Goal: Task Accomplishment & Management: Manage account settings

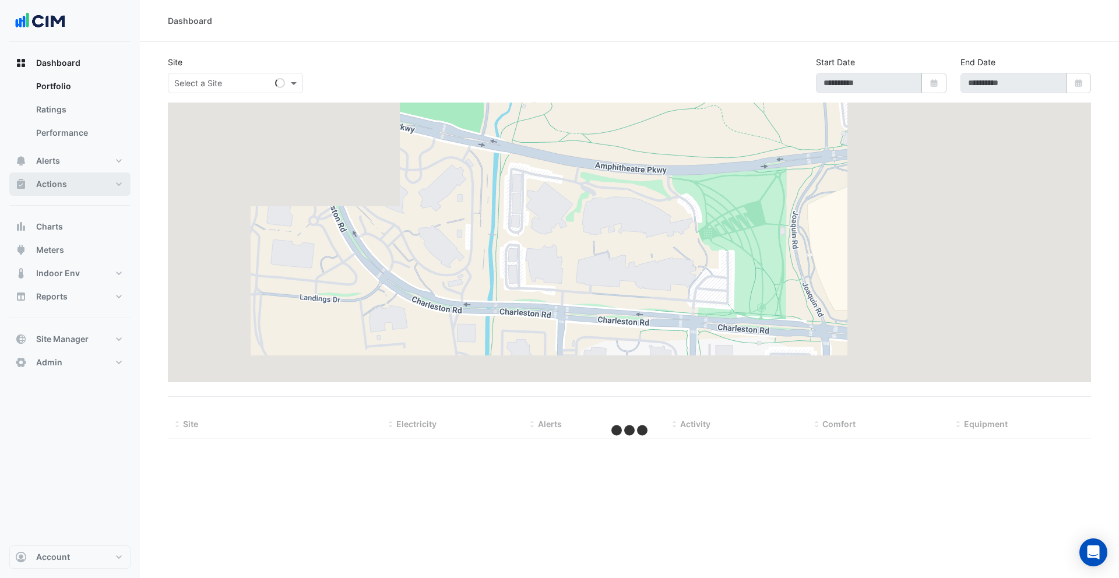
click at [101, 184] on button "Actions" at bounding box center [69, 184] width 121 height 23
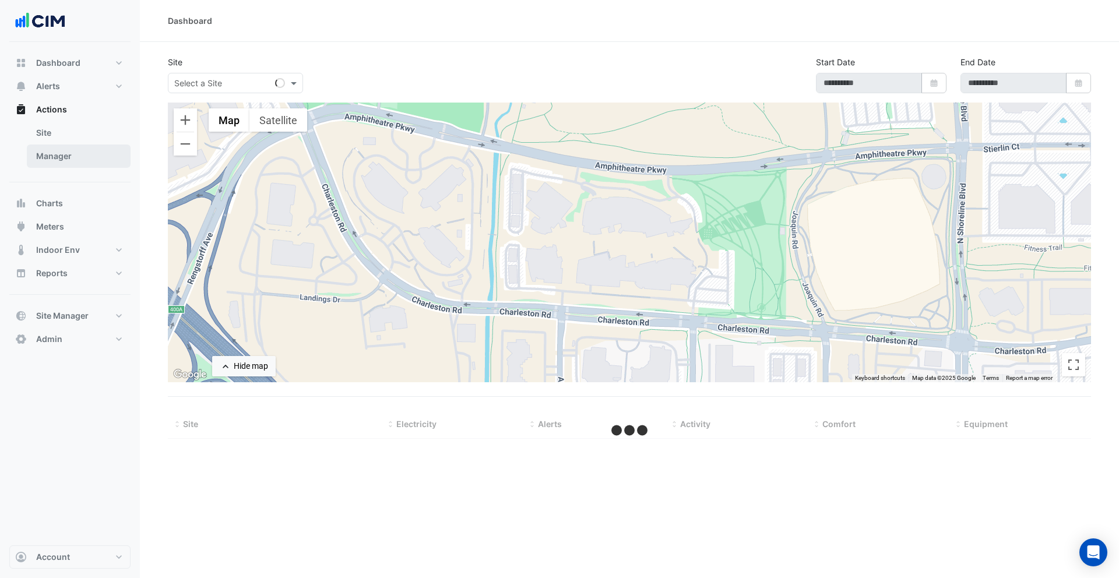
click at [101, 156] on link "Manager" at bounding box center [79, 156] width 104 height 23
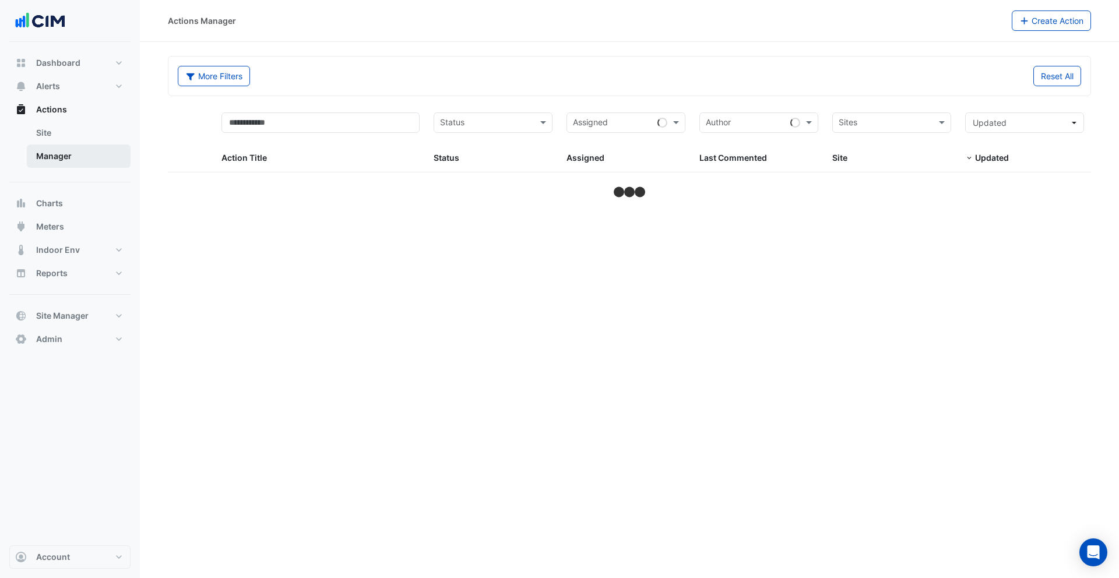
click at [99, 164] on link "Manager" at bounding box center [79, 156] width 104 height 23
select select "***"
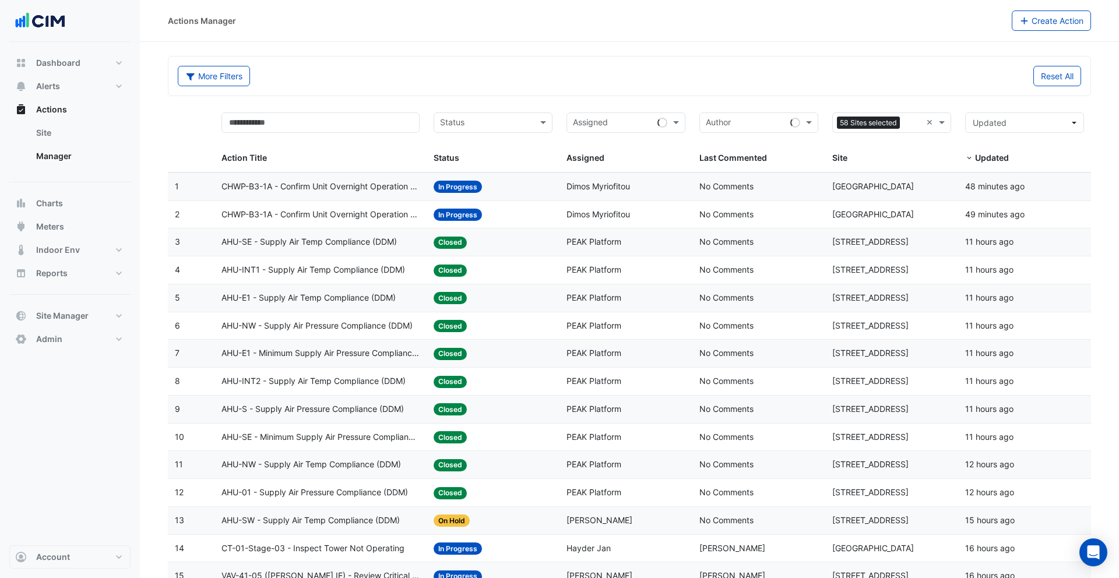
click at [654, 90] on div "More Filters Reset All" at bounding box center [629, 78] width 917 height 25
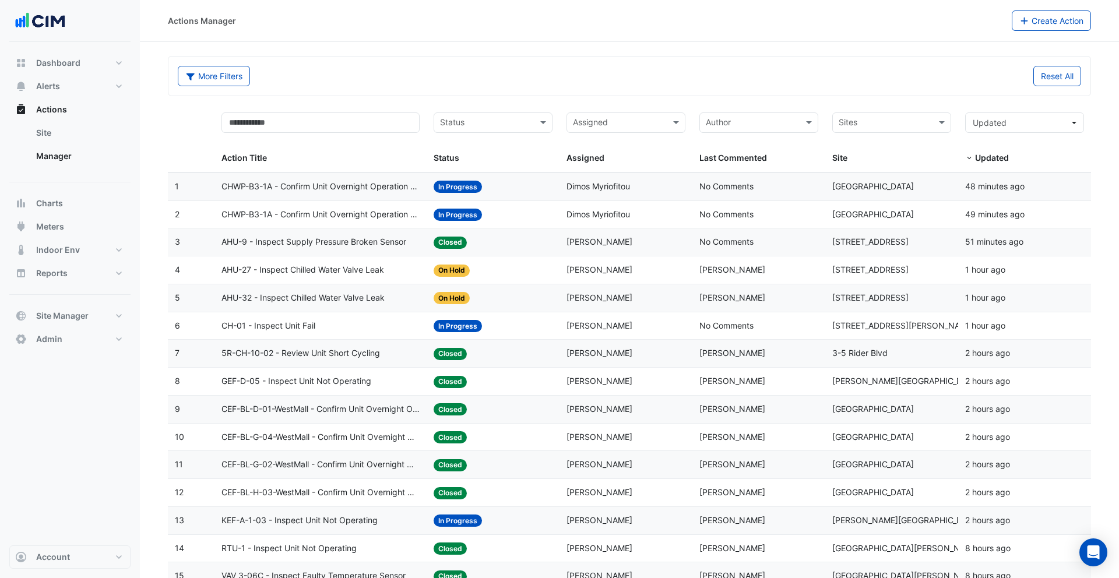
click at [487, 238] on div "Status: Closed" at bounding box center [493, 241] width 119 height 13
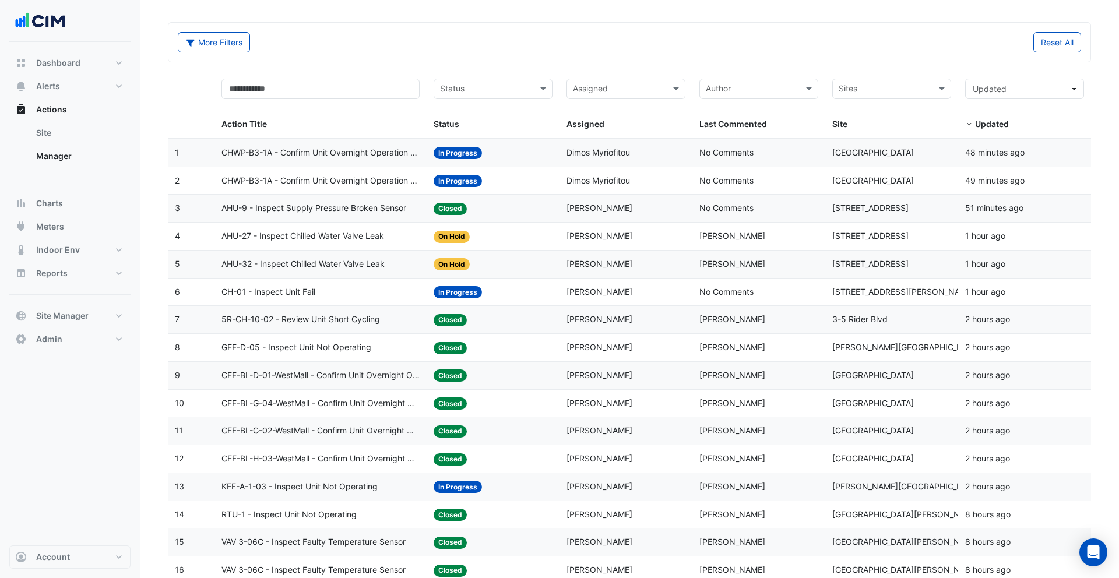
click at [368, 234] on span "AHU-27 - Inspect Chilled Water Valve Leak" at bounding box center [302, 236] width 163 height 13
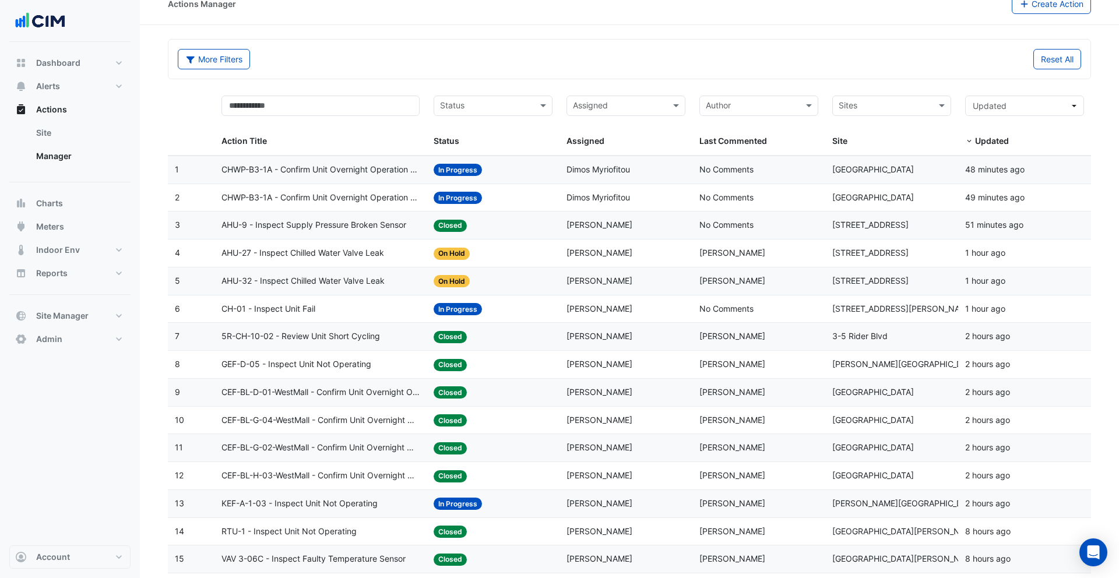
scroll to position [0, 0]
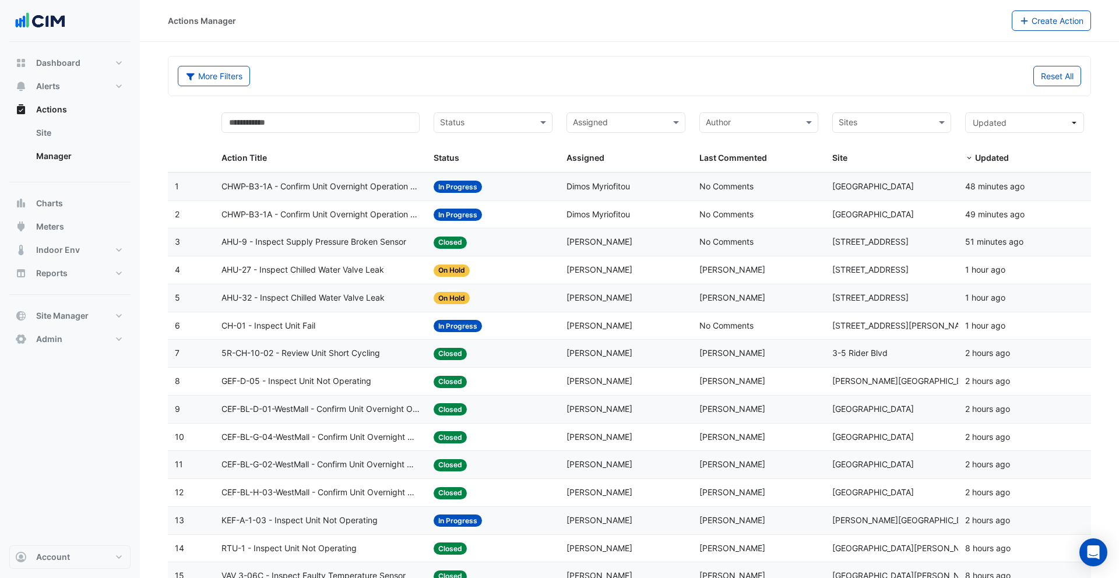
click at [456, 57] on div "More Filters Reset All" at bounding box center [629, 76] width 922 height 39
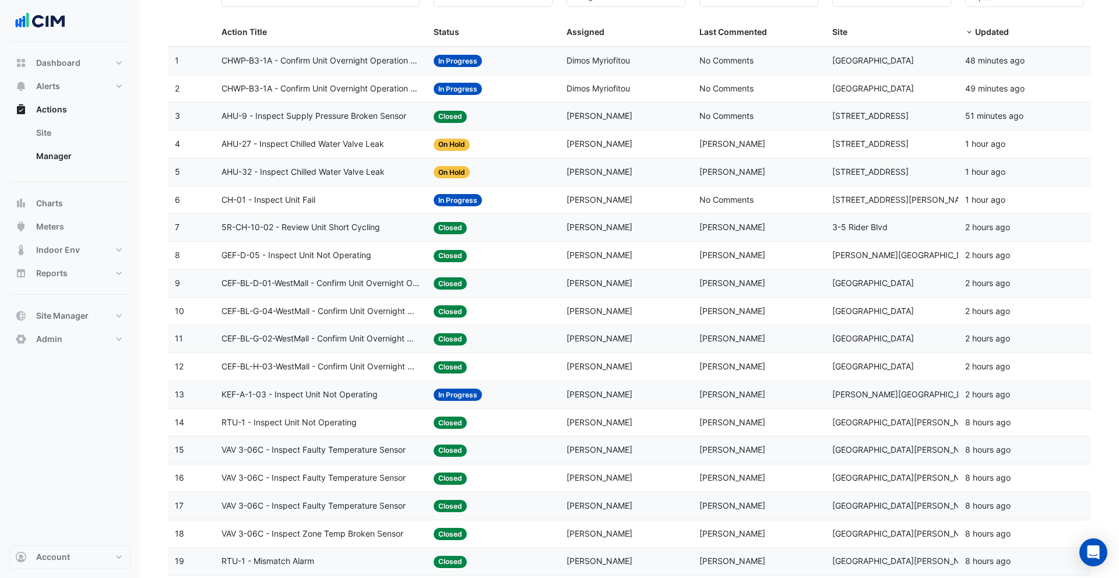
scroll to position [221, 0]
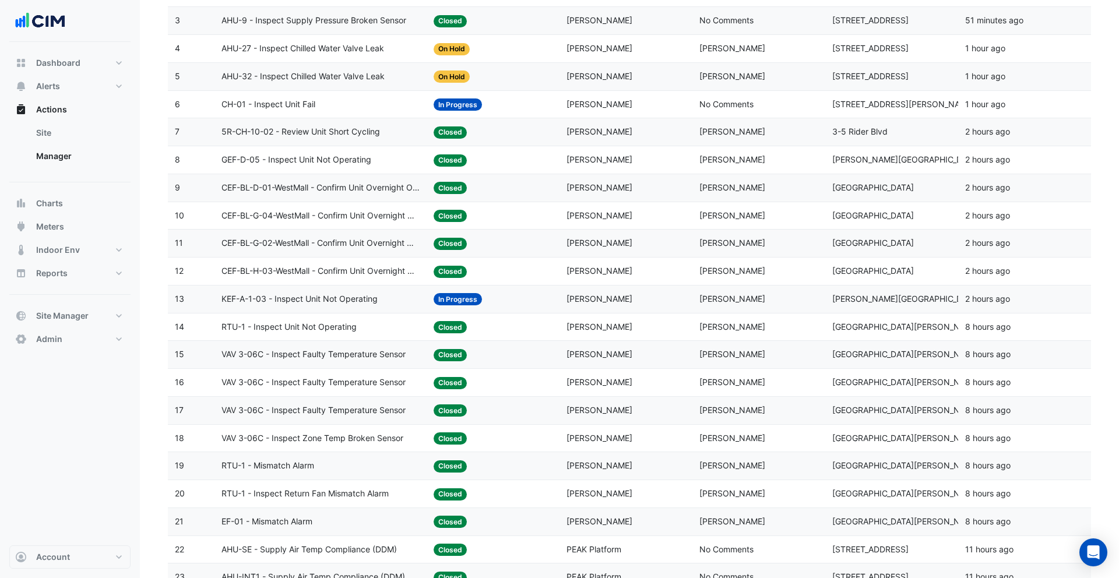
click at [644, 196] on datatable-body-cell "Assigned: Juergen Mueller-Bredemeyer" at bounding box center [625, 187] width 133 height 27
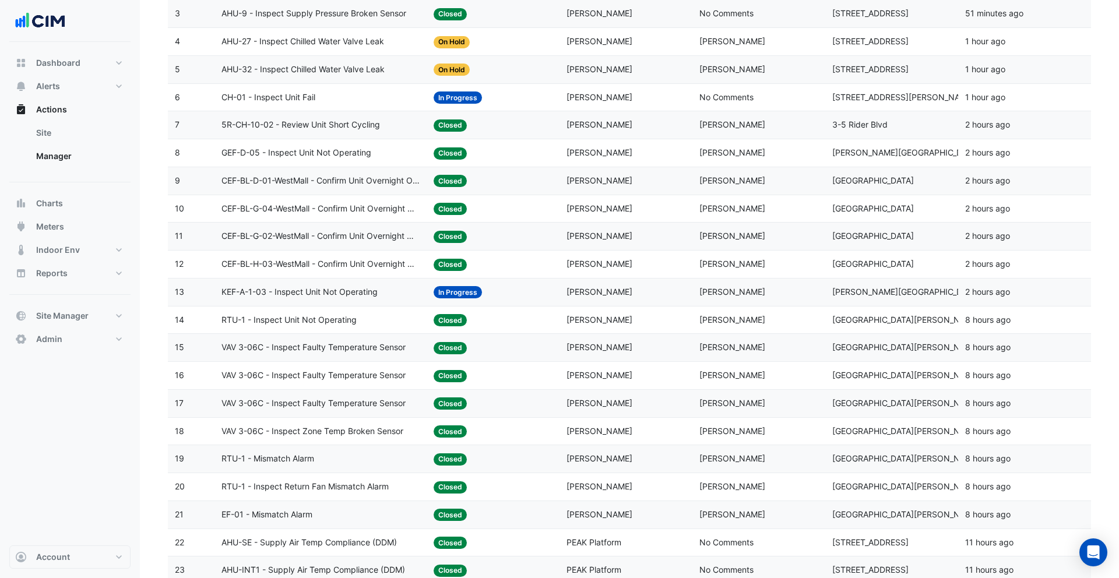
click at [496, 207] on div "Status: Closed" at bounding box center [493, 208] width 119 height 13
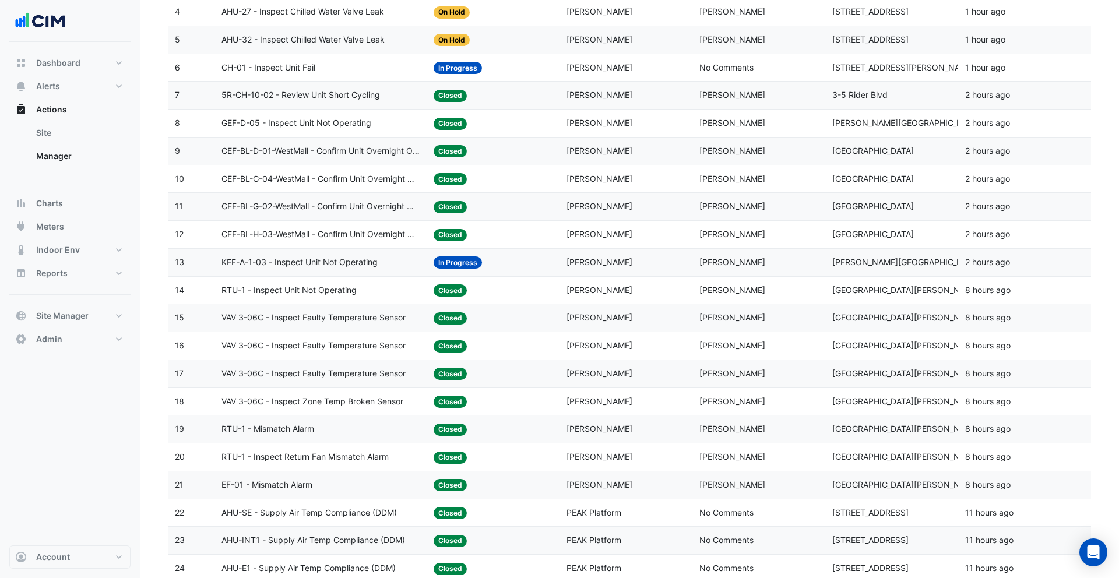
scroll to position [260, 0]
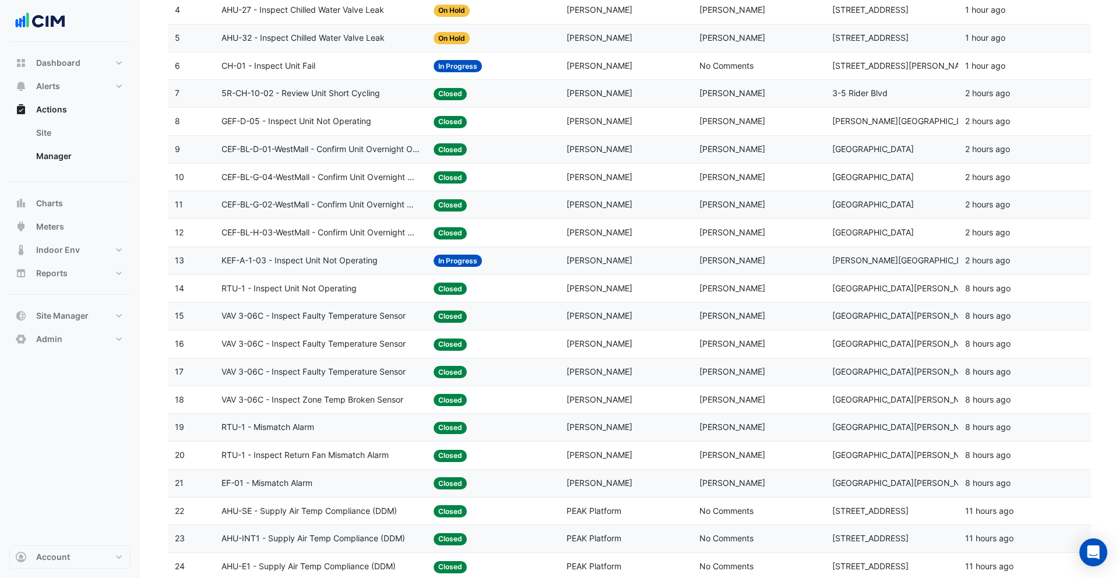
click at [612, 297] on datatable-body-cell "Assigned: Charles Moody" at bounding box center [625, 288] width 133 height 27
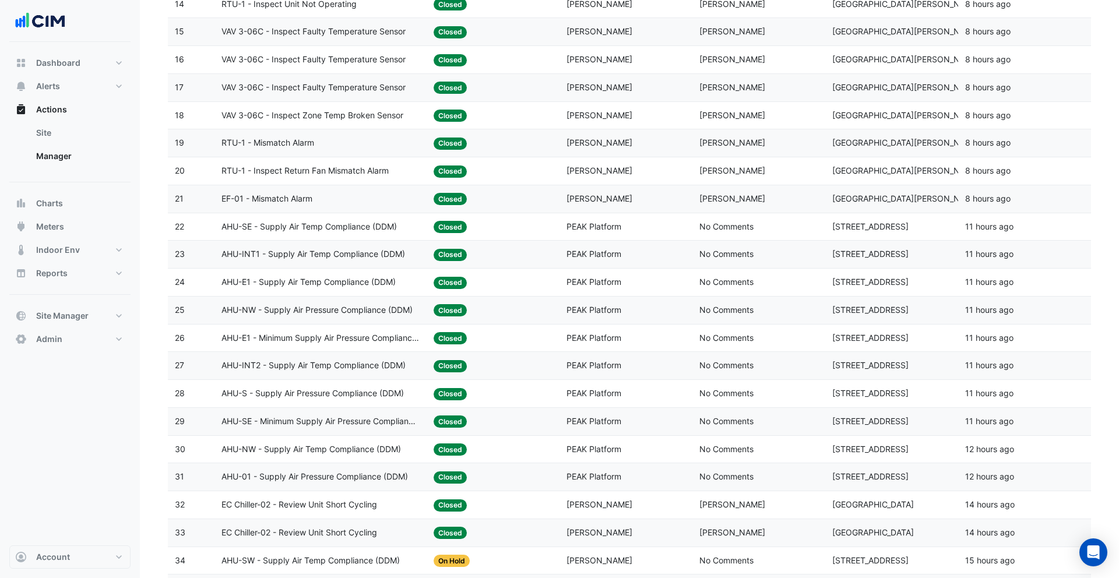
scroll to position [791, 0]
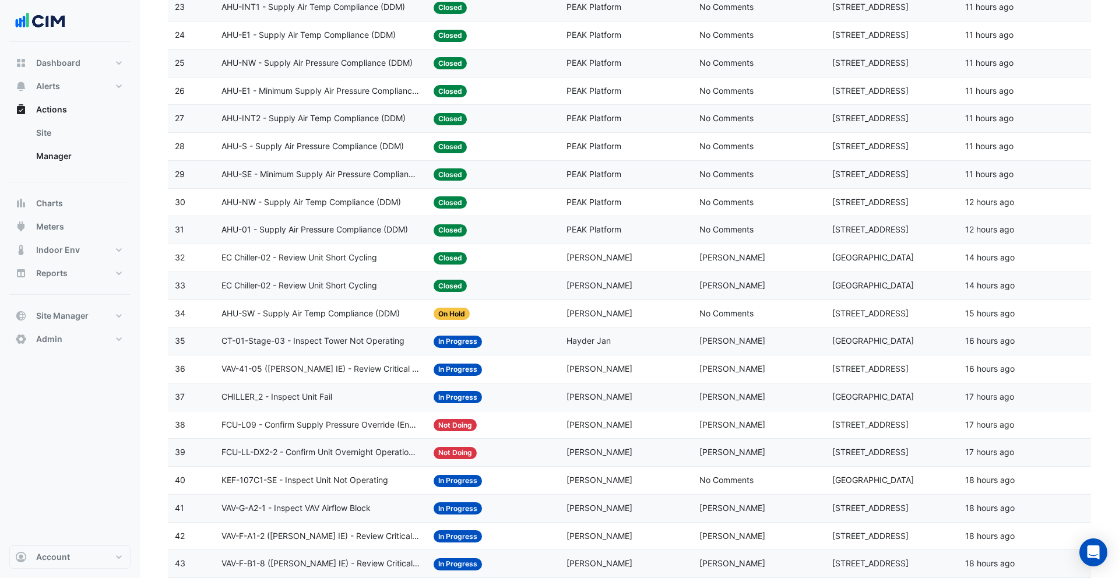
click at [606, 144] on span "PEAK Platform" at bounding box center [593, 146] width 55 height 10
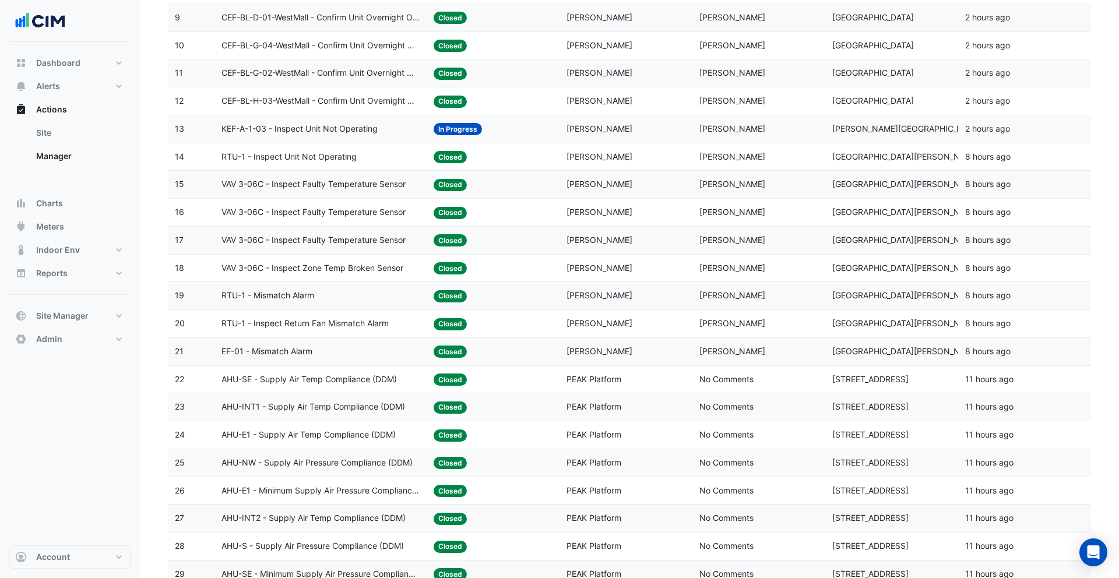
scroll to position [0, 0]
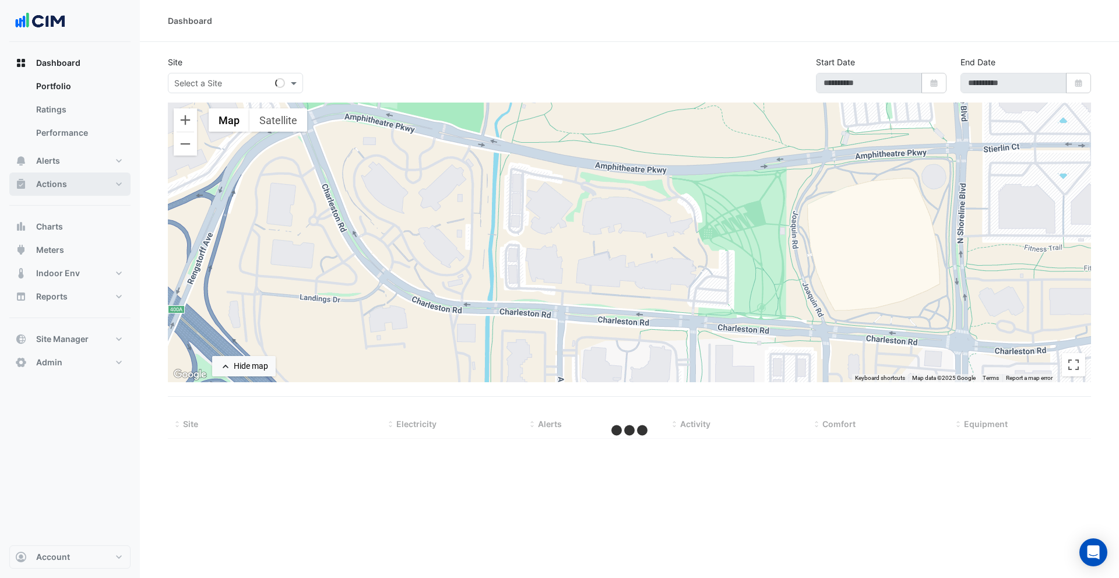
type input "**********"
select select "***"
type input "**********"
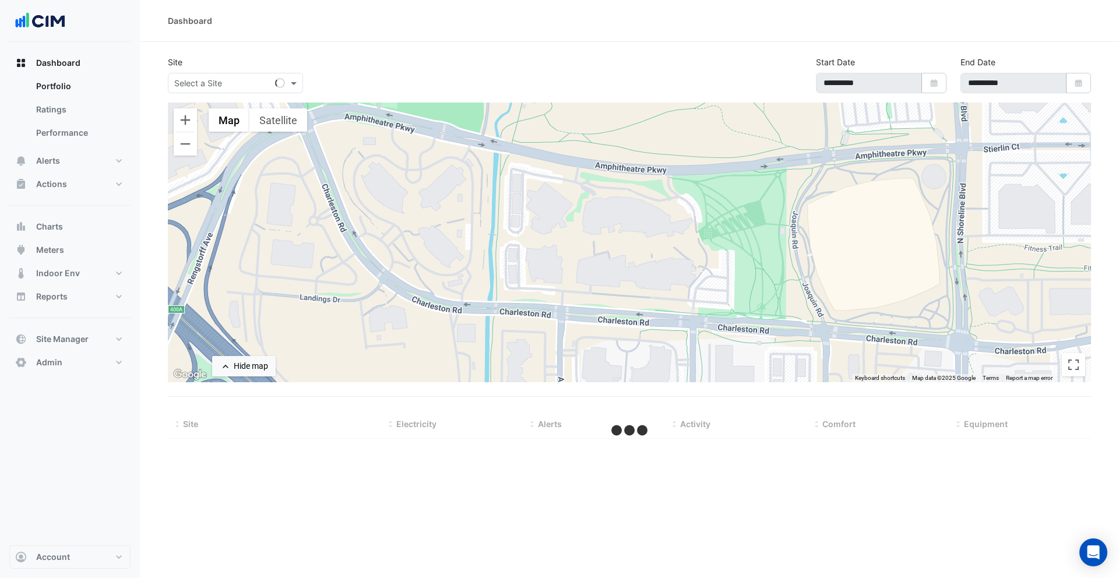
select select "***"
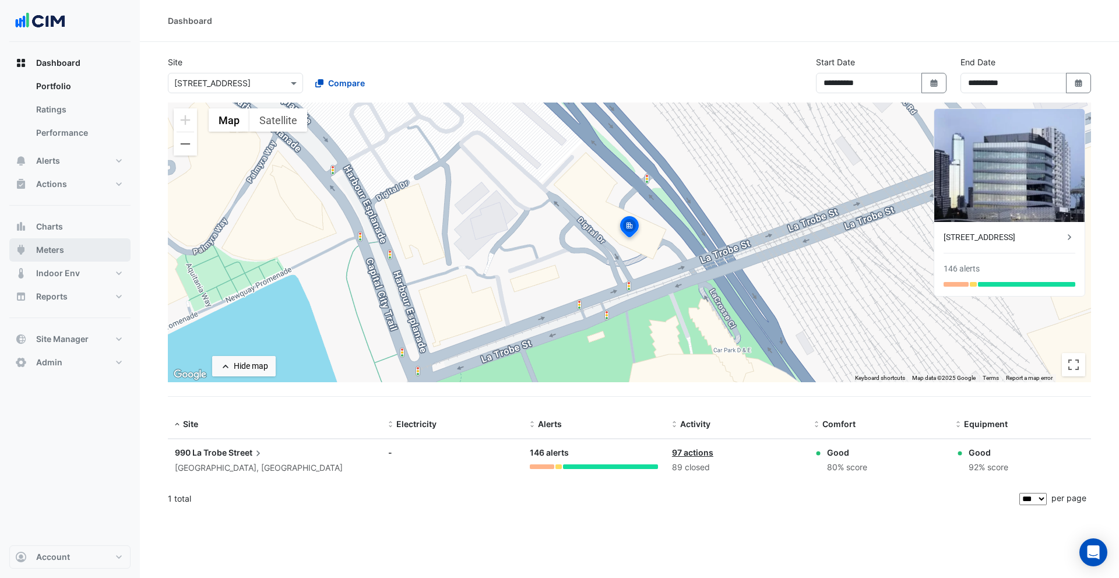
click at [87, 252] on button "Meters" at bounding box center [69, 249] width 121 height 23
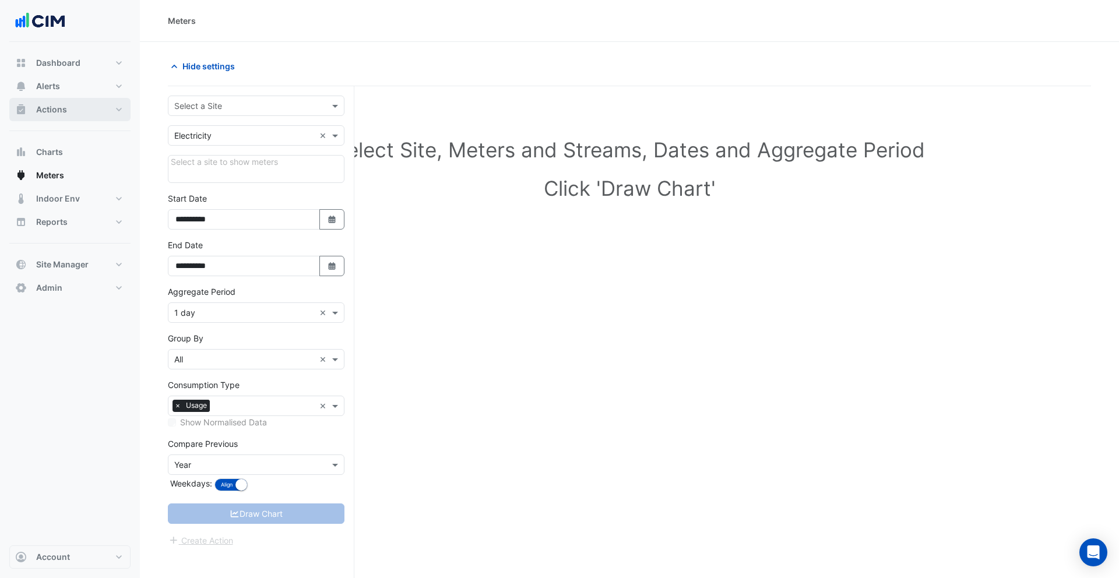
click at [71, 111] on button "Actions" at bounding box center [69, 109] width 121 height 23
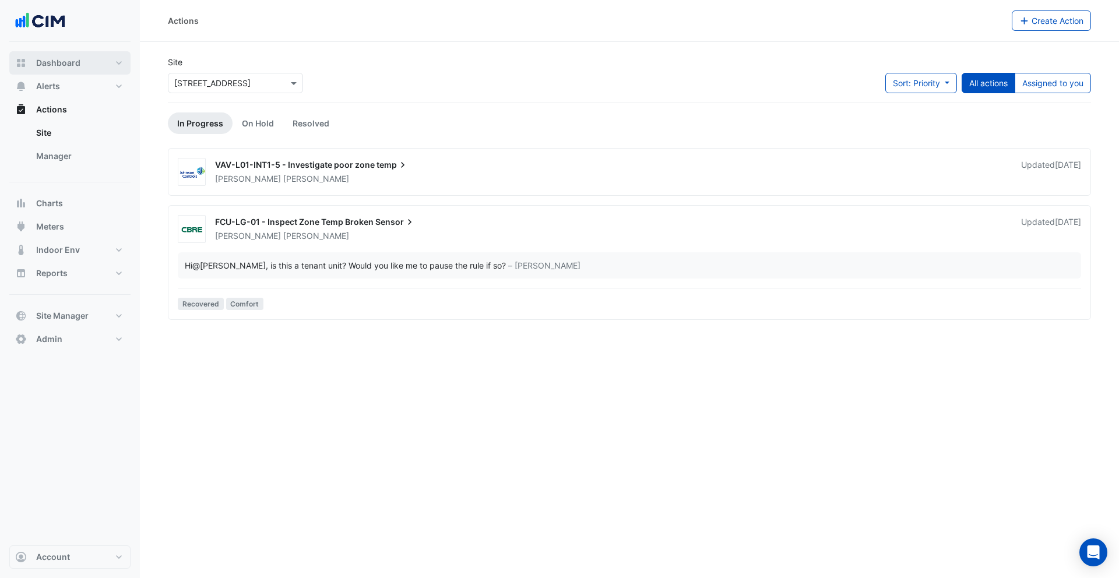
click at [72, 70] on button "Dashboard" at bounding box center [69, 62] width 121 height 23
select select "***"
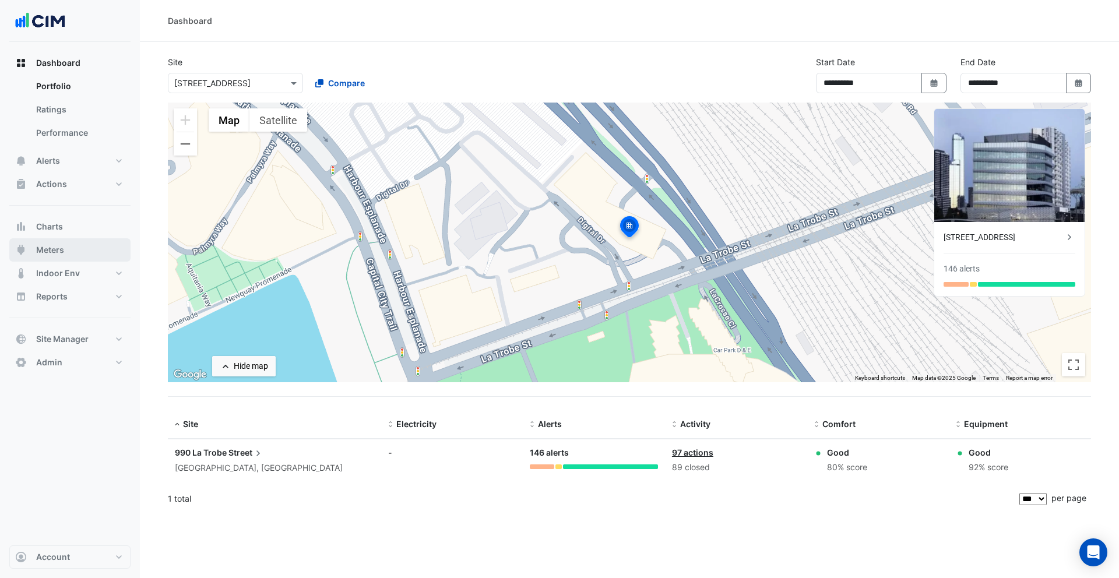
click at [55, 252] on span "Meters" at bounding box center [50, 250] width 28 height 12
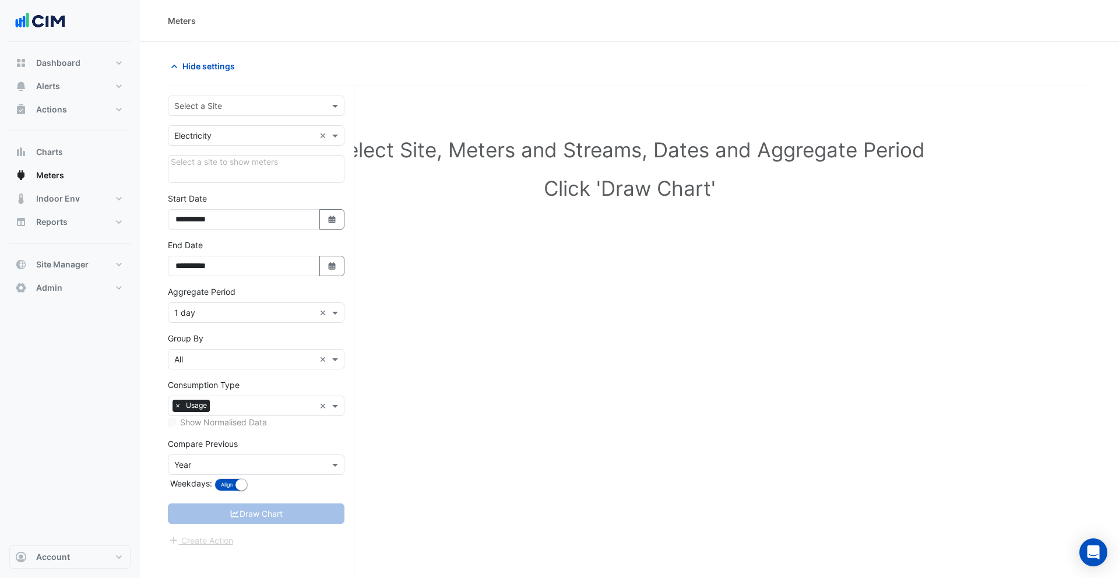
drag, startPoint x: 224, startPoint y: 118, endPoint x: 227, endPoint y: 111, distance: 8.1
click at [224, 118] on form "**********" at bounding box center [256, 322] width 177 height 452
click at [227, 110] on input "text" at bounding box center [244, 106] width 140 height 12
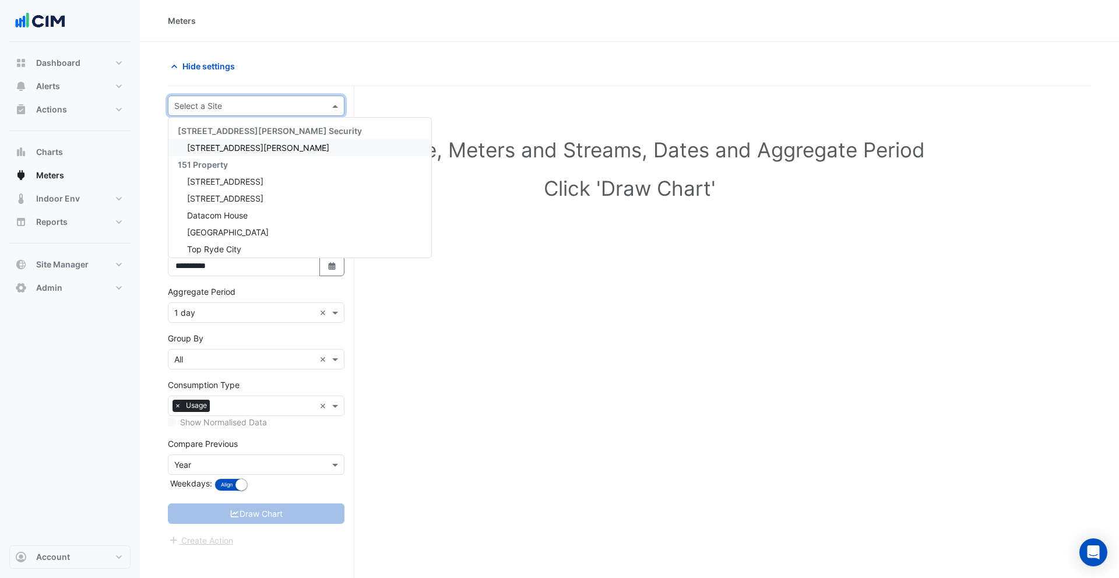
click at [233, 90] on div "**********" at bounding box center [261, 354] width 186 height 536
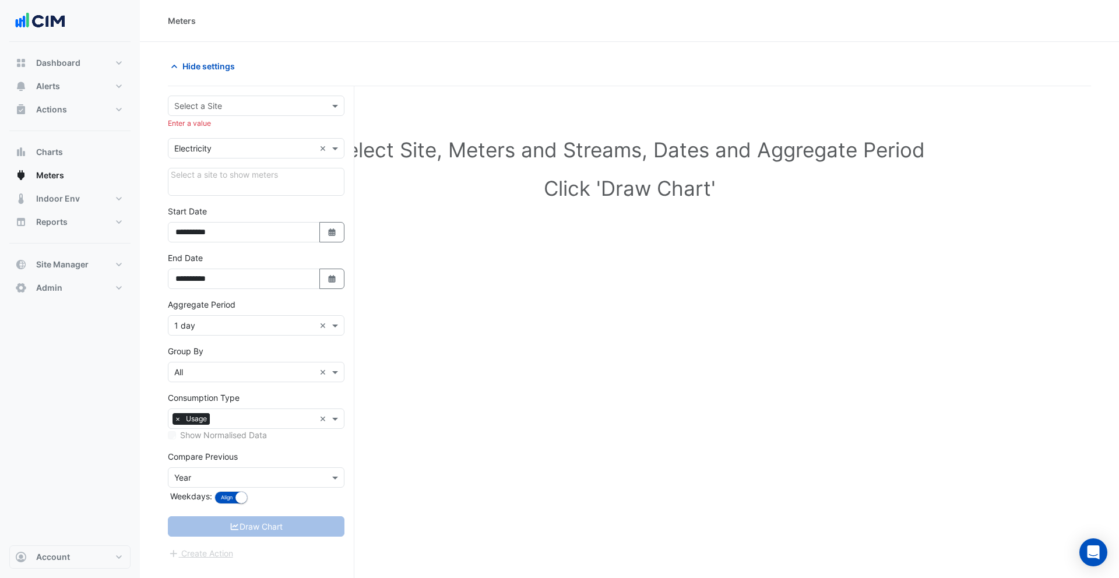
click at [241, 144] on input "text" at bounding box center [244, 149] width 140 height 12
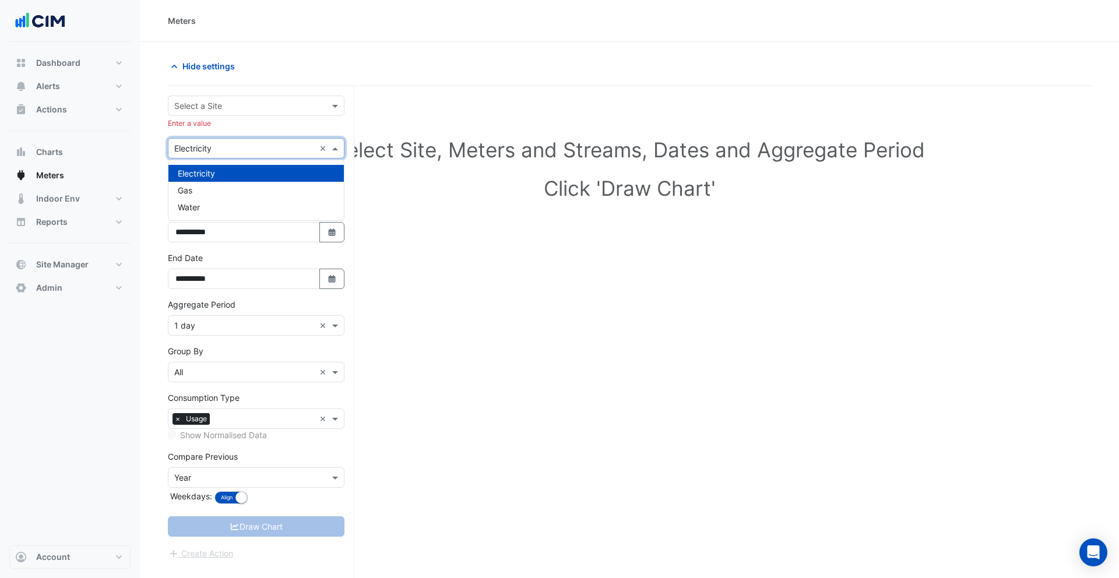
click at [157, 128] on section "**********" at bounding box center [629, 332] width 979 height 580
click at [207, 141] on div "× Electricity ×" at bounding box center [256, 148] width 177 height 20
click at [67, 291] on button "Admin" at bounding box center [69, 287] width 121 height 23
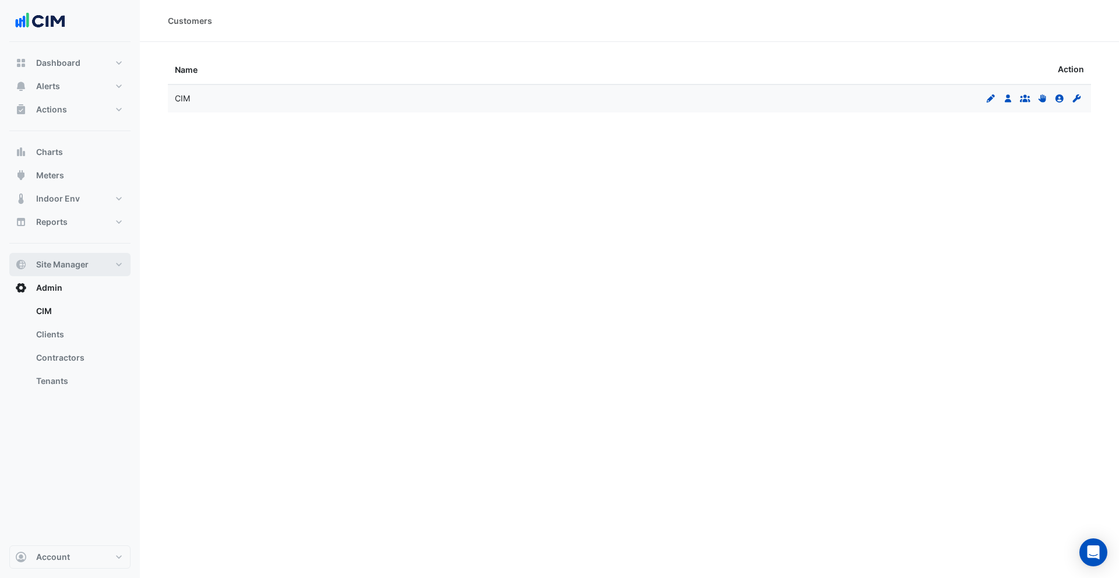
click at [77, 265] on span "Site Manager" at bounding box center [62, 265] width 52 height 12
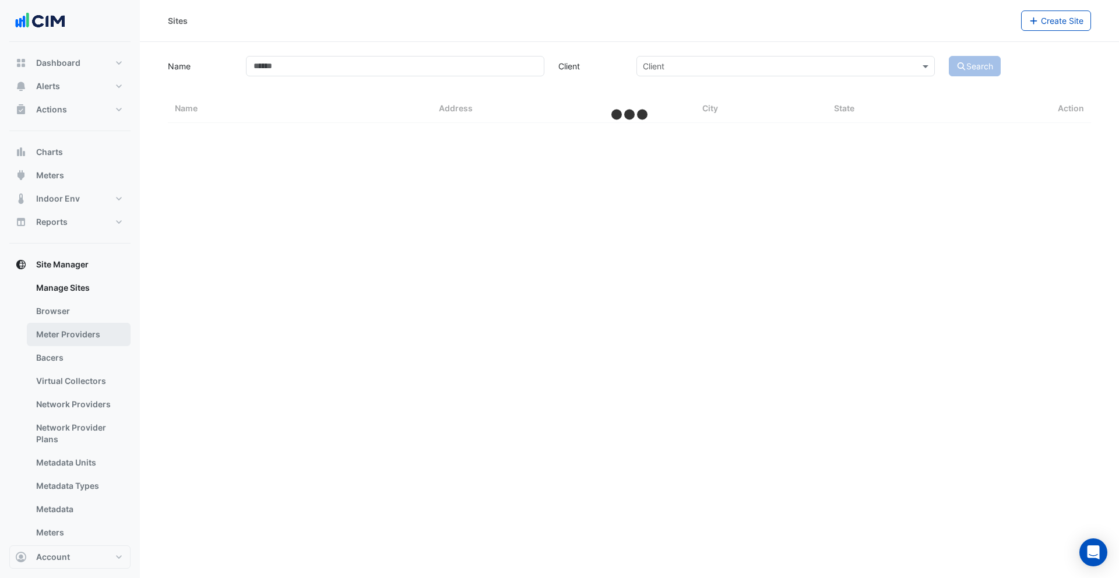
click at [68, 336] on link "Meter Providers" at bounding box center [79, 334] width 104 height 23
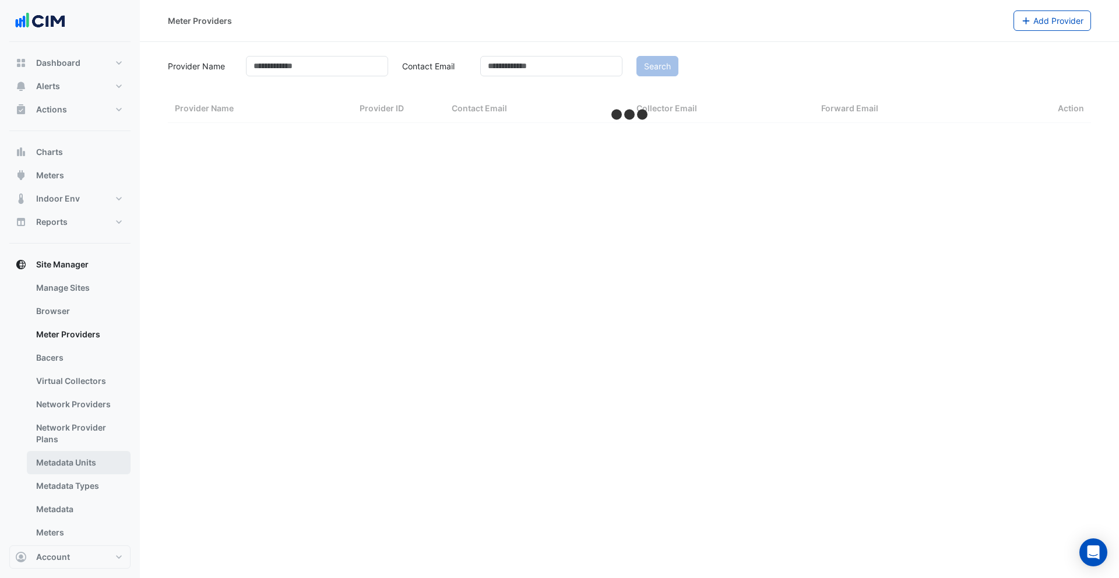
click at [82, 471] on link "Metadata Units" at bounding box center [79, 462] width 104 height 23
select select "***"
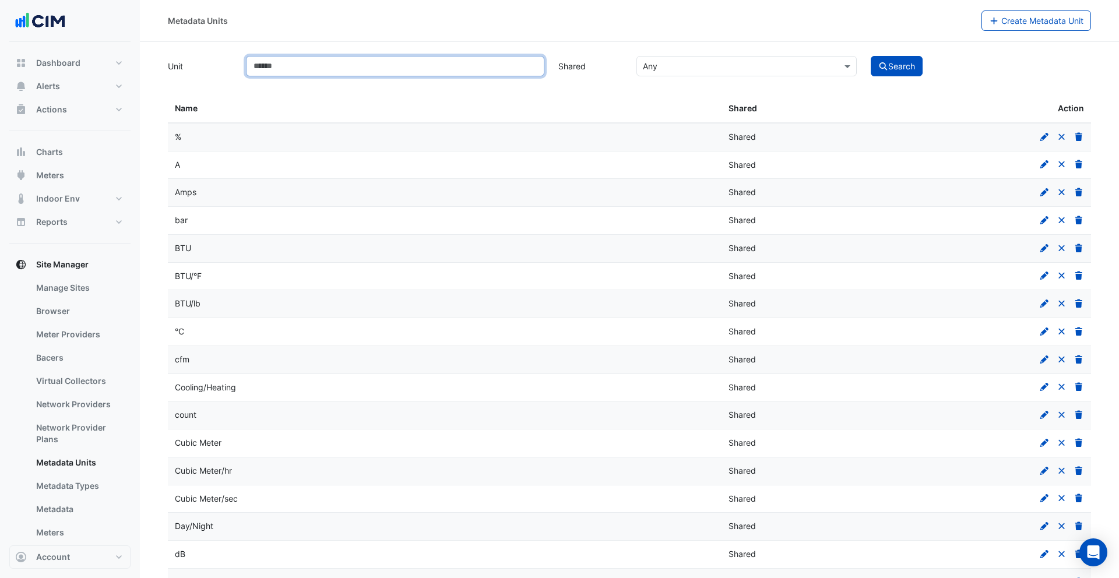
click at [393, 69] on input "Unit" at bounding box center [395, 66] width 298 height 20
click at [66, 507] on link "Metadata" at bounding box center [79, 509] width 104 height 23
select select "***"
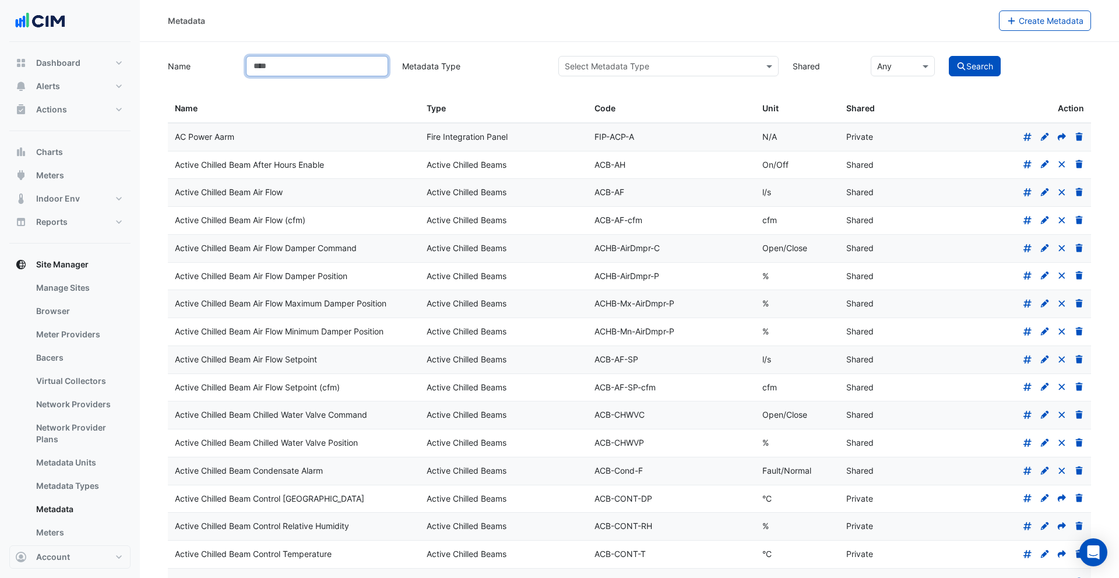
click at [294, 69] on input "Name" at bounding box center [317, 66] width 142 height 20
type input "*******"
click at [949, 56] on button "Search" at bounding box center [975, 66] width 52 height 20
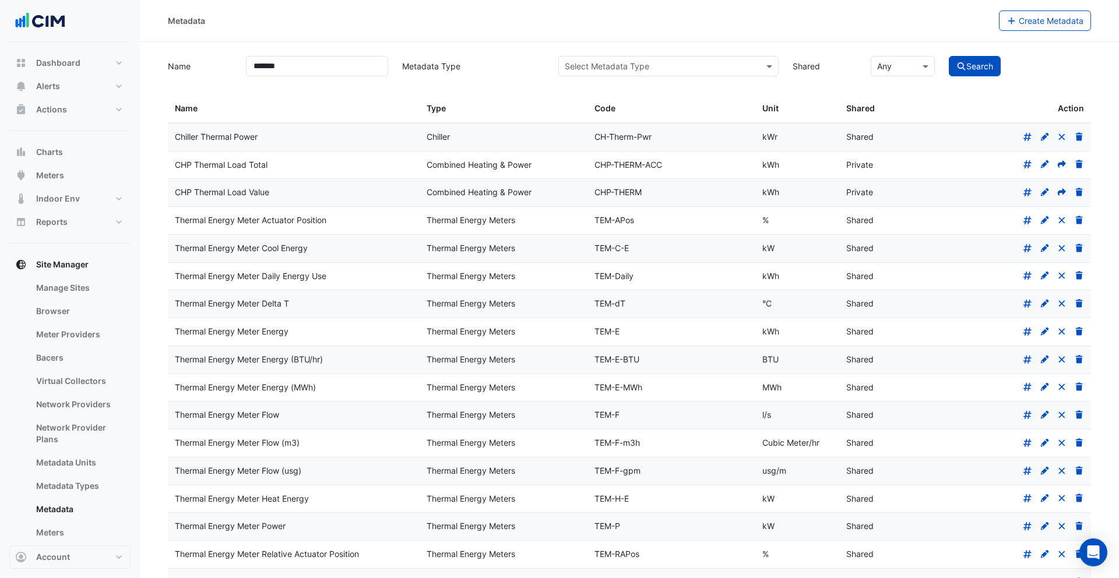
drag, startPoint x: 189, startPoint y: 249, endPoint x: 884, endPoint y: 253, distance: 695.3
click at [884, 253] on div "Thermal Energy Meter Cool Energy Thermal Energy Meters TEM-C-E kW Shared" at bounding box center [629, 248] width 923 height 27
drag, startPoint x: 199, startPoint y: 329, endPoint x: 875, endPoint y: 330, distance: 676.0
click at [878, 330] on div "Thermal Energy Meter Energy Thermal Energy Meters TEM-E kWh Shared" at bounding box center [629, 331] width 923 height 27
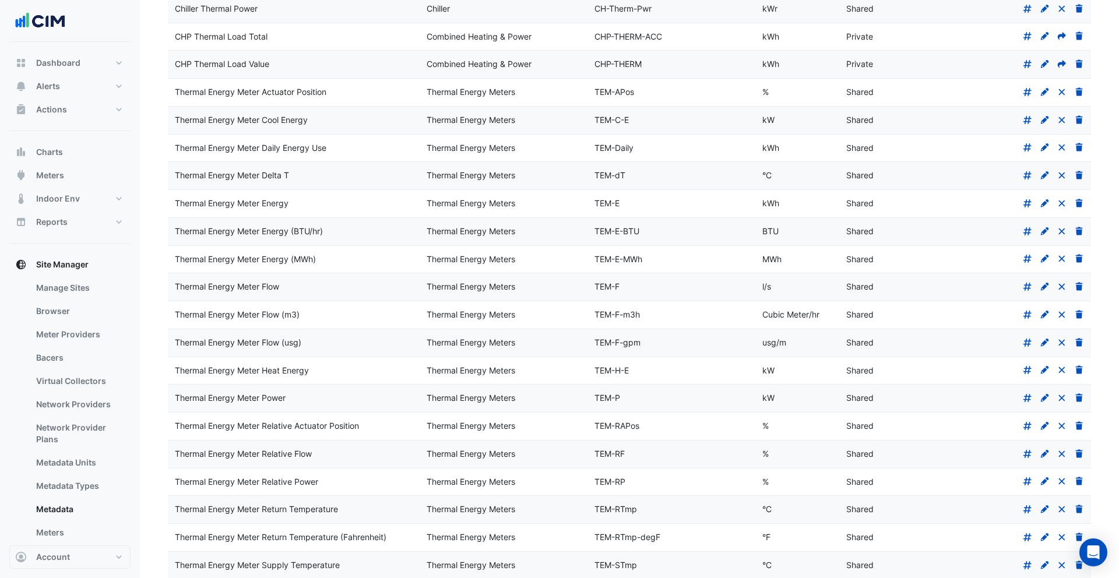
scroll to position [108, 0]
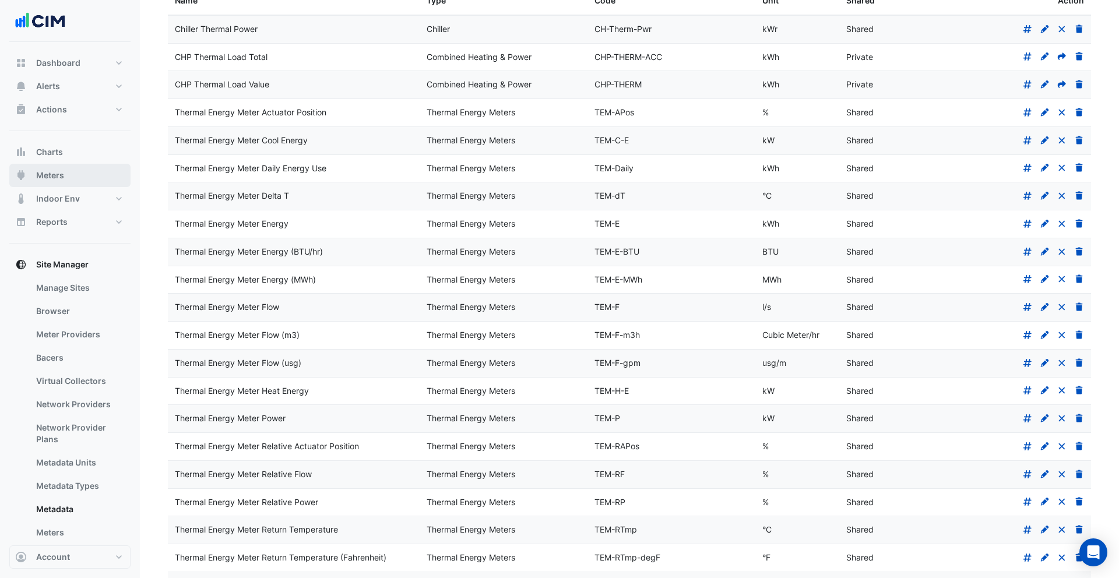
click at [86, 175] on button "Meters" at bounding box center [69, 175] width 121 height 23
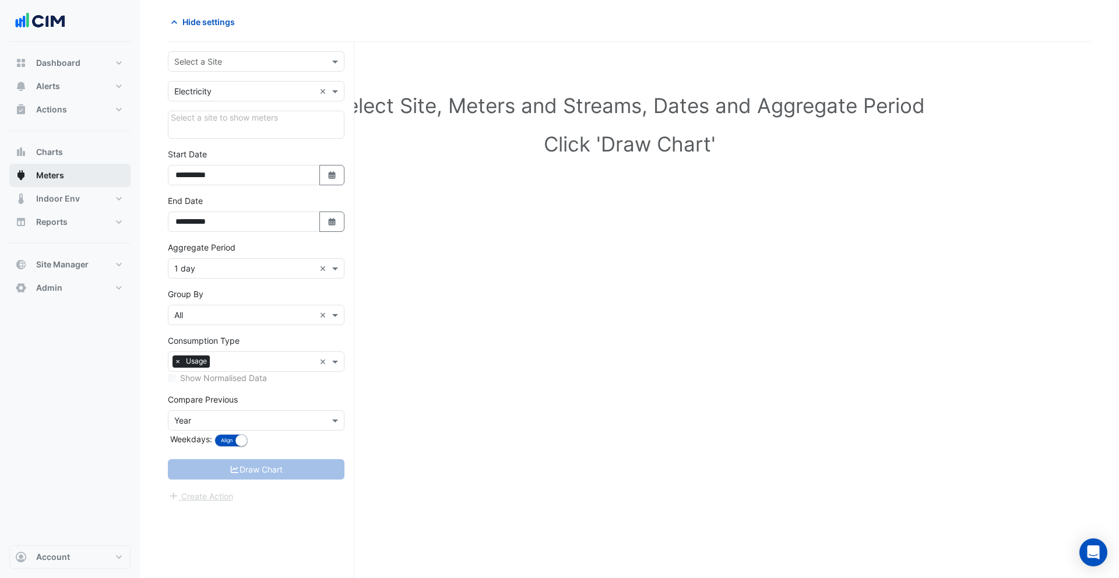
scroll to position [44, 0]
click at [226, 97] on div "× Electricity ×" at bounding box center [256, 91] width 177 height 20
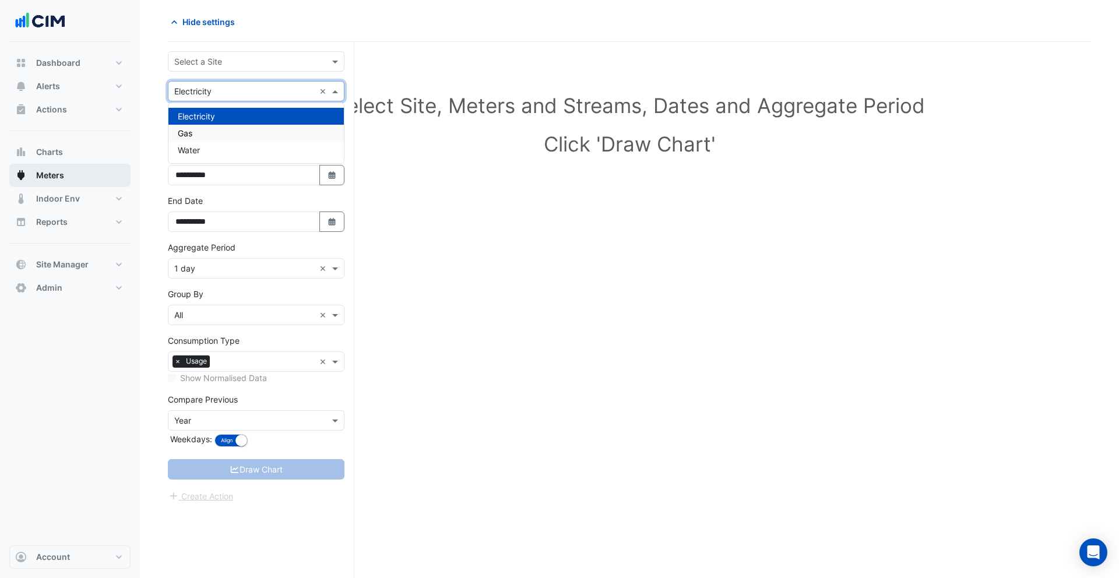
click at [75, 179] on button "Meters" at bounding box center [69, 175] width 121 height 23
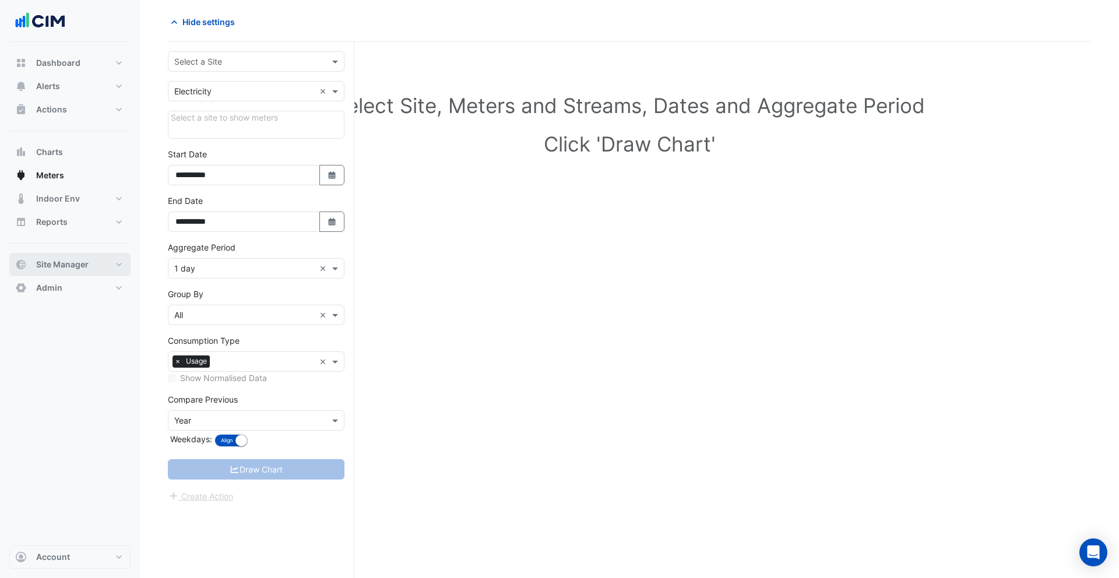
click at [71, 267] on span "Site Manager" at bounding box center [62, 265] width 52 height 12
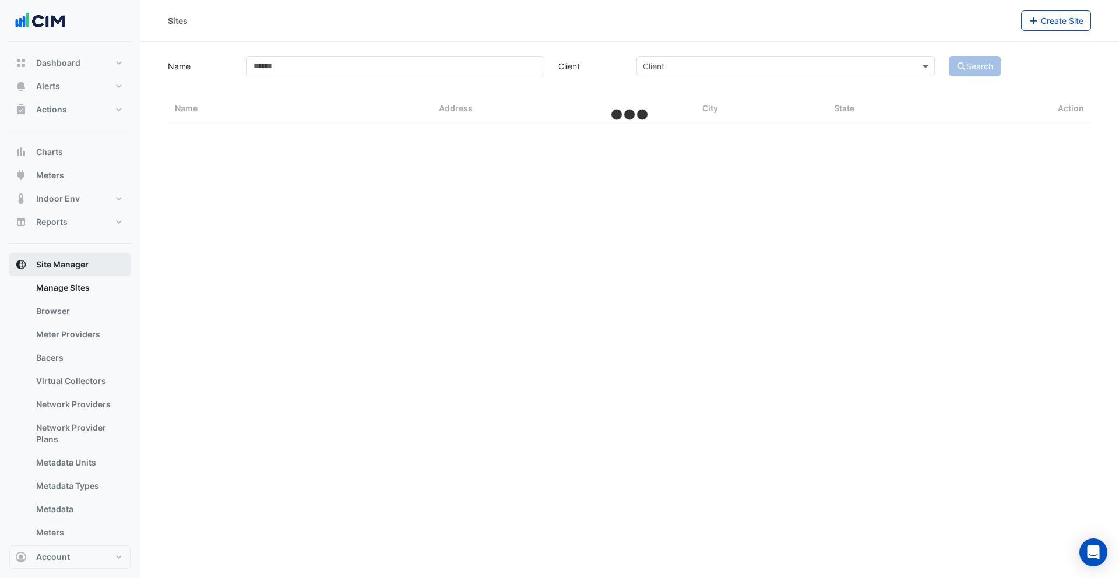
select select "***"
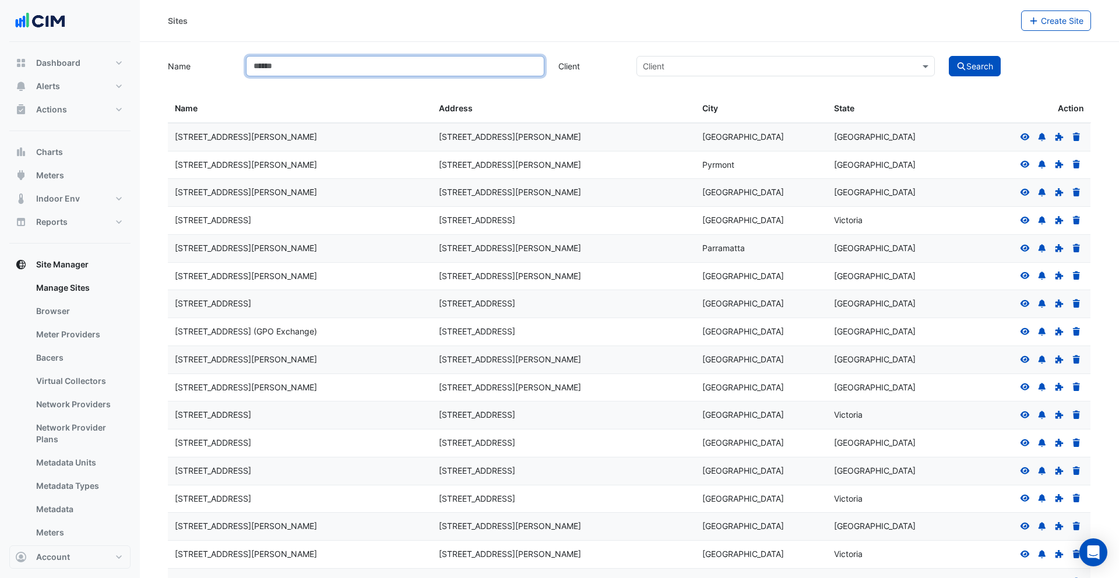
click at [306, 73] on input "Name" at bounding box center [395, 66] width 298 height 20
type input "**********"
click at [949, 56] on button "Search" at bounding box center [975, 66] width 52 height 20
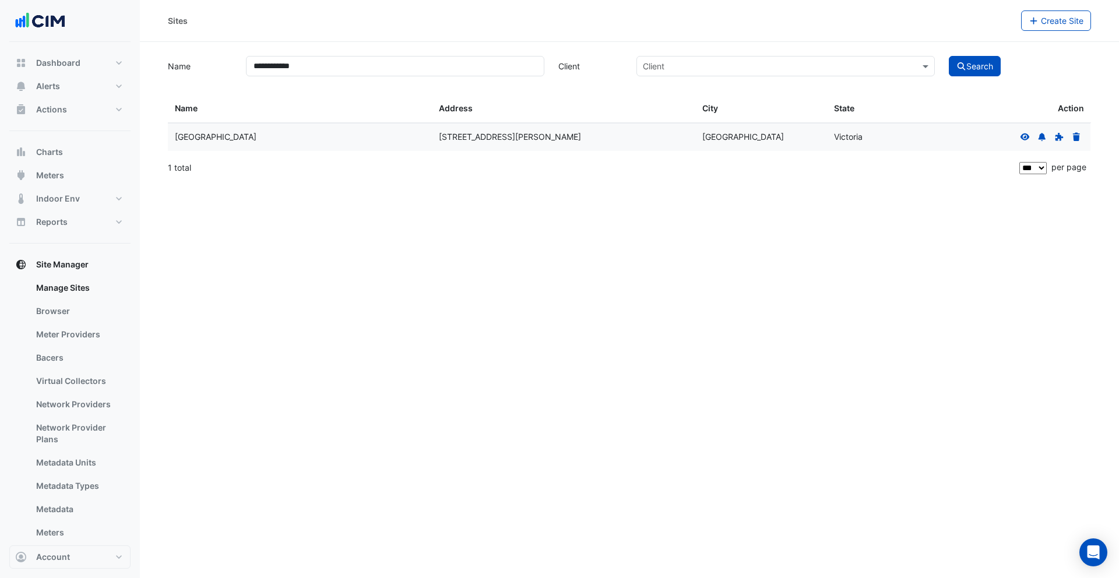
click at [1027, 135] on icon at bounding box center [1024, 136] width 9 height 7
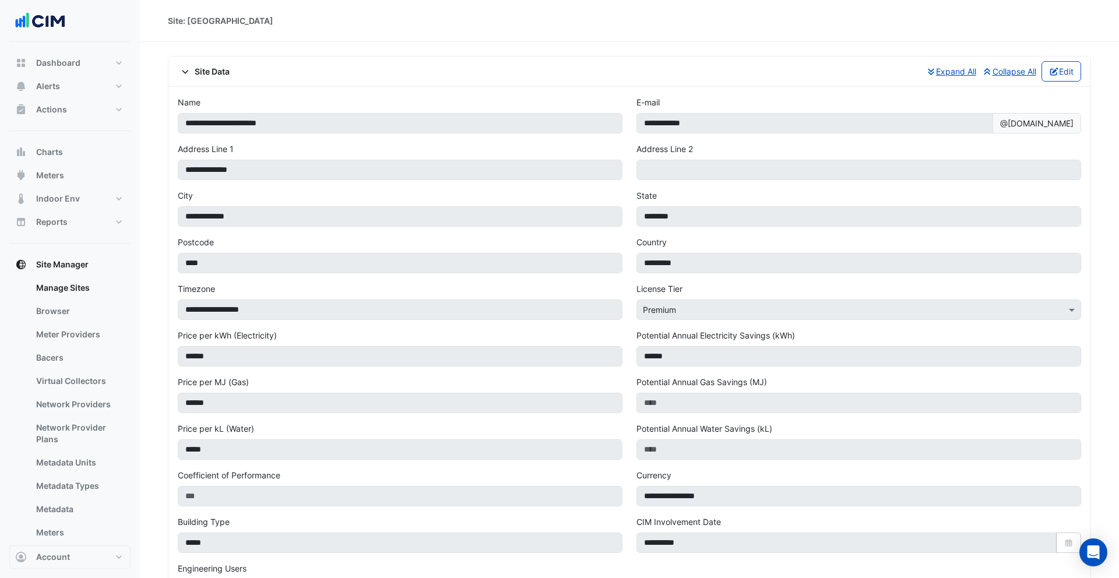
click at [201, 75] on span "Site Data" at bounding box center [204, 71] width 52 height 12
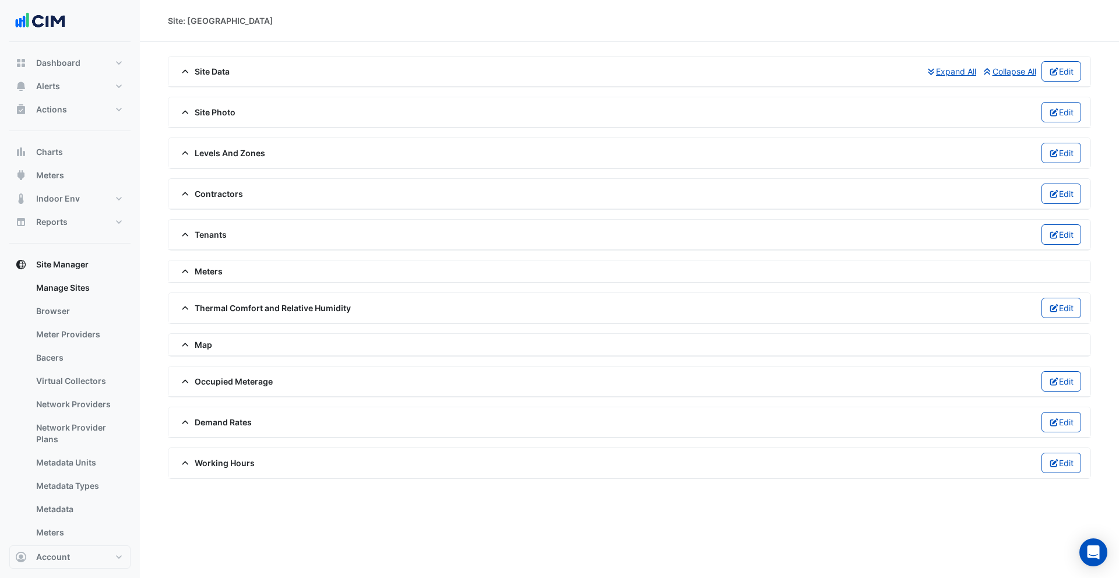
click at [210, 269] on span "Meters" at bounding box center [200, 271] width 45 height 12
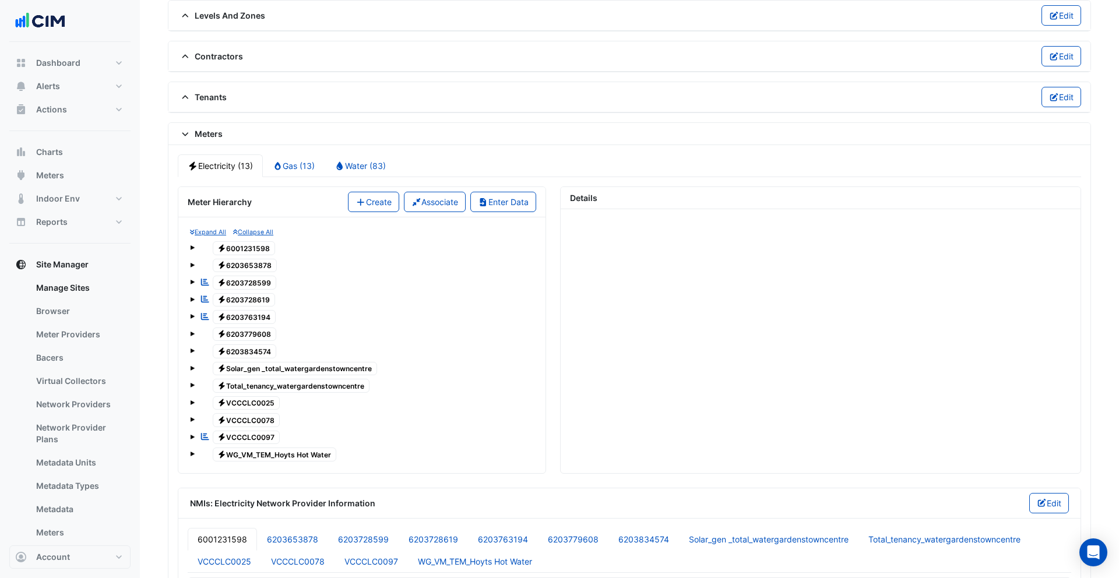
scroll to position [138, 0]
click at [267, 450] on span "Electricity WG_VM_TEM_Hoyts Hot Water" at bounding box center [275, 454] width 124 height 14
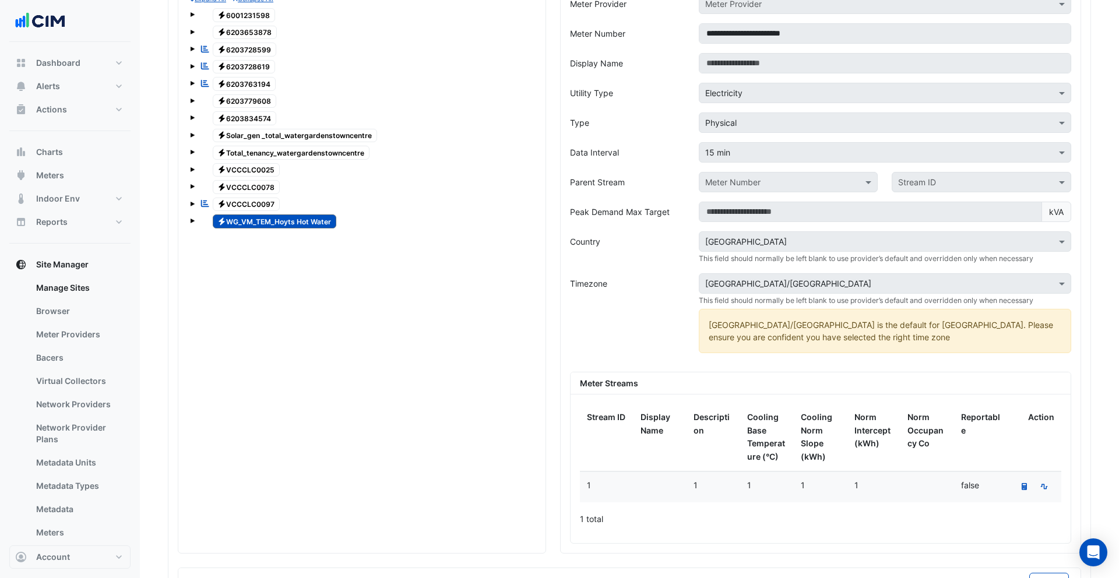
scroll to position [432, 0]
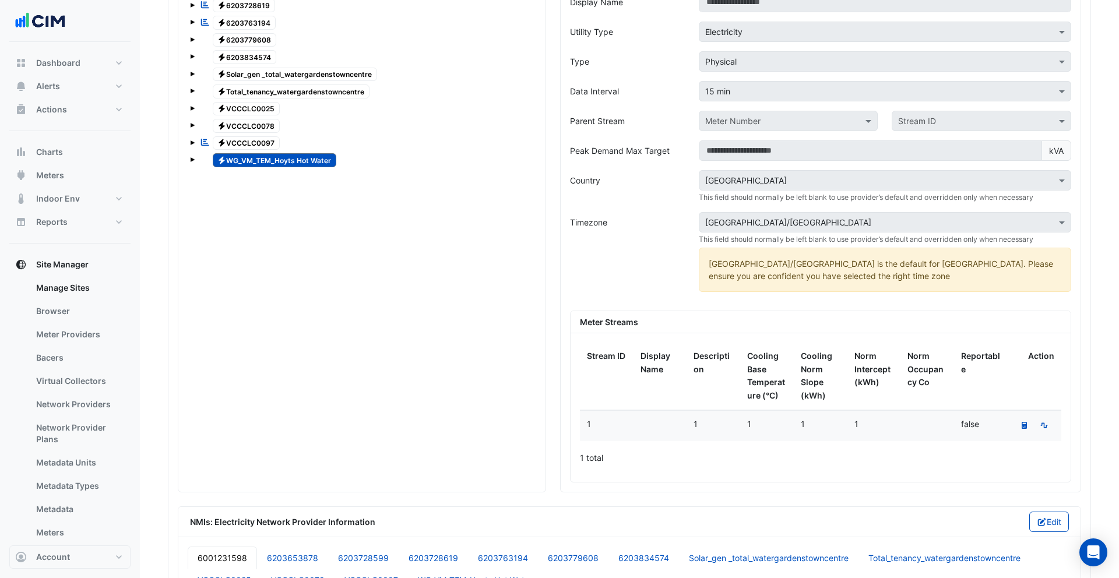
click at [190, 159] on span at bounding box center [192, 159] width 5 height 5
click at [226, 177] on span "1" at bounding box center [231, 177] width 14 height 13
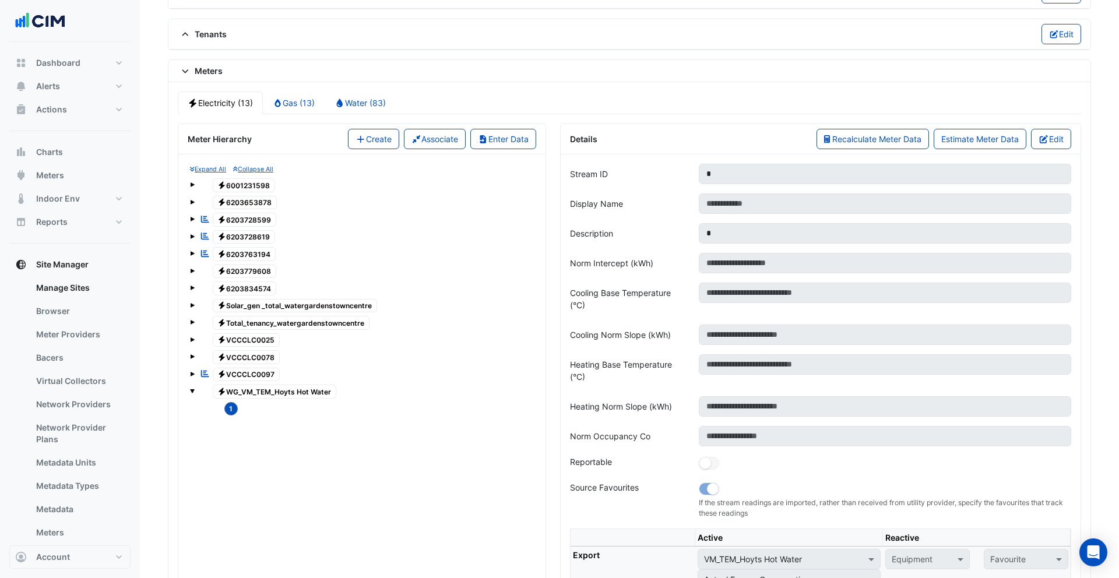
scroll to position [312, 0]
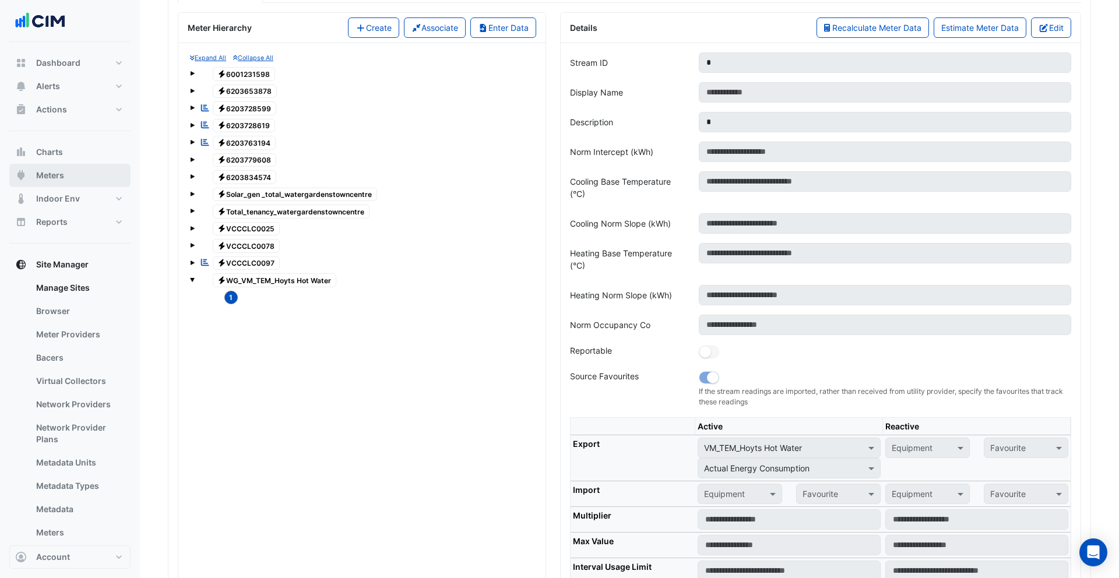
click at [54, 176] on span "Meters" at bounding box center [50, 176] width 28 height 12
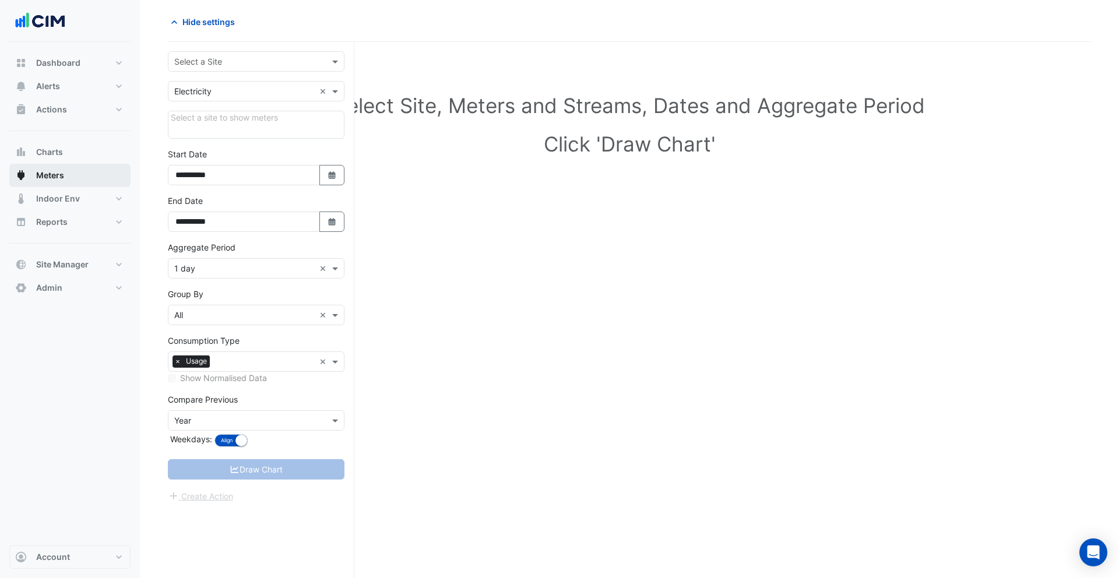
scroll to position [44, 0]
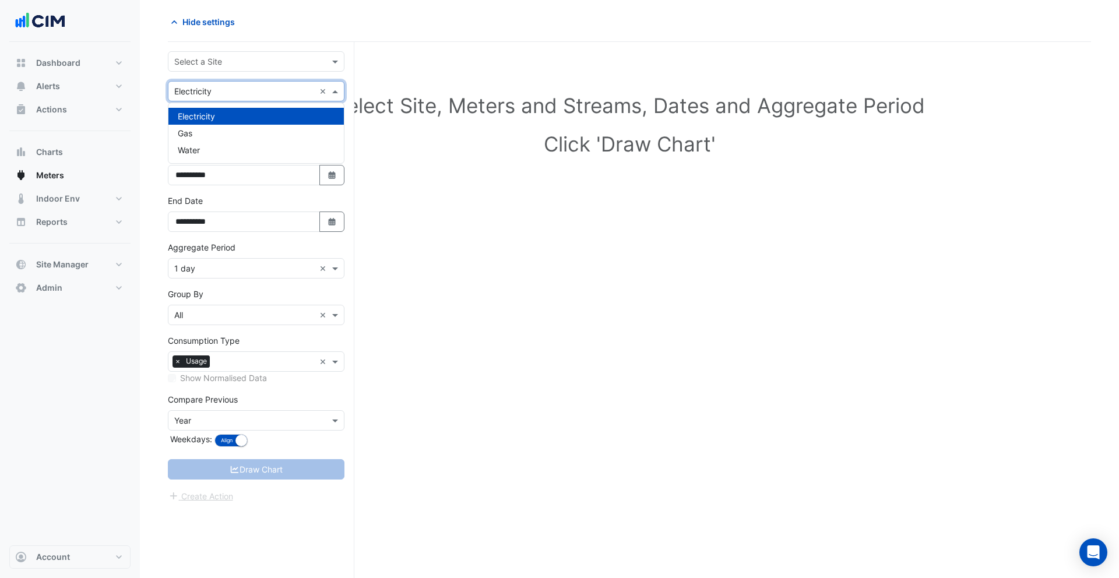
click at [228, 94] on input "text" at bounding box center [244, 92] width 140 height 12
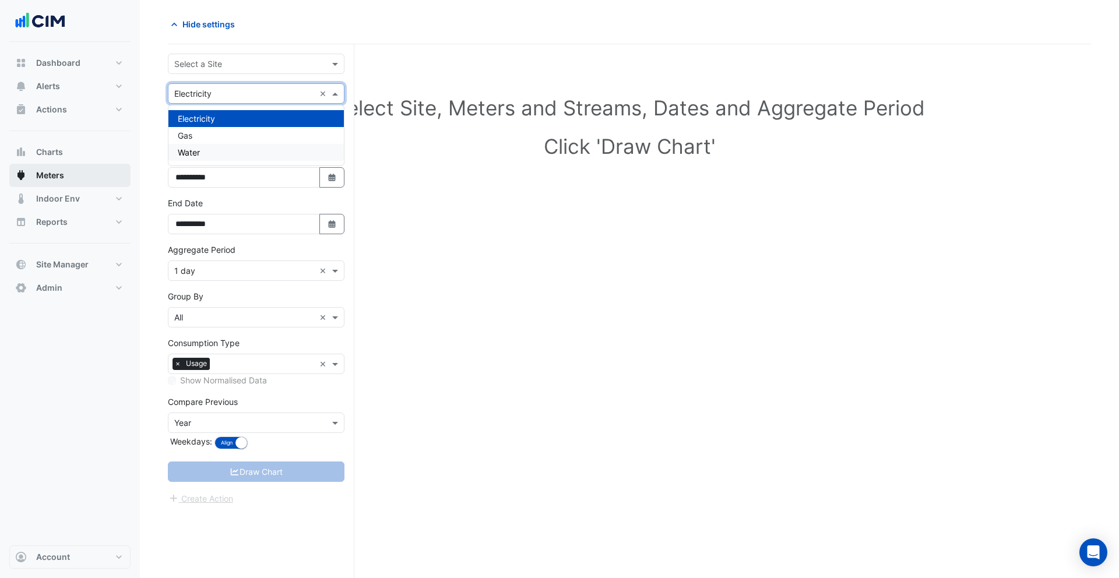
click at [72, 179] on button "Meters" at bounding box center [69, 175] width 121 height 23
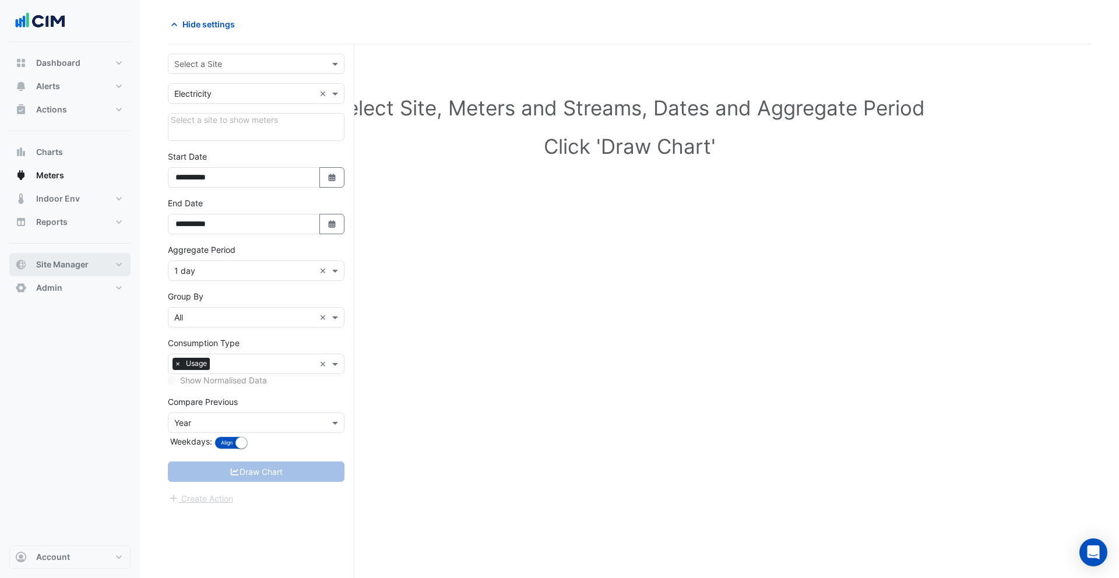
click at [73, 262] on span "Site Manager" at bounding box center [62, 265] width 52 height 12
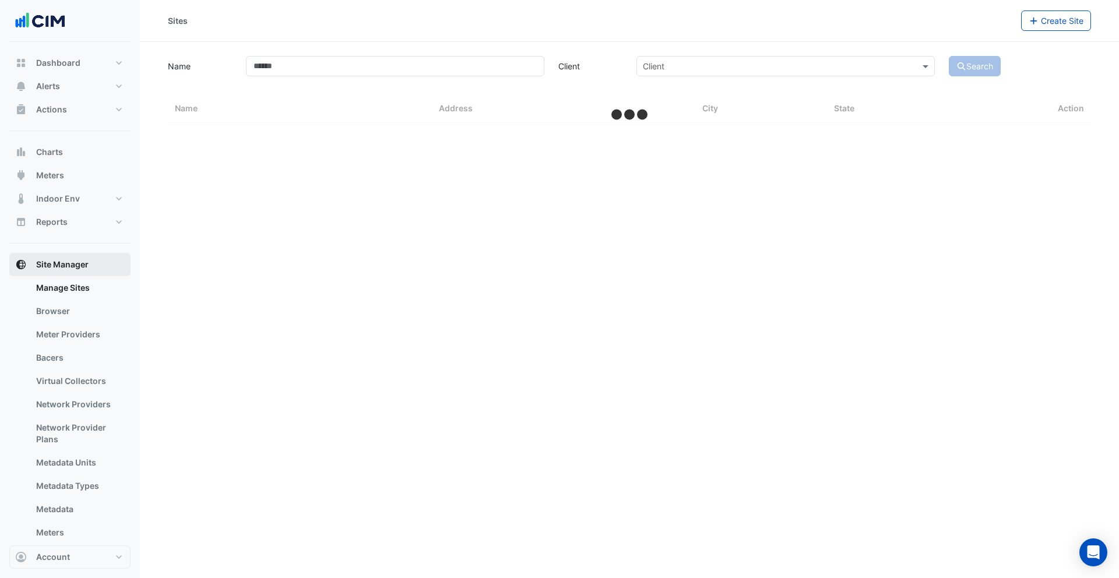
select select "***"
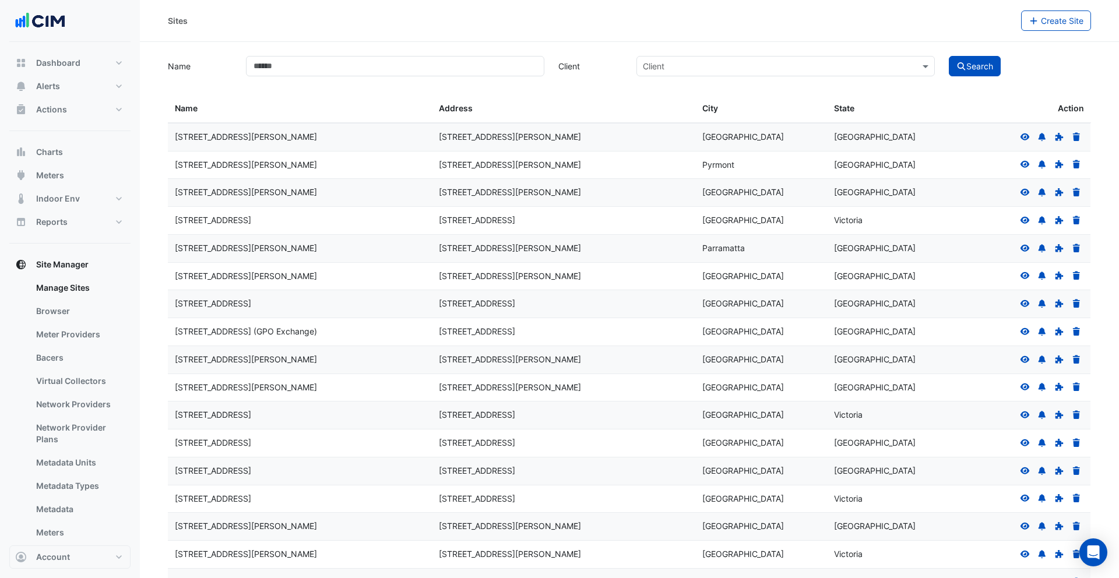
click at [1029, 136] on icon at bounding box center [1024, 136] width 9 height 7
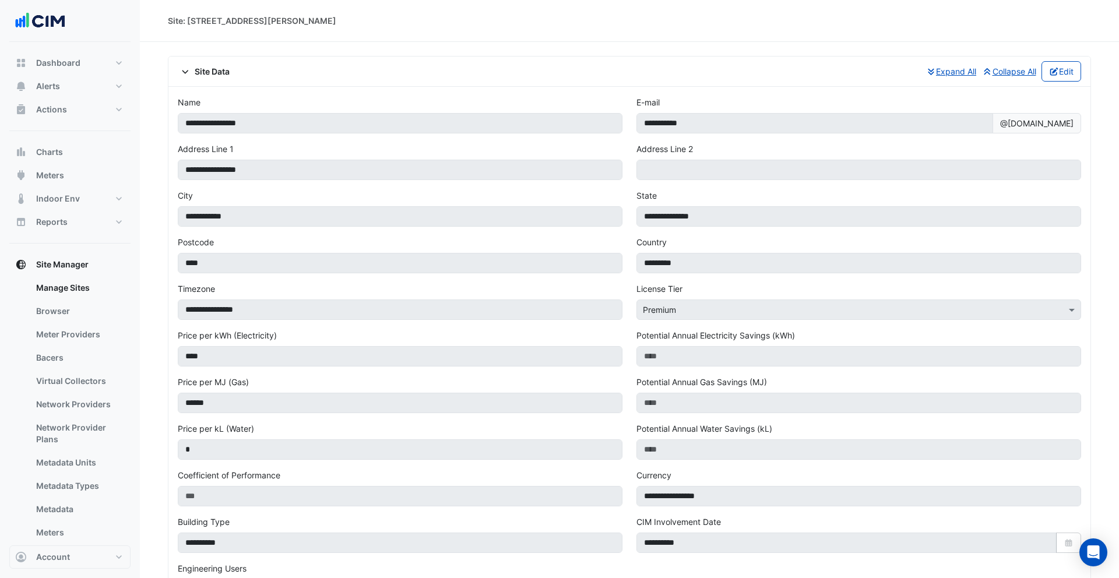
click at [209, 78] on div "Site Data Expand All Collapse All Edit" at bounding box center [629, 71] width 903 height 20
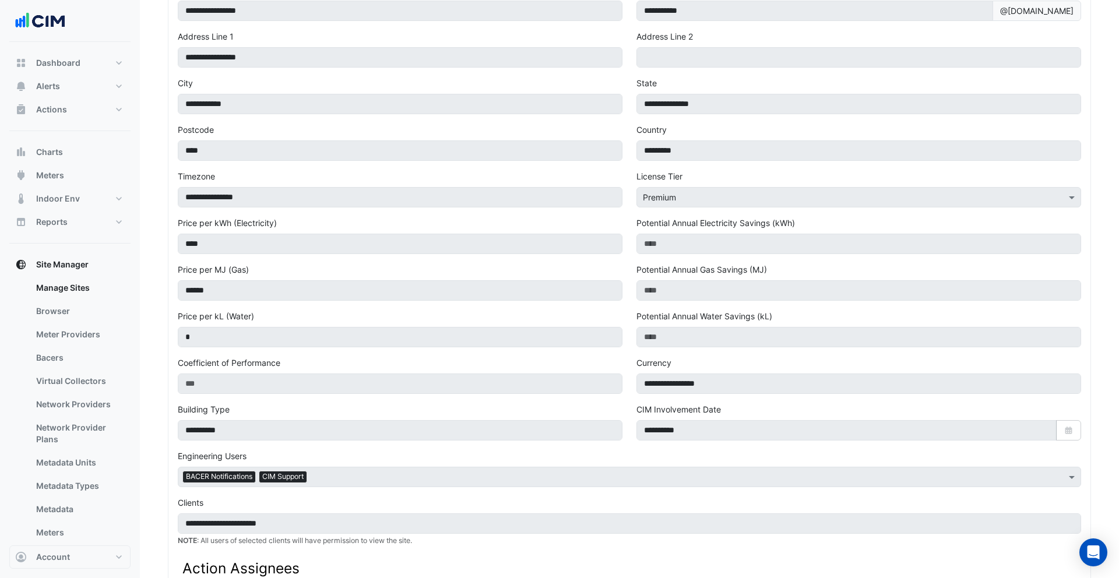
scroll to position [135, 0]
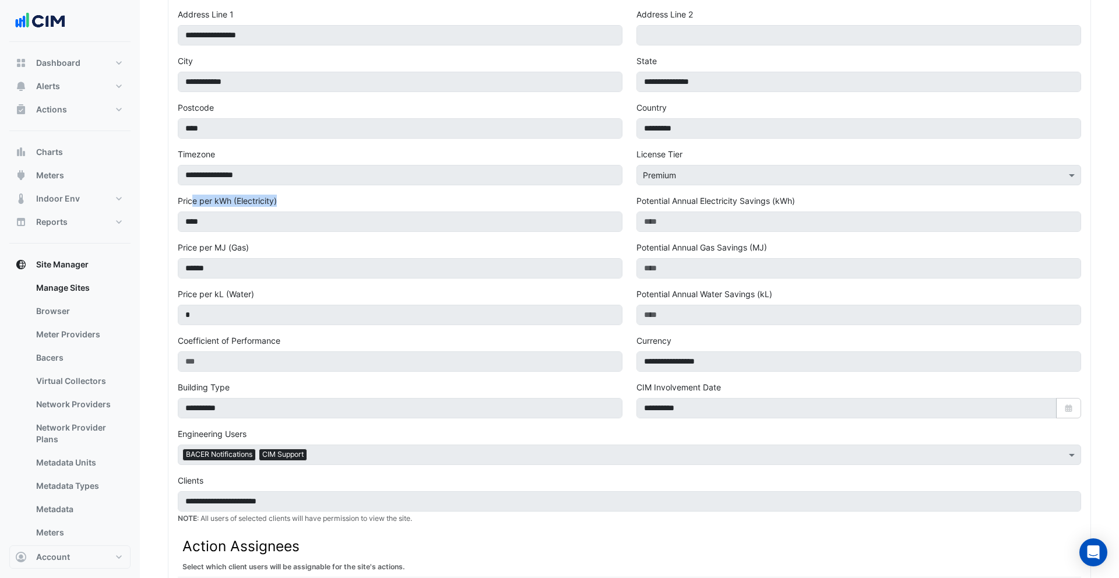
drag, startPoint x: 194, startPoint y: 203, endPoint x: 277, endPoint y: 202, distance: 82.8
click at [277, 202] on label "Price per kWh (Electricity)" at bounding box center [227, 201] width 99 height 12
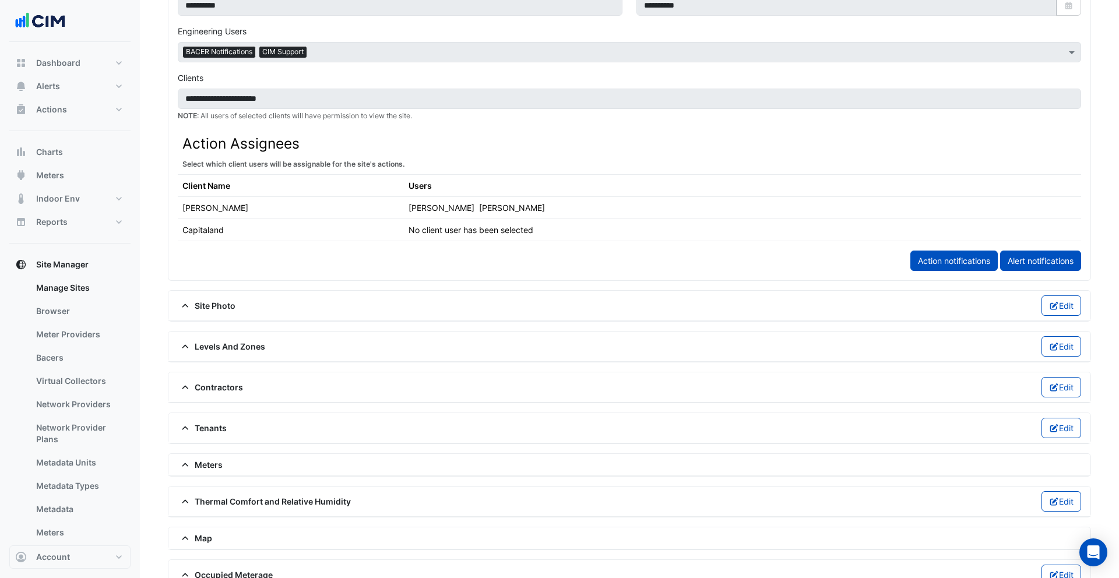
scroll to position [574, 0]
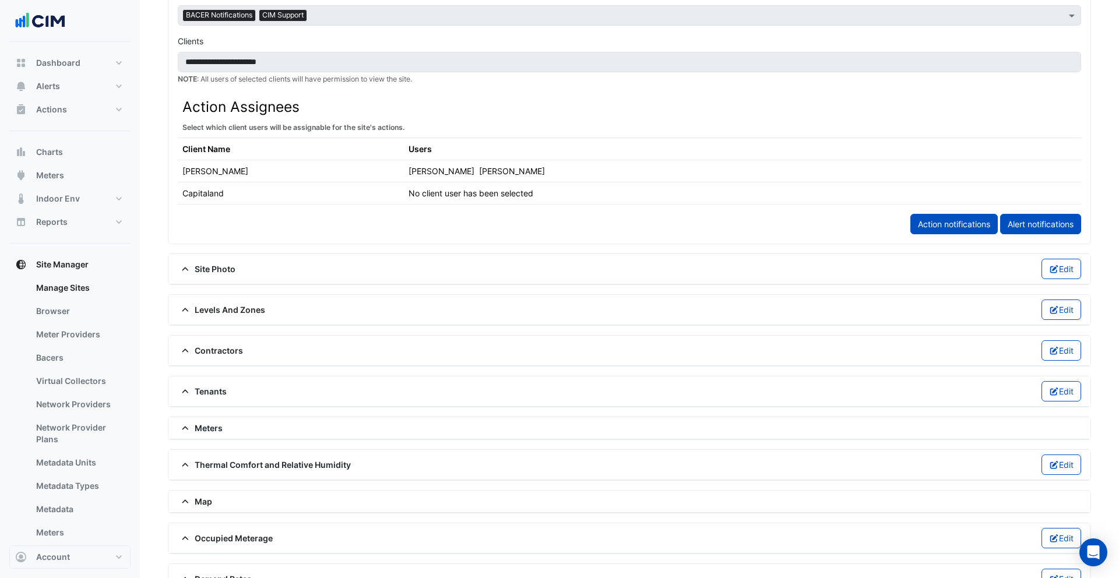
click at [212, 430] on span "Meters" at bounding box center [200, 428] width 45 height 12
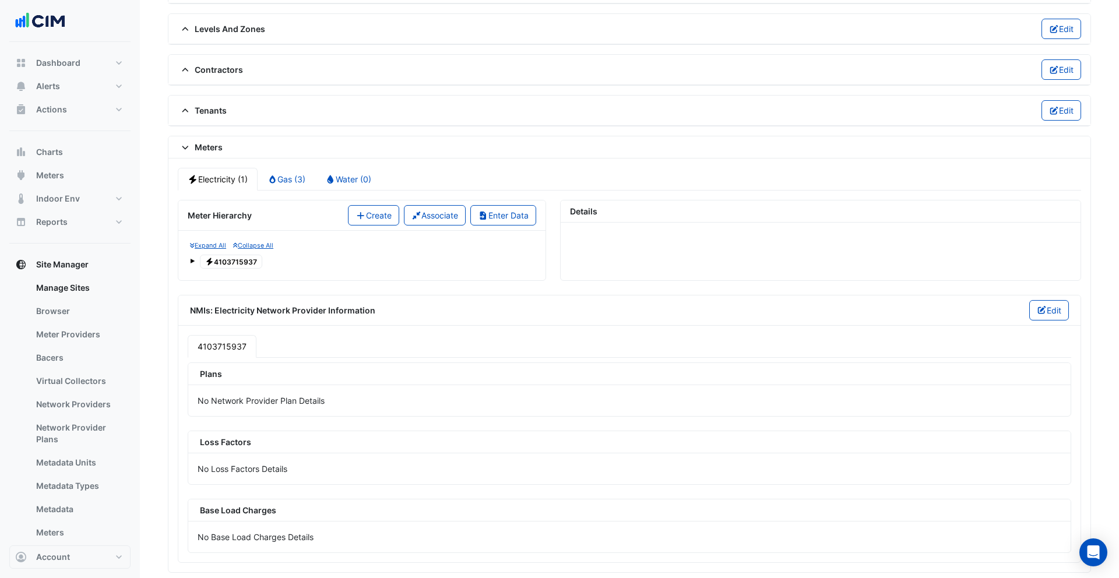
scroll to position [856, 0]
click at [297, 184] on link "Gas (3)" at bounding box center [287, 178] width 58 height 23
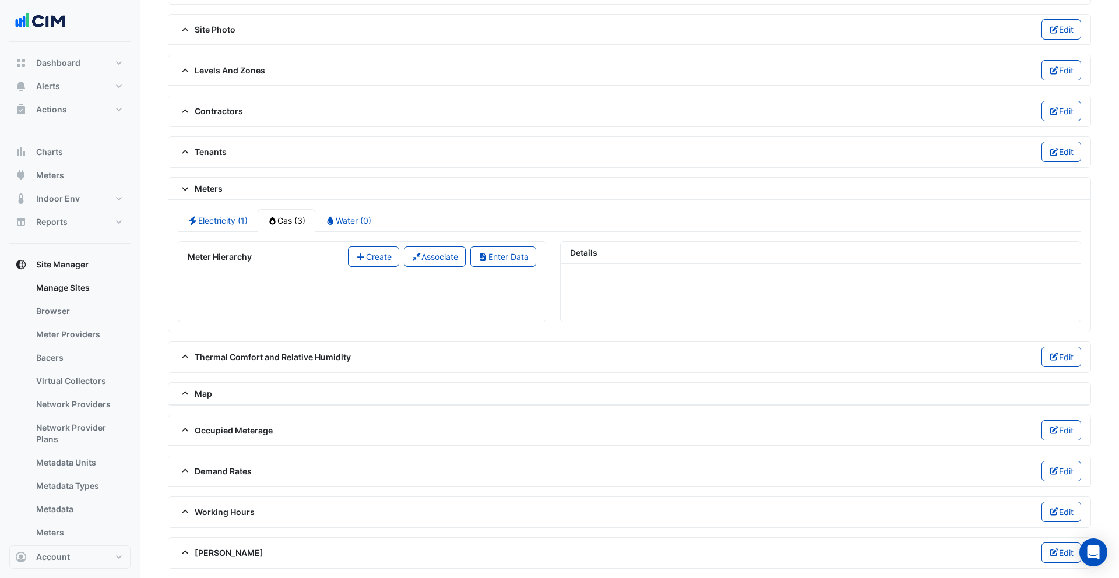
scroll to position [848, 0]
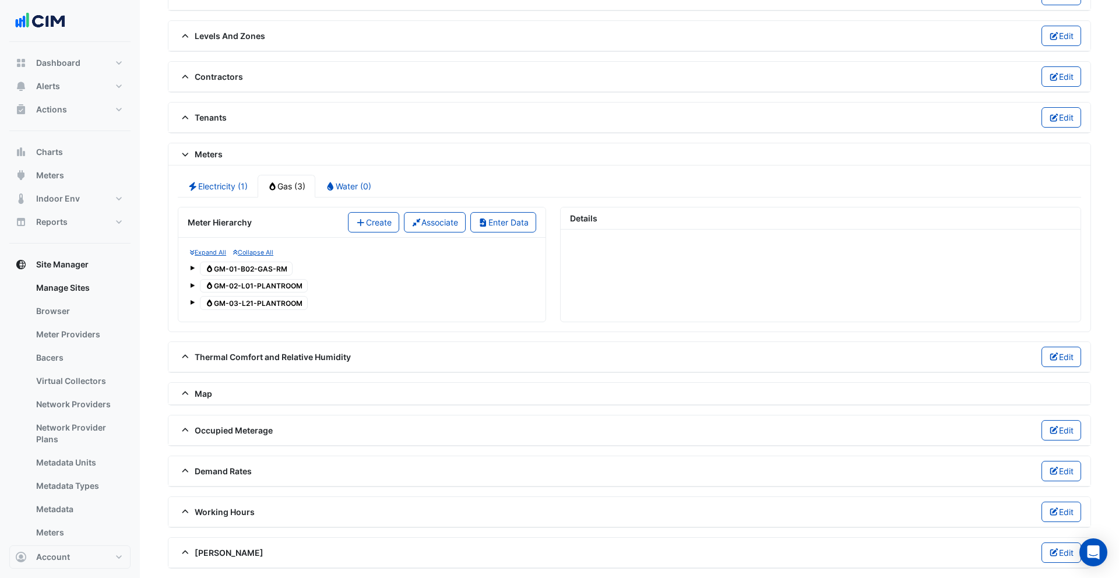
click at [193, 267] on span at bounding box center [192, 268] width 5 height 5
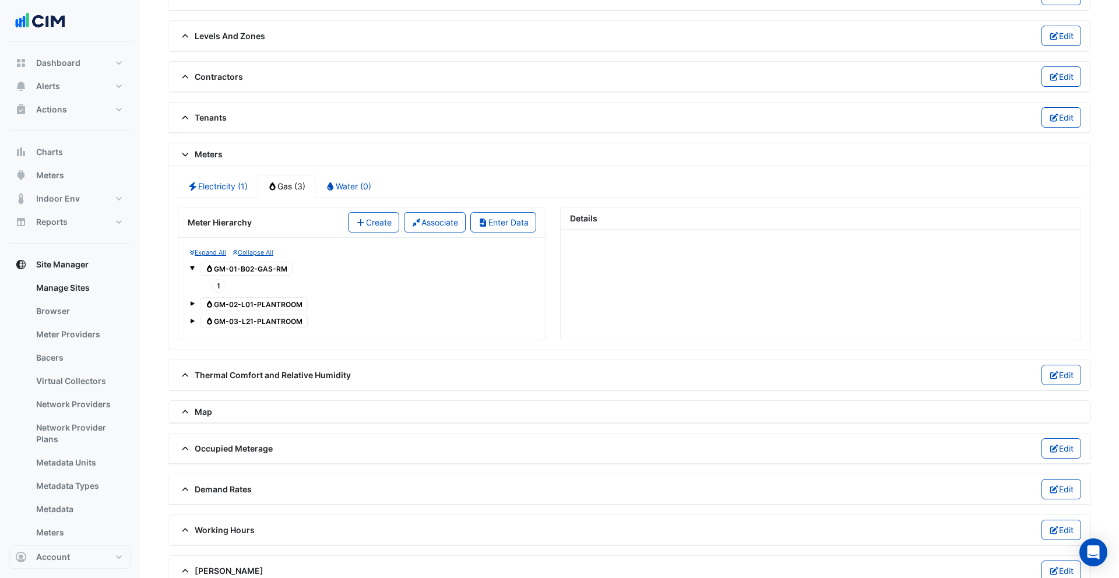
click at [194, 269] on span at bounding box center [192, 268] width 5 height 5
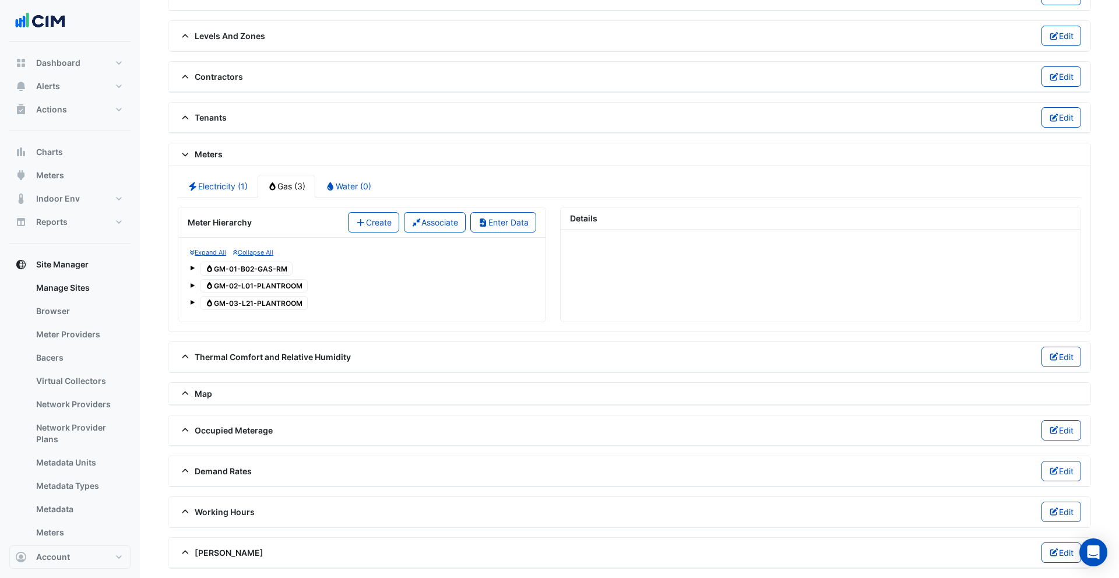
click at [192, 286] on span at bounding box center [192, 285] width 5 height 5
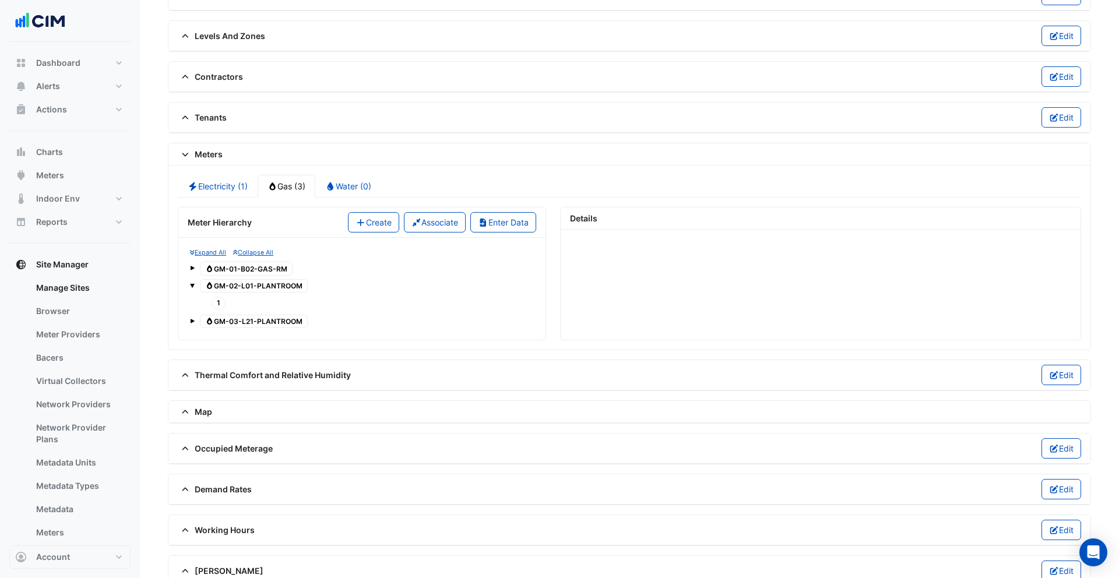
click at [192, 286] on span at bounding box center [192, 285] width 5 height 5
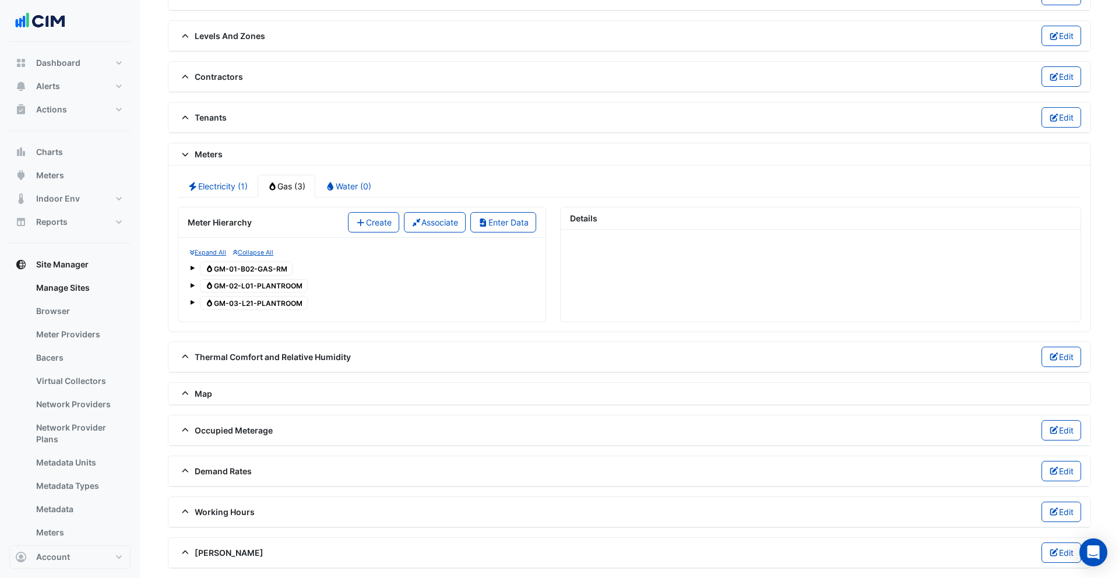
click at [191, 298] on span at bounding box center [192, 301] width 5 height 10
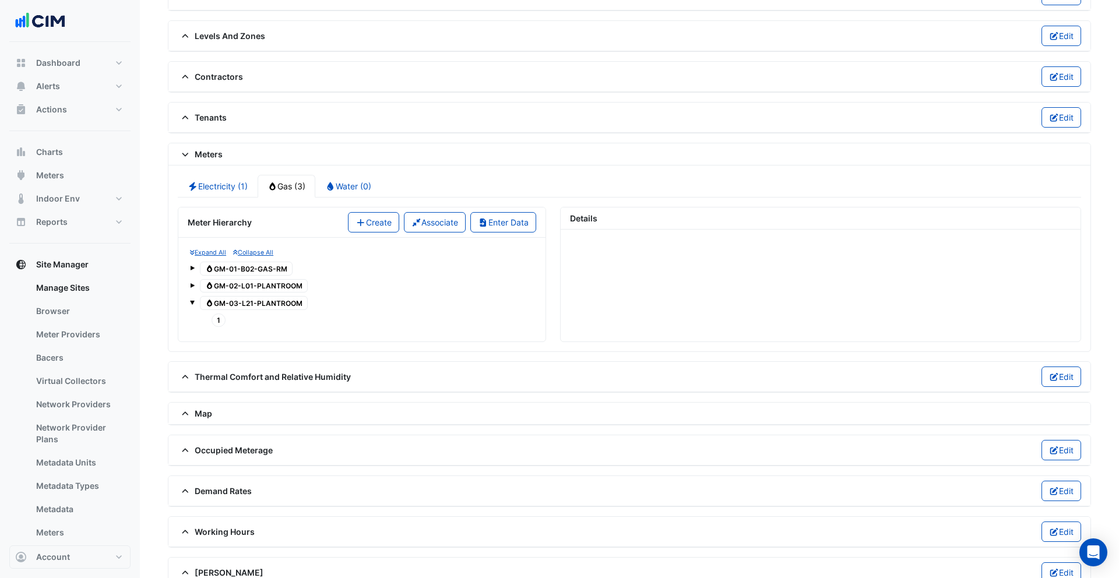
click at [191, 298] on span at bounding box center [192, 301] width 5 height 10
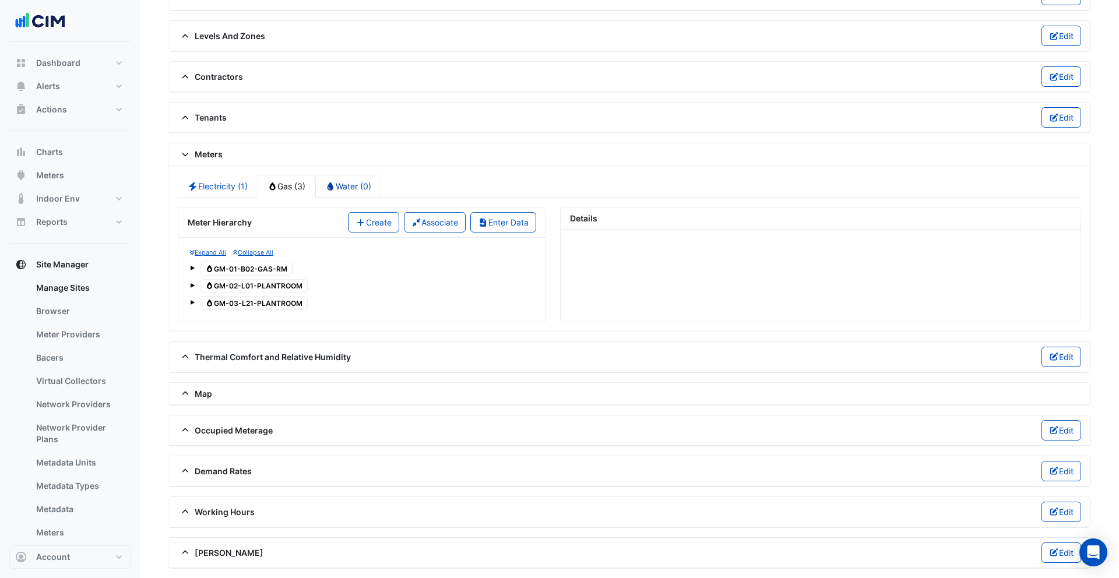
click at [357, 186] on link "Water (0)" at bounding box center [348, 186] width 66 height 23
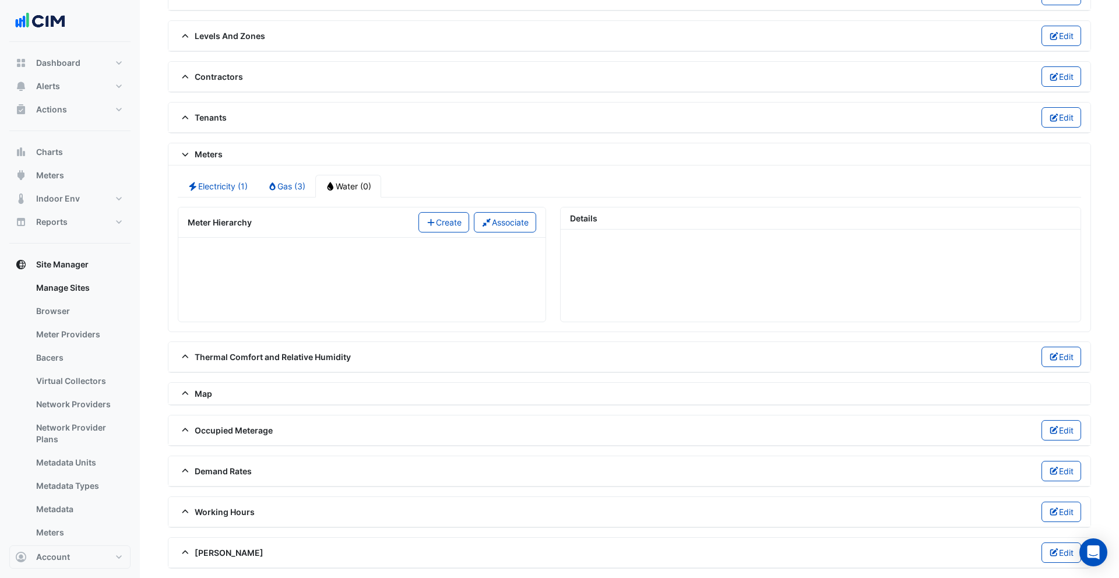
scroll to position [809, 0]
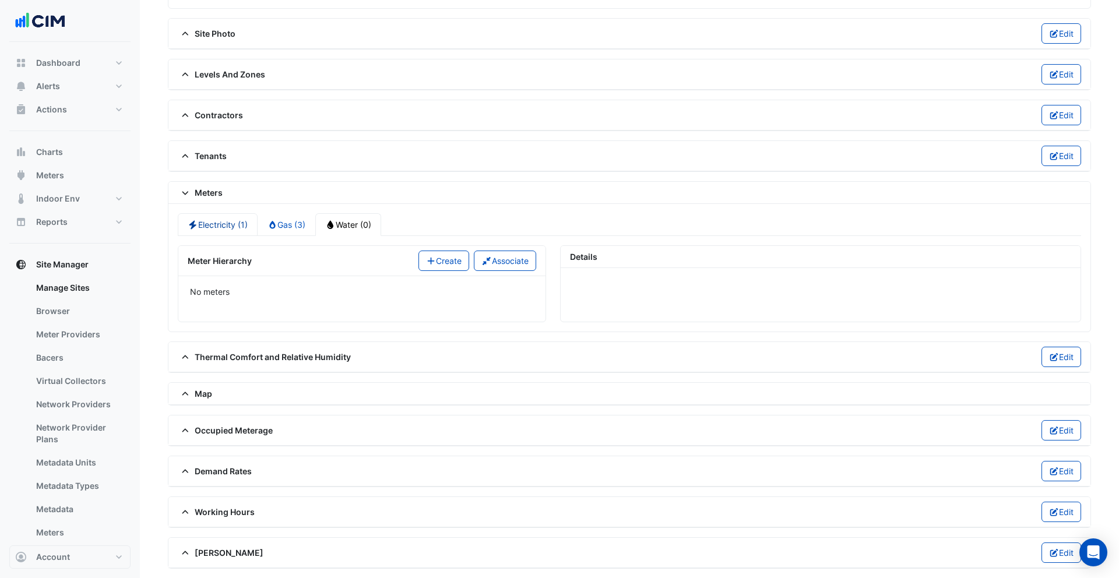
click at [234, 223] on link "Electricity (1)" at bounding box center [218, 224] width 80 height 23
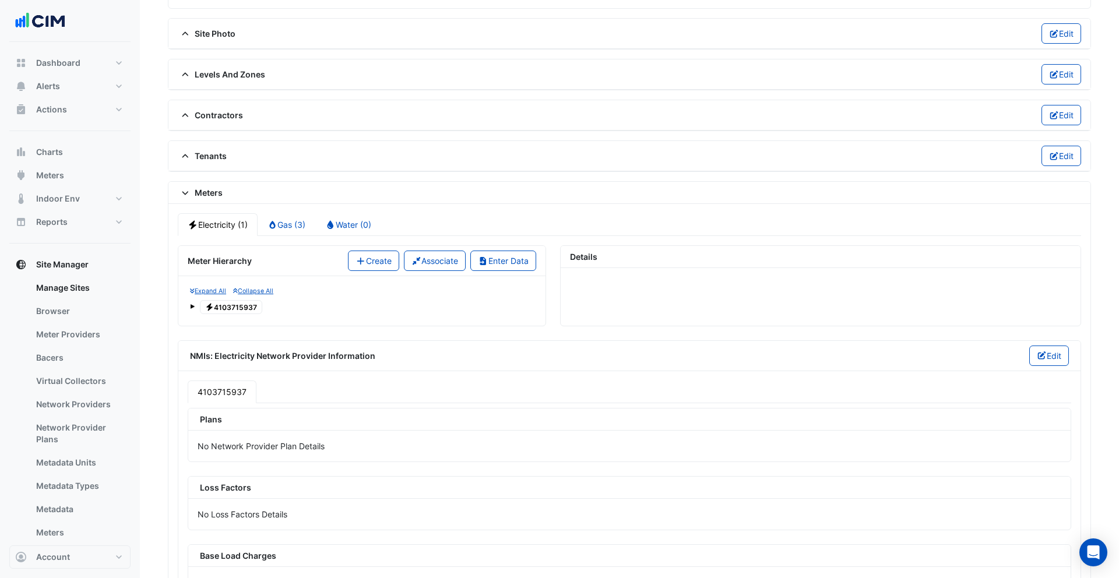
click at [192, 307] on span at bounding box center [192, 306] width 5 height 5
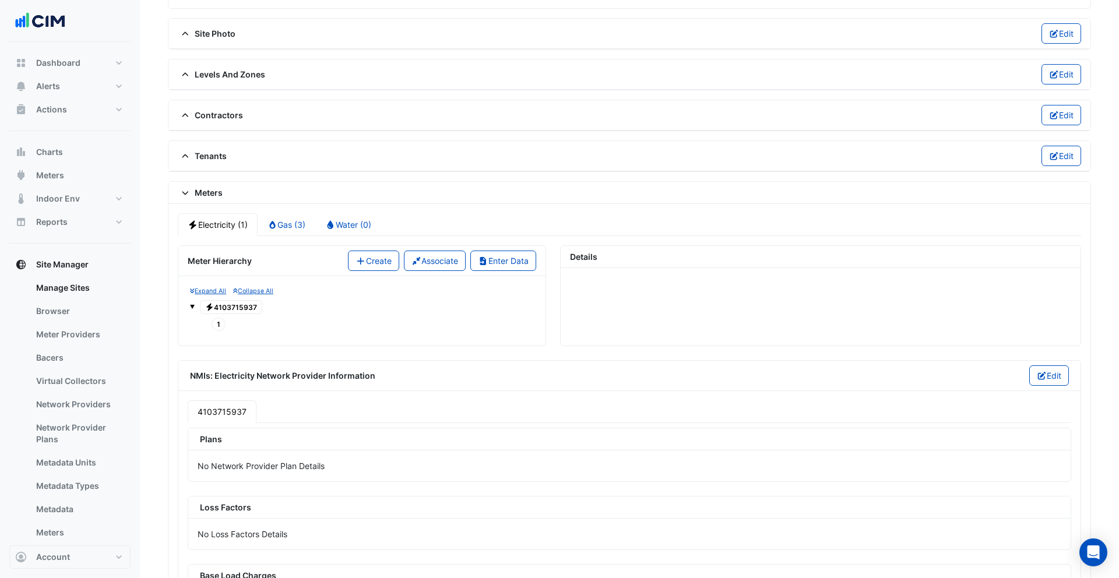
click at [214, 325] on span "1" at bounding box center [219, 324] width 14 height 13
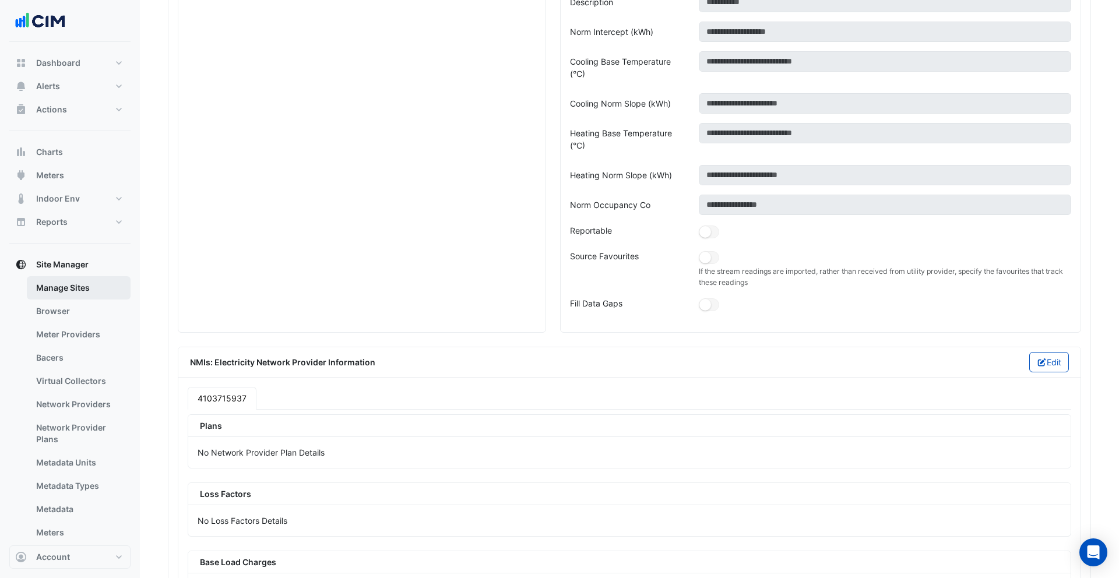
scroll to position [76, 0]
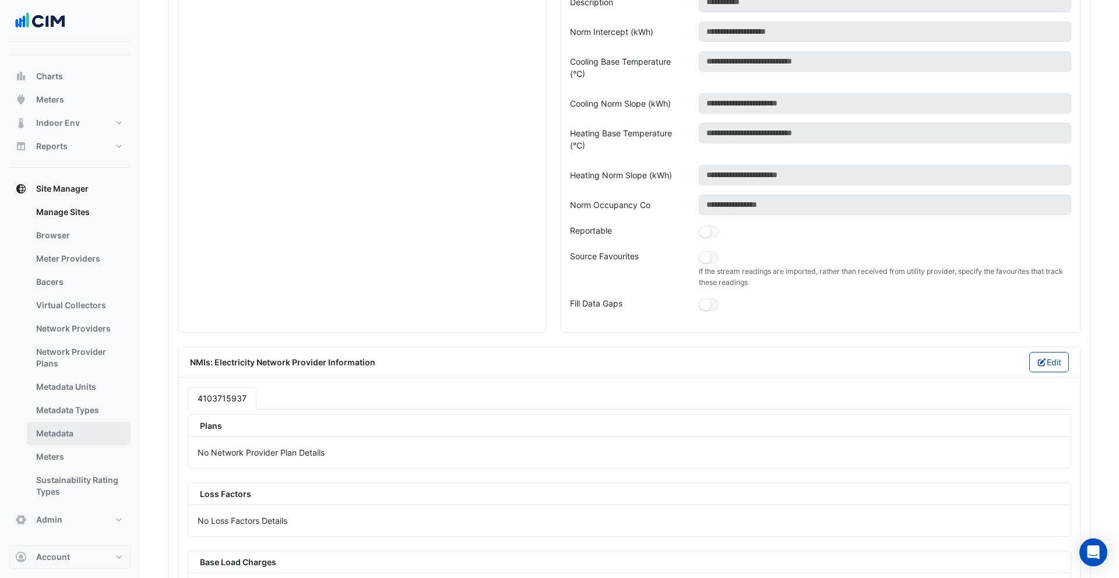
click at [73, 428] on link "Metadata" at bounding box center [79, 433] width 104 height 23
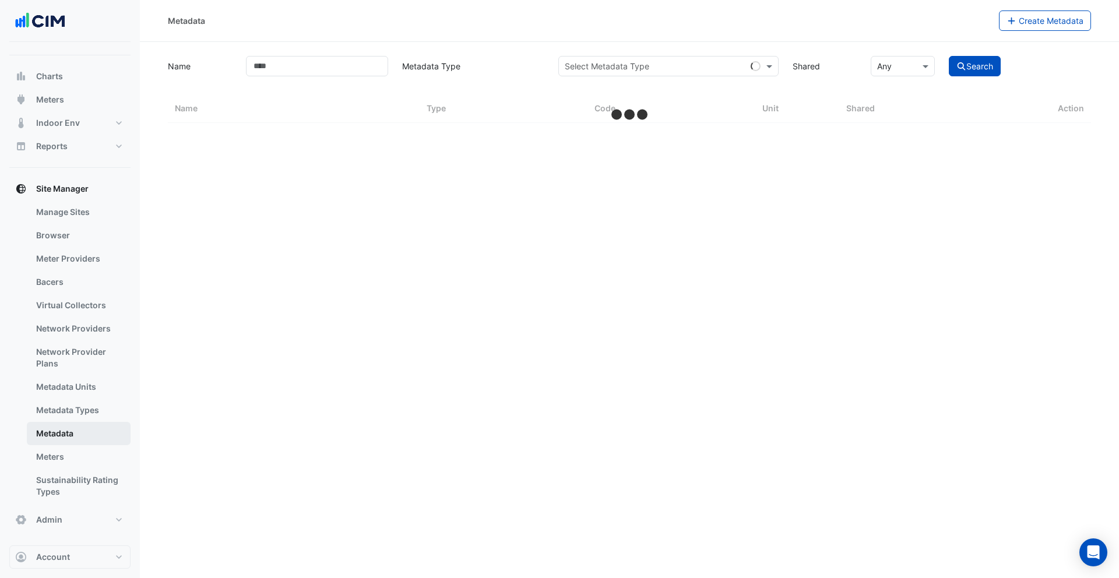
select select "***"
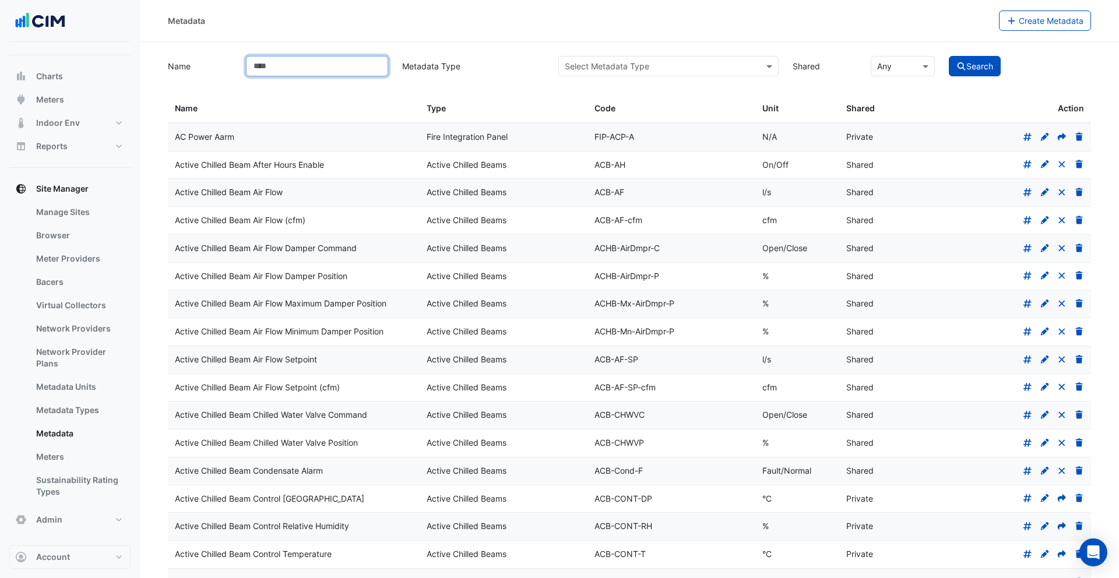
click at [315, 59] on input "Name" at bounding box center [317, 66] width 142 height 20
type input "*******"
click at [949, 56] on button "Search" at bounding box center [975, 66] width 52 height 20
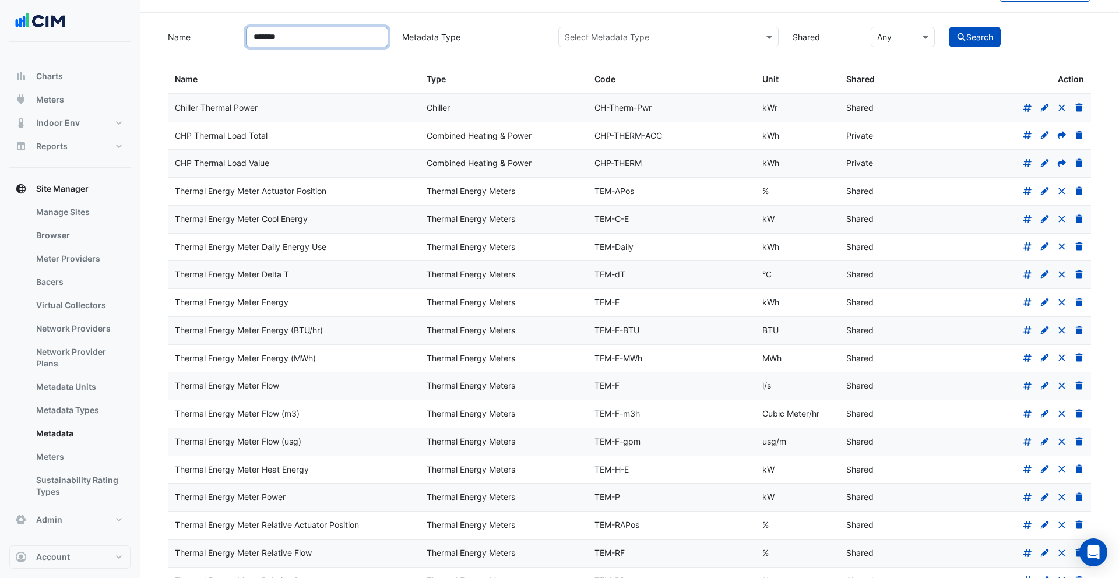
scroll to position [32, 0]
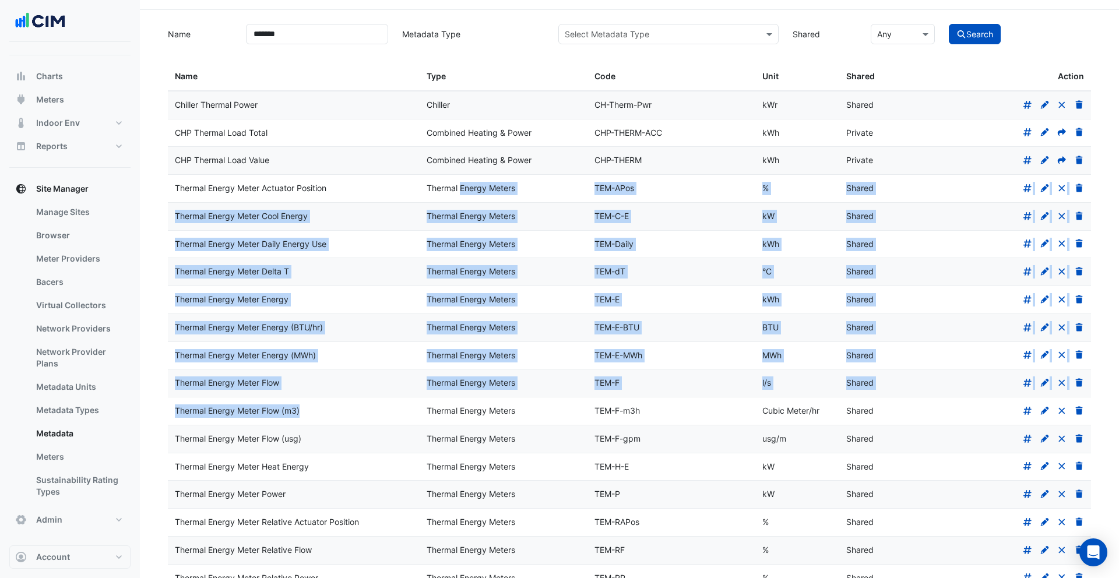
drag, startPoint x: 432, startPoint y: 186, endPoint x: 511, endPoint y: 397, distance: 225.7
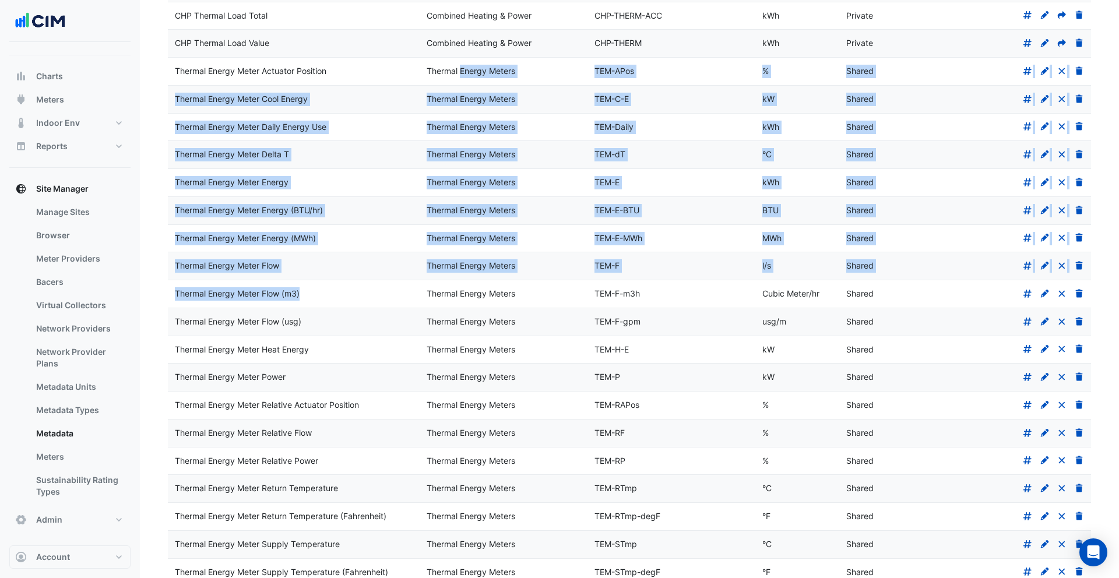
scroll to position [28, 0]
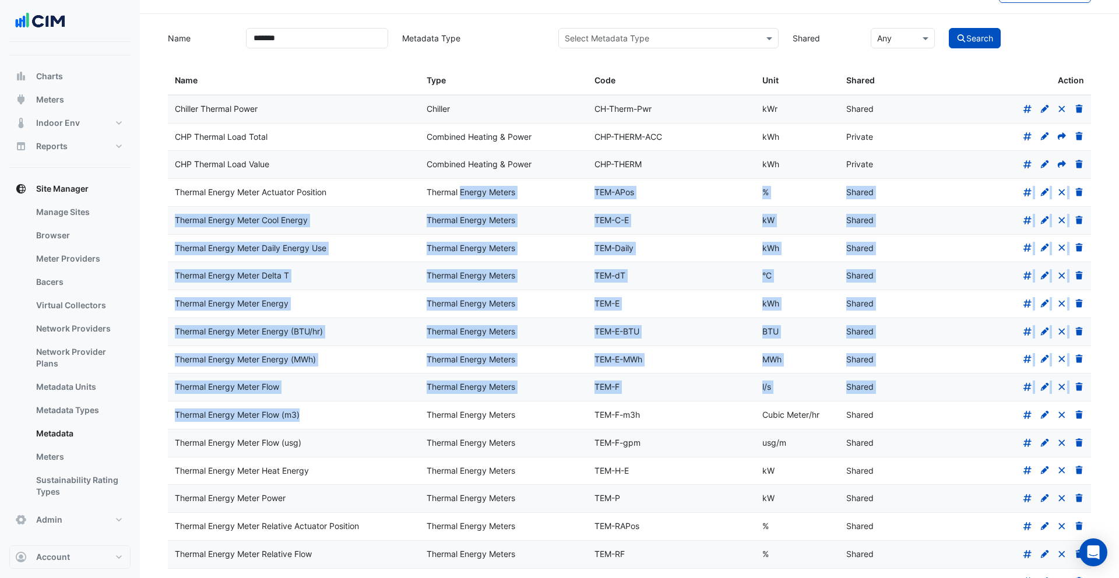
drag, startPoint x: 513, startPoint y: 352, endPoint x: 197, endPoint y: 200, distance: 350.9
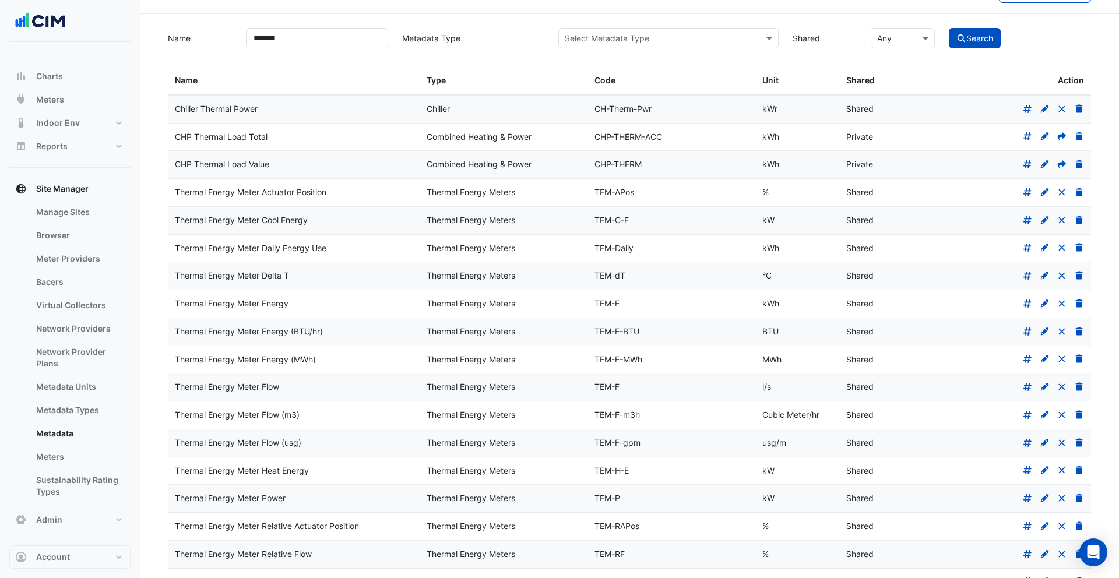
click at [335, 42] on input "*******" at bounding box center [317, 38] width 142 height 20
click at [606, 36] on input "text" at bounding box center [657, 39] width 184 height 12
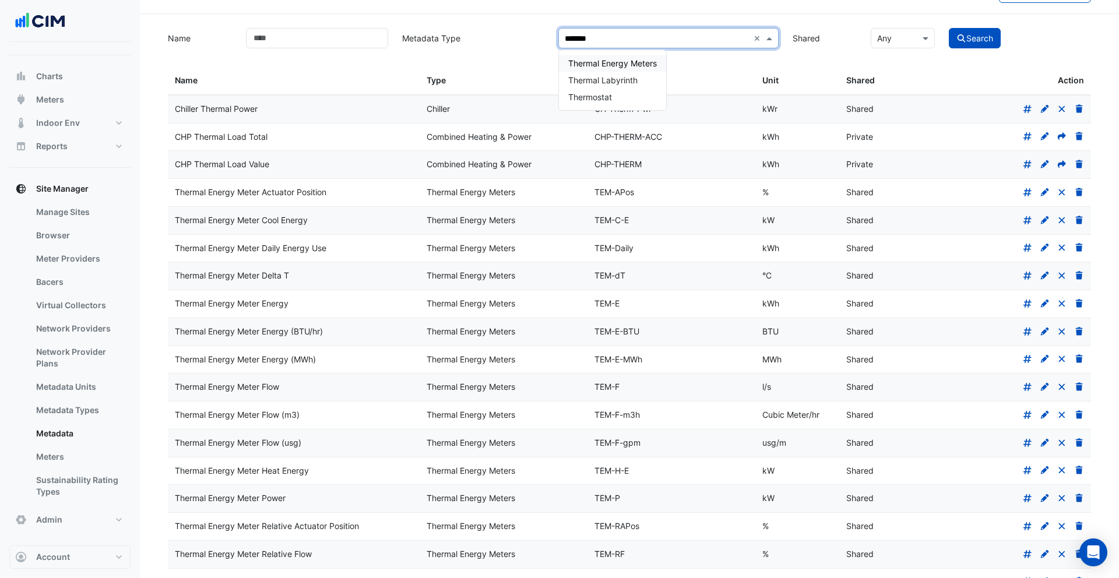
type input "*******"
click at [633, 68] on span "Thermal Energy Meters" at bounding box center [612, 63] width 89 height 10
click at [974, 38] on button "Search" at bounding box center [975, 38] width 52 height 20
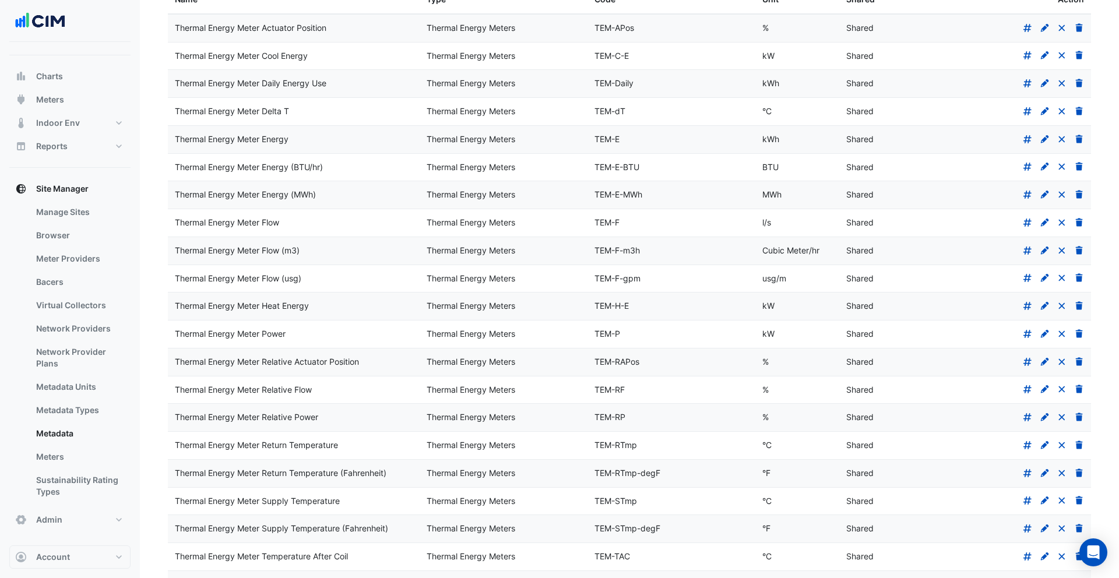
scroll to position [91, 0]
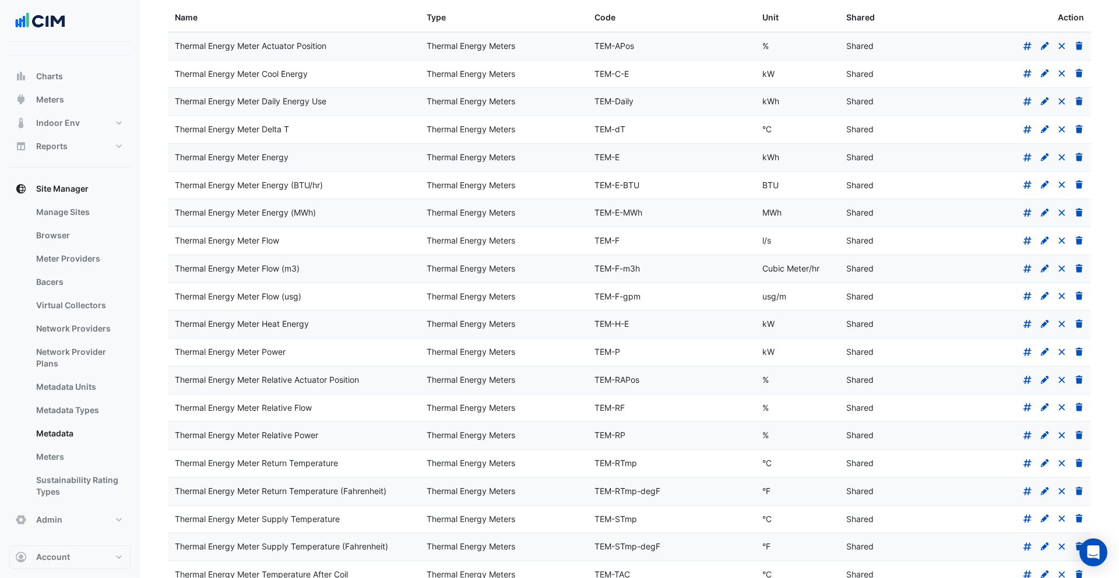
drag, startPoint x: 176, startPoint y: 350, endPoint x: 785, endPoint y: 352, distance: 609.0
click at [785, 352] on div "Thermal Energy Meter Power Thermal Energy Meters TEM-P kW Shared" at bounding box center [629, 352] width 923 height 27
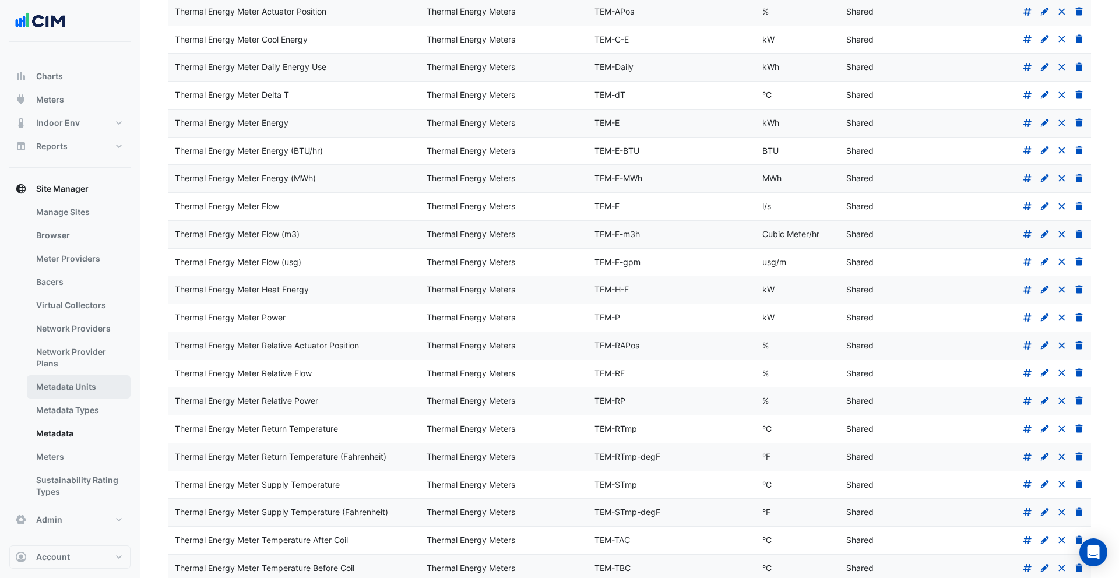
scroll to position [156, 0]
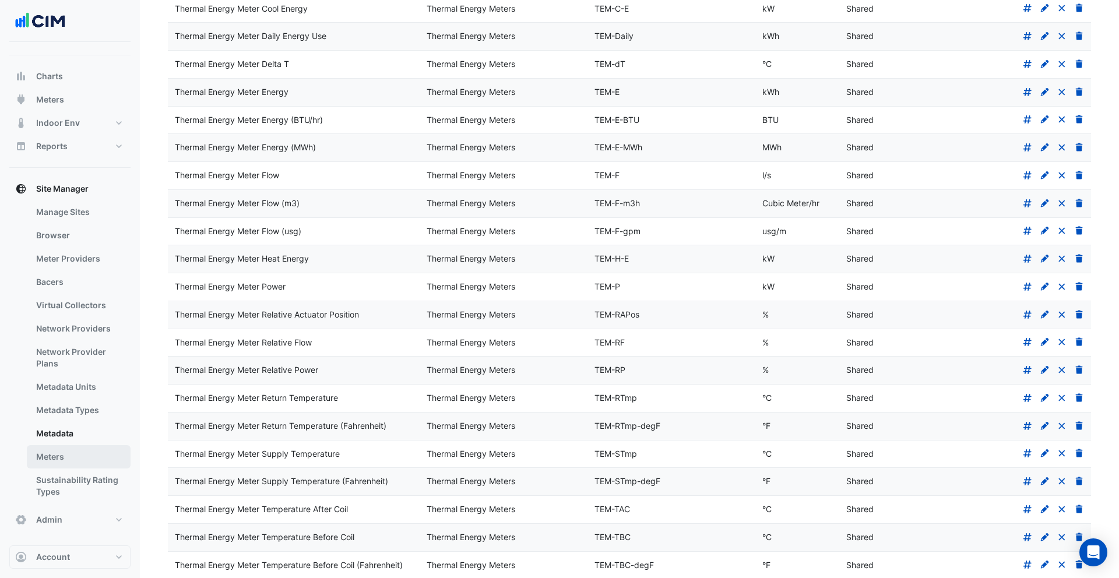
click at [81, 450] on link "Meters" at bounding box center [79, 456] width 104 height 23
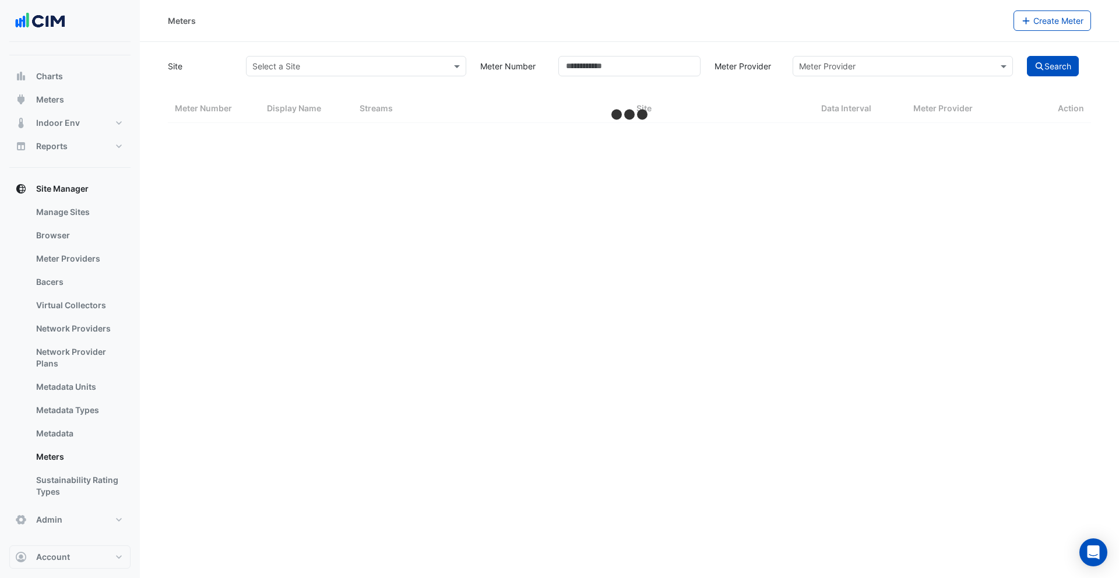
select select "***"
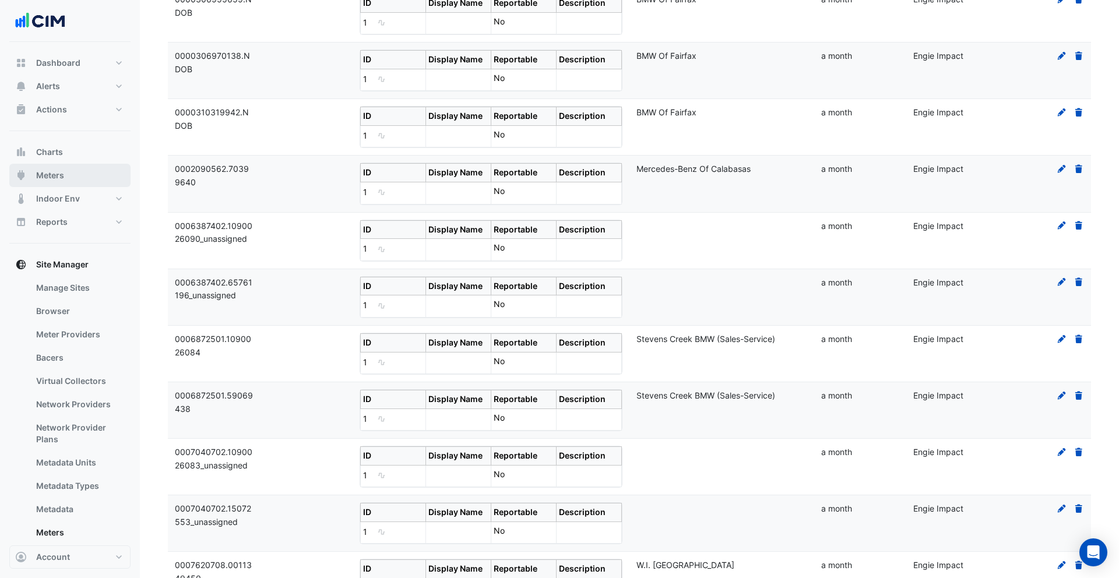
click at [55, 179] on span "Meters" at bounding box center [50, 176] width 28 height 12
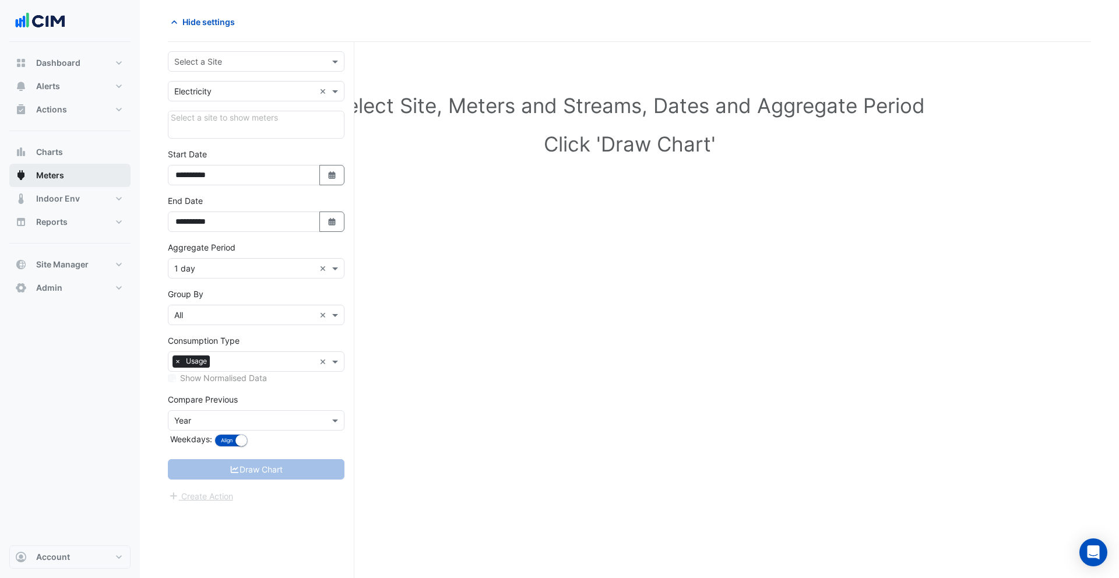
scroll to position [44, 0]
click at [254, 64] on input "text" at bounding box center [244, 62] width 140 height 12
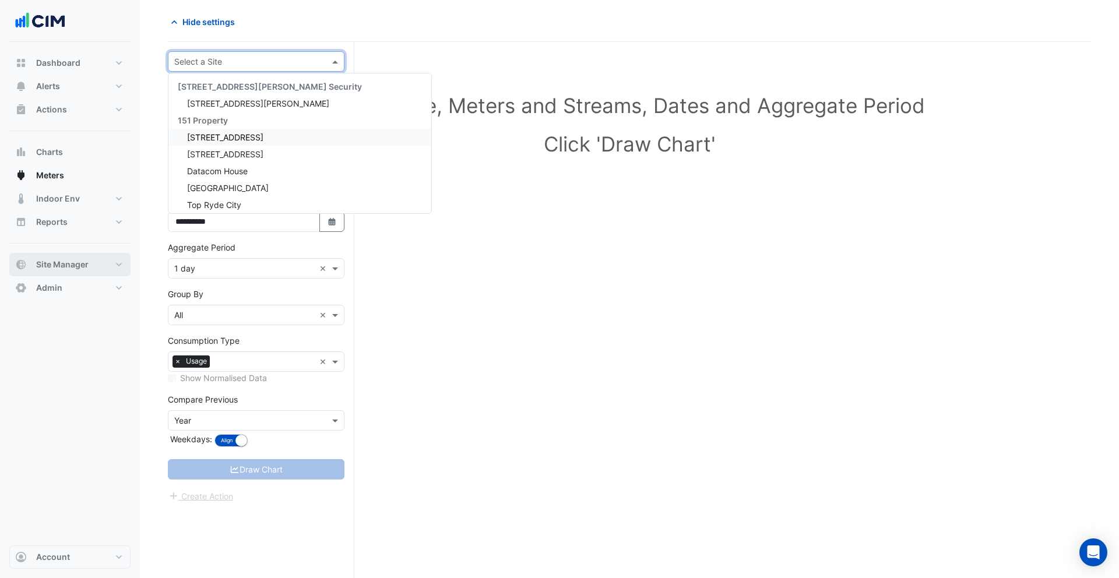
click at [89, 259] on button "Site Manager" at bounding box center [69, 264] width 121 height 23
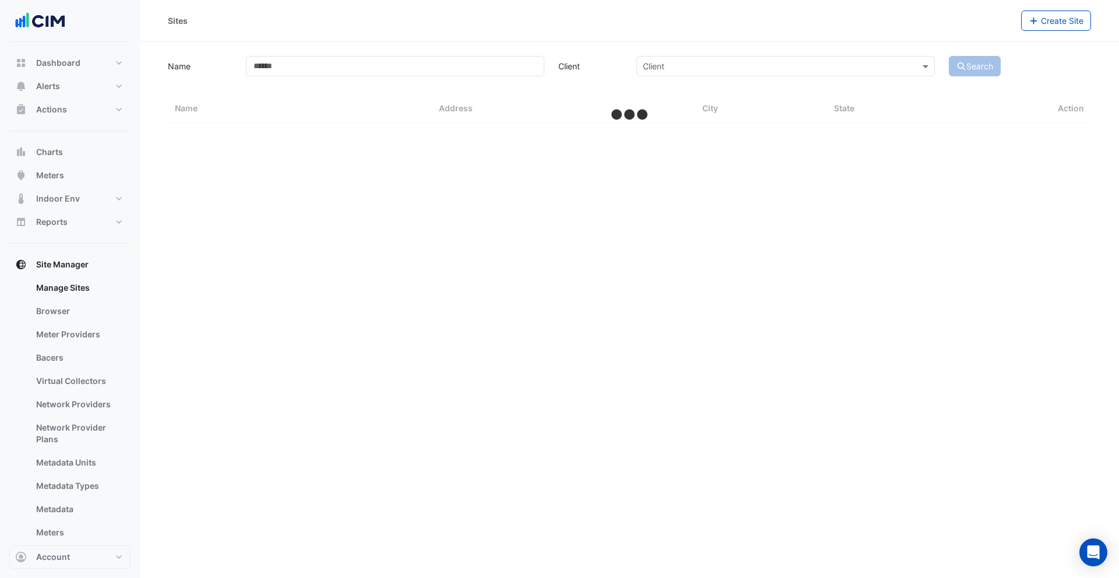
select select "***"
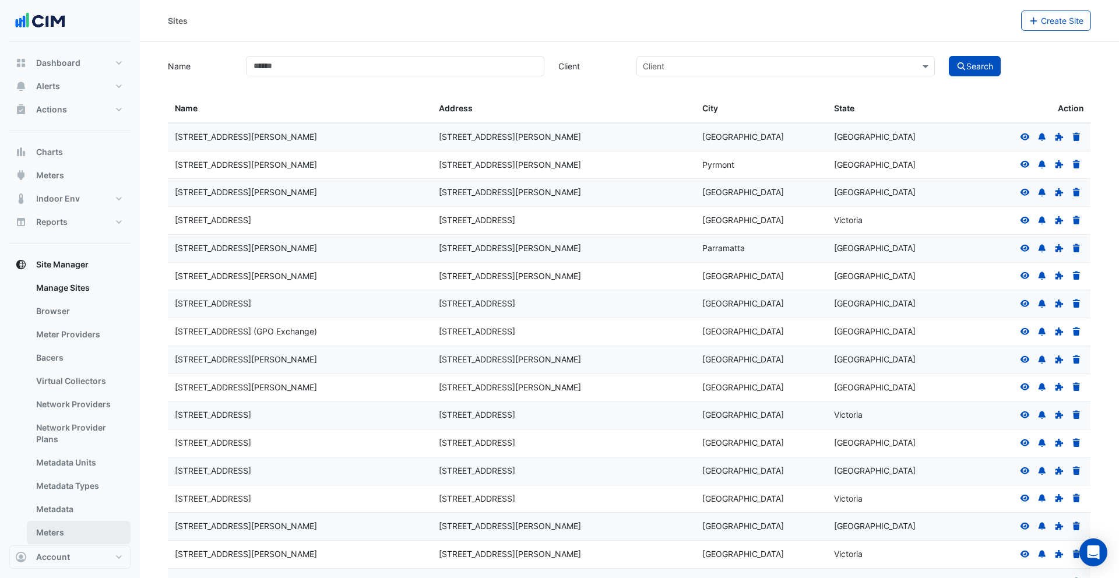
click at [79, 528] on link "Meters" at bounding box center [79, 532] width 104 height 23
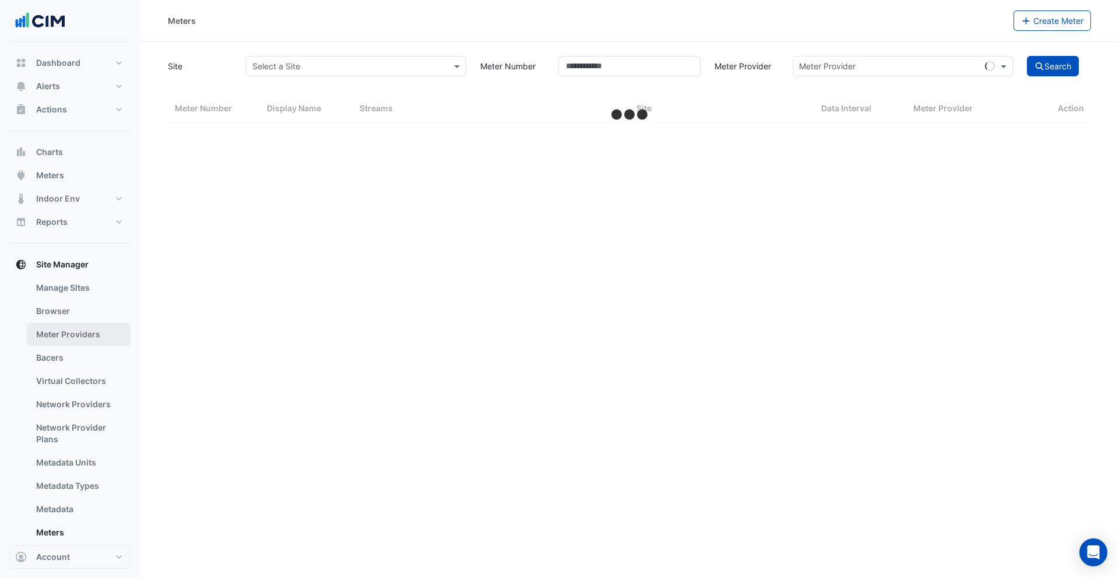
select select "***"
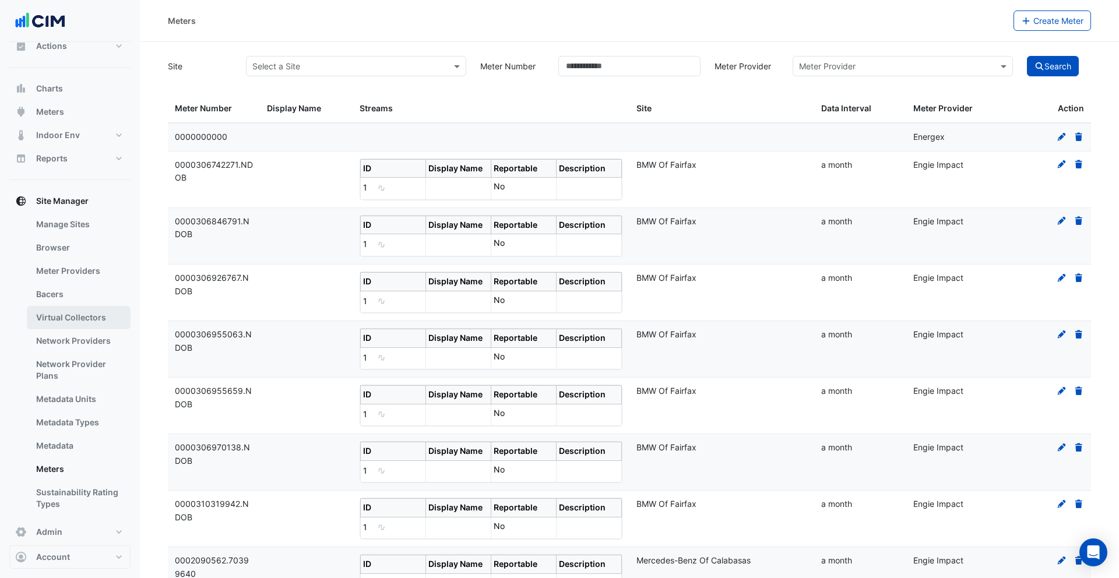
scroll to position [76, 0]
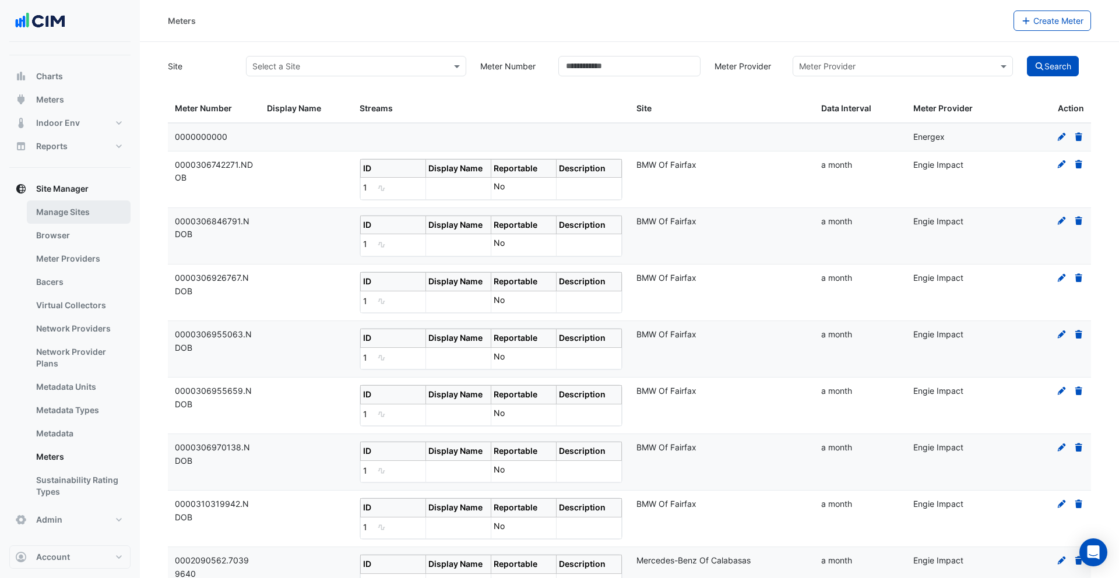
click at [75, 216] on link "Manage Sites" at bounding box center [79, 211] width 104 height 23
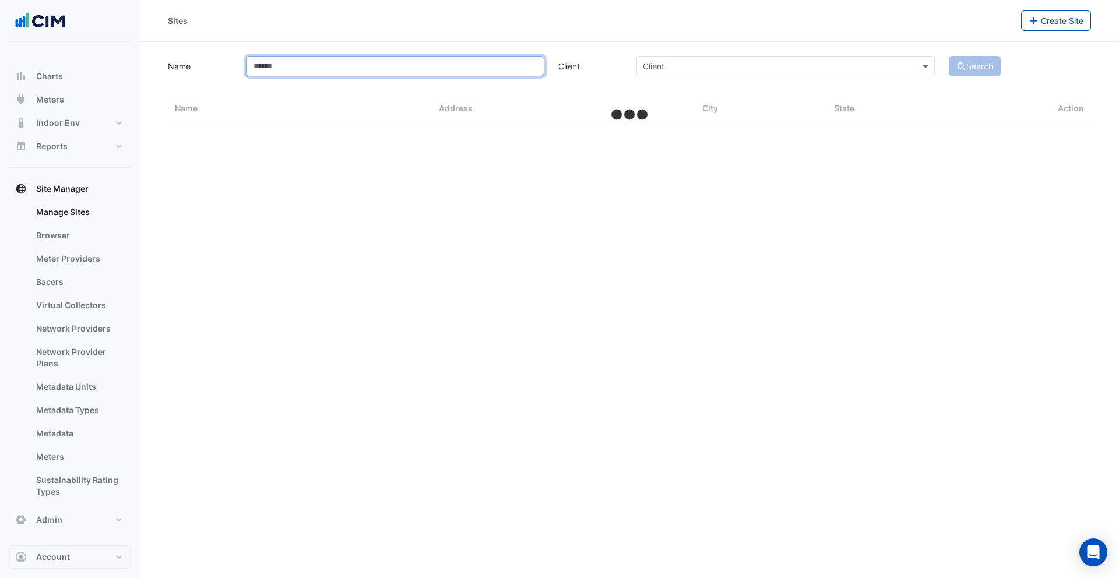
click at [412, 66] on input "Name" at bounding box center [395, 66] width 298 height 20
type input "***"
select select "***"
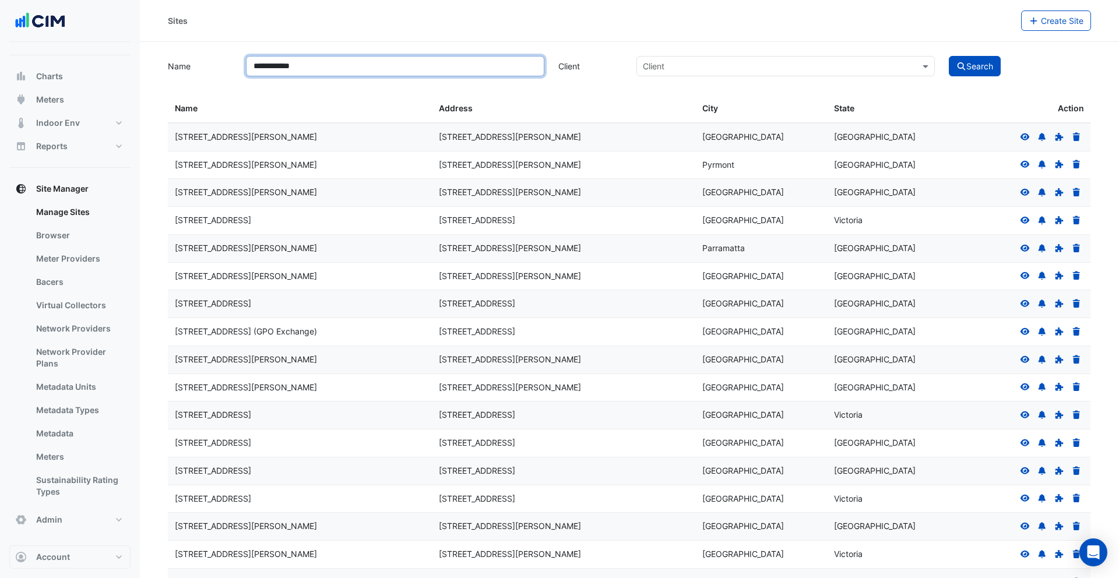
type input "**********"
click at [949, 56] on button "Search" at bounding box center [975, 66] width 52 height 20
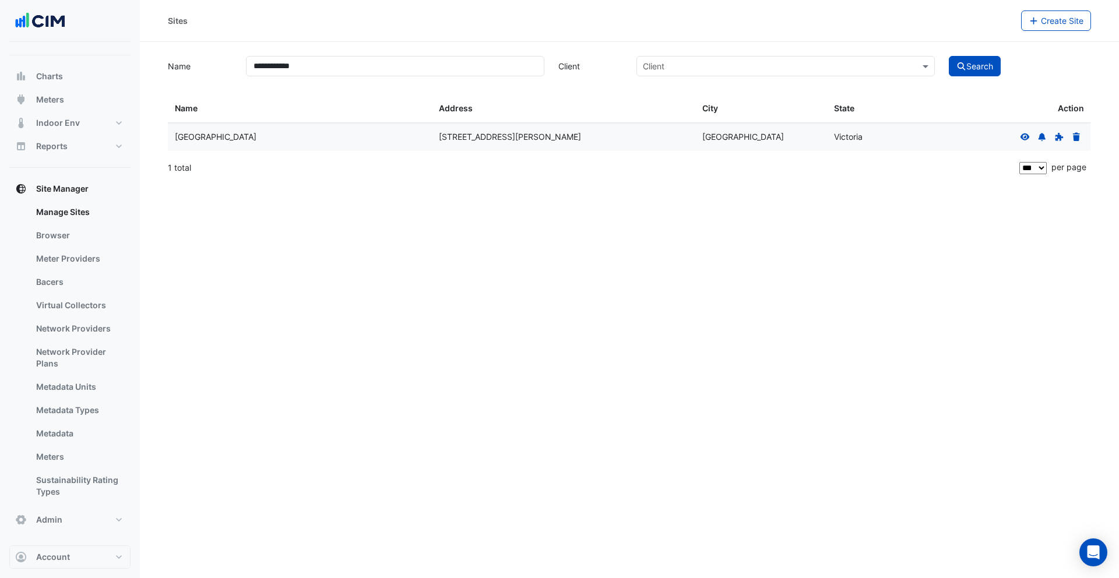
click at [1027, 133] on icon at bounding box center [1024, 136] width 9 height 7
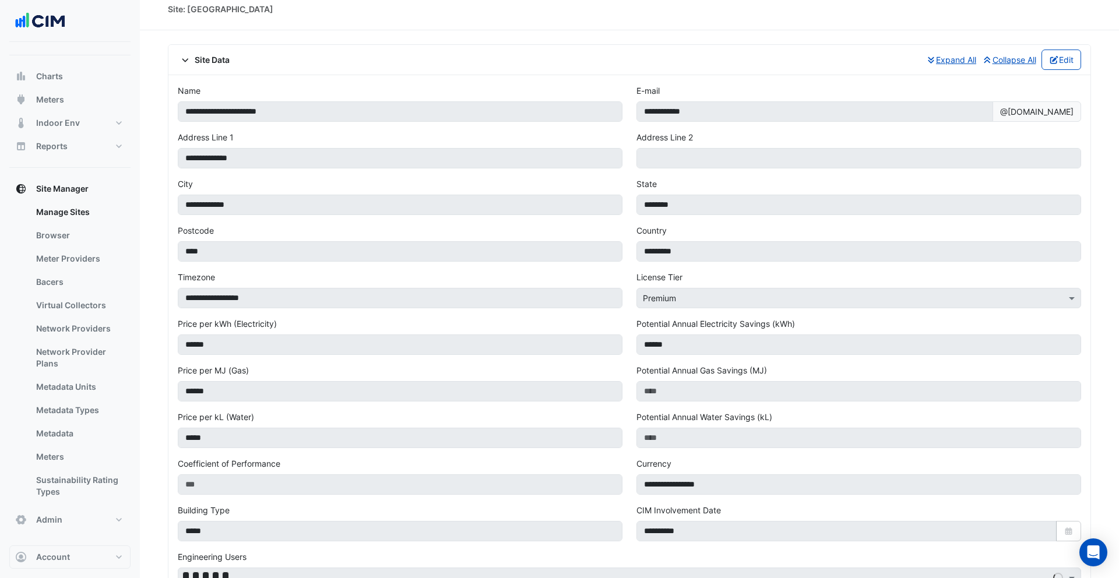
scroll to position [15, 0]
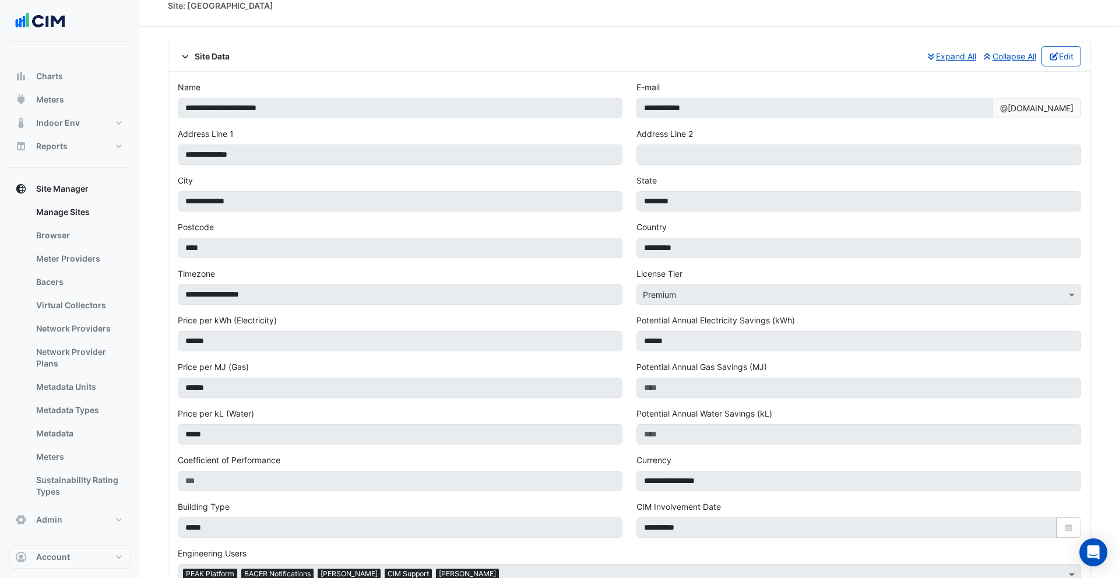
click at [207, 53] on span "Site Data" at bounding box center [204, 56] width 52 height 12
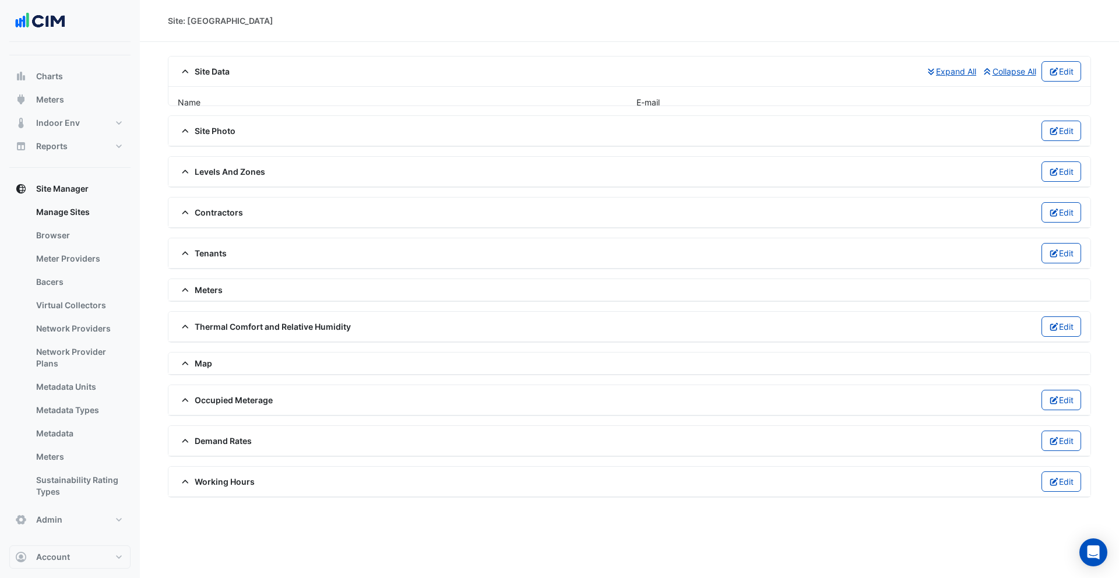
scroll to position [0, 0]
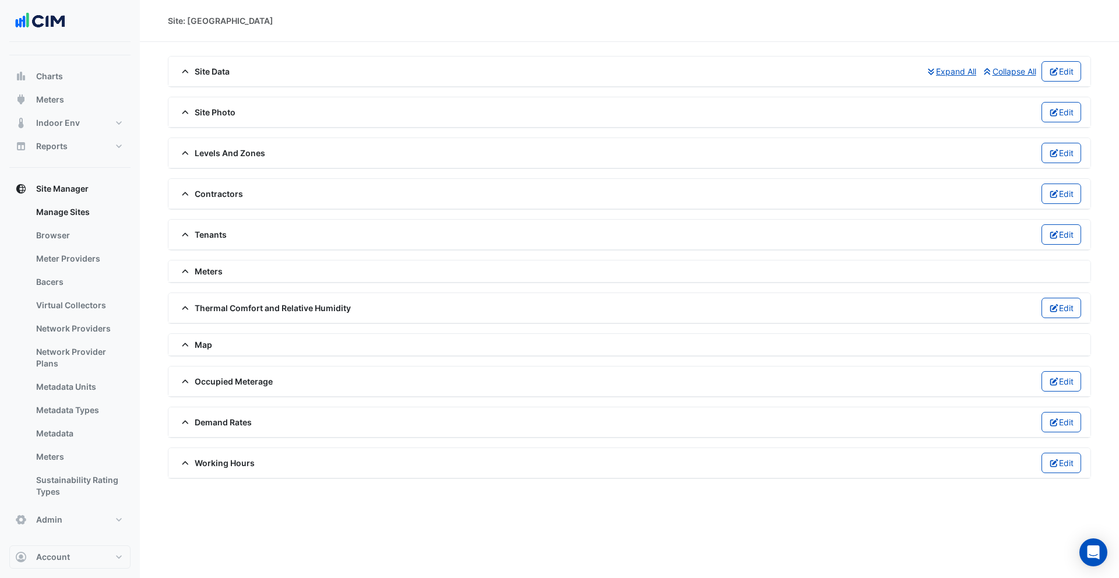
click at [204, 272] on span "Meters" at bounding box center [200, 271] width 45 height 12
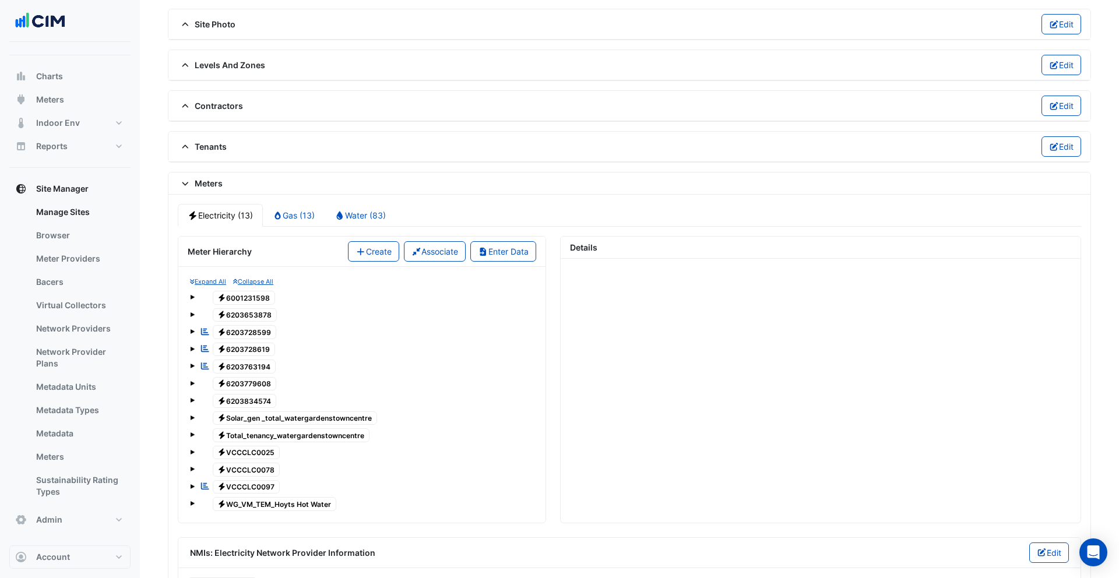
scroll to position [176, 0]
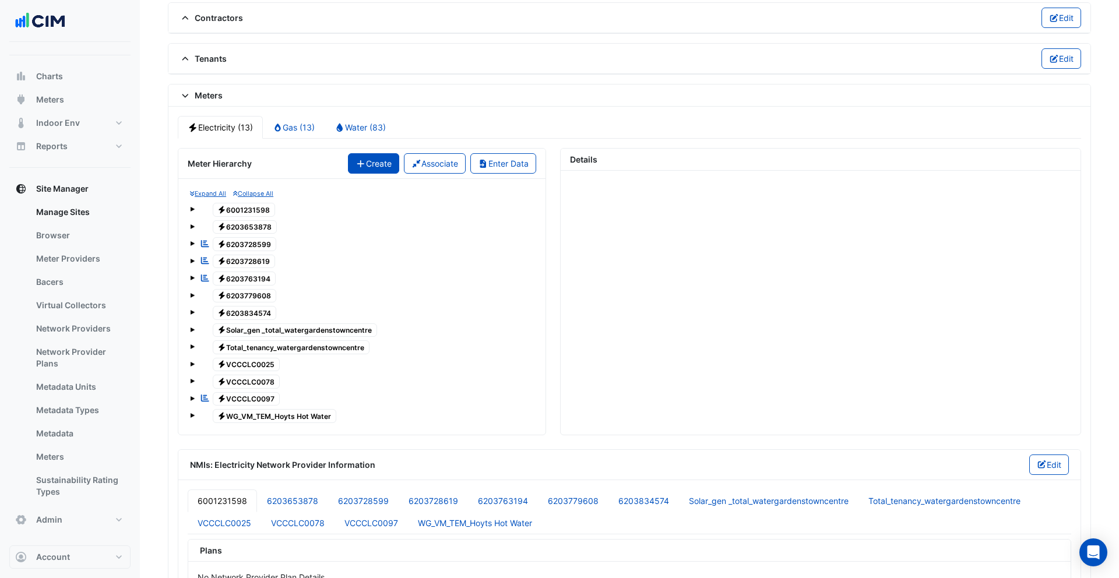
click at [362, 164] on button "Create" at bounding box center [373, 163] width 51 height 20
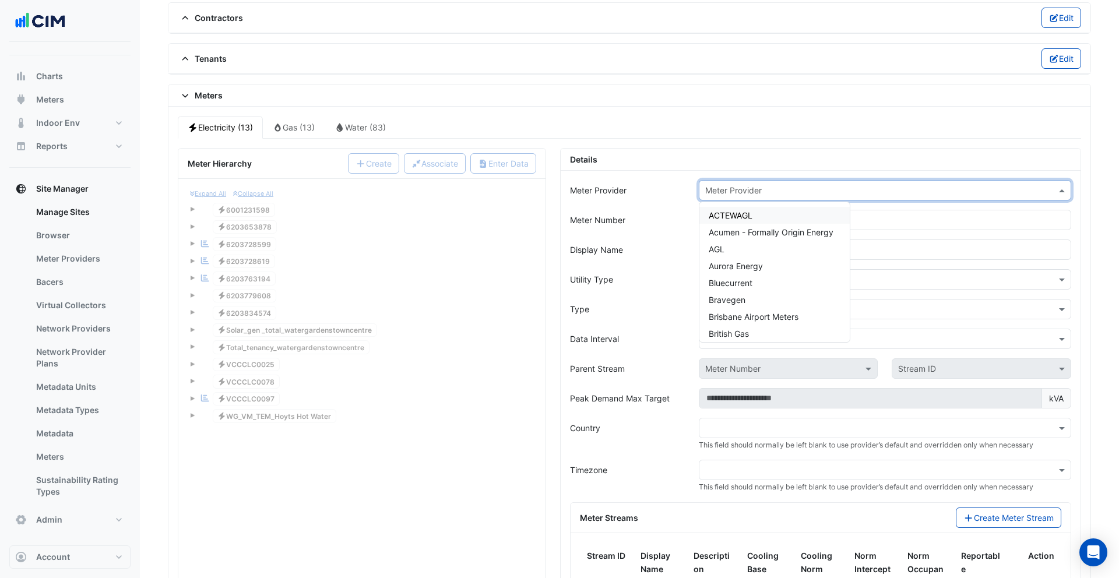
click at [766, 191] on input "text" at bounding box center [873, 191] width 336 height 12
type input "****"
click at [726, 210] on span "PEAK Meter" at bounding box center [731, 215] width 45 height 10
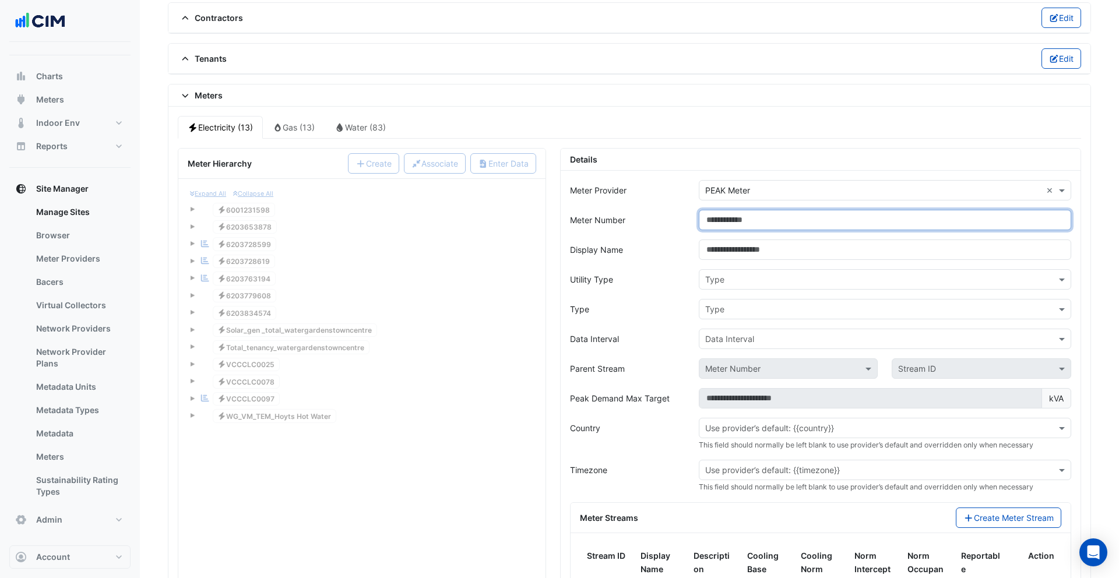
click at [750, 217] on input "Meter Number" at bounding box center [885, 220] width 372 height 20
type input "**********"
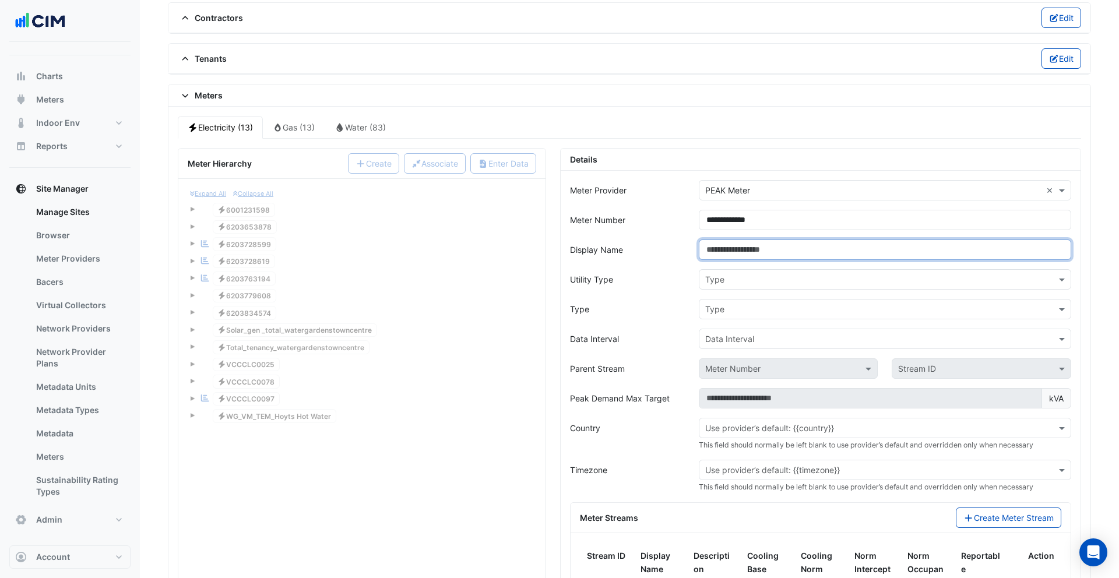
click at [747, 254] on input "Display Name" at bounding box center [885, 250] width 372 height 20
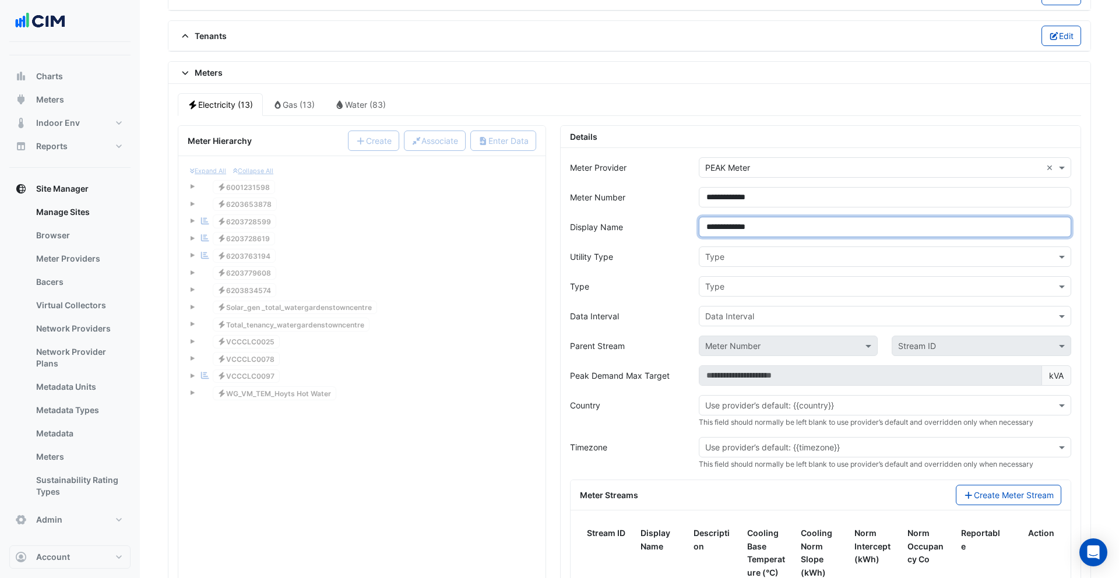
type input "**********"
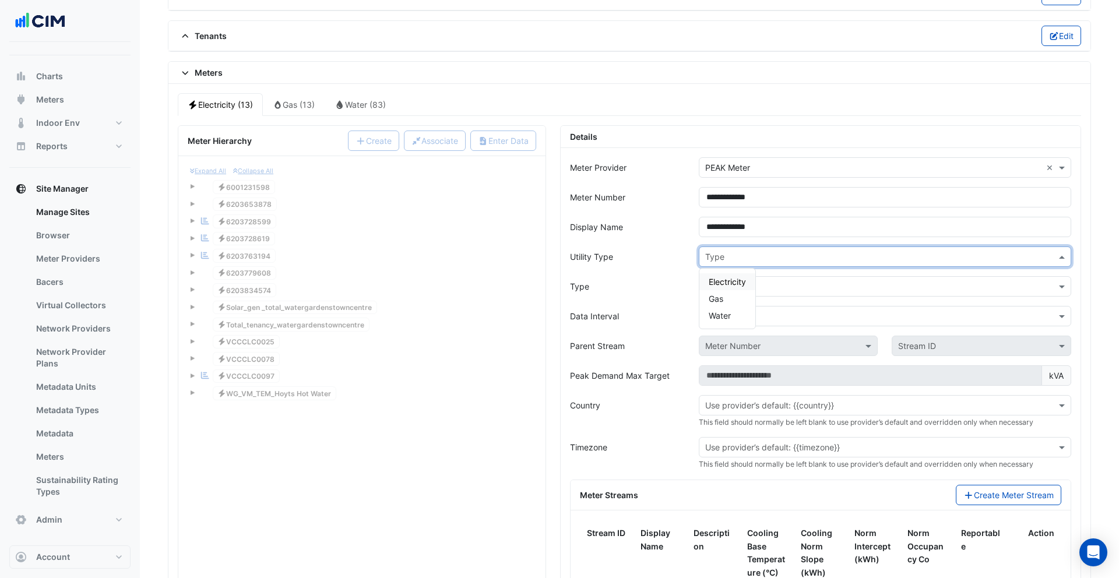
click at [741, 248] on div "Type" at bounding box center [885, 257] width 372 height 20
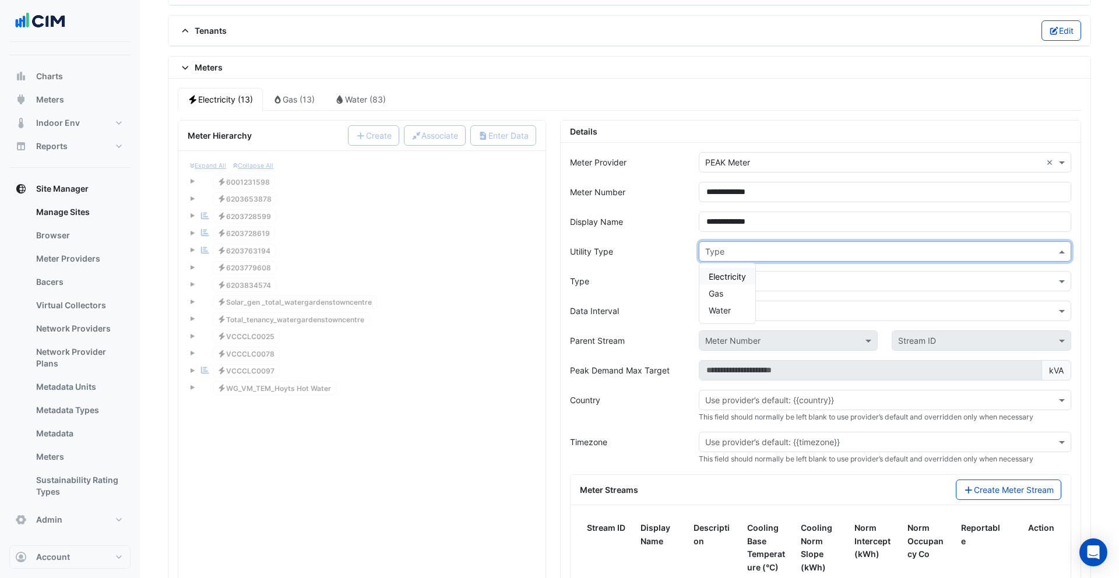
scroll to position [205, 0]
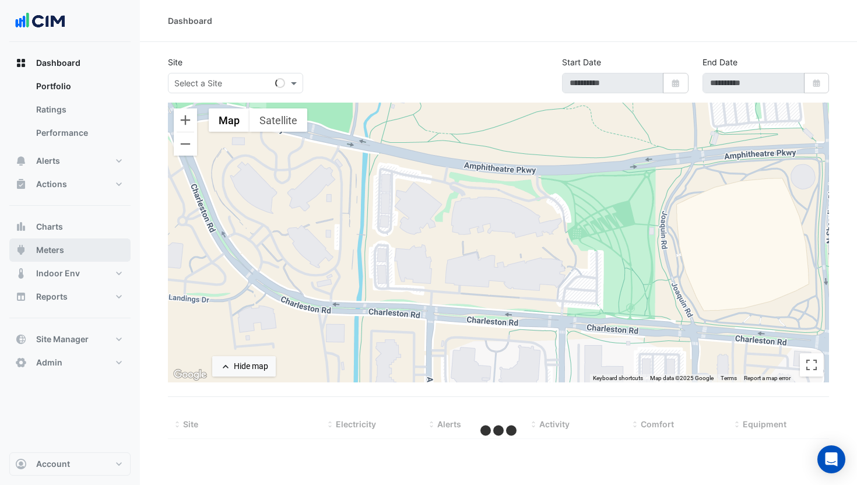
select select "***"
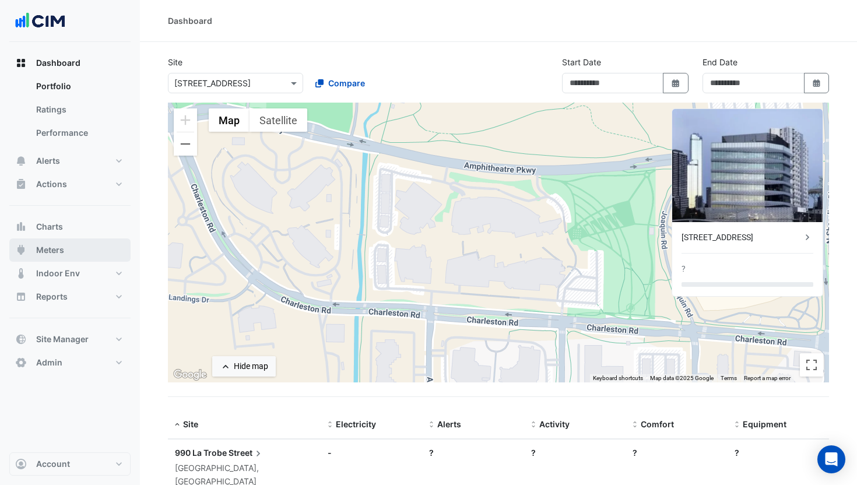
type input "**********"
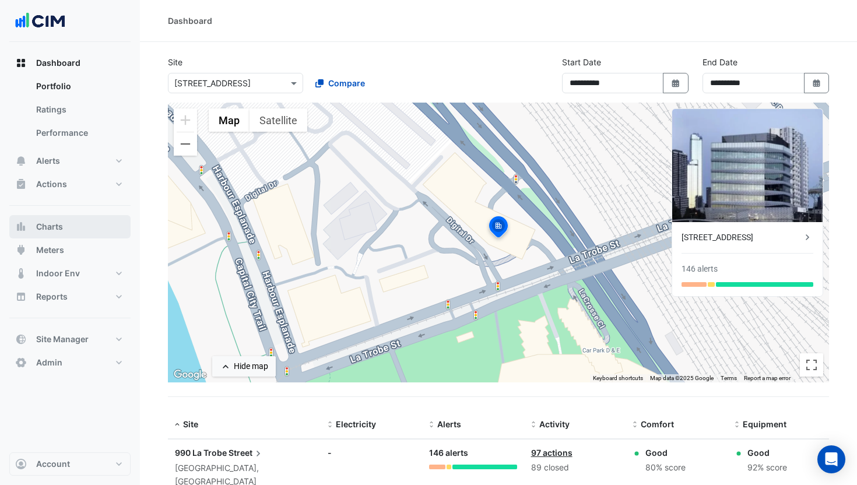
click at [51, 233] on button "Charts" at bounding box center [69, 226] width 121 height 23
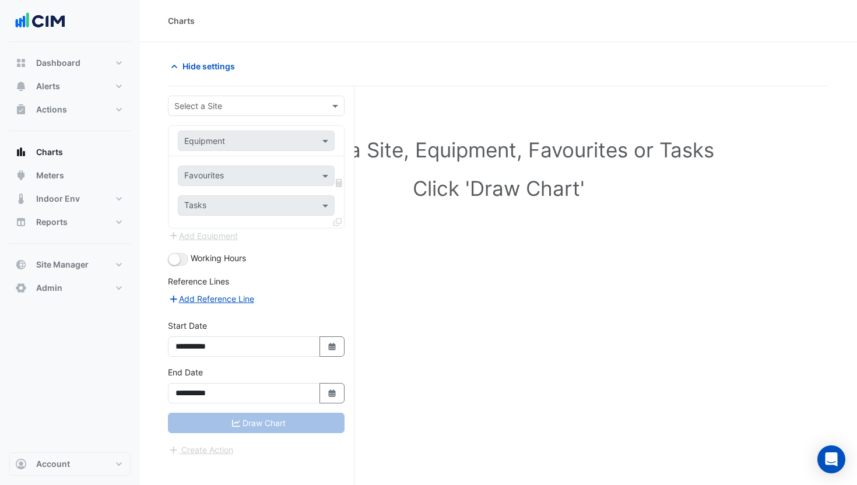
click at [245, 102] on input "text" at bounding box center [244, 106] width 140 height 12
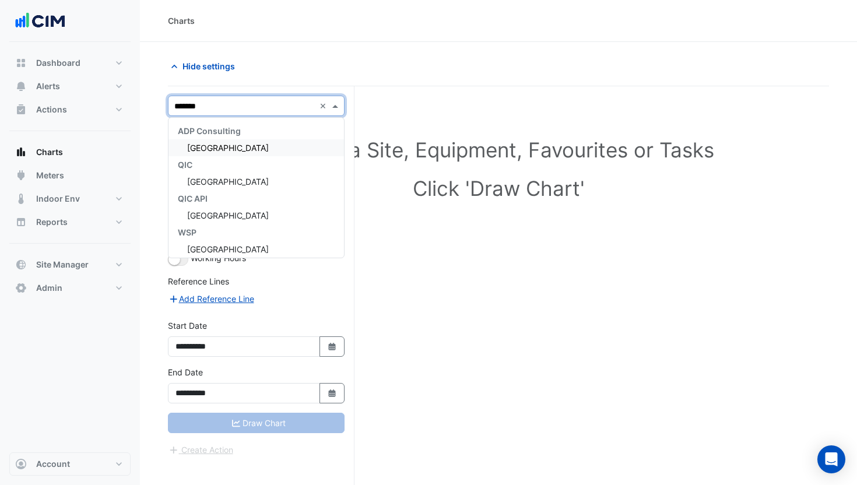
type input "********"
click at [261, 147] on span "[GEOGRAPHIC_DATA]" at bounding box center [228, 148] width 82 height 10
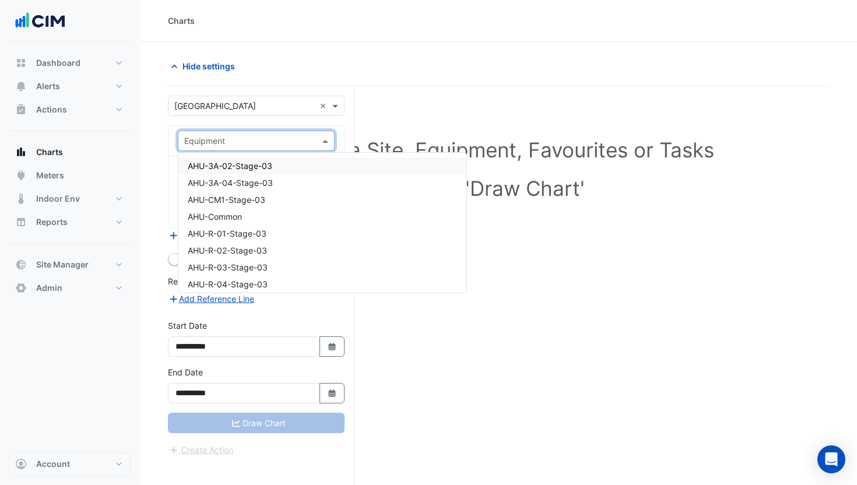
click at [256, 143] on input "text" at bounding box center [244, 141] width 121 height 12
click at [54, 180] on span "Meters" at bounding box center [50, 176] width 28 height 12
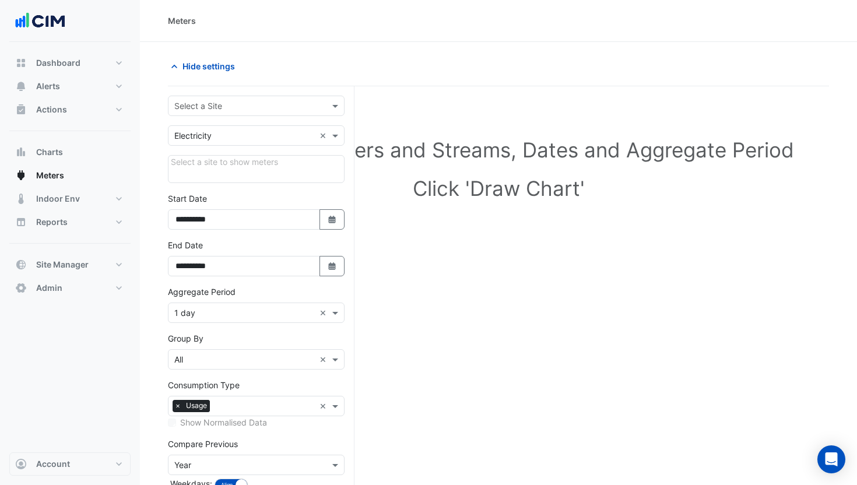
click at [231, 105] on input "text" at bounding box center [244, 106] width 140 height 12
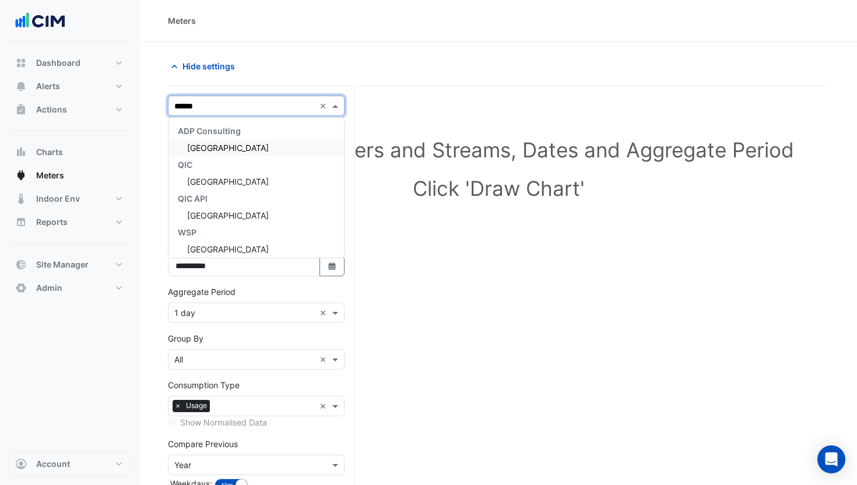
type input "*******"
click at [233, 146] on span "[GEOGRAPHIC_DATA]" at bounding box center [228, 148] width 82 height 10
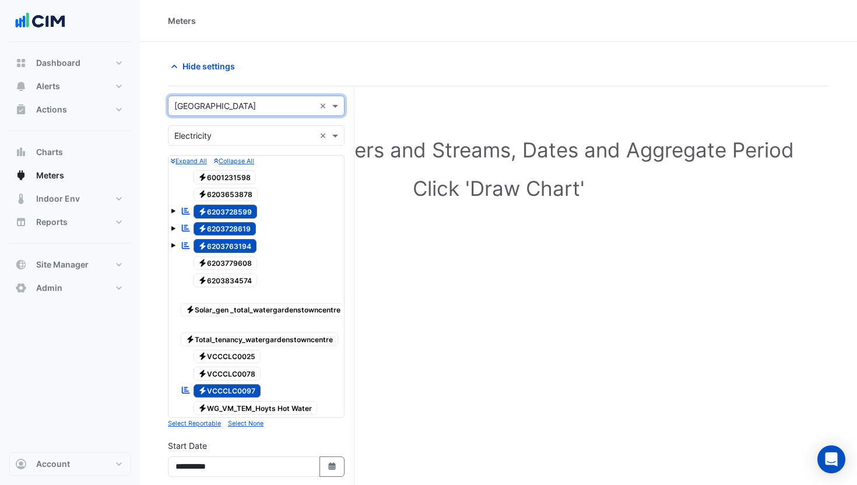
click at [217, 210] on span "Electricity 6203728599" at bounding box center [225, 212] width 64 height 14
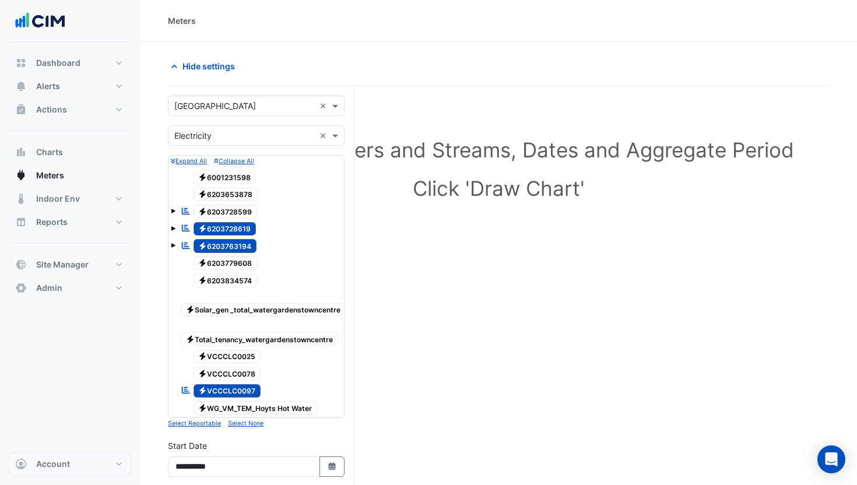
click at [224, 230] on span "Electricity 6203728619" at bounding box center [224, 229] width 63 height 14
click at [226, 245] on span "Electricity 6203763194" at bounding box center [225, 246] width 64 height 14
click at [174, 245] on span at bounding box center [173, 245] width 5 height 5
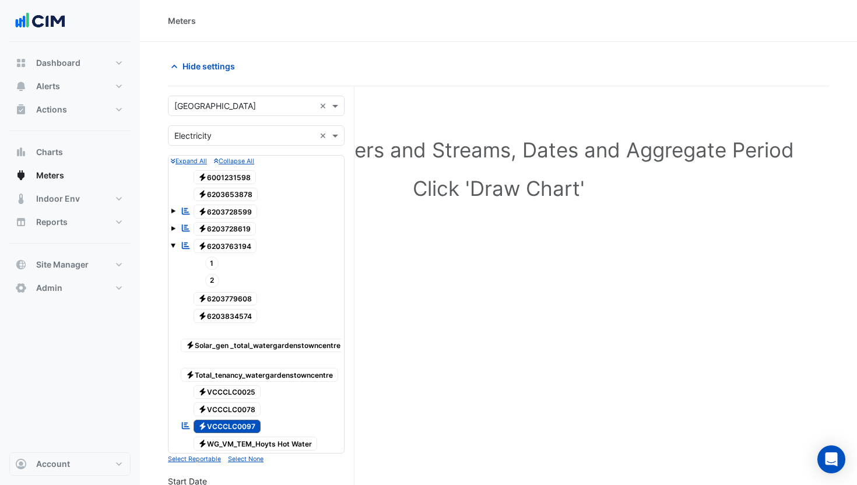
click at [173, 233] on div "Reportable Electricity 6203728619" at bounding box center [256, 229] width 171 height 16
click at [171, 215] on tree-node-expander at bounding box center [173, 209] width 5 height 12
click at [171, 213] on span at bounding box center [173, 210] width 5 height 10
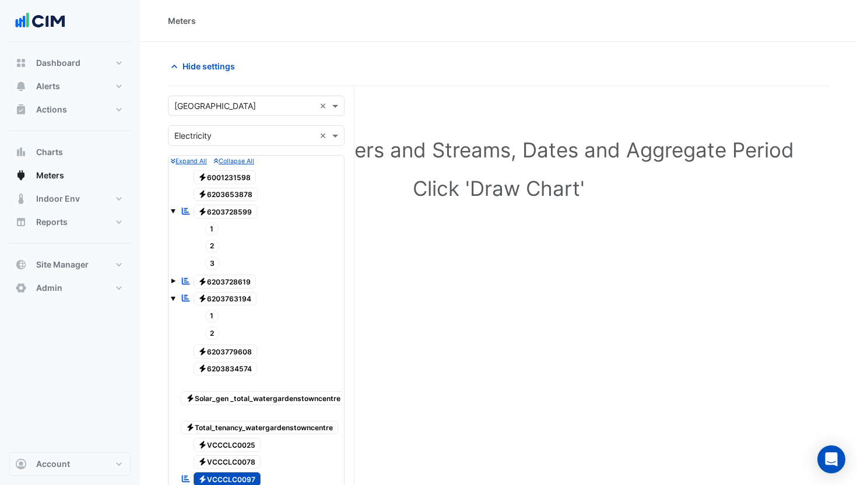
click at [171, 212] on span at bounding box center [173, 211] width 5 height 5
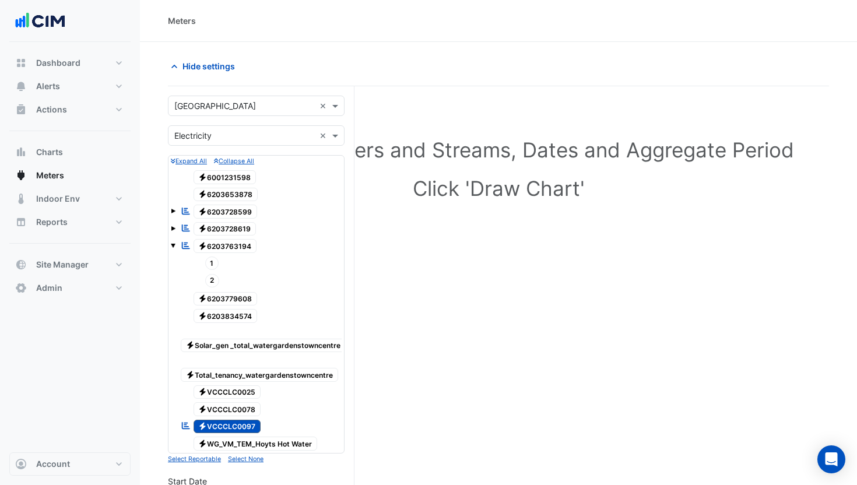
click at [174, 243] on span at bounding box center [173, 245] width 5 height 5
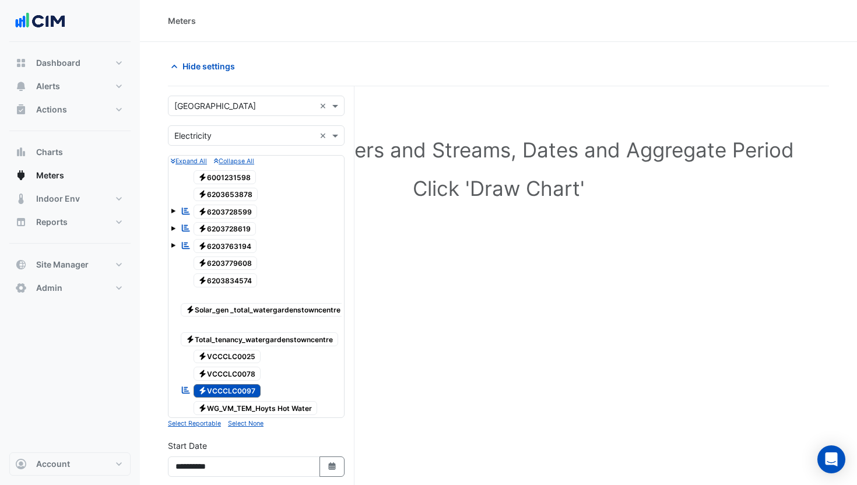
click at [237, 392] on span "Electricity VCCCLC0097" at bounding box center [227, 391] width 68 height 14
click at [251, 409] on span "Electricity WG_VM_TEM_Hoyts Hot Water" at bounding box center [255, 408] width 124 height 14
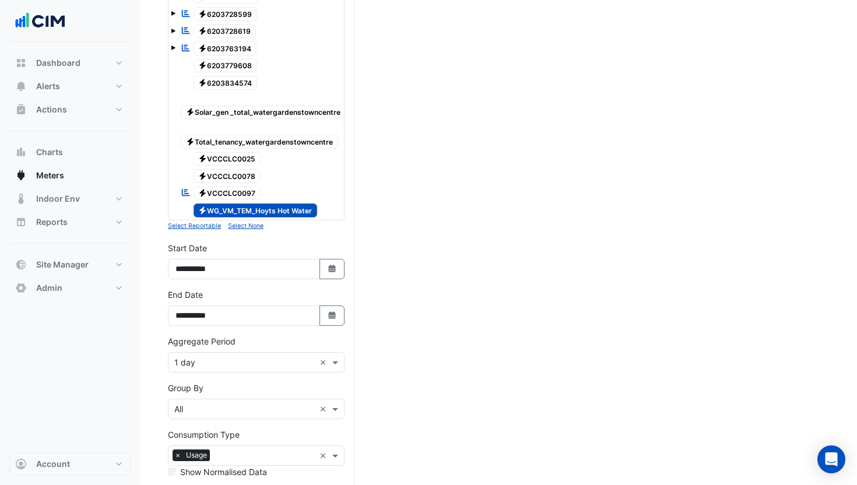
scroll to position [318, 0]
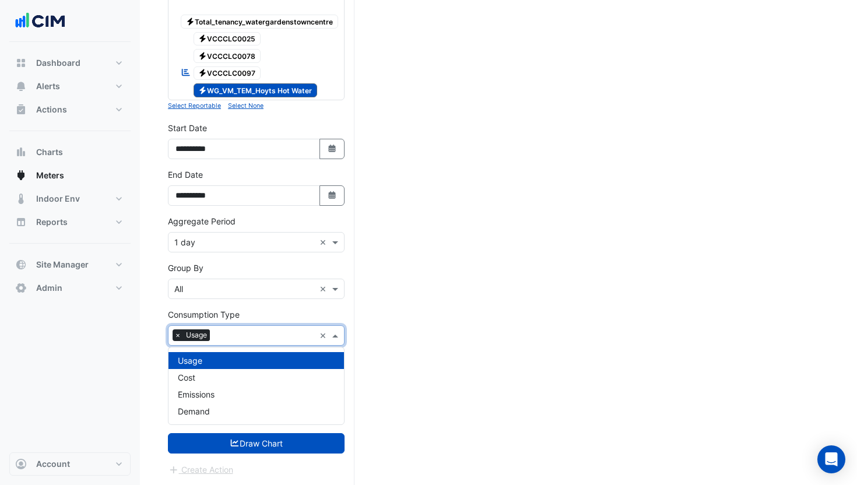
click at [319, 333] on div "× Usage ×" at bounding box center [256, 335] width 177 height 20
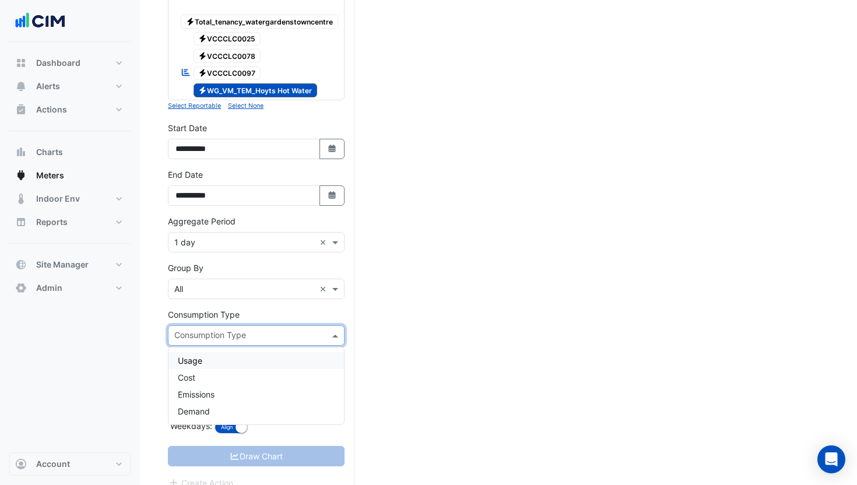
click at [239, 298] on div "× All ×" at bounding box center [256, 289] width 177 height 20
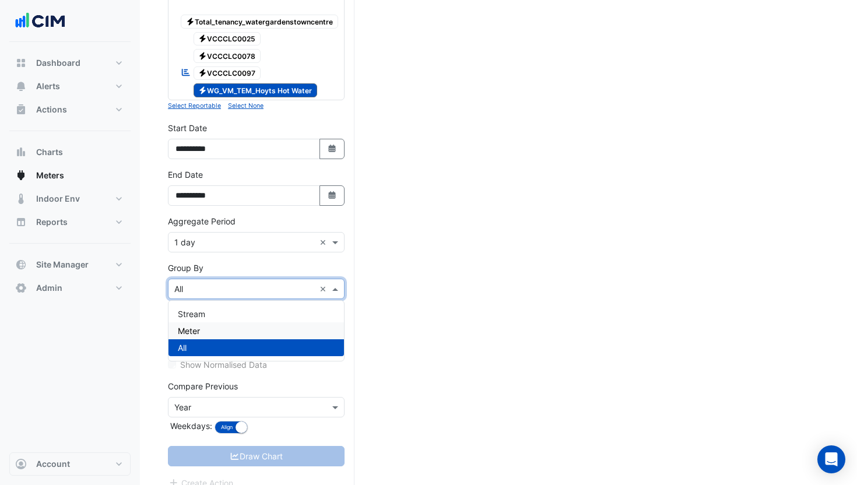
click at [219, 325] on div "Meter" at bounding box center [255, 330] width 175 height 17
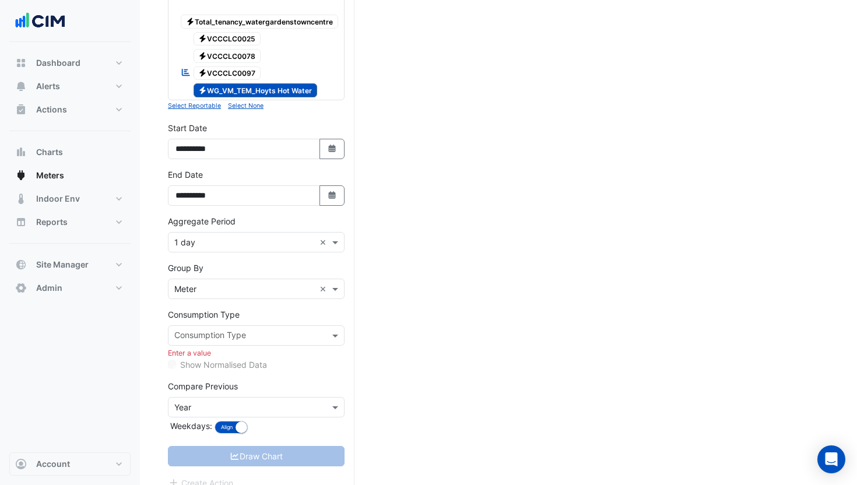
click at [280, 432] on div "Compare Previous × Year Weekdays: Align Don't align" at bounding box center [256, 408] width 177 height 57
click at [237, 427] on small "button" at bounding box center [241, 427] width 12 height 12
click at [223, 342] on div at bounding box center [249, 336] width 152 height 15
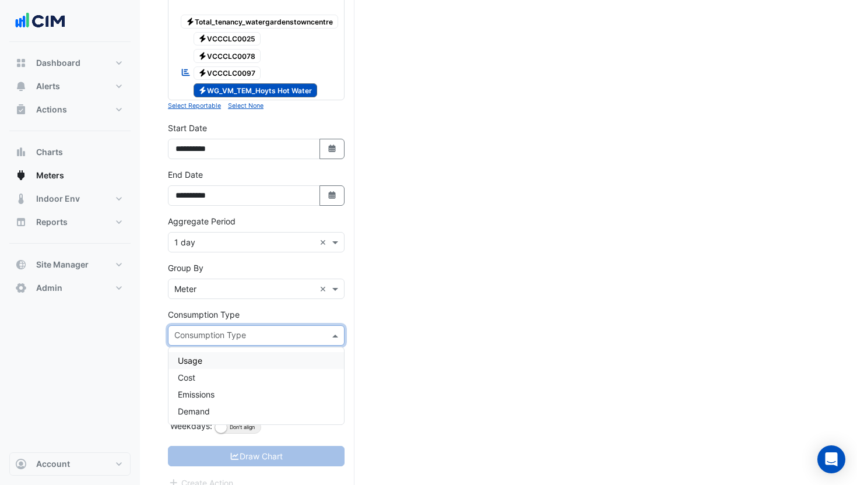
click at [213, 358] on div "Usage" at bounding box center [255, 360] width 175 height 17
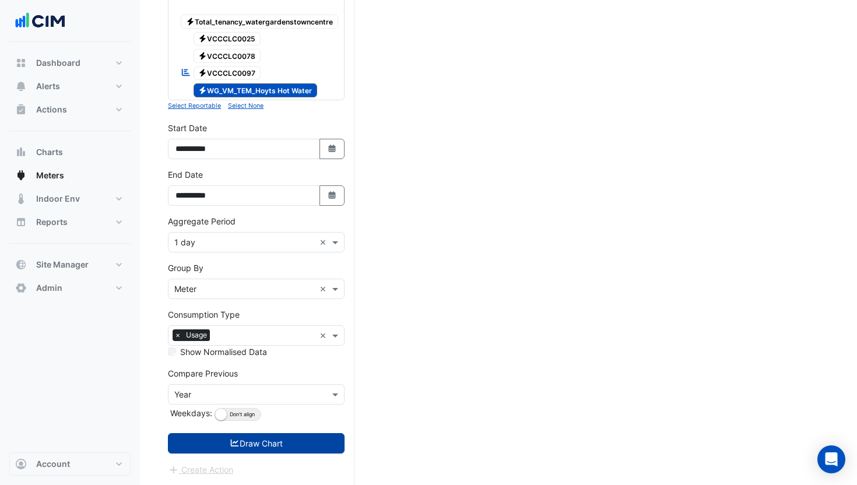
click at [270, 445] on button "Draw Chart" at bounding box center [256, 443] width 177 height 20
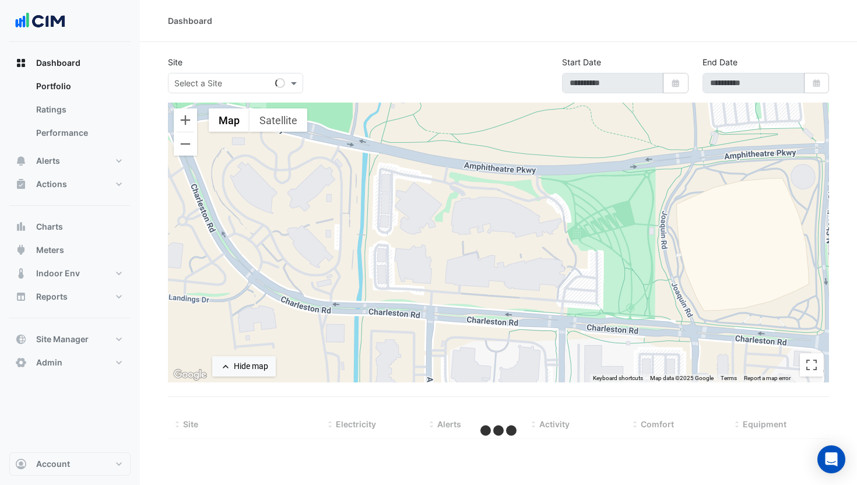
select select "***"
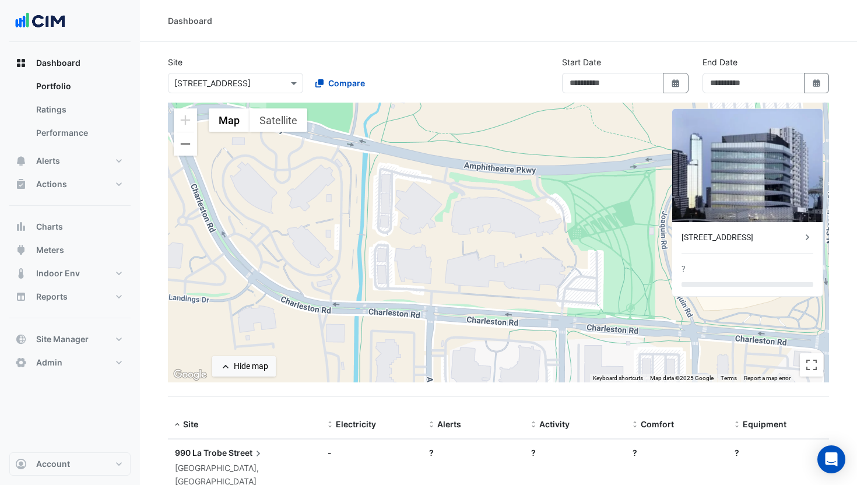
type input "**********"
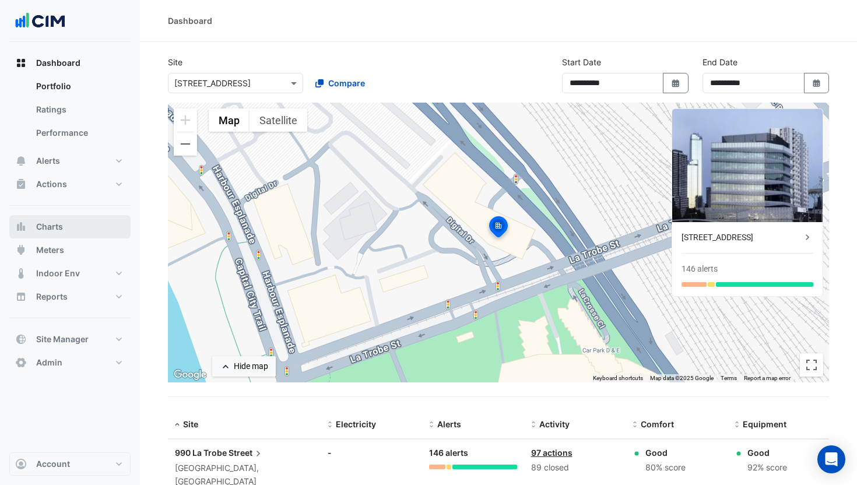
click at [63, 228] on button "Charts" at bounding box center [69, 226] width 121 height 23
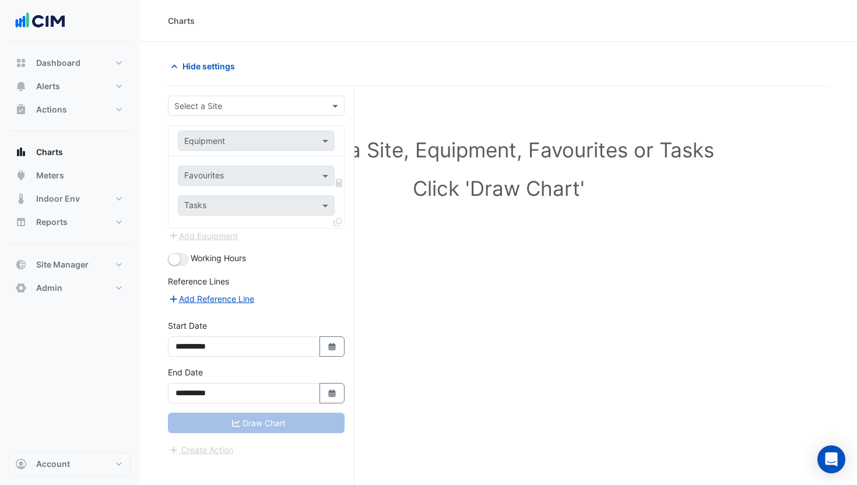
click at [217, 117] on form "**********" at bounding box center [256, 276] width 177 height 361
click at [219, 113] on div "Select a Site" at bounding box center [256, 106] width 177 height 20
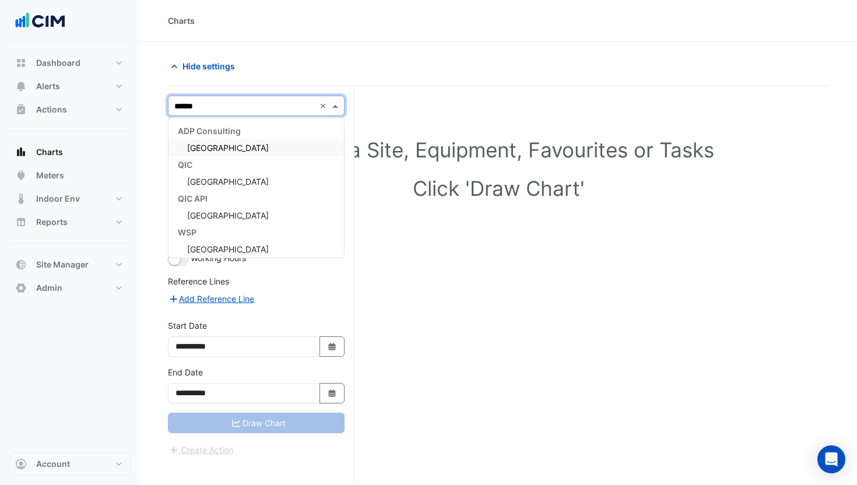
type input "*******"
click at [255, 150] on span "[GEOGRAPHIC_DATA]" at bounding box center [228, 148] width 82 height 10
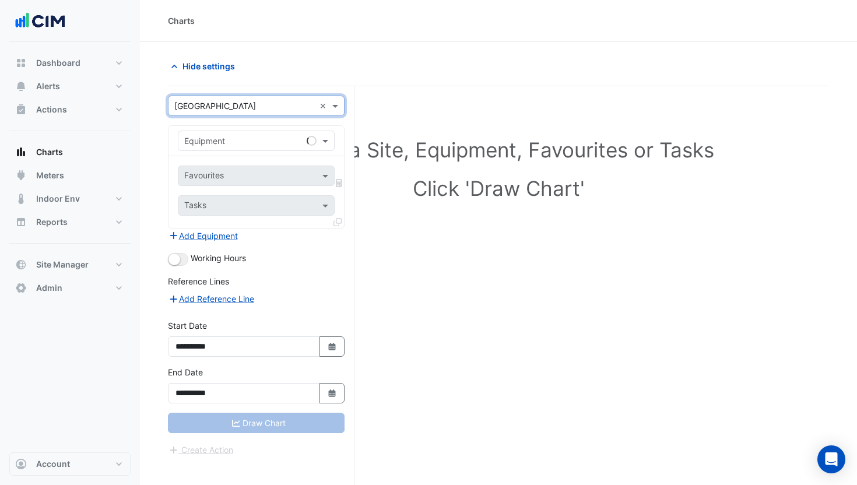
click at [237, 140] on input "text" at bounding box center [244, 141] width 121 height 12
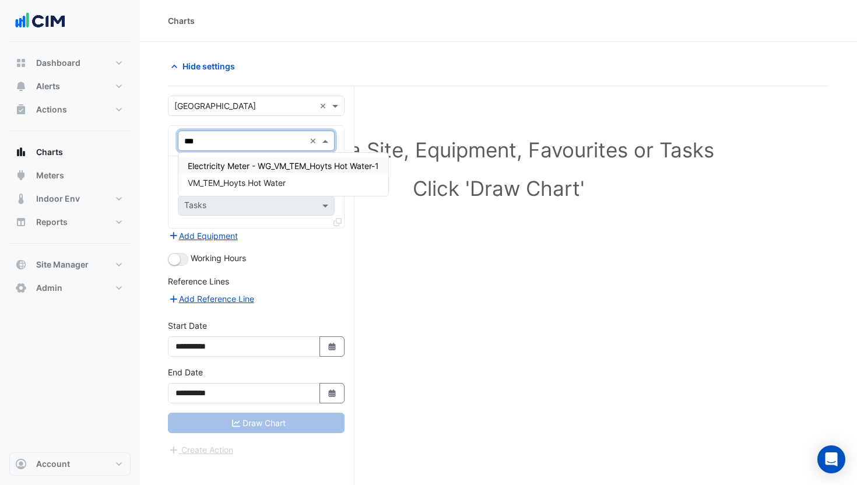
type input "****"
click at [278, 181] on span "VM_TEM_Hoyts Hot Water" at bounding box center [237, 183] width 98 height 10
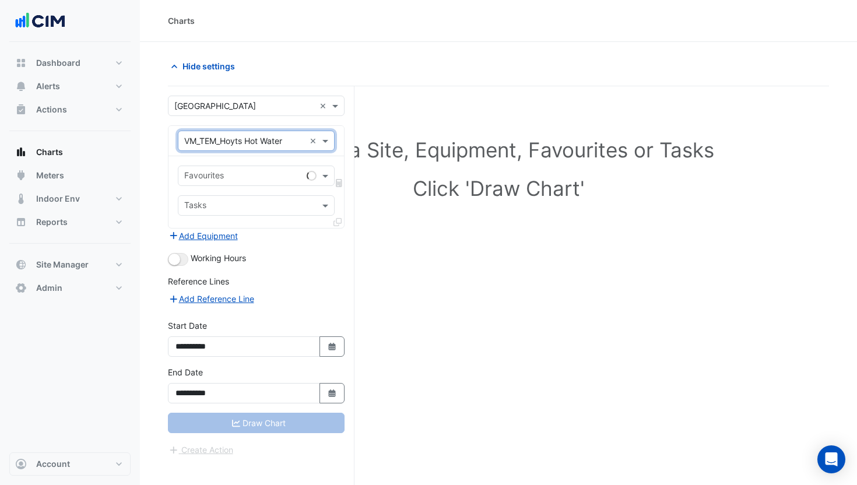
click at [240, 182] on div at bounding box center [241, 177] width 119 height 15
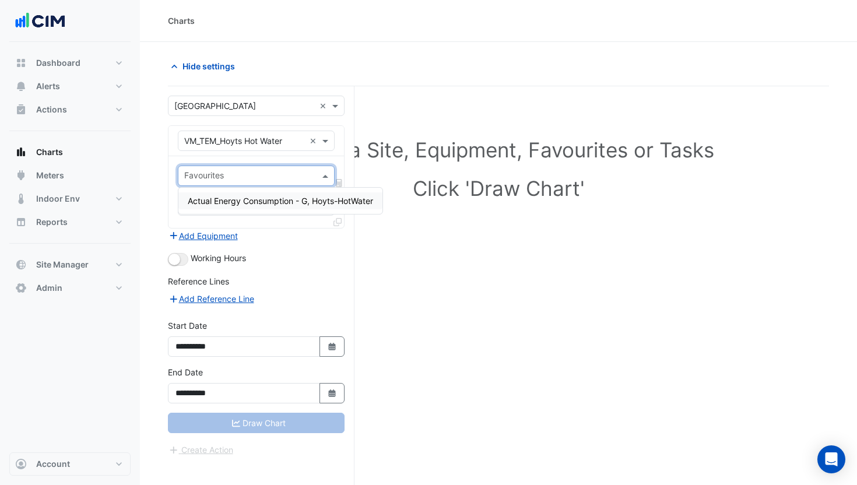
click at [248, 199] on span "Actual Energy Consumption - G, Hoyts-HotWater" at bounding box center [280, 201] width 185 height 10
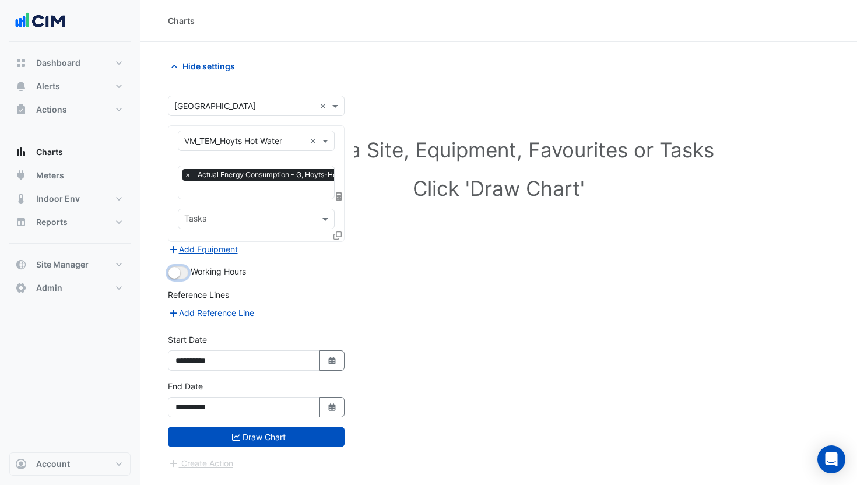
click at [181, 270] on button "button" at bounding box center [178, 272] width 20 height 13
click at [284, 436] on button "Draw Chart" at bounding box center [256, 437] width 177 height 20
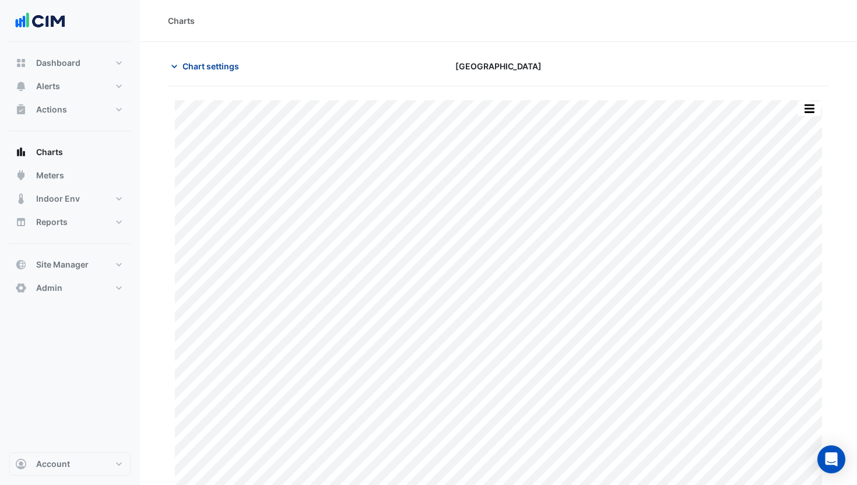
click at [182, 57] on button "Chart settings" at bounding box center [207, 66] width 79 height 20
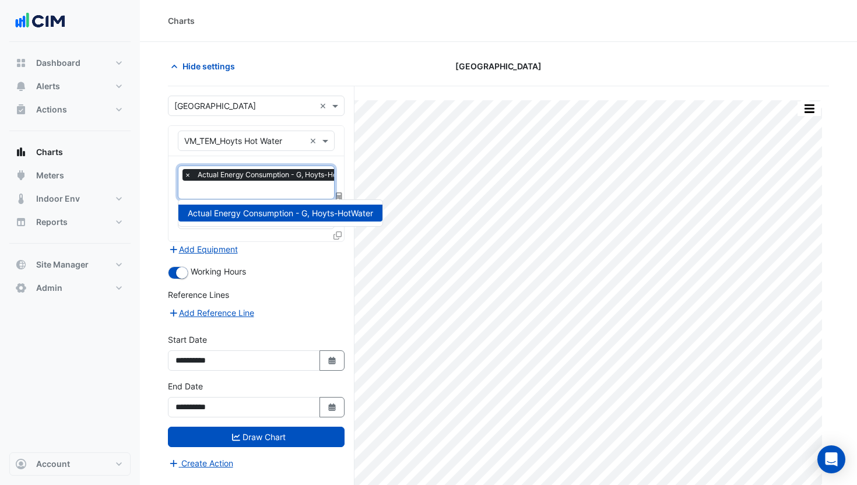
click at [240, 181] on div "× Actual Energy Consumption - G, Hoyts-HotWater" at bounding box center [273, 176] width 182 height 15
click at [81, 261] on span "Site Manager" at bounding box center [62, 265] width 52 height 12
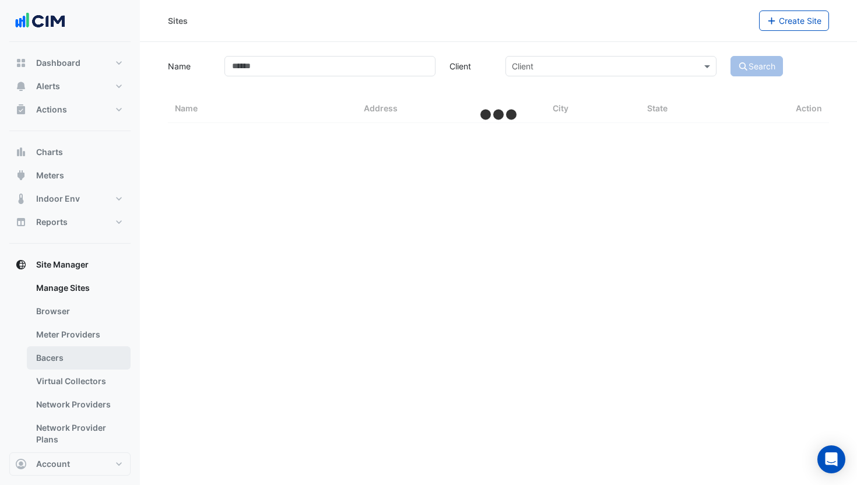
click at [73, 349] on link "Bacers" at bounding box center [79, 357] width 104 height 23
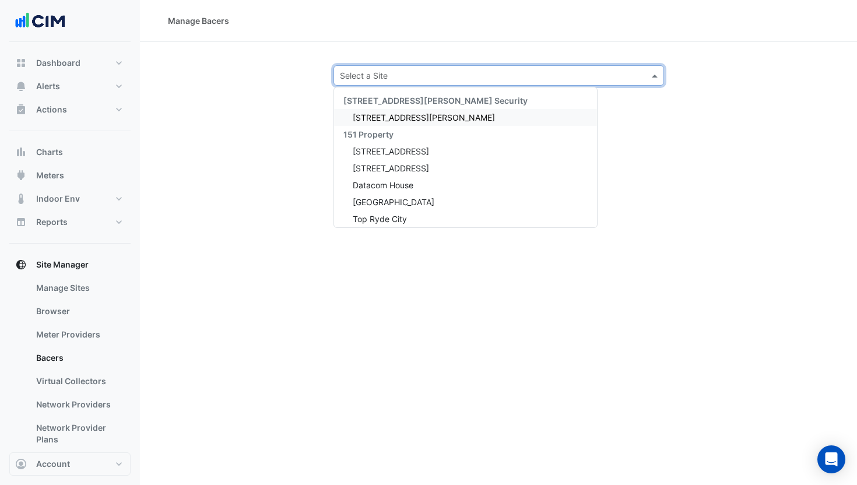
click at [372, 71] on input "text" at bounding box center [487, 76] width 294 height 12
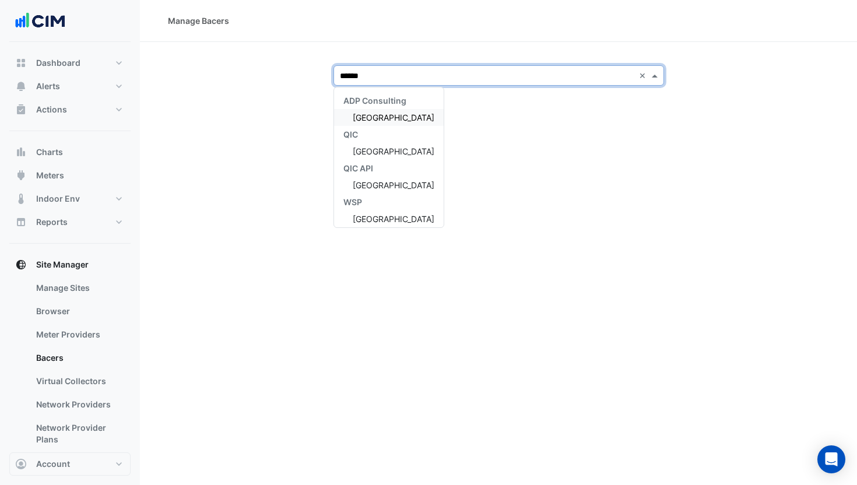
type input "*******"
click at [393, 115] on span "[GEOGRAPHIC_DATA]" at bounding box center [394, 117] width 82 height 10
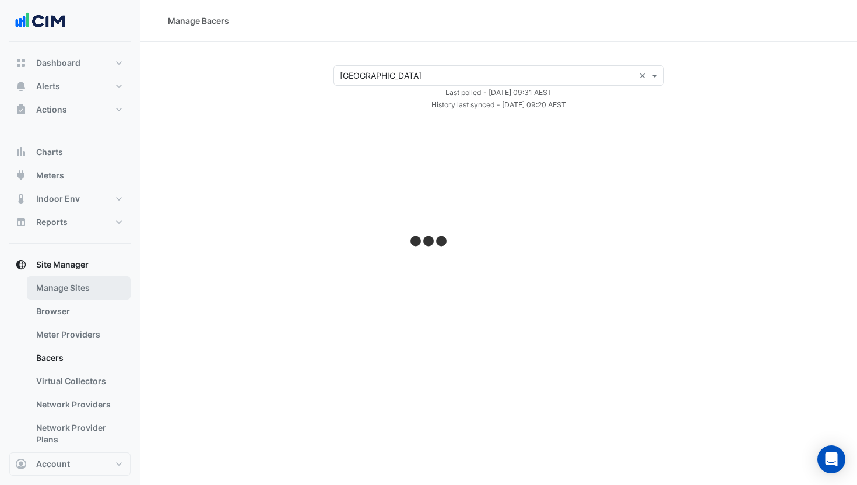
select select "***"
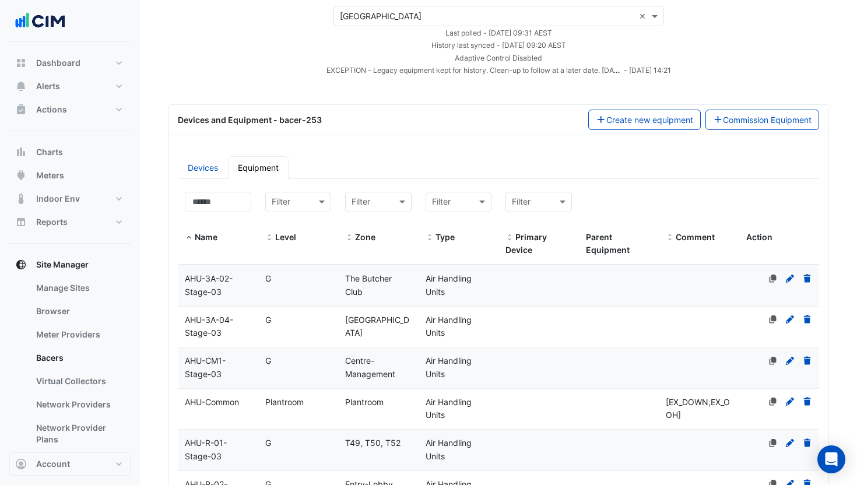
scroll to position [147, 0]
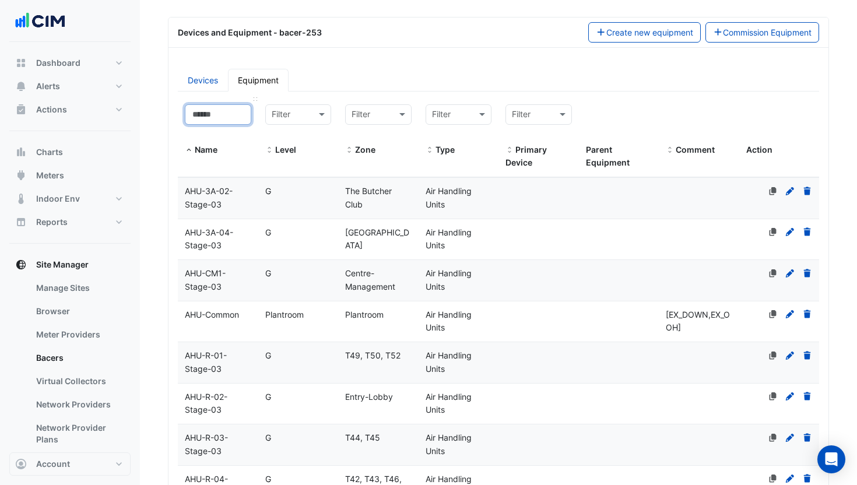
click at [227, 117] on input at bounding box center [218, 114] width 66 height 20
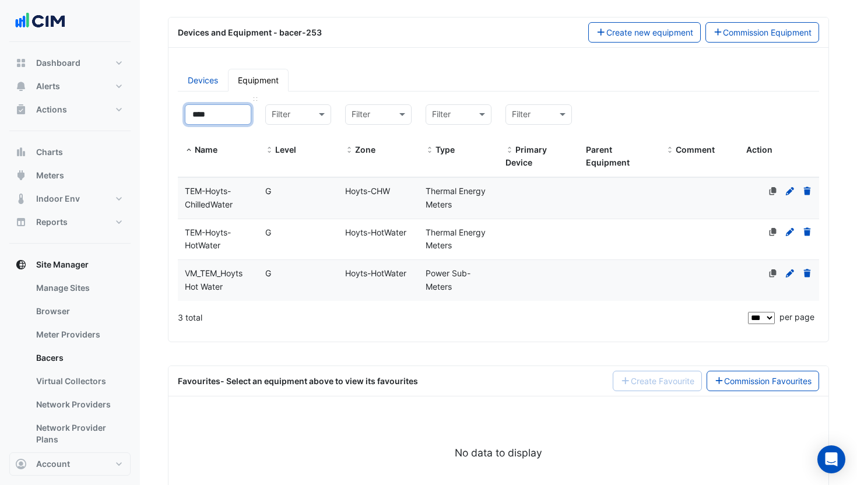
scroll to position [113, 0]
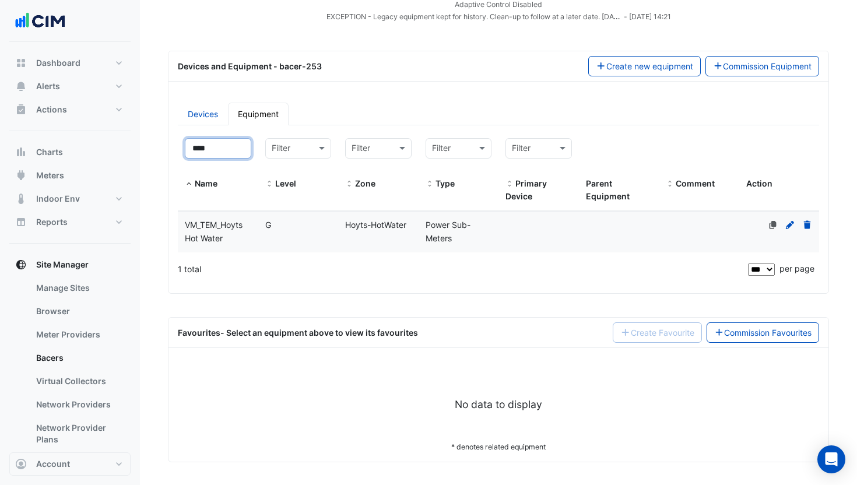
type input "****"
click at [237, 231] on div "VM_TEM_Hoyts Hot Water" at bounding box center [218, 232] width 80 height 27
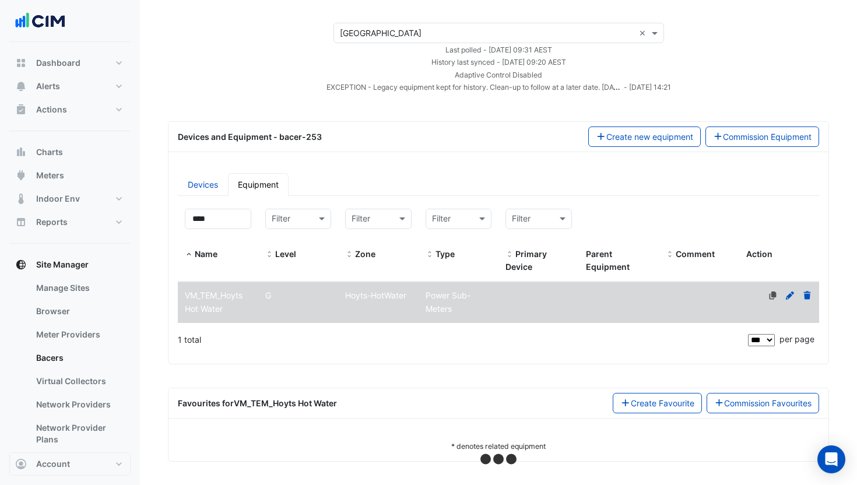
select select "***"
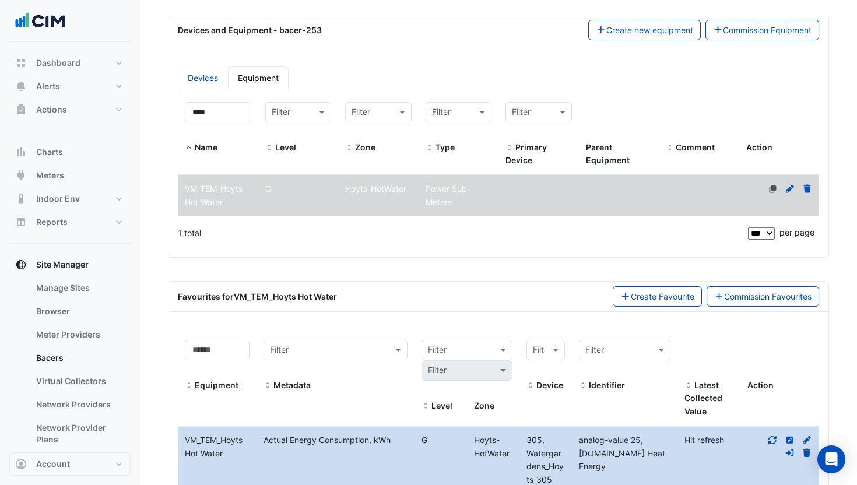
scroll to position [248, 0]
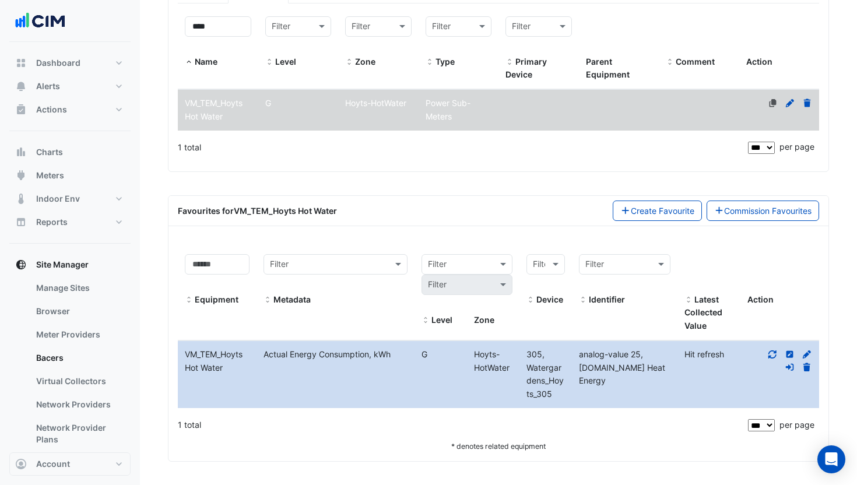
drag, startPoint x: 265, startPoint y: 341, endPoint x: 365, endPoint y: 340, distance: 99.7
click at [365, 348] on div "Actual Energy Consumption, kWh" at bounding box center [334, 354] width 157 height 13
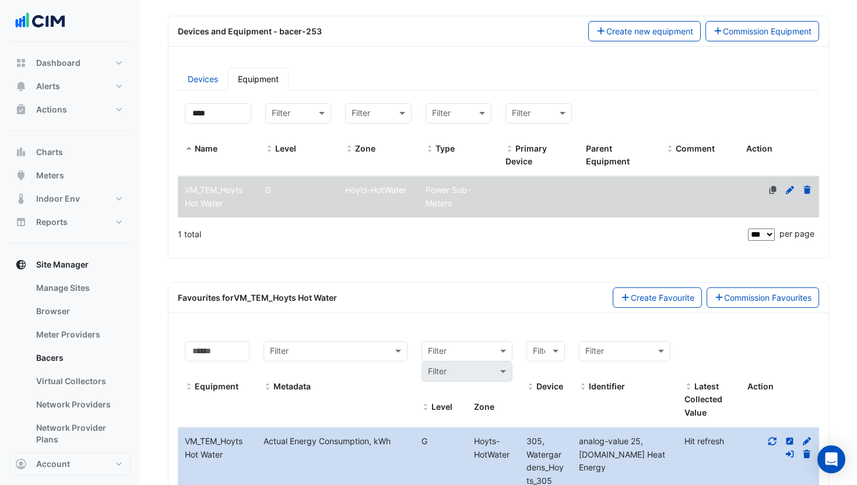
scroll to position [135, 0]
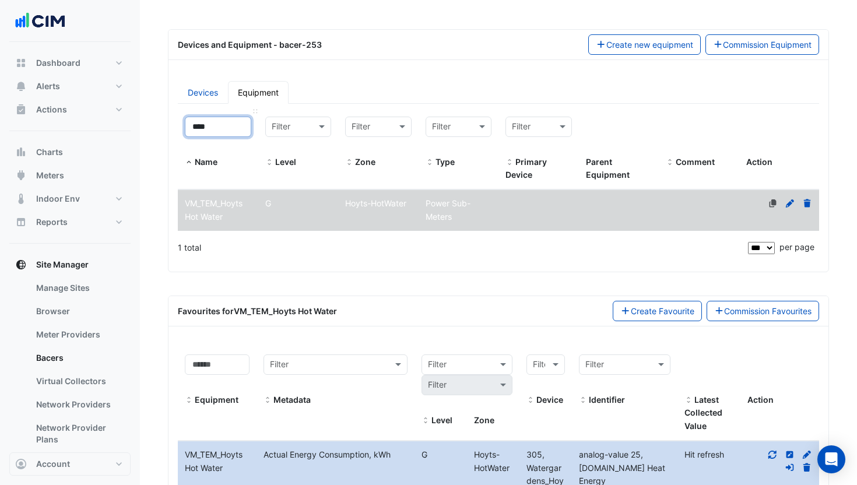
click at [242, 126] on input "****" at bounding box center [218, 127] width 66 height 20
type input "*"
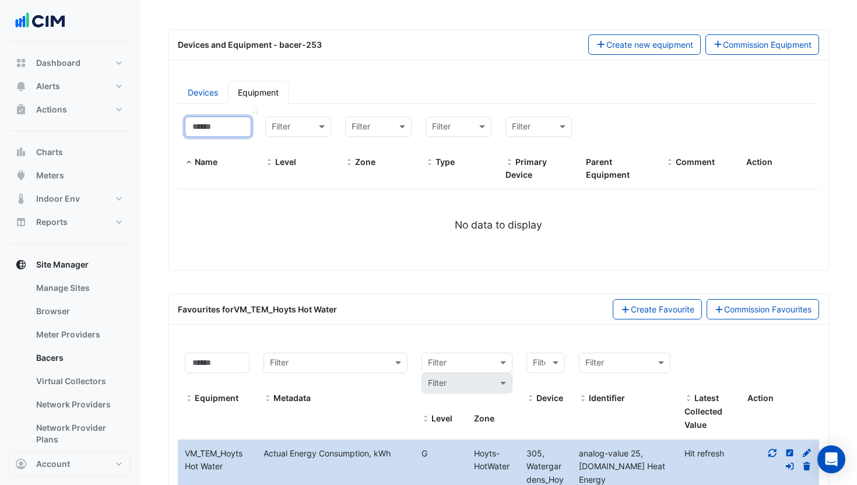
select select "***"
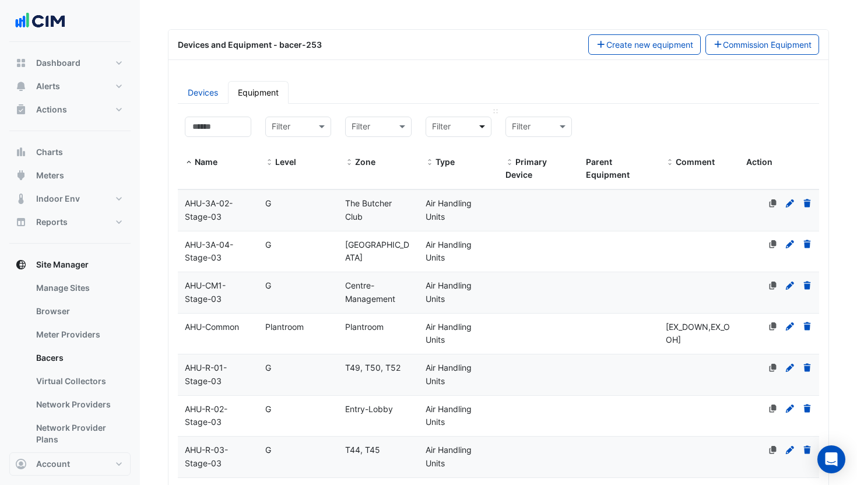
click at [480, 126] on span at bounding box center [483, 126] width 15 height 13
type input "*******"
click at [491, 147] on span "Thermal Energy Meters" at bounding box center [479, 151] width 89 height 10
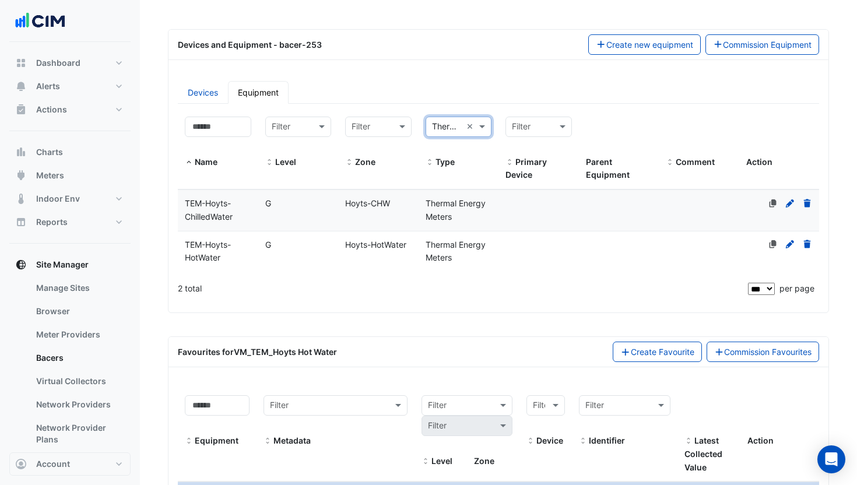
scroll to position [0, 0]
click at [390, 208] on div "Hoyts-CHW" at bounding box center [378, 203] width 80 height 13
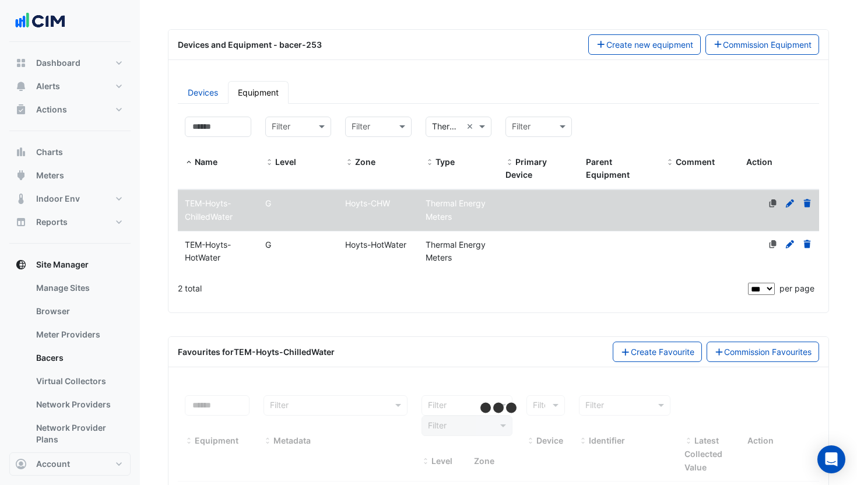
scroll to position [176, 0]
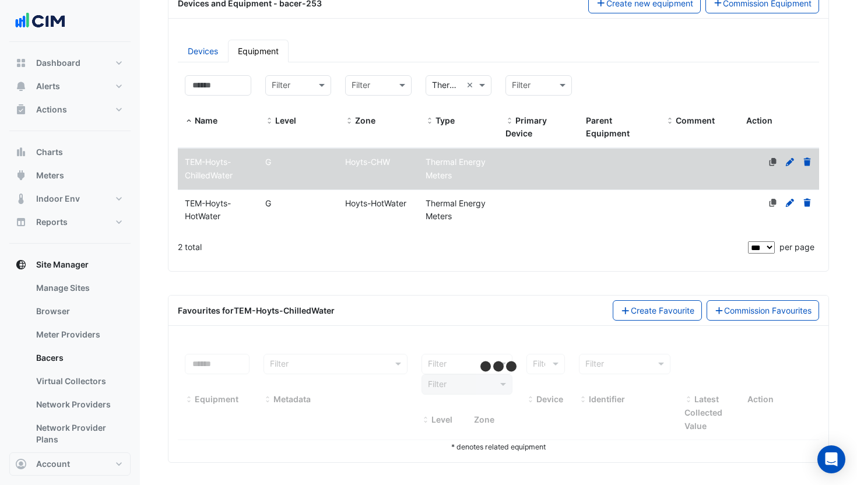
select select "***"
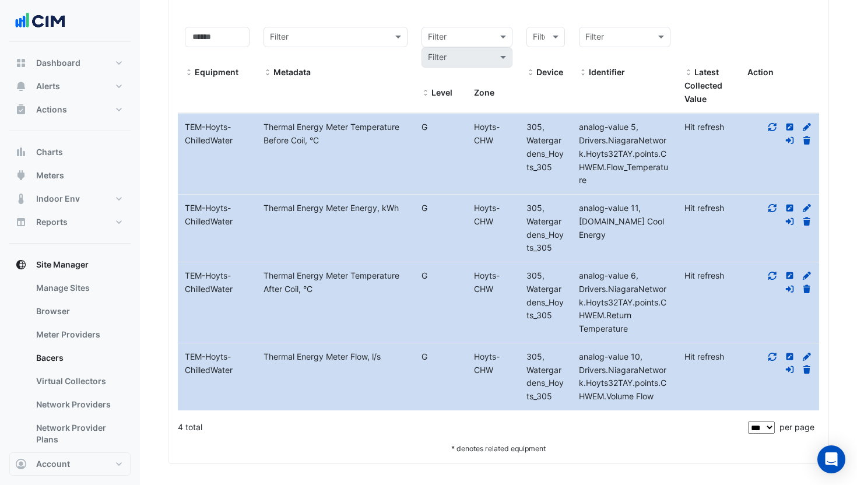
scroll to position [505, 0]
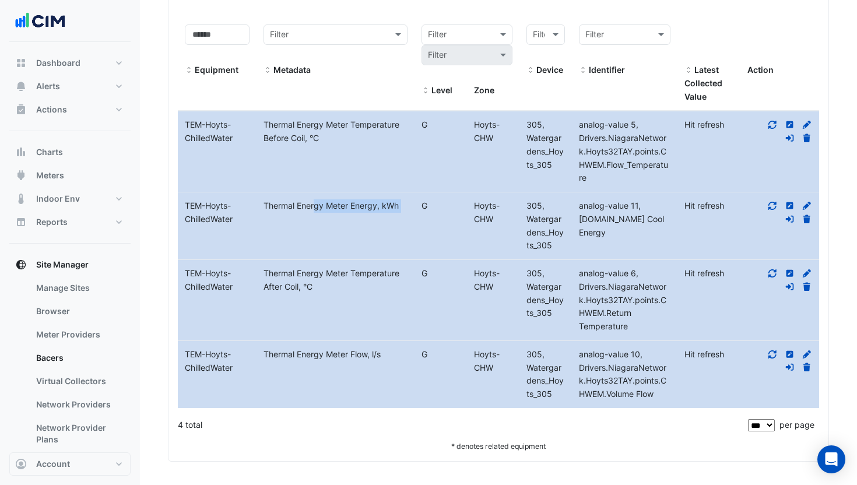
drag, startPoint x: 279, startPoint y: 206, endPoint x: 414, endPoint y: 205, distance: 135.8
click at [414, 205] on div "Equipment Name TEM-Hoyts-ChilledWater Metadata Thermal Energy Meter Energy, kWh…" at bounding box center [498, 225] width 641 height 67
drag, startPoint x: 321, startPoint y: 205, endPoint x: 312, endPoint y: 206, distance: 9.3
click at [320, 205] on div "Thermal Energy Meter Energy, kWh" at bounding box center [334, 205] width 157 height 13
drag, startPoint x: 321, startPoint y: 206, endPoint x: 402, endPoint y: 206, distance: 81.6
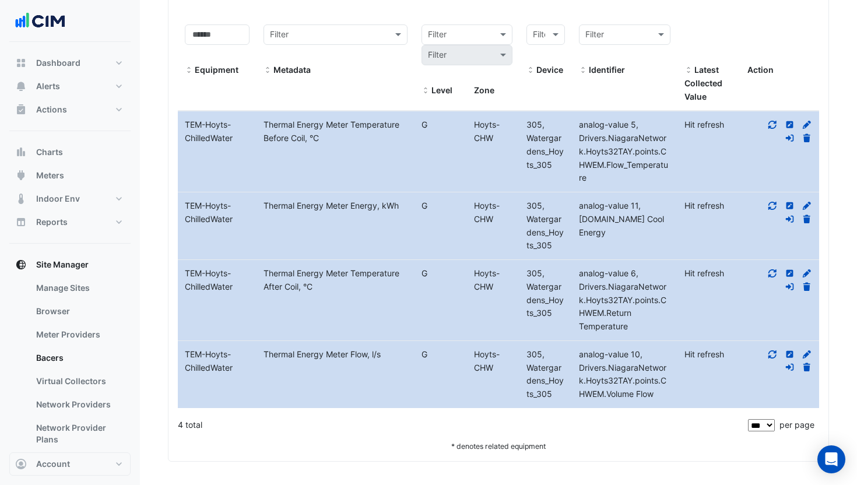
click at [402, 206] on div "Thermal Energy Meter Energy, kWh" at bounding box center [334, 205] width 157 height 13
drag, startPoint x: 402, startPoint y: 207, endPoint x: 298, endPoint y: 212, distance: 104.4
click at [259, 206] on div "Thermal Energy Meter Energy, kWh" at bounding box center [334, 205] width 157 height 13
click at [295, 207] on div "Thermal Energy Meter Energy, kWh" at bounding box center [334, 205] width 157 height 13
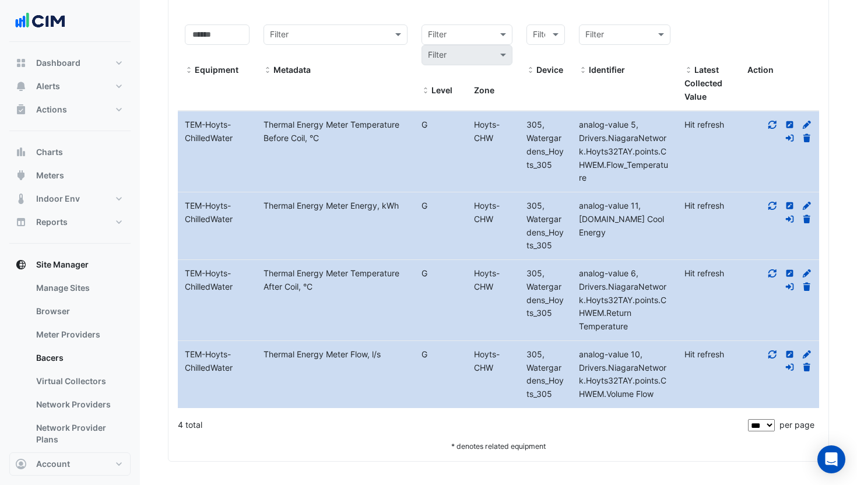
drag, startPoint x: 270, startPoint y: 206, endPoint x: 742, endPoint y: 202, distance: 472.1
click at [371, 206] on div "Thermal Energy Meter Energy, kWh" at bounding box center [334, 205] width 157 height 13
click at [770, 202] on icon at bounding box center [772, 206] width 10 height 8
drag, startPoint x: 685, startPoint y: 205, endPoint x: 663, endPoint y: 210, distance: 22.8
click at [717, 205] on div "617000 kWh 18 minutes ago" at bounding box center [708, 219] width 63 height 40
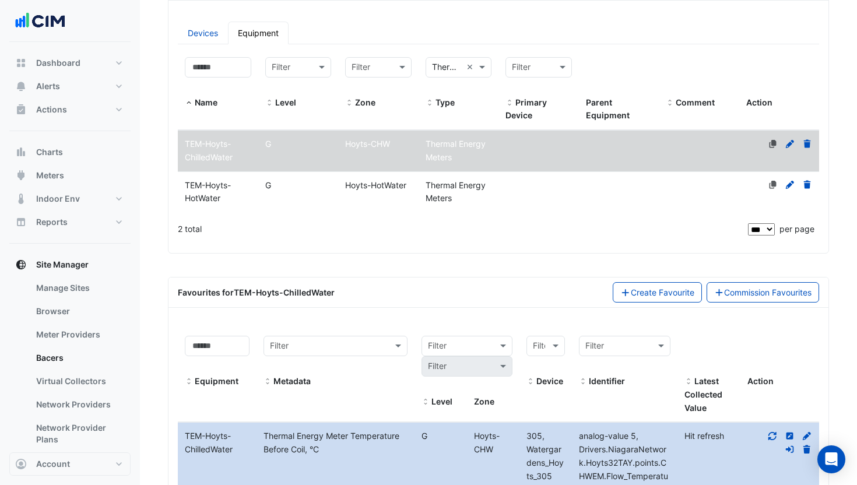
scroll to position [146, 0]
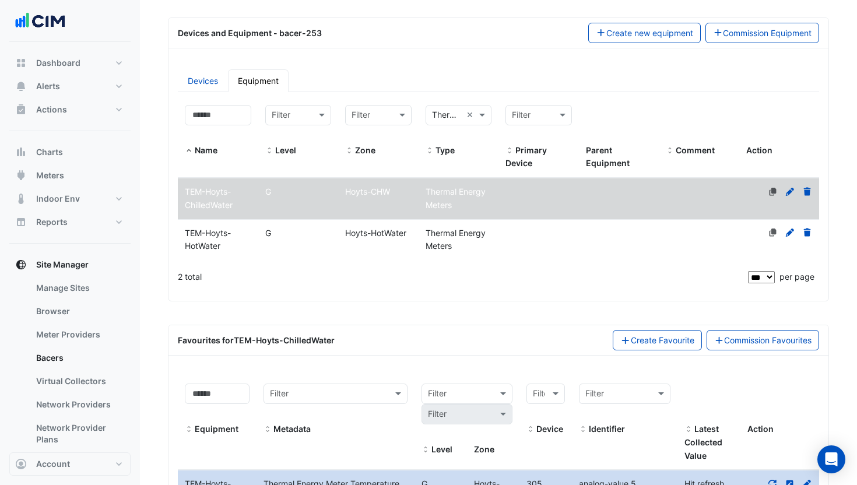
click at [562, 191] on datatable-body-cell "Primary Device" at bounding box center [538, 198] width 80 height 41
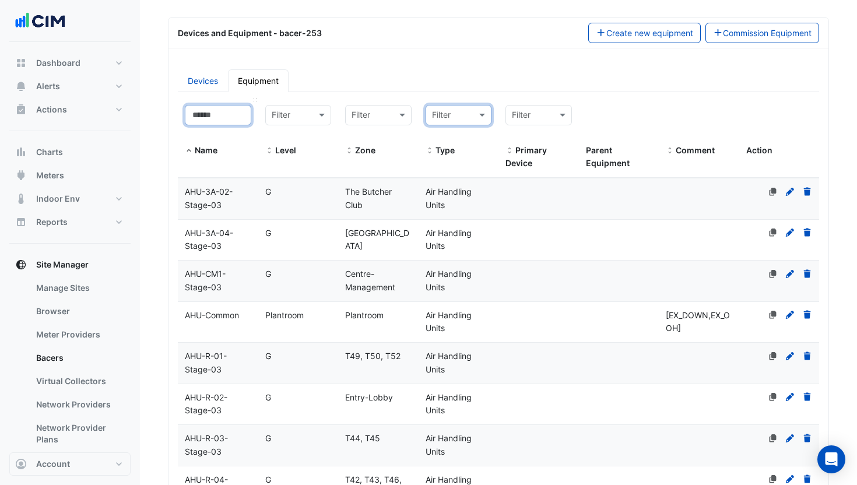
click at [234, 115] on input at bounding box center [218, 115] width 66 height 20
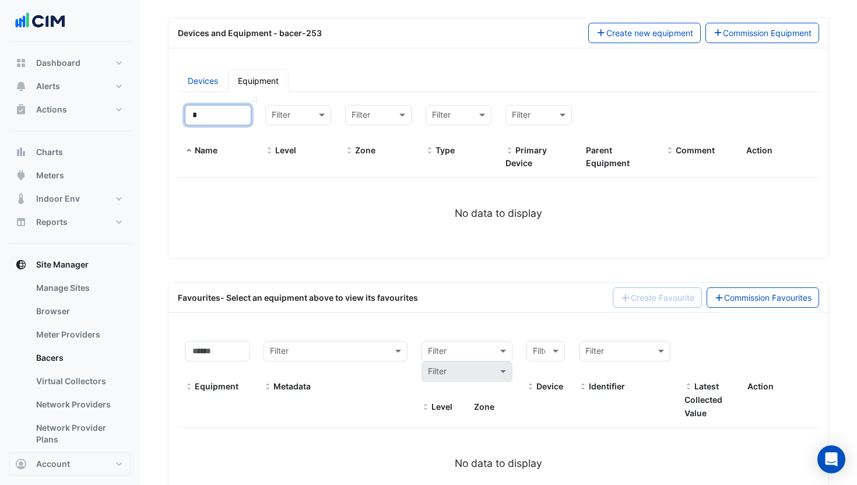
type input "**"
select select "***"
type input "*******"
select select "***"
type input "********"
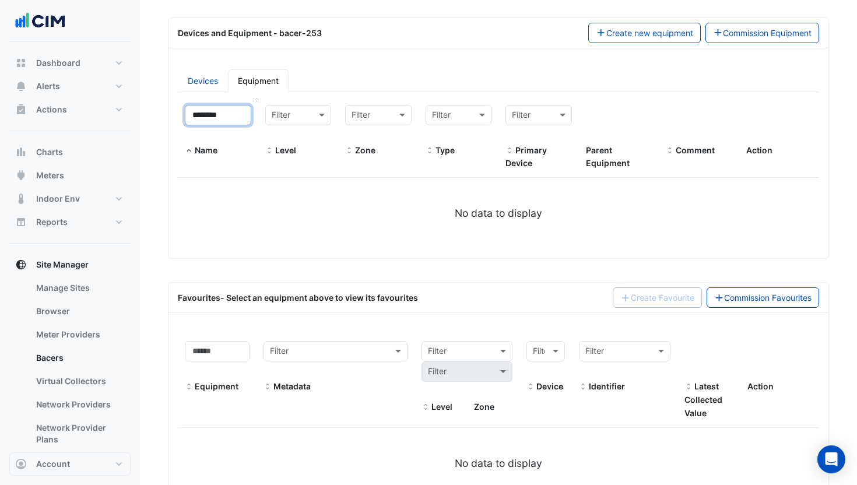
select select "***"
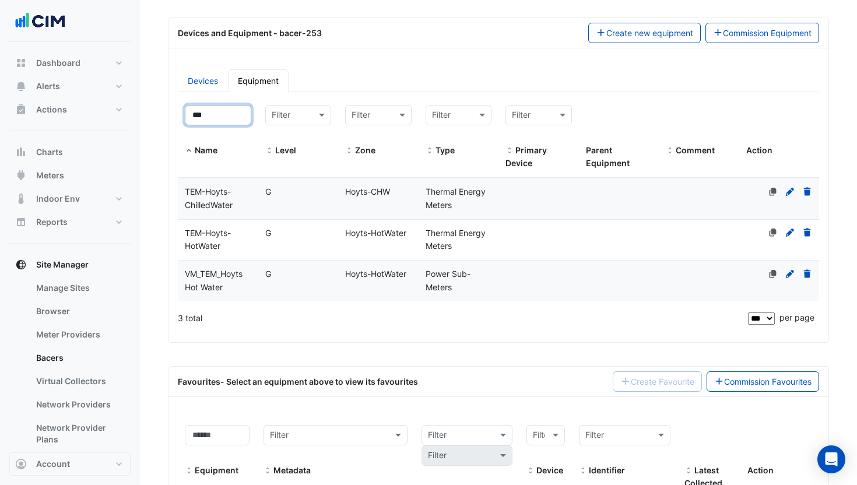
type input "***"
click at [279, 195] on div "G" at bounding box center [298, 191] width 80 height 13
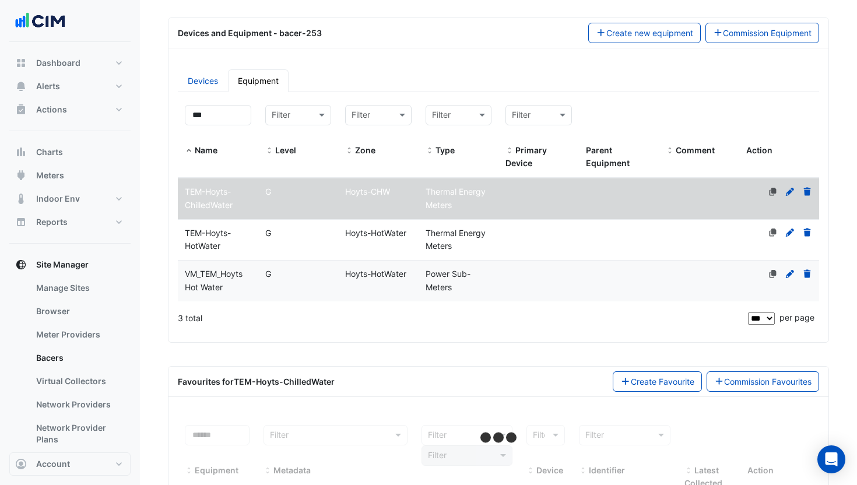
click at [231, 285] on div "VM_TEM_Hoyts Hot Water" at bounding box center [218, 280] width 80 height 27
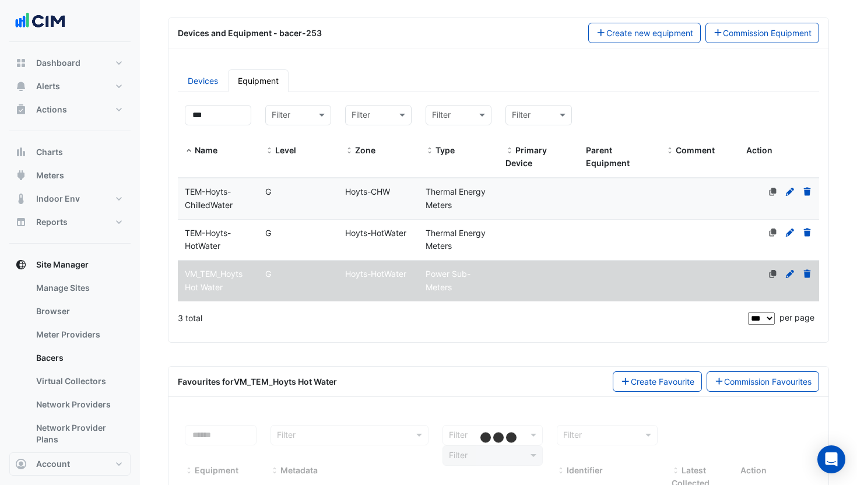
click at [247, 246] on div "TEM-Hoyts-HotWater" at bounding box center [218, 240] width 80 height 27
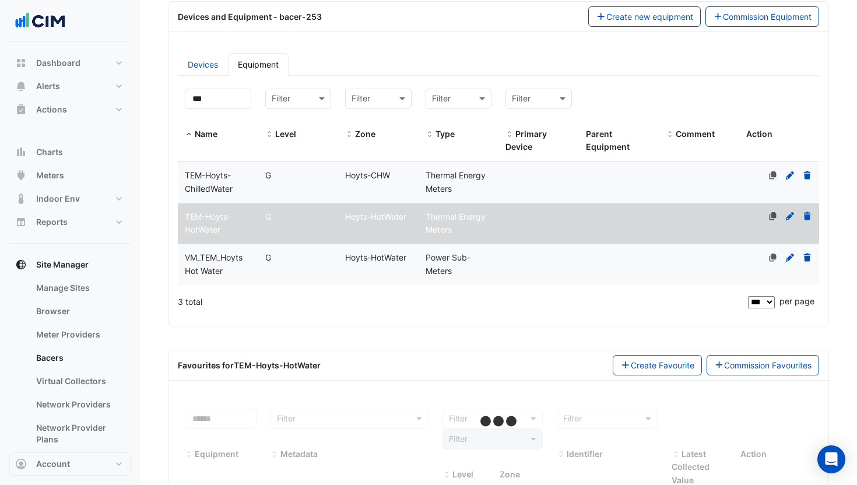
scroll to position [167, 0]
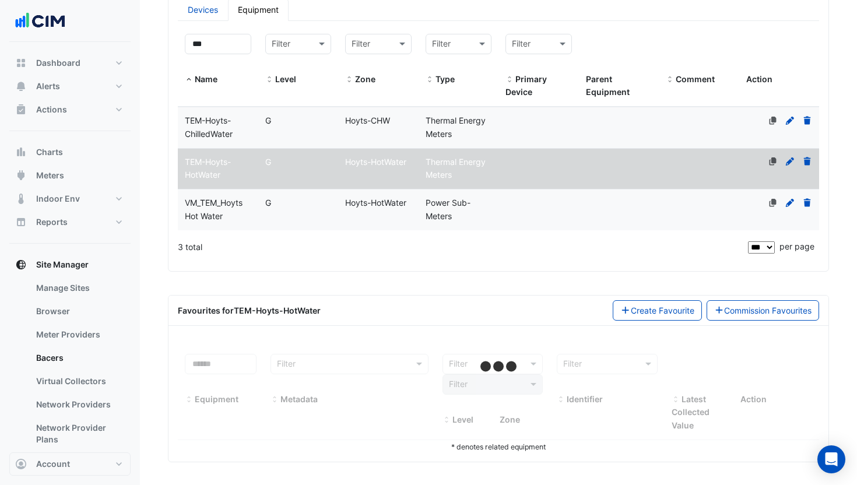
select select "***"
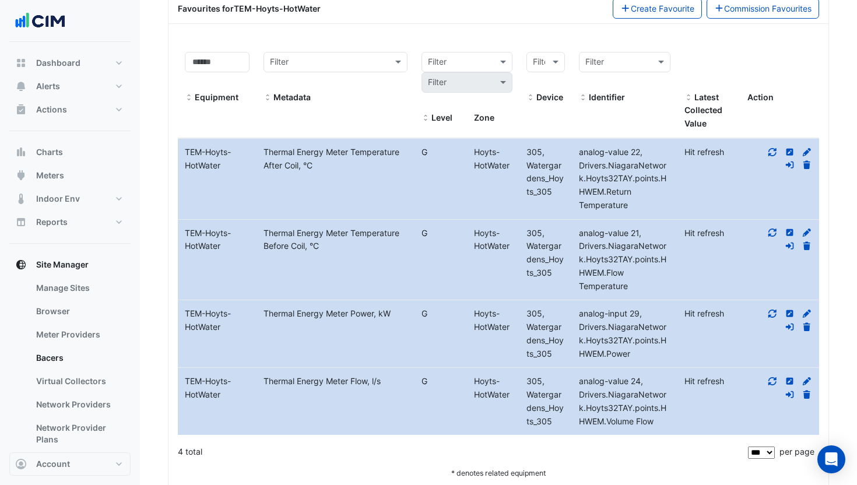
scroll to position [530, 0]
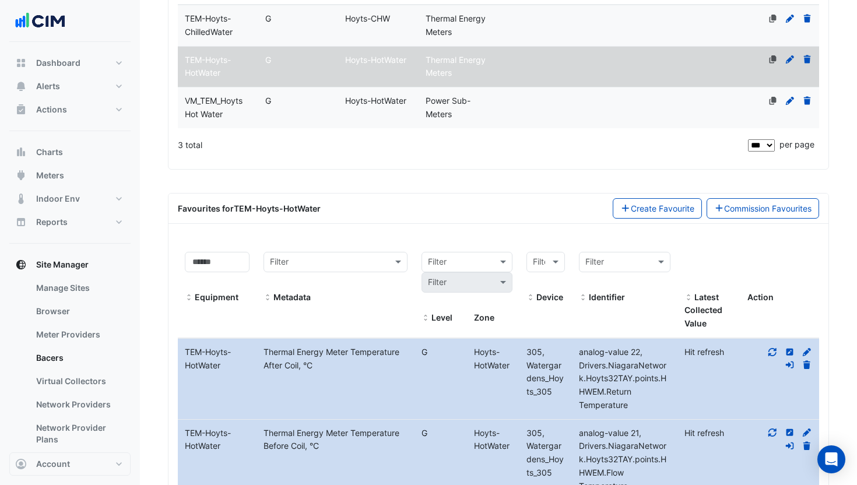
click at [354, 111] on datatable-body-cell "Zone Hoyts-HotWater" at bounding box center [378, 107] width 80 height 41
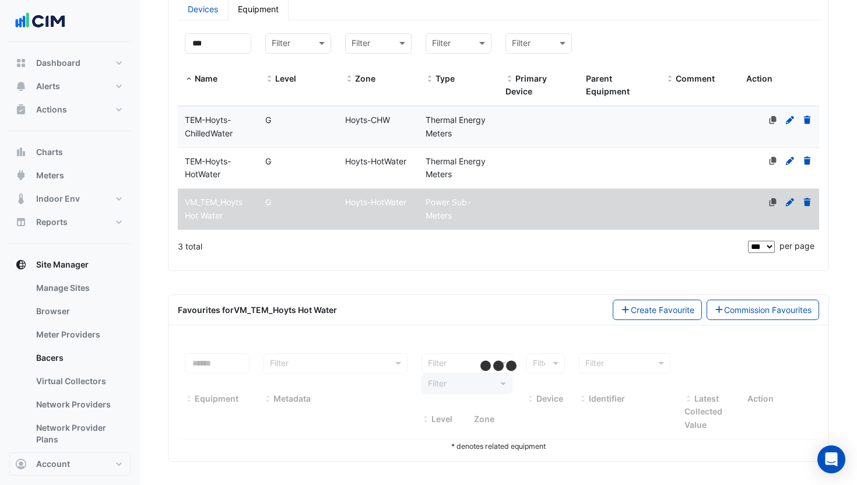
select select "***"
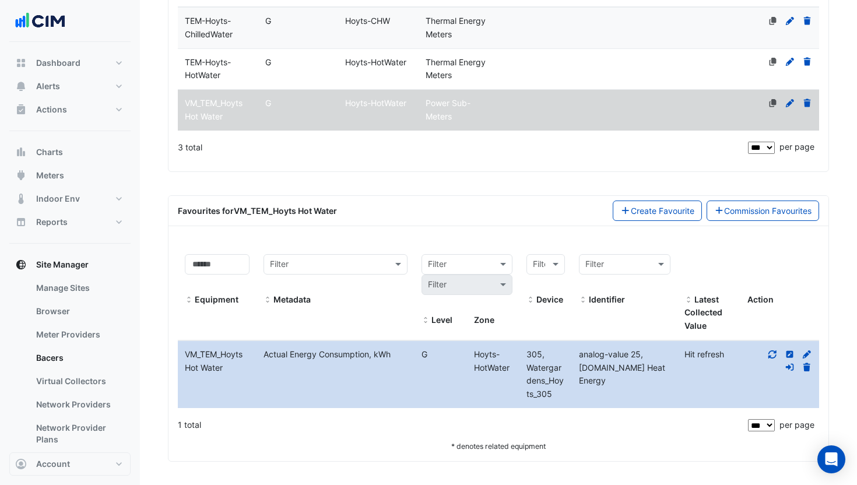
scroll to position [330, 0]
click at [449, 69] on datatable-body-cell "Type Thermal Energy Meters" at bounding box center [458, 69] width 80 height 41
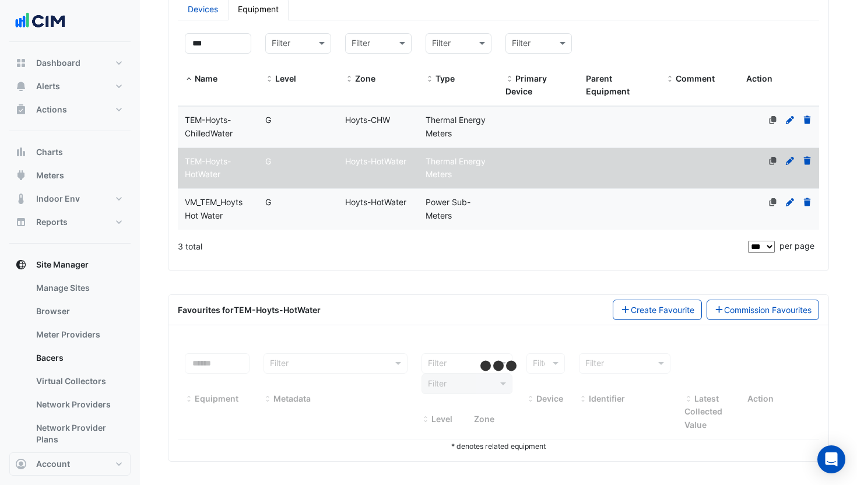
select select "***"
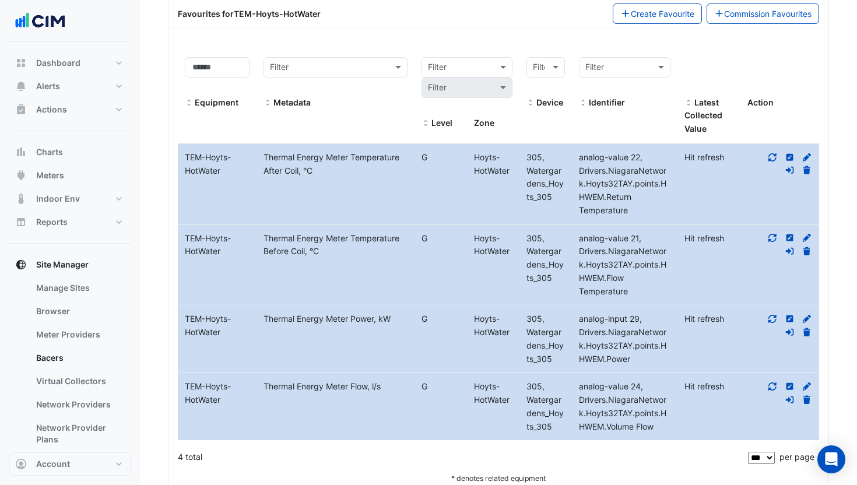
scroll to position [515, 0]
drag, startPoint x: 581, startPoint y: 356, endPoint x: 626, endPoint y: 357, distance: 45.5
click at [626, 357] on span "analog-input 29, Drivers.NiagaraNetwork.Hoyts32TAY.points.HHWEM.Power" at bounding box center [622, 338] width 87 height 50
click at [768, 315] on icon at bounding box center [772, 318] width 10 height 8
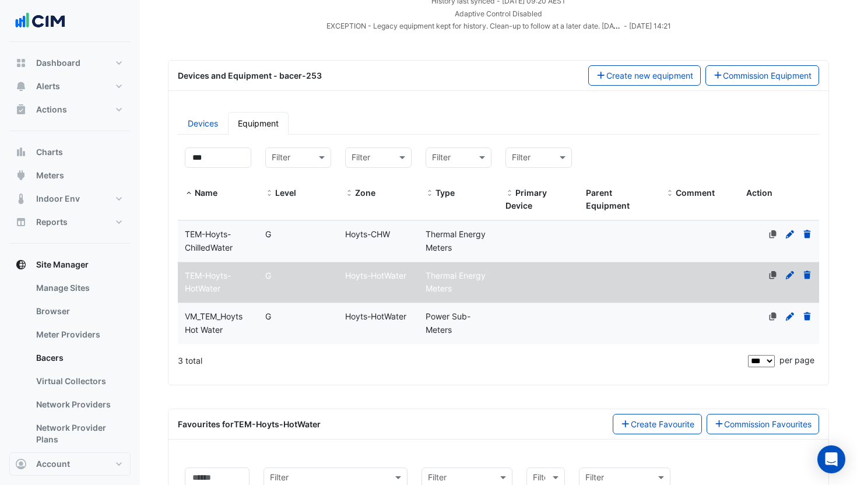
scroll to position [156, 0]
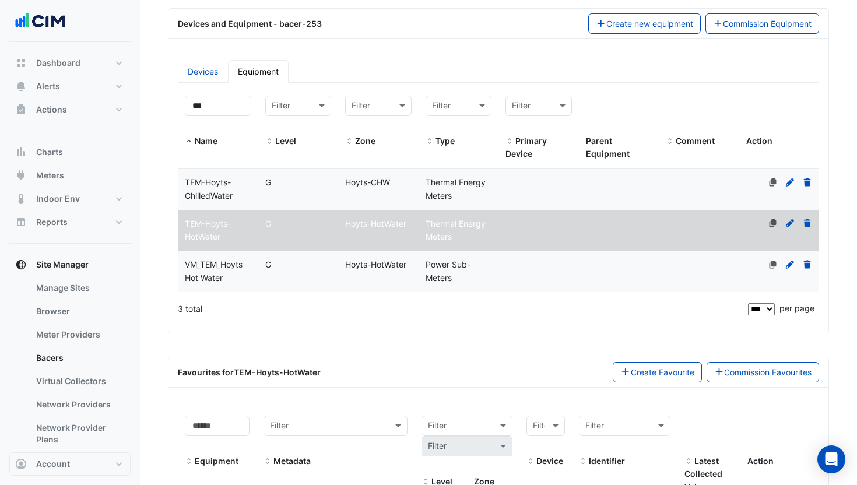
drag, startPoint x: 213, startPoint y: 226, endPoint x: 291, endPoint y: 209, distance: 79.9
click at [213, 226] on span "TEM-Hoyts-HotWater" at bounding box center [208, 230] width 46 height 23
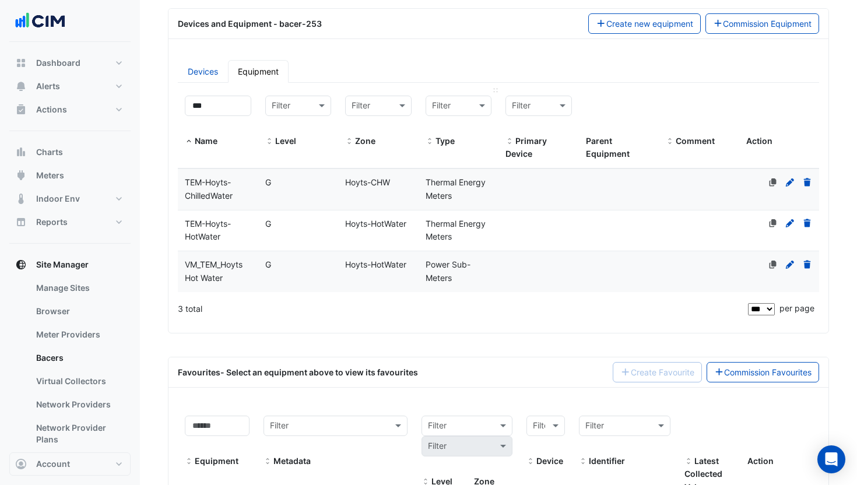
click at [465, 104] on div at bounding box center [458, 106] width 65 height 14
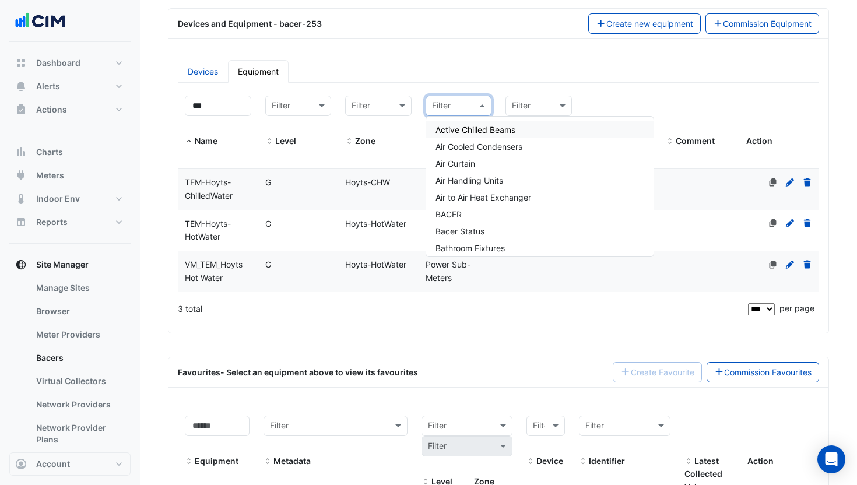
click at [367, 72] on ul "Devices Equipment" at bounding box center [498, 71] width 641 height 23
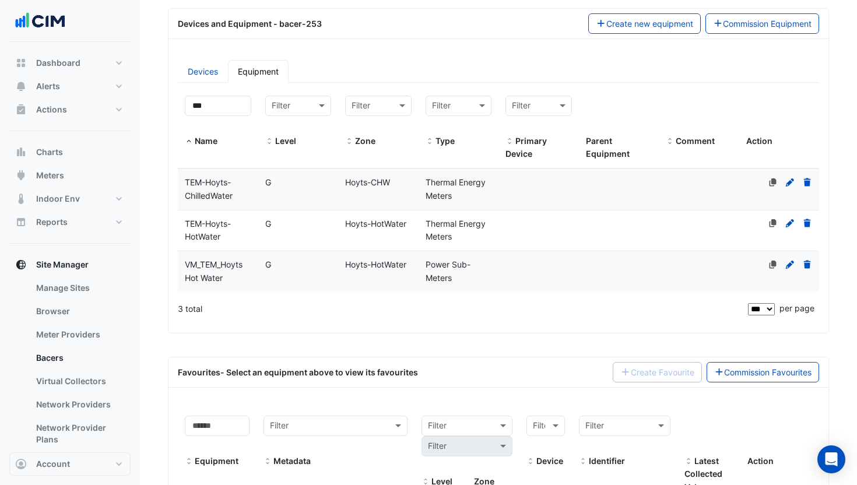
scroll to position [288, 0]
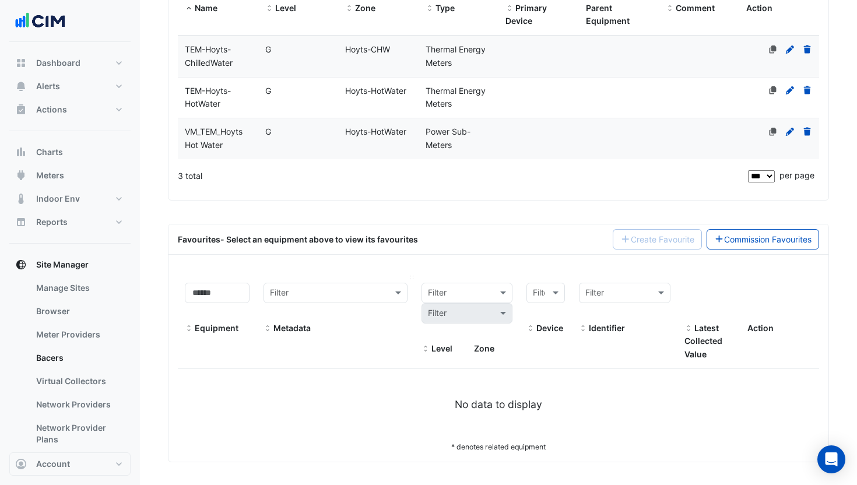
click at [360, 293] on input "text" at bounding box center [323, 293] width 107 height 13
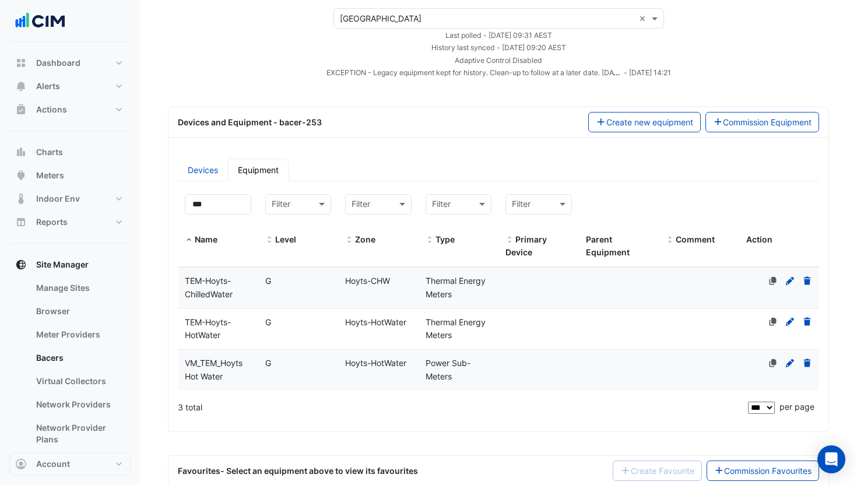
scroll to position [0, 0]
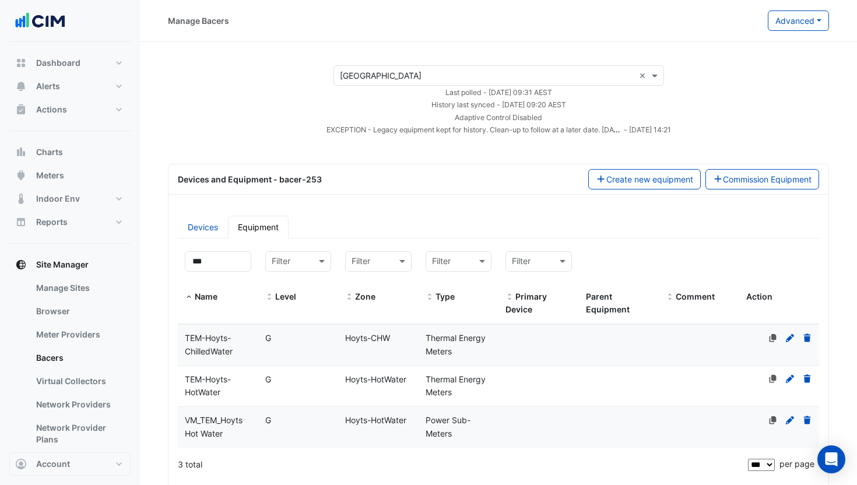
type input "***"
click at [380, 233] on ul "Devices Equipment" at bounding box center [498, 227] width 641 height 23
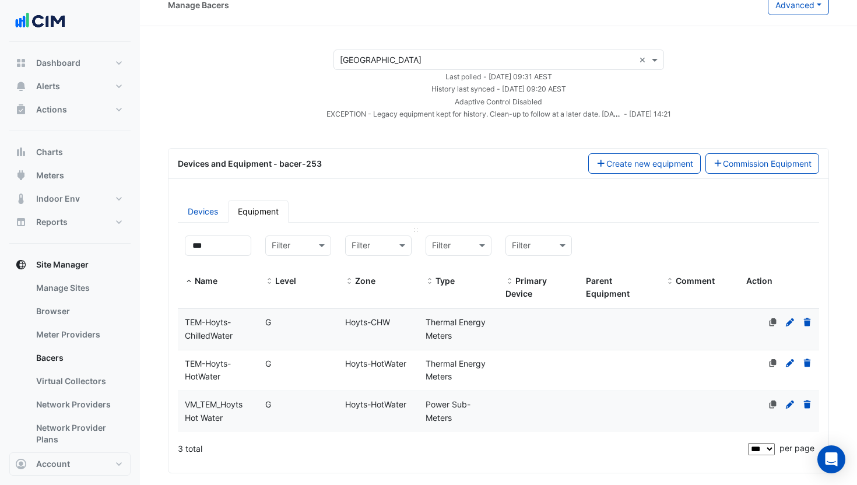
scroll to position [288, 0]
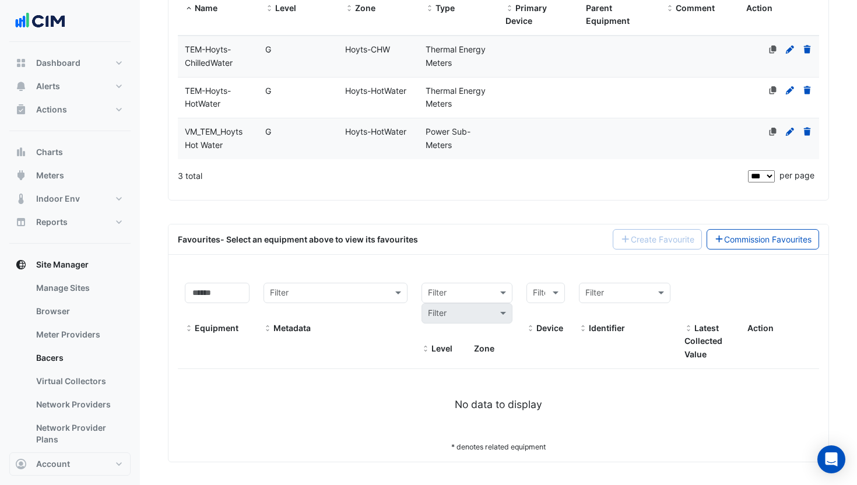
click at [282, 202] on app-bacers "× Watergardens Town Centre × Last polled - Tue 16-Sep-2025 09:31 AEST History l…" at bounding box center [498, 119] width 661 height 685
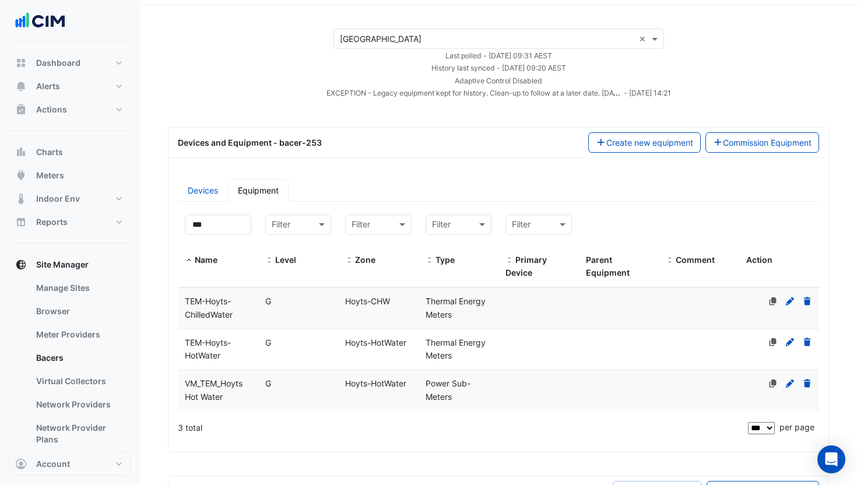
scroll to position [10, 0]
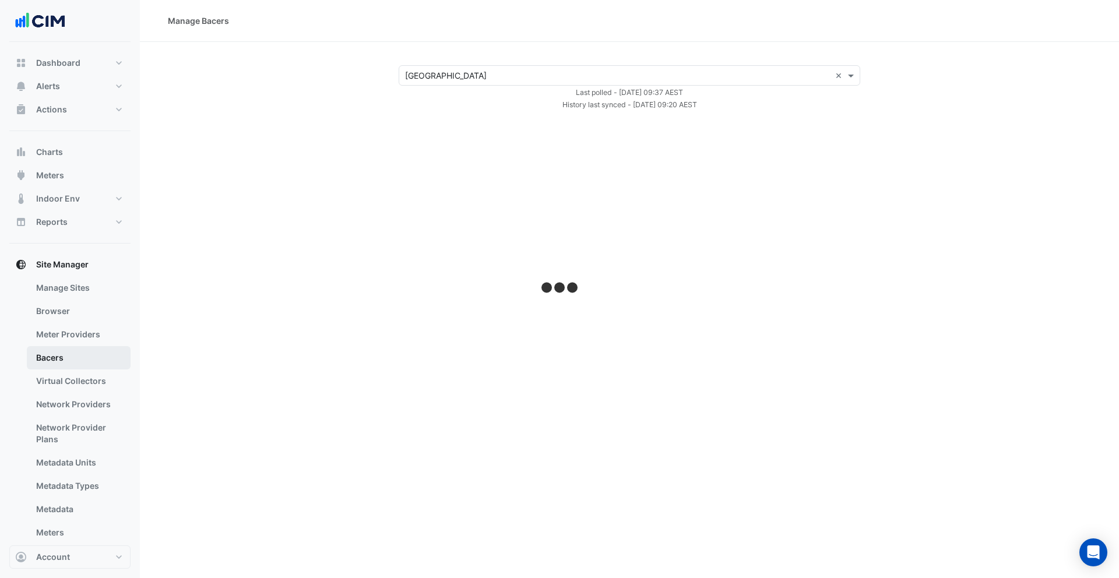
select select "***"
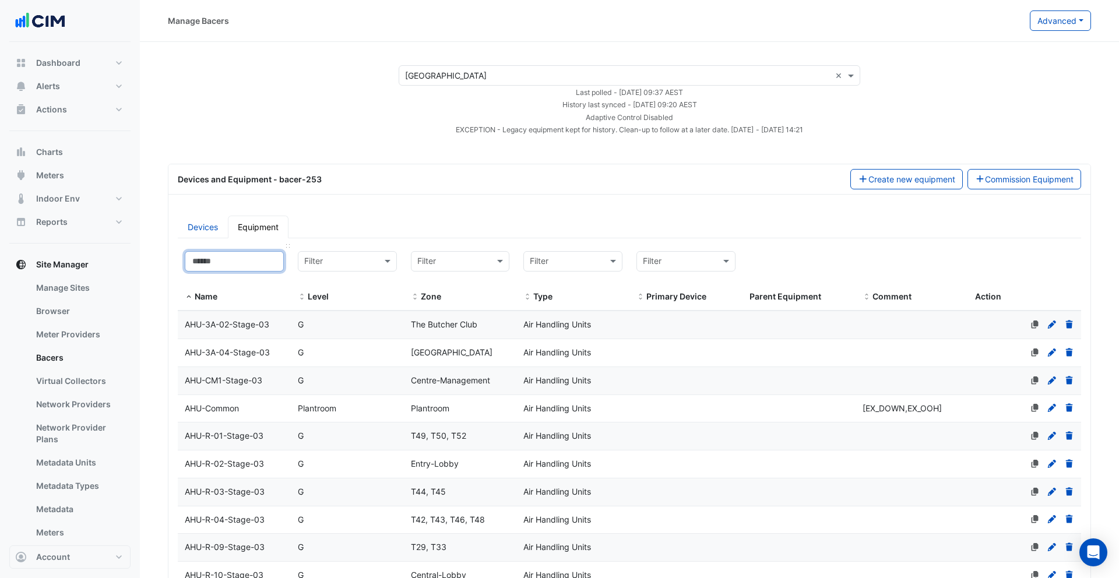
click at [241, 260] on input at bounding box center [234, 261] width 99 height 20
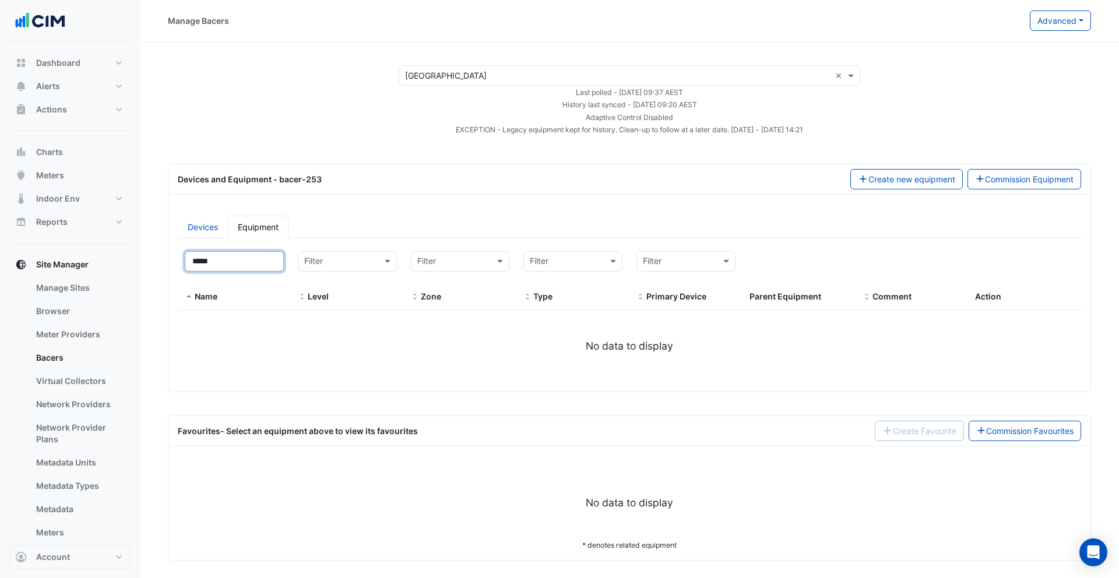
type input "****"
select select "***"
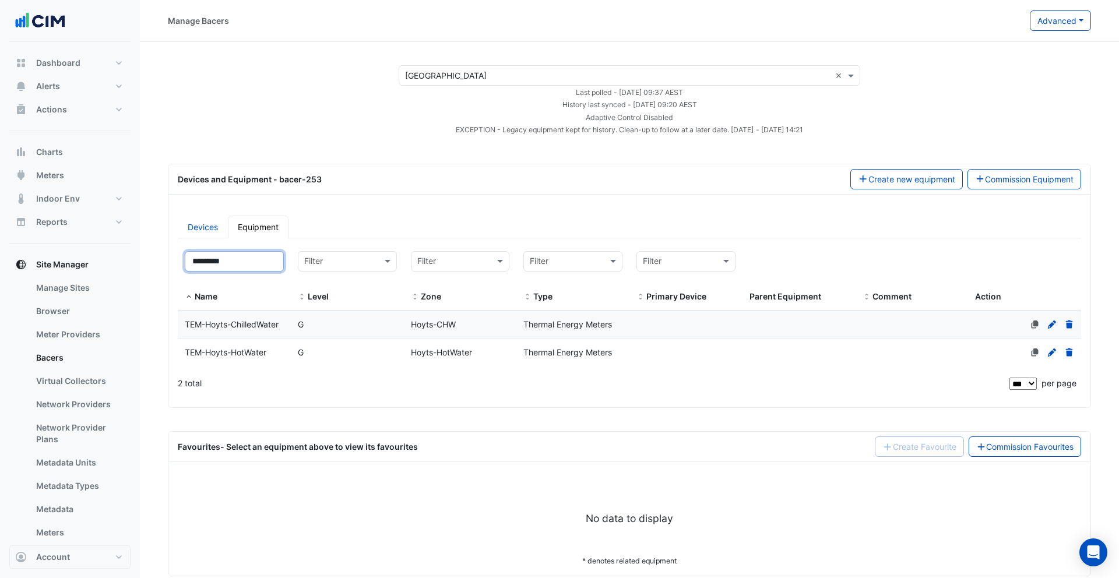
type input "*********"
click at [277, 351] on div "TEM-Hoyts-HotWater" at bounding box center [234, 352] width 113 height 13
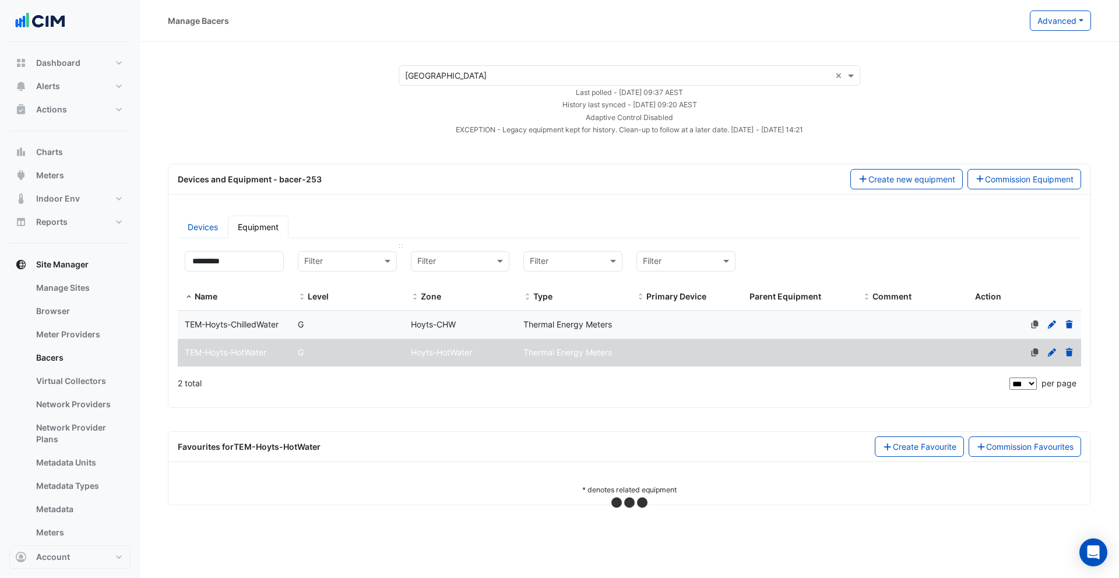
select select "***"
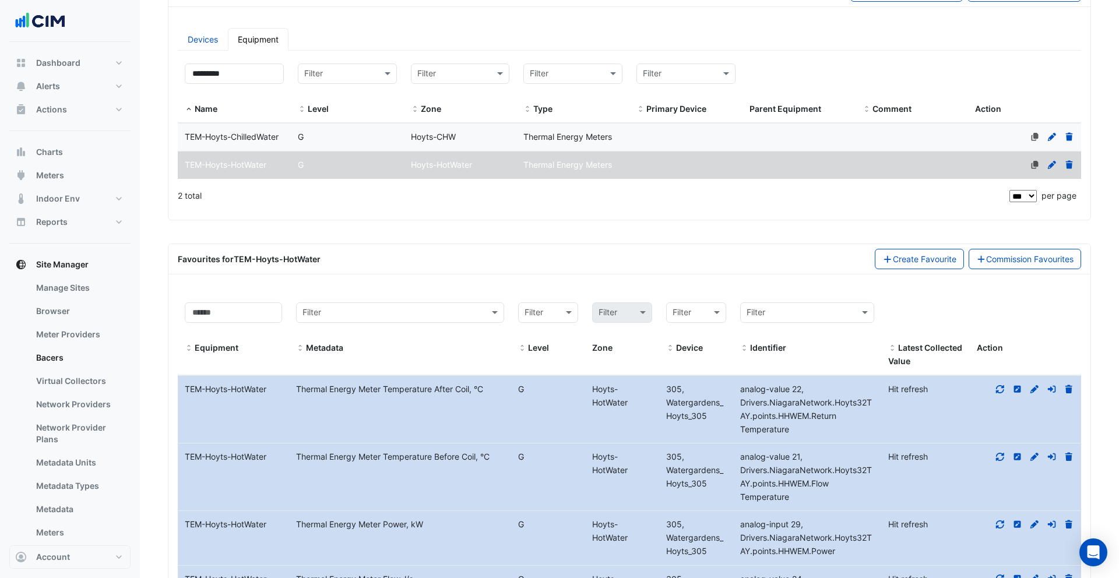
scroll to position [188, 0]
click at [364, 164] on div "G" at bounding box center [347, 164] width 113 height 13
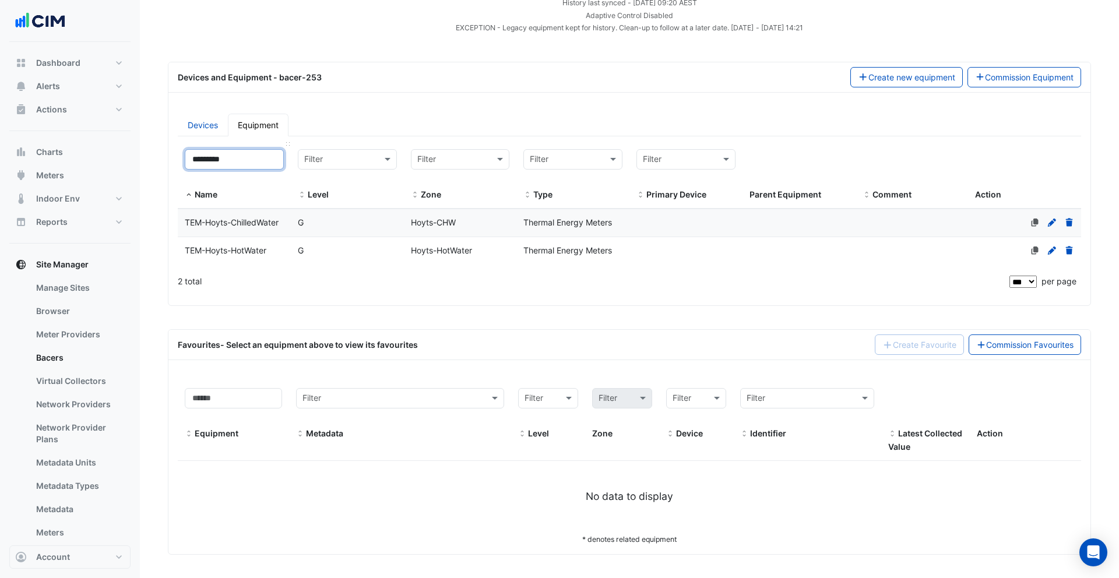
click at [248, 159] on input "*********" at bounding box center [234, 159] width 99 height 20
drag, startPoint x: 251, startPoint y: 159, endPoint x: 73, endPoint y: 160, distance: 177.7
click at [103, 152] on div "Manage Bacers Advanced View Collector Notes View scan history View Metadata Pre…" at bounding box center [559, 238] width 1119 height 680
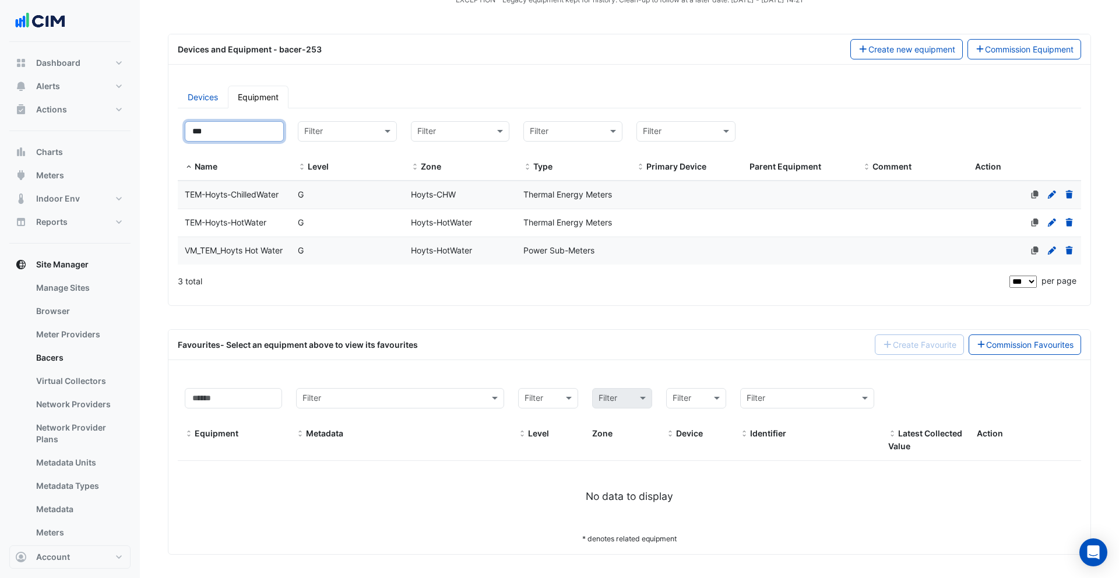
scroll to position [143, 0]
type input "***"
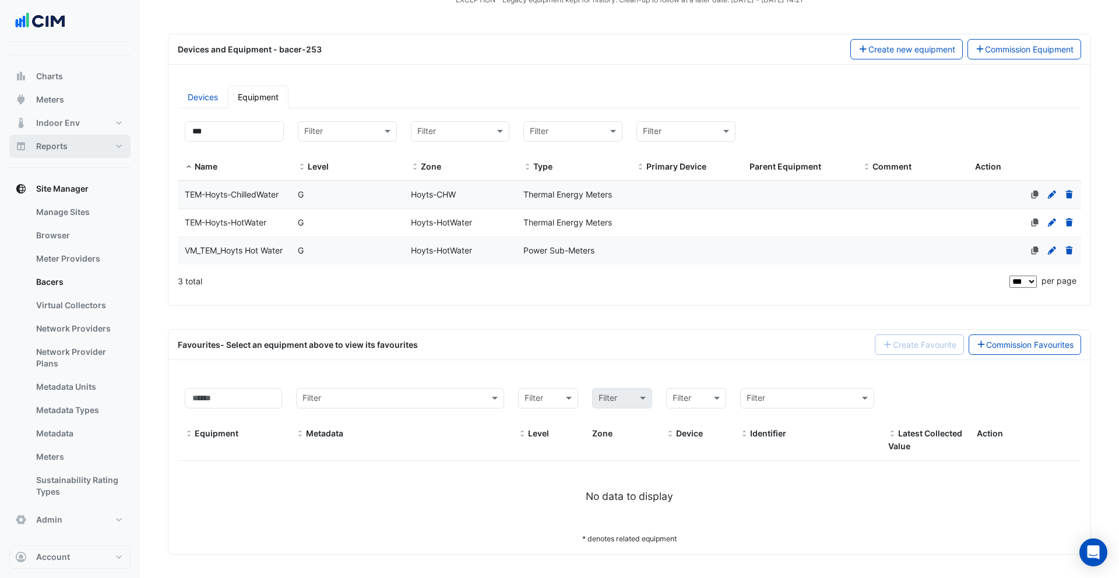
click at [80, 142] on button "Reports" at bounding box center [69, 146] width 121 height 23
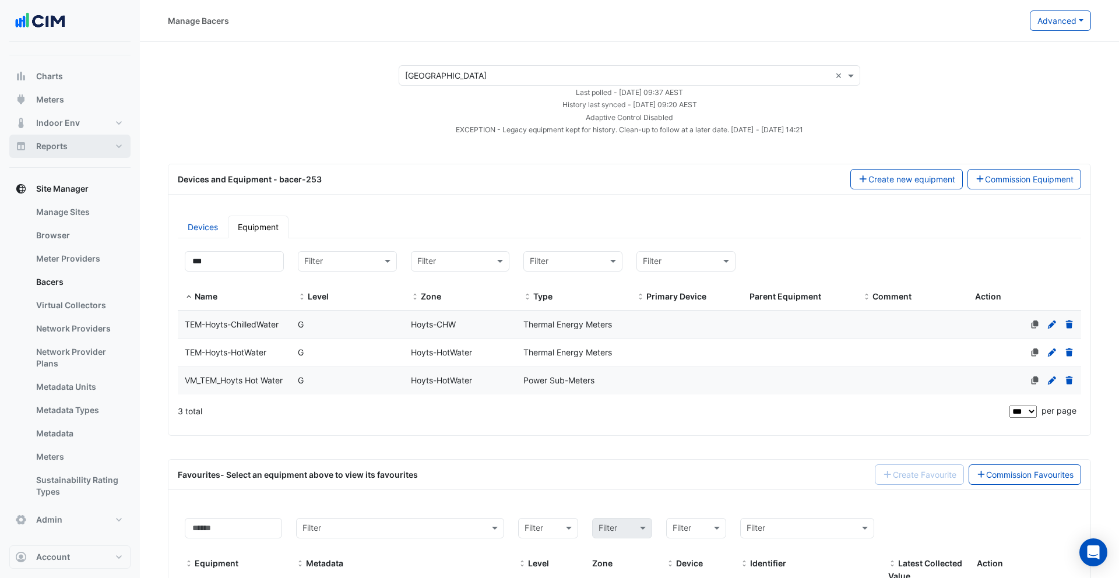
select select "***"
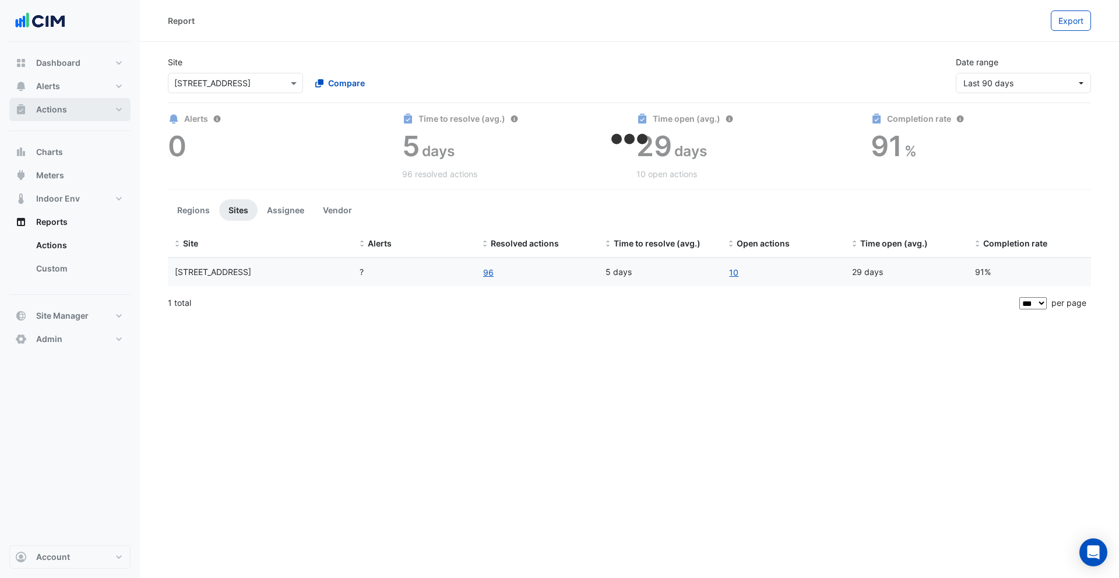
click at [77, 112] on button "Actions" at bounding box center [69, 109] width 121 height 23
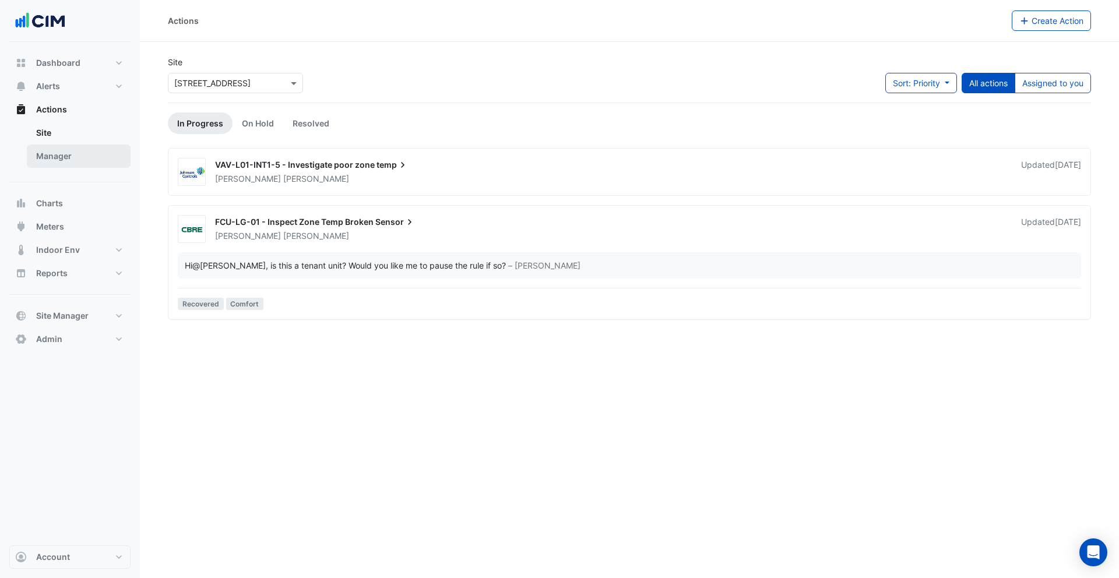
click at [85, 150] on link "Manager" at bounding box center [79, 156] width 104 height 23
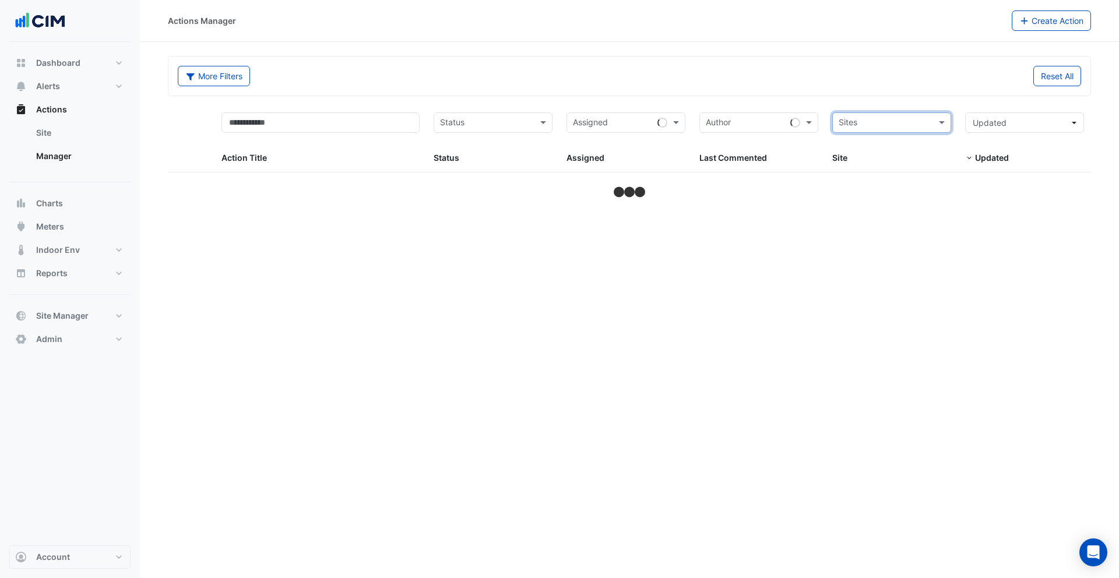
click at [910, 102] on form "More Filters Reset All Status Assigned Sites Action Title Status Status Assigne…" at bounding box center [629, 128] width 923 height 145
select select "***"
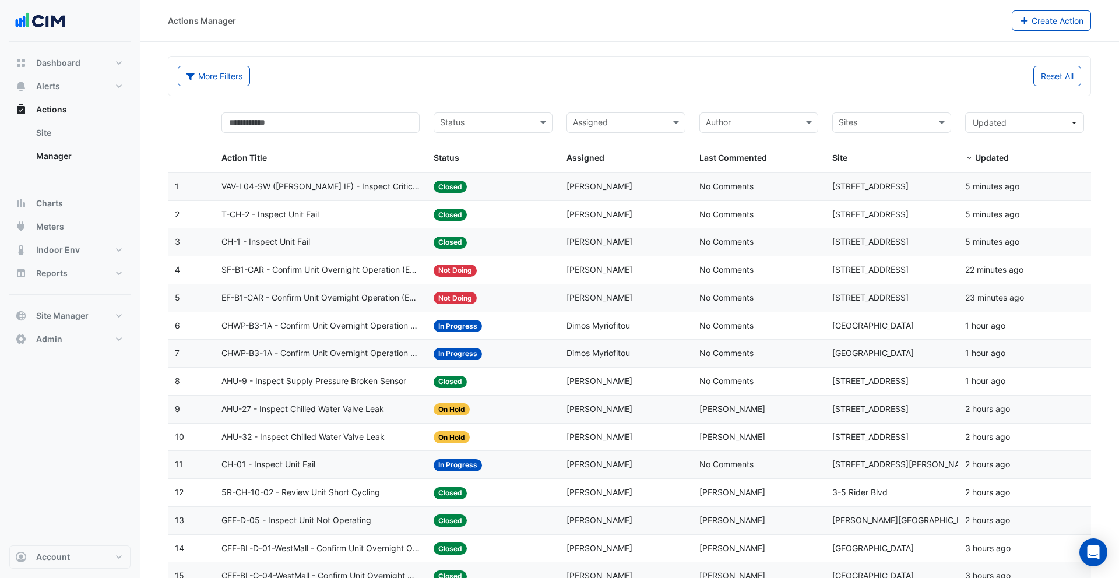
click at [431, 272] on datatable-body-cell "Status: Not Doing" at bounding box center [493, 269] width 133 height 27
click at [55, 89] on span "Alerts" at bounding box center [48, 86] width 24 height 12
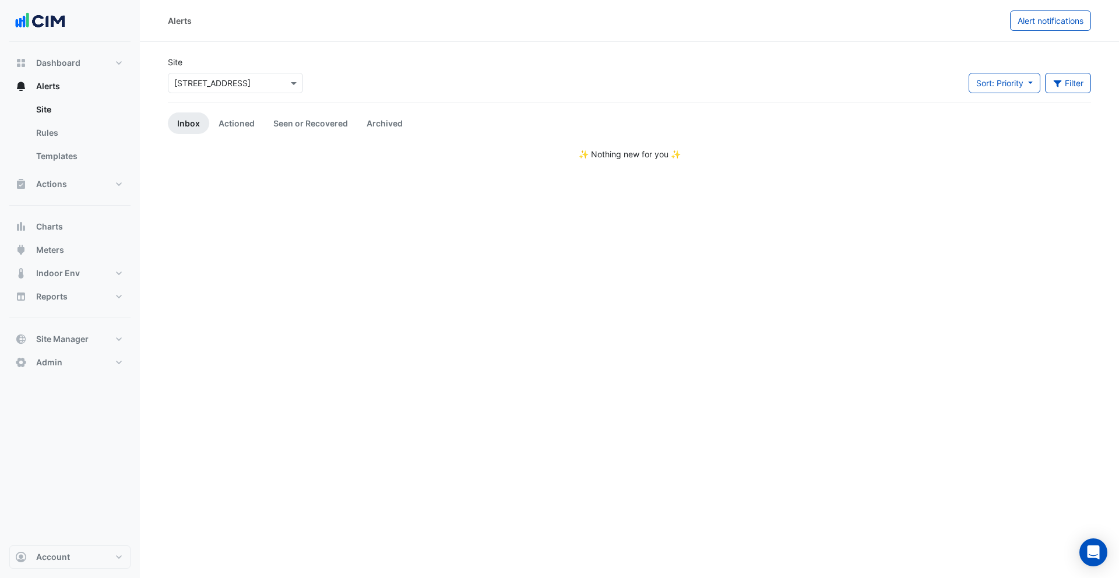
click at [234, 83] on input "text" at bounding box center [223, 84] width 99 height 12
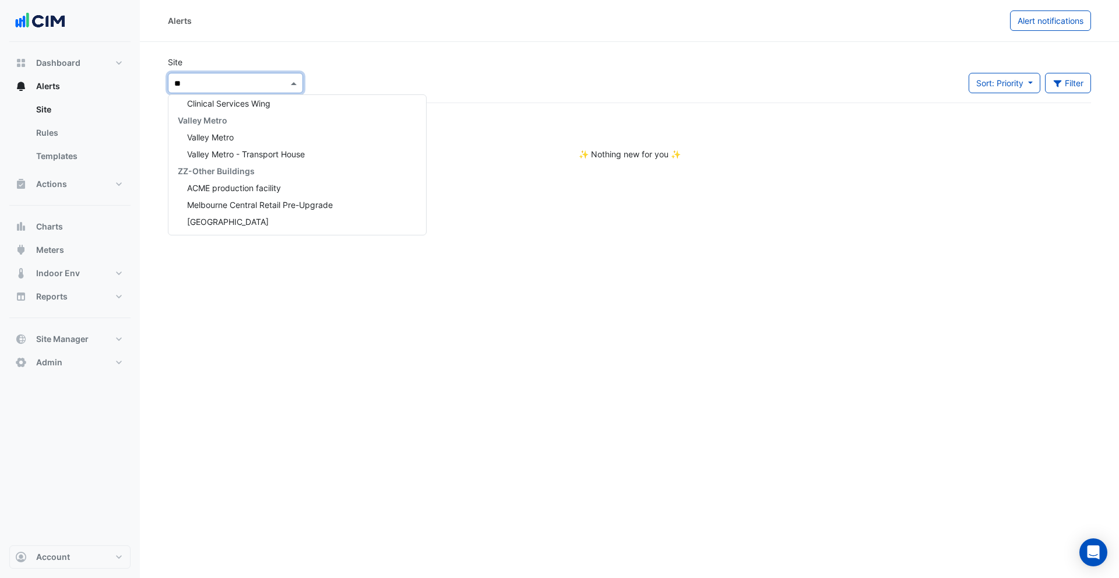
scroll to position [410, 0]
type input "****"
click at [258, 99] on span "2 Melbourne Quarter" at bounding box center [231, 103] width 89 height 10
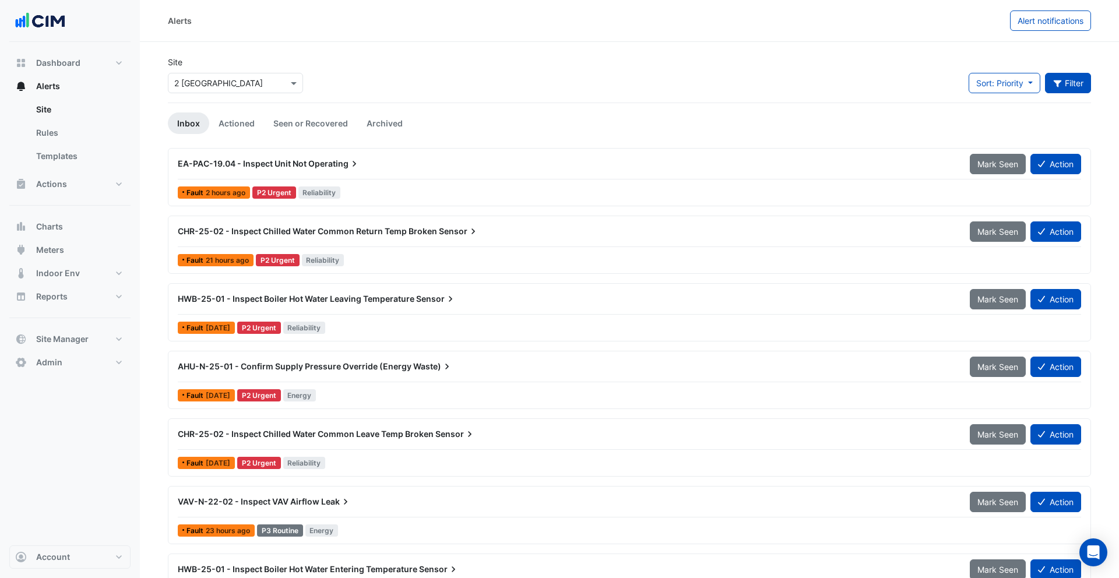
click at [1067, 86] on button "Filter" at bounding box center [1068, 83] width 47 height 20
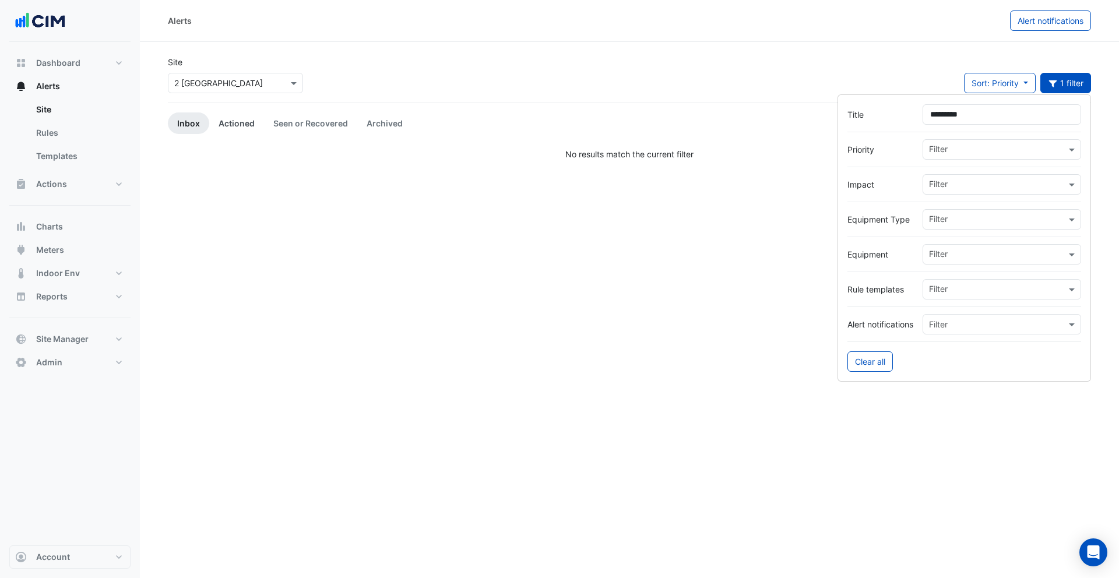
type input "*********"
click at [230, 121] on link "Actioned" at bounding box center [236, 123] width 55 height 22
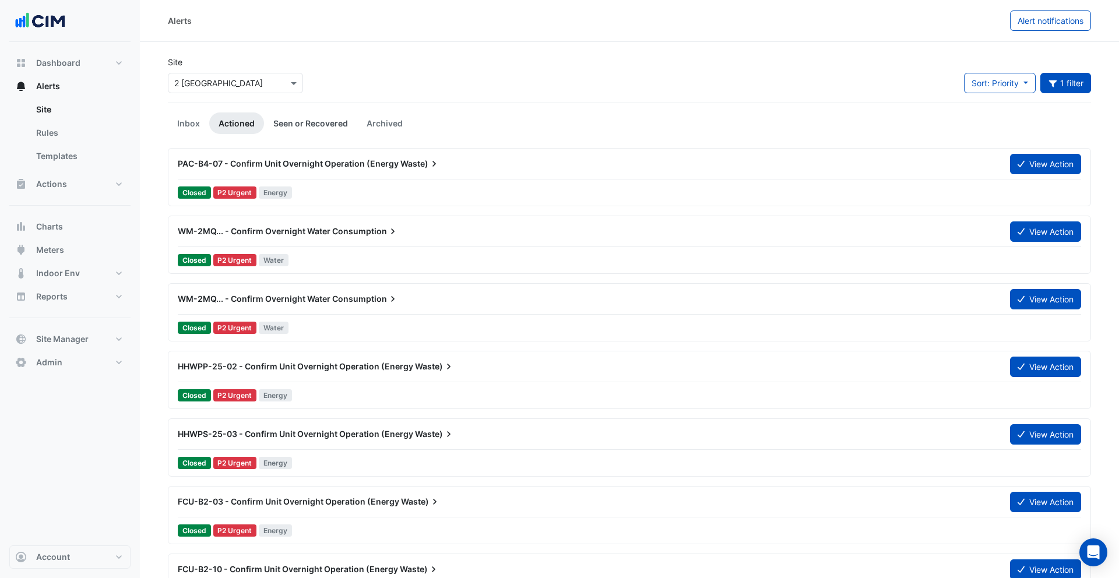
click at [298, 123] on link "Seen or Recovered" at bounding box center [310, 123] width 93 height 22
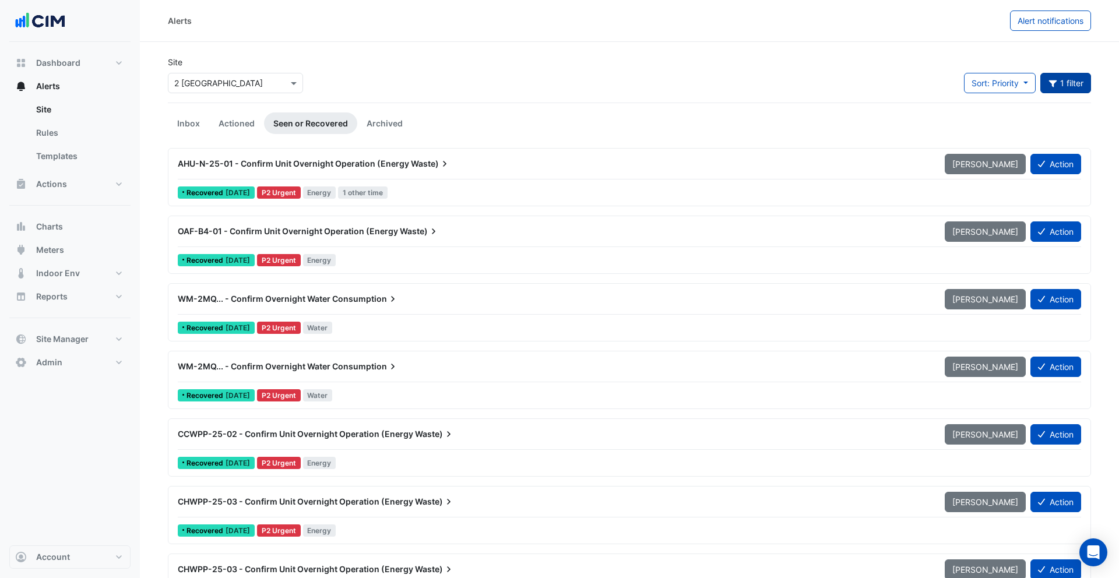
click at [1061, 85] on button "1 filter" at bounding box center [1065, 83] width 51 height 20
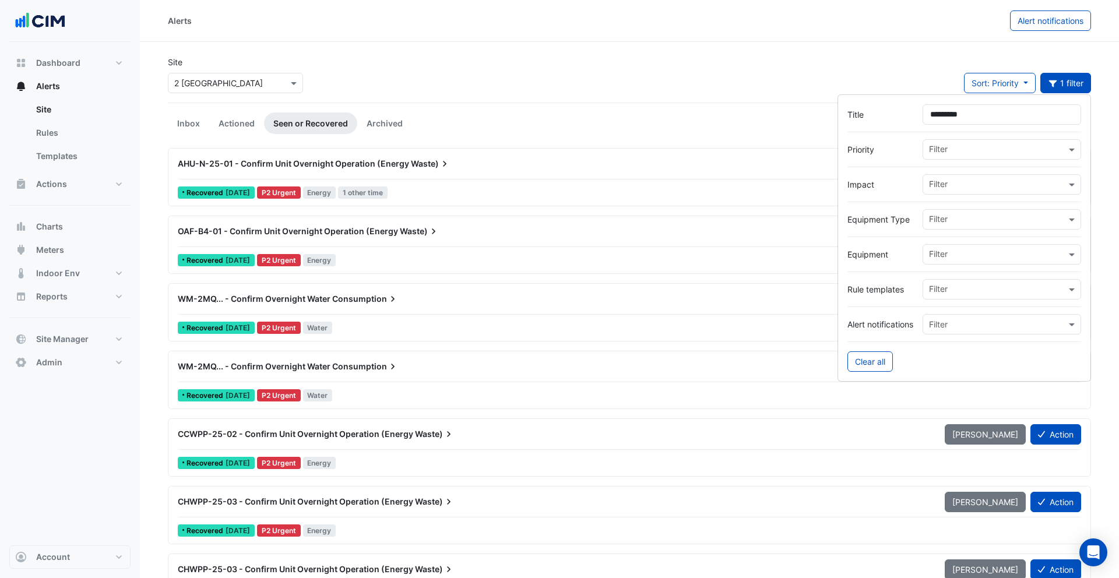
click at [947, 218] on input "text" at bounding box center [997, 220] width 137 height 12
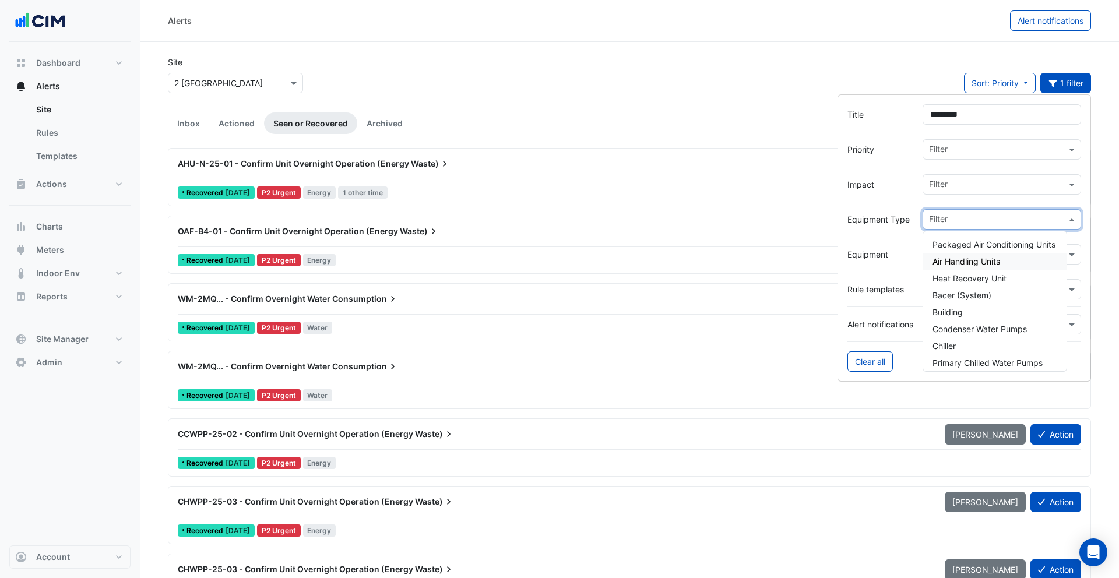
click at [965, 262] on span "Air Handling Units" at bounding box center [966, 261] width 68 height 10
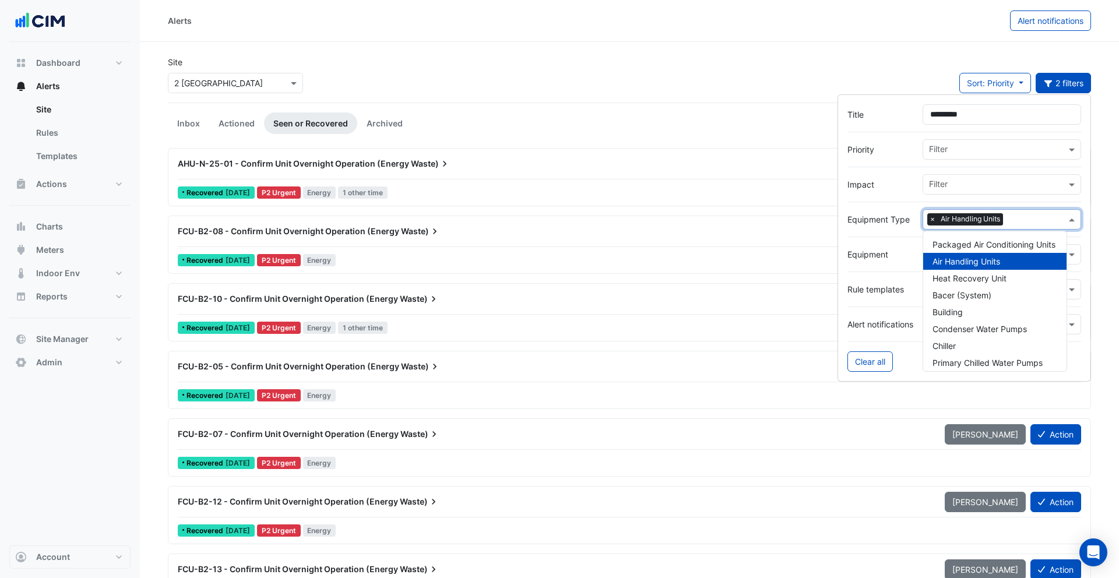
click at [395, 90] on div "Site × 2 Melbourne Quarter Sort: Priority Priority Updated 2 filters" at bounding box center [629, 79] width 937 height 47
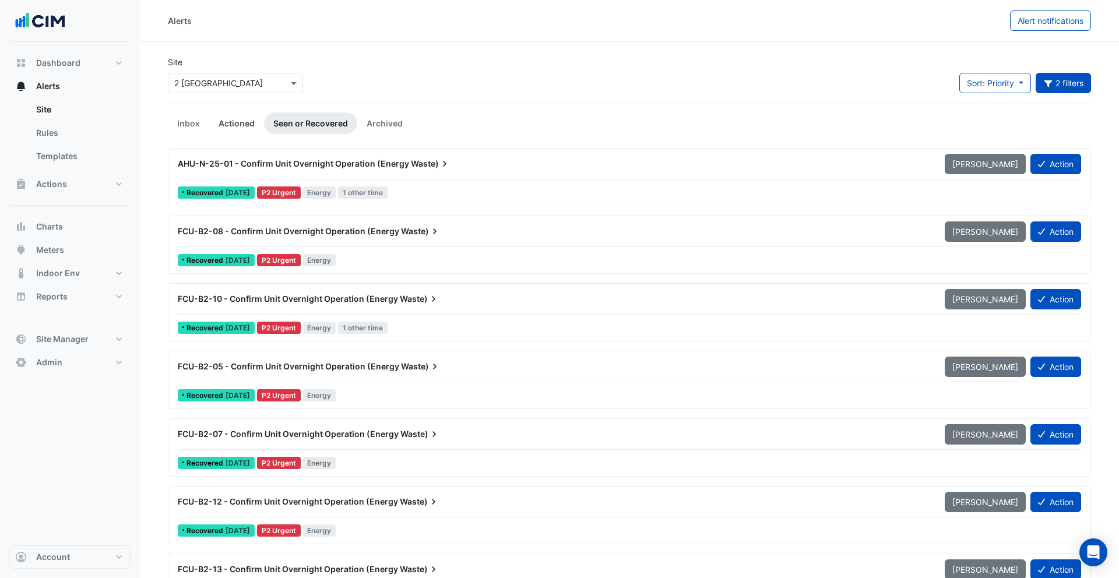
click at [242, 121] on link "Actioned" at bounding box center [236, 123] width 55 height 22
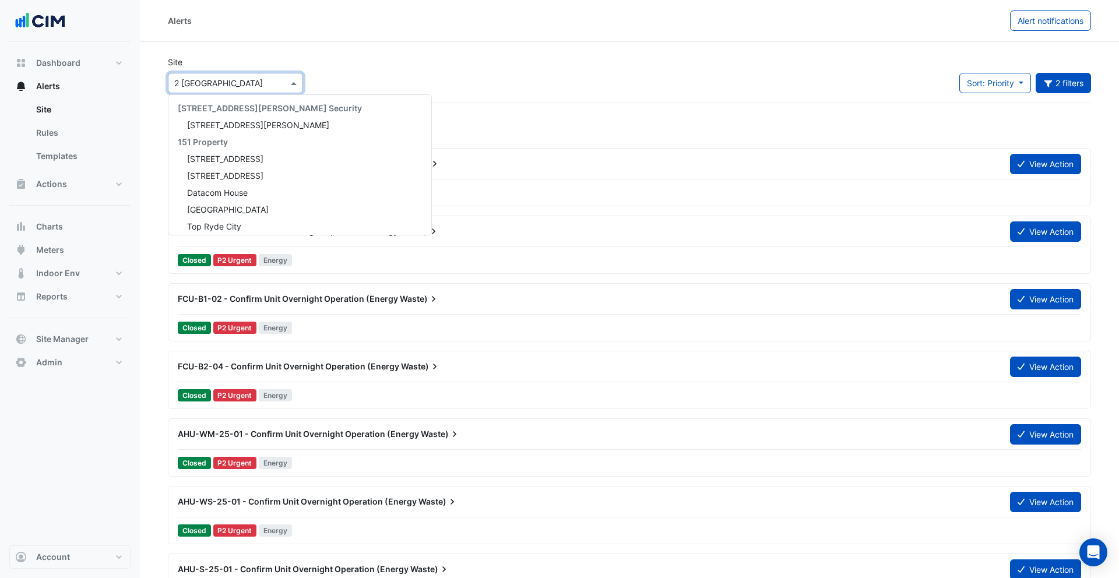
click at [245, 86] on input "text" at bounding box center [223, 84] width 99 height 12
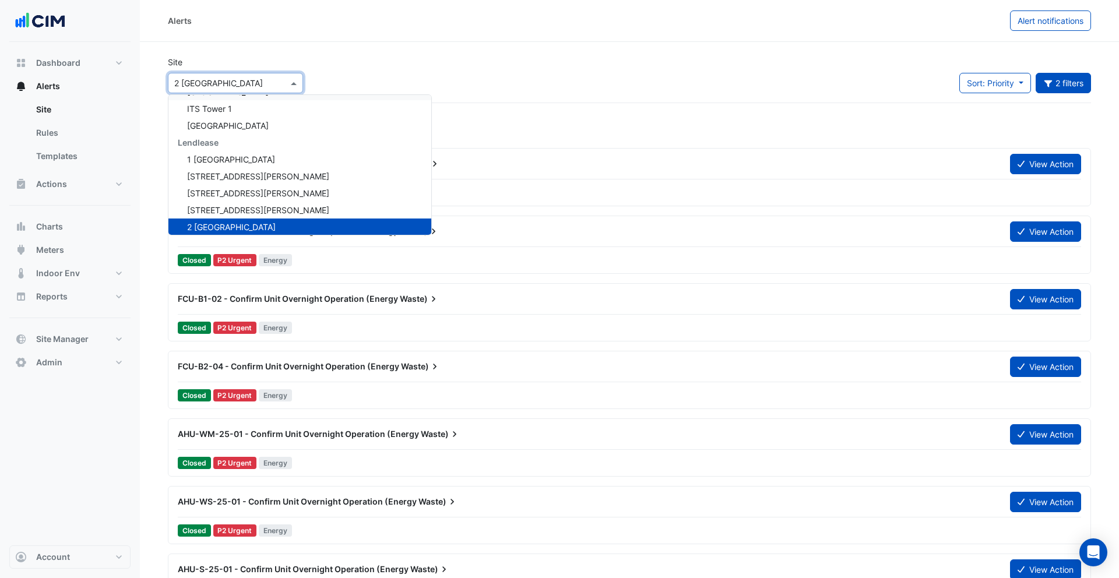
scroll to position [12270, 0]
click at [242, 160] on span "1 Melbourne Quarter" at bounding box center [231, 158] width 88 height 10
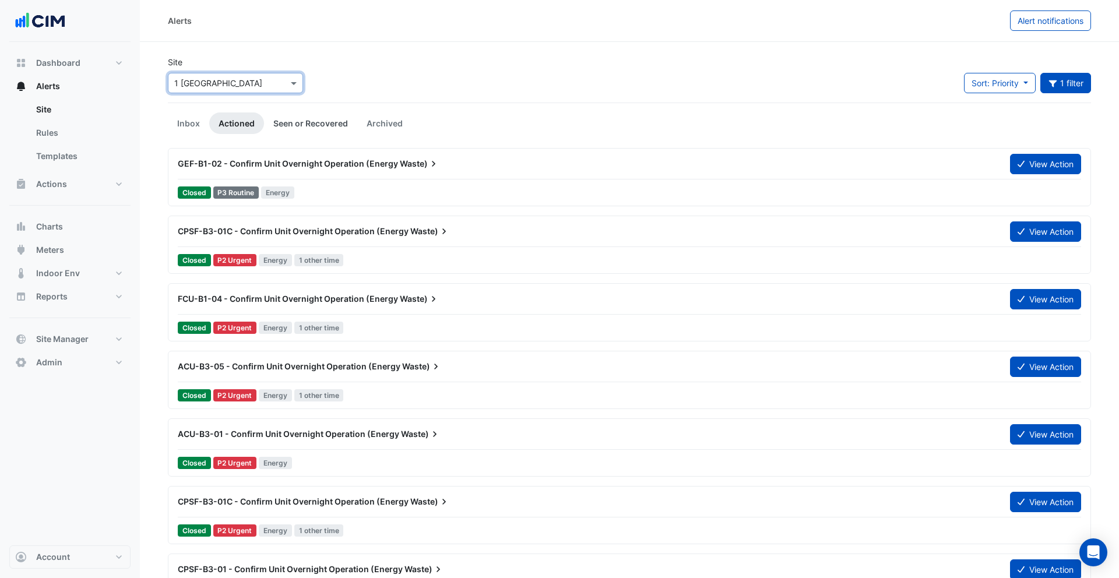
click at [285, 124] on link "Seen or Recovered" at bounding box center [310, 123] width 93 height 22
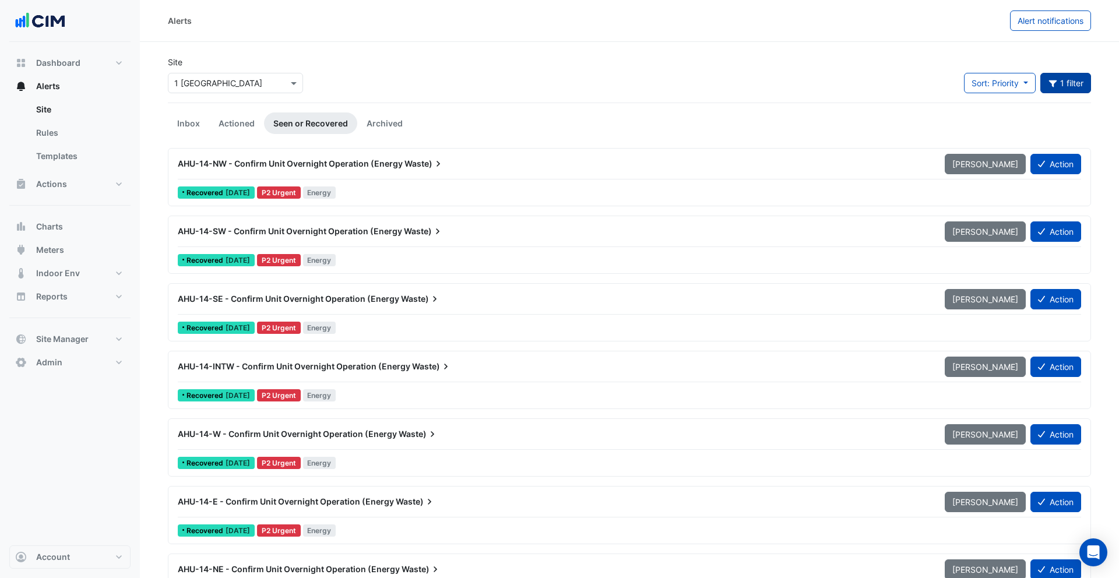
click at [1072, 87] on button "1 filter" at bounding box center [1065, 83] width 51 height 20
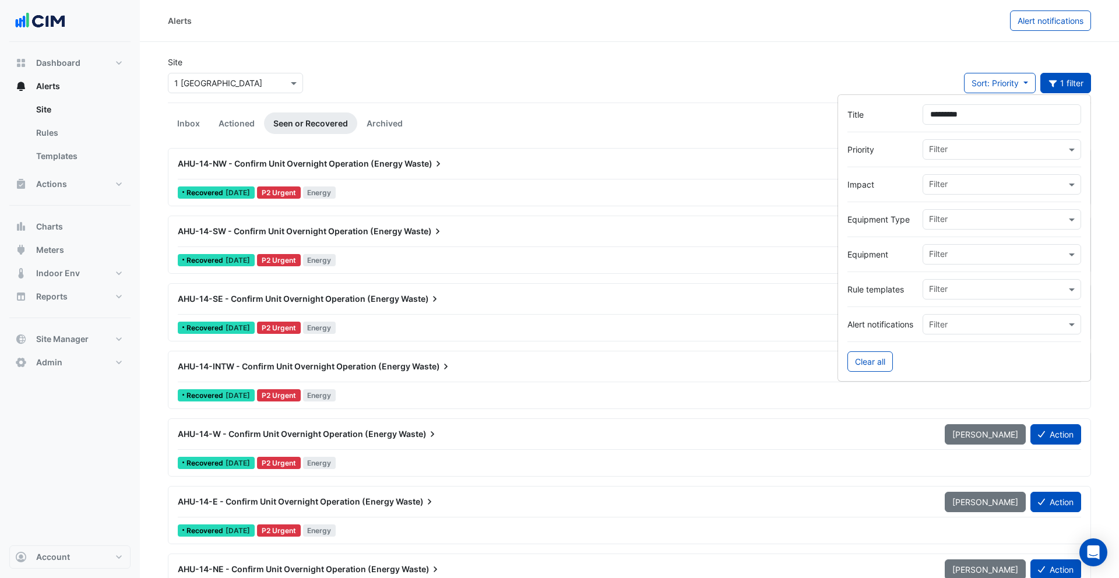
click at [984, 219] on input "text" at bounding box center [997, 220] width 137 height 12
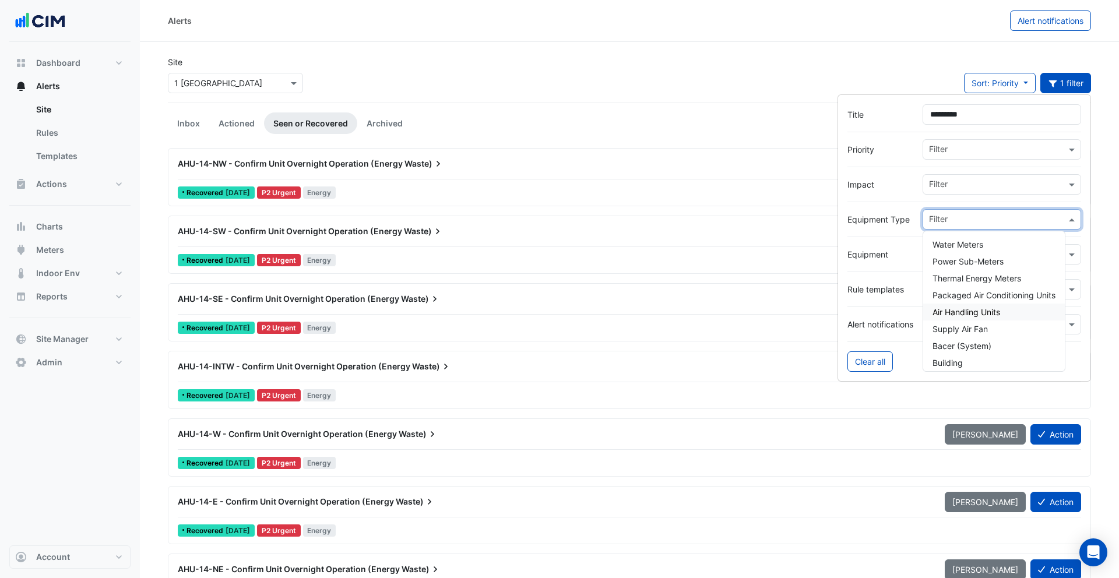
click at [997, 305] on div "Air Handling Units" at bounding box center [994, 312] width 142 height 17
click at [371, 89] on div "Site × 1 Melbourne Quarter Sort: Priority Priority Updated 2 filters" at bounding box center [629, 79] width 937 height 47
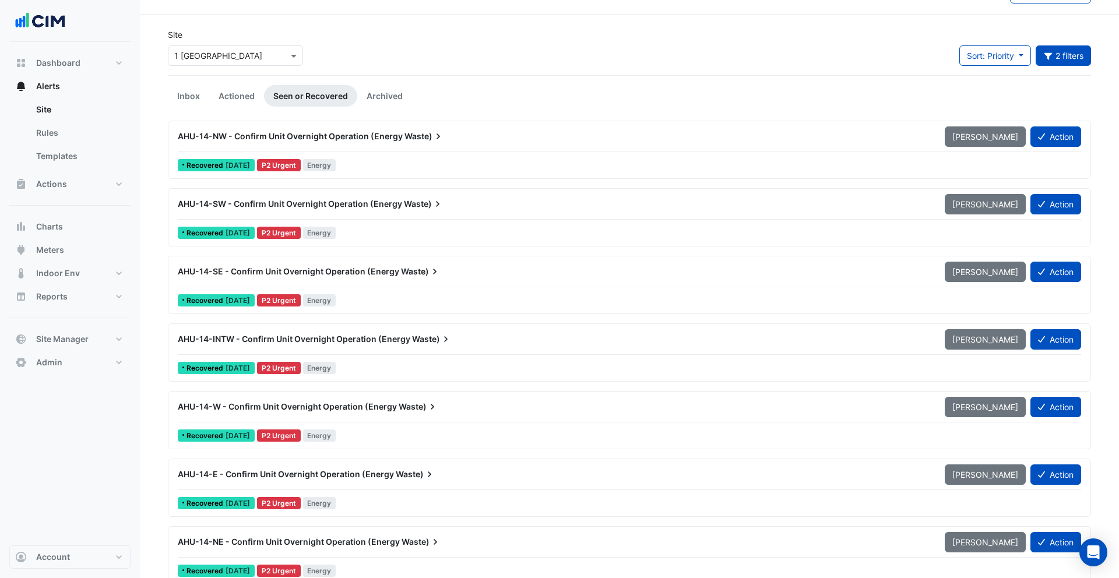
scroll to position [10, 0]
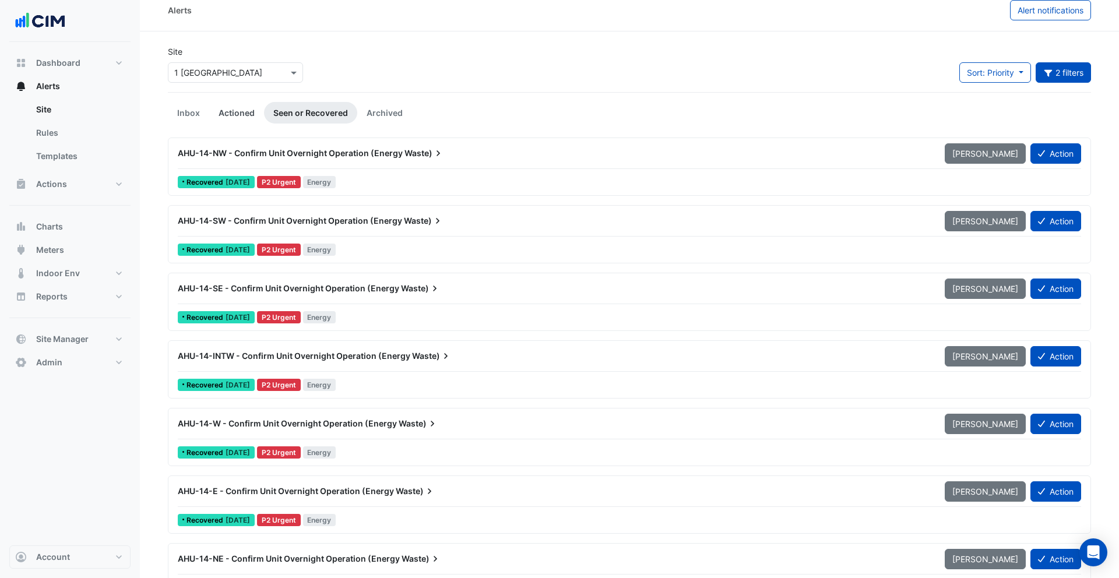
click at [238, 113] on link "Actioned" at bounding box center [236, 113] width 55 height 22
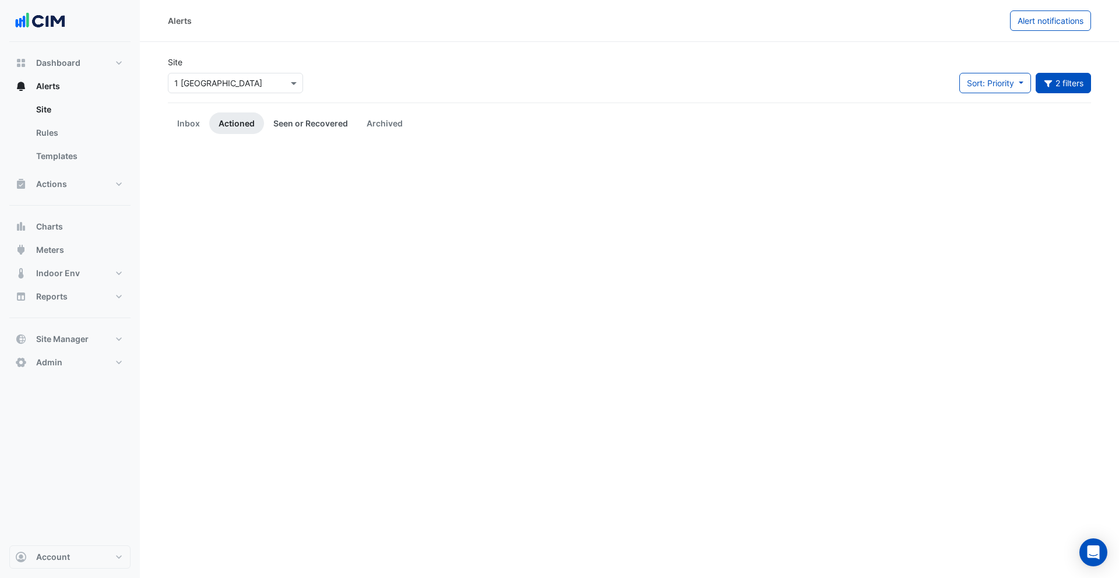
scroll to position [0, 0]
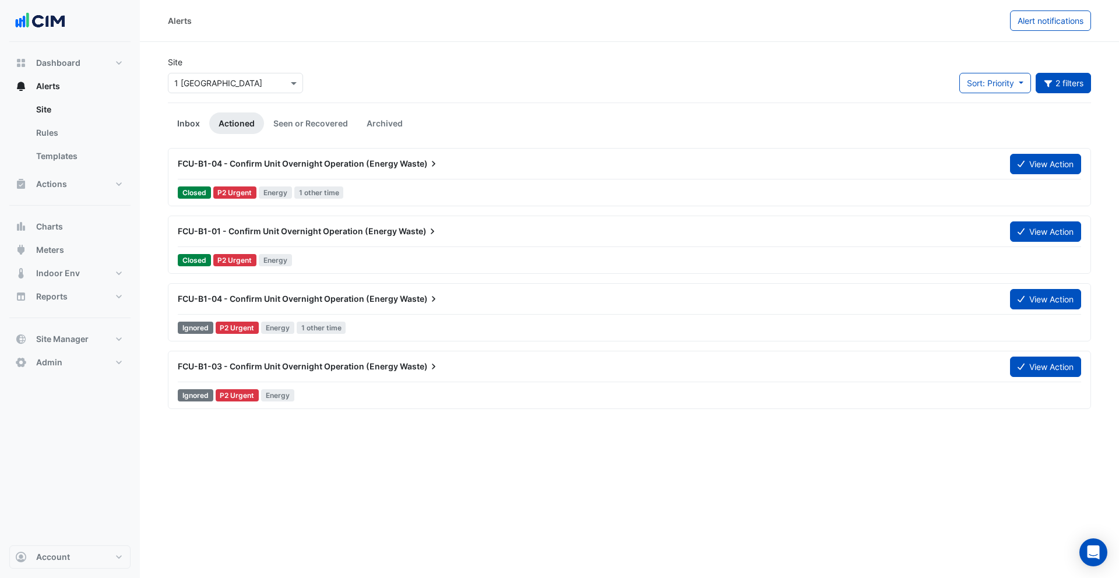
click at [183, 122] on link "Inbox" at bounding box center [188, 123] width 41 height 22
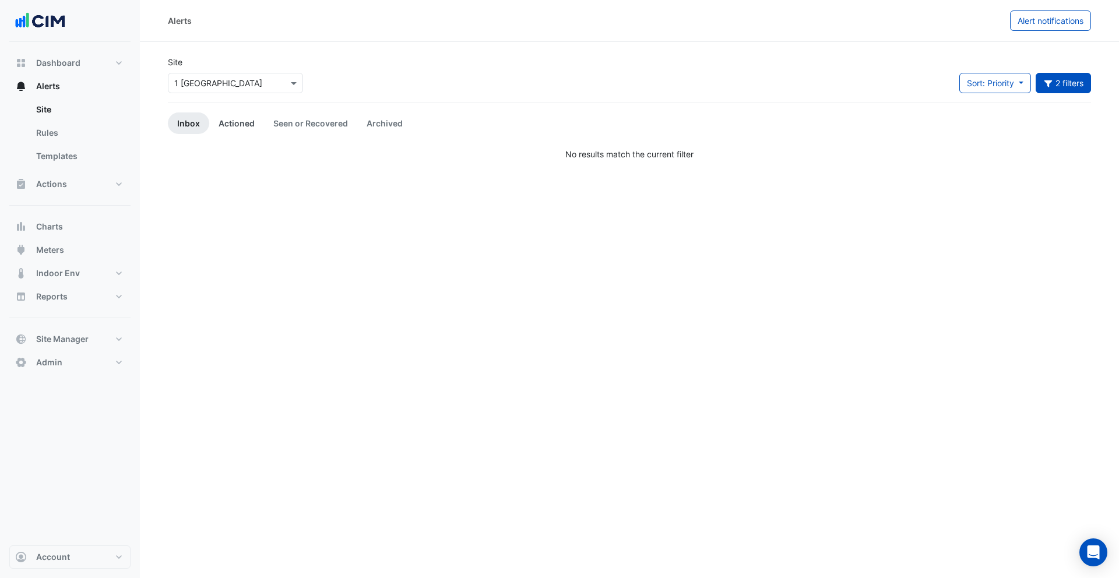
click at [228, 124] on link "Actioned" at bounding box center [236, 123] width 55 height 22
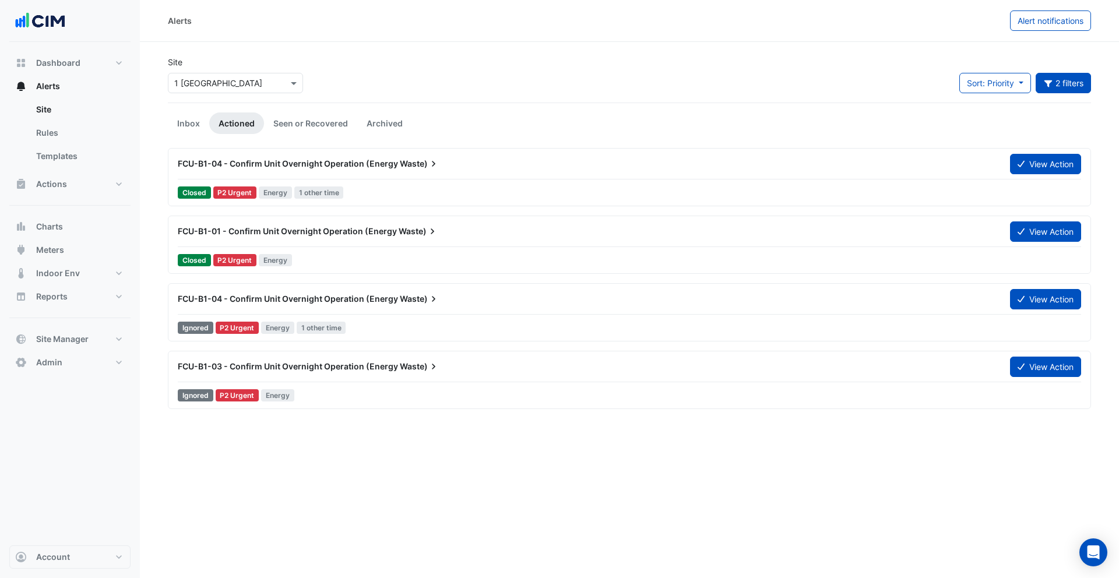
click at [240, 95] on div "Site × 1 Melbourne Quarter" at bounding box center [235, 79] width 149 height 47
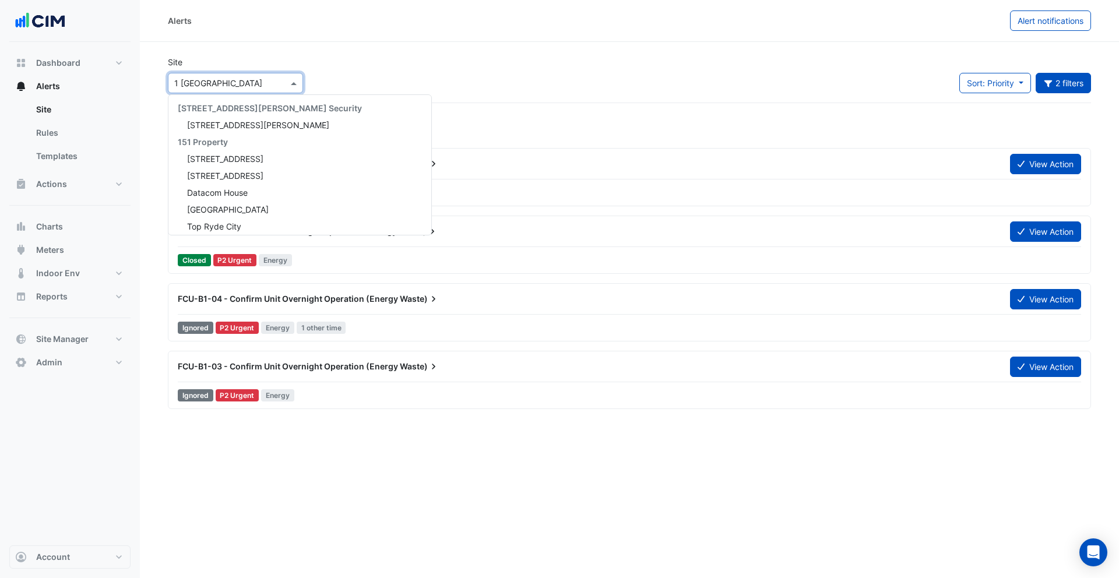
click at [246, 84] on input "text" at bounding box center [223, 84] width 99 height 12
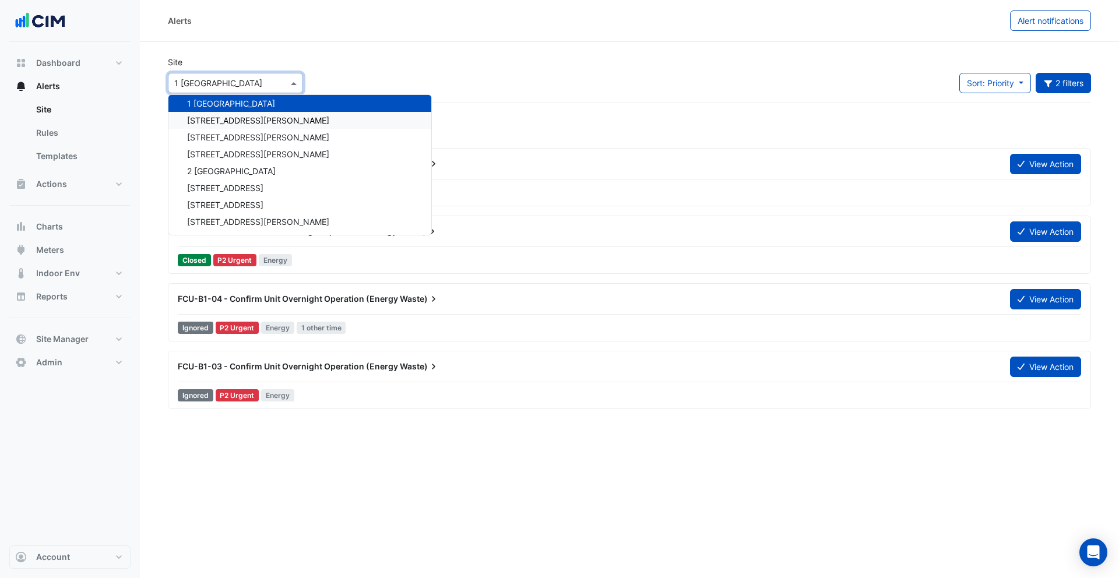
click at [256, 123] on div "[STREET_ADDRESS][PERSON_NAME]" at bounding box center [299, 120] width 263 height 17
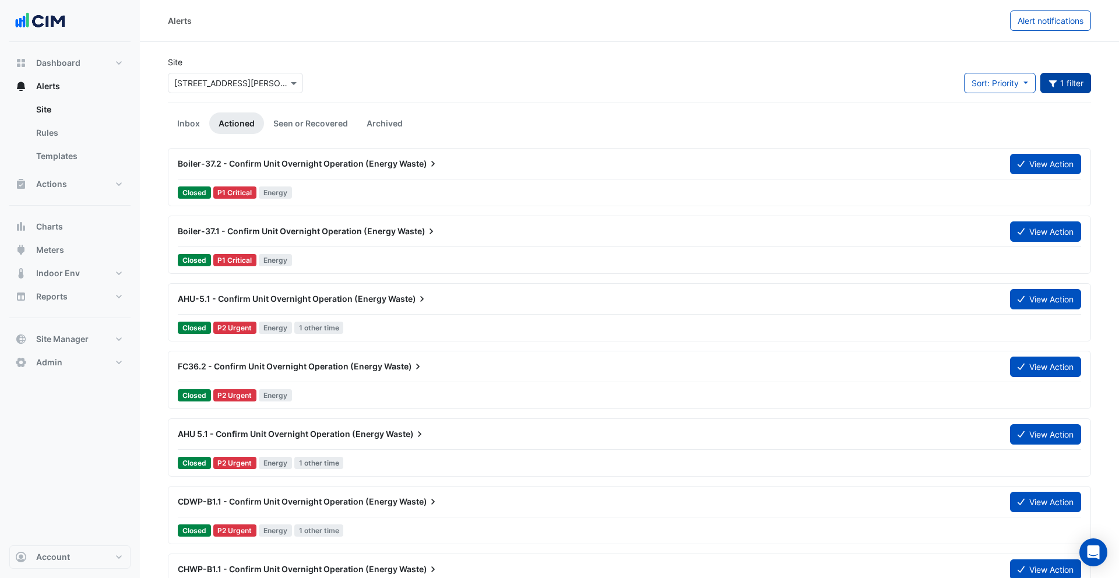
click at [1080, 86] on button "1 filter" at bounding box center [1065, 83] width 51 height 20
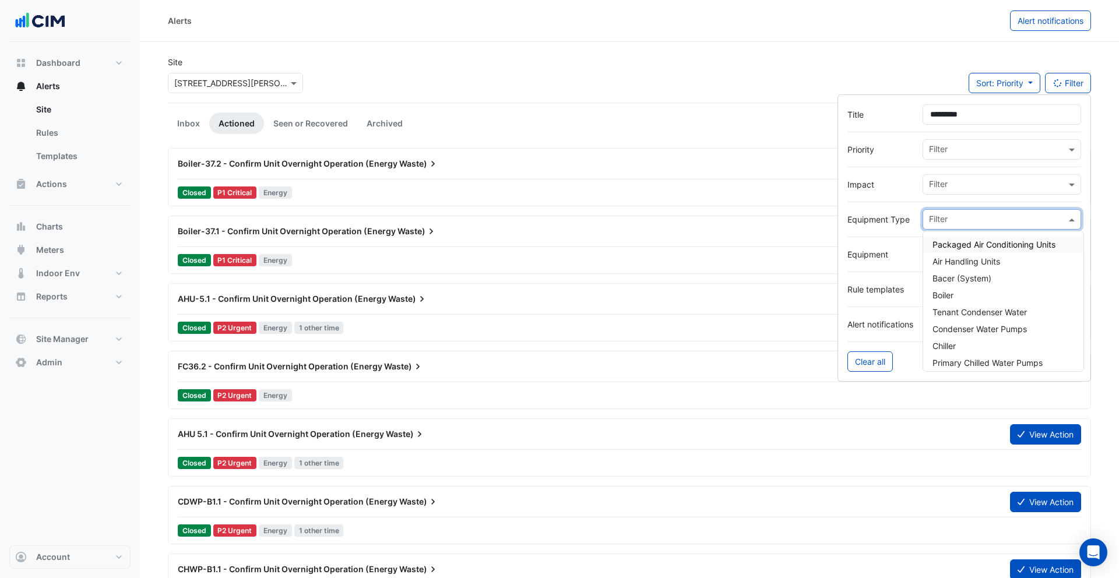
click at [964, 220] on input "text" at bounding box center [997, 220] width 137 height 12
click at [971, 259] on span "Air Handling Units" at bounding box center [966, 261] width 68 height 10
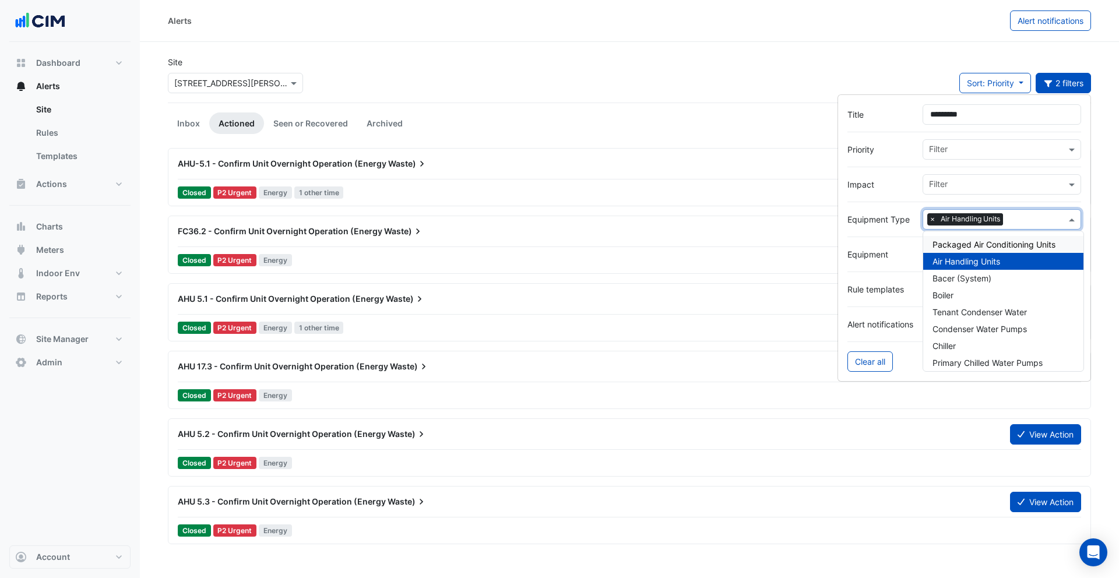
click at [358, 61] on div "Site × 1 O'Connell Street Sort: Priority Priority Updated 2 filters" at bounding box center [629, 79] width 937 height 47
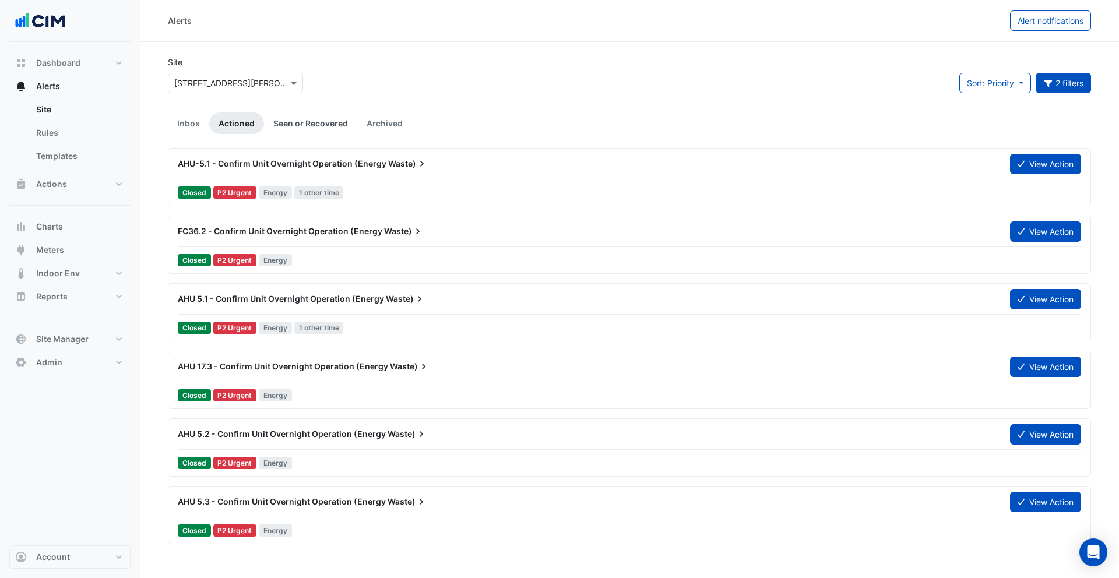
click at [298, 120] on link "Seen or Recovered" at bounding box center [310, 123] width 93 height 22
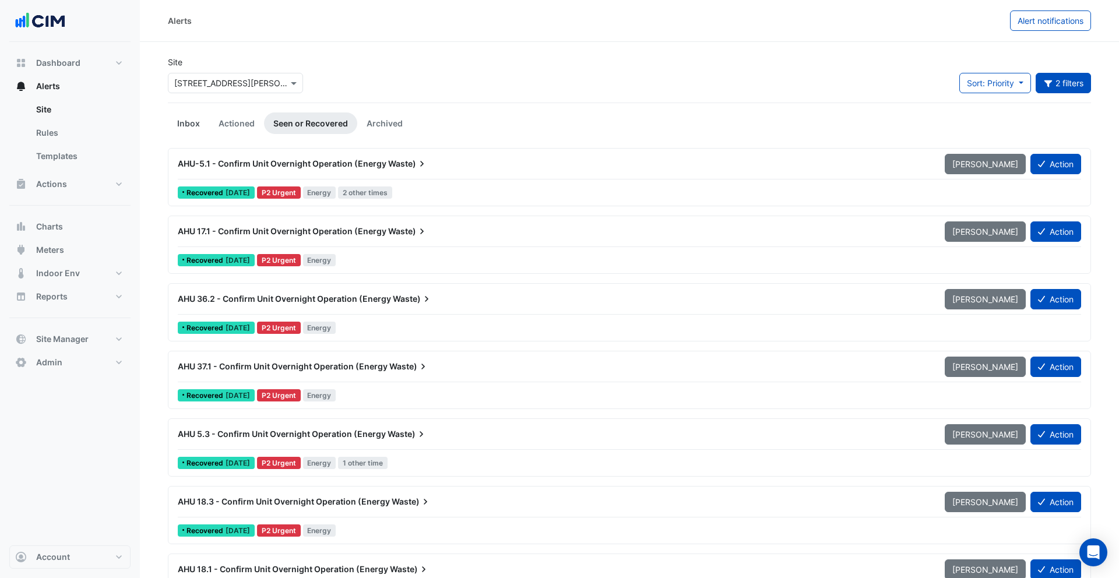
click at [193, 121] on link "Inbox" at bounding box center [188, 123] width 41 height 22
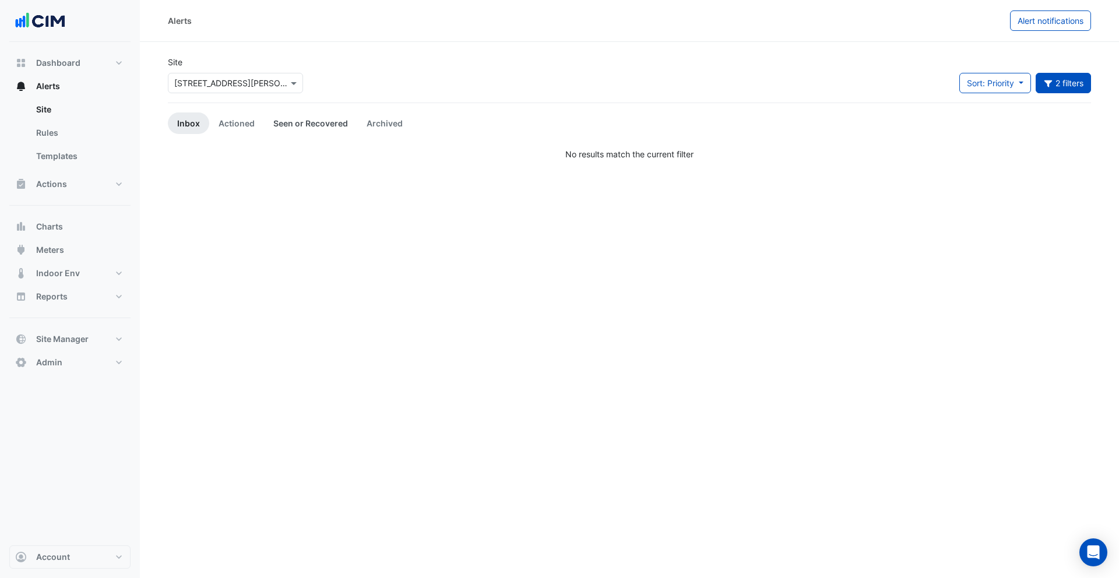
click at [309, 124] on link "Seen or Recovered" at bounding box center [310, 123] width 93 height 22
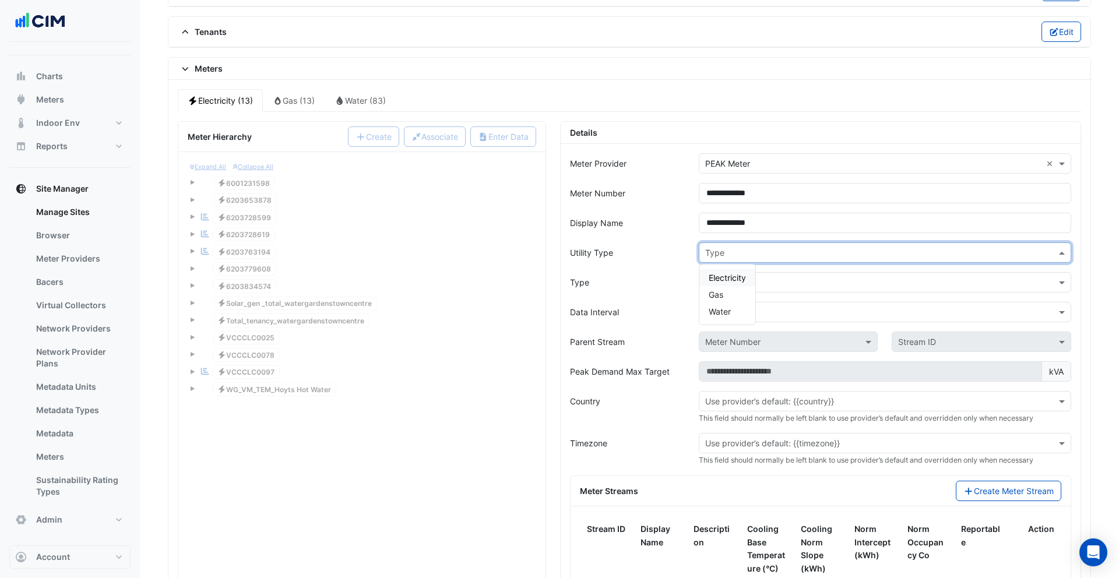
scroll to position [202, 0]
click at [733, 298] on div "Gas" at bounding box center [727, 295] width 56 height 17
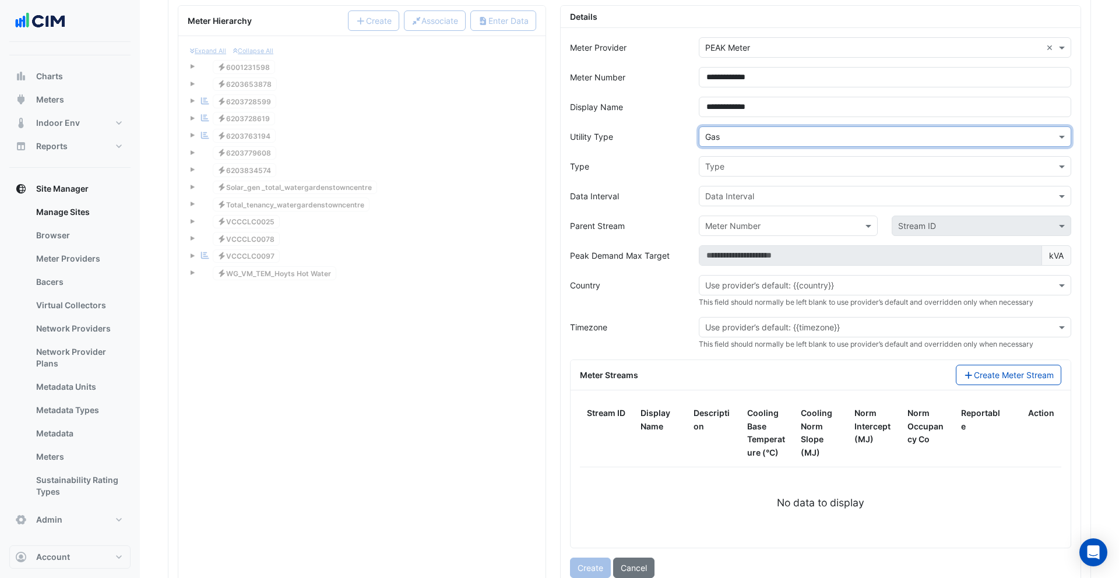
scroll to position [340, 0]
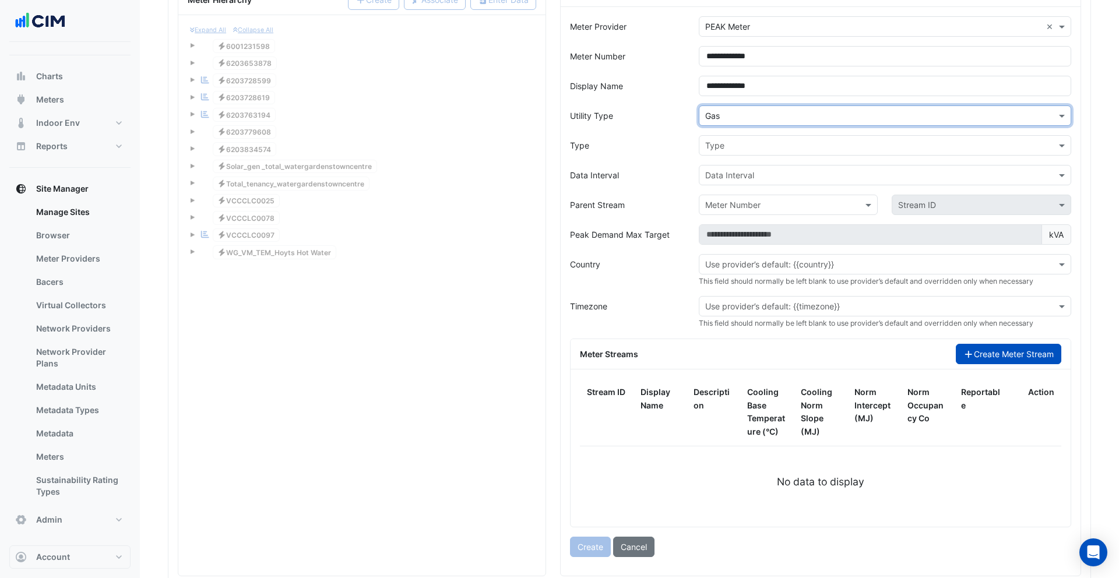
click at [970, 358] on fa-icon "button" at bounding box center [968, 354] width 10 height 10
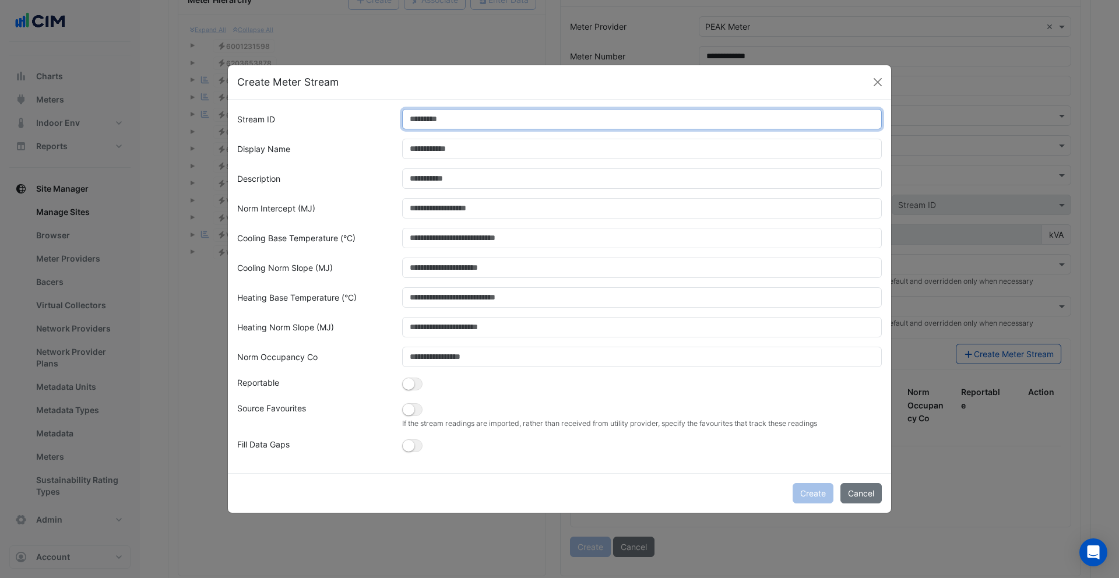
click at [447, 120] on input "Stream ID" at bounding box center [642, 119] width 480 height 20
type input "*"
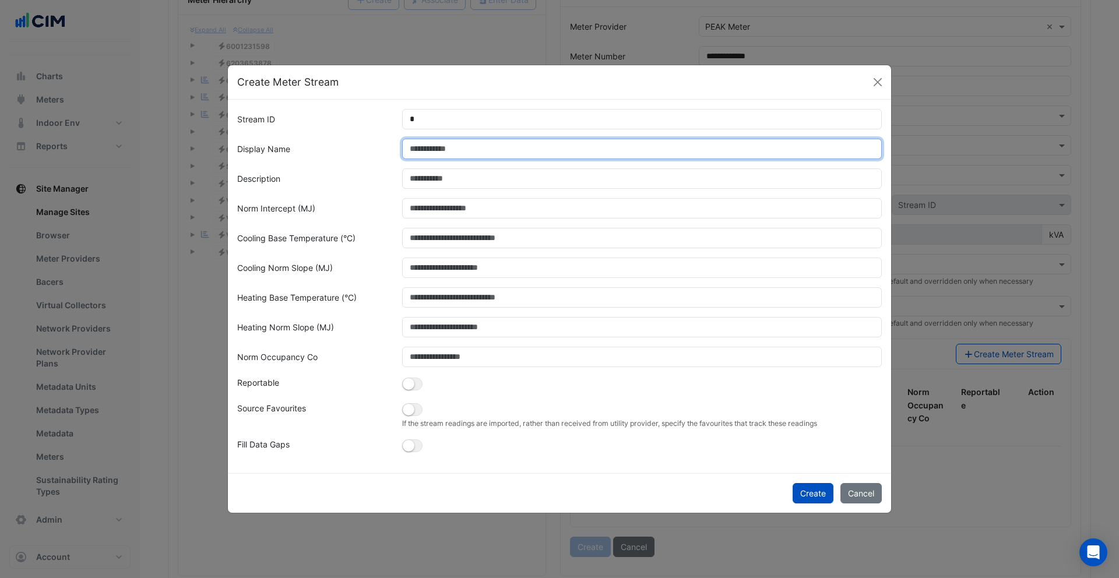
click at [455, 147] on input "Display Name" at bounding box center [642, 149] width 480 height 20
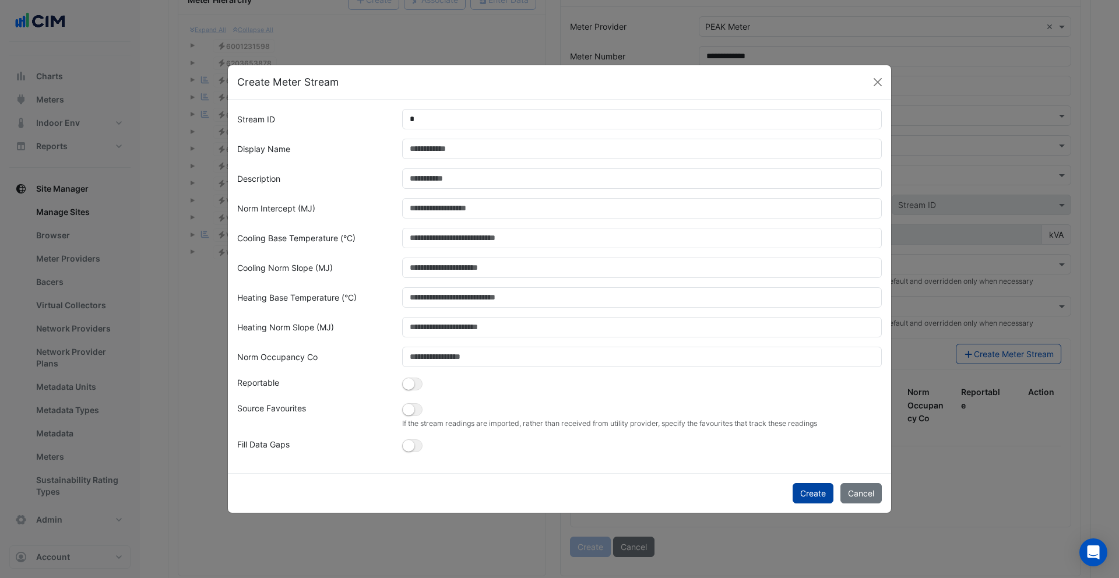
click at [811, 496] on button "Create" at bounding box center [813, 493] width 41 height 20
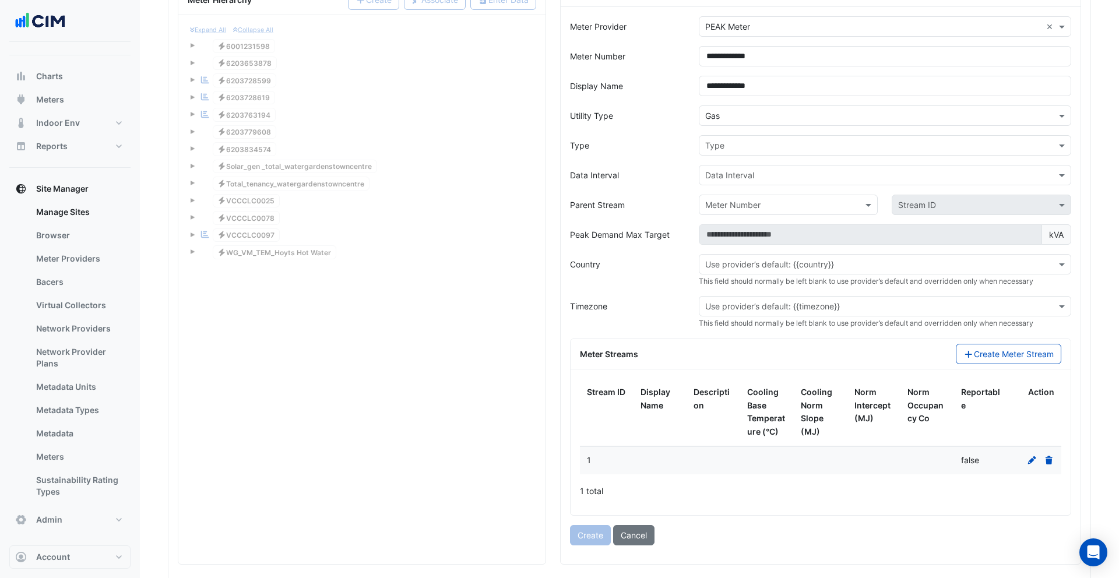
click at [1034, 461] on icon at bounding box center [1032, 460] width 10 height 8
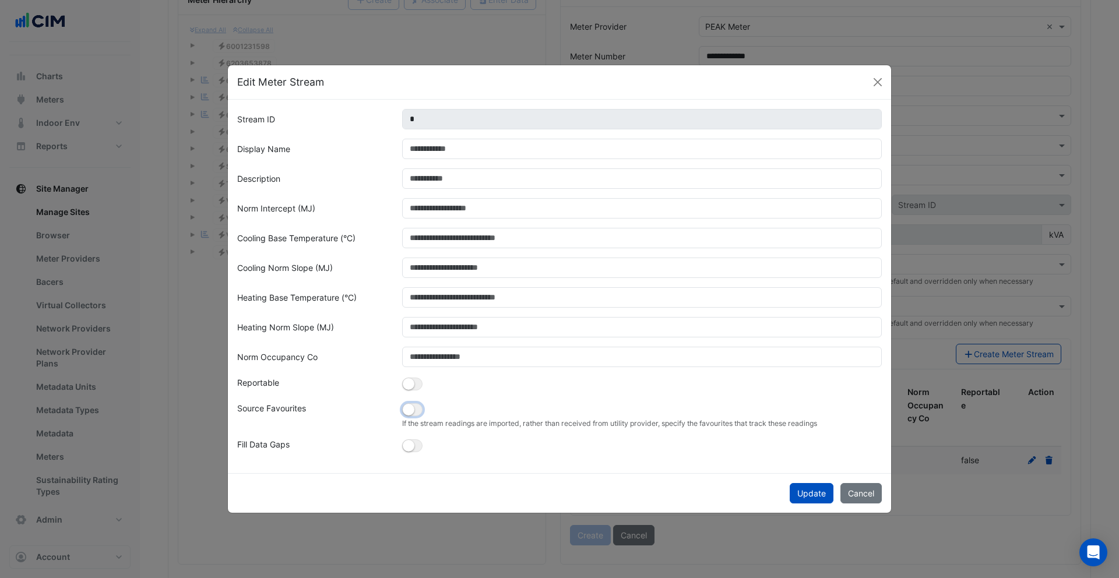
click at [414, 411] on button "button" at bounding box center [412, 409] width 20 height 13
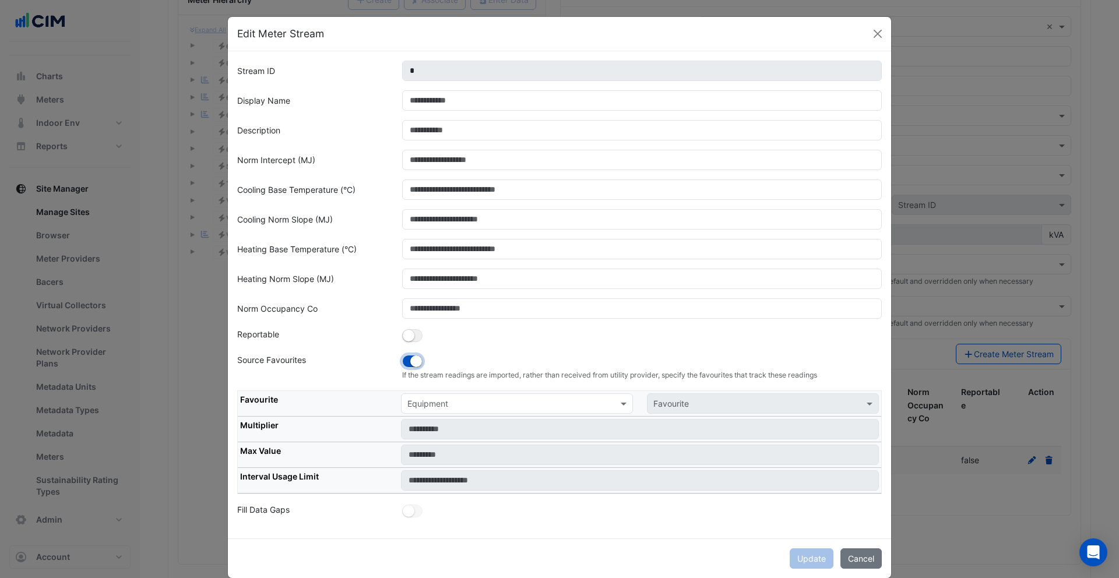
scroll to position [17, 0]
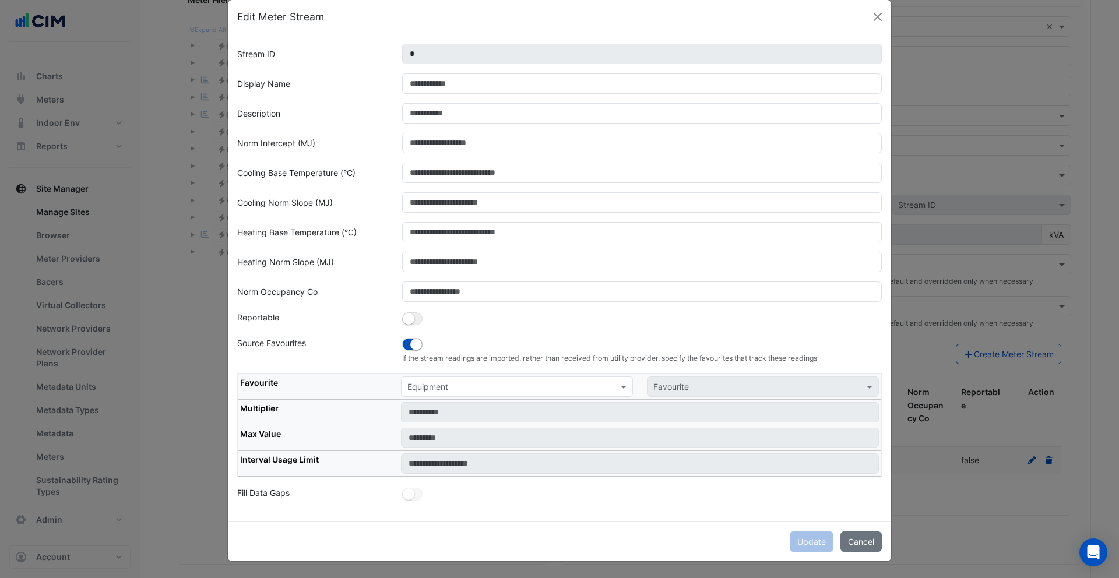
click at [483, 387] on input "text" at bounding box center [505, 387] width 196 height 12
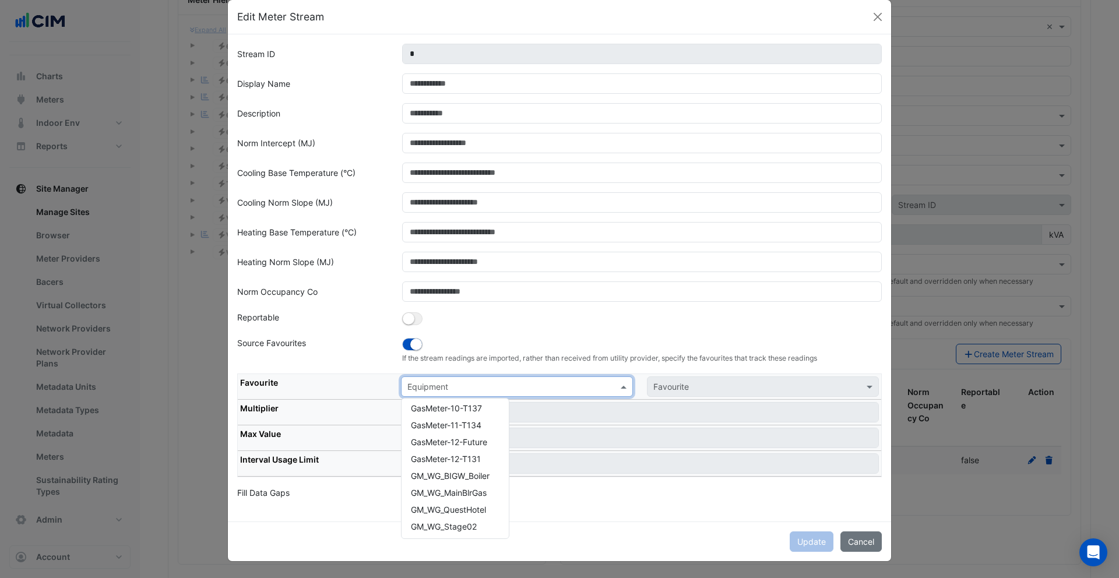
scroll to position [376, 0]
drag, startPoint x: 872, startPoint y: 545, endPoint x: 829, endPoint y: 497, distance: 64.8
click at [872, 545] on button "Cancel" at bounding box center [860, 541] width 41 height 20
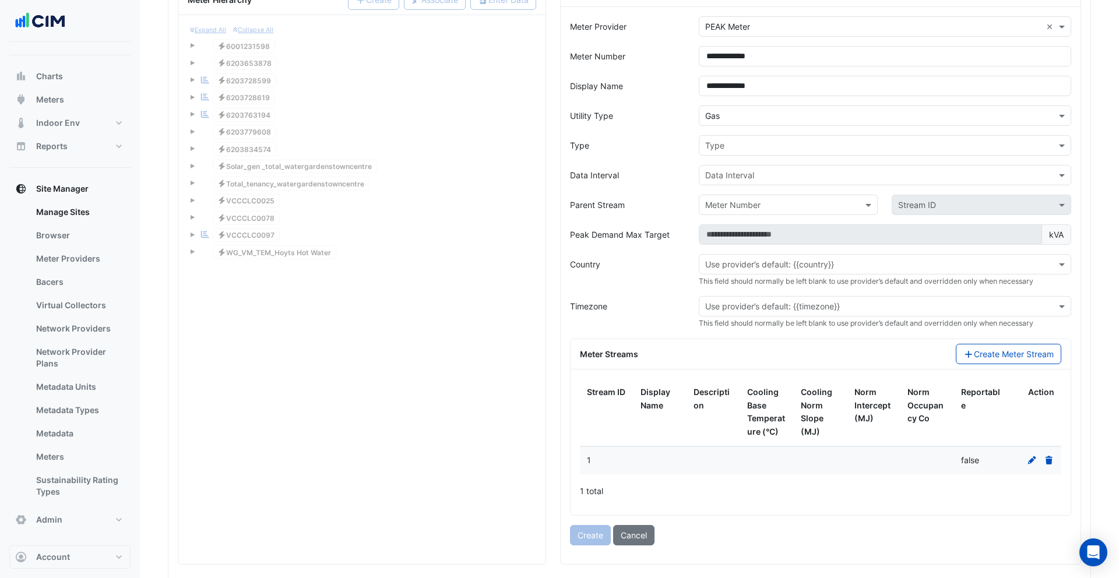
click at [741, 120] on input "text" at bounding box center [873, 116] width 336 height 12
click at [735, 138] on span "Electricity" at bounding box center [727, 141] width 37 height 10
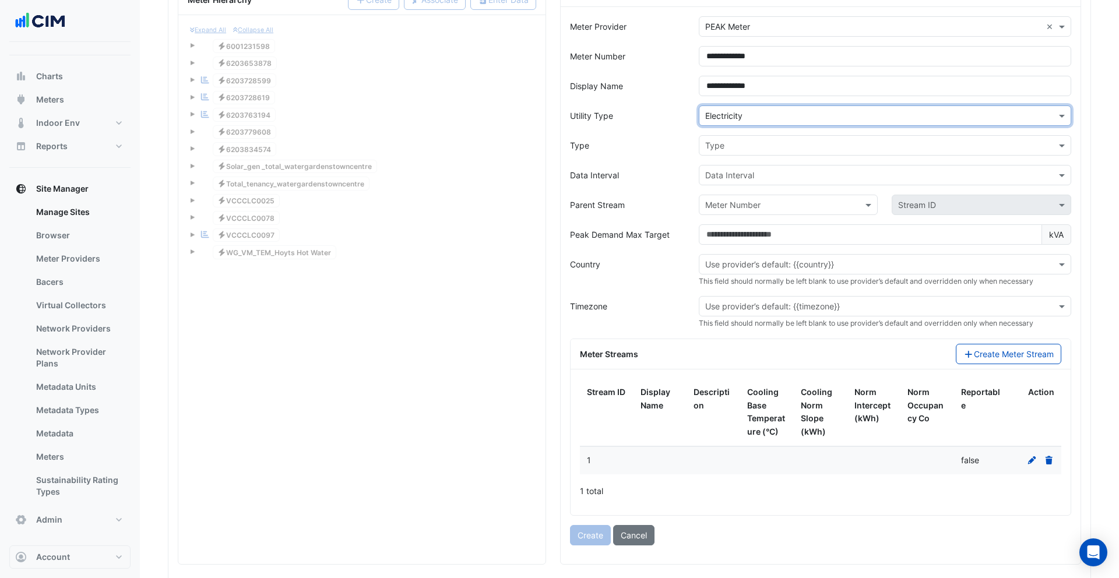
click at [1030, 457] on icon at bounding box center [1032, 460] width 10 height 8
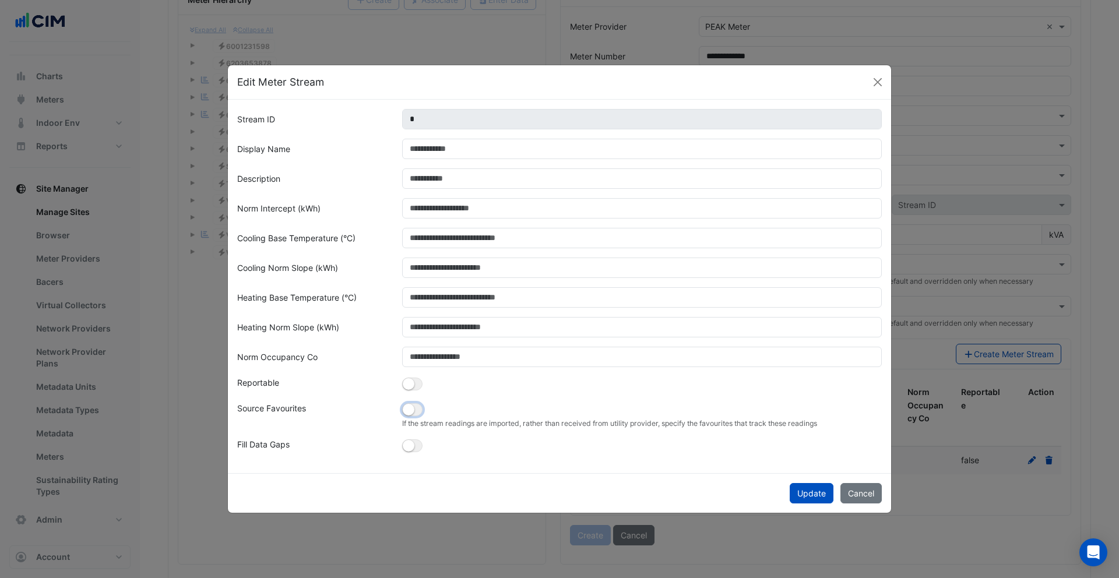
click at [411, 413] on small "button" at bounding box center [409, 410] width 12 height 12
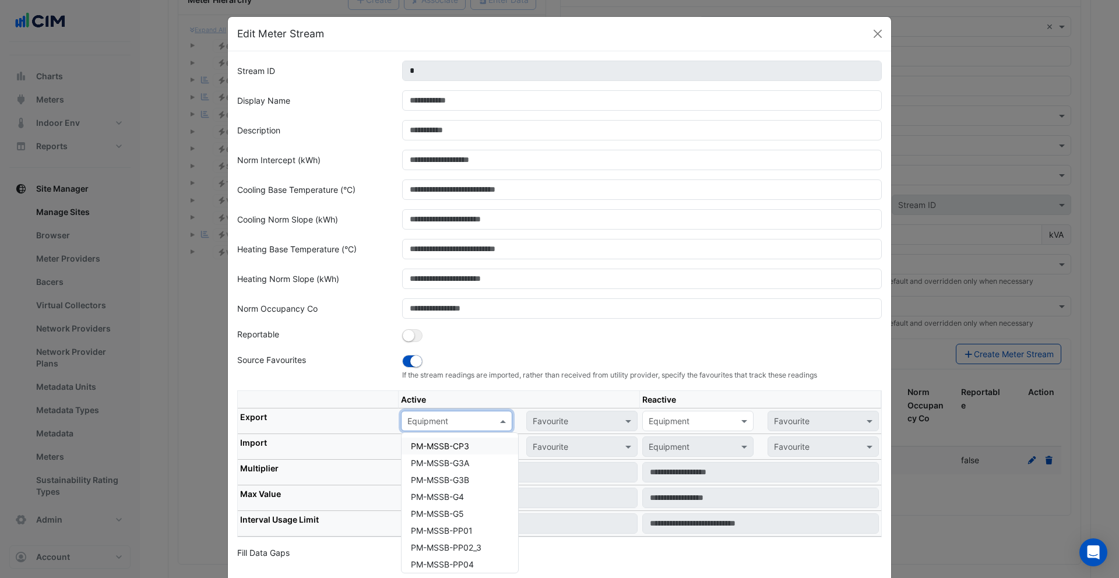
click at [447, 420] on input "text" at bounding box center [444, 422] width 75 height 12
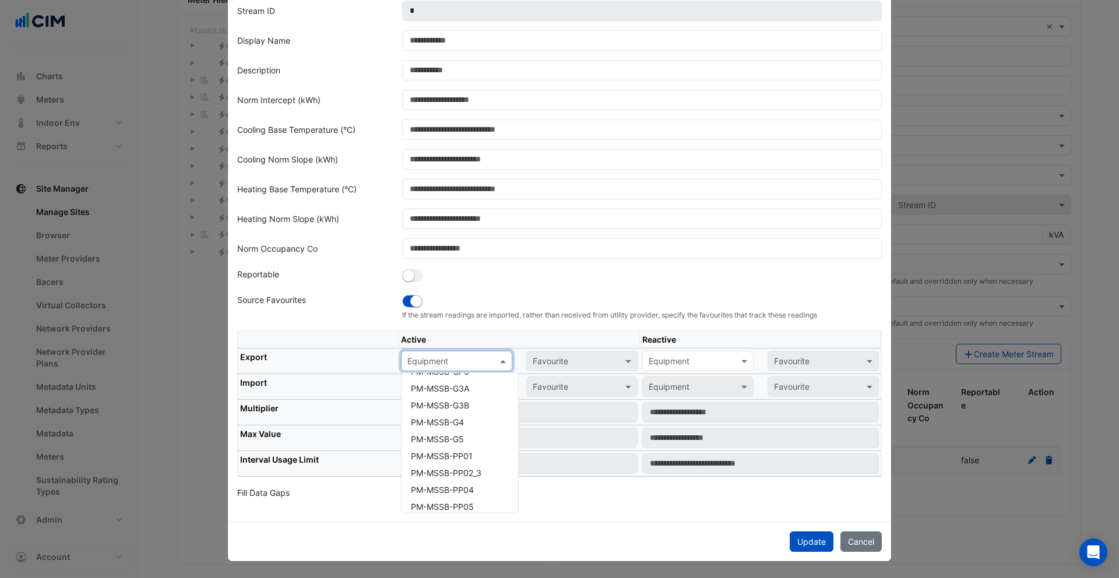
scroll to position [0, 0]
click at [691, 358] on input "text" at bounding box center [686, 361] width 75 height 12
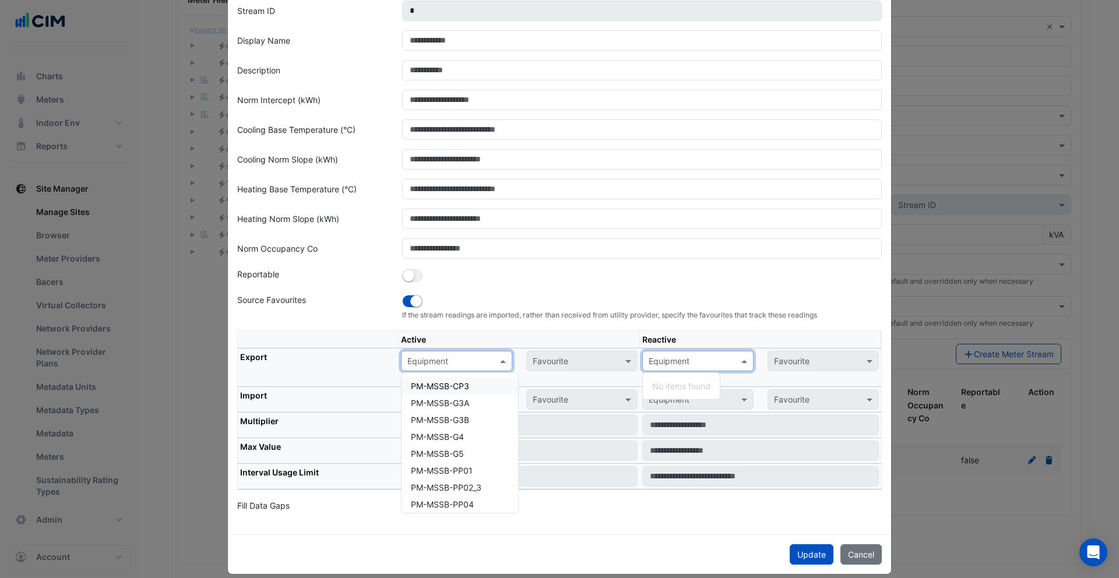
click at [436, 361] on input "text" at bounding box center [444, 361] width 75 height 12
click at [464, 498] on span "VM_TEM_Hoyts Hot Water" at bounding box center [460, 500] width 98 height 10
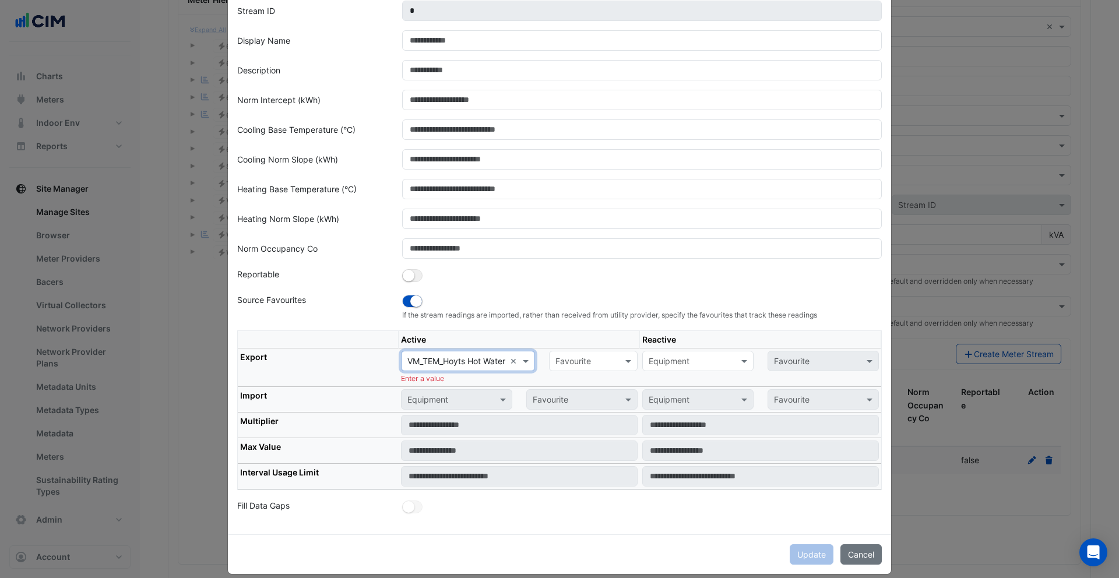
click at [592, 364] on input "text" at bounding box center [581, 361] width 52 height 12
click at [595, 383] on span "Actual Energy Consumption" at bounding box center [611, 386] width 105 height 10
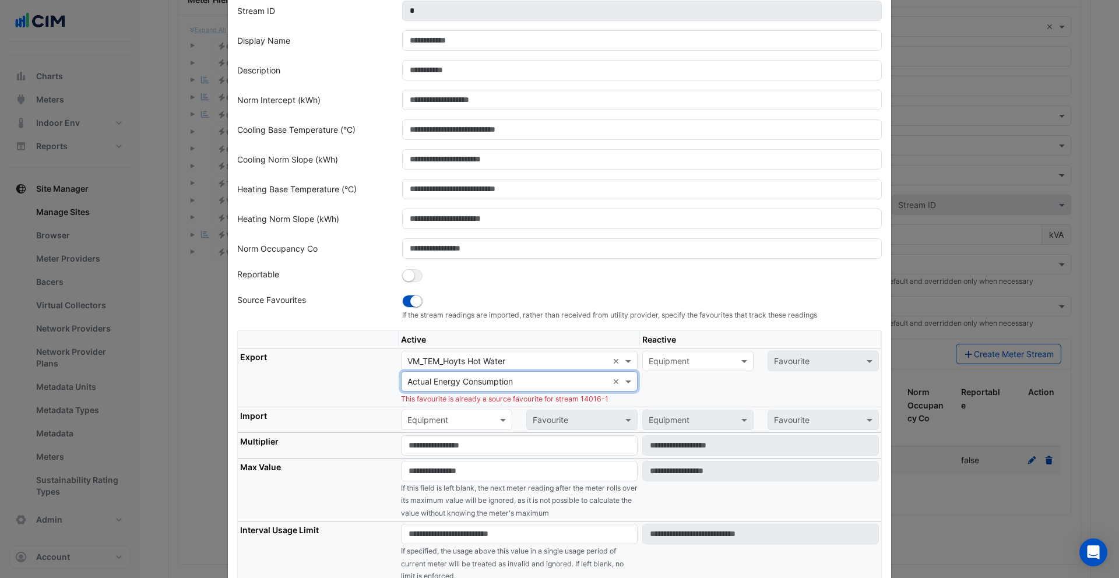
click at [490, 367] on div "× VM_TEM_Hoyts Hot Water ×" at bounding box center [519, 361] width 237 height 20
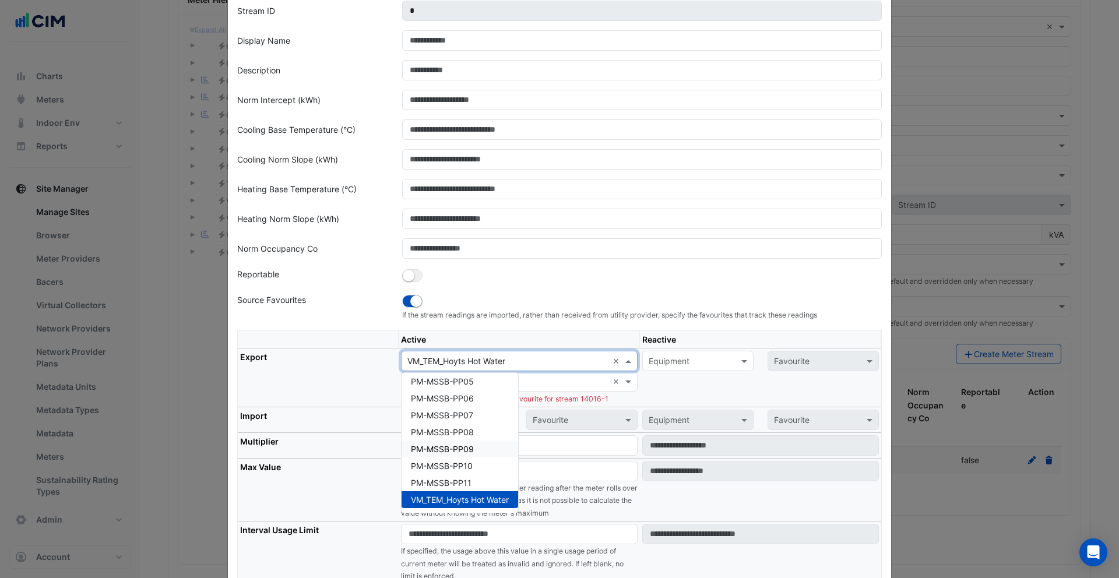
scroll to position [0, 0]
click at [438, 388] on span "PM-MSSB-CP3" at bounding box center [440, 386] width 58 height 10
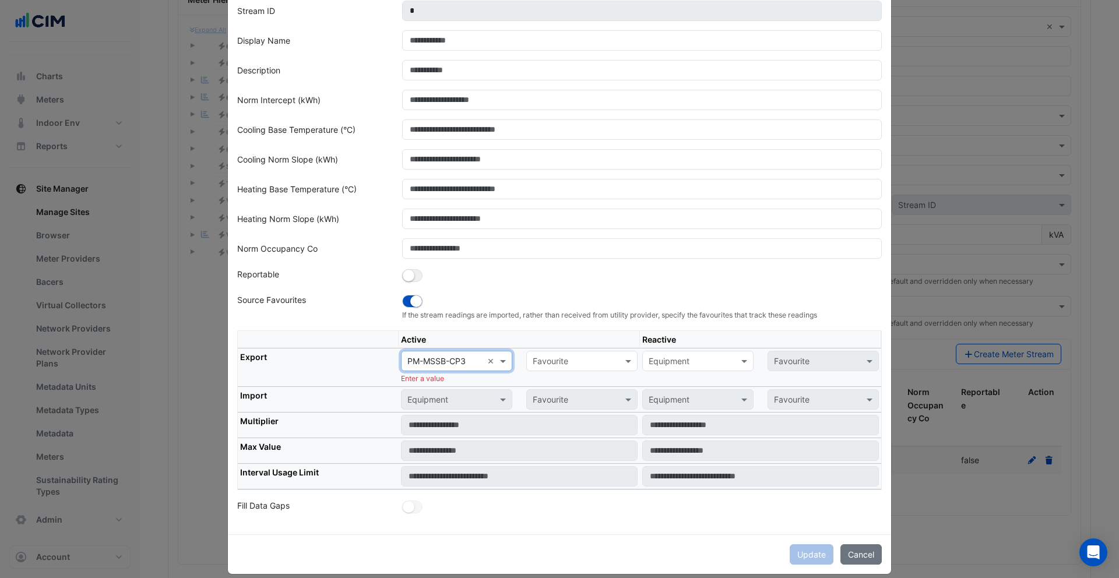
click at [604, 363] on input "text" at bounding box center [570, 361] width 75 height 12
click at [432, 356] on input "text" at bounding box center [444, 361] width 75 height 12
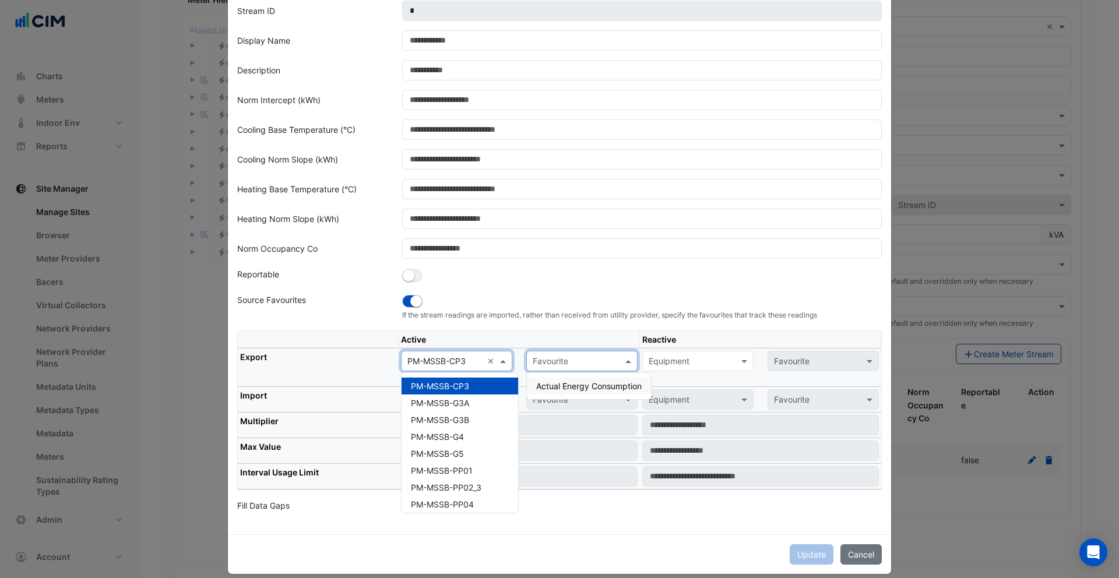
click at [594, 364] on input "text" at bounding box center [570, 361] width 75 height 12
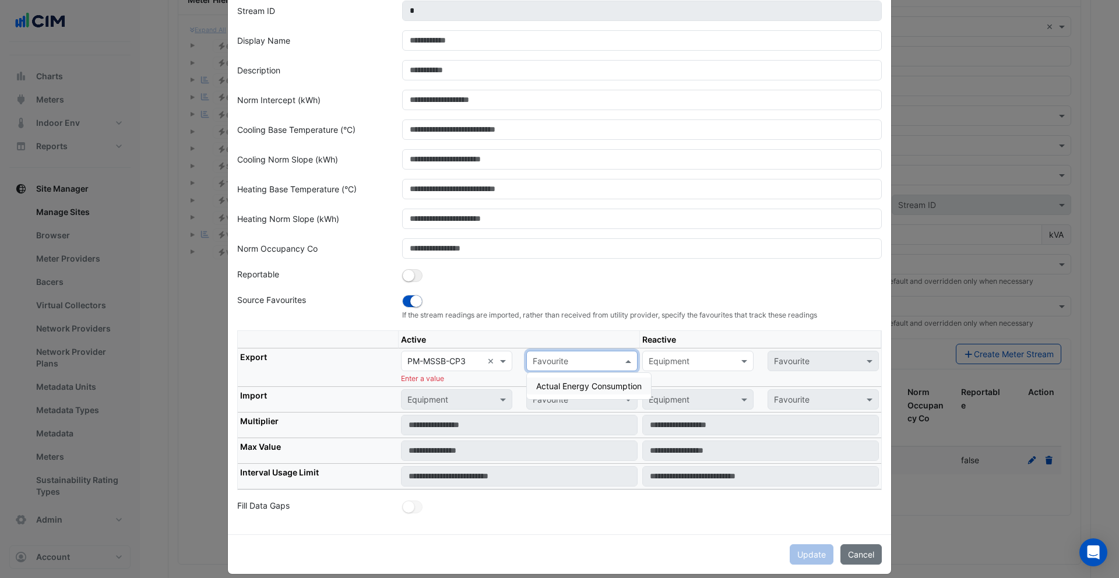
click at [446, 365] on input "text" at bounding box center [444, 361] width 75 height 12
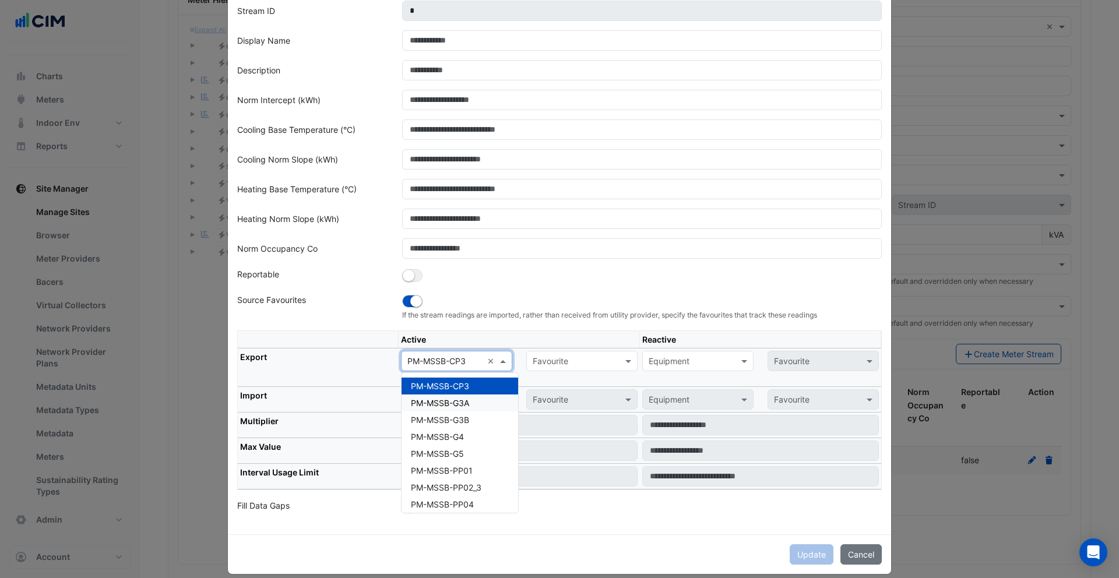
click at [451, 410] on div "PM-MSSB-G3A" at bounding box center [460, 403] width 117 height 17
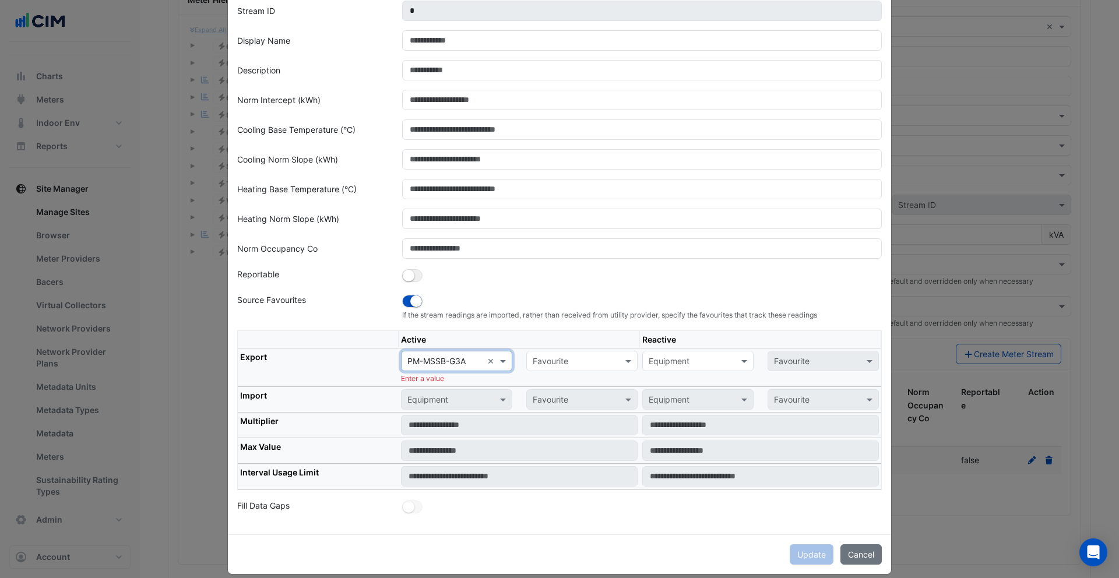
click at [579, 364] on input "text" at bounding box center [570, 361] width 75 height 12
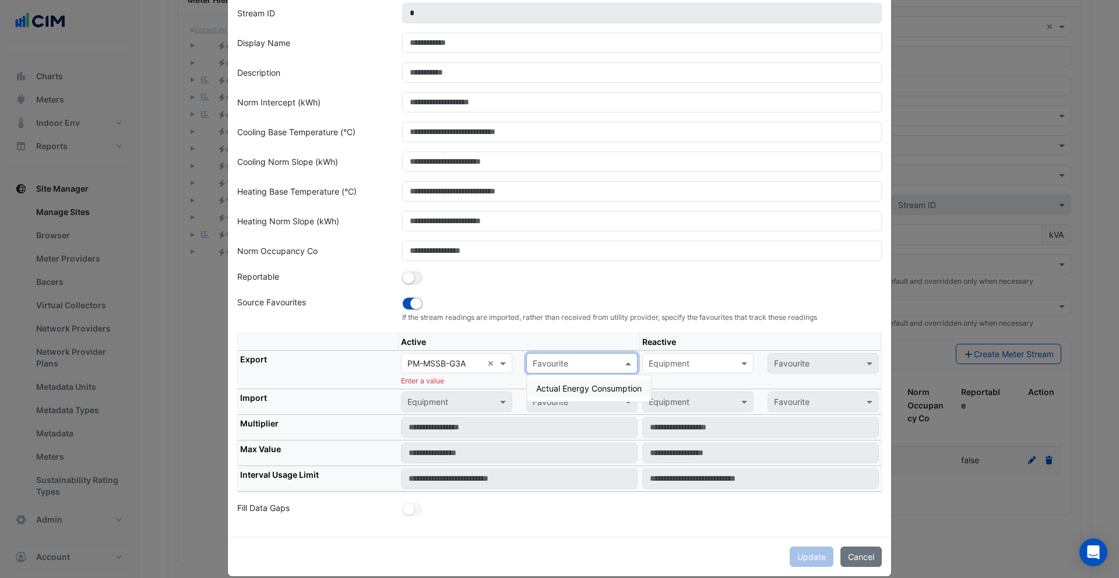
scroll to position [73, 0]
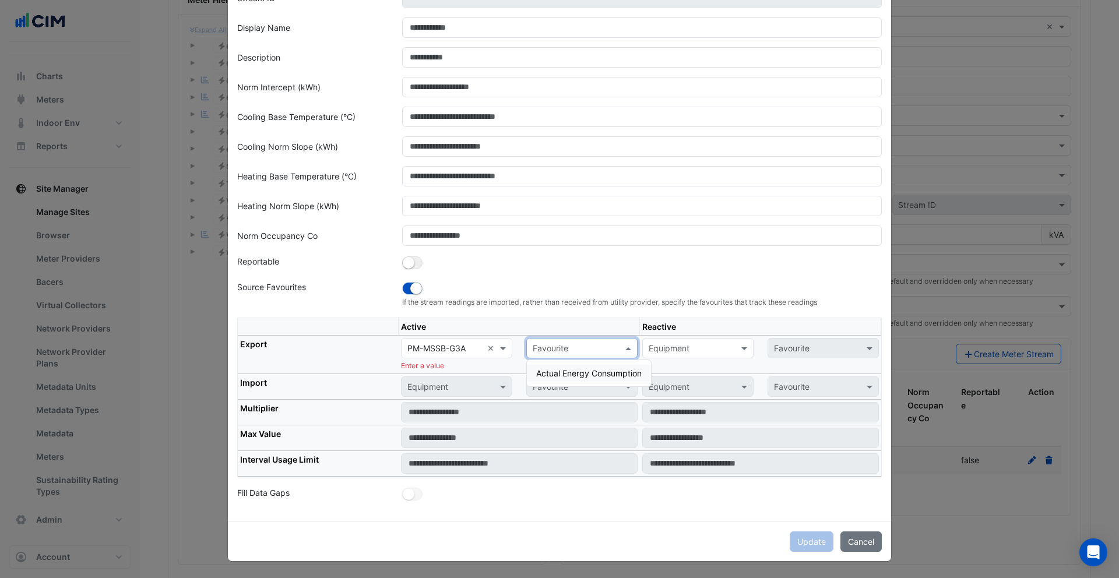
click at [589, 371] on span "Actual Energy Consumption" at bounding box center [588, 373] width 105 height 10
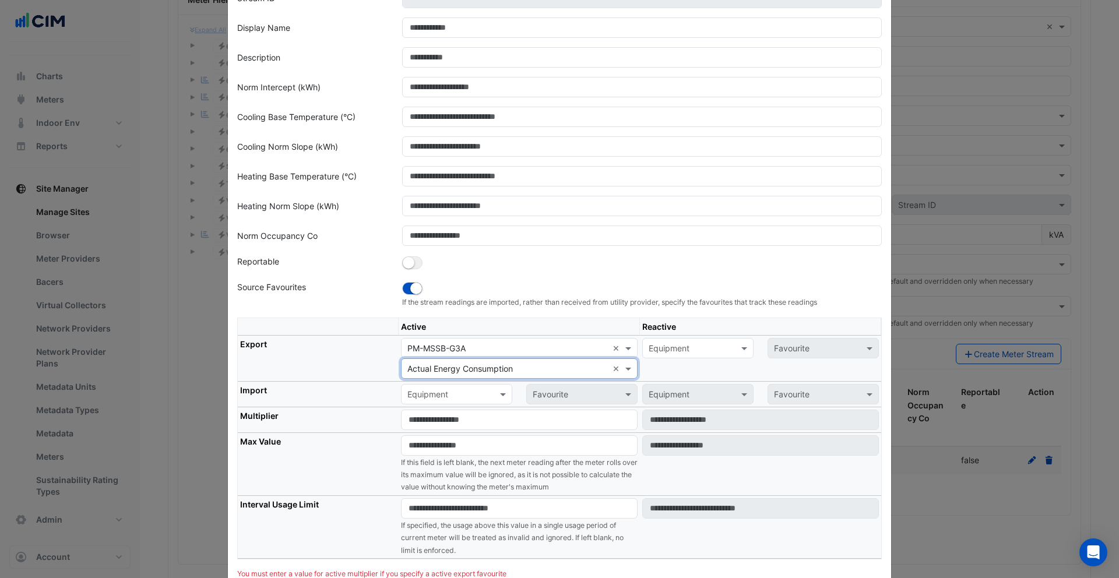
click at [557, 369] on input "text" at bounding box center [507, 369] width 200 height 12
click at [517, 348] on input "text" at bounding box center [507, 349] width 200 height 12
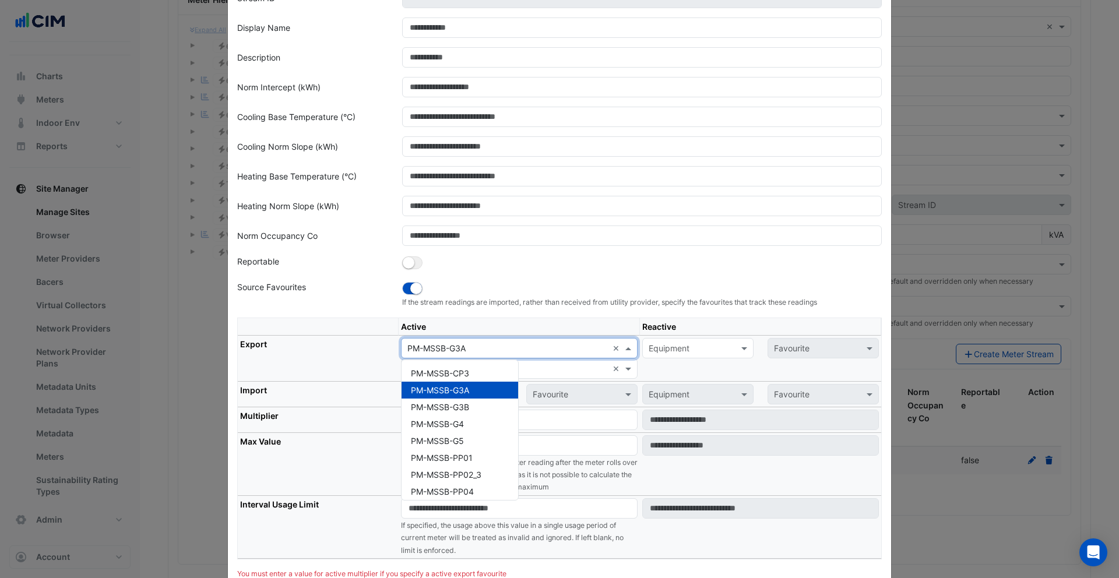
click at [450, 395] on span "PM-MSSB-G3A" at bounding box center [440, 390] width 58 height 10
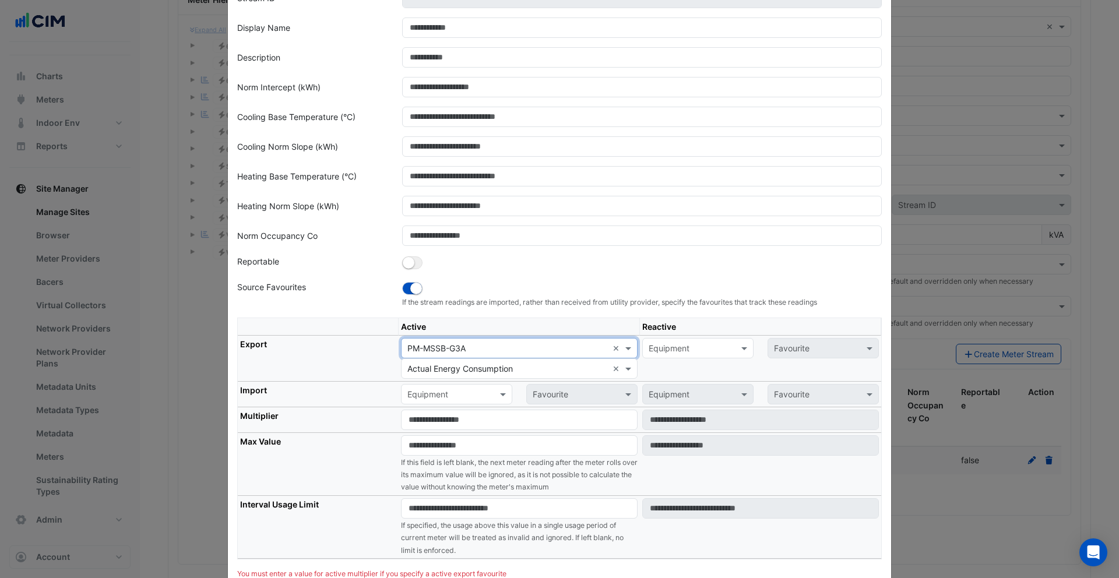
click at [492, 371] on input "text" at bounding box center [507, 369] width 200 height 12
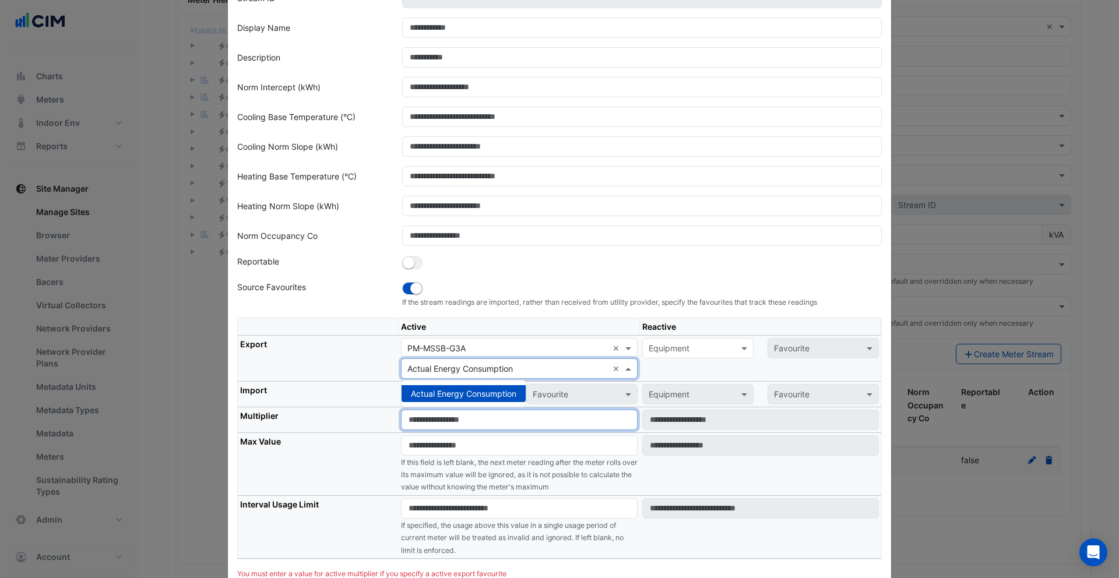
click at [471, 426] on input "number" at bounding box center [519, 420] width 237 height 20
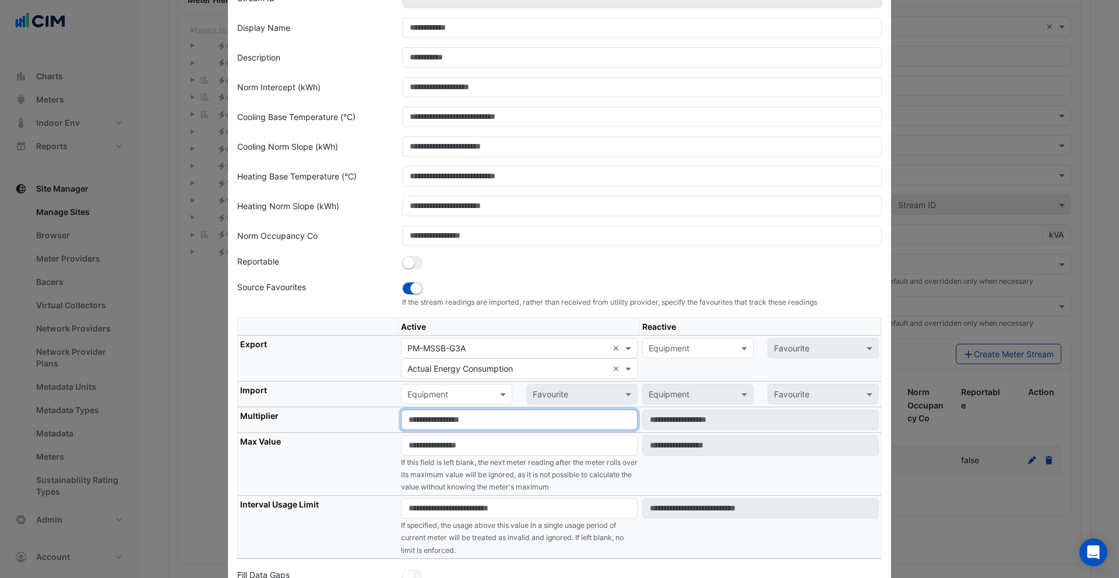
type input "***"
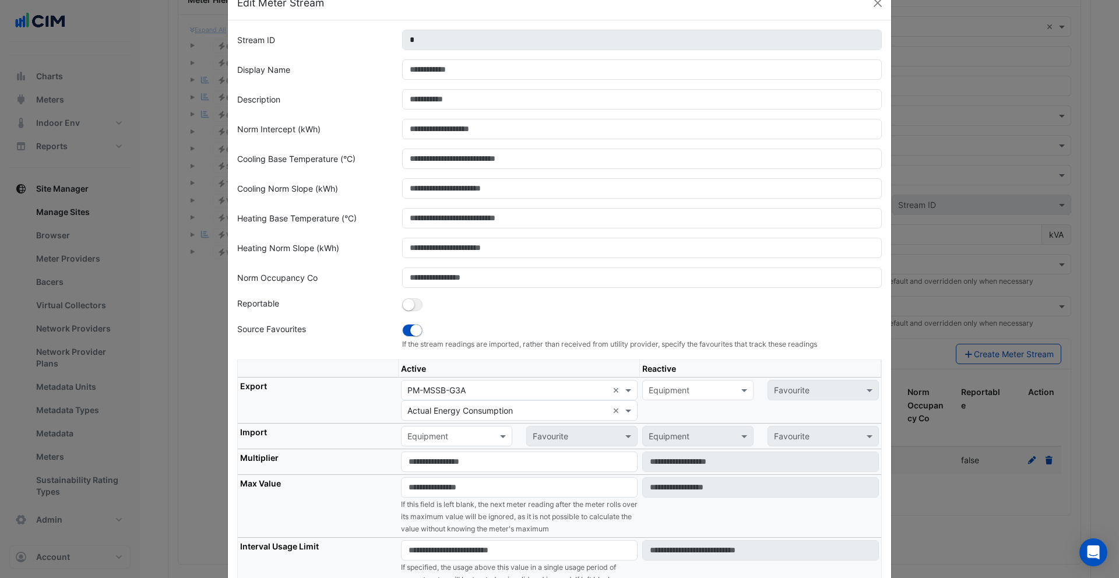
scroll to position [0, 0]
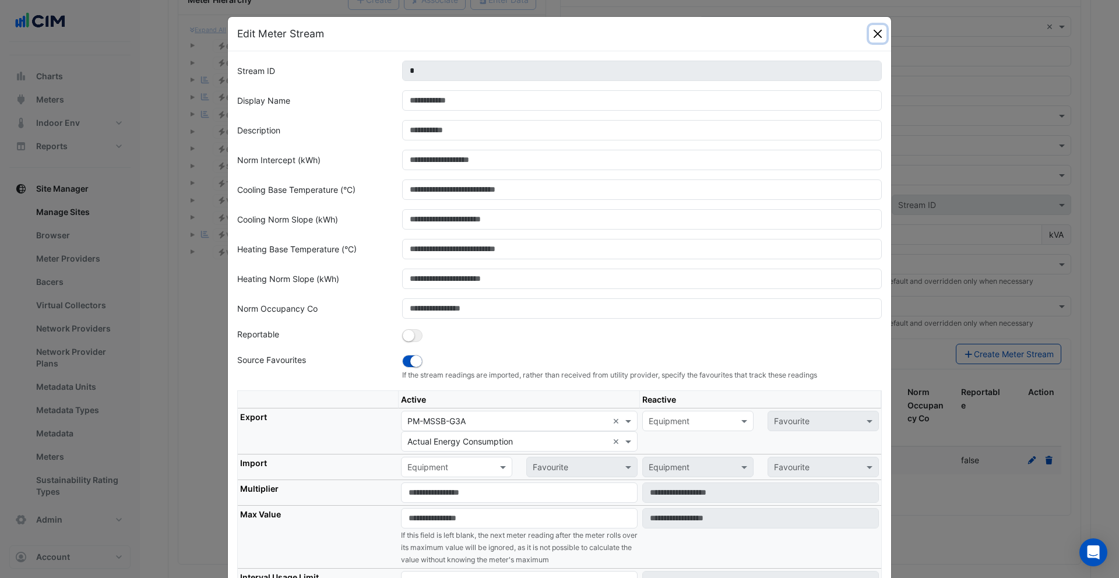
click at [881, 29] on button "Close" at bounding box center [877, 33] width 17 height 17
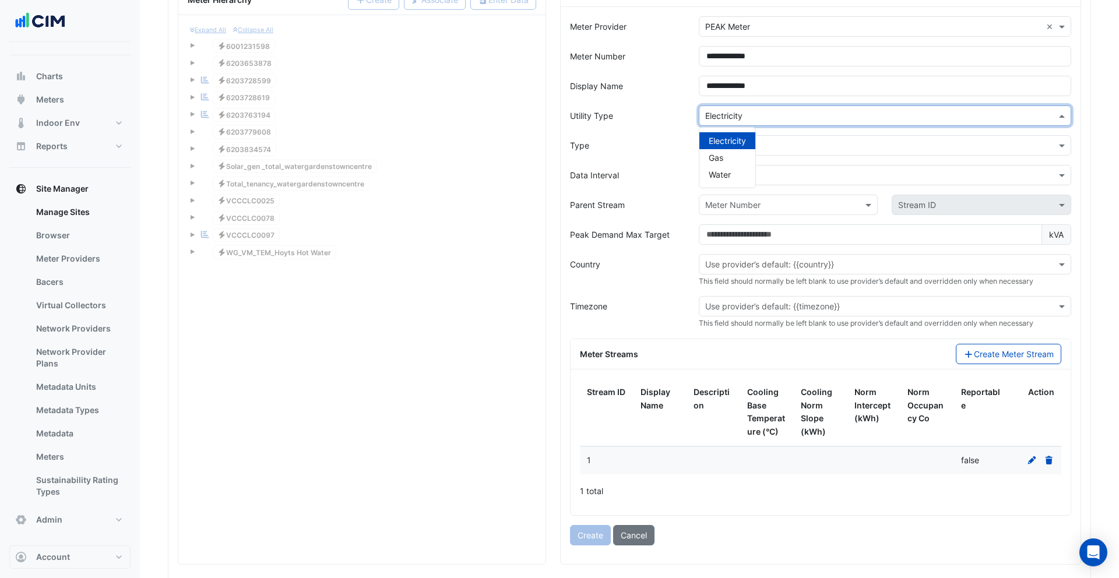
click at [767, 110] on input "text" at bounding box center [873, 116] width 336 height 12
click at [726, 158] on div "Gas" at bounding box center [727, 157] width 56 height 17
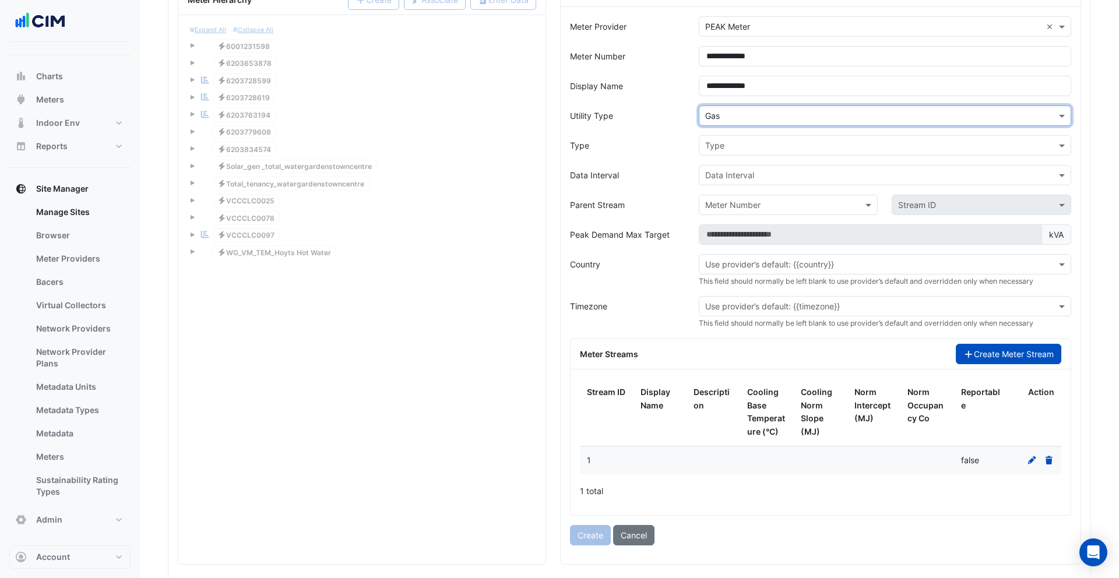
click at [973, 360] on button "Create Meter Stream" at bounding box center [1008, 354] width 105 height 20
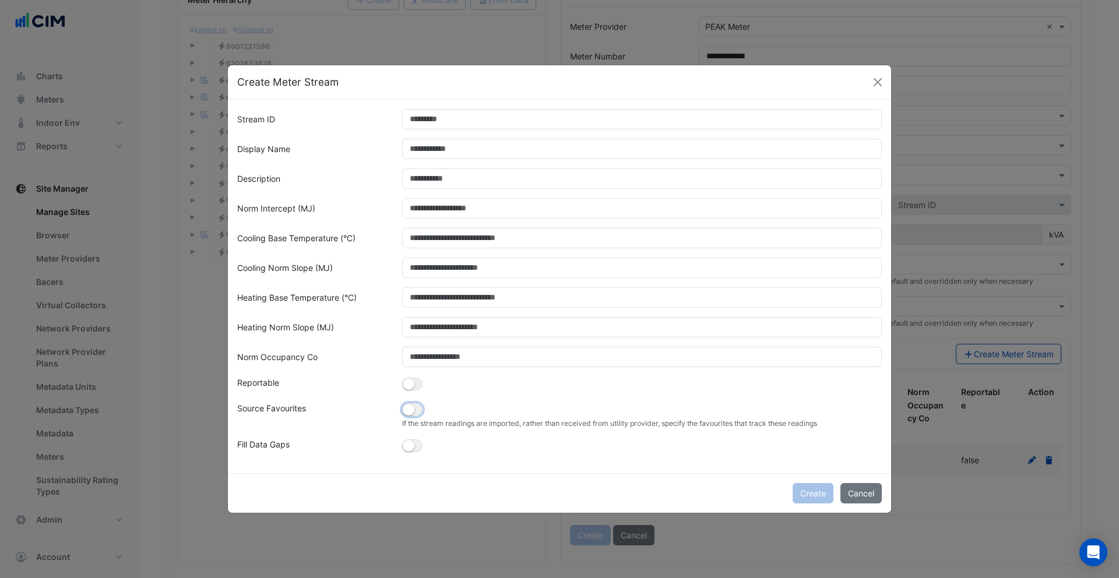
click at [413, 412] on small "button" at bounding box center [409, 410] width 12 height 12
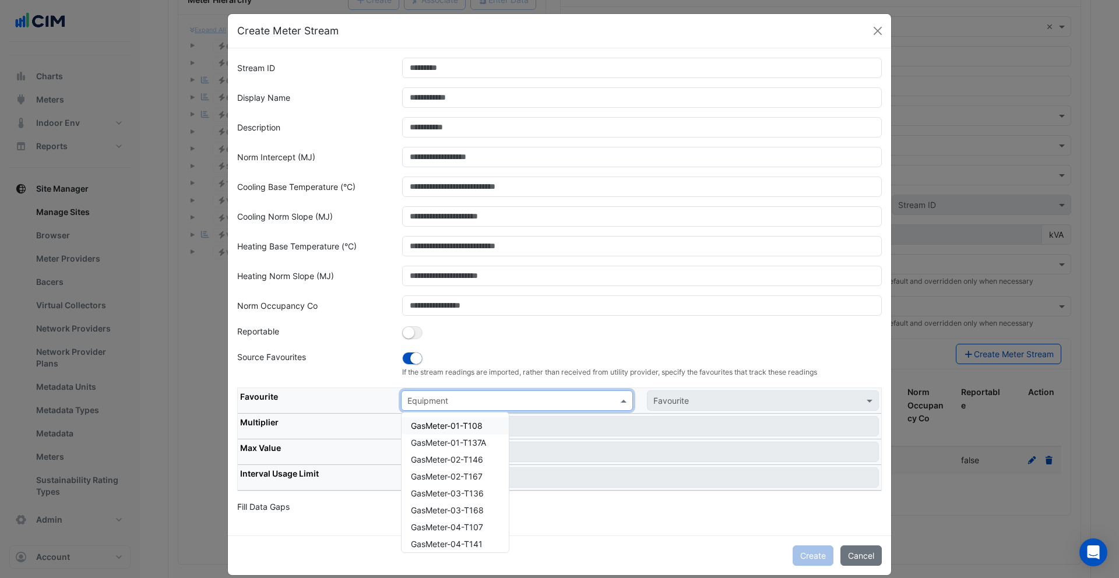
click at [430, 404] on input "text" at bounding box center [505, 401] width 196 height 12
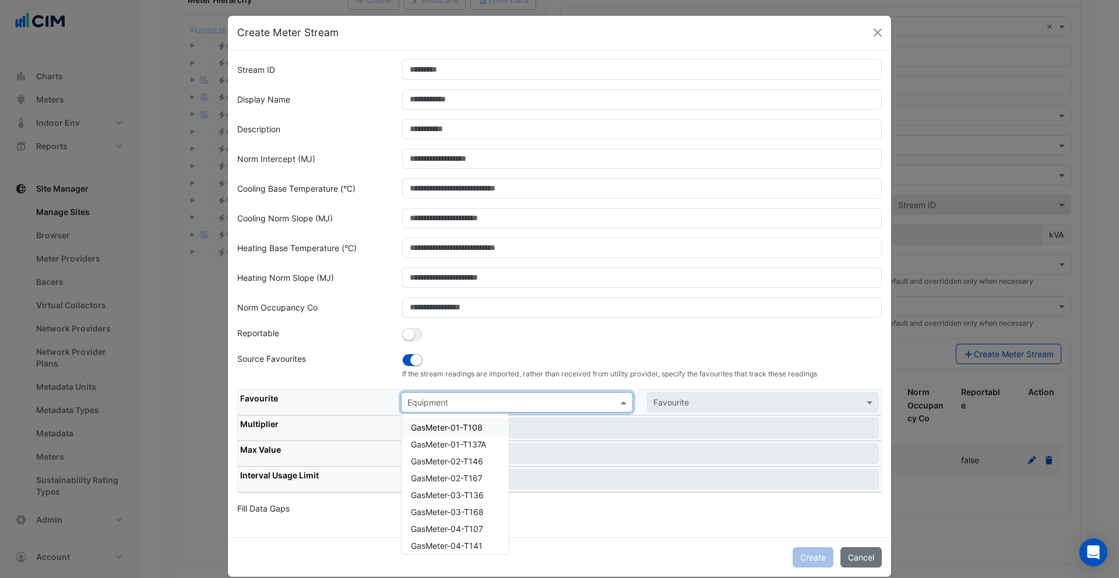
scroll to position [2, 0]
click at [456, 435] on div "GasMeter-01-T137A" at bounding box center [455, 443] width 107 height 17
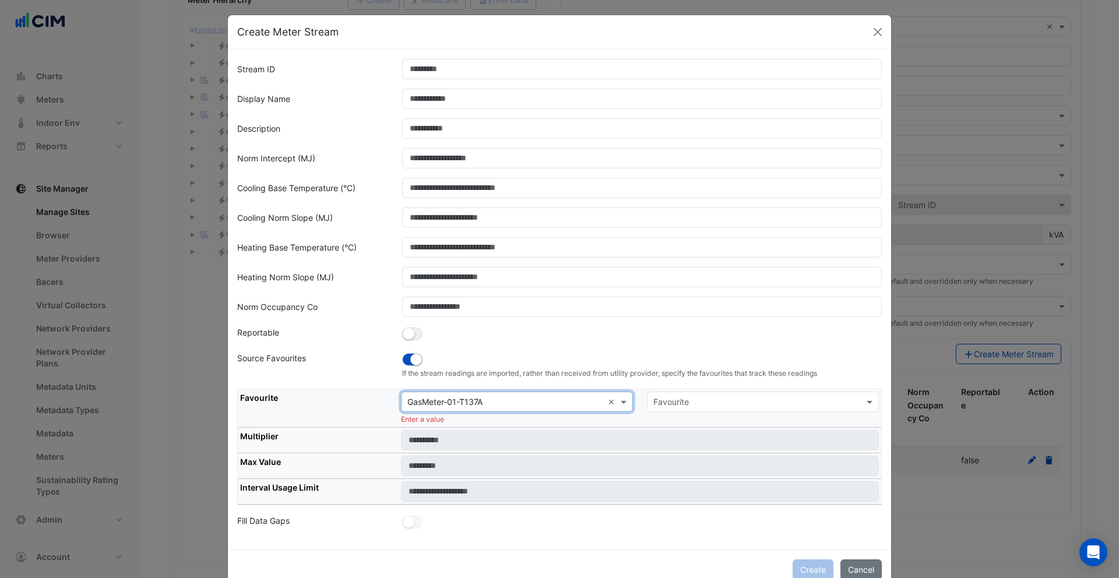
click at [685, 407] on div "Favourite" at bounding box center [671, 402] width 36 height 12
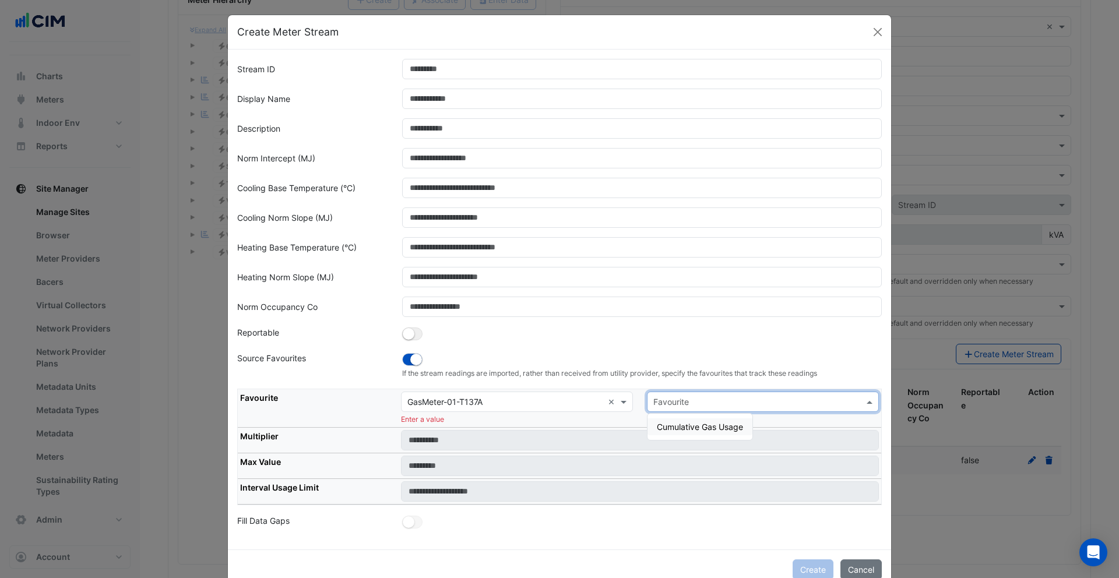
click at [708, 430] on span "Cumulative Gas Usage" at bounding box center [700, 427] width 86 height 10
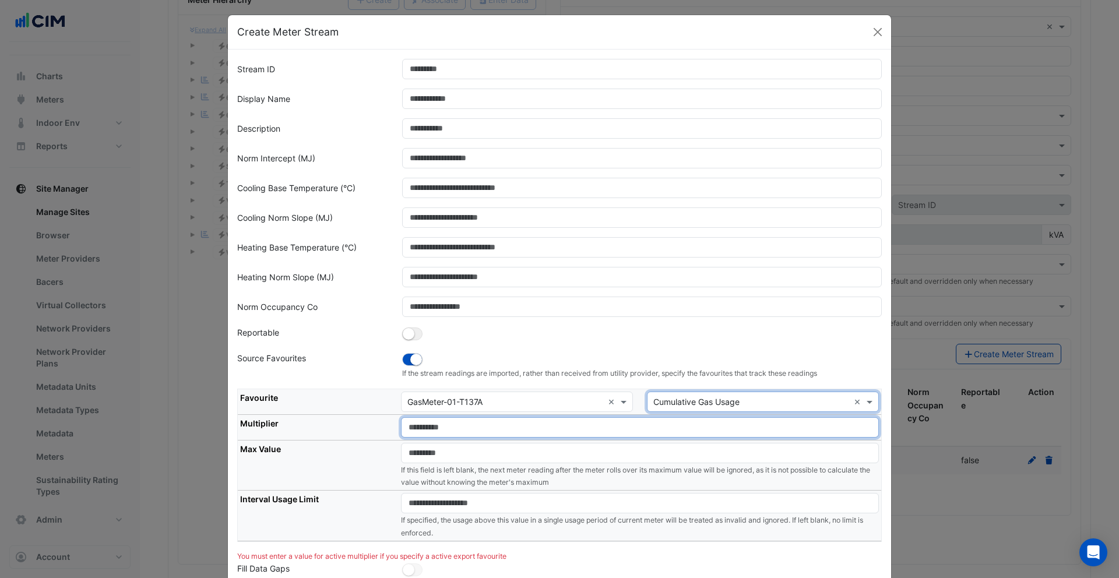
click at [463, 434] on input "number" at bounding box center [640, 427] width 478 height 20
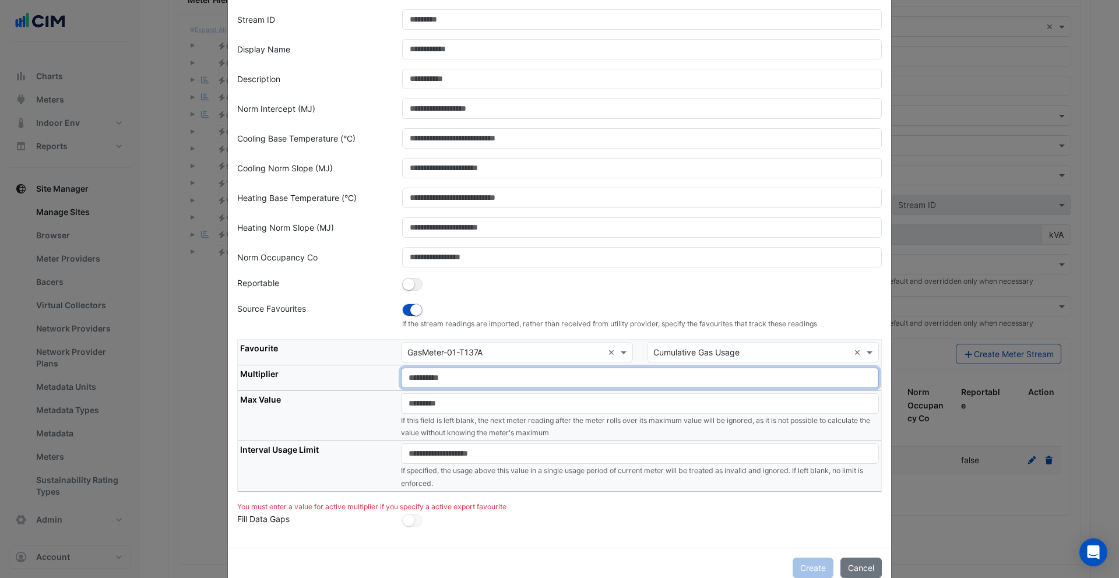
scroll to position [78, 0]
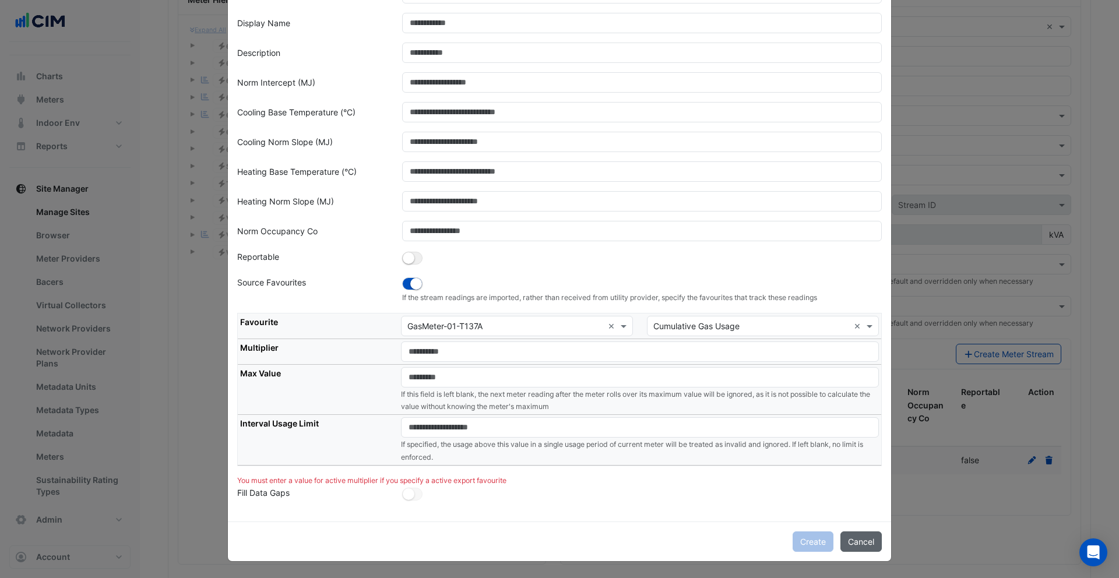
click at [874, 540] on button "Cancel" at bounding box center [860, 541] width 41 height 20
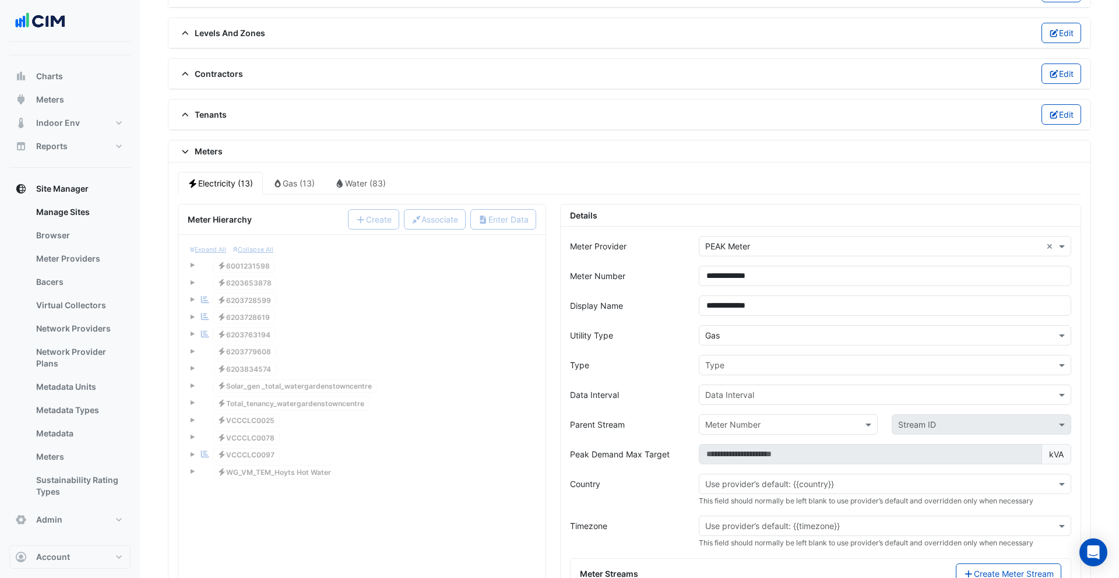
scroll to position [163, 0]
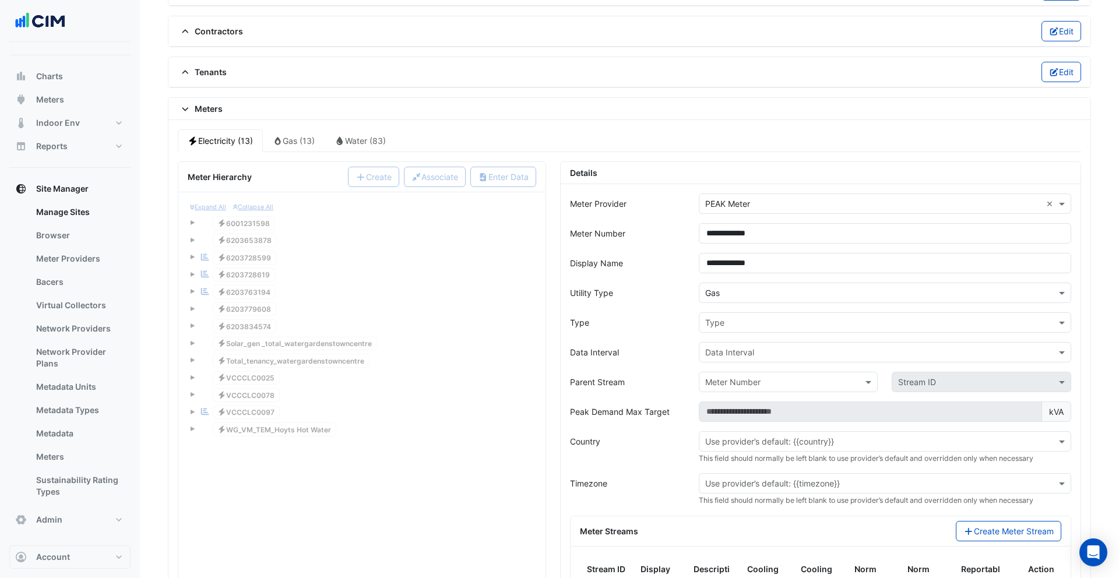
click at [733, 295] on input "text" at bounding box center [873, 293] width 336 height 12
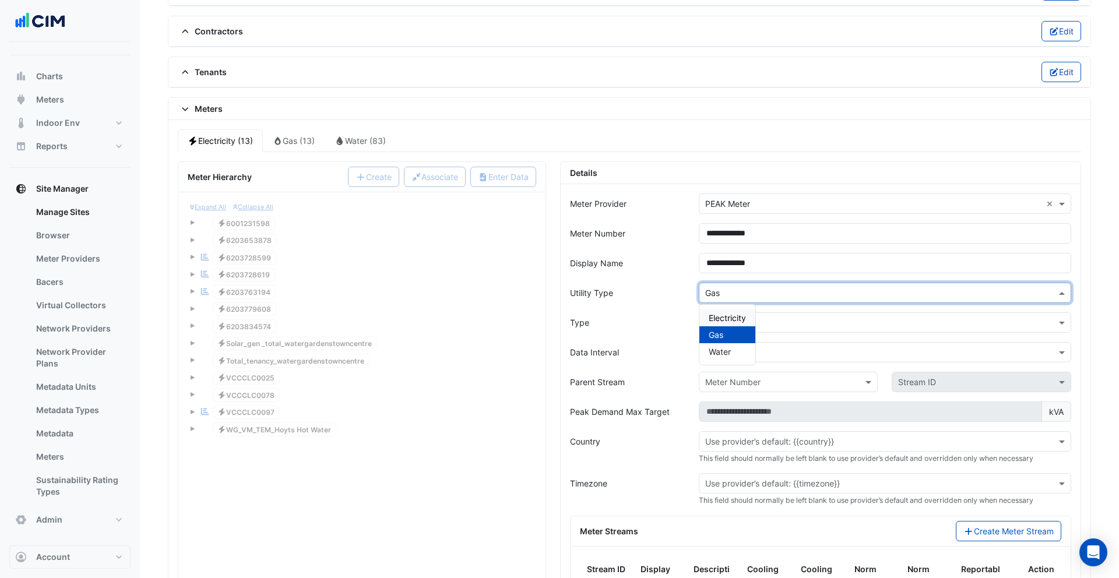
click at [733, 314] on span "Electricity" at bounding box center [727, 318] width 37 height 10
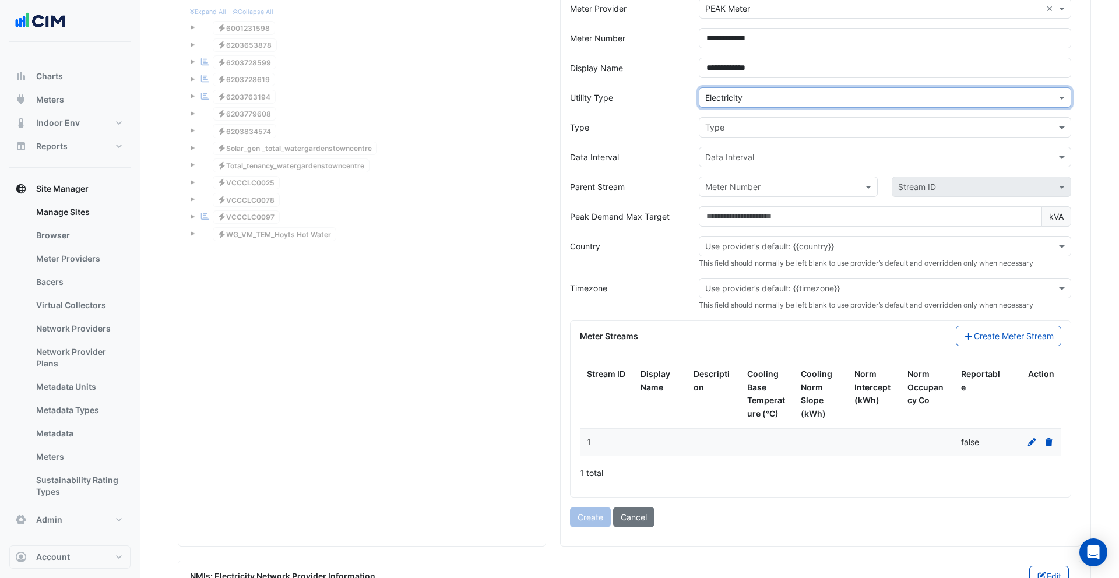
scroll to position [373, 0]
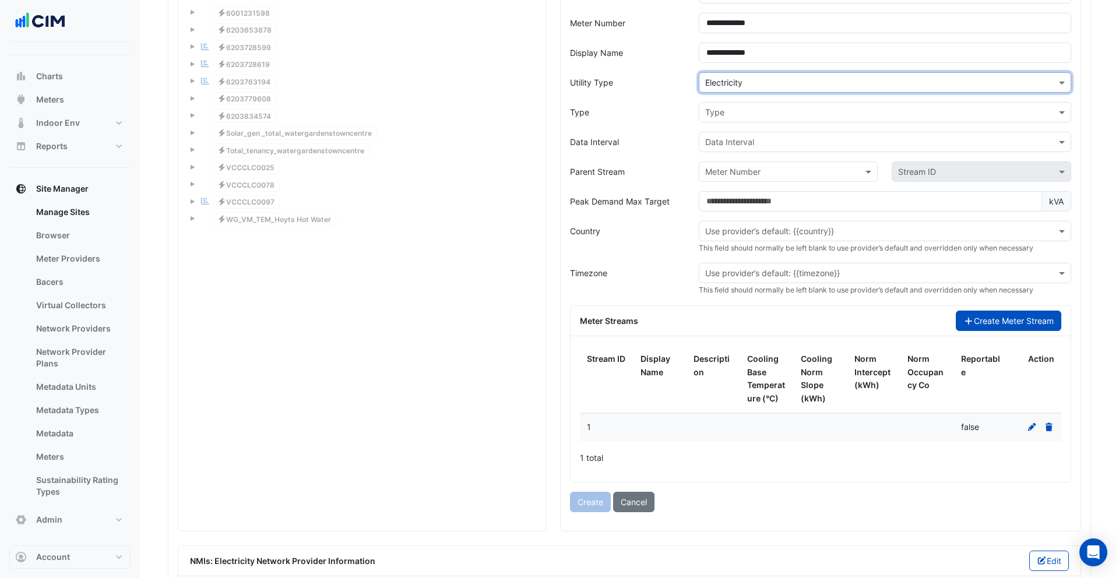
click at [1009, 315] on button "Create Meter Stream" at bounding box center [1008, 321] width 105 height 20
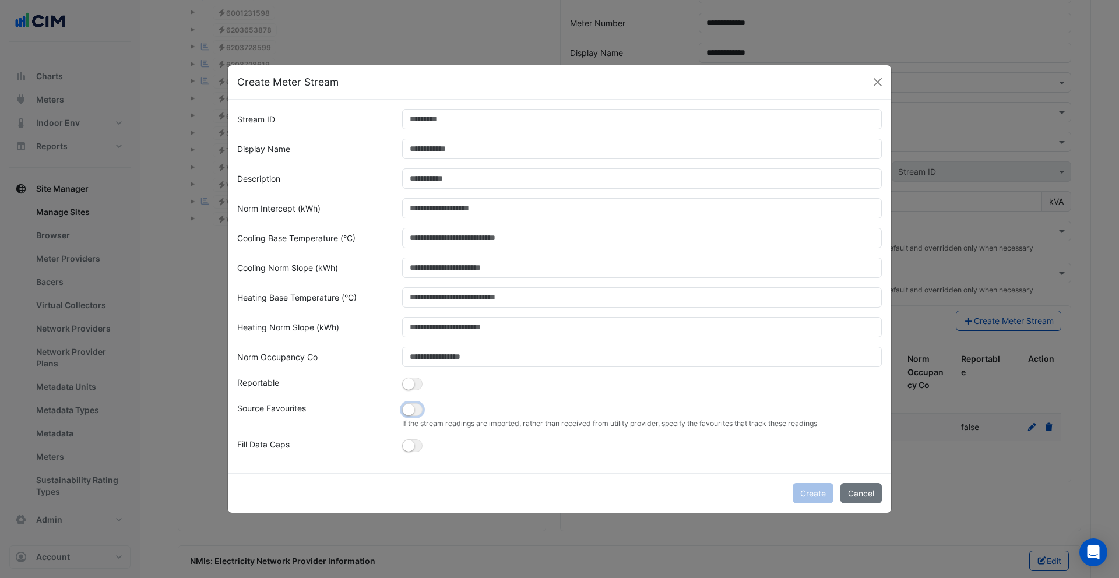
click at [417, 405] on button "button" at bounding box center [412, 409] width 20 height 13
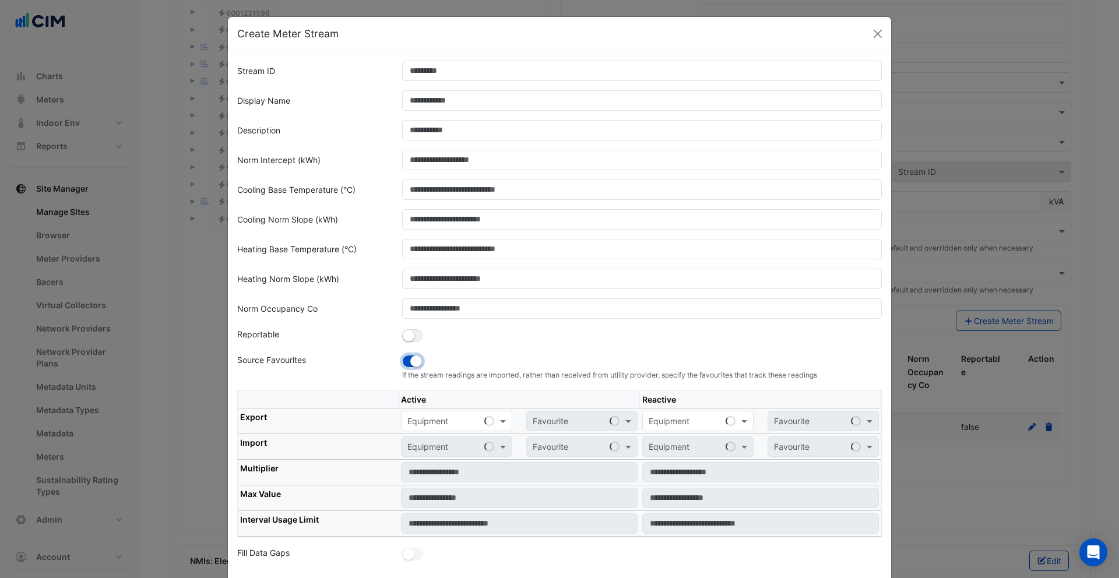
scroll to position [60, 0]
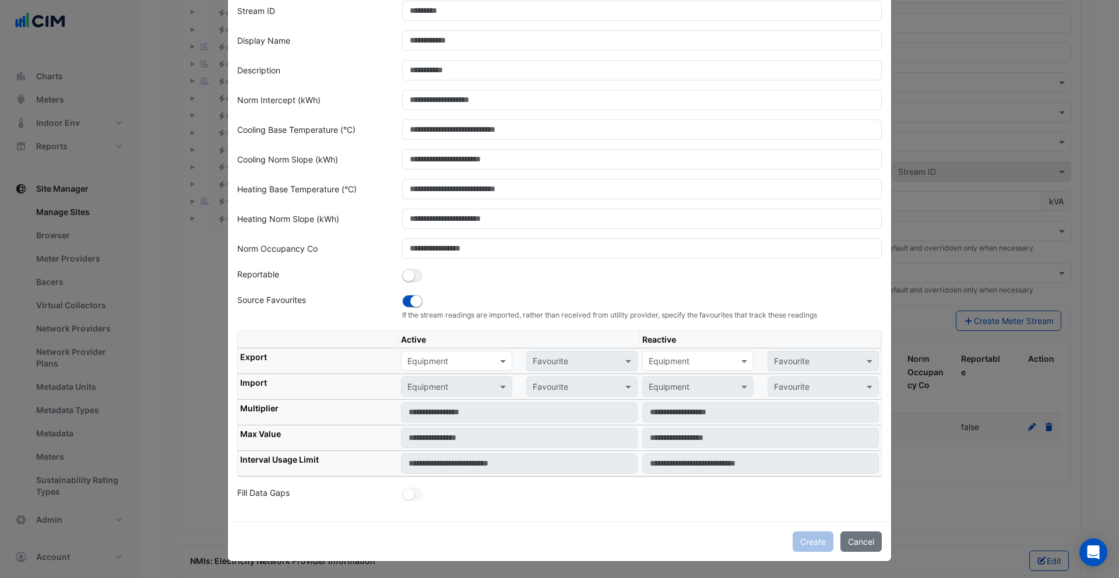
click at [459, 367] on div "Equipment" at bounding box center [456, 361] width 111 height 20
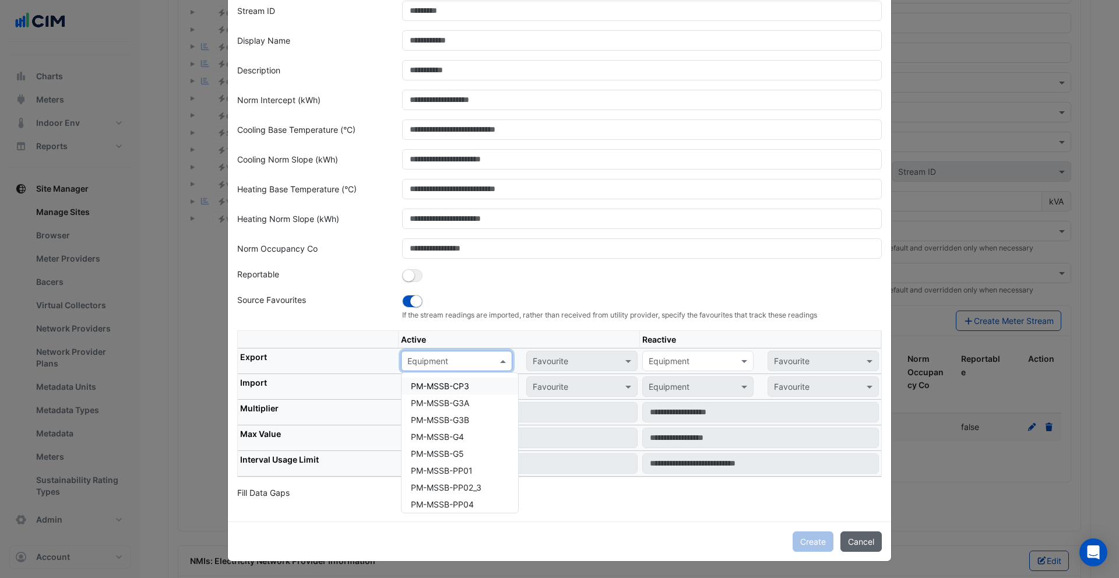
click at [867, 537] on button "Cancel" at bounding box center [860, 541] width 41 height 20
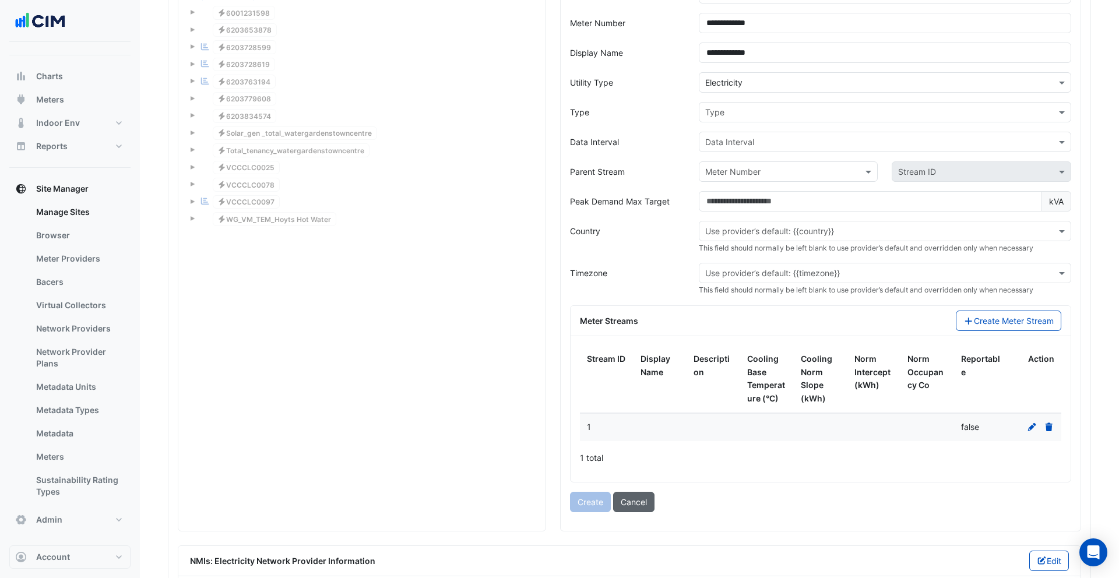
click at [631, 501] on button "Cancel" at bounding box center [633, 502] width 41 height 20
click at [651, 507] on button "Cancel" at bounding box center [633, 502] width 41 height 20
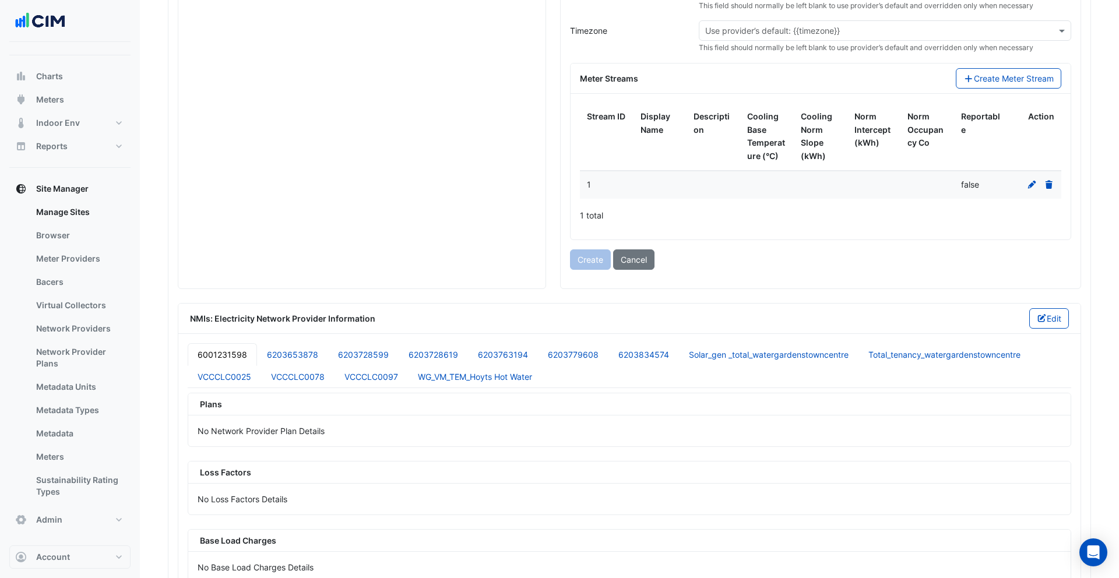
scroll to position [692, 0]
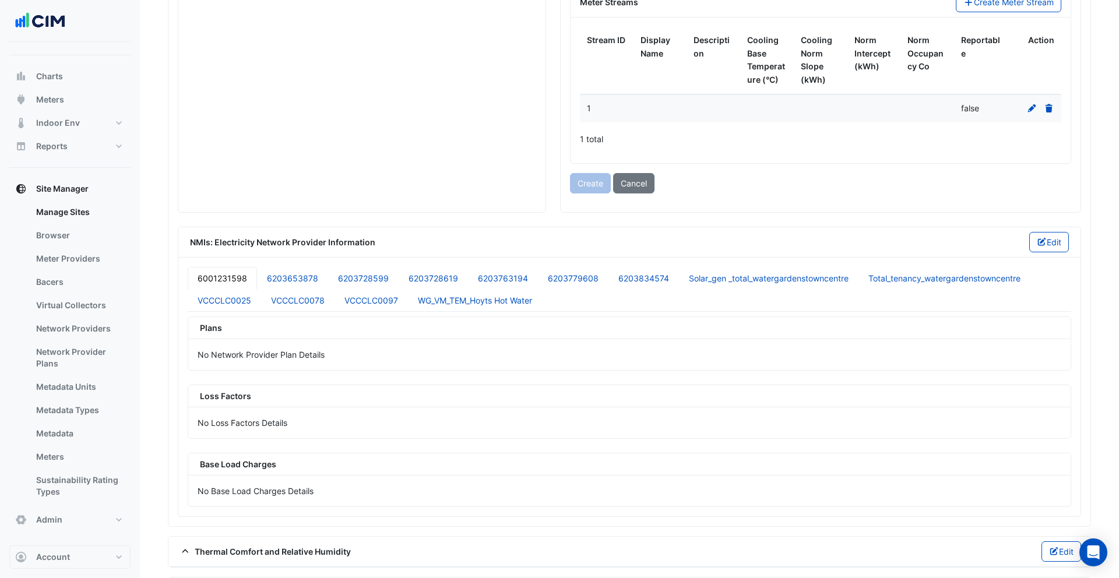
click at [642, 179] on button "Cancel" at bounding box center [633, 183] width 41 height 20
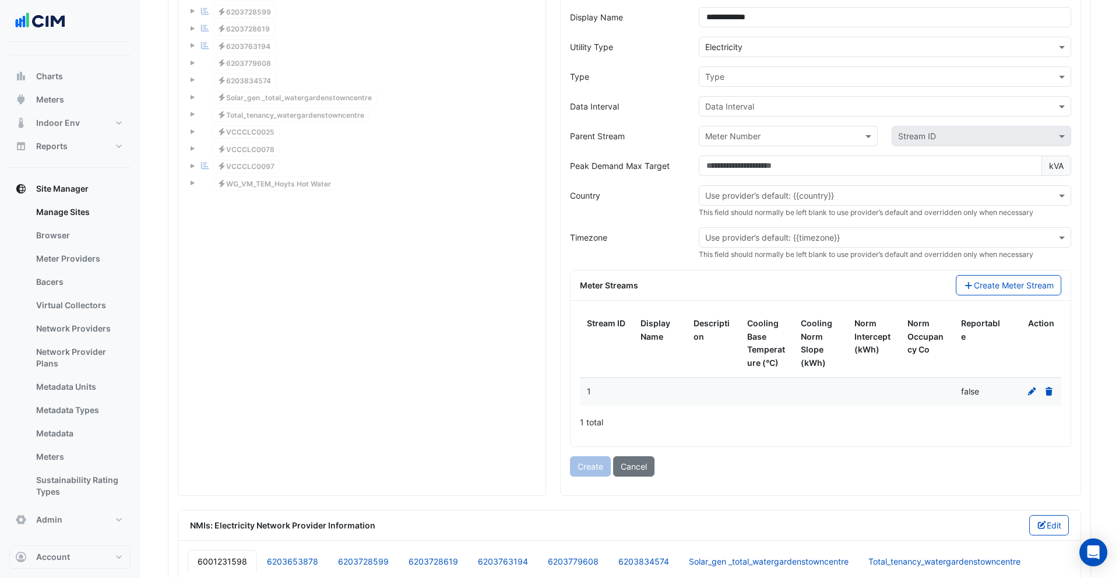
scroll to position [426, 0]
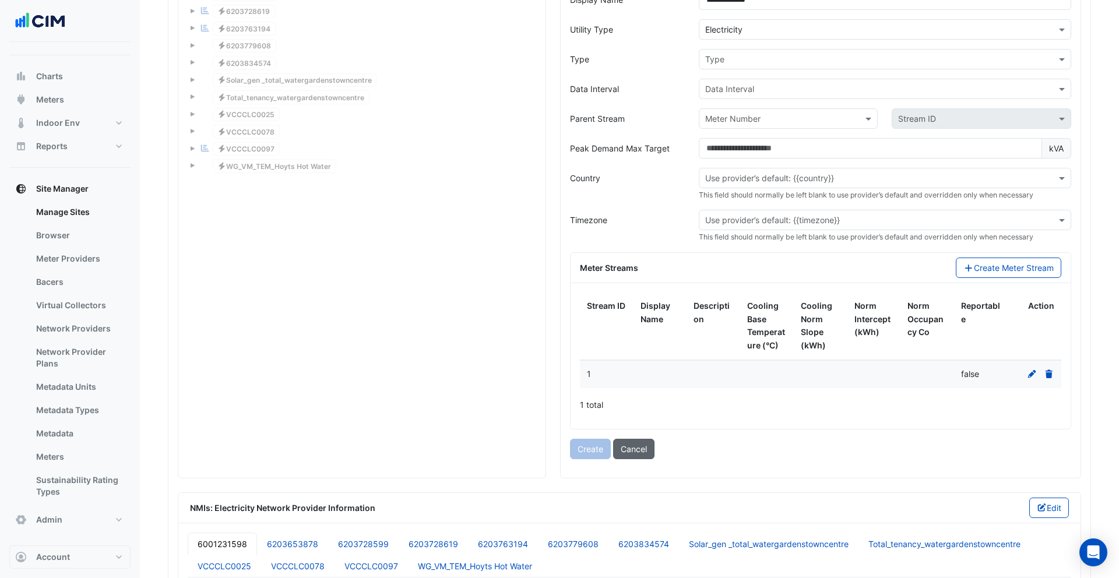
click at [645, 445] on button "Cancel" at bounding box center [633, 449] width 41 height 20
click at [641, 449] on button "Cancel" at bounding box center [633, 449] width 41 height 20
click at [642, 449] on button "Cancel" at bounding box center [633, 449] width 41 height 20
drag, startPoint x: 643, startPoint y: 449, endPoint x: 773, endPoint y: 439, distance: 130.9
click at [643, 449] on button "Cancel" at bounding box center [633, 449] width 41 height 20
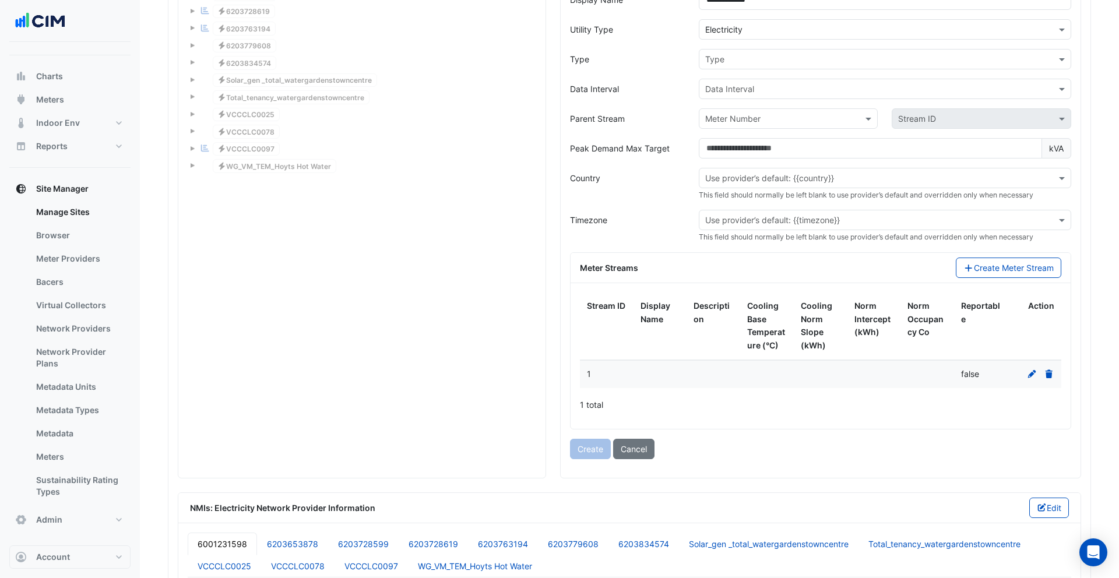
click at [1052, 374] on icon at bounding box center [1049, 374] width 10 height 8
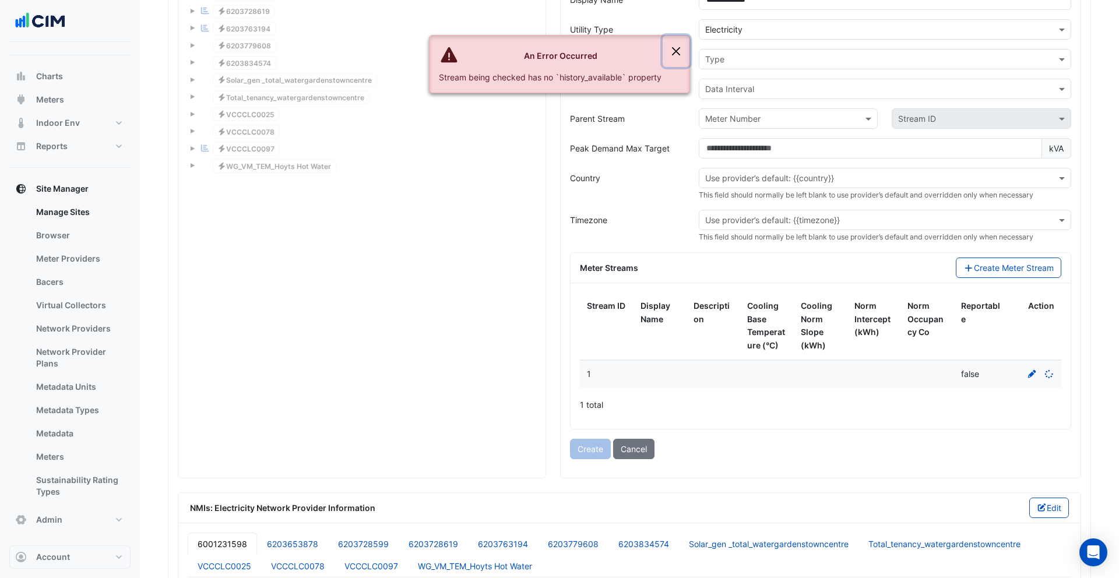
click at [680, 50] on button "Close" at bounding box center [676, 51] width 27 height 31
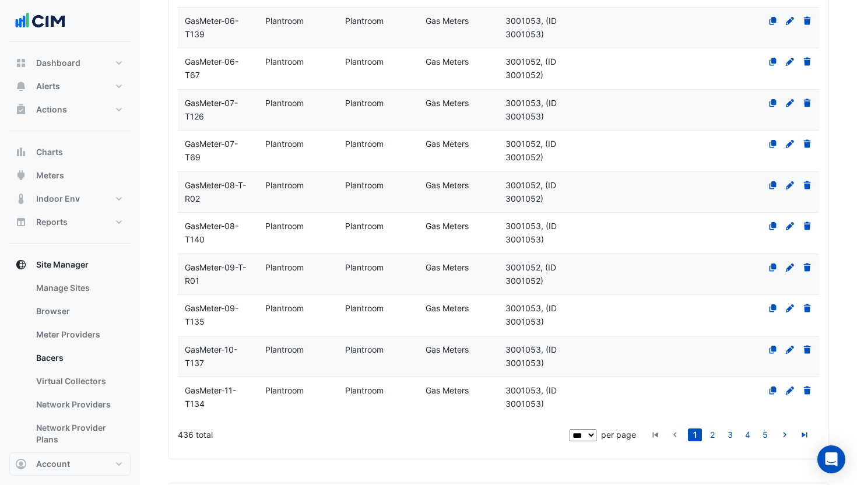
scroll to position [4220, 0]
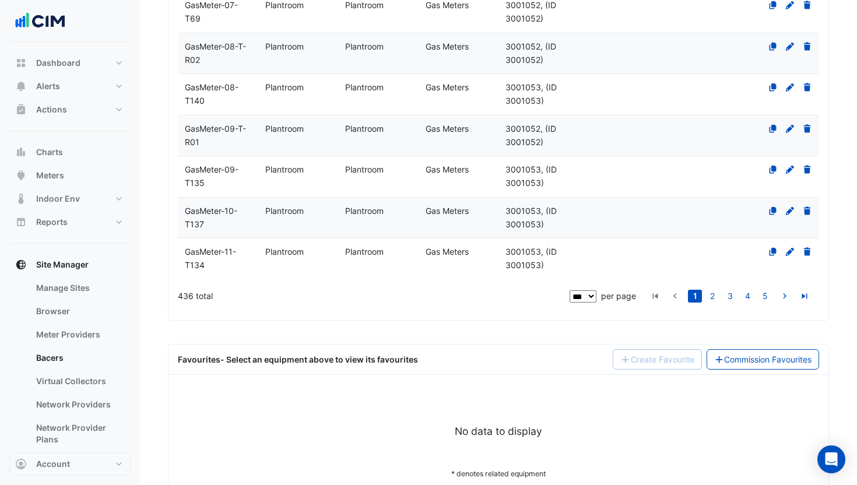
click at [598, 290] on div "** ** ** *** per page" at bounding box center [601, 296] width 69 height 13
click at [589, 290] on select "** ** ** ***" at bounding box center [582, 296] width 27 height 12
select select "**"
click at [569, 290] on select "** ** ** ***" at bounding box center [582, 296] width 27 height 12
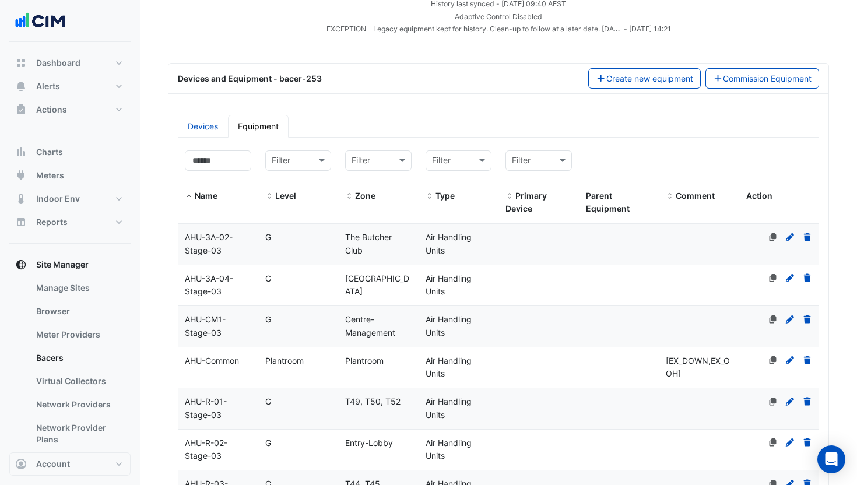
scroll to position [24, 0]
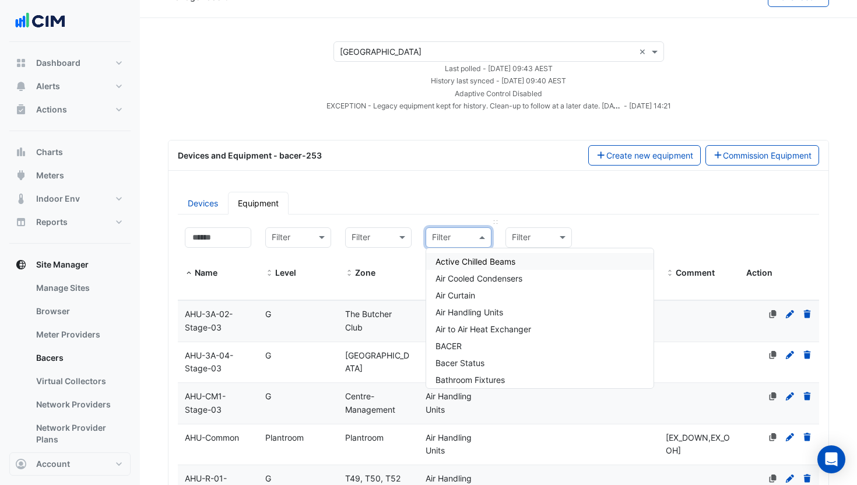
click at [466, 235] on div at bounding box center [458, 238] width 65 height 14
type input "***"
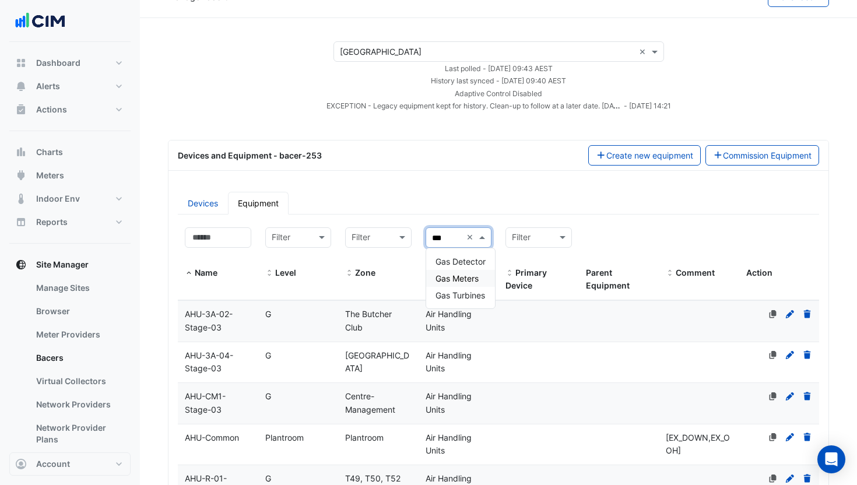
click at [471, 274] on span "Gas Meters" at bounding box center [456, 278] width 43 height 10
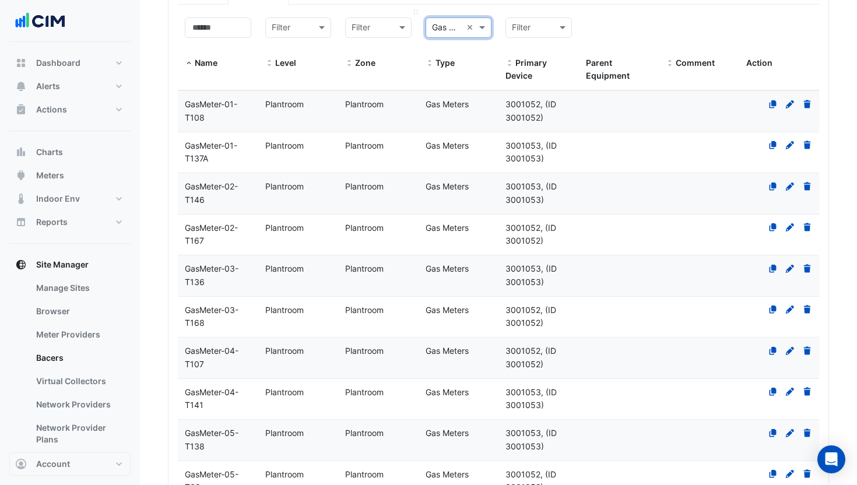
scroll to position [146, 0]
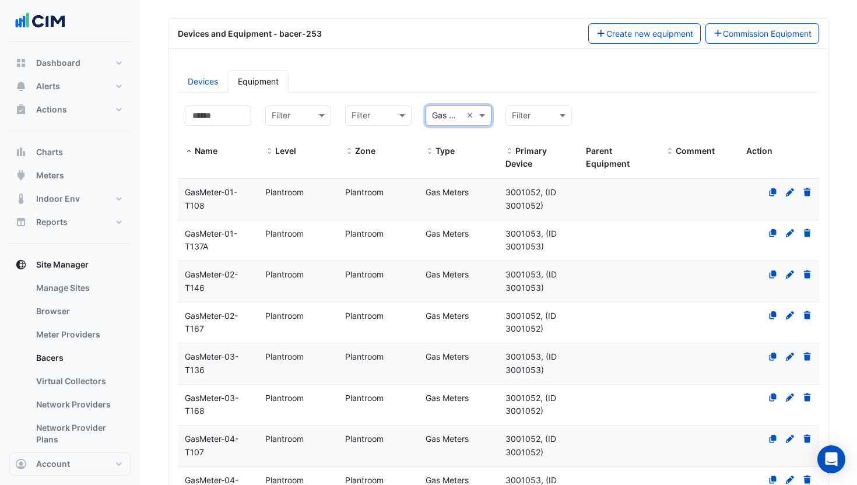
click at [298, 199] on datatable-body-cell "Level Plantroom" at bounding box center [298, 199] width 80 height 41
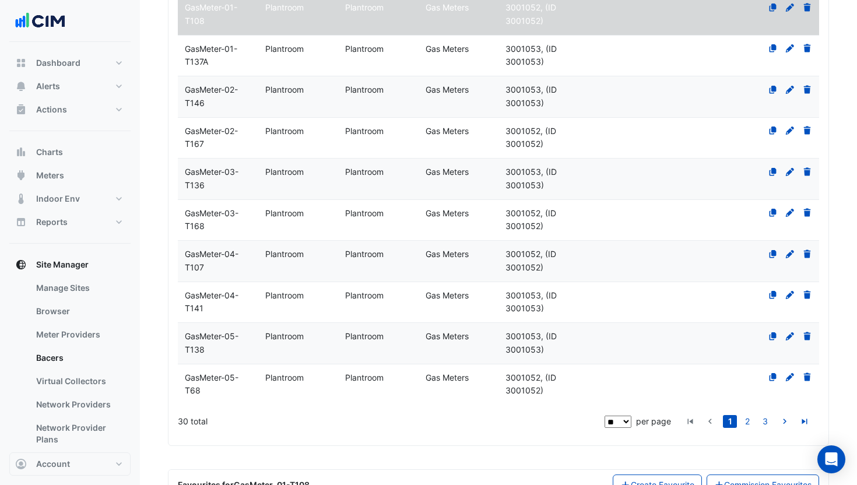
scroll to position [411, 0]
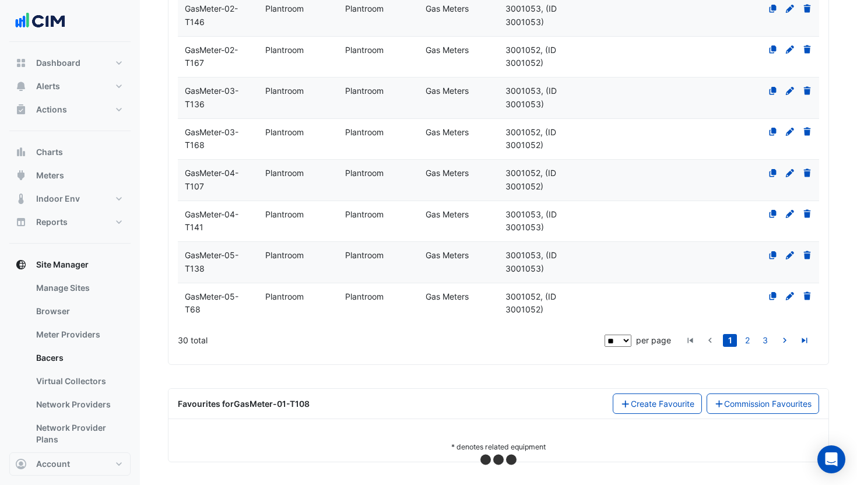
select select "***"
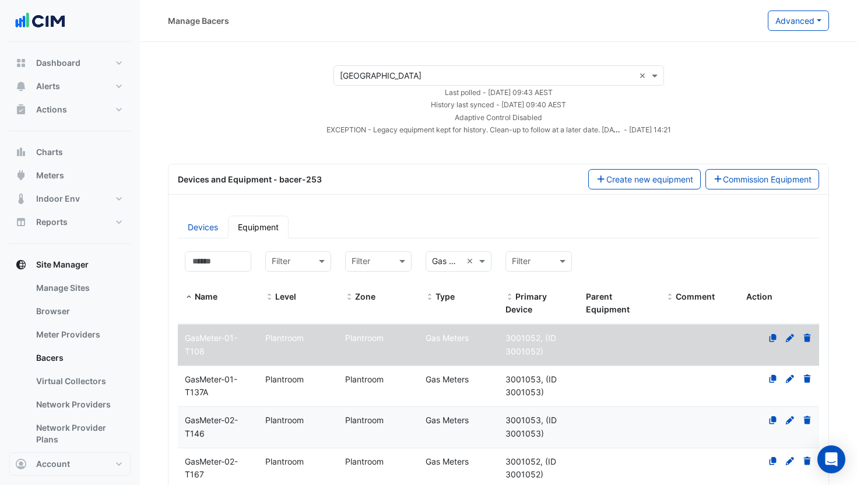
scroll to position [578, 0]
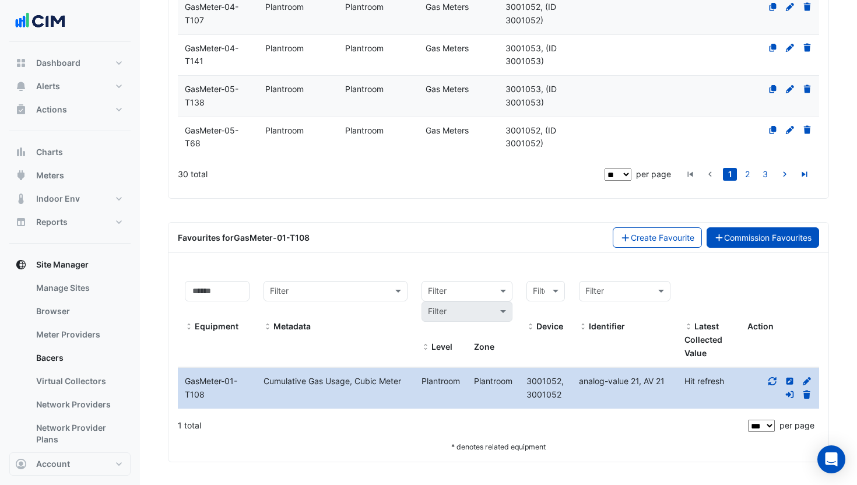
click at [763, 244] on link "Commission Favourites" at bounding box center [762, 237] width 113 height 20
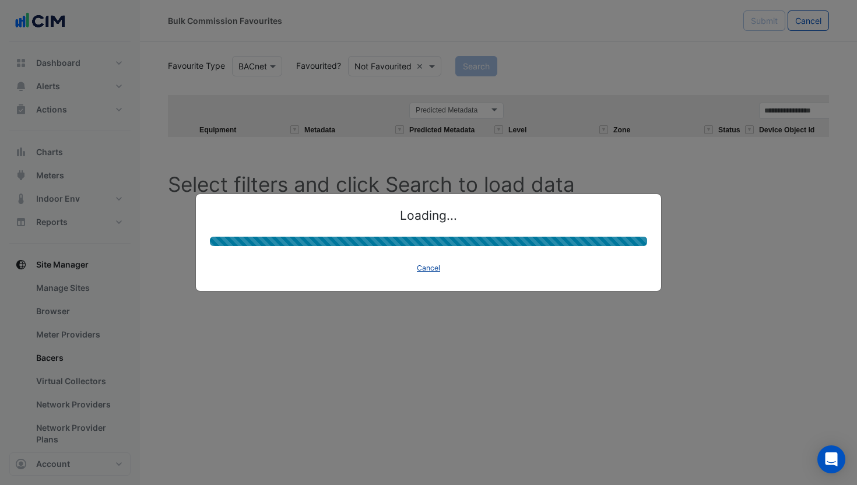
click at [428, 264] on button "Cancel" at bounding box center [428, 268] width 34 height 16
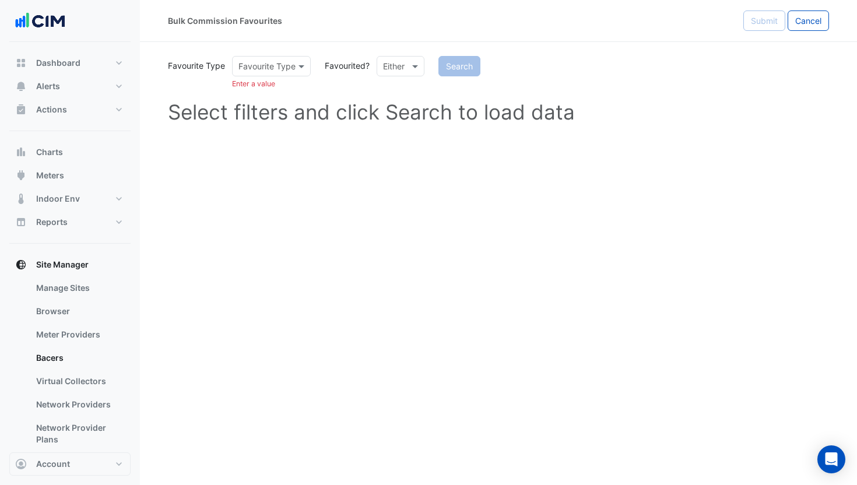
drag, startPoint x: 237, startPoint y: 69, endPoint x: 266, endPoint y: 76, distance: 30.5
click at [237, 69] on div at bounding box center [272, 65] width 78 height 13
click at [262, 86] on div "BACnet" at bounding box center [256, 91] width 47 height 17
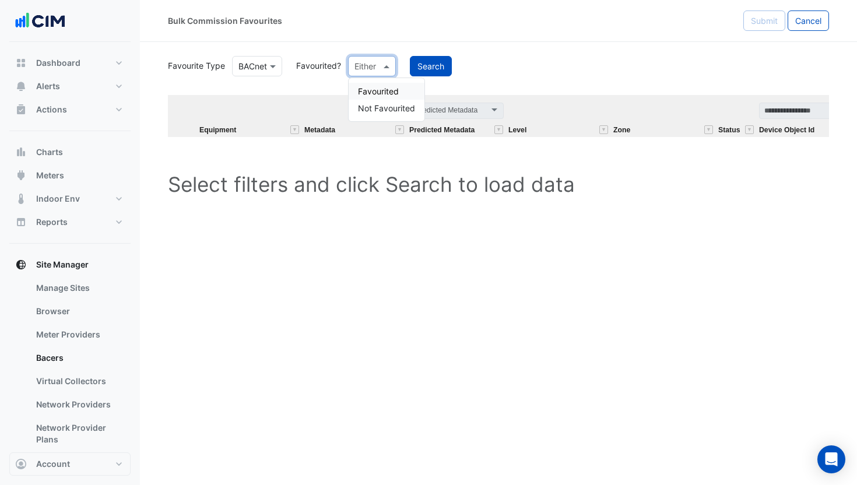
click at [363, 67] on input "text" at bounding box center [360, 67] width 12 height 12
click at [382, 88] on div "Favourited" at bounding box center [386, 91] width 76 height 17
click at [448, 66] on button "Search" at bounding box center [460, 66] width 42 height 20
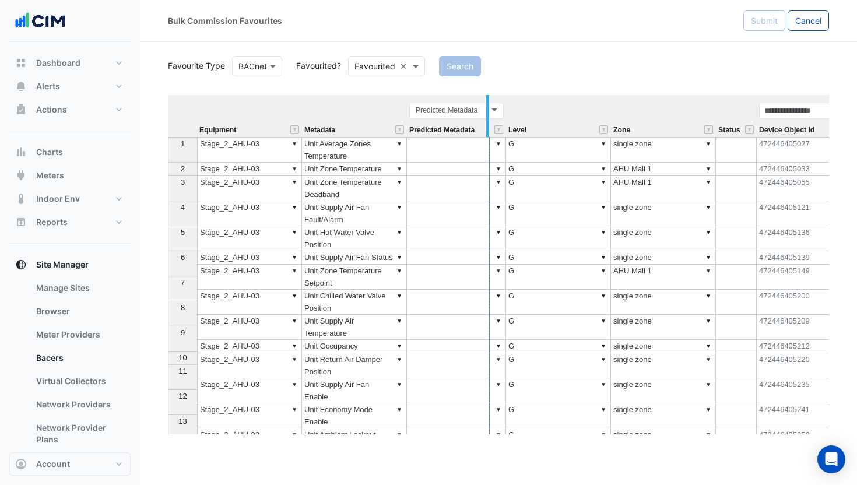
drag, startPoint x: 405, startPoint y: 112, endPoint x: 488, endPoint y: 113, distance: 82.8
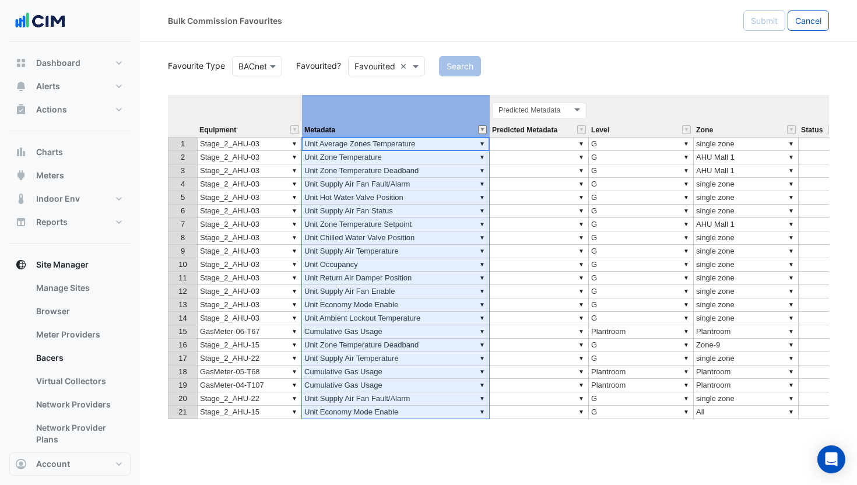
click at [480, 129] on button "" at bounding box center [482, 129] width 9 height 9
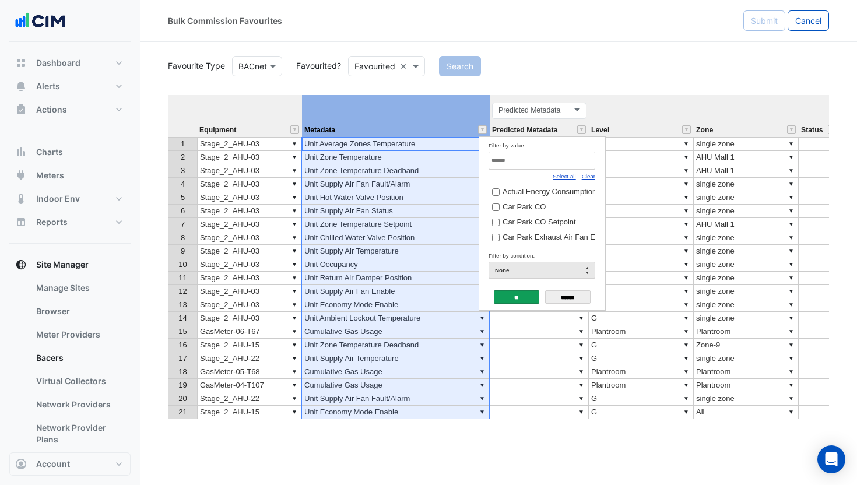
click at [589, 178] on link "Clear" at bounding box center [588, 176] width 13 height 6
click at [565, 161] on input "Filter by value:" at bounding box center [541, 161] width 107 height 18
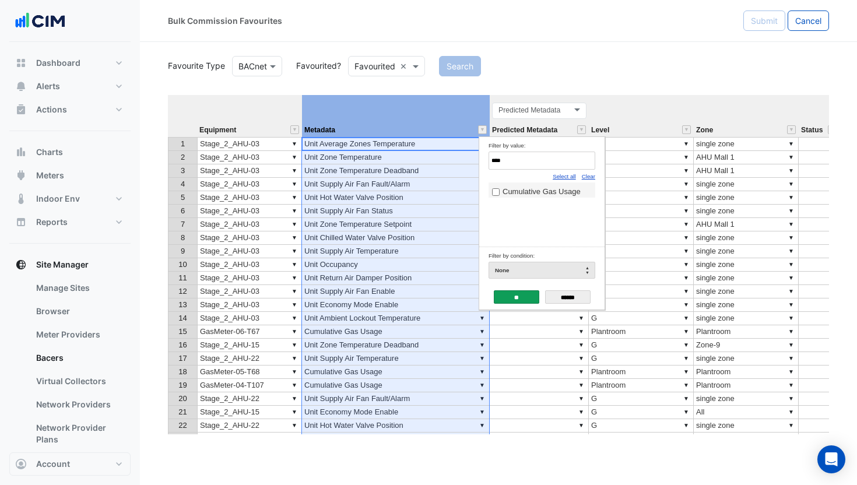
type input "****"
click at [512, 193] on span "Cumulative Gas Usage" at bounding box center [541, 191] width 78 height 9
click at [512, 301] on input "**" at bounding box center [516, 296] width 45 height 13
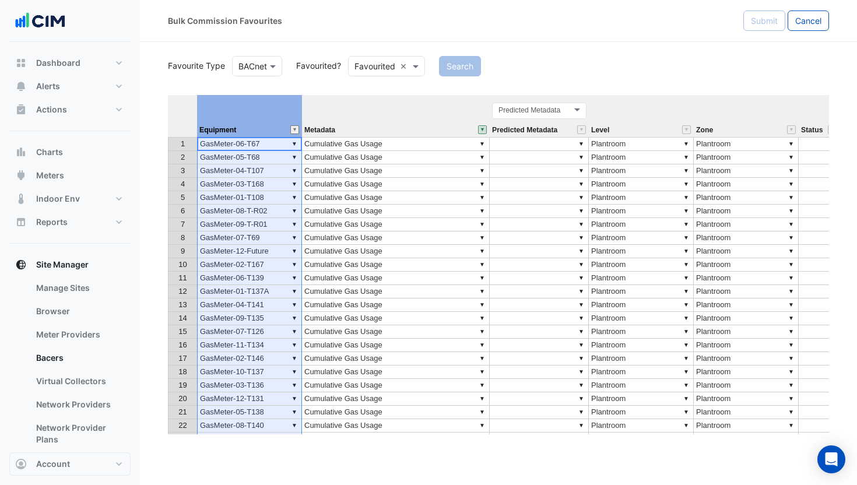
click at [290, 132] on div "Equipment" at bounding box center [249, 129] width 105 height 15
click at [294, 129] on button "" at bounding box center [294, 129] width 9 height 9
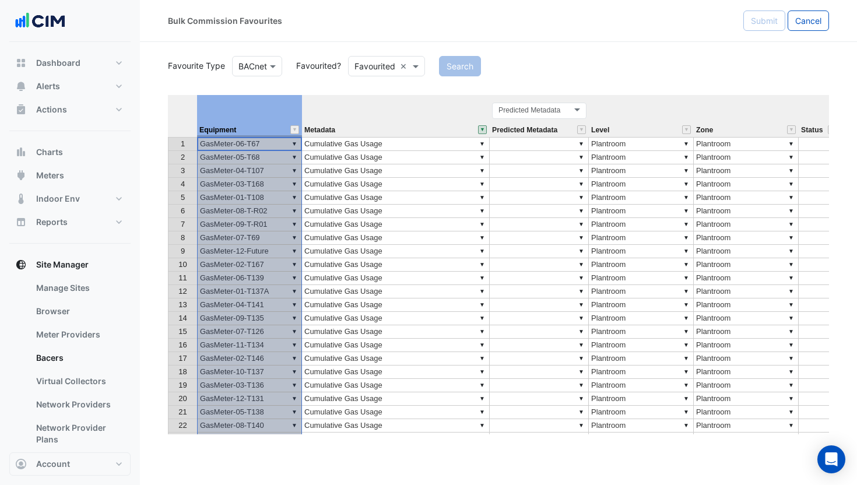
click at [245, 121] on th "Equipment" at bounding box center [249, 116] width 105 height 42
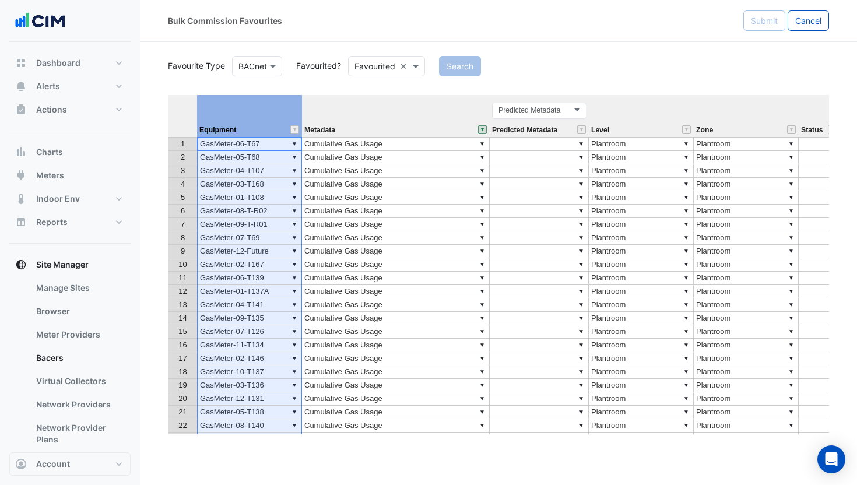
click at [231, 128] on span "Equipment" at bounding box center [217, 130] width 37 height 8
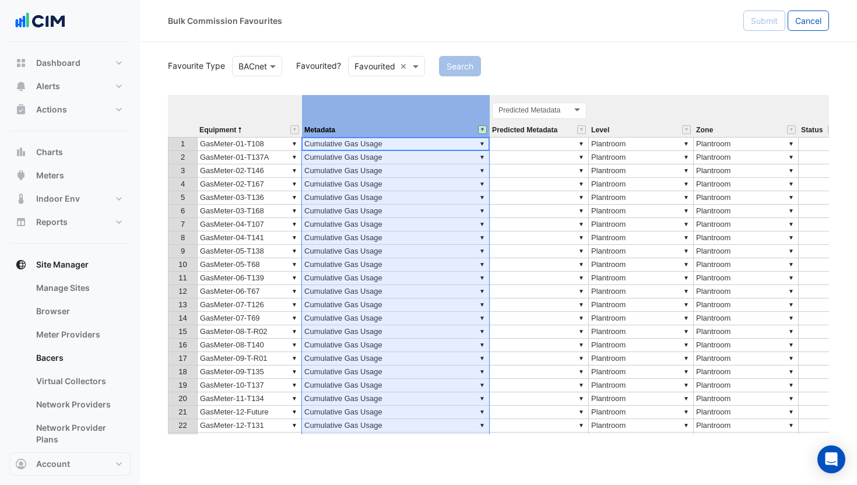
click at [482, 130] on button "" at bounding box center [482, 129] width 9 height 9
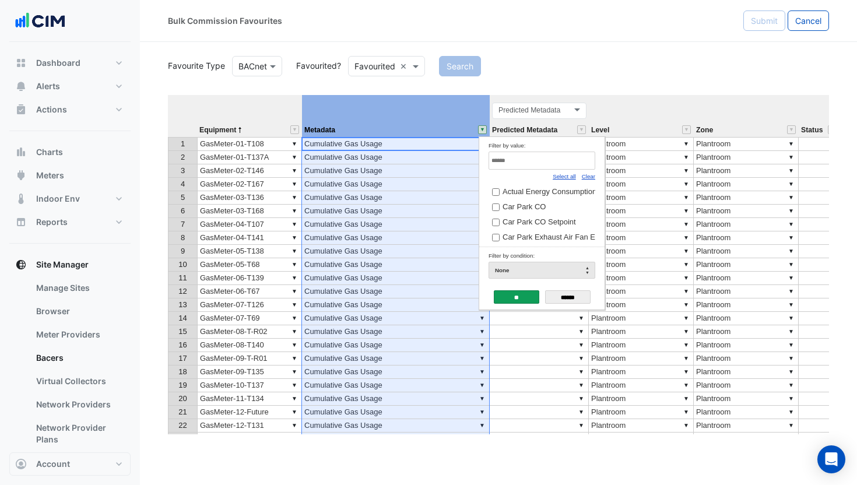
click at [591, 175] on link "Clear" at bounding box center [588, 176] width 13 height 6
click at [571, 176] on link "Select all" at bounding box center [563, 176] width 23 height 6
drag, startPoint x: 586, startPoint y: 175, endPoint x: 553, endPoint y: 167, distance: 33.6
click at [583, 175] on link "Clear" at bounding box center [588, 176] width 13 height 6
click at [553, 167] on input "Filter by value:" at bounding box center [541, 161] width 107 height 18
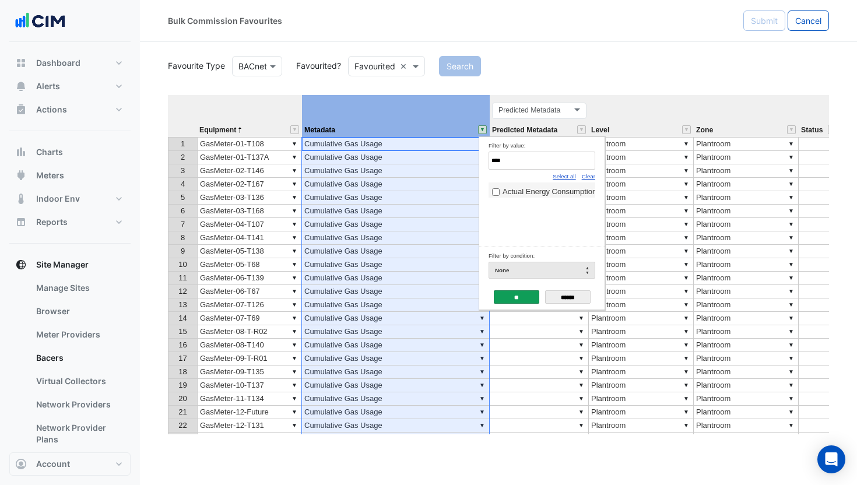
type input "****"
click at [552, 192] on span "Actual Energy Consumption" at bounding box center [549, 191] width 94 height 9
click at [525, 296] on input "**" at bounding box center [516, 296] width 45 height 13
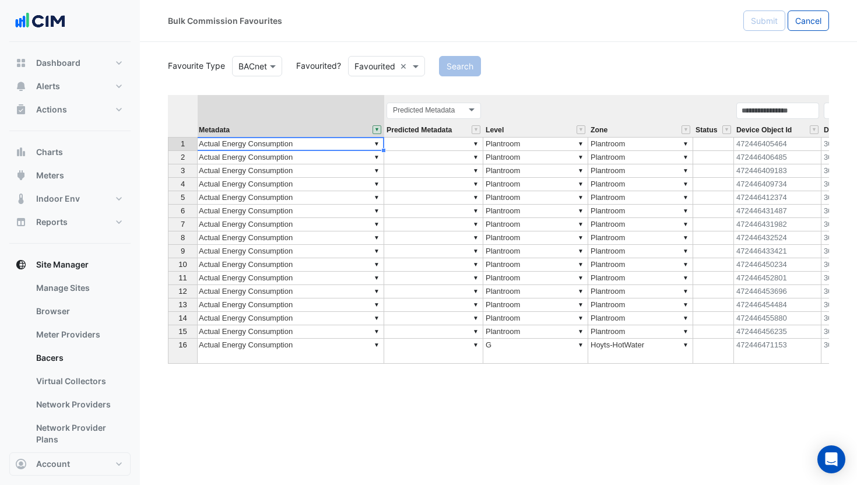
scroll to position [0, 0]
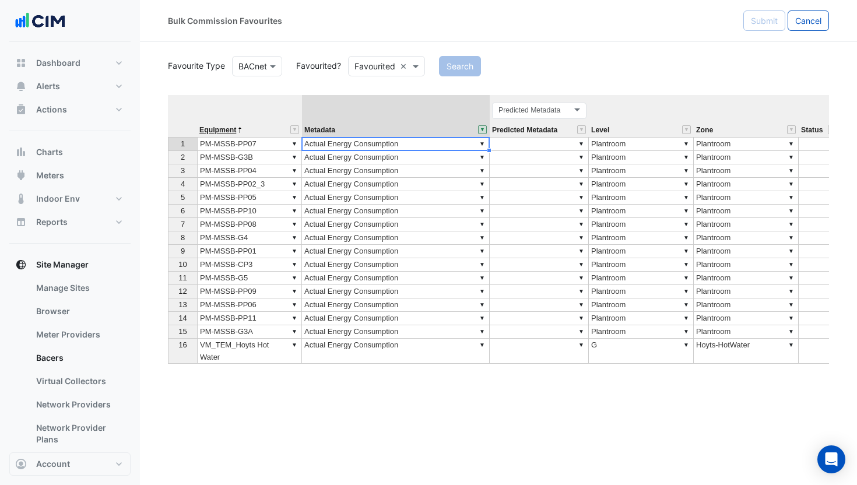
click at [236, 128] on span "Equipment" at bounding box center [217, 130] width 37 height 8
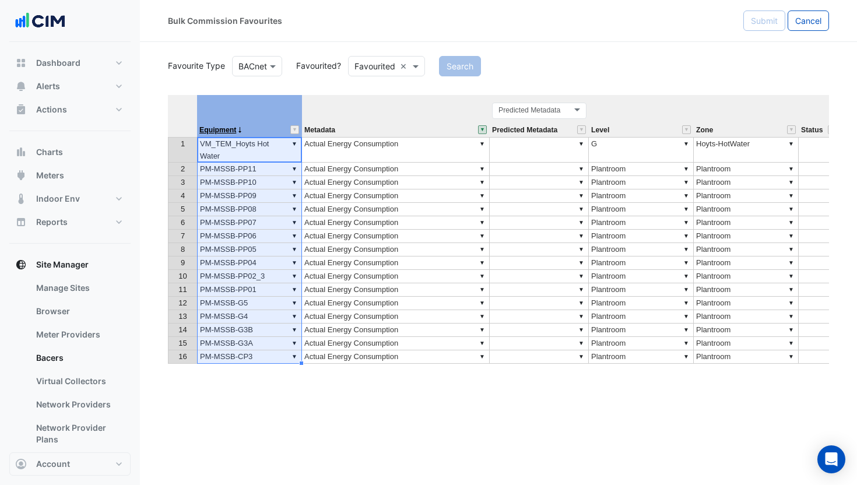
click at [236, 129] on span "Equipment" at bounding box center [217, 130] width 37 height 8
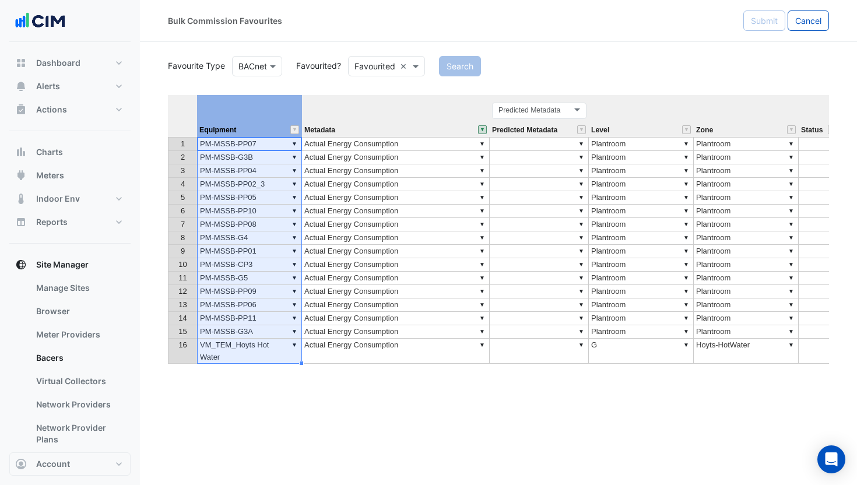
click at [482, 126] on button "" at bounding box center [482, 129] width 9 height 9
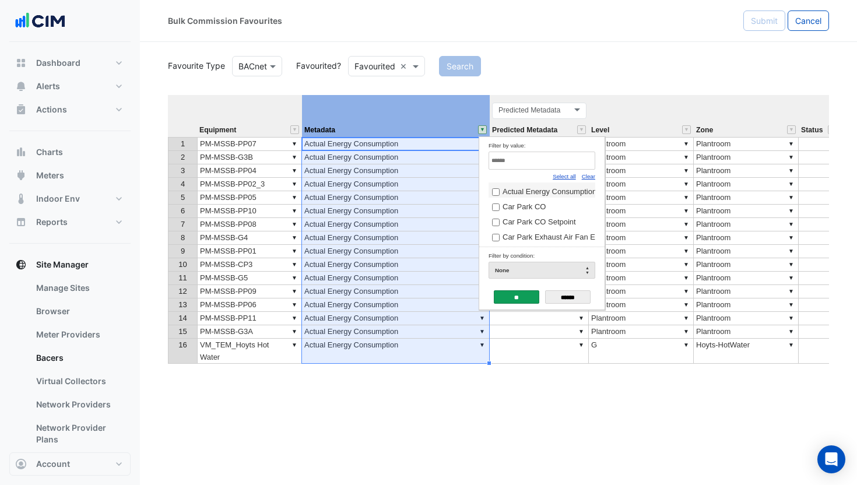
click at [516, 160] on input "Filter by value:" at bounding box center [541, 161] width 107 height 18
type input "****"
click at [562, 195] on span "Thermal Energy Meter Energy" at bounding box center [552, 191] width 101 height 9
click at [531, 293] on input "**" at bounding box center [516, 296] width 45 height 13
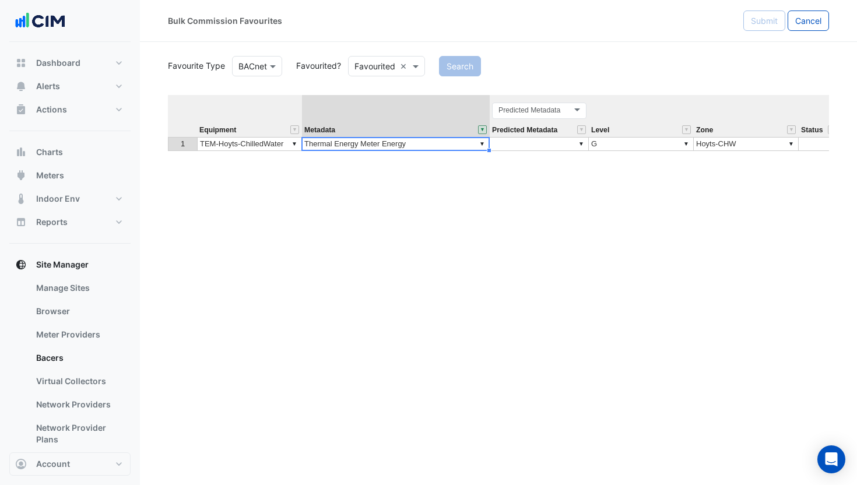
click at [480, 129] on button "" at bounding box center [482, 129] width 9 height 9
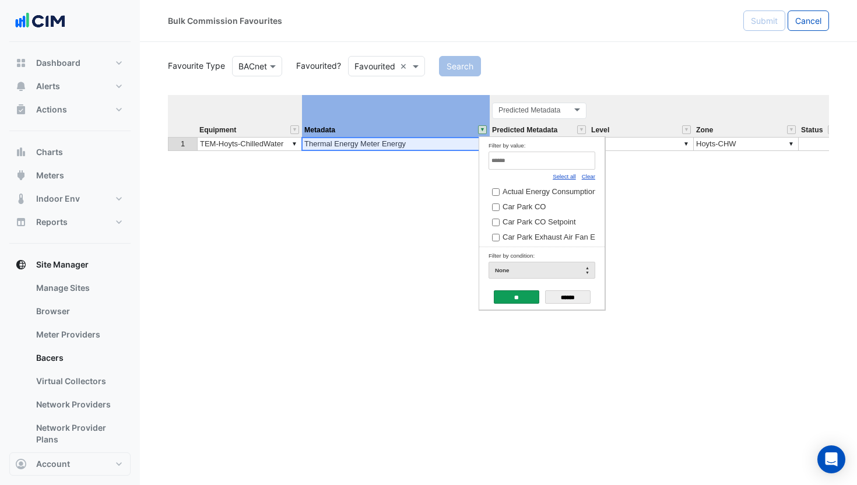
click at [565, 175] on link "Select all" at bounding box center [563, 176] width 23 height 6
drag, startPoint x: 587, startPoint y: 175, endPoint x: 555, endPoint y: 184, distance: 33.1
click at [586, 175] on link "Clear" at bounding box center [588, 176] width 13 height 6
click at [516, 191] on span "Actual Energy Consumption" at bounding box center [549, 191] width 94 height 9
click at [519, 297] on input "**" at bounding box center [516, 296] width 45 height 13
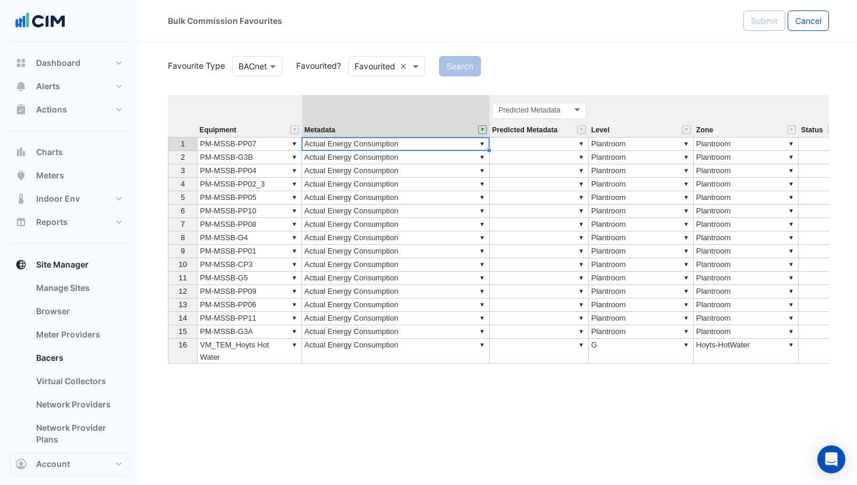
click at [481, 128] on button "" at bounding box center [482, 129] width 9 height 9
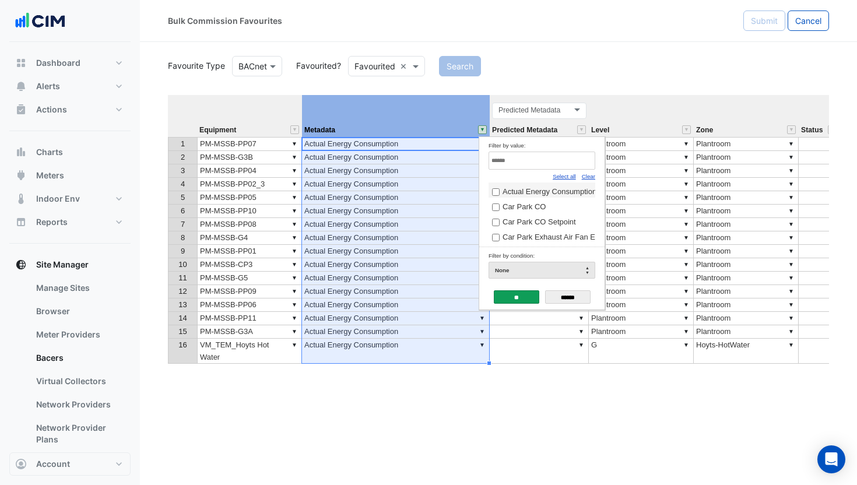
click at [506, 159] on input "Filter by value:" at bounding box center [541, 161] width 107 height 18
type input "****"
click at [509, 192] on span "Thermal Energy Meter Energy" at bounding box center [552, 191] width 101 height 9
click at [518, 295] on input "**" at bounding box center [516, 296] width 45 height 13
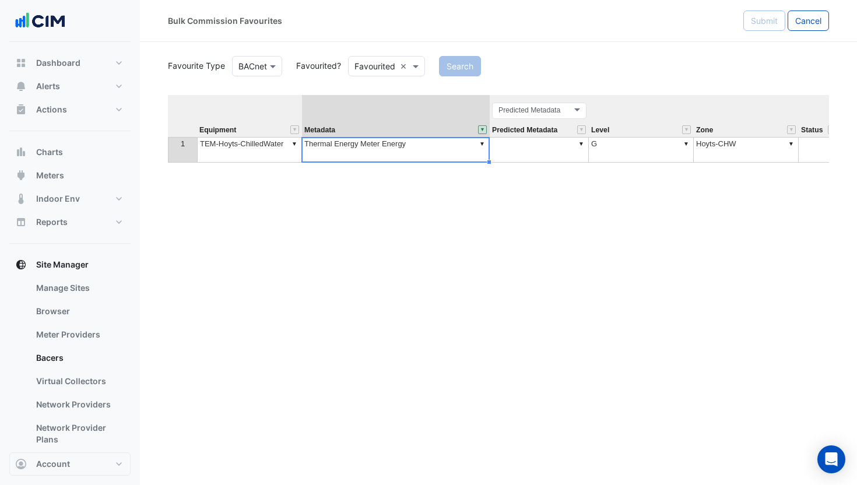
click at [484, 130] on button "" at bounding box center [482, 129] width 9 height 9
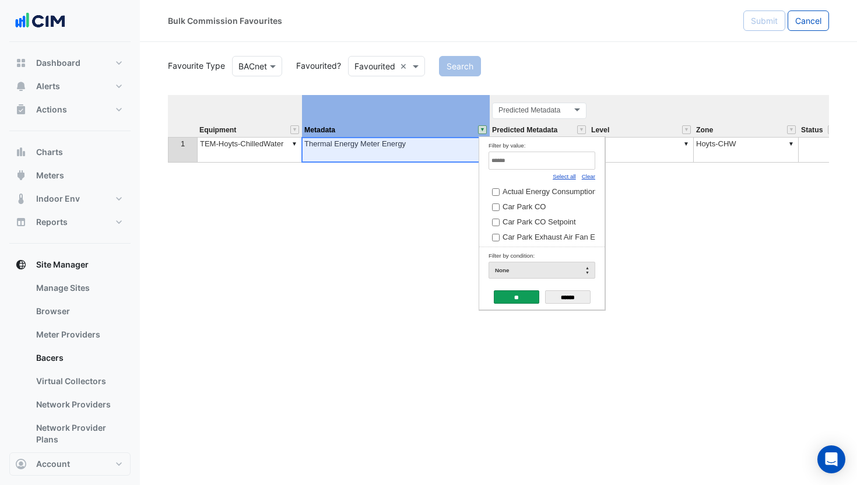
click at [560, 179] on link "Select all" at bounding box center [563, 176] width 23 height 6
click at [589, 175] on link "Clear" at bounding box center [588, 176] width 13 height 6
click at [527, 164] on input "Filter by value:" at bounding box center [541, 161] width 107 height 18
type input "*******"
click at [516, 292] on input "**" at bounding box center [516, 296] width 45 height 13
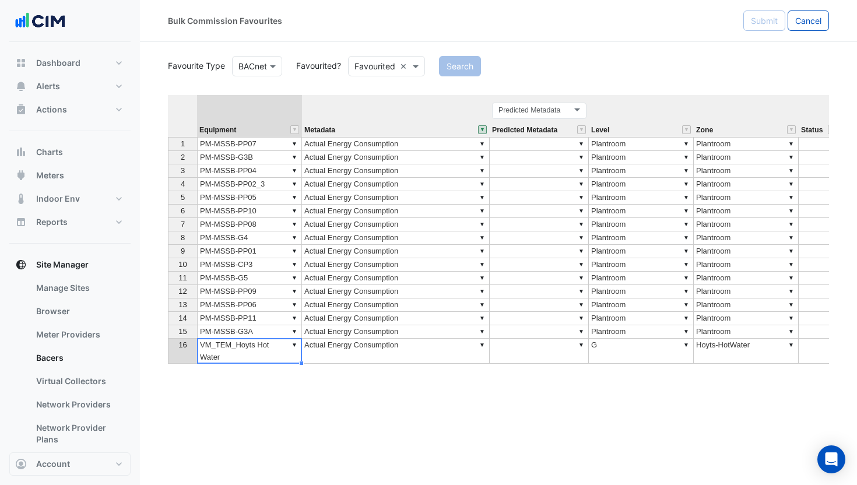
drag, startPoint x: 269, startPoint y: 349, endPoint x: 389, endPoint y: 354, distance: 119.6
click at [270, 349] on td "▼ VM_TEM_Hoyts Hot Water" at bounding box center [249, 351] width 105 height 25
click at [251, 354] on td "▼ VM_TEM_Hoyts Hot Water" at bounding box center [249, 351] width 105 height 25
click at [253, 329] on td "▼ PM-MSSB-G3A" at bounding box center [249, 331] width 105 height 13
drag, startPoint x: 252, startPoint y: 348, endPoint x: 327, endPoint y: 348, distance: 75.2
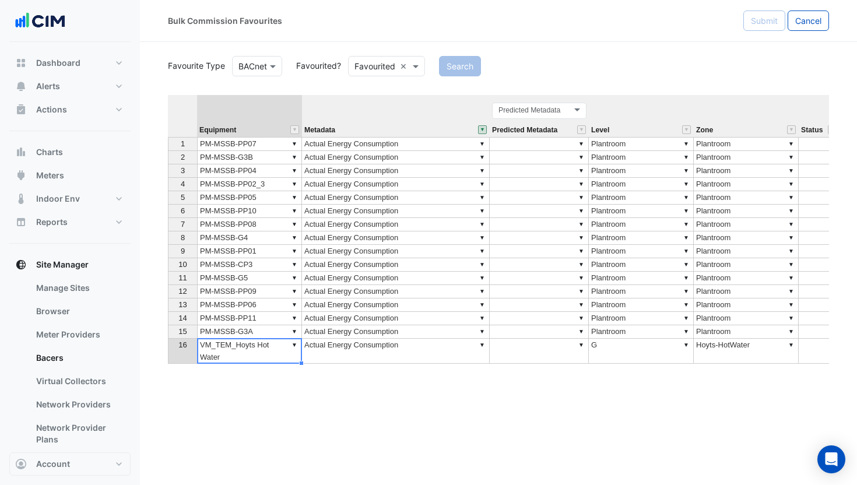
click at [254, 349] on td "▼ VM_TEM_Hoyts Hot Water" at bounding box center [249, 351] width 105 height 25
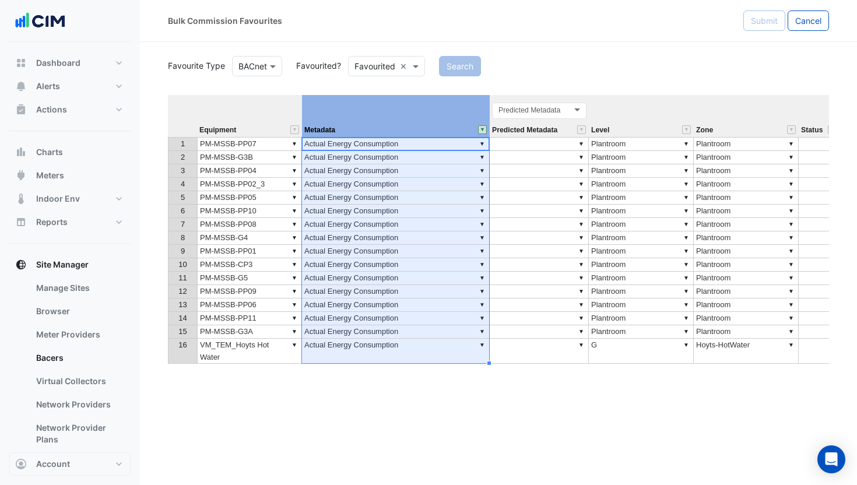
click at [482, 126] on button "" at bounding box center [482, 129] width 9 height 9
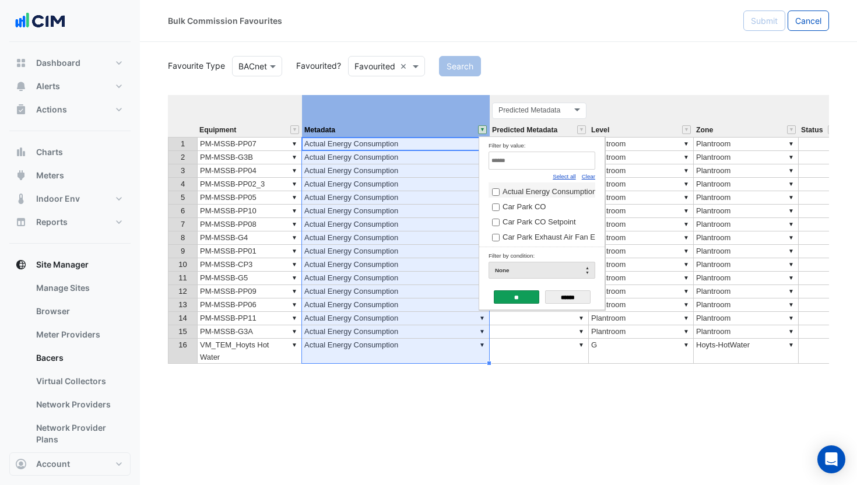
click at [561, 177] on link "Select all" at bounding box center [563, 176] width 23 height 6
click at [515, 293] on input "**" at bounding box center [516, 296] width 45 height 13
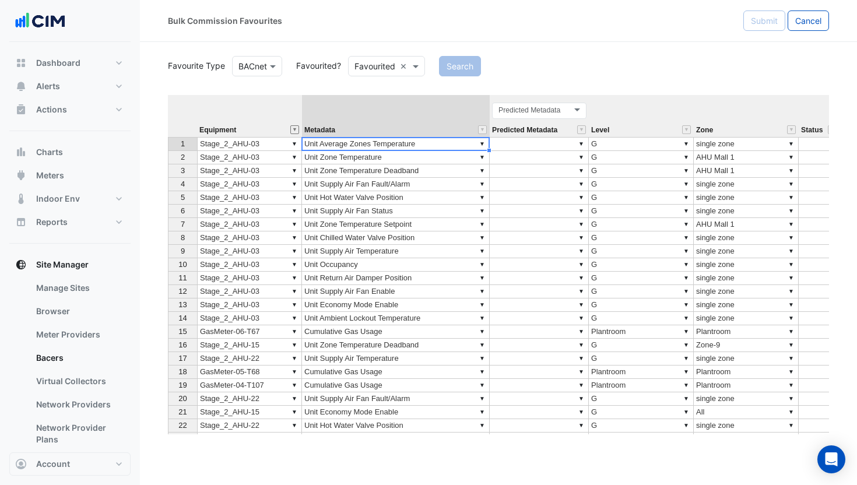
click at [296, 130] on button "" at bounding box center [294, 129] width 9 height 9
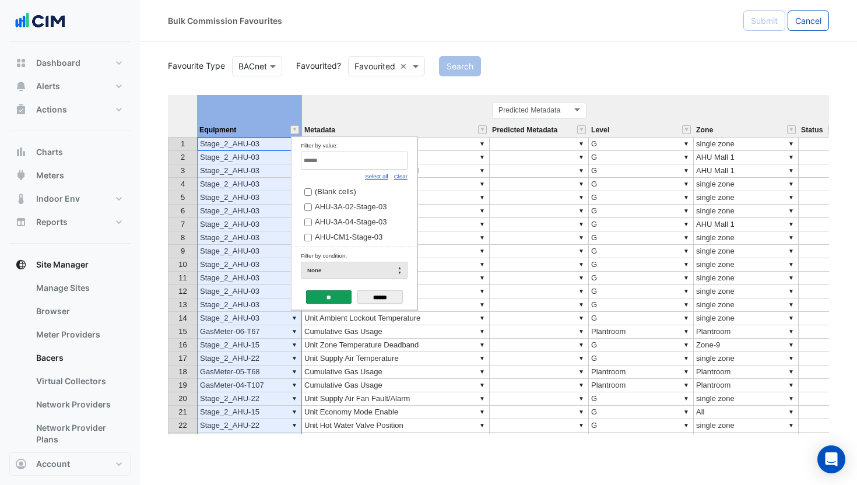
drag, startPoint x: 399, startPoint y: 174, endPoint x: 363, endPoint y: 163, distance: 37.4
click at [398, 174] on link "Clear" at bounding box center [400, 176] width 13 height 6
click at [363, 162] on input "Filter by value:" at bounding box center [354, 161] width 107 height 18
type input "*****"
click at [357, 193] on span "VM_TEM_Hoyts Hot Water" at bounding box center [360, 191] width 91 height 9
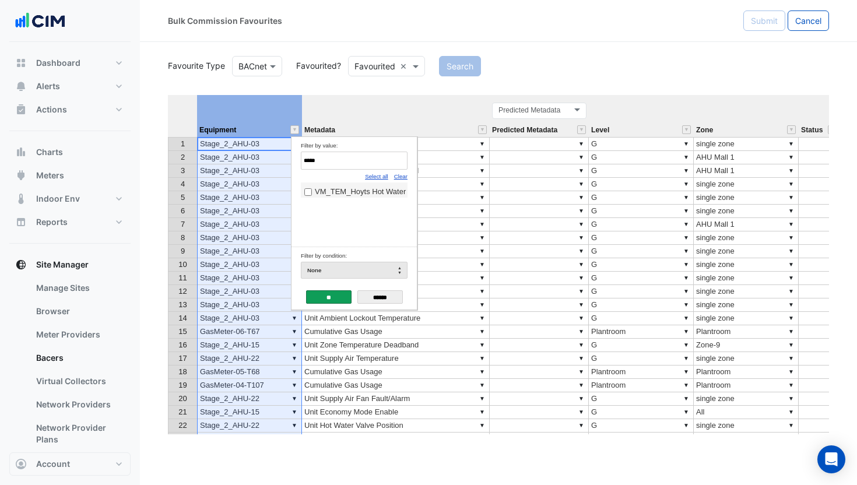
click at [333, 300] on input "**" at bounding box center [328, 296] width 45 height 13
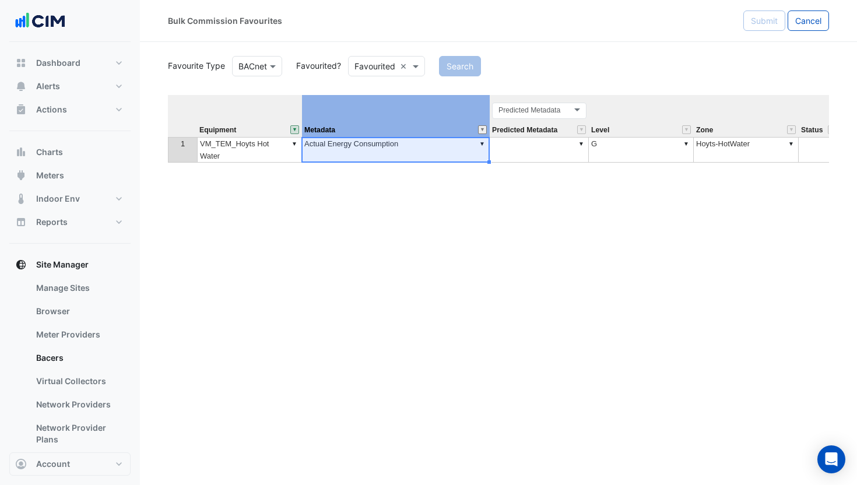
click at [485, 129] on button "" at bounding box center [482, 129] width 9 height 9
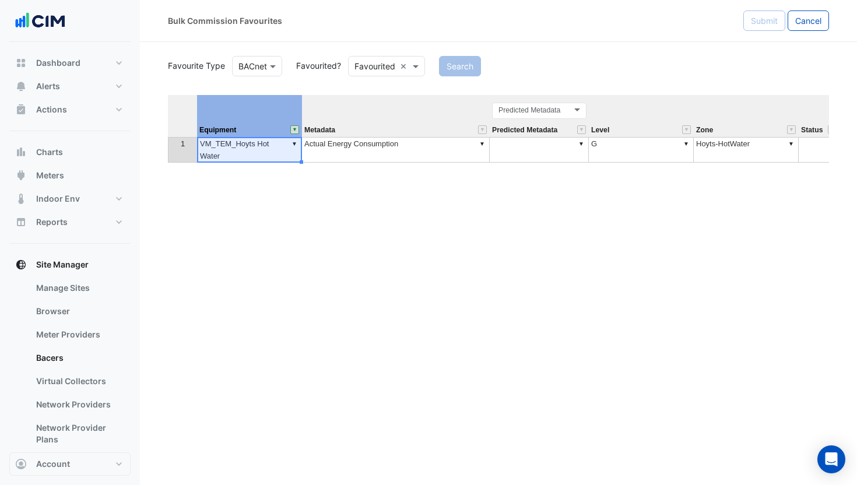
click at [295, 128] on button "" at bounding box center [294, 129] width 9 height 9
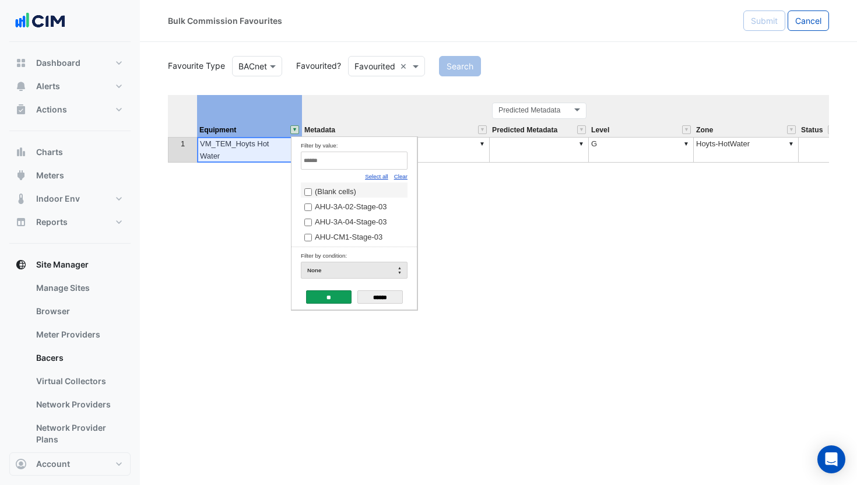
click at [380, 174] on link "Select all" at bounding box center [376, 176] width 23 height 6
click at [331, 296] on input "**" at bounding box center [328, 296] width 45 height 13
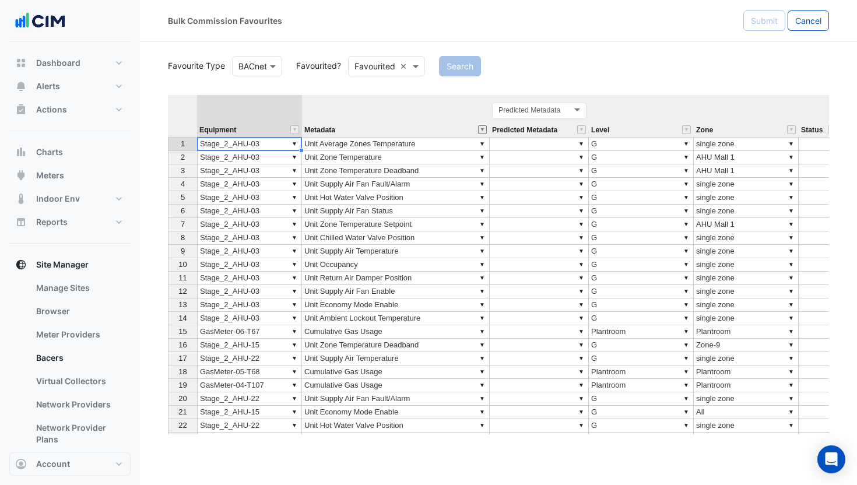
click at [481, 131] on button "" at bounding box center [482, 129] width 9 height 9
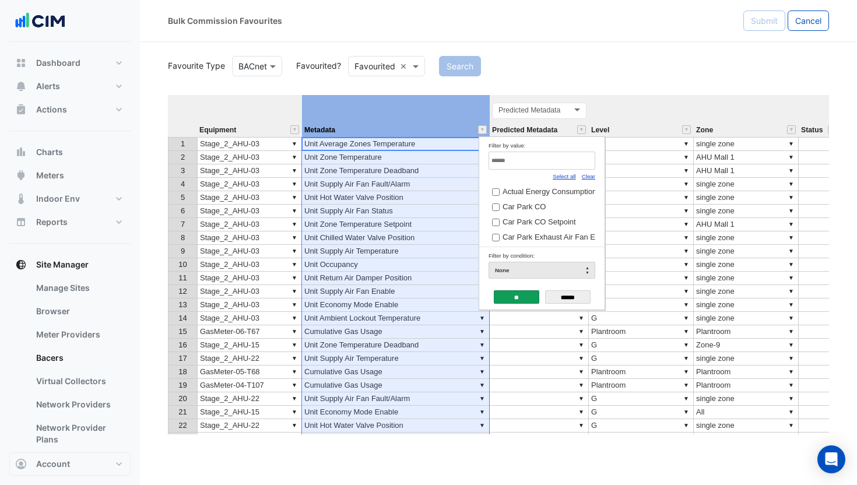
click at [588, 171] on div "Clear" at bounding box center [588, 176] width 13 height 13
click at [589, 175] on link "Clear" at bounding box center [588, 176] width 13 height 6
click at [569, 157] on input "Filter by value:" at bounding box center [541, 161] width 107 height 18
type input "*******"
drag, startPoint x: 569, startPoint y: 188, endPoint x: 522, endPoint y: 281, distance: 105.0
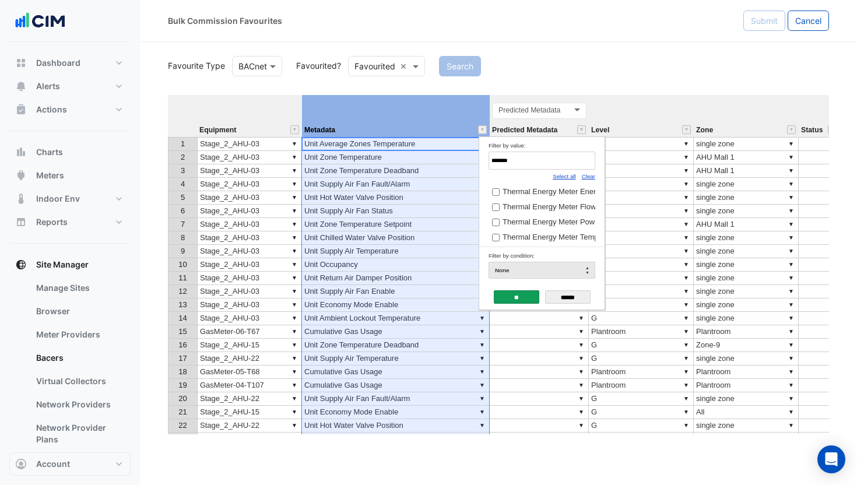
click at [569, 188] on span "Thermal Energy Meter Energy" at bounding box center [552, 191] width 101 height 9
click at [519, 301] on input "**" at bounding box center [516, 296] width 45 height 13
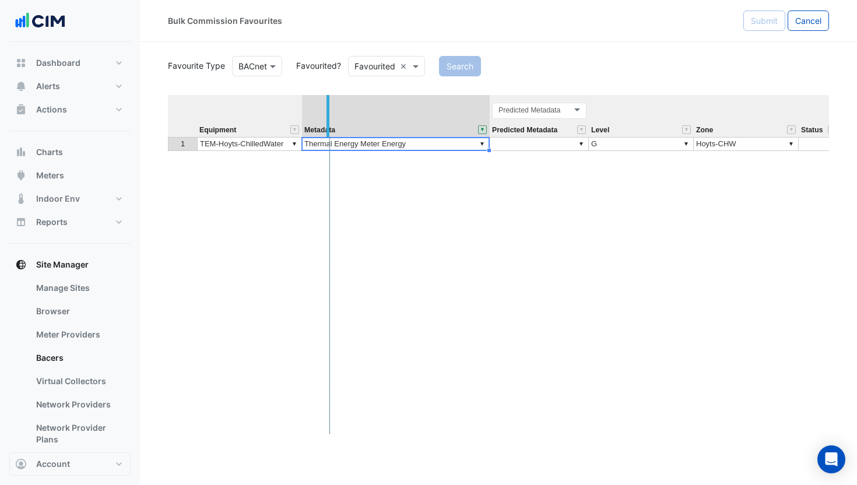
drag, startPoint x: 300, startPoint y: 107, endPoint x: 328, endPoint y: 108, distance: 28.0
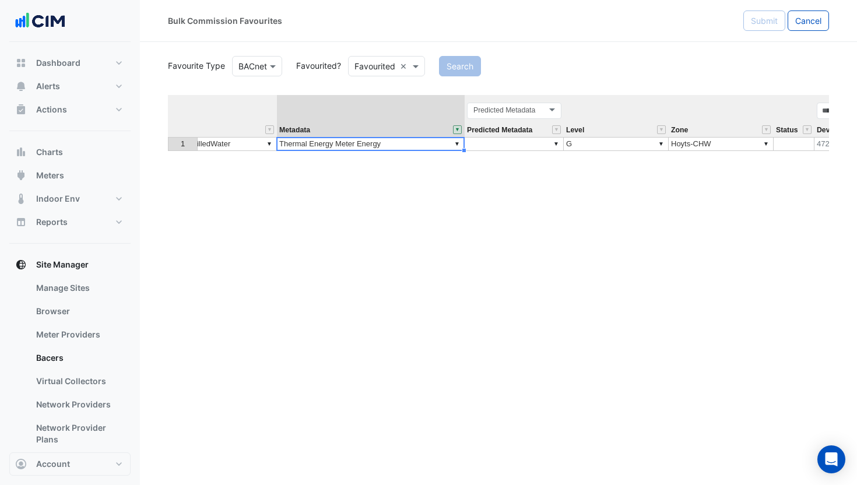
scroll to position [169, 0]
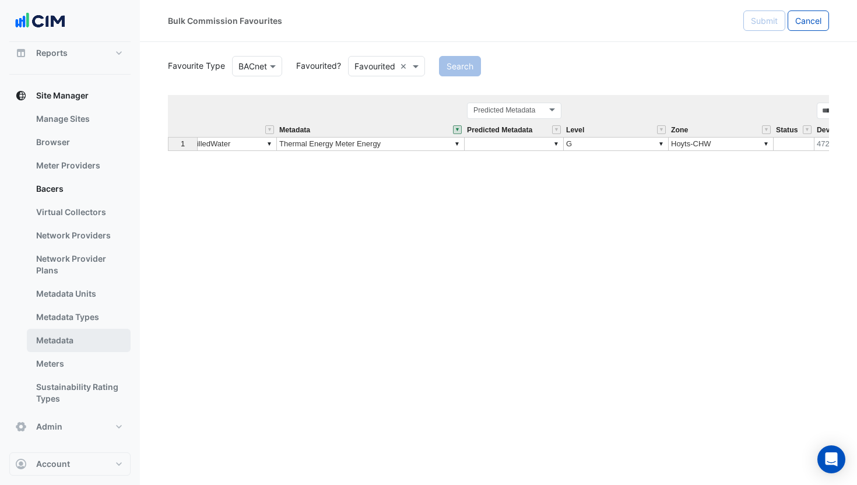
click at [61, 344] on link "Metadata" at bounding box center [79, 340] width 104 height 23
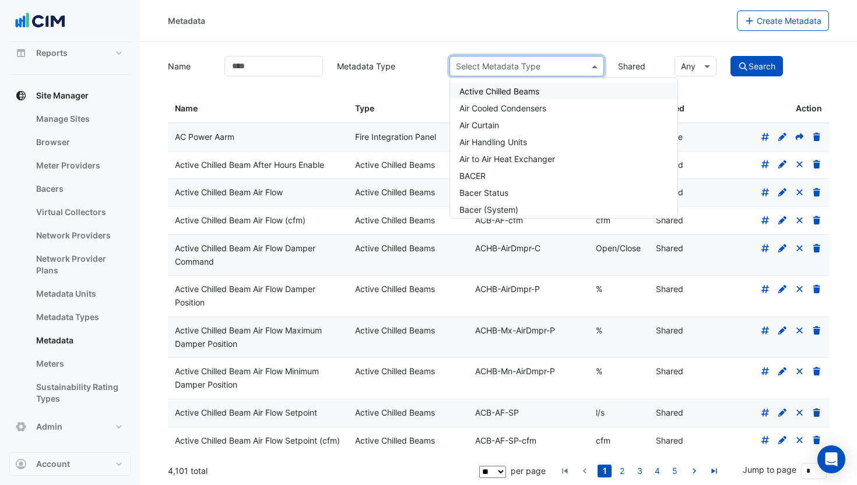
drag, startPoint x: 530, startPoint y: 66, endPoint x: 536, endPoint y: 70, distance: 6.8
click at [531, 66] on input "text" at bounding box center [515, 67] width 119 height 12
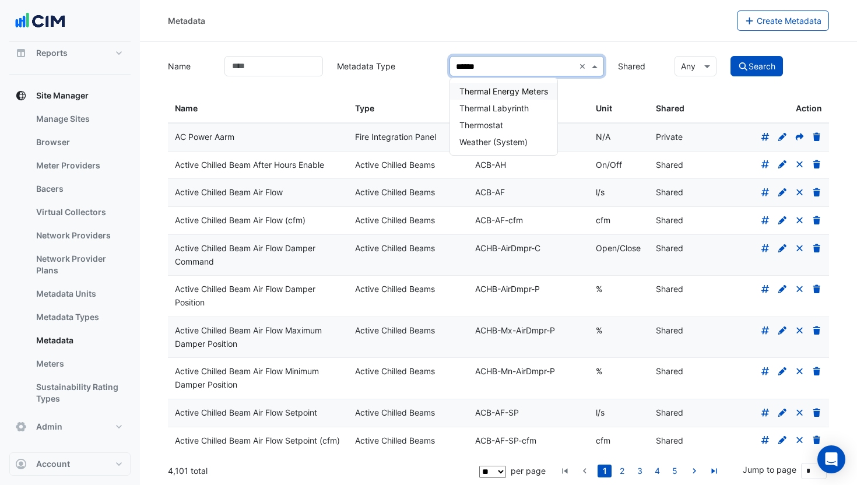
type input "*******"
click at [501, 97] on div "Thermal Energy Meters" at bounding box center [503, 91] width 107 height 17
click at [748, 68] on button "Search" at bounding box center [756, 66] width 52 height 20
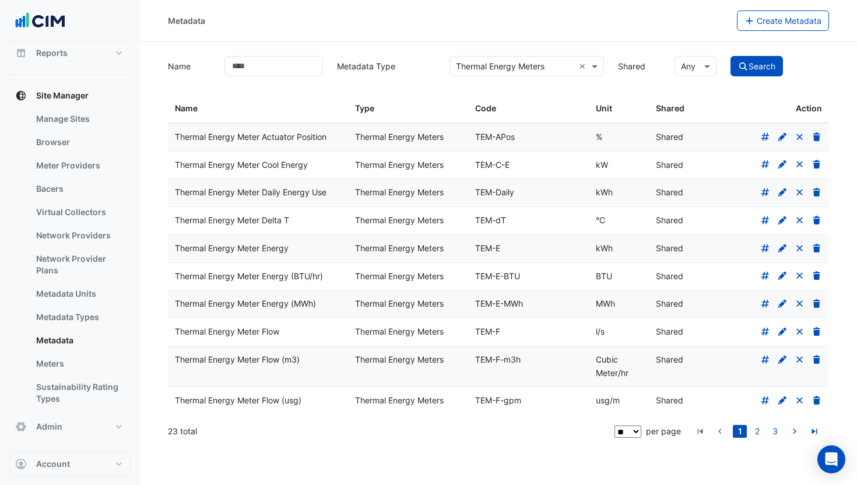
drag, startPoint x: 761, startPoint y: 135, endPoint x: 764, endPoint y: 166, distance: 31.6
click at [761, 135] on icon at bounding box center [765, 137] width 10 height 8
drag, startPoint x: 765, startPoint y: 161, endPoint x: 768, endPoint y: 183, distance: 21.8
click at [765, 161] on icon at bounding box center [765, 164] width 10 height 8
drag, startPoint x: 766, startPoint y: 190, endPoint x: 766, endPoint y: 213, distance: 23.3
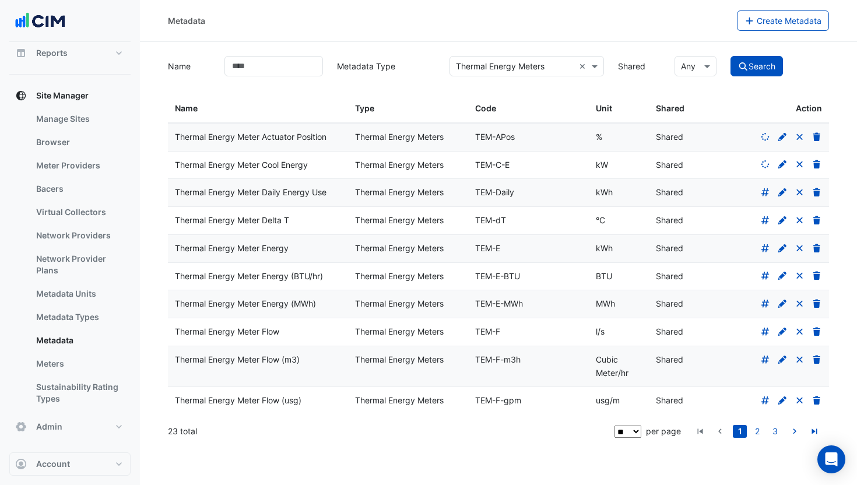
click at [766, 191] on icon at bounding box center [765, 192] width 8 height 8
drag, startPoint x: 765, startPoint y: 221, endPoint x: 769, endPoint y: 261, distance: 39.3
click at [765, 223] on icon at bounding box center [765, 220] width 10 height 8
click at [766, 253] on div at bounding box center [769, 248] width 106 height 13
click at [764, 246] on icon at bounding box center [765, 248] width 8 height 8
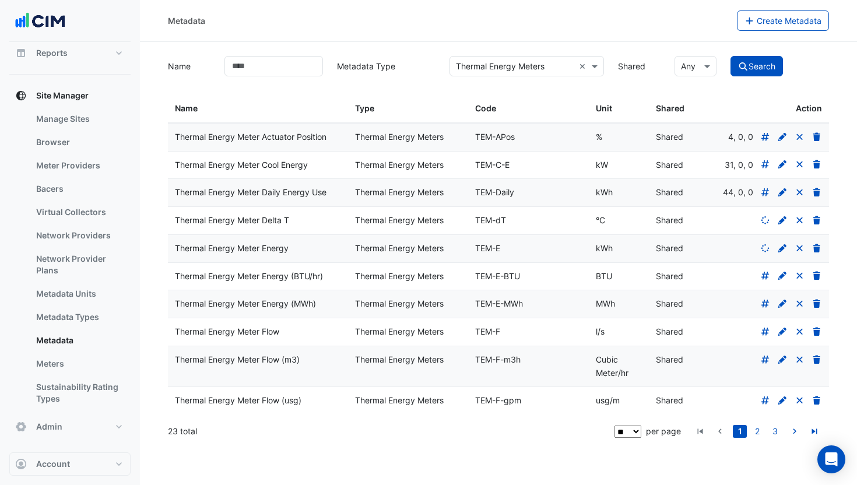
drag, startPoint x: 763, startPoint y: 274, endPoint x: 764, endPoint y: 290, distance: 16.4
click at [763, 275] on icon at bounding box center [765, 276] width 8 height 8
click at [765, 302] on icon at bounding box center [765, 304] width 8 height 8
click at [763, 346] on datatable-body-cell at bounding box center [769, 331] width 120 height 27
drag, startPoint x: 766, startPoint y: 357, endPoint x: 768, endPoint y: 389, distance: 31.5
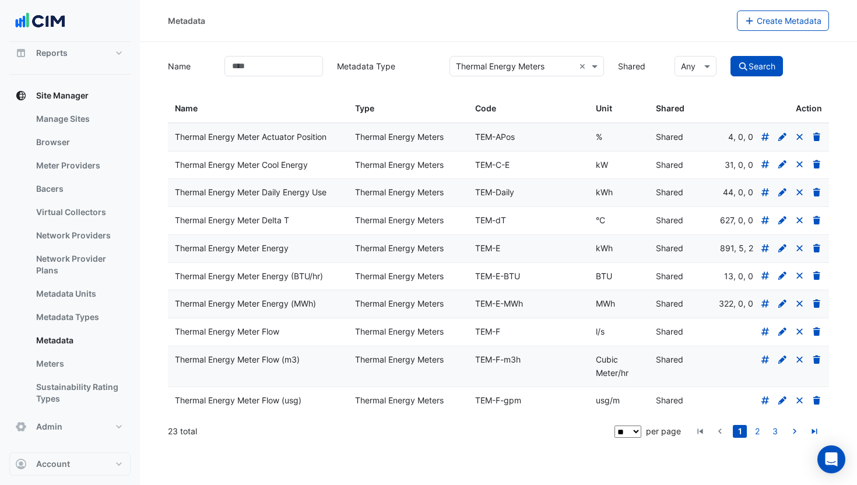
click at [767, 346] on datatable-body-cell at bounding box center [769, 331] width 120 height 27
drag, startPoint x: 766, startPoint y: 372, endPoint x: 764, endPoint y: 396, distance: 24.0
click at [766, 336] on icon at bounding box center [765, 332] width 10 height 8
click at [765, 364] on icon at bounding box center [765, 359] width 10 height 8
click at [766, 404] on icon at bounding box center [765, 400] width 8 height 8
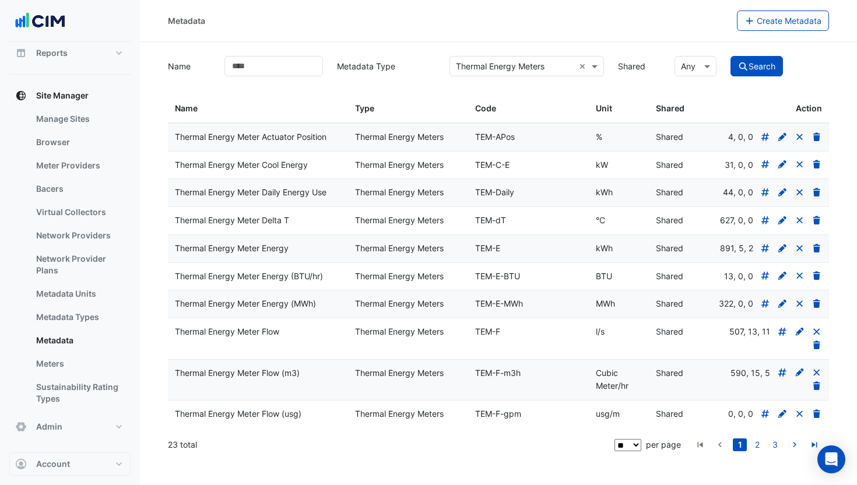
scroll to position [14, 0]
drag, startPoint x: 199, startPoint y: 248, endPoint x: 507, endPoint y: 244, distance: 308.3
click at [507, 244] on div "Thermal Energy Meter Energy Thermal Energy Meters TEM-E kWh Shared 891, 5, 2" at bounding box center [498, 248] width 661 height 27
drag, startPoint x: 179, startPoint y: 316, endPoint x: 628, endPoint y: 319, distance: 448.7
click at [626, 317] on div "Thermal Energy Meter Energy (MWh) Thermal Energy Meters TEM-E-MWh MWh Shared 32…" at bounding box center [498, 303] width 661 height 27
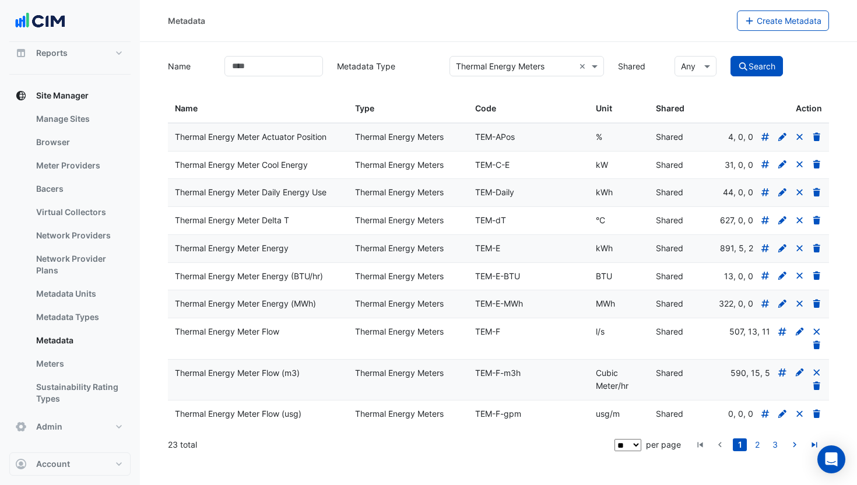
click at [619, 311] on div "MWh" at bounding box center [619, 303] width 46 height 13
drag, startPoint x: 619, startPoint y: 318, endPoint x: 604, endPoint y: 318, distance: 15.2
click at [598, 311] on div "MWh" at bounding box center [619, 303] width 46 height 13
drag, startPoint x: 200, startPoint y: 177, endPoint x: 667, endPoint y: 180, distance: 466.2
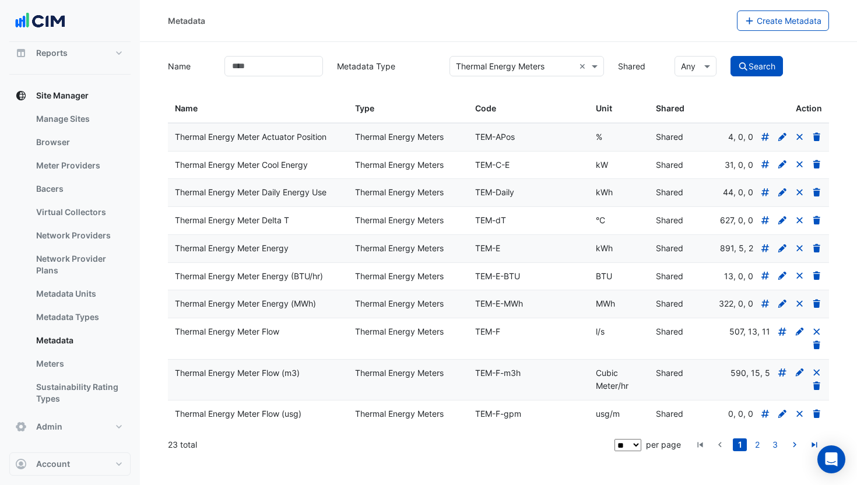
click at [667, 180] on div "Thermal Energy Meter Daily Energy Use Thermal Energy Meters TEM-Daily kWh Share…" at bounding box center [498, 192] width 661 height 27
drag, startPoint x: 543, startPoint y: 316, endPoint x: 248, endPoint y: 270, distance: 299.0
click at [169, 317] on div "Thermal Energy Meter Energy (MWh) Thermal Energy Meters TEM-E-MWh MWh Shared 32…" at bounding box center [498, 303] width 661 height 27
drag, startPoint x: 614, startPoint y: 248, endPoint x: 191, endPoint y: 248, distance: 423.1
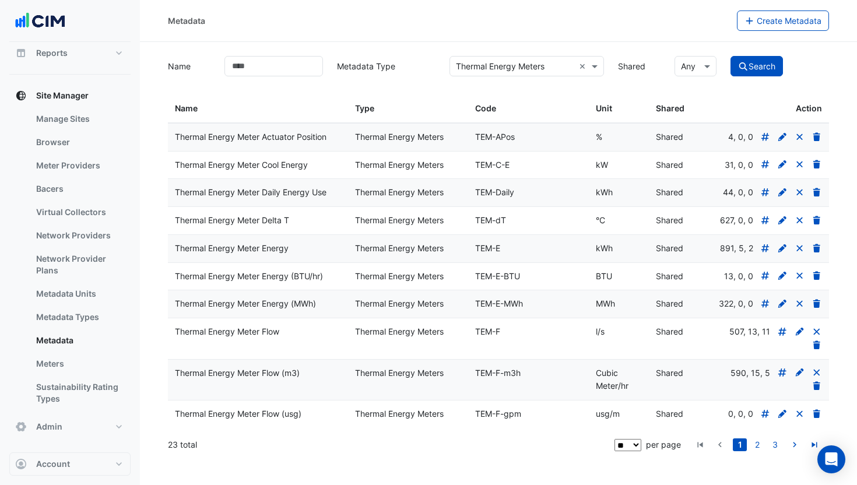
click at [191, 248] on div "Thermal Energy Meter Energy Thermal Energy Meters TEM-E kWh Shared 891, 5, 2" at bounding box center [498, 248] width 661 height 27
drag, startPoint x: 689, startPoint y: 178, endPoint x: 186, endPoint y: 178, distance: 503.5
click at [186, 179] on div "Thermal Energy Meter Daily Energy Use Thermal Energy Meters TEM-Daily kWh Share…" at bounding box center [498, 192] width 661 height 27
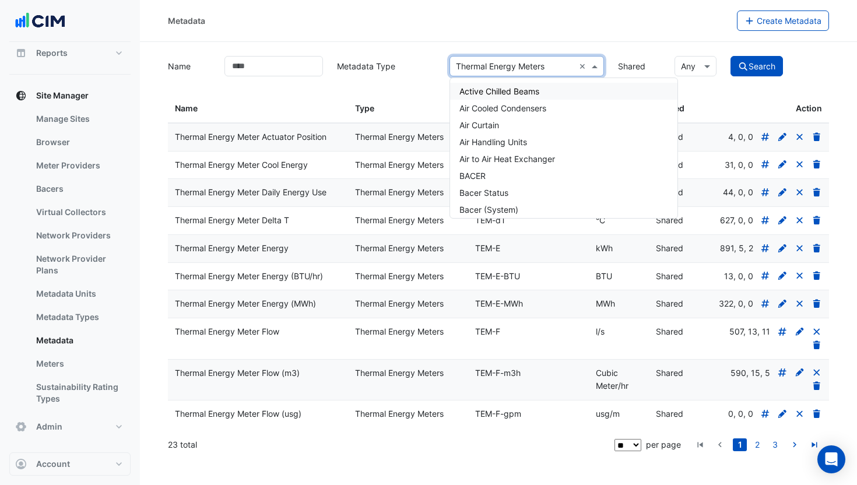
click at [497, 61] on input "text" at bounding box center [515, 67] width 119 height 12
type input "*****"
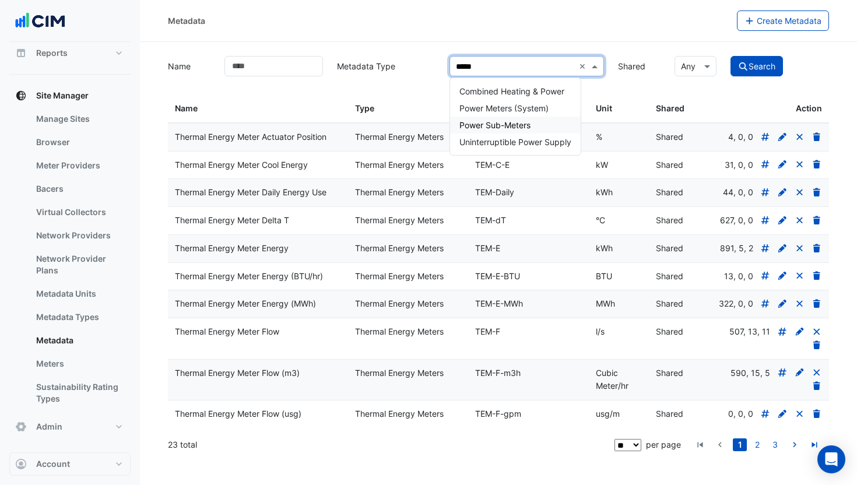
click at [514, 117] on div "Power Sub-Meters" at bounding box center [515, 125] width 131 height 17
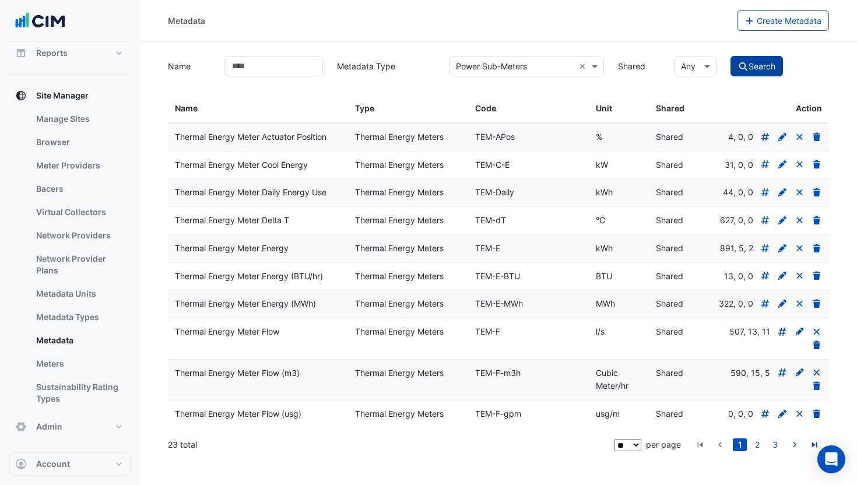
click at [748, 56] on button "Search" at bounding box center [756, 66] width 52 height 20
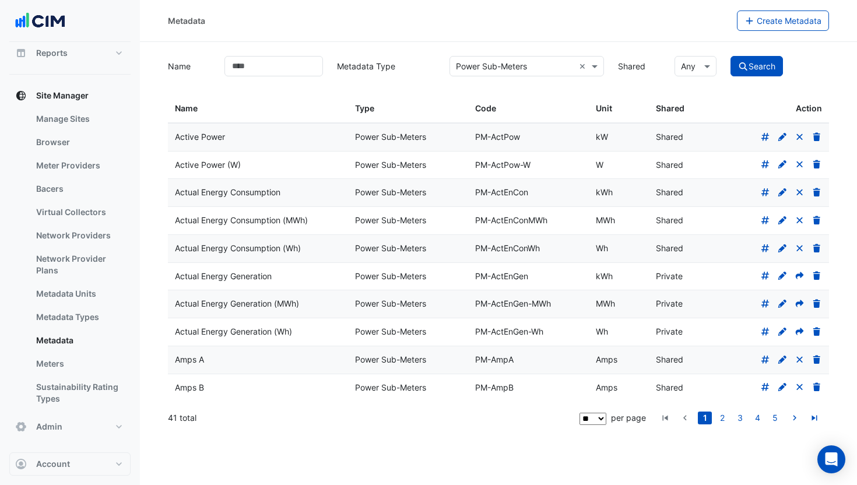
drag, startPoint x: 191, startPoint y: 193, endPoint x: 671, endPoint y: 199, distance: 479.7
click at [572, 197] on div "Actual Energy Consumption Power Sub-Meters PM-ActEnCon kWh Shared" at bounding box center [498, 192] width 661 height 27
click at [766, 193] on icon at bounding box center [765, 192] width 8 height 8
click at [763, 216] on icon at bounding box center [765, 220] width 10 height 8
click at [765, 166] on icon at bounding box center [765, 164] width 8 height 8
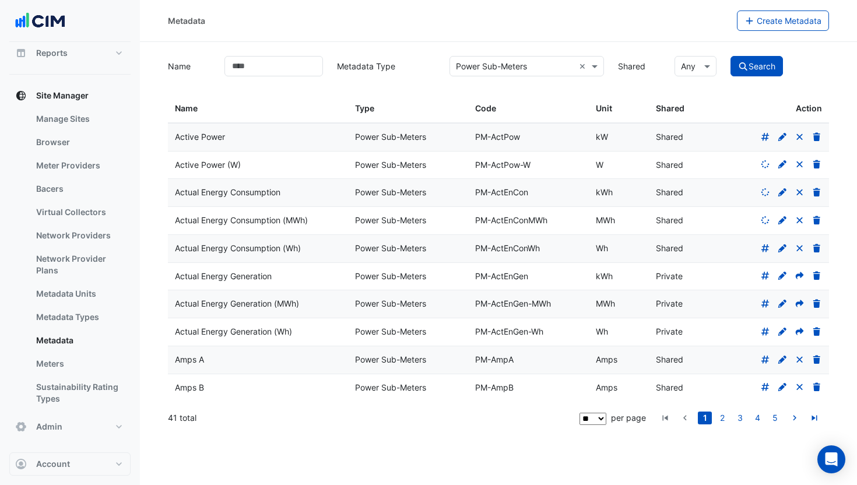
click at [765, 143] on div at bounding box center [769, 137] width 106 height 13
click at [762, 135] on icon at bounding box center [765, 137] width 10 height 8
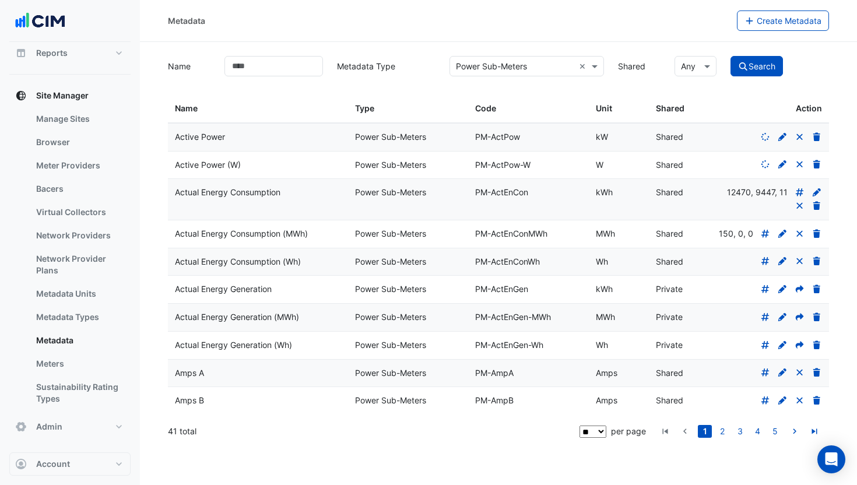
click at [761, 248] on datatable-body-cell "150, 0, 0" at bounding box center [769, 233] width 120 height 27
click at [765, 265] on icon at bounding box center [765, 261] width 10 height 8
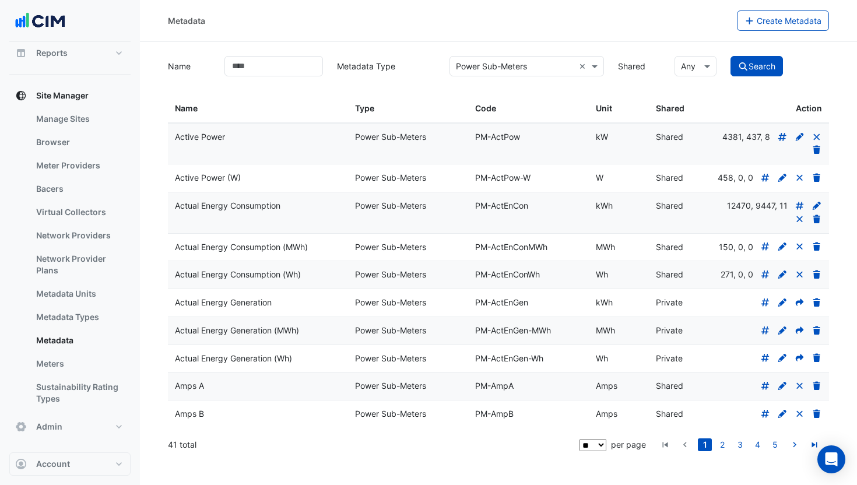
click at [763, 307] on icon at bounding box center [765, 302] width 8 height 8
click at [762, 335] on icon at bounding box center [765, 330] width 10 height 8
click at [765, 362] on icon at bounding box center [765, 358] width 10 height 8
drag, startPoint x: 767, startPoint y: 430, endPoint x: 761, endPoint y: 456, distance: 27.0
click at [767, 400] on datatable-body-cell at bounding box center [769, 385] width 120 height 27
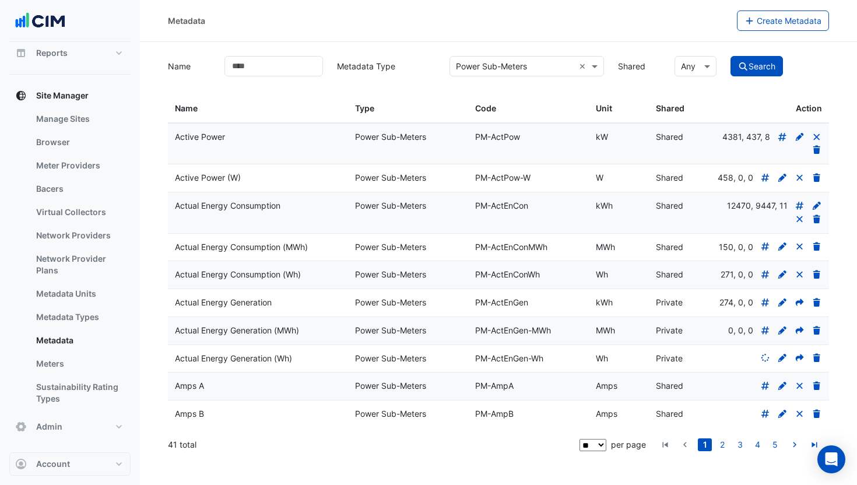
click at [764, 390] on icon at bounding box center [765, 386] width 10 height 8
click at [765, 418] on icon at bounding box center [765, 414] width 10 height 8
drag, startPoint x: 181, startPoint y: 222, endPoint x: 311, endPoint y: 223, distance: 130.0
click at [308, 213] on div "Actual Energy Consumption" at bounding box center [258, 205] width 166 height 13
drag, startPoint x: 691, startPoint y: 236, endPoint x: 708, endPoint y: 234, distance: 17.0
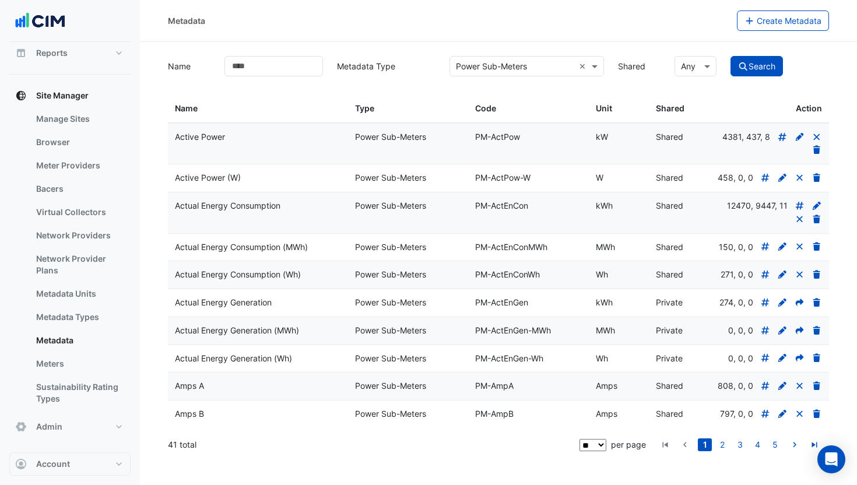
click at [692, 233] on datatable-body-cell "Shared" at bounding box center [679, 212] width 60 height 41
click at [512, 61] on input "text" at bounding box center [515, 67] width 119 height 12
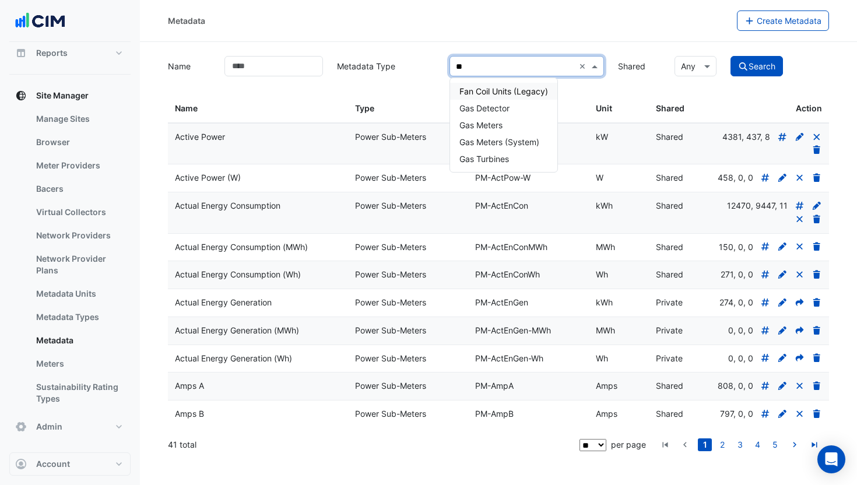
type input "***"
click at [509, 100] on div "Gas Meters" at bounding box center [499, 108] width 98 height 17
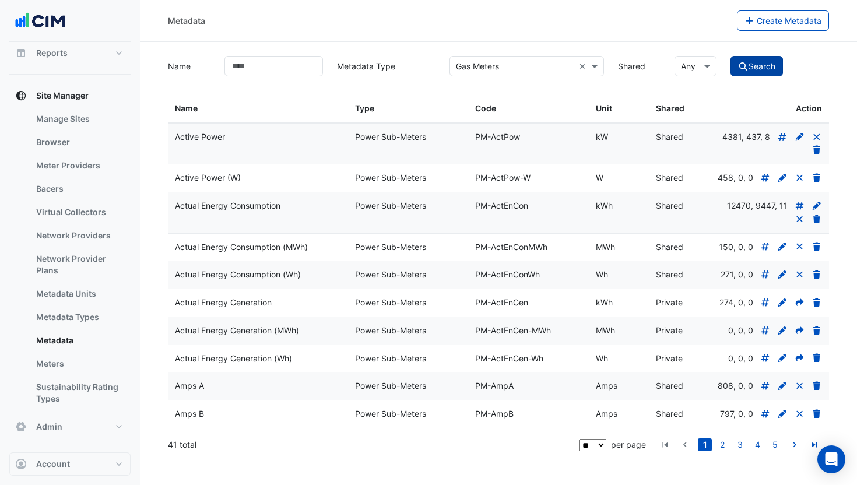
click at [751, 56] on button "Search" at bounding box center [756, 66] width 52 height 20
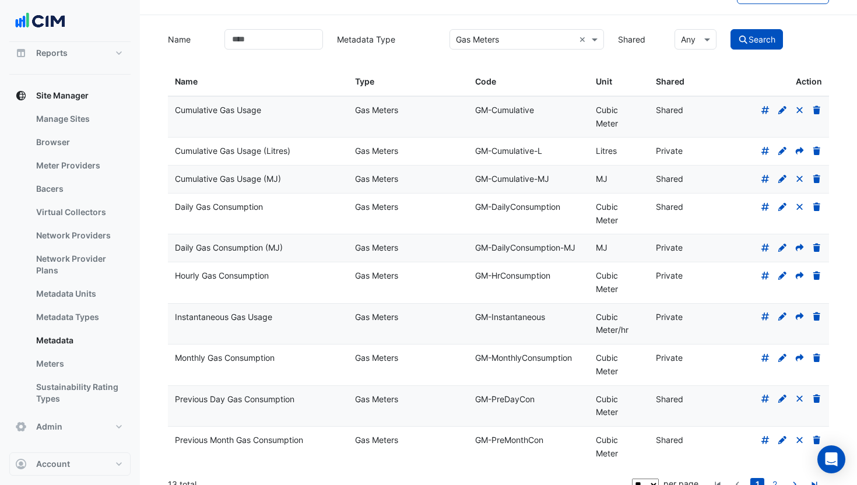
click at [768, 179] on icon at bounding box center [765, 179] width 10 height 8
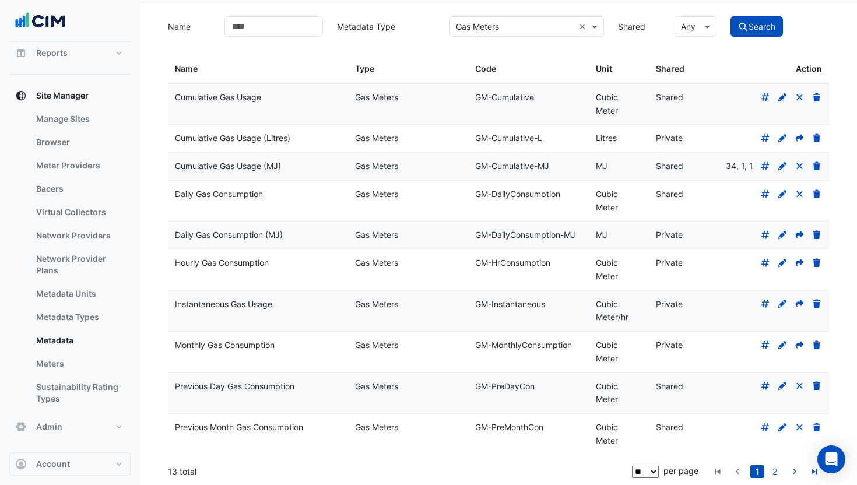
scroll to position [41, 0]
click at [766, 238] on fa-icon at bounding box center [765, 233] width 10 height 10
click at [760, 97] on icon at bounding box center [765, 96] width 10 height 8
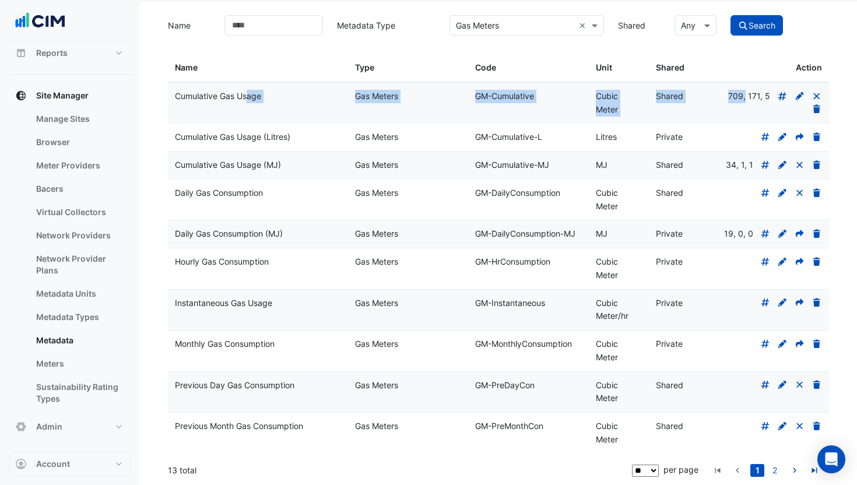
drag, startPoint x: 740, startPoint y: 96, endPoint x: 715, endPoint y: 150, distance: 60.2
click at [220, 96] on div "Cumulative Gas Usage Gas Meters GM-Cumulative Cubic Meter Shared 709, 171, 5" at bounding box center [498, 103] width 661 height 41
click at [499, 26] on input "text" at bounding box center [515, 26] width 119 height 12
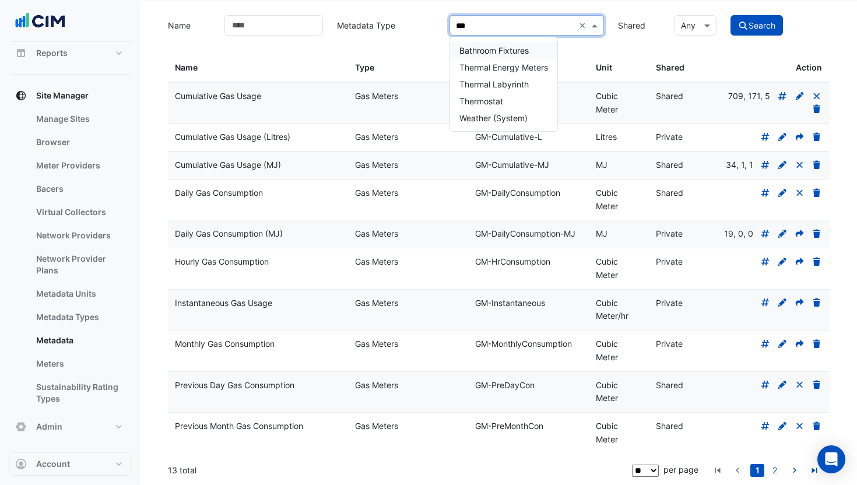
type input "****"
drag, startPoint x: 515, startPoint y: 50, endPoint x: 763, endPoint y: 36, distance: 248.6
click at [516, 50] on span "Thermal Energy Meters" at bounding box center [503, 50] width 89 height 10
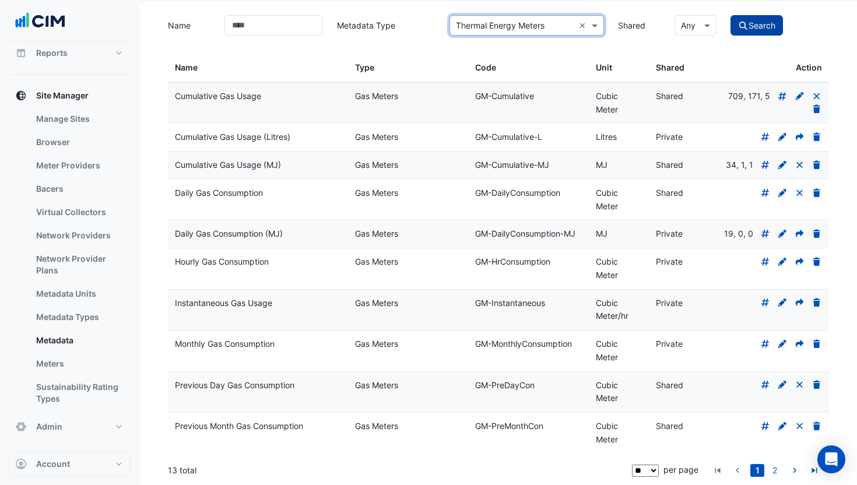
click at [763, 25] on button "Search" at bounding box center [756, 25] width 52 height 20
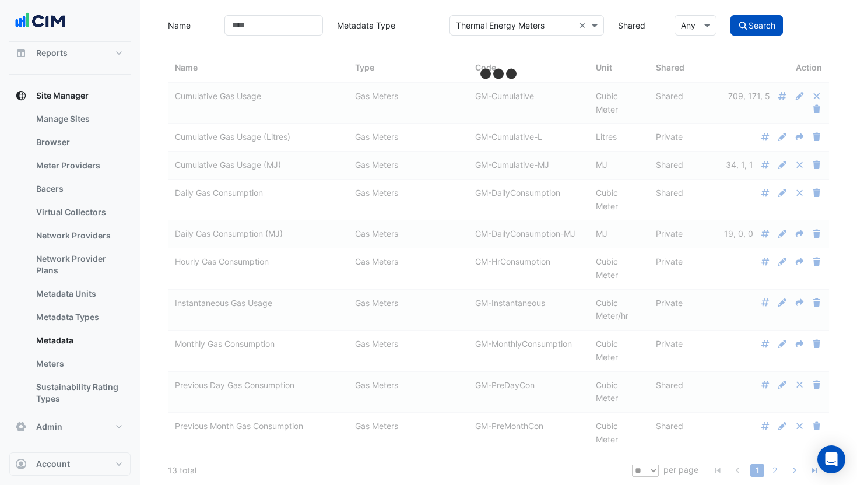
scroll to position [14, 0]
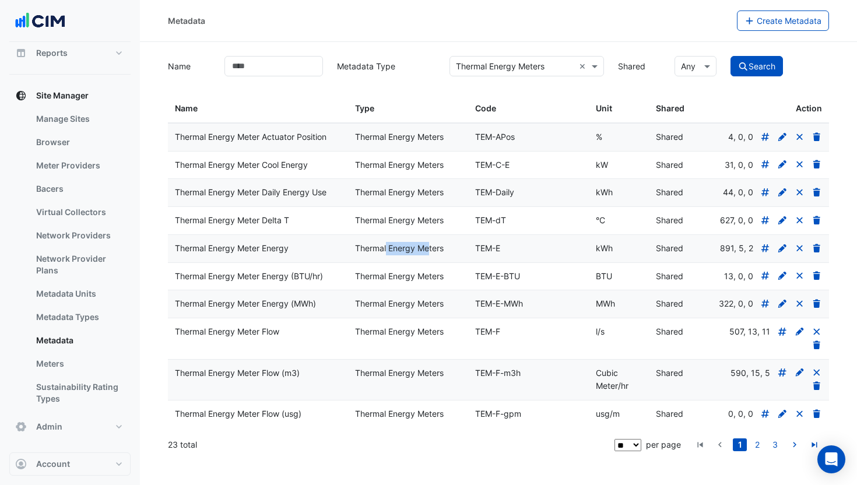
drag, startPoint x: 357, startPoint y: 247, endPoint x: 254, endPoint y: 253, distance: 102.8
click at [399, 245] on div "Thermal Energy Meters" at bounding box center [408, 248] width 106 height 13
drag, startPoint x: 285, startPoint y: 248, endPoint x: 178, endPoint y: 249, distance: 106.7
click at [178, 249] on div "Thermal Energy Meter Energy" at bounding box center [258, 248] width 166 height 13
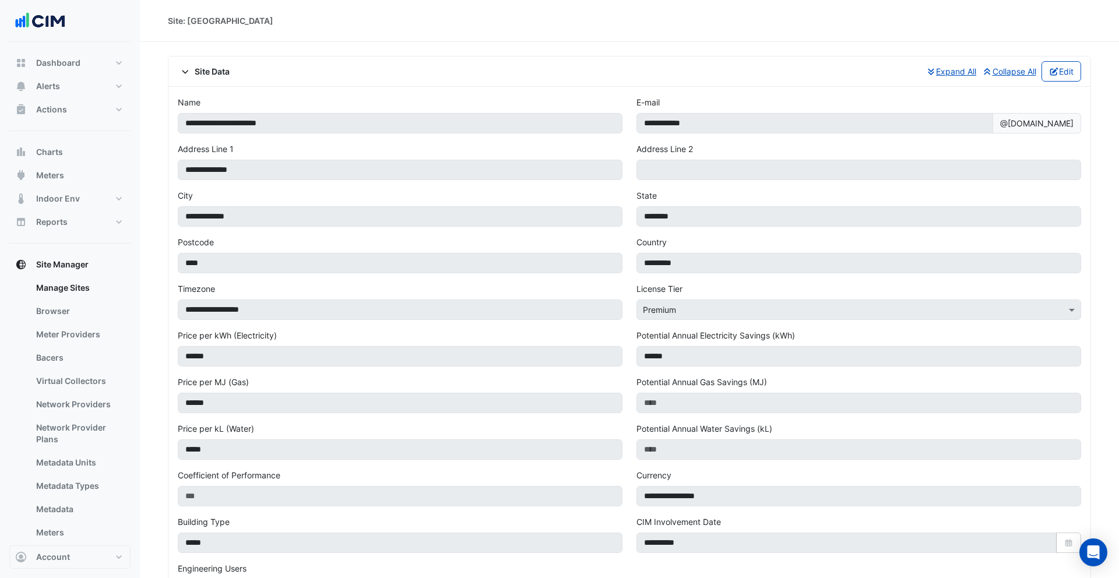
click at [193, 68] on span at bounding box center [186, 71] width 17 height 10
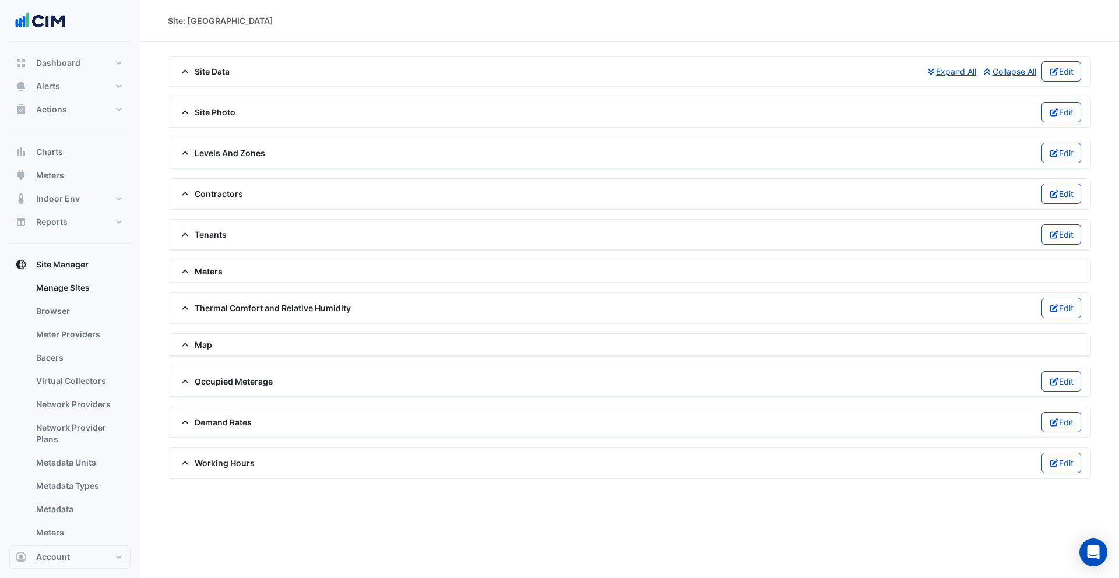
click at [203, 273] on span "Meters" at bounding box center [200, 271] width 45 height 12
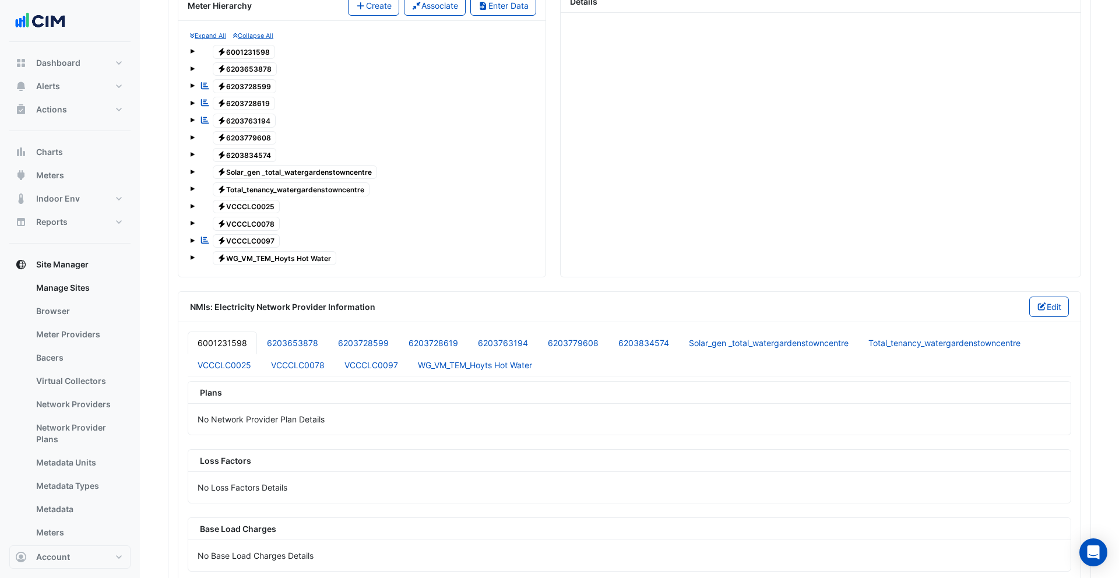
scroll to position [245, 0]
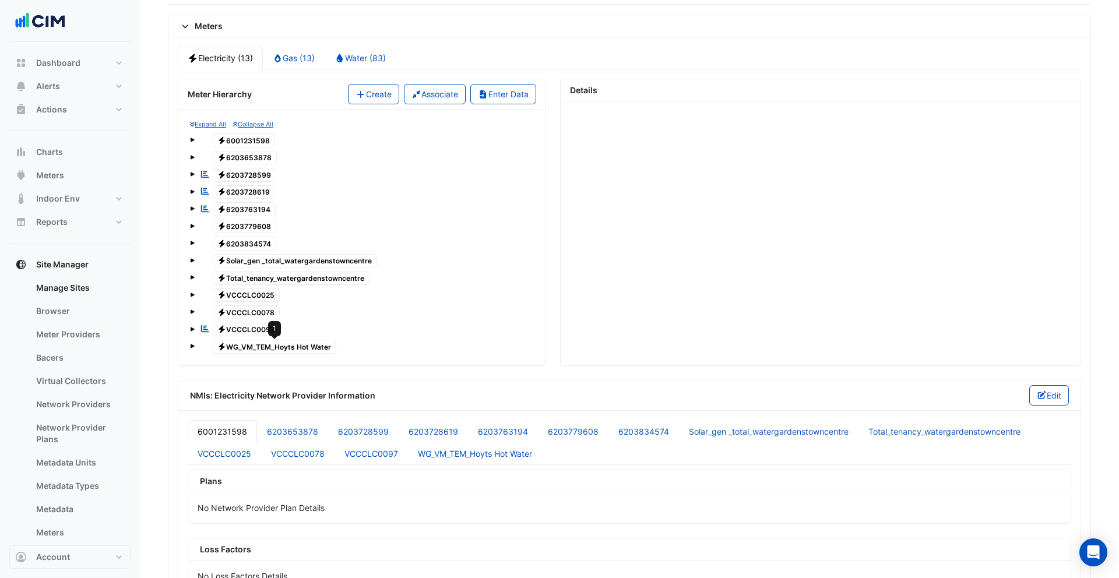
click at [267, 340] on span "Electricity WG_VM_TEM_Hoyts Hot Water" at bounding box center [275, 347] width 124 height 14
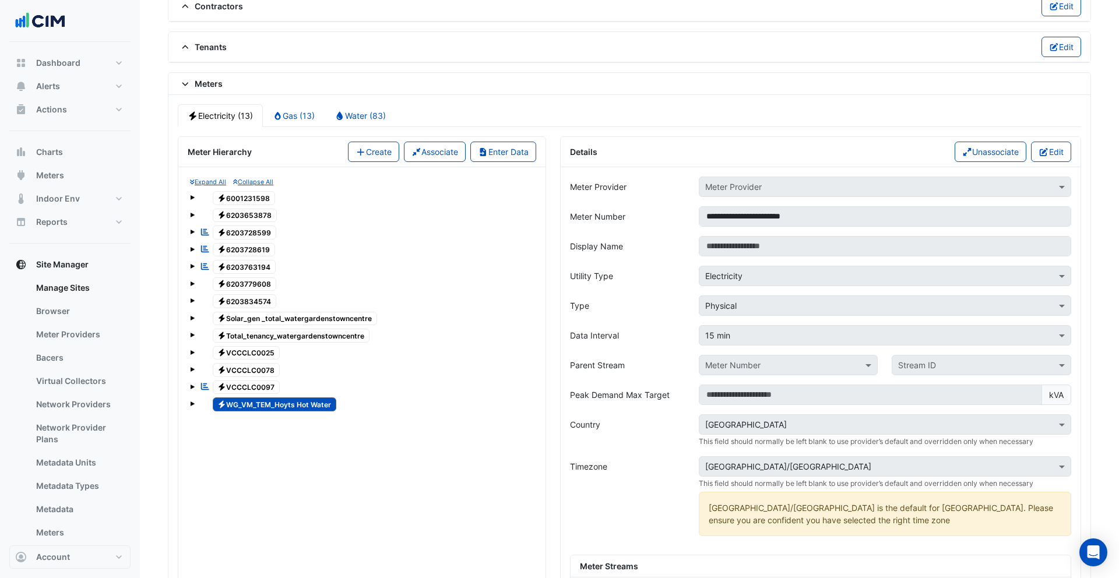
scroll to position [153, 0]
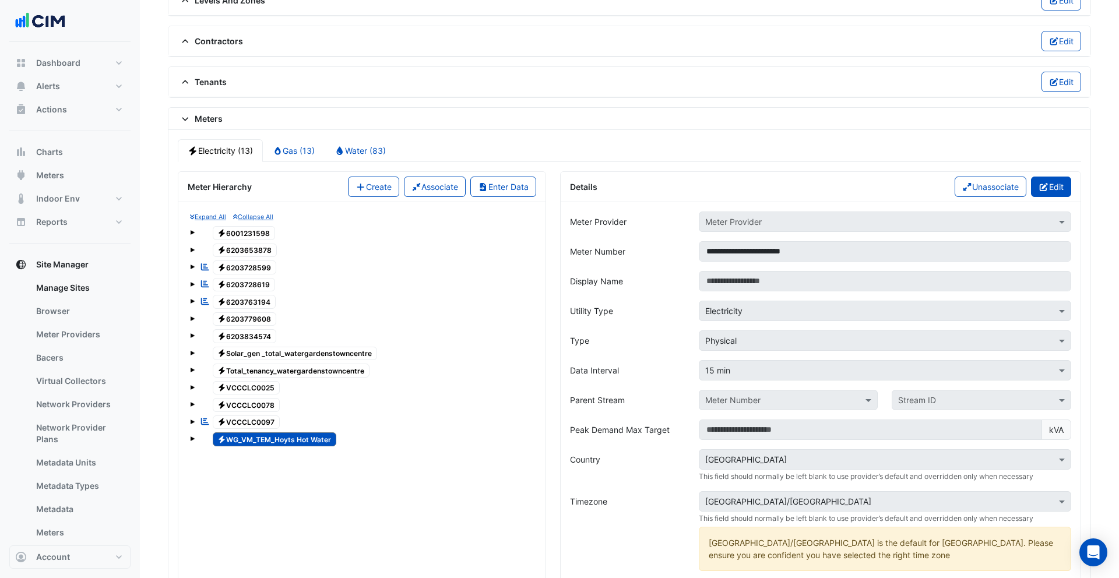
click at [1050, 193] on button "Edit" at bounding box center [1051, 187] width 40 height 20
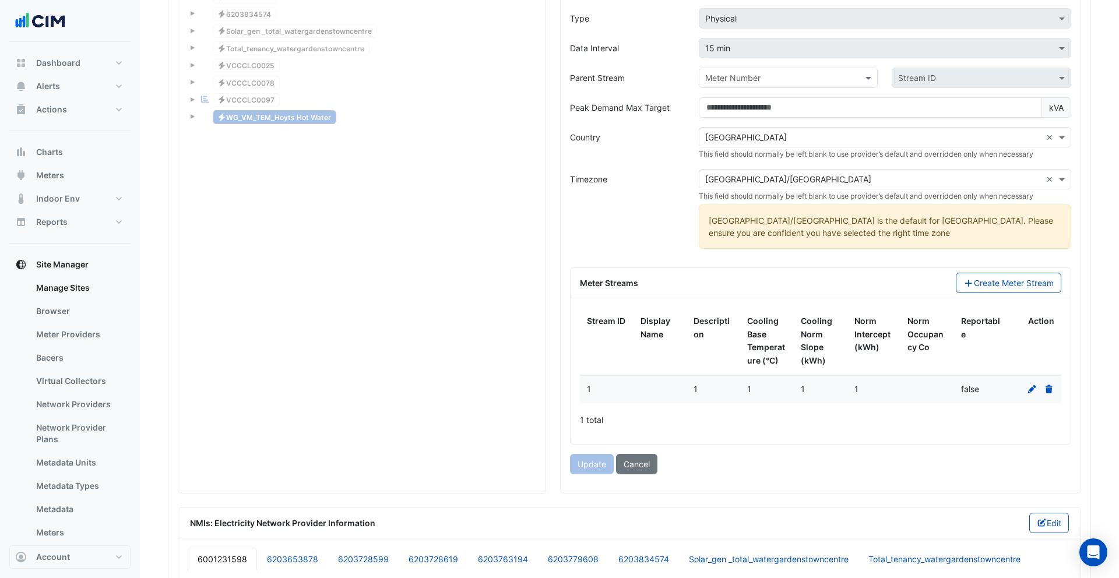
scroll to position [522, 0]
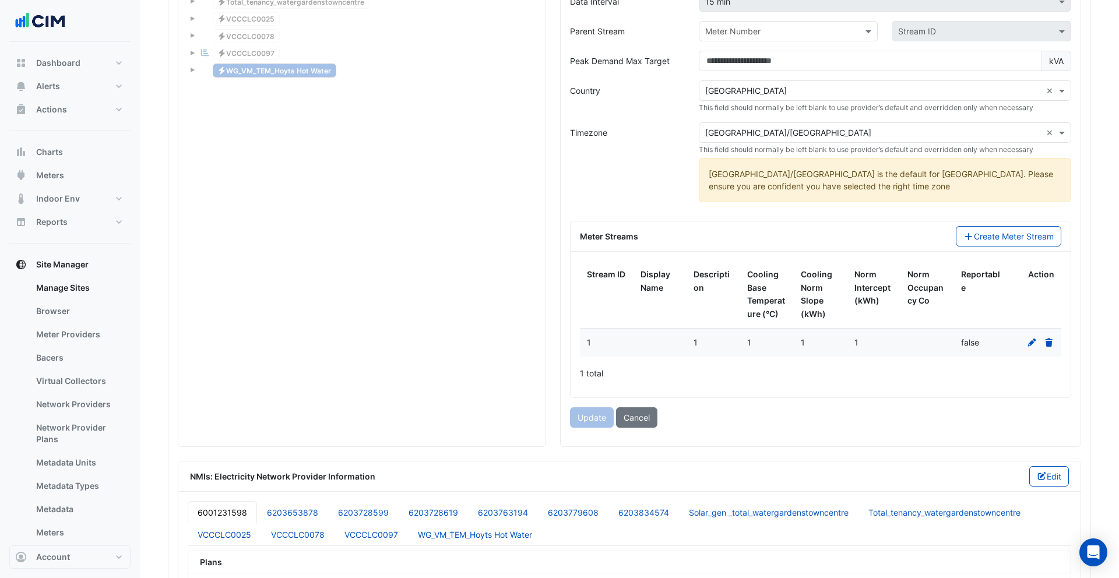
click at [1030, 343] on icon at bounding box center [1031, 342] width 8 height 8
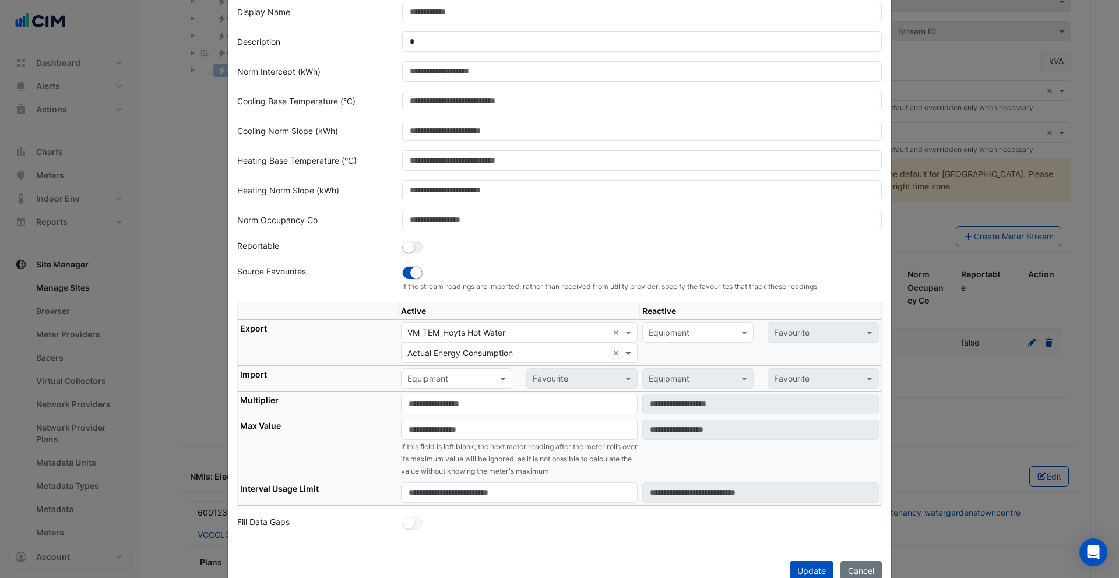
scroll to position [88, 0]
click at [861, 572] on button "Cancel" at bounding box center [860, 571] width 41 height 20
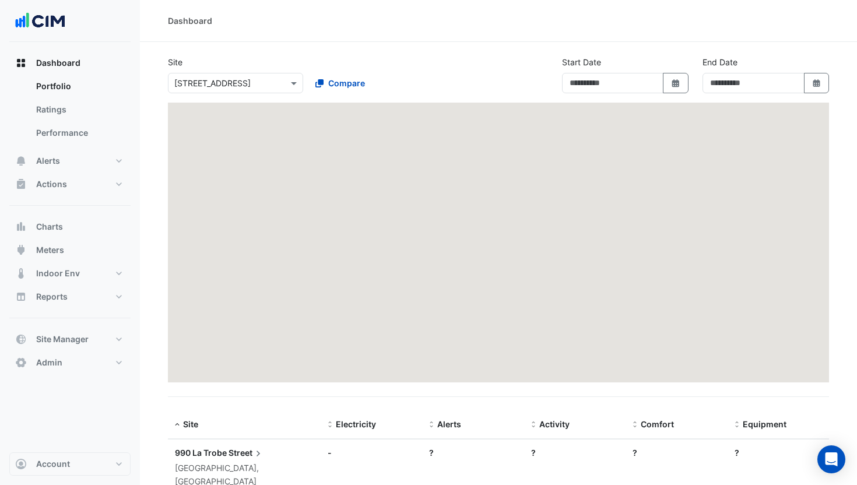
type input "**********"
click at [238, 83] on input "text" at bounding box center [223, 84] width 99 height 12
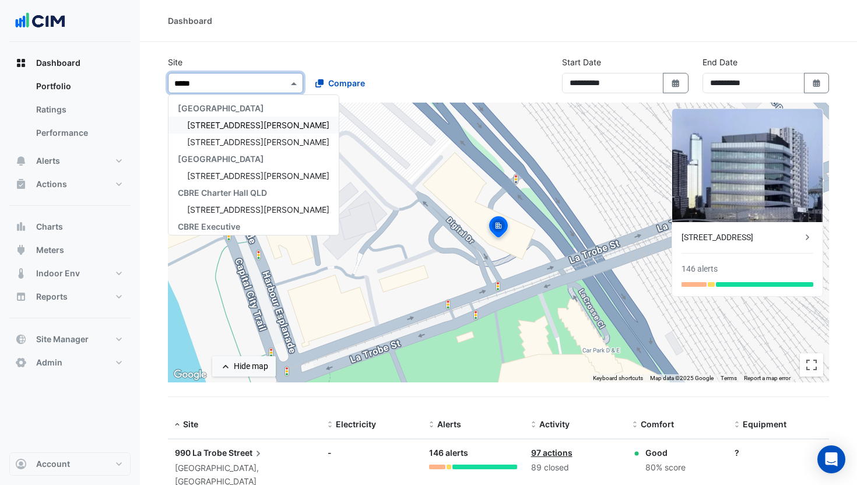
type input "******"
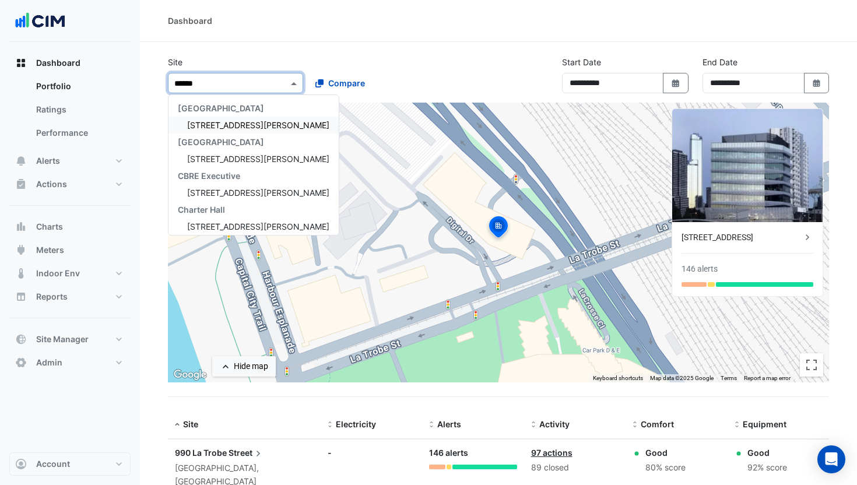
click at [258, 118] on div "[STREET_ADDRESS][PERSON_NAME]" at bounding box center [253, 125] width 170 height 17
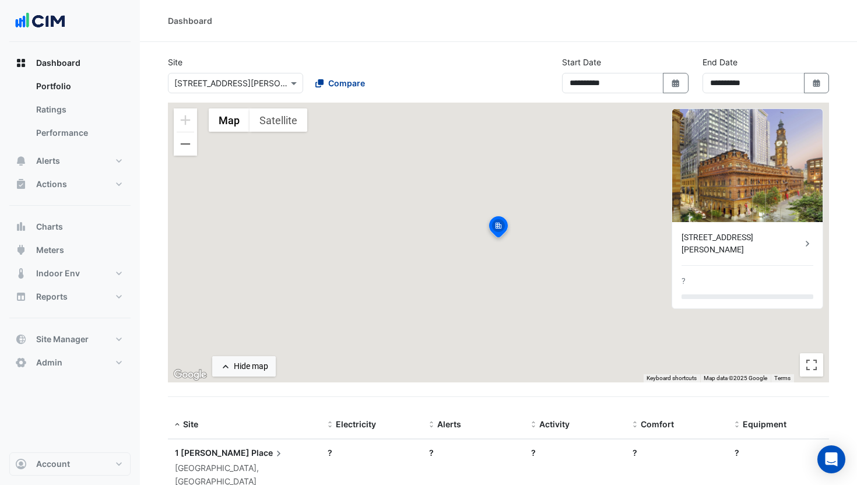
click at [355, 85] on span "Compare" at bounding box center [346, 83] width 37 height 12
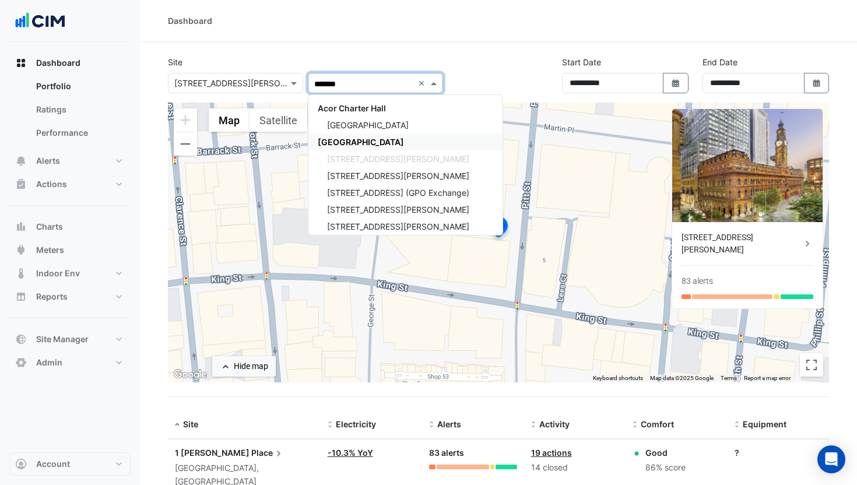
click at [377, 142] on span "[GEOGRAPHIC_DATA]" at bounding box center [361, 142] width 86 height 10
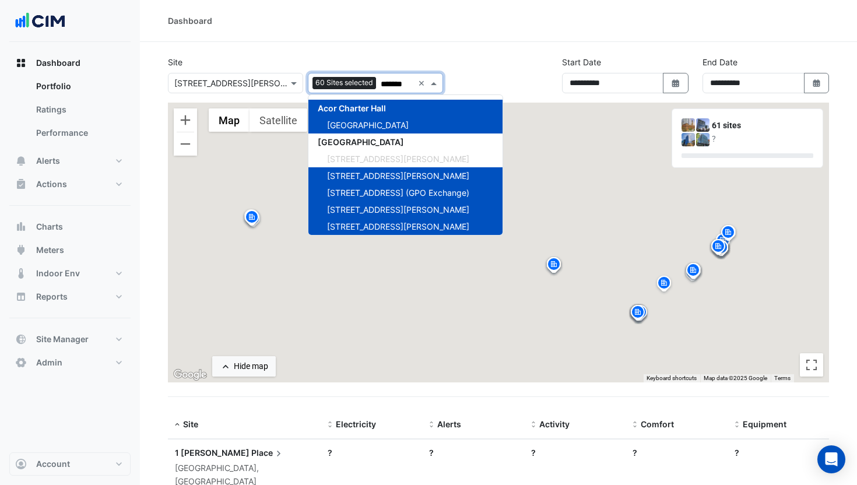
type input "*******"
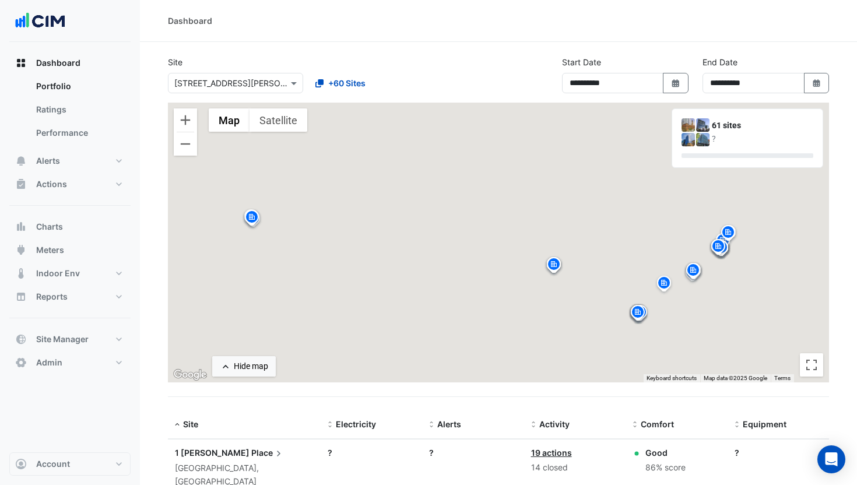
click at [555, 266] on img at bounding box center [553, 266] width 19 height 20
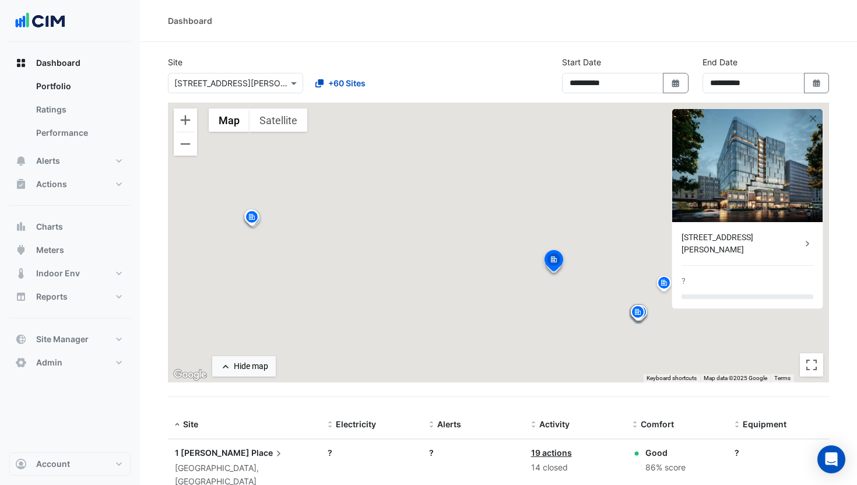
click at [501, 270] on div "To navigate, press the arrow keys. To activate drag with keyboard, press Alt + …" at bounding box center [498, 243] width 661 height 280
click at [554, 265] on img at bounding box center [554, 262] width 26 height 28
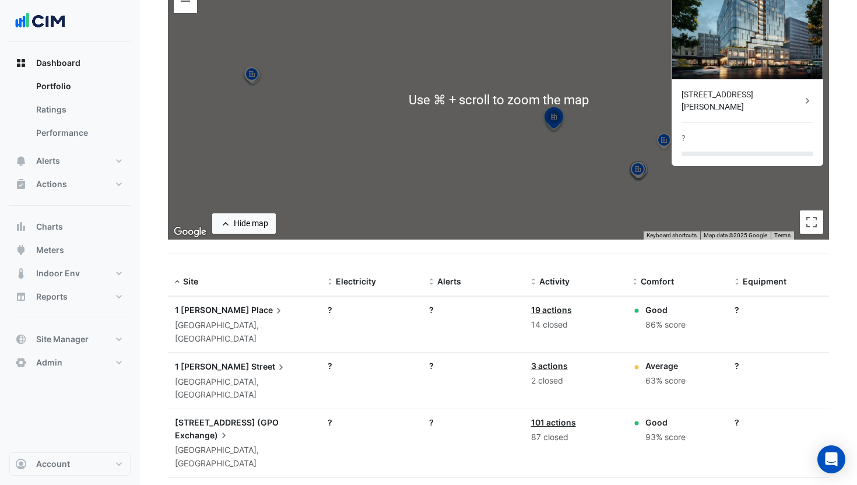
scroll to position [161, 0]
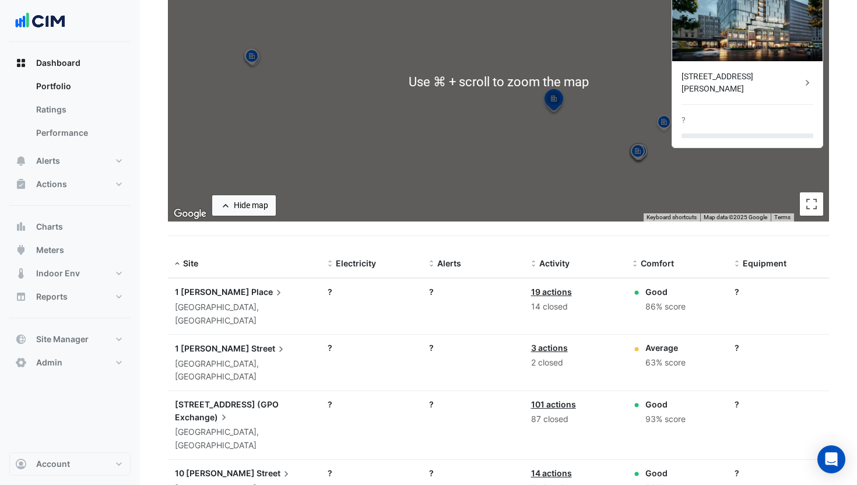
click at [206, 294] on span "1 [PERSON_NAME]" at bounding box center [212, 292] width 75 height 10
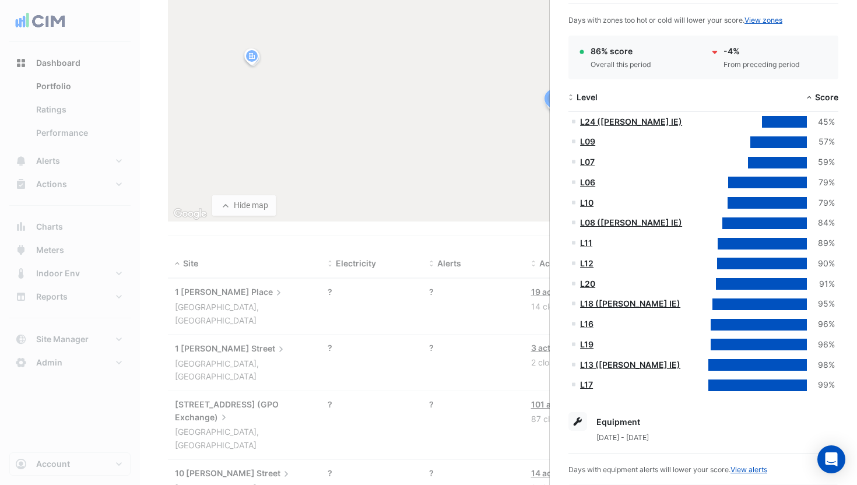
scroll to position [195, 0]
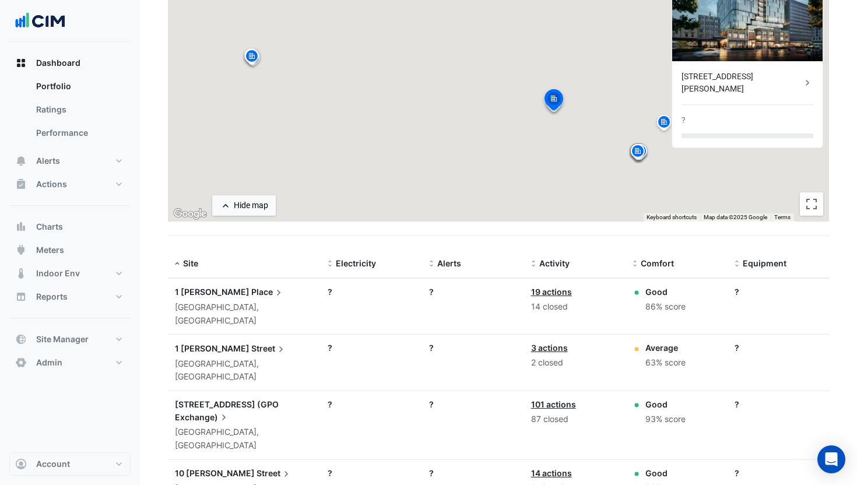
click at [325, 329] on ngb-offcanvas-backdrop at bounding box center [428, 242] width 857 height 485
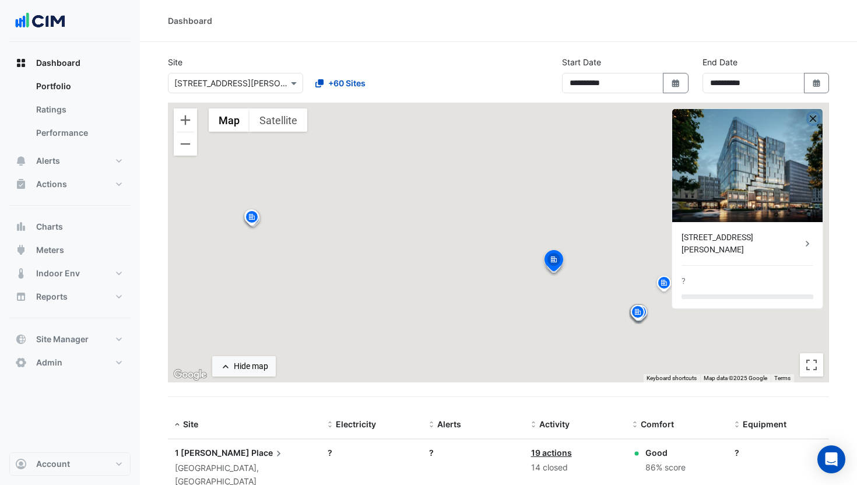
click at [811, 118] on button "button" at bounding box center [813, 119] width 10 height 10
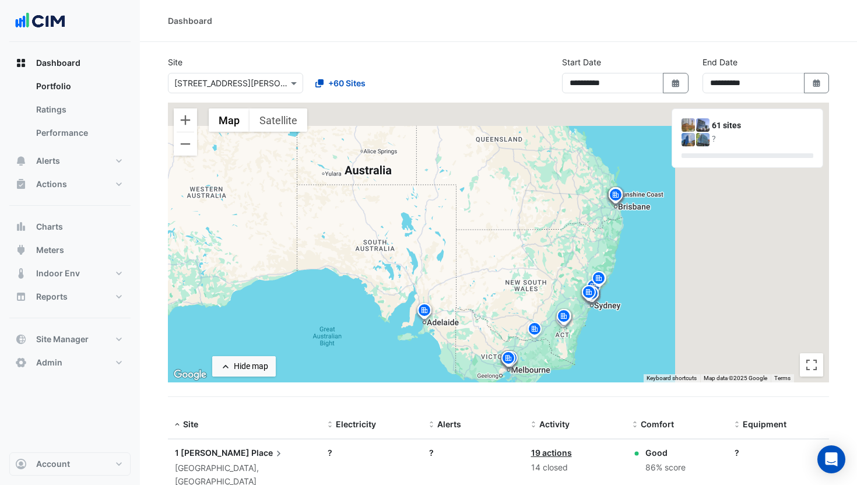
drag, startPoint x: 497, startPoint y: 205, endPoint x: 364, endPoint y: 251, distance: 140.3
click at [364, 251] on div "To activate drag with keyboard, press Alt + Enter. Once in keyboard drag state,…" at bounding box center [498, 243] width 661 height 280
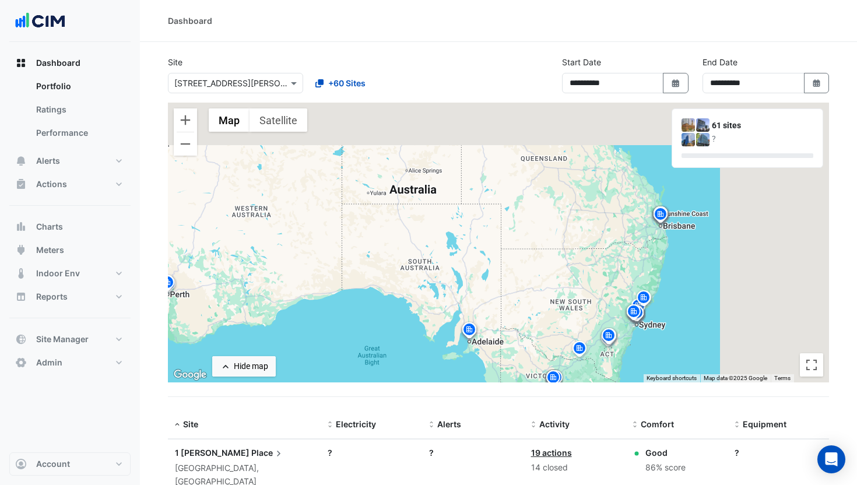
drag, startPoint x: 395, startPoint y: 225, endPoint x: 442, endPoint y: 245, distance: 50.9
click at [442, 245] on div "To activate drag with keyboard, press Alt + Enter. Once in keyboard drag state,…" at bounding box center [498, 243] width 661 height 280
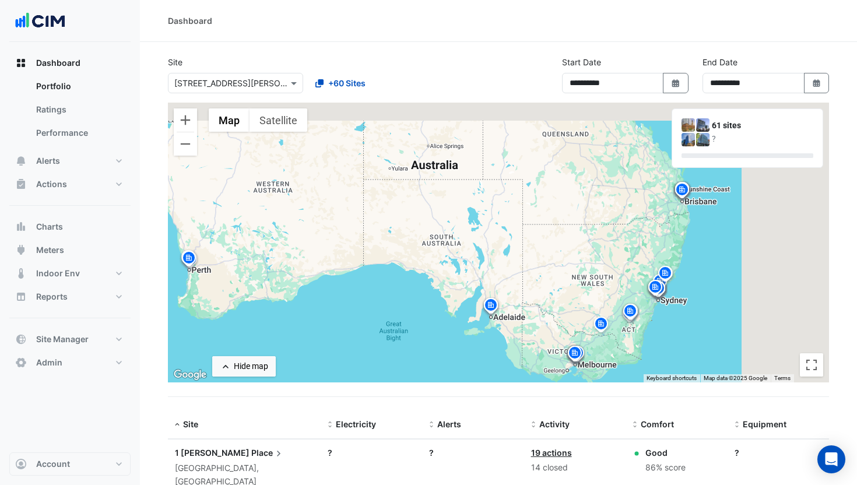
drag, startPoint x: 353, startPoint y: 275, endPoint x: 375, endPoint y: 249, distance: 34.3
click at [375, 249] on div "To activate drag with keyboard, press Alt + Enter. Once in keyboard drag state,…" at bounding box center [498, 243] width 661 height 280
click at [234, 365] on div "Hide map" at bounding box center [251, 366] width 34 height 12
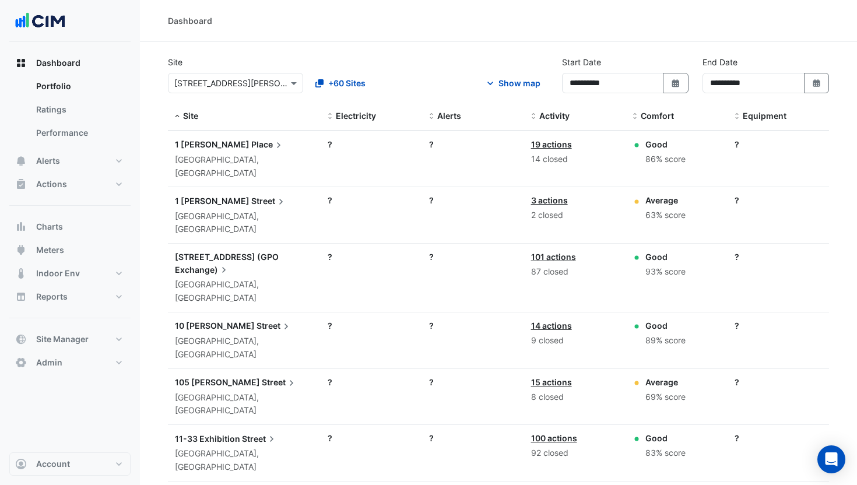
scroll to position [1, 0]
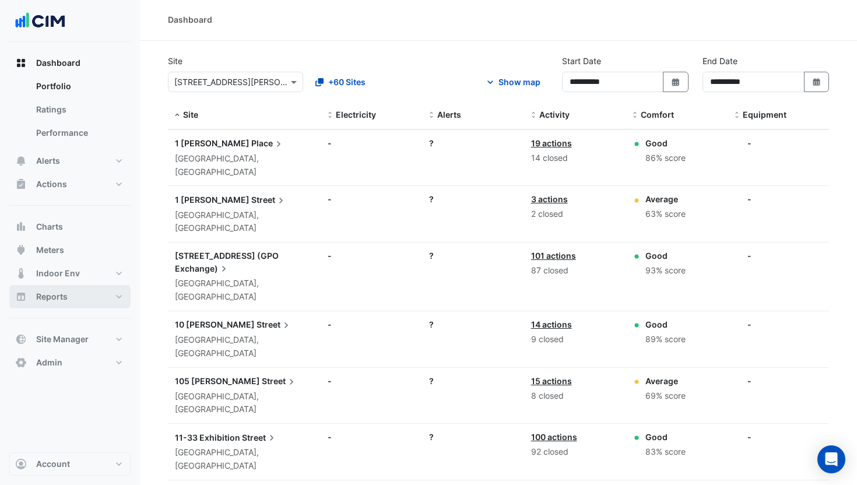
click at [91, 292] on button "Reports" at bounding box center [69, 296] width 121 height 23
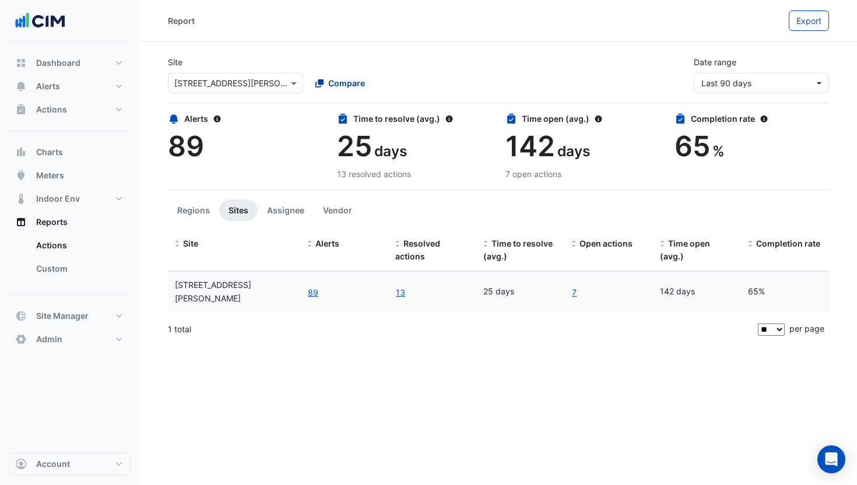
click at [355, 76] on button "Compare" at bounding box center [340, 83] width 65 height 20
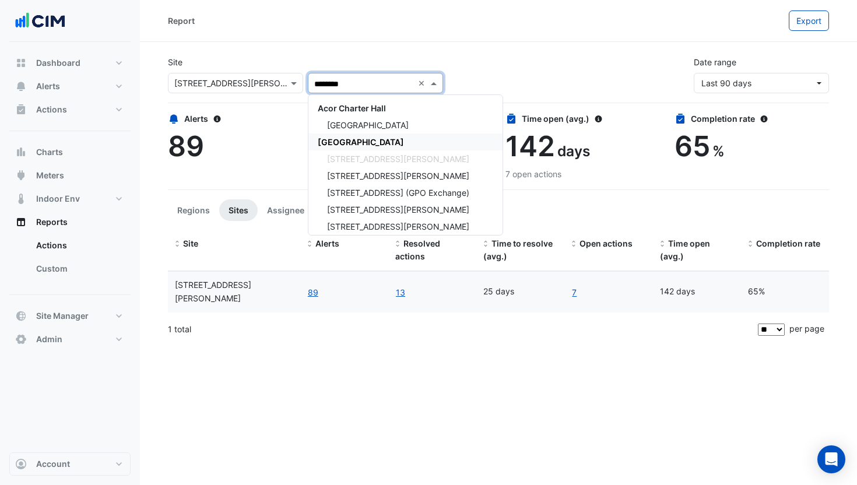
click at [374, 138] on span "[GEOGRAPHIC_DATA]" at bounding box center [361, 142] width 86 height 10
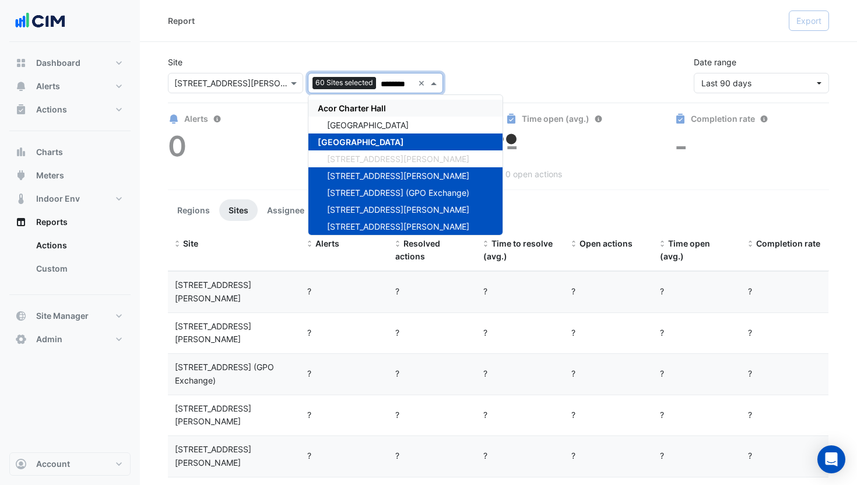
type input "*******"
click at [445, 46] on section "Site × 1 Martin Place 60 Sites selected ******* × Acor Charter Hall Chifley Tow…" at bounding box center [498, 351] width 717 height 618
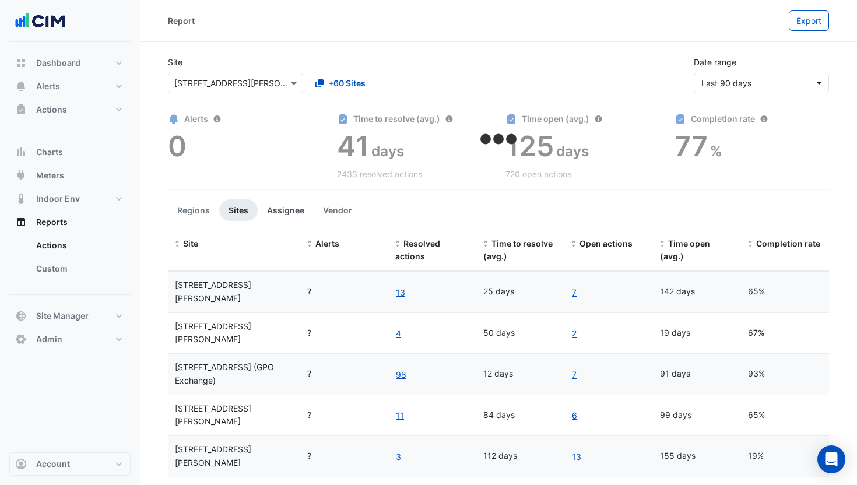
click at [289, 209] on button "Assignee" at bounding box center [286, 210] width 56 height 22
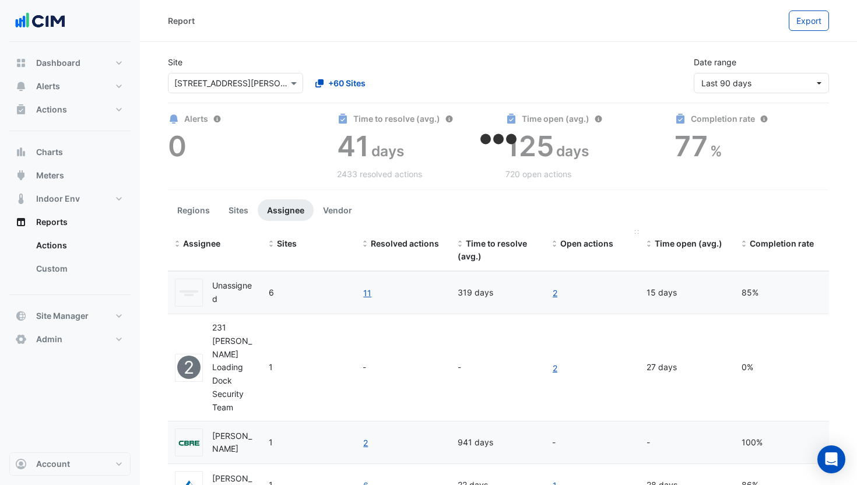
click at [555, 240] on span at bounding box center [554, 244] width 8 height 9
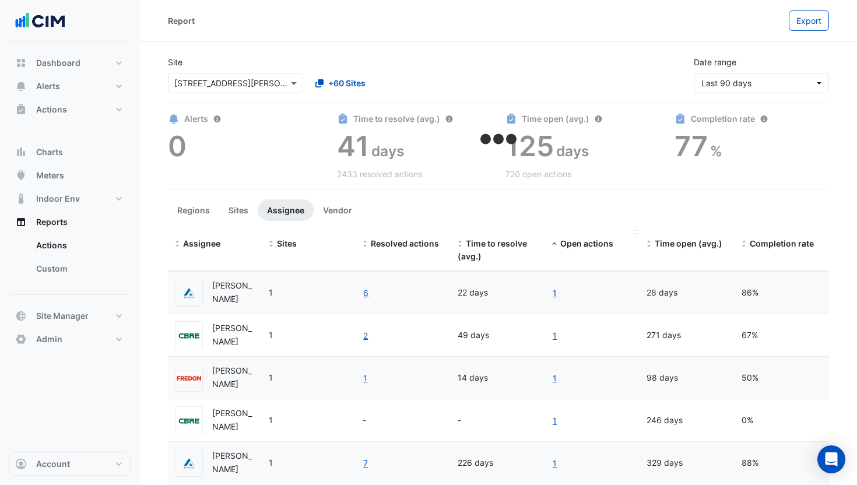
click at [568, 239] on span "Open actions" at bounding box center [586, 243] width 53 height 10
click at [333, 214] on button "Vendor" at bounding box center [338, 210] width 48 height 22
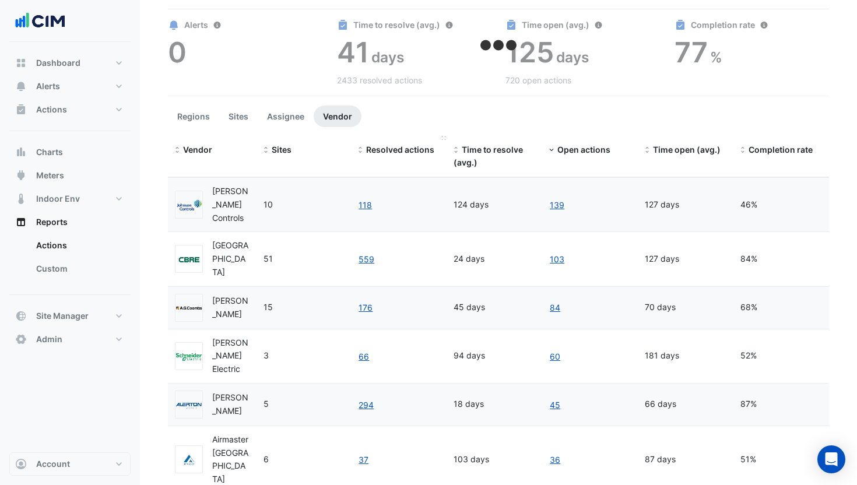
scroll to position [72, 0]
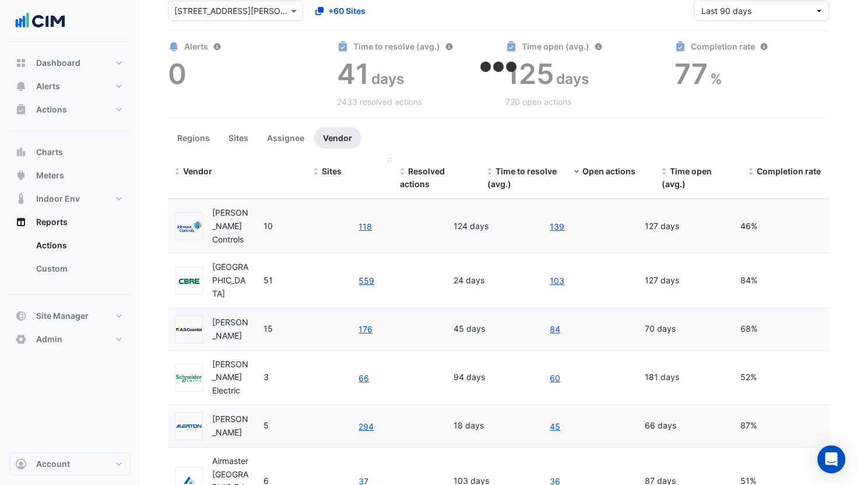
drag, startPoint x: 253, startPoint y: 160, endPoint x: 317, endPoint y: 163, distance: 64.2
click at [317, 163] on div "Vendor Sites Resolved actions Time to resolve (avg.) Open actions Time open (av…" at bounding box center [498, 178] width 661 height 41
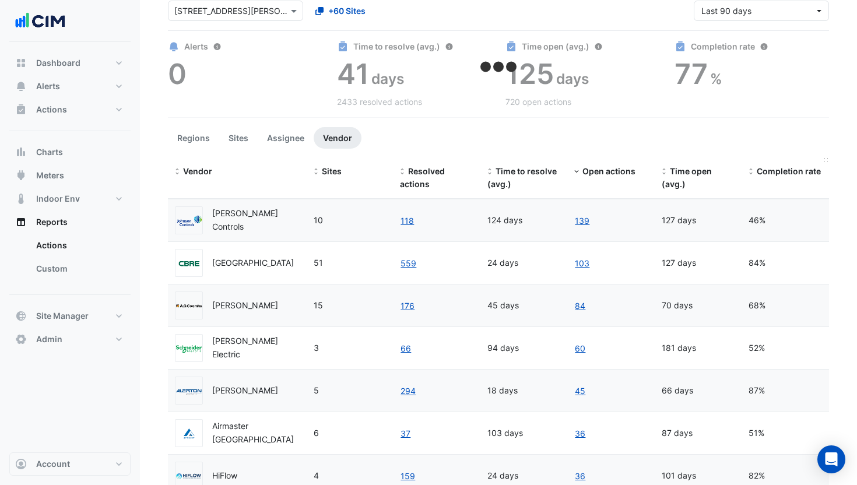
click at [765, 174] on span "Completion rate" at bounding box center [788, 171] width 64 height 10
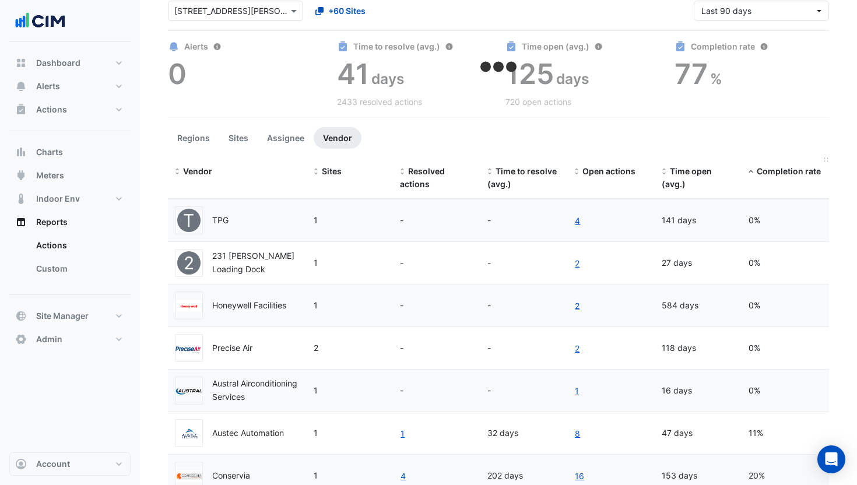
click at [765, 173] on span "Completion rate" at bounding box center [788, 171] width 64 height 10
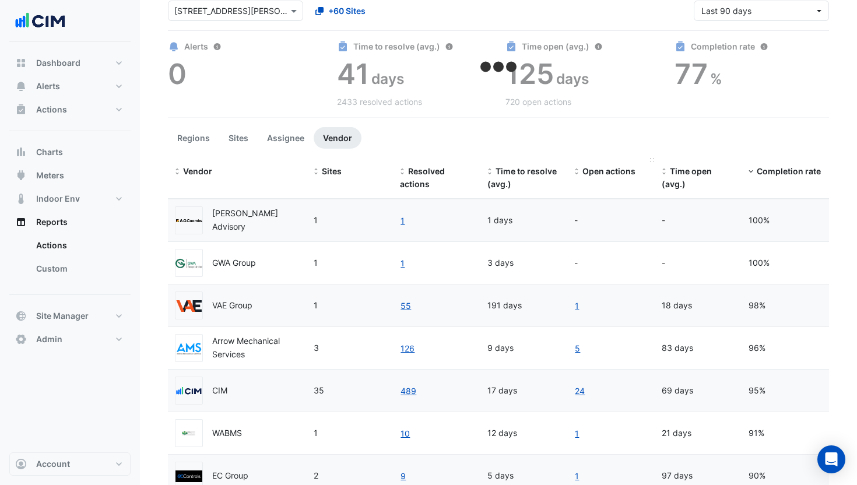
click at [603, 175] on span "Open actions" at bounding box center [608, 171] width 53 height 10
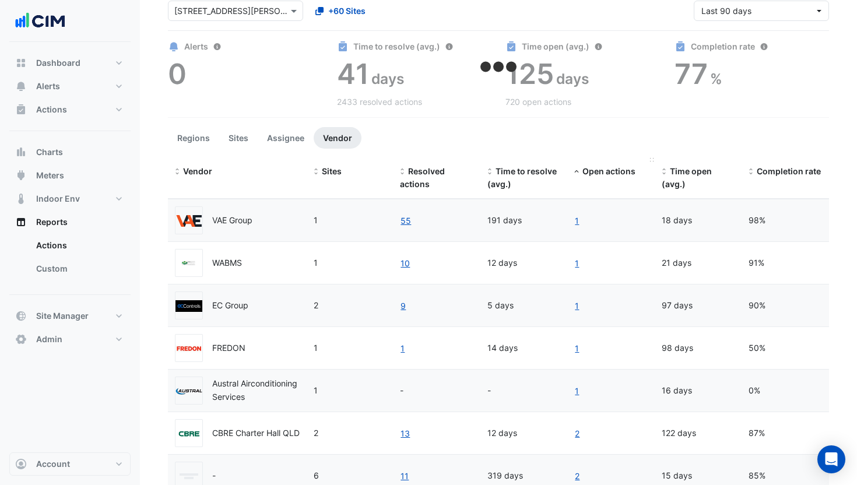
click at [603, 175] on span "Open actions" at bounding box center [608, 171] width 53 height 10
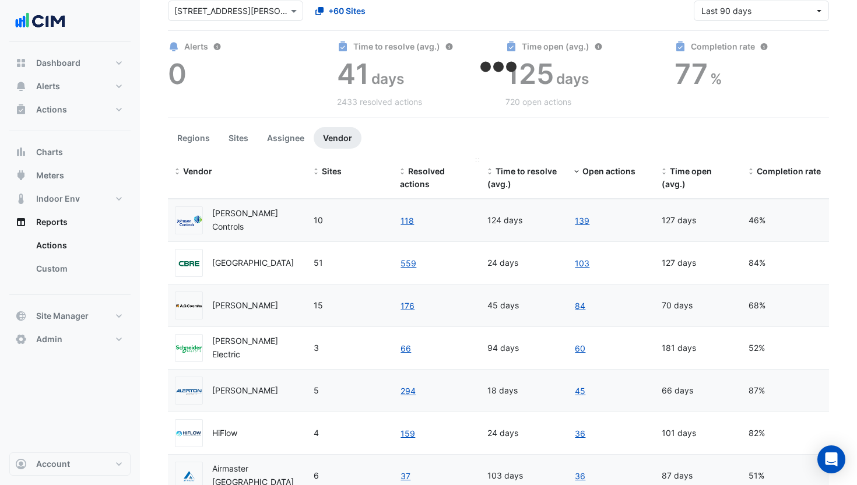
click at [420, 184] on span "Resolved actions" at bounding box center [422, 177] width 45 height 23
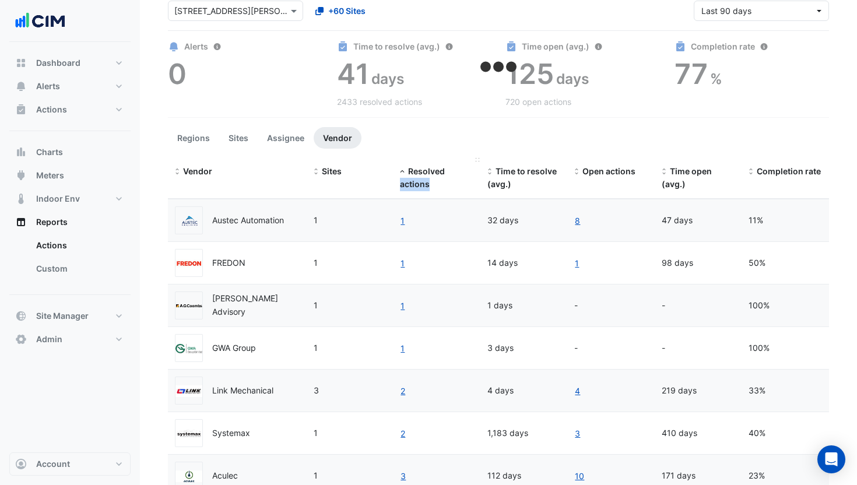
click at [420, 184] on span "Resolved actions" at bounding box center [422, 177] width 45 height 23
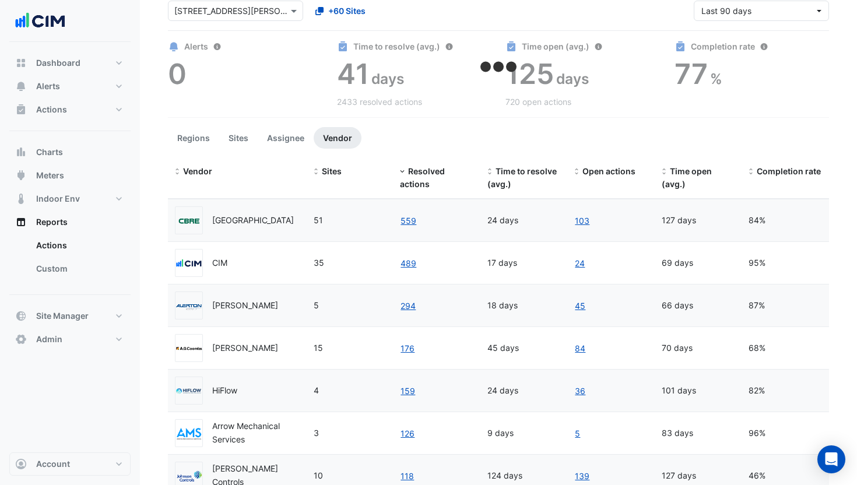
click at [265, 154] on section "Site × 1 Martin Place +60 Sites Date range Last 90 days Alerts 0 Time to resolv…" at bounding box center [498, 313] width 717 height 686
drag, startPoint x: 306, startPoint y: 160, endPoint x: 333, endPoint y: 161, distance: 27.4
click at [333, 161] on div "Vendor Sites Resolved actions Time to resolve (avg.) Open actions Time open (av…" at bounding box center [498, 178] width 661 height 41
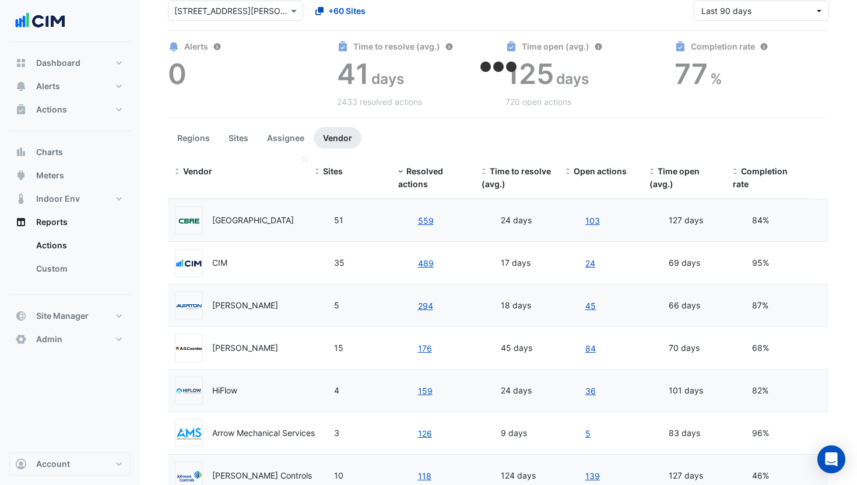
drag, startPoint x: 323, startPoint y: 159, endPoint x: 304, endPoint y: 161, distance: 19.3
click at [304, 161] on span at bounding box center [305, 159] width 5 height 3
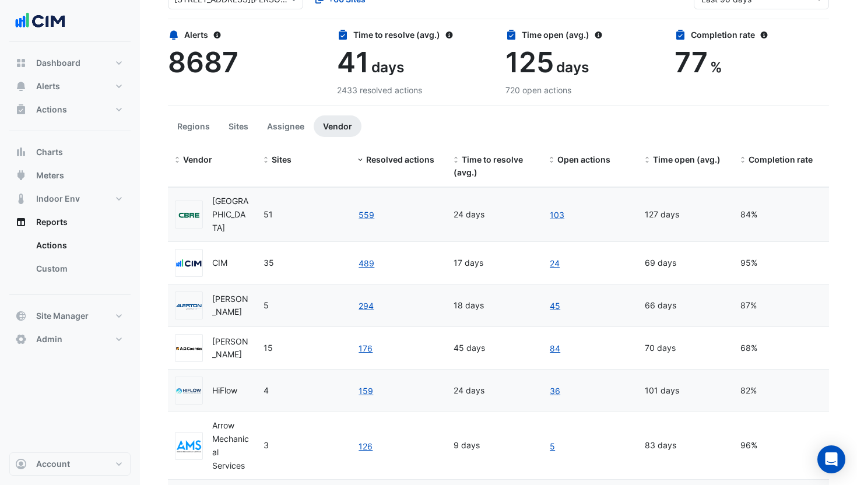
scroll to position [14, 0]
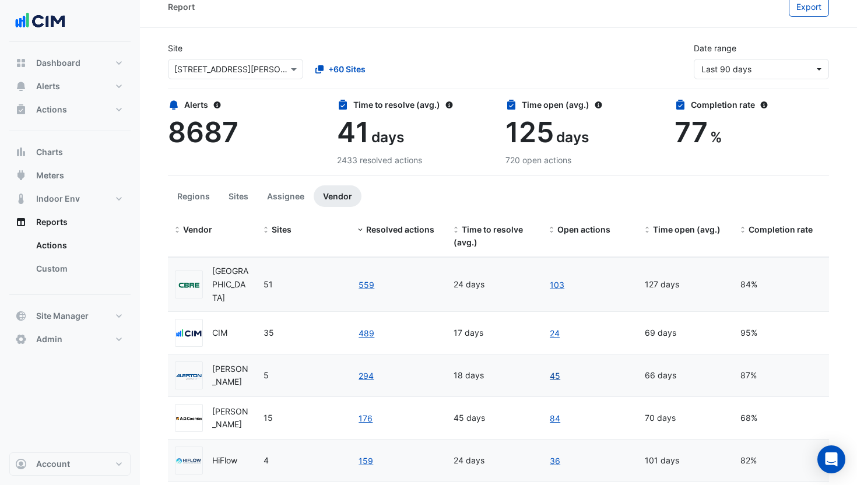
click at [558, 375] on link "45" at bounding box center [555, 375] width 12 height 13
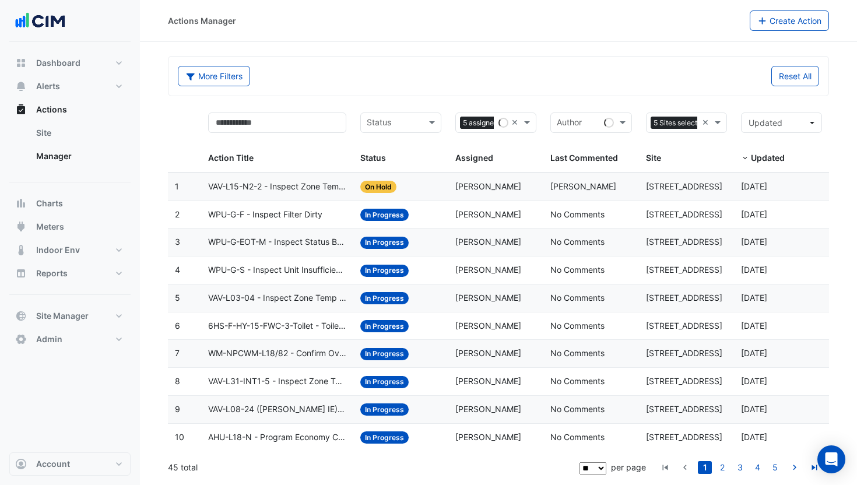
click at [761, 163] on span "Updated" at bounding box center [768, 158] width 34 height 10
click at [365, 301] on span "In Progress" at bounding box center [384, 298] width 48 height 12
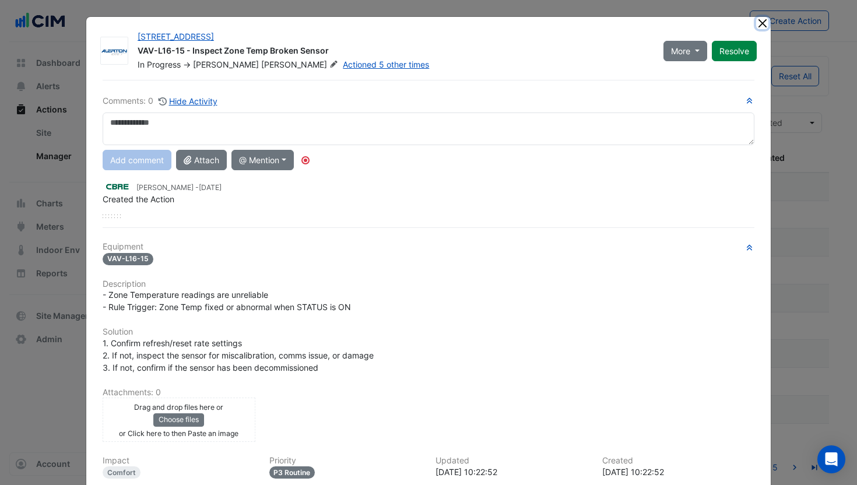
click at [756, 27] on button "Close" at bounding box center [762, 23] width 12 height 12
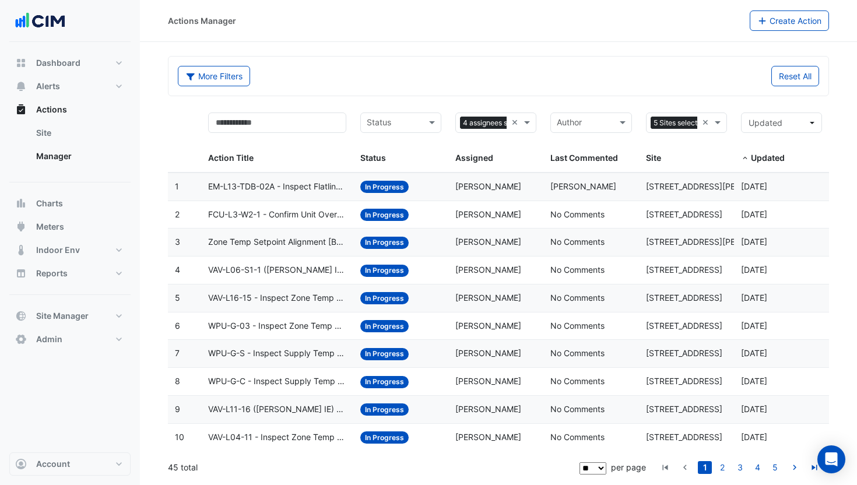
click at [759, 159] on span "Updated" at bounding box center [768, 158] width 34 height 10
click at [416, 196] on datatable-body-cell "Status: In Progress" at bounding box center [400, 186] width 95 height 27
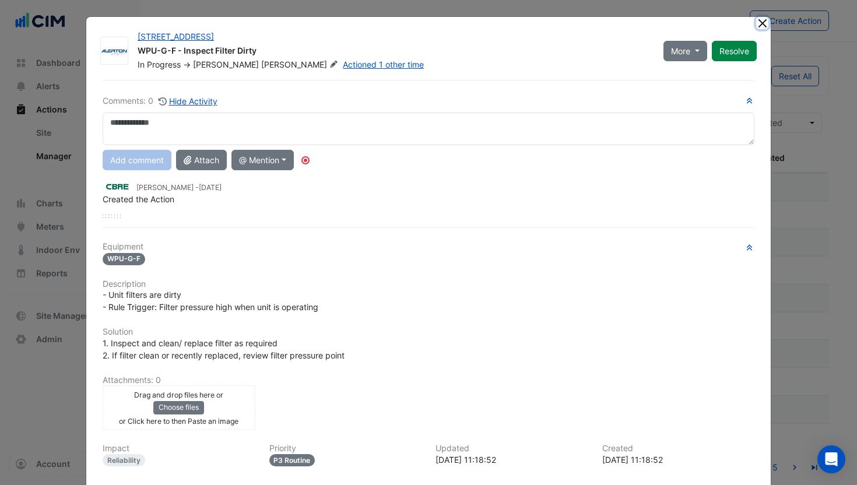
click at [757, 24] on button "Close" at bounding box center [762, 23] width 12 height 12
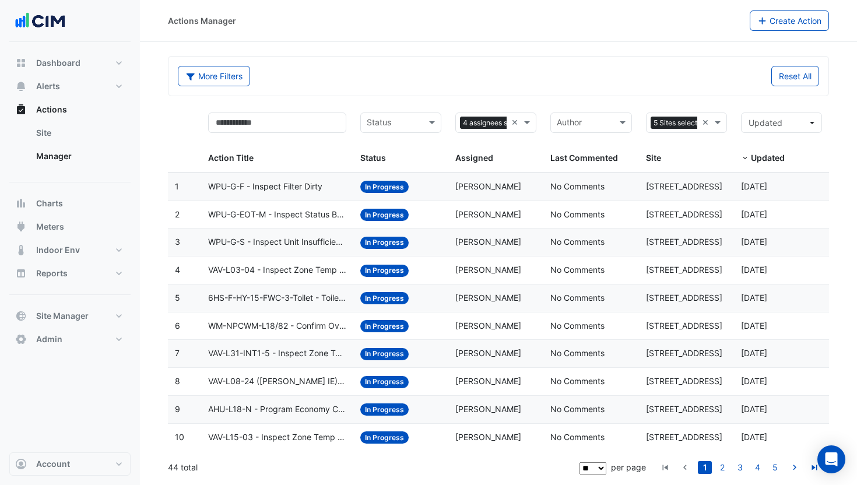
click at [343, 324] on span "WM-NPCWM-L18/82 - Confirm Overnight Water Consumption" at bounding box center [277, 325] width 138 height 13
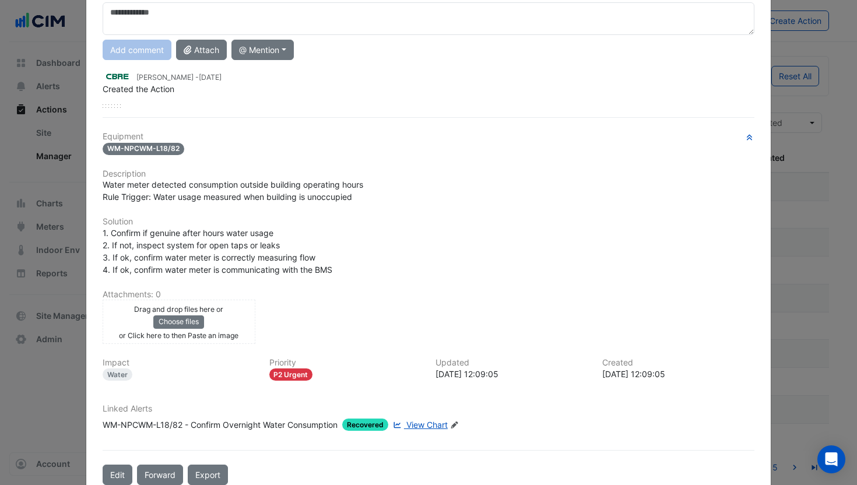
scroll to position [131, 0]
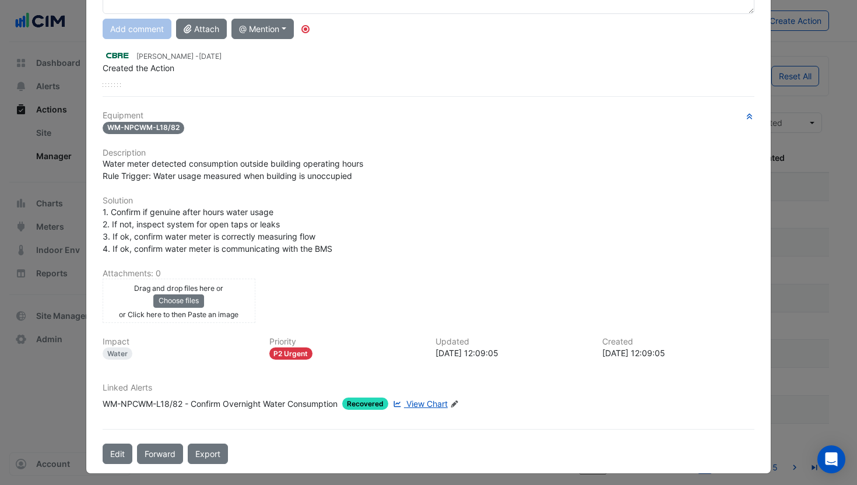
click at [414, 402] on span "View Chart" at bounding box center [426, 404] width 41 height 10
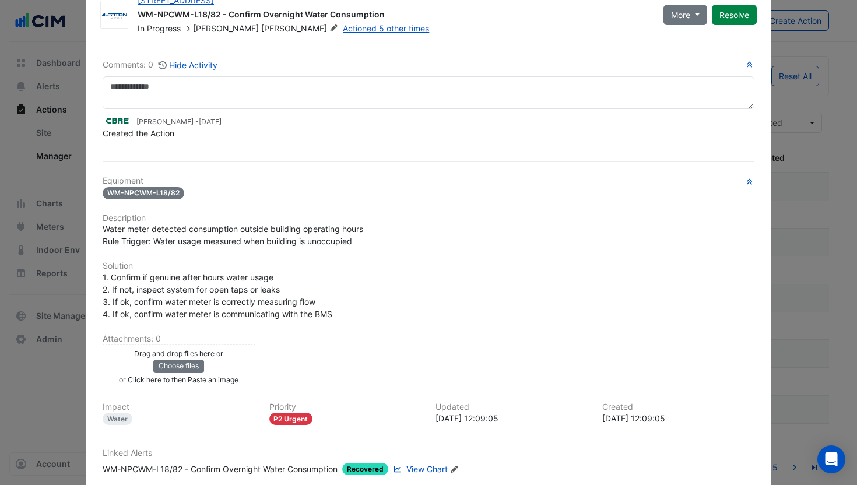
scroll to position [0, 0]
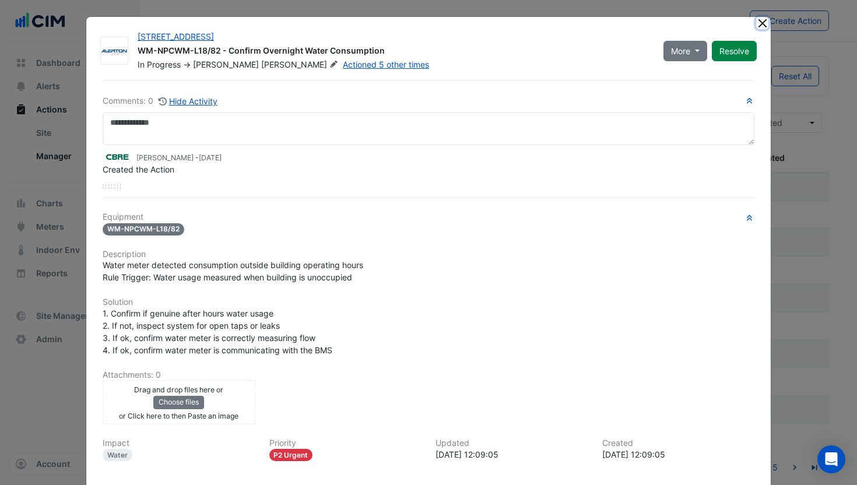
click at [759, 23] on button "Close" at bounding box center [762, 23] width 12 height 12
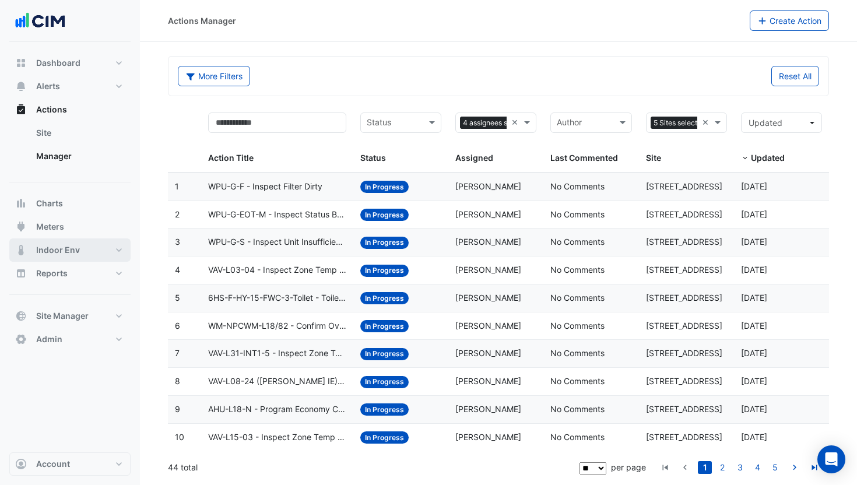
click at [76, 256] on button "Indoor Env" at bounding box center [69, 249] width 121 height 23
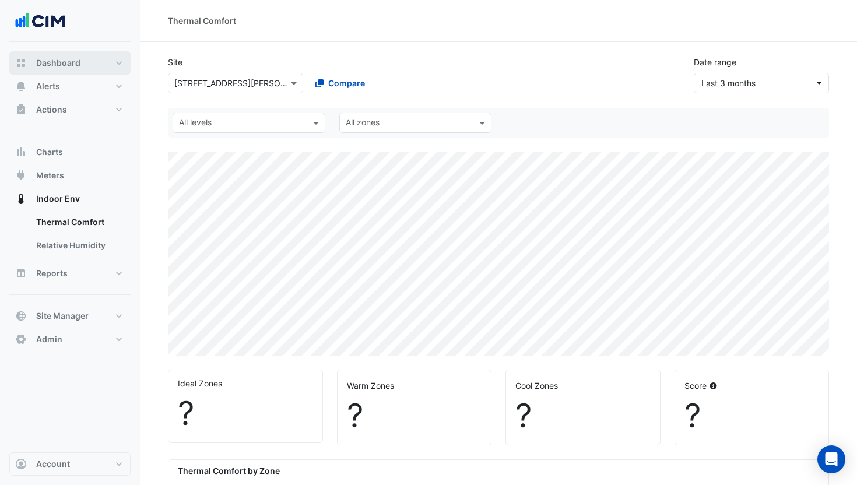
click at [76, 64] on span "Dashboard" at bounding box center [58, 63] width 44 height 12
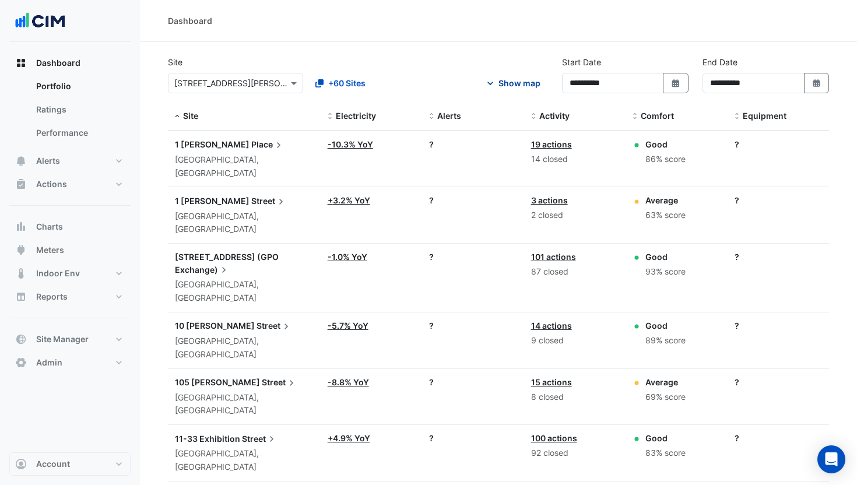
click at [523, 83] on div "Show map" at bounding box center [519, 83] width 42 height 12
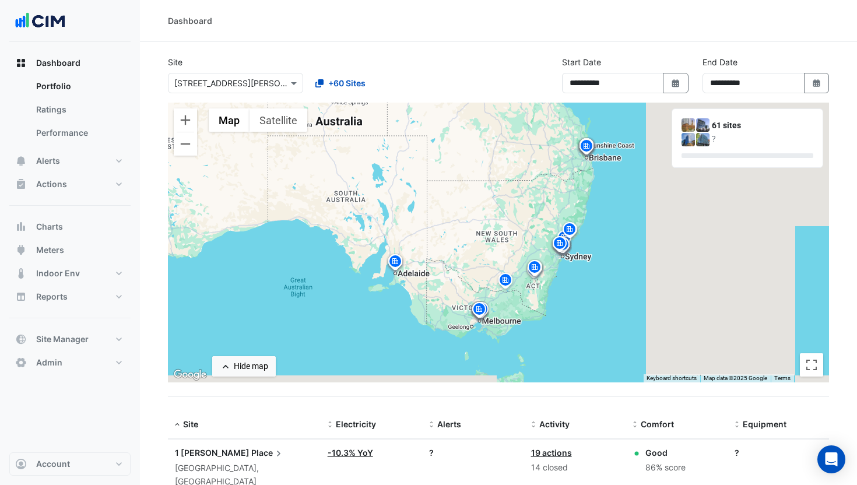
drag, startPoint x: 745, startPoint y: 250, endPoint x: 541, endPoint y: 252, distance: 204.0
click at [575, 248] on div "To activate drag with keyboard, press Alt + Enter. Once in keyboard drag state,…" at bounding box center [498, 243] width 661 height 280
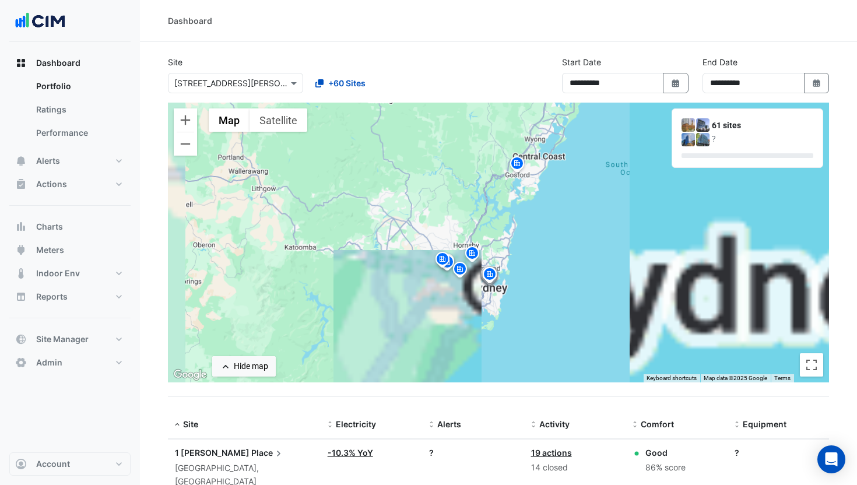
drag, startPoint x: 496, startPoint y: 314, endPoint x: 548, endPoint y: 251, distance: 81.6
click at [552, 250] on div "To activate drag with keyboard, press Alt + Enter. Once in keyboard drag state,…" at bounding box center [498, 243] width 661 height 280
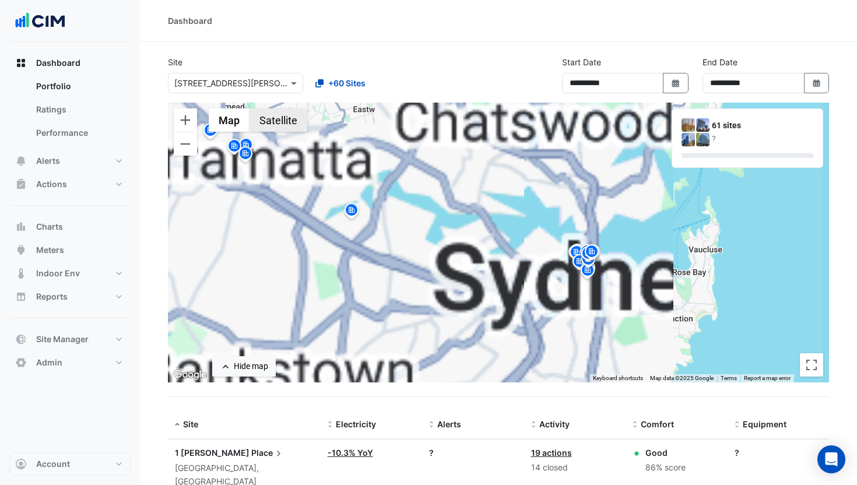
click at [267, 115] on button "Satellite" at bounding box center [278, 119] width 58 height 23
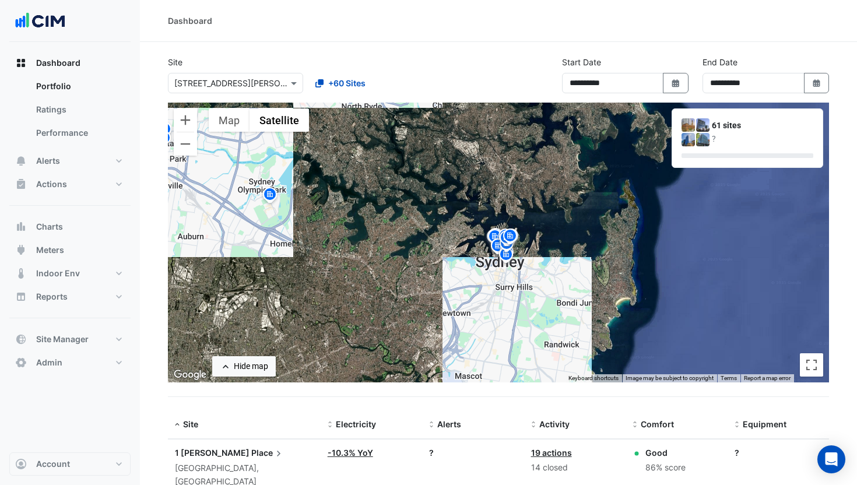
drag, startPoint x: 625, startPoint y: 261, endPoint x: 537, endPoint y: 245, distance: 89.5
click at [537, 244] on div "To activate drag with keyboard, press Alt + Enter. Once in keyboard drag state,…" at bounding box center [498, 243] width 661 height 280
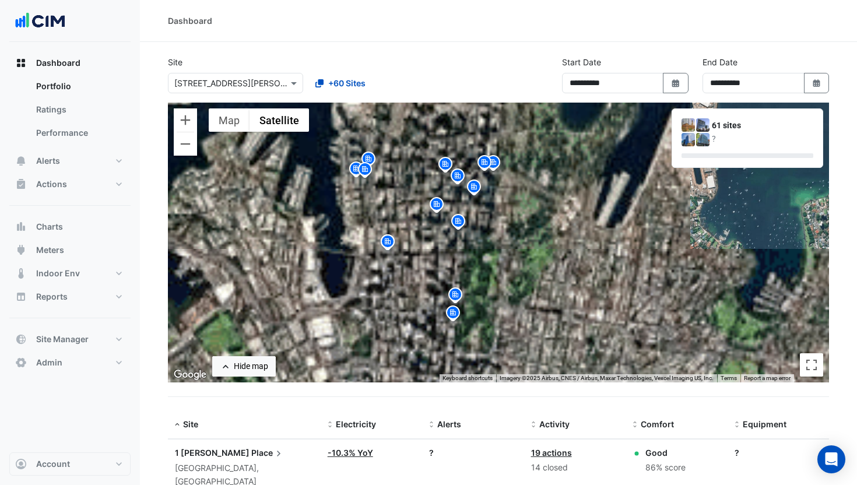
drag, startPoint x: 497, startPoint y: 256, endPoint x: 557, endPoint y: 235, distance: 63.6
click at [556, 235] on div "To activate drag with keyboard, press Alt + Enter. Once in keyboard drag state,…" at bounding box center [498, 243] width 661 height 280
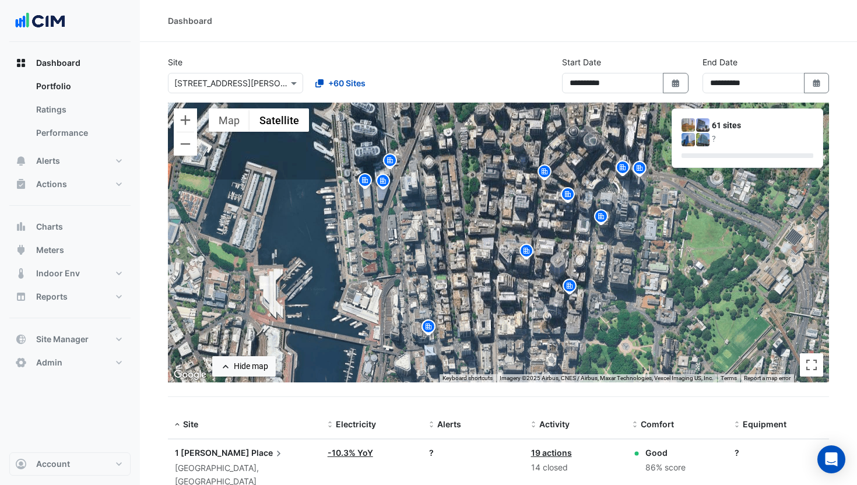
drag, startPoint x: 410, startPoint y: 214, endPoint x: 385, endPoint y: 215, distance: 25.6
click at [494, 318] on div "To activate drag with keyboard, press Alt + Enter. Once in keyboard drag state,…" at bounding box center [498, 243] width 661 height 280
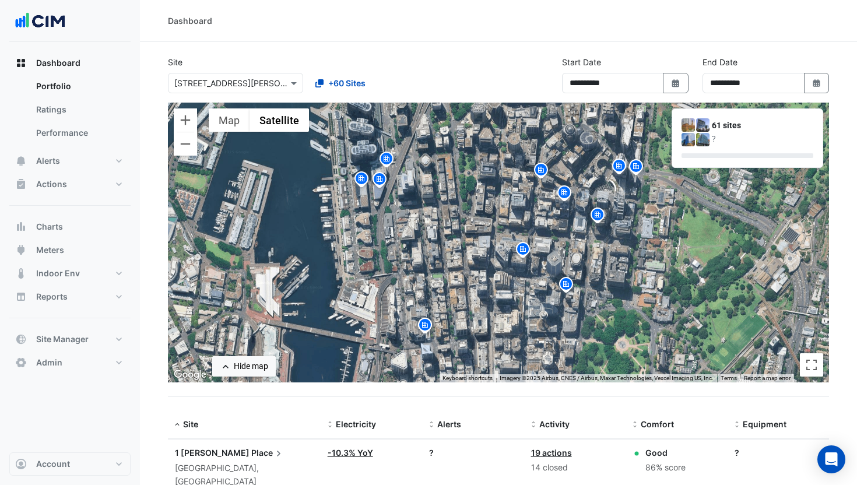
click at [358, 176] on img at bounding box center [361, 180] width 19 height 20
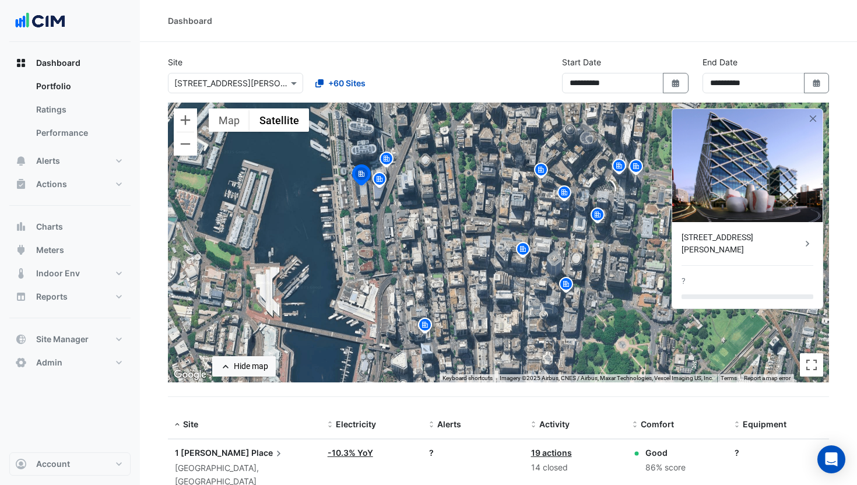
click at [381, 180] on img at bounding box center [379, 181] width 19 height 20
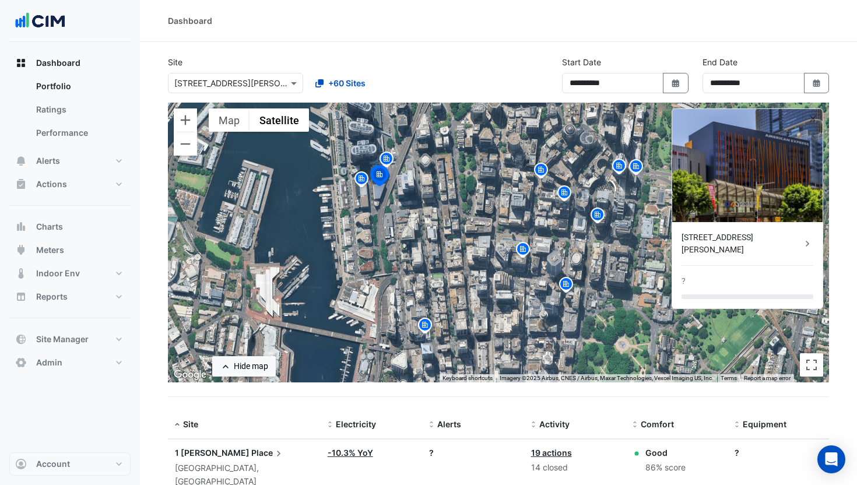
click at [386, 158] on img at bounding box center [386, 160] width 19 height 20
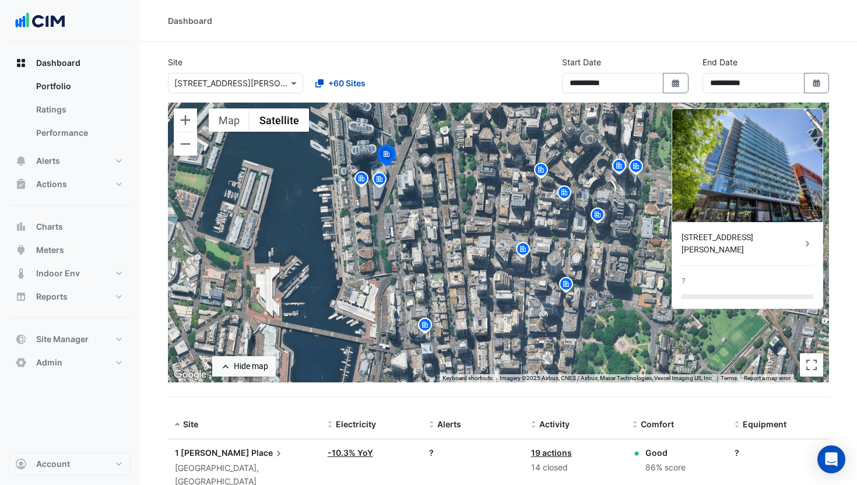
click at [536, 171] on img at bounding box center [540, 171] width 19 height 20
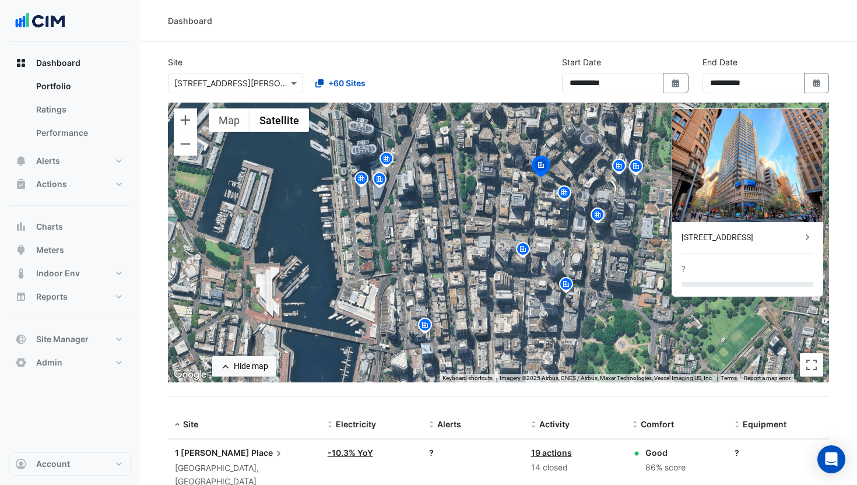
click at [526, 248] on img at bounding box center [522, 251] width 19 height 20
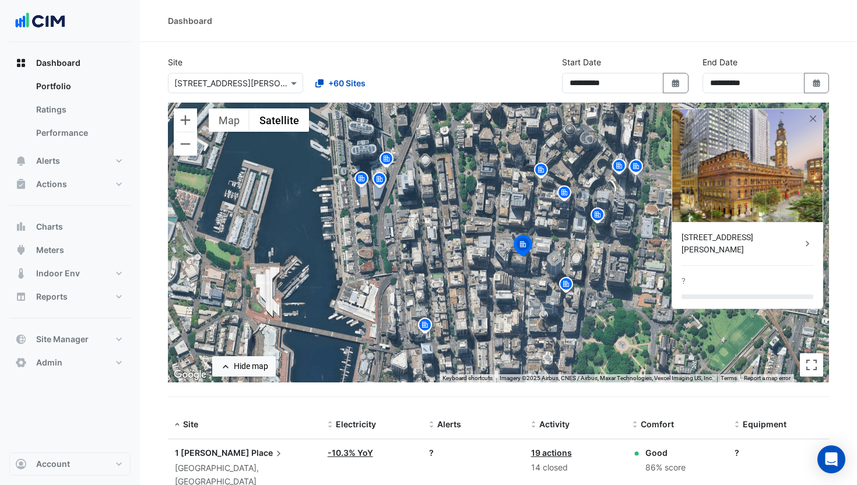
click at [564, 196] on img at bounding box center [564, 194] width 19 height 20
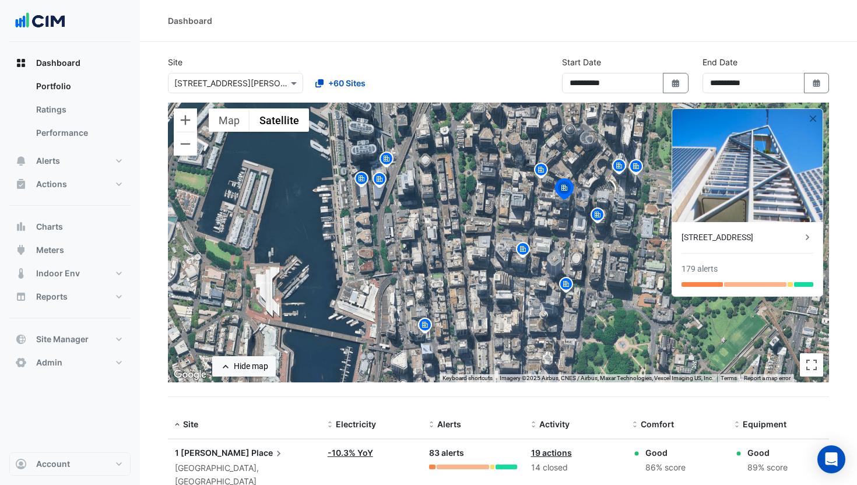
click at [600, 215] on img at bounding box center [597, 216] width 19 height 20
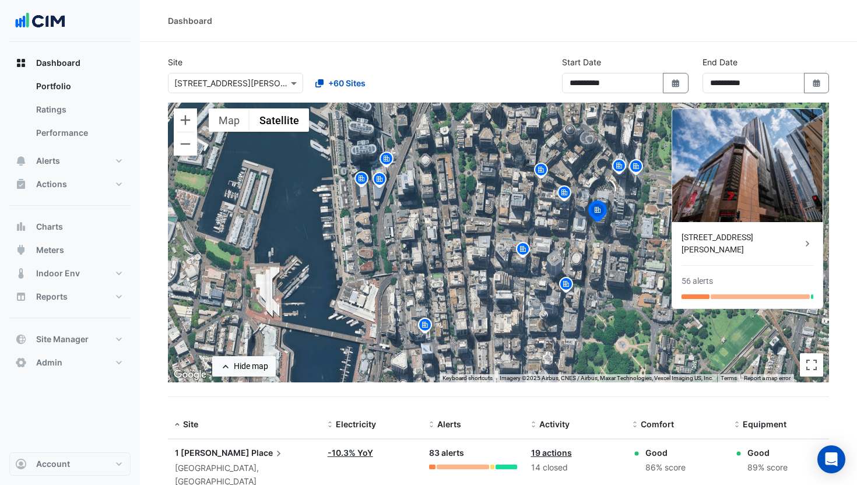
click at [619, 167] on img at bounding box center [619, 167] width 19 height 20
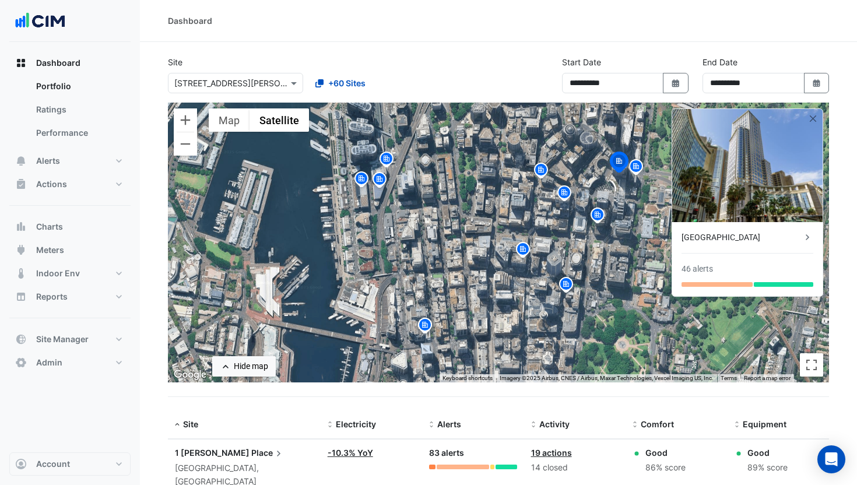
click at [638, 167] on img at bounding box center [635, 168] width 19 height 20
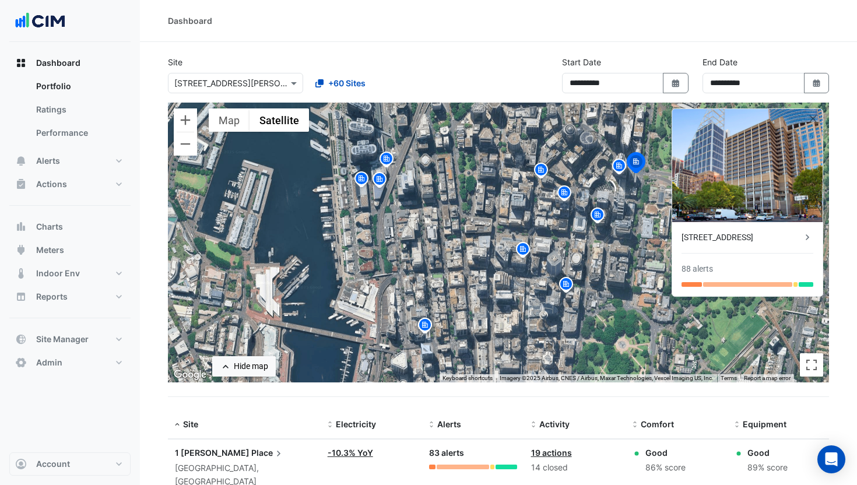
click at [426, 326] on img at bounding box center [425, 326] width 19 height 20
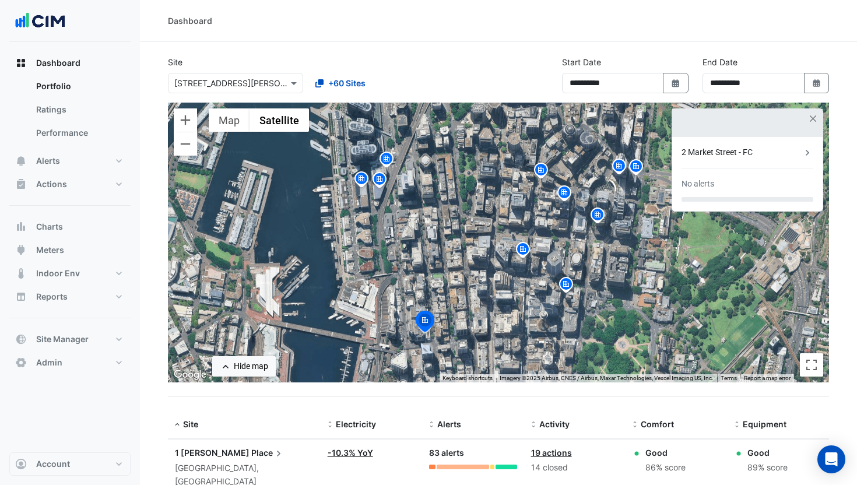
click at [569, 286] on img at bounding box center [566, 286] width 19 height 20
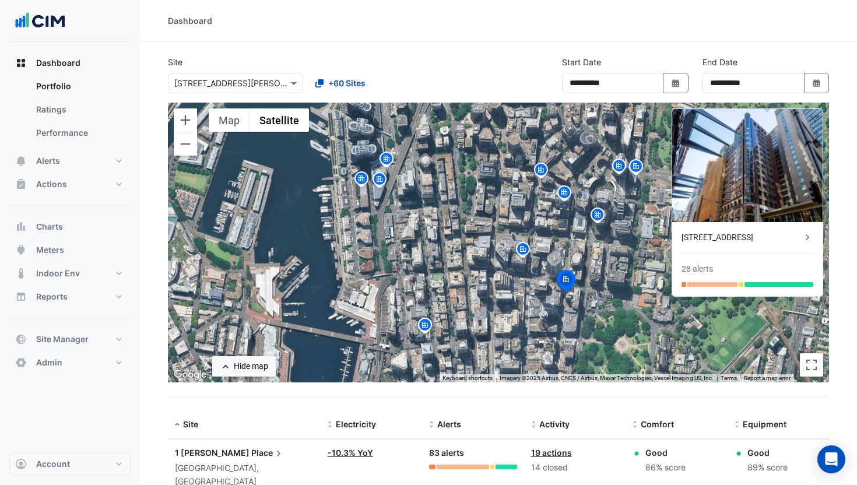
click at [526, 254] on img at bounding box center [522, 251] width 19 height 20
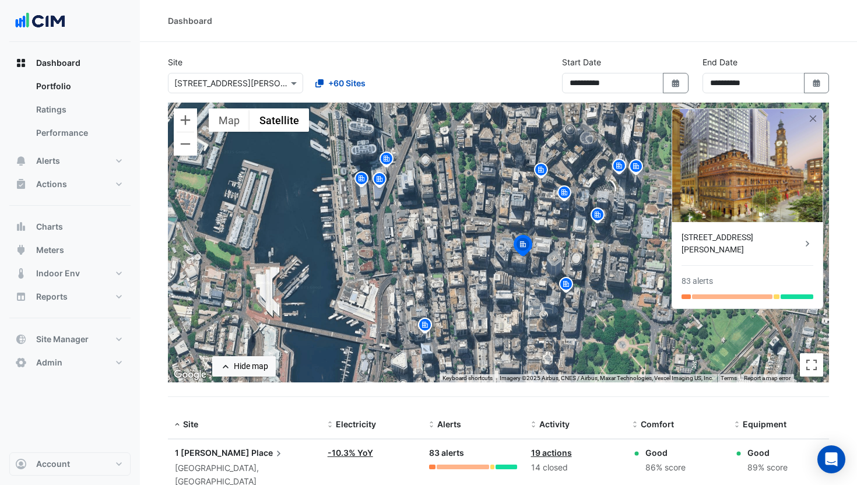
click at [425, 323] on img at bounding box center [425, 326] width 19 height 20
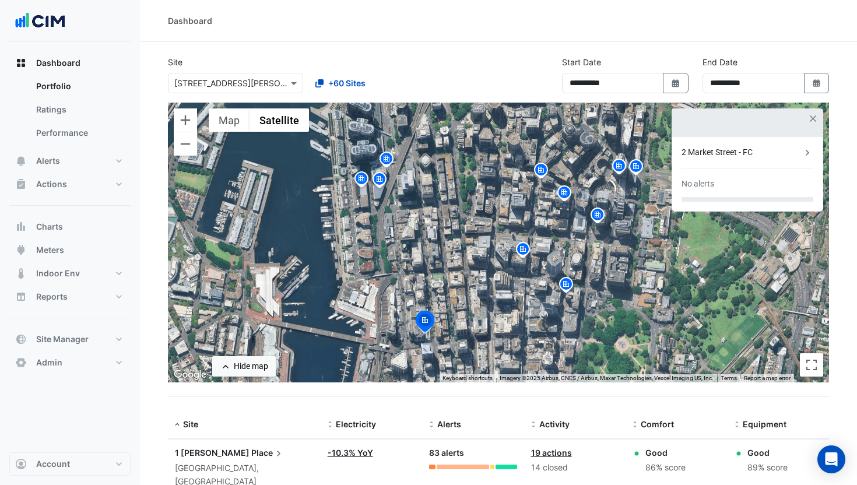
click at [403, 334] on div "To navigate, press the arrow keys. To activate drag with keyboard, press Alt + …" at bounding box center [498, 243] width 661 height 280
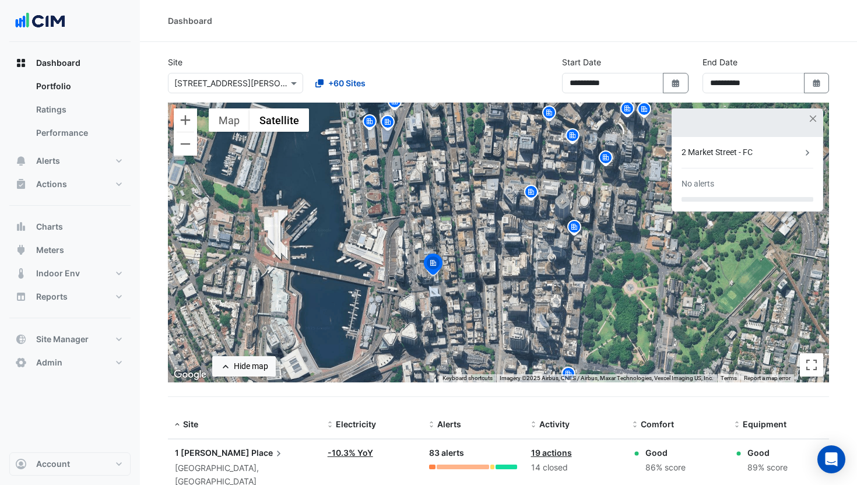
drag, startPoint x: 389, startPoint y: 333, endPoint x: 397, endPoint y: 280, distance: 54.2
click at [397, 280] on div "To activate drag with keyboard, press Alt + Enter. Once in keyboard drag state,…" at bounding box center [498, 243] width 661 height 280
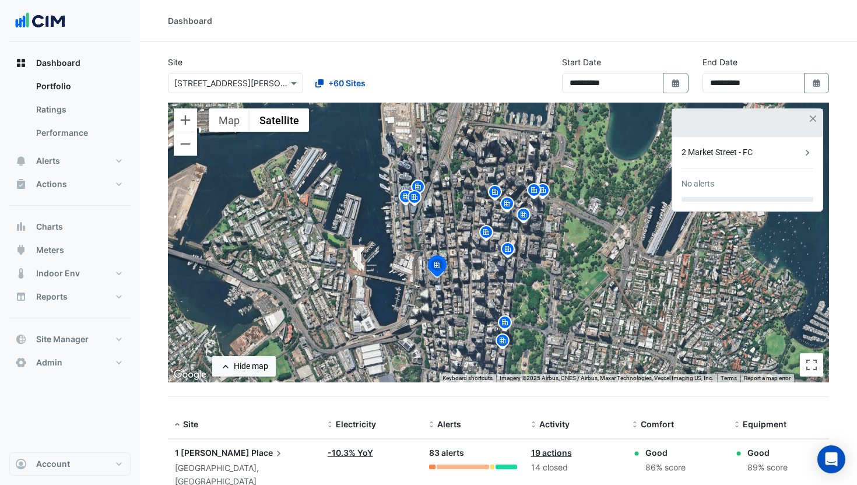
click at [439, 280] on img at bounding box center [437, 268] width 26 height 28
click at [439, 278] on img at bounding box center [437, 268] width 26 height 28
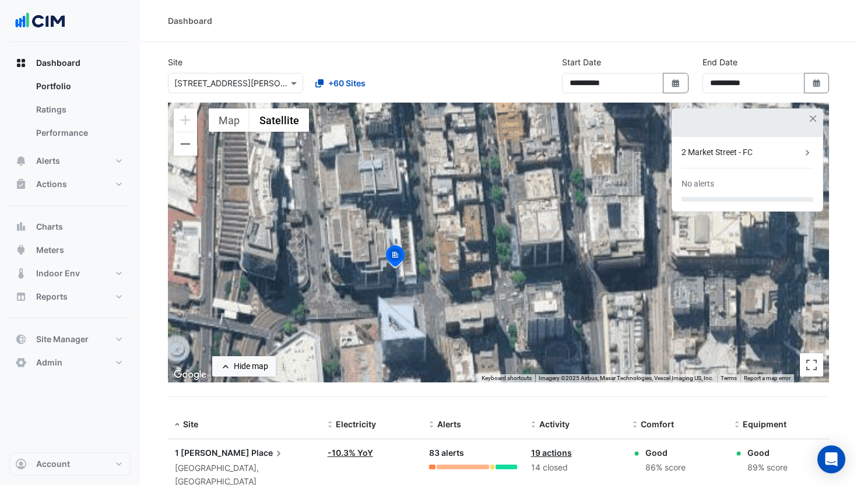
drag, startPoint x: 403, startPoint y: 305, endPoint x: 459, endPoint y: 249, distance: 78.7
click at [460, 249] on div "To navigate, press the arrow keys. To activate drag with keyboard, press Alt + …" at bounding box center [498, 243] width 661 height 280
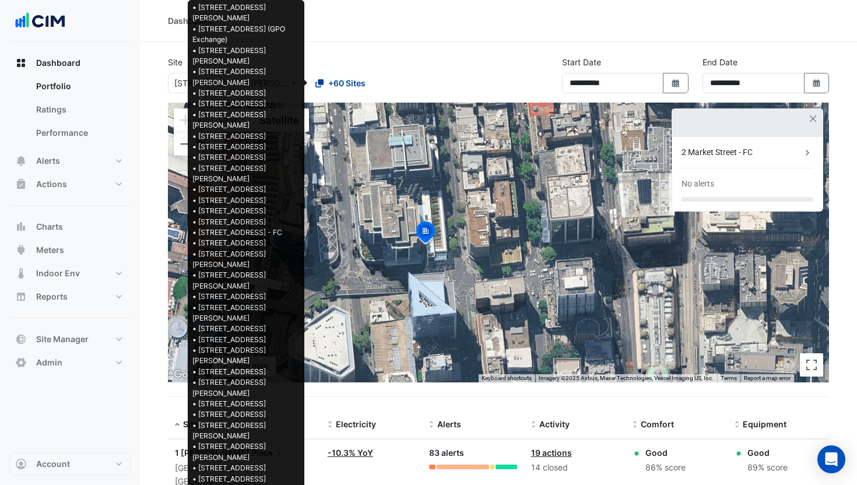
click at [354, 82] on span "+60 Sites" at bounding box center [346, 83] width 37 height 12
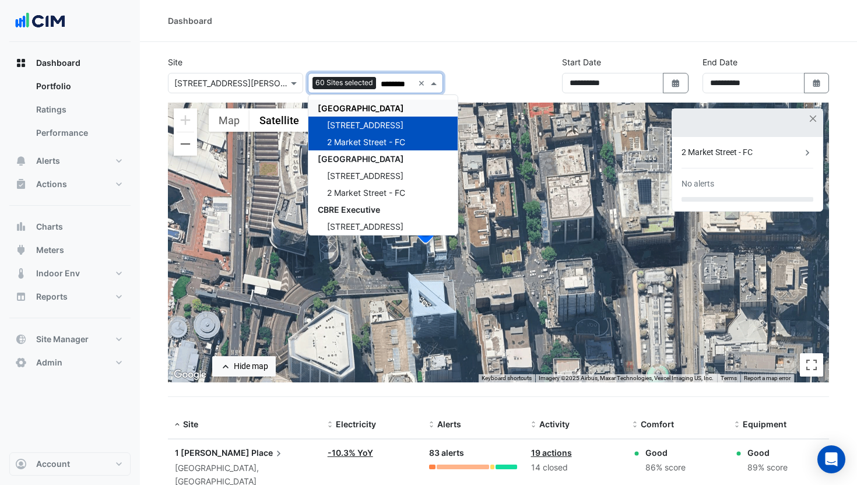
scroll to position [0, 2]
click at [378, 142] on span "2 Market Street - FC" at bounding box center [366, 142] width 78 height 10
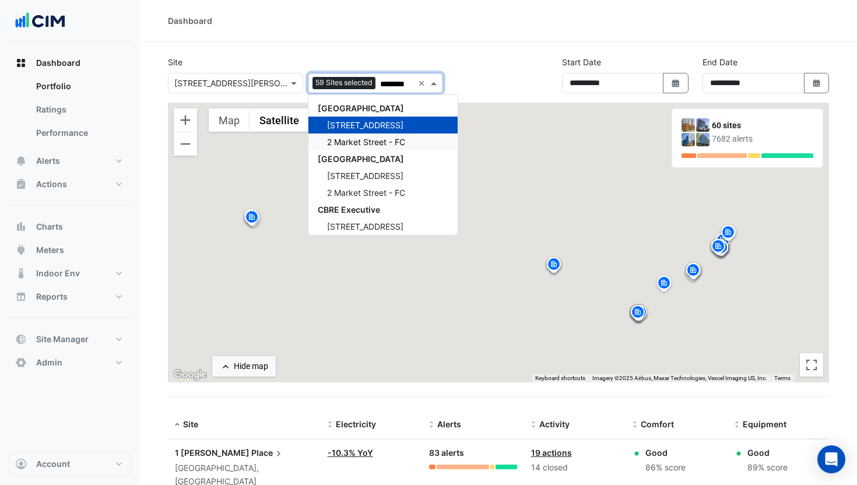
scroll to position [0, 2]
type input "********"
click at [465, 67] on div "**********" at bounding box center [498, 79] width 675 height 47
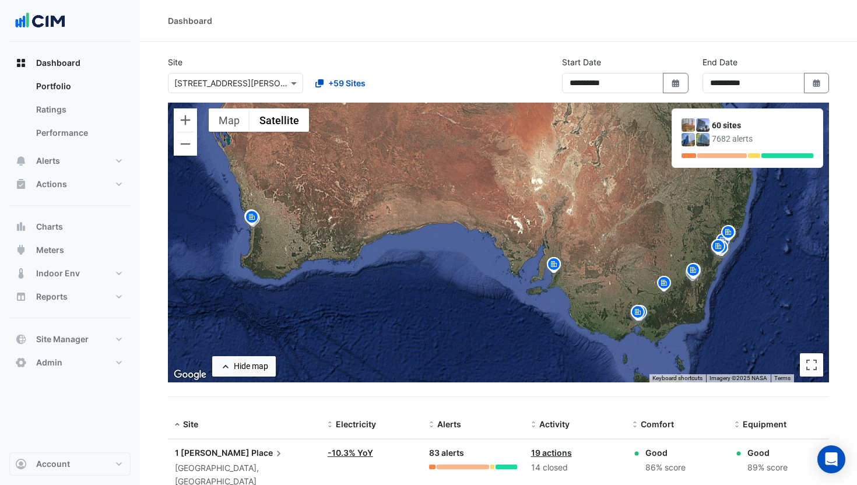
click at [658, 283] on img at bounding box center [663, 284] width 19 height 20
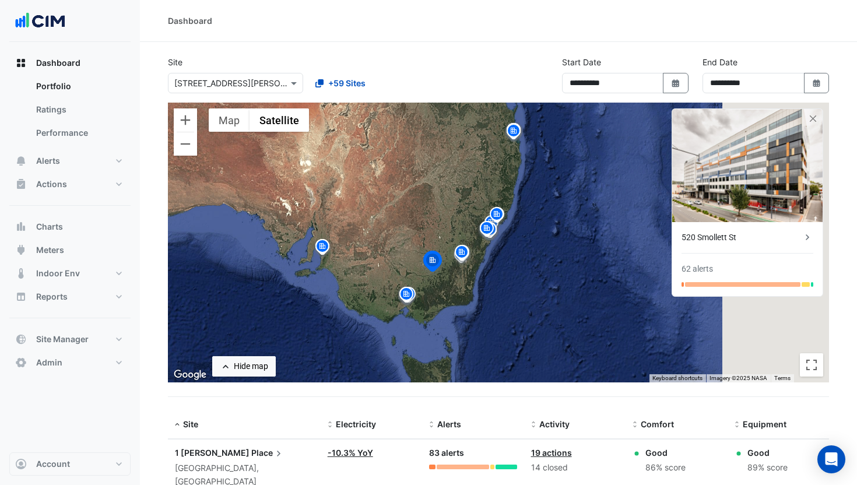
drag, startPoint x: 625, startPoint y: 244, endPoint x: 402, endPoint y: 226, distance: 224.5
click at [402, 226] on div "To activate drag with keyboard, press Alt + Enter. Once in keyboard drag state,…" at bounding box center [498, 243] width 661 height 280
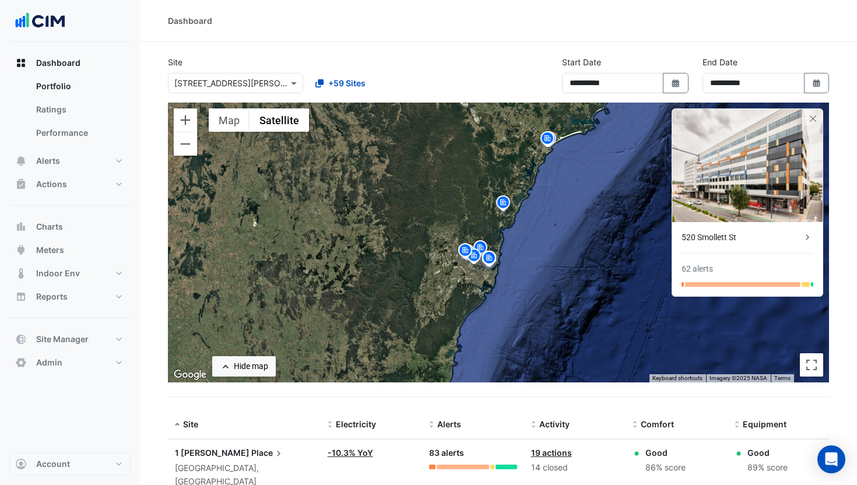
drag, startPoint x: 545, startPoint y: 298, endPoint x: 430, endPoint y: 246, distance: 126.8
click at [512, 258] on div "To activate drag with keyboard, press Alt + Enter. Once in keyboard drag state,…" at bounding box center [498, 243] width 661 height 280
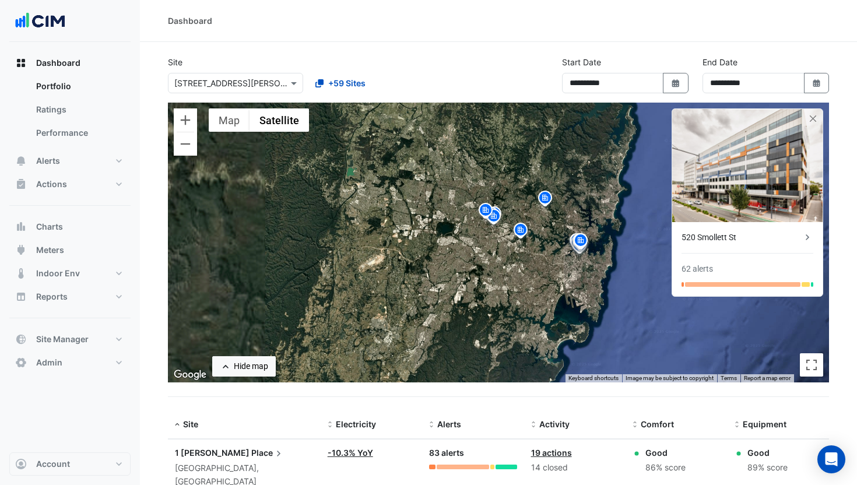
drag, startPoint x: 541, startPoint y: 248, endPoint x: 457, endPoint y: 253, distance: 83.5
click at [470, 257] on div "To activate drag with keyboard, press Alt + Enter. Once in keyboard drag state,…" at bounding box center [498, 243] width 661 height 280
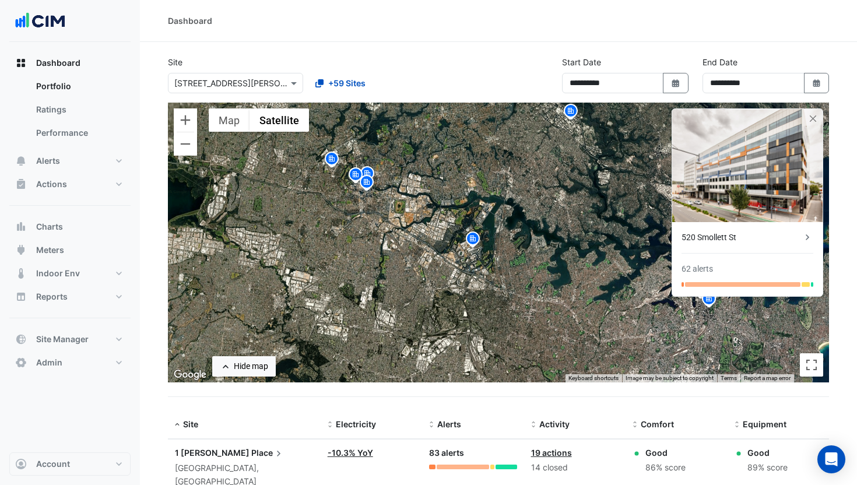
click at [469, 243] on img at bounding box center [472, 240] width 19 height 20
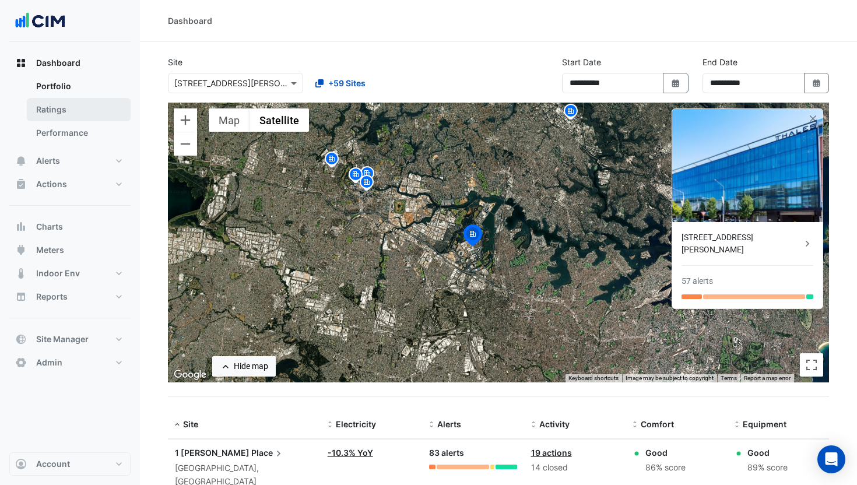
click at [72, 105] on link "Ratings" at bounding box center [79, 109] width 104 height 23
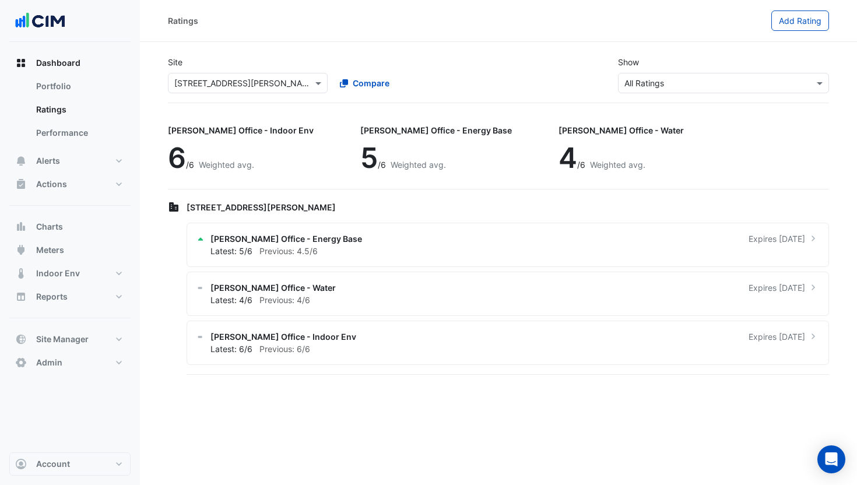
click at [243, 73] on div "× 1 Martin Place" at bounding box center [248, 83] width 160 height 20
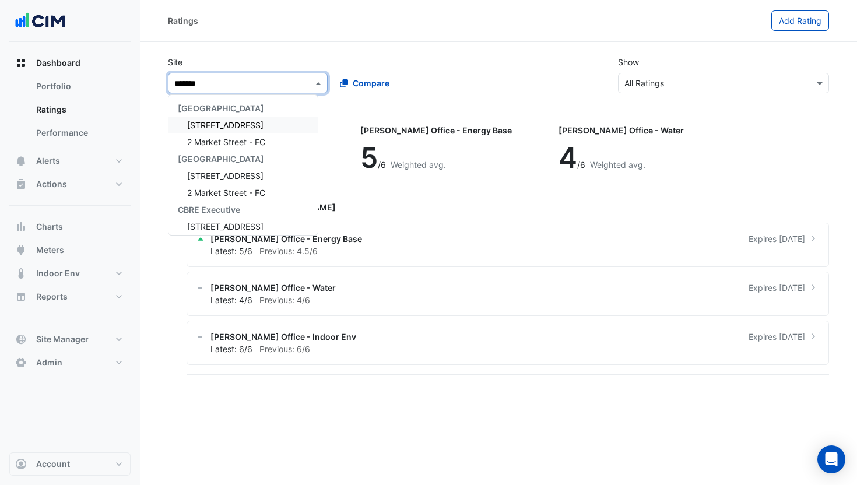
type input "********"
click at [259, 139] on span "2 Market Street - FC" at bounding box center [226, 142] width 78 height 10
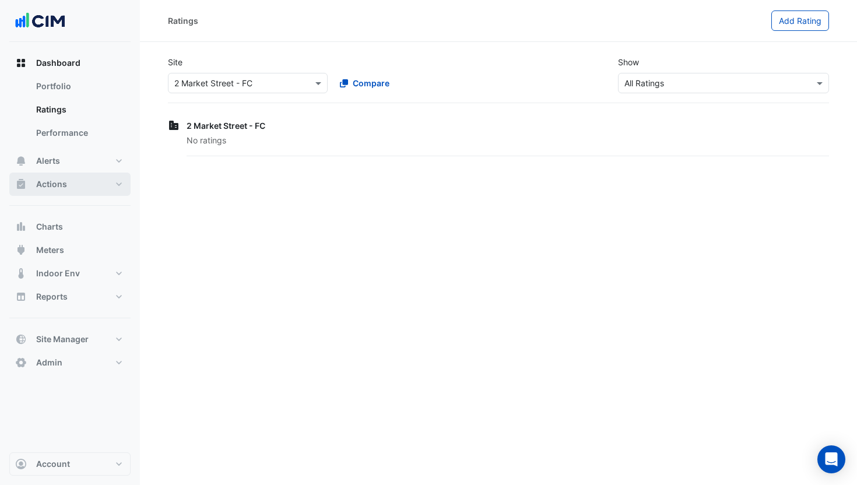
click at [85, 183] on button "Actions" at bounding box center [69, 184] width 121 height 23
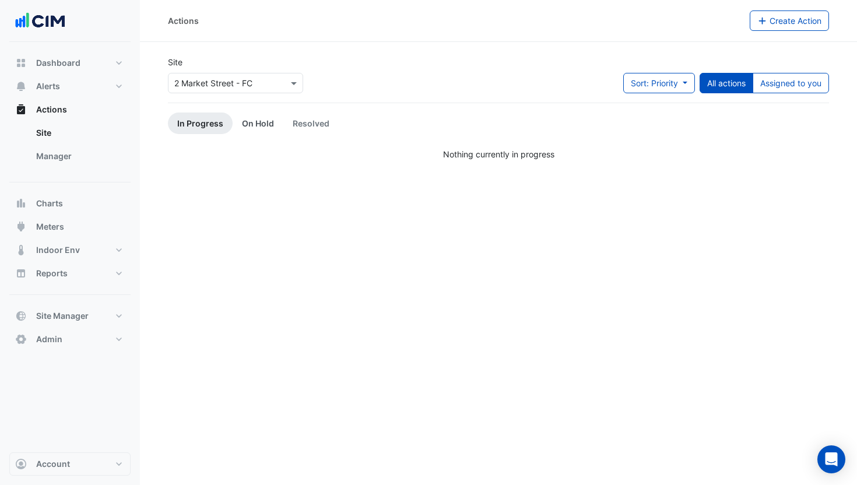
click at [247, 122] on link "On Hold" at bounding box center [258, 123] width 51 height 22
click at [298, 123] on link "Resolved" at bounding box center [310, 123] width 55 height 22
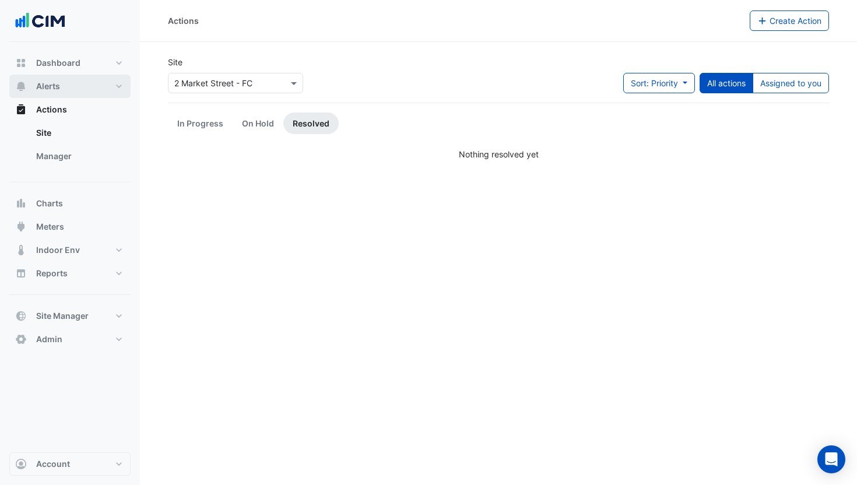
click at [66, 88] on button "Alerts" at bounding box center [69, 86] width 121 height 23
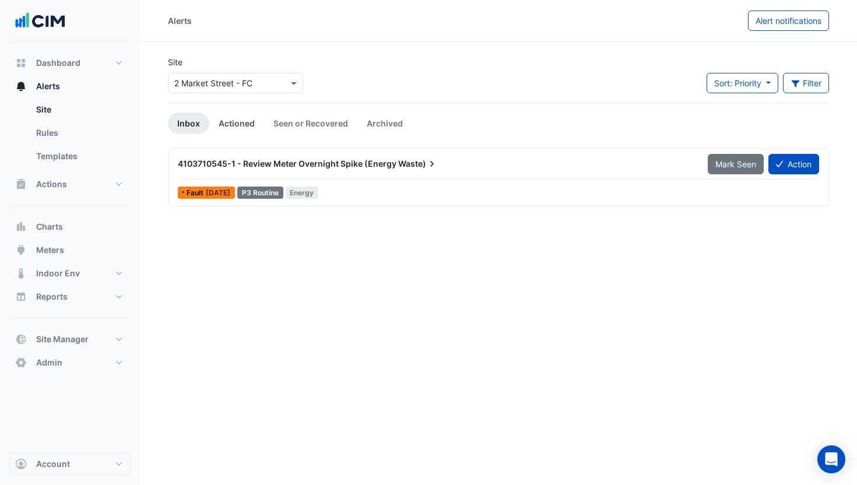
click at [248, 118] on link "Actioned" at bounding box center [236, 123] width 55 height 22
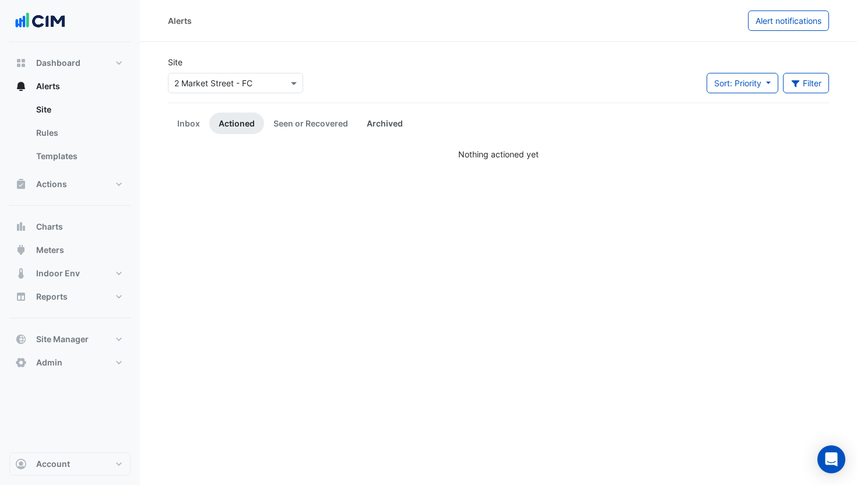
drag, startPoint x: 291, startPoint y: 120, endPoint x: 360, endPoint y: 122, distance: 69.4
click at [291, 120] on link "Seen or Recovered" at bounding box center [310, 123] width 93 height 22
click at [375, 123] on link "Archived" at bounding box center [384, 123] width 55 height 22
click at [191, 125] on link "Inbox" at bounding box center [188, 123] width 41 height 22
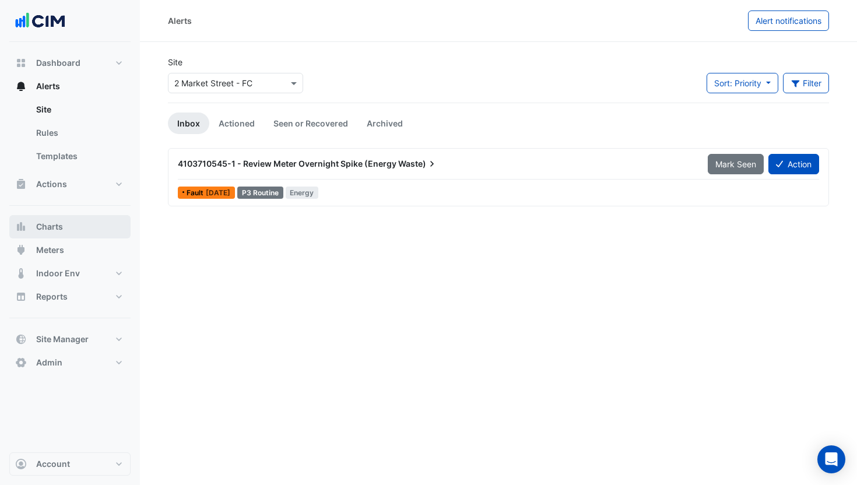
click at [72, 230] on button "Charts" at bounding box center [69, 226] width 121 height 23
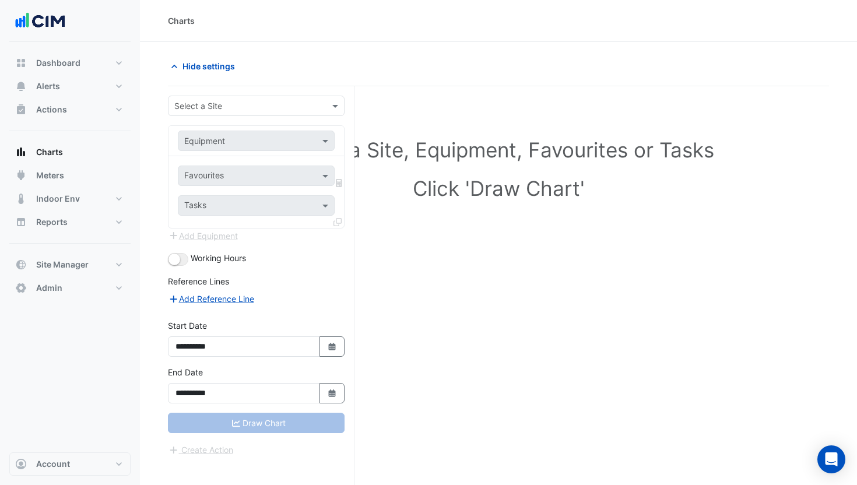
click at [227, 105] on input "text" at bounding box center [244, 106] width 140 height 12
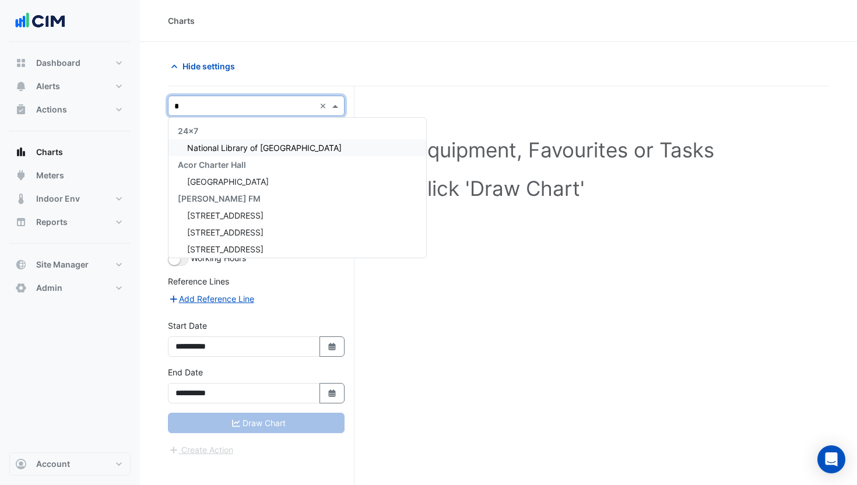
type input "**"
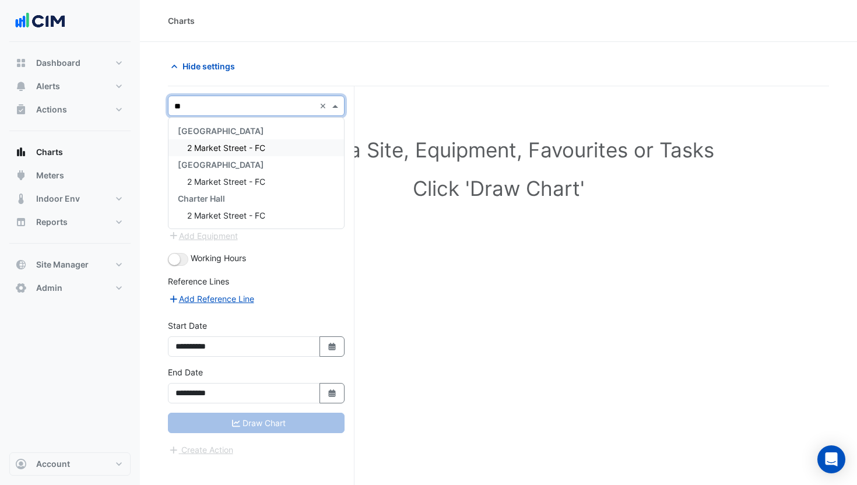
click at [234, 146] on span "2 Market Street - FC" at bounding box center [226, 148] width 78 height 10
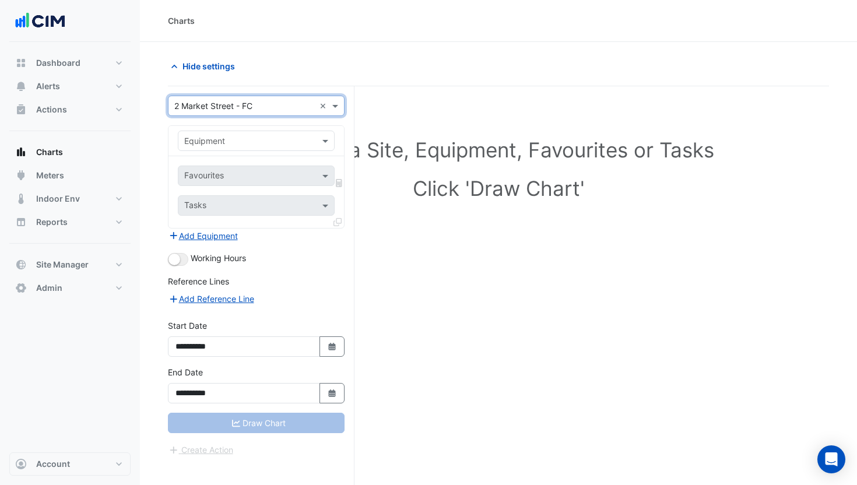
click at [234, 146] on input "text" at bounding box center [244, 141] width 121 height 12
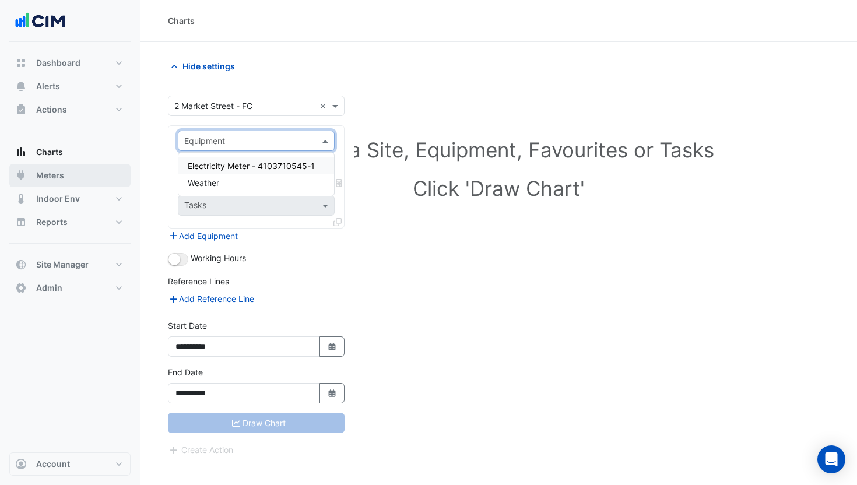
click at [80, 178] on button "Meters" at bounding box center [69, 175] width 121 height 23
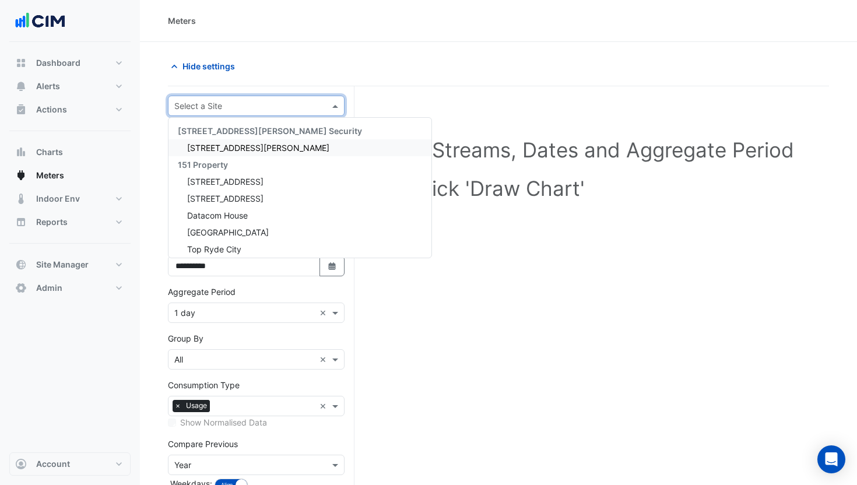
click at [227, 105] on input "text" at bounding box center [244, 106] width 140 height 12
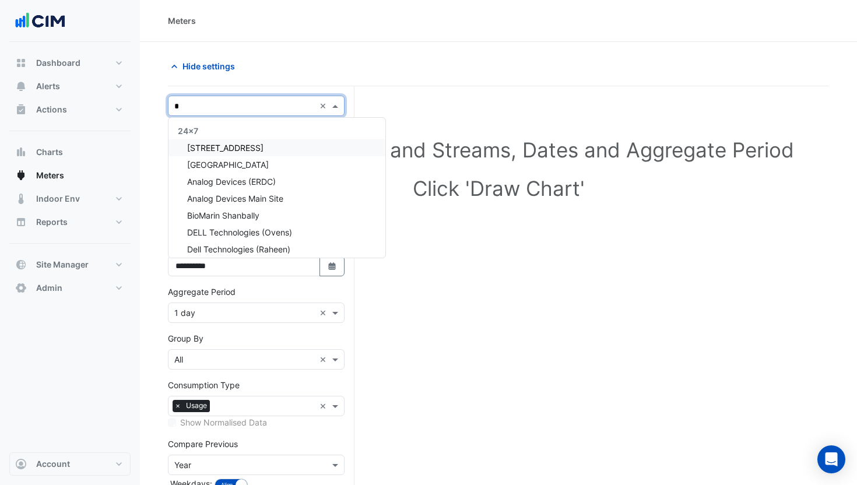
type input "*"
click at [290, 248] on div "2 Market Street - FC" at bounding box center [264, 249] width 192 height 17
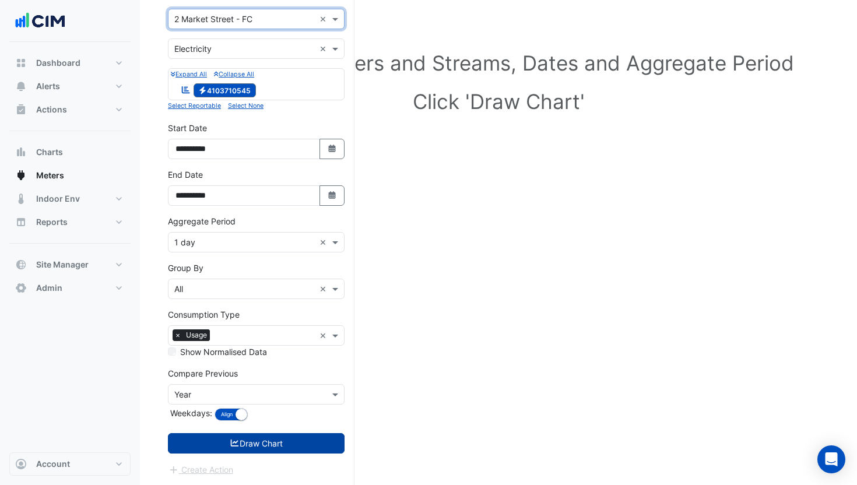
click at [284, 439] on button "Draw Chart" at bounding box center [256, 443] width 177 height 20
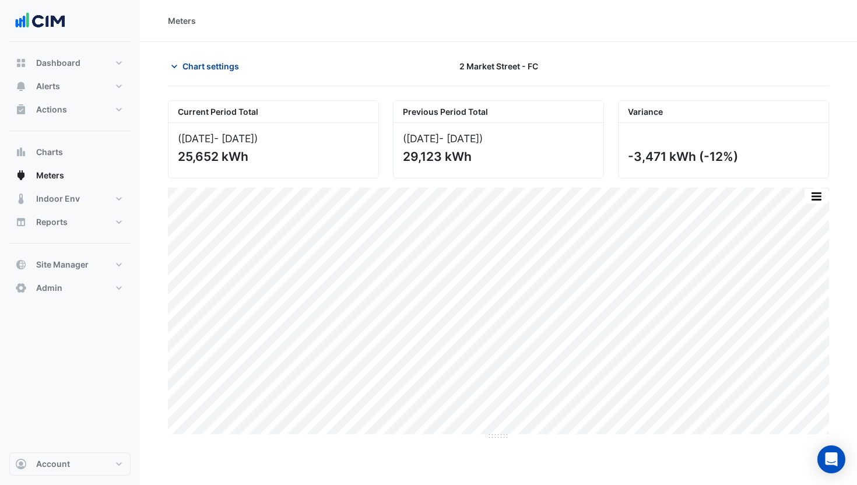
click at [207, 67] on span "Chart settings" at bounding box center [210, 66] width 57 height 12
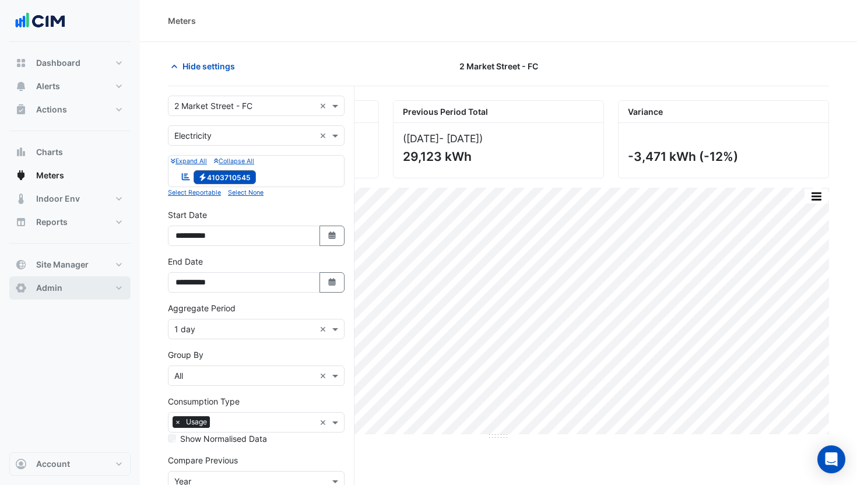
click at [80, 286] on button "Admin" at bounding box center [69, 287] width 121 height 23
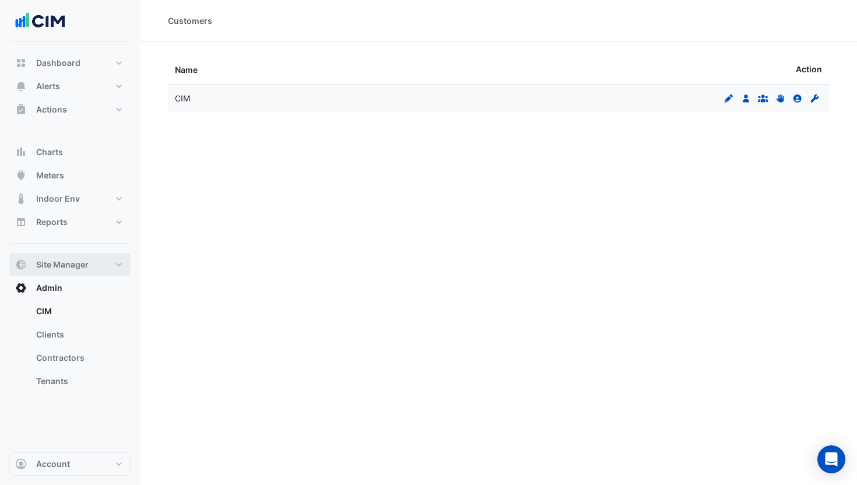
click at [95, 262] on button "Site Manager" at bounding box center [69, 264] width 121 height 23
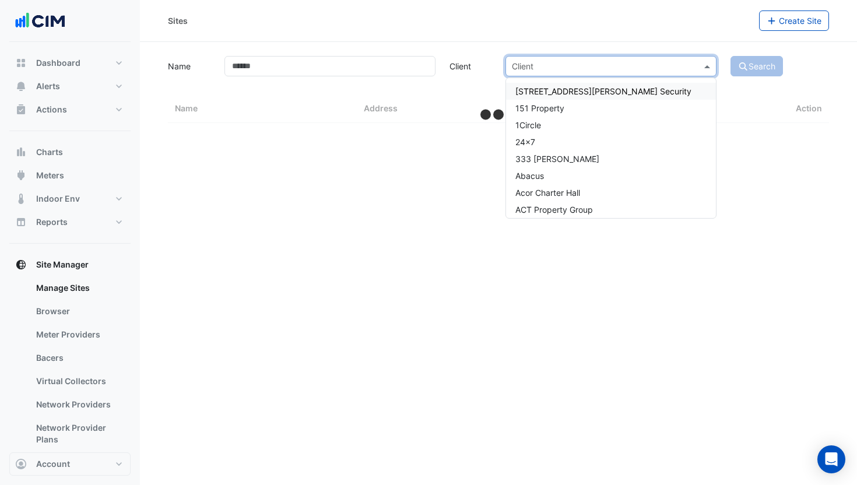
click at [594, 69] on input "text" at bounding box center [599, 67] width 175 height 12
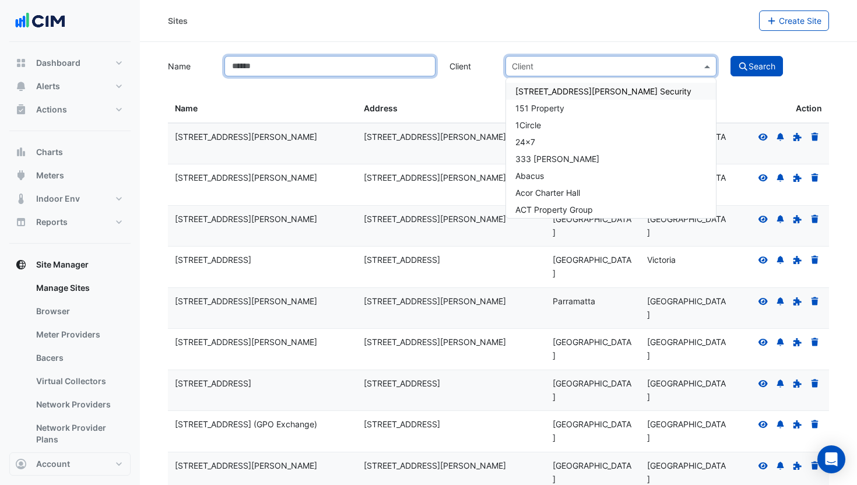
click at [285, 60] on input "Name" at bounding box center [329, 66] width 211 height 20
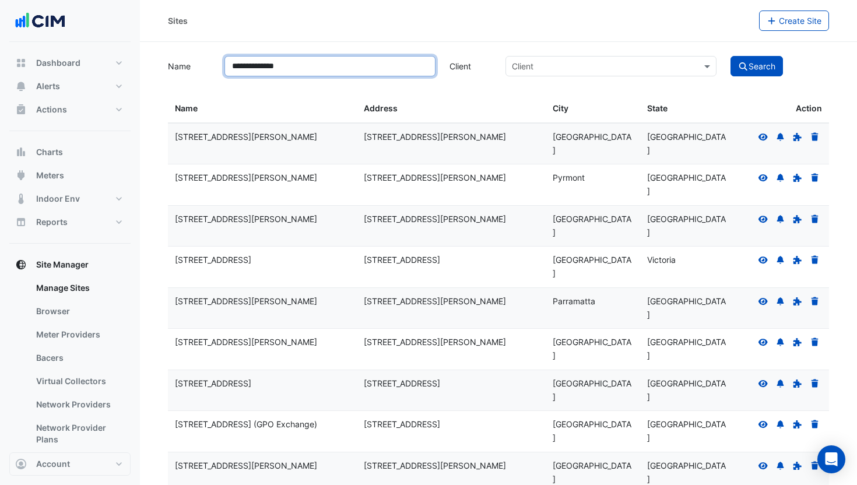
type input "**********"
click at [730, 56] on button "Search" at bounding box center [756, 66] width 52 height 20
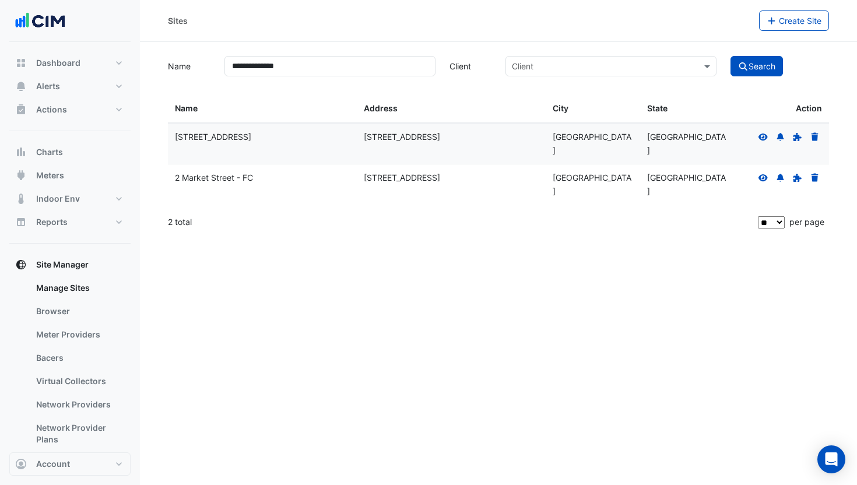
click at [759, 174] on icon at bounding box center [763, 178] width 10 height 8
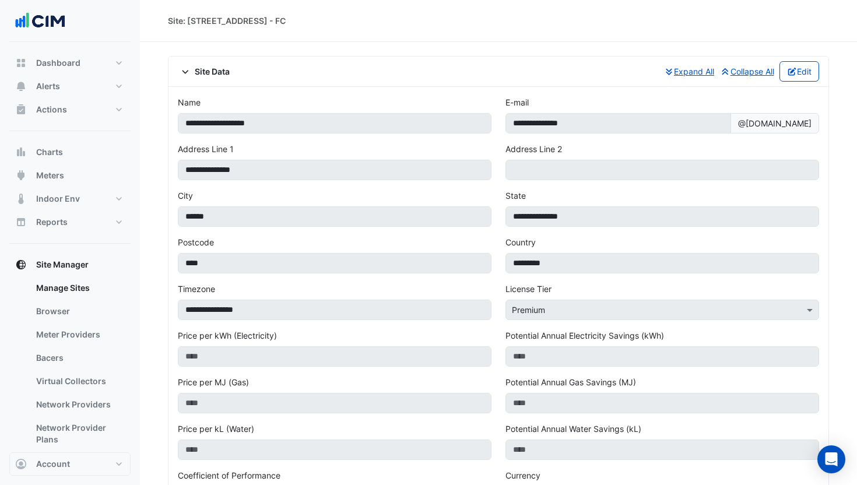
click at [199, 56] on div "**********" at bounding box center [498, 448] width 661 height 784
click at [203, 69] on span "Site Data" at bounding box center [204, 71] width 52 height 12
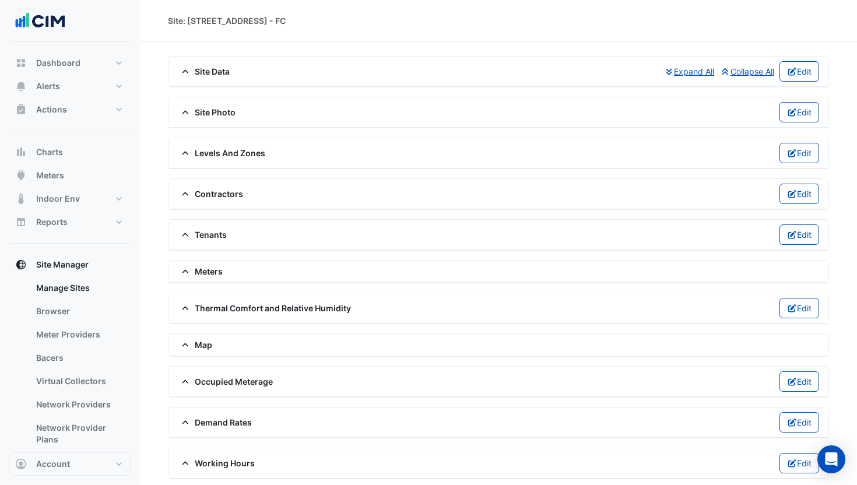
click at [203, 69] on span "Site Data" at bounding box center [204, 71] width 52 height 12
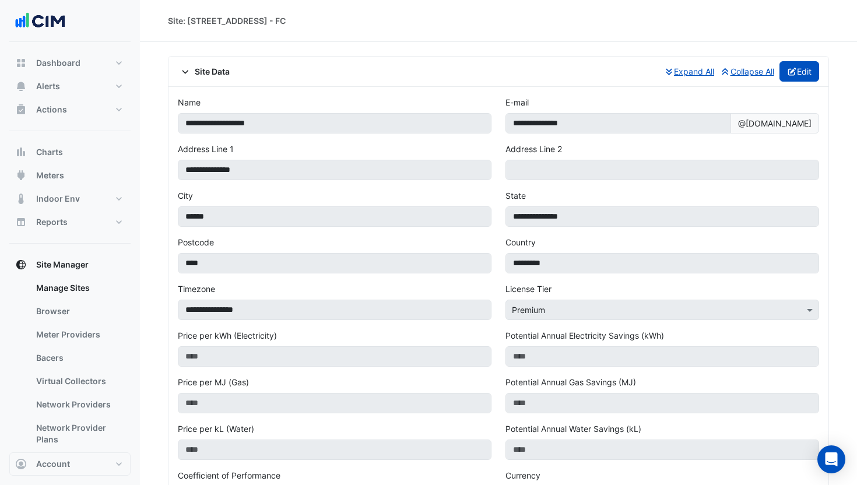
click at [811, 72] on button "Edit" at bounding box center [799, 71] width 40 height 20
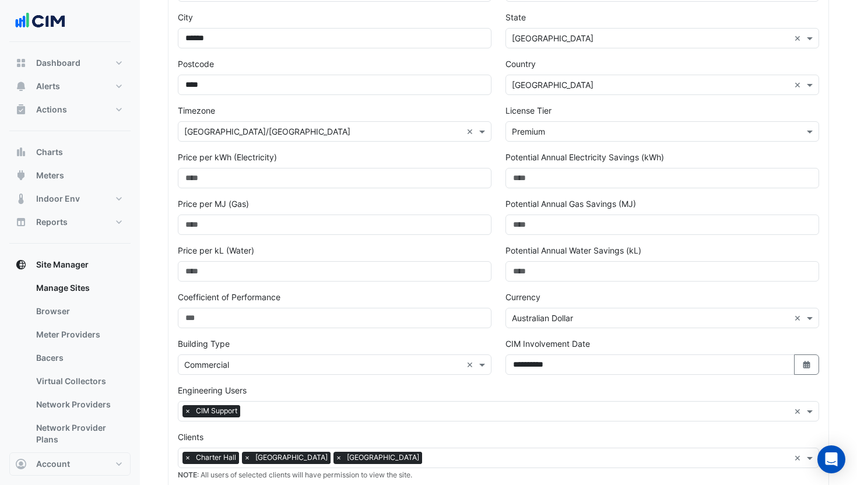
scroll to position [397, 0]
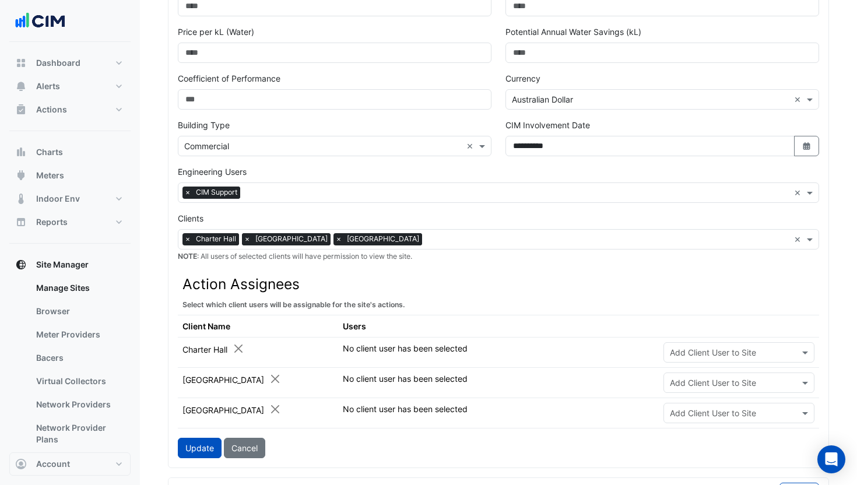
click at [246, 237] on span "×" at bounding box center [247, 239] width 10 height 12
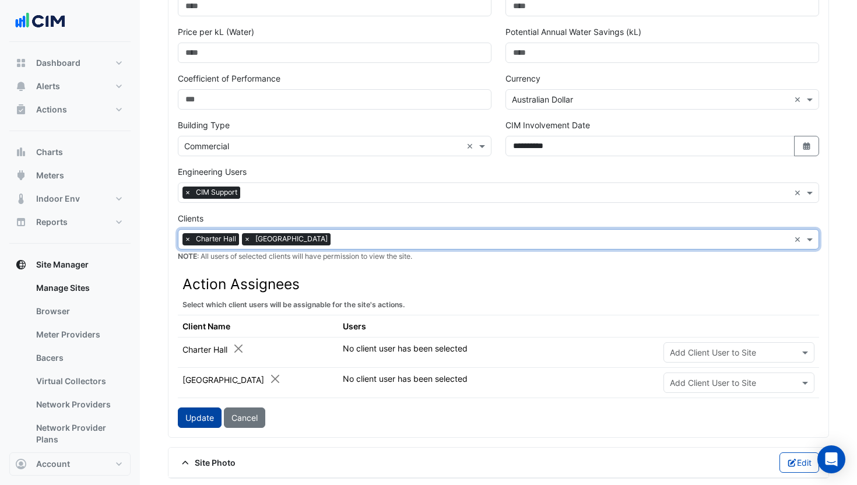
click at [193, 416] on button "Update" at bounding box center [200, 417] width 44 height 20
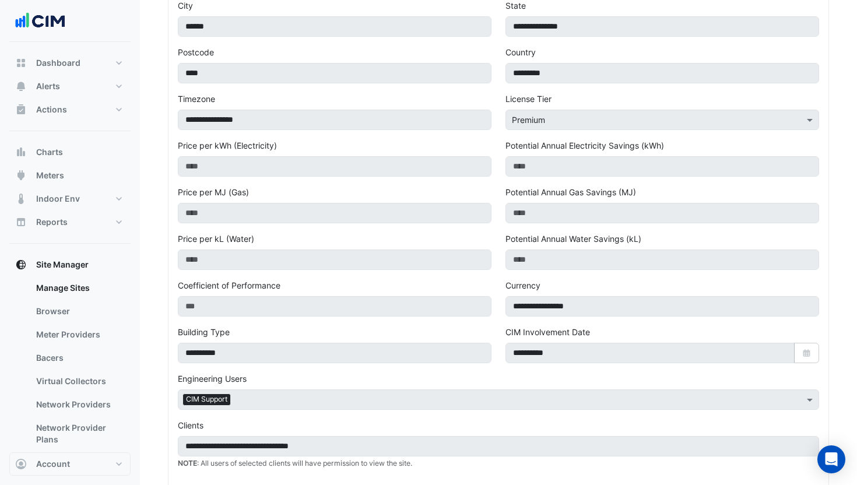
scroll to position [140, 0]
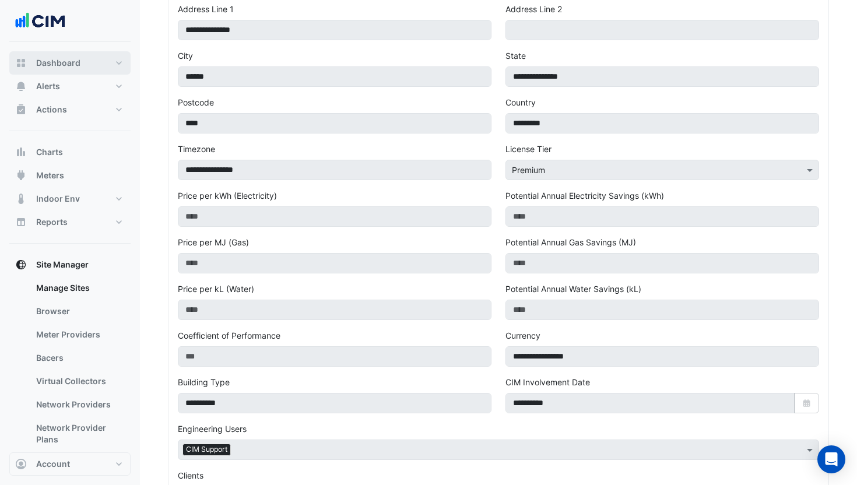
click at [73, 64] on span "Dashboard" at bounding box center [58, 63] width 44 height 12
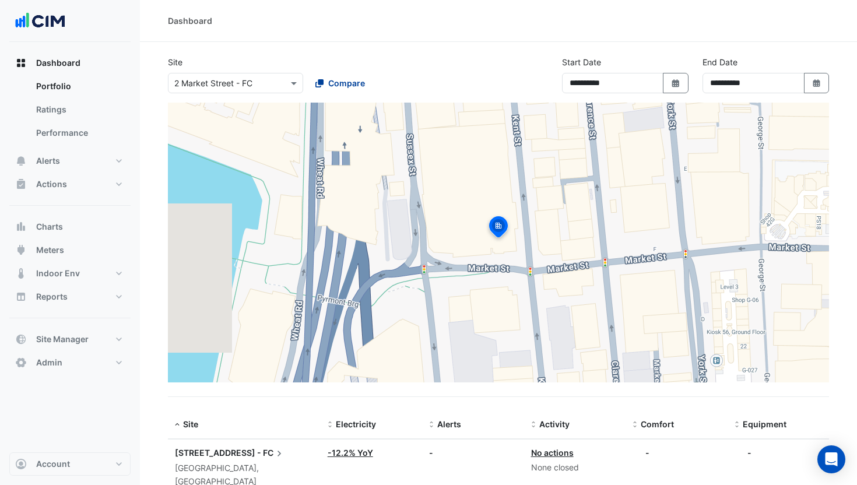
click at [351, 86] on span "Compare" at bounding box center [346, 83] width 37 height 12
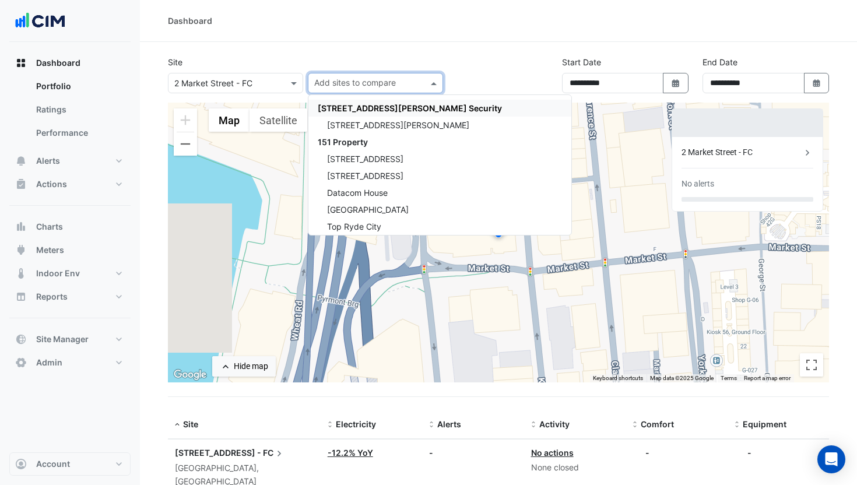
click at [191, 85] on input "text" at bounding box center [223, 84] width 99 height 12
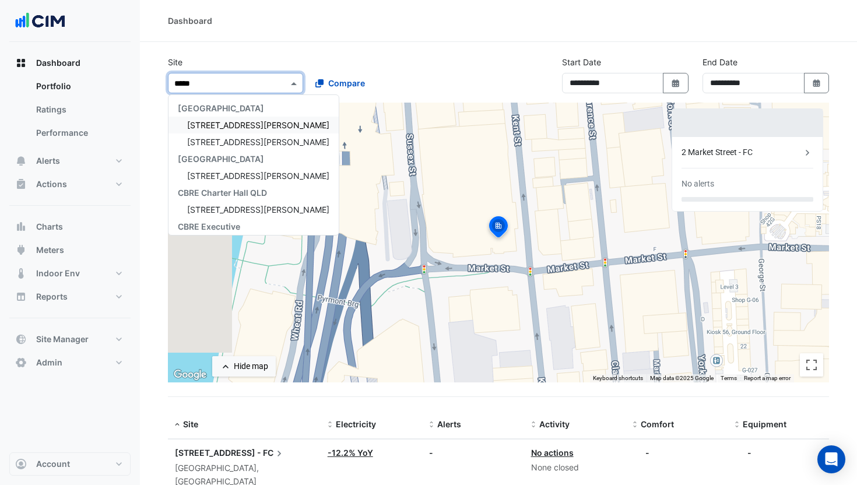
type input "******"
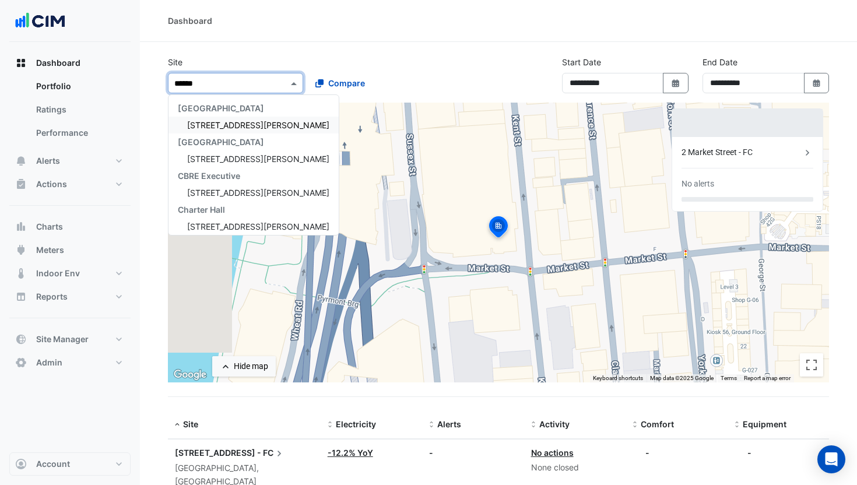
click at [241, 119] on div "[STREET_ADDRESS][PERSON_NAME]" at bounding box center [253, 125] width 170 height 17
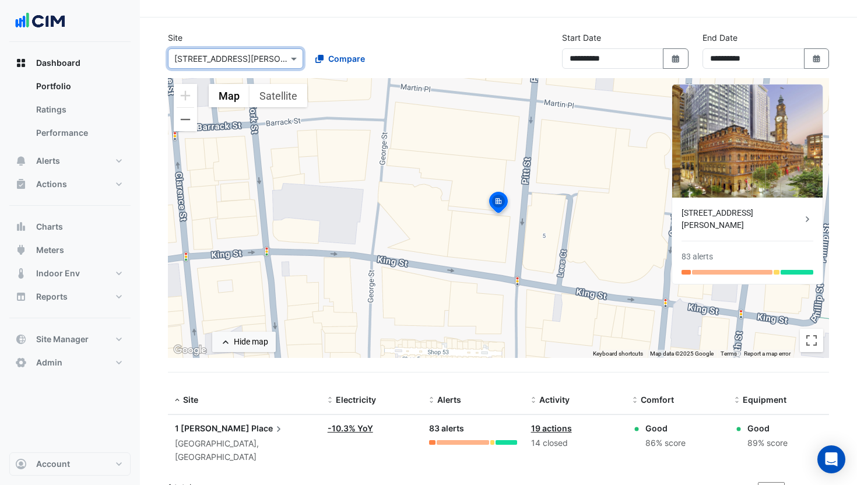
scroll to position [28, 0]
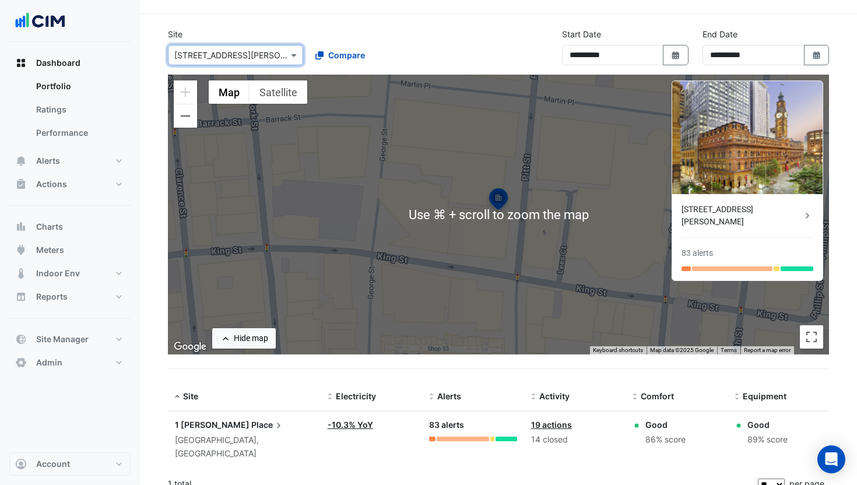
click at [356, 427] on link "-10.3% YoY" at bounding box center [350, 425] width 45 height 10
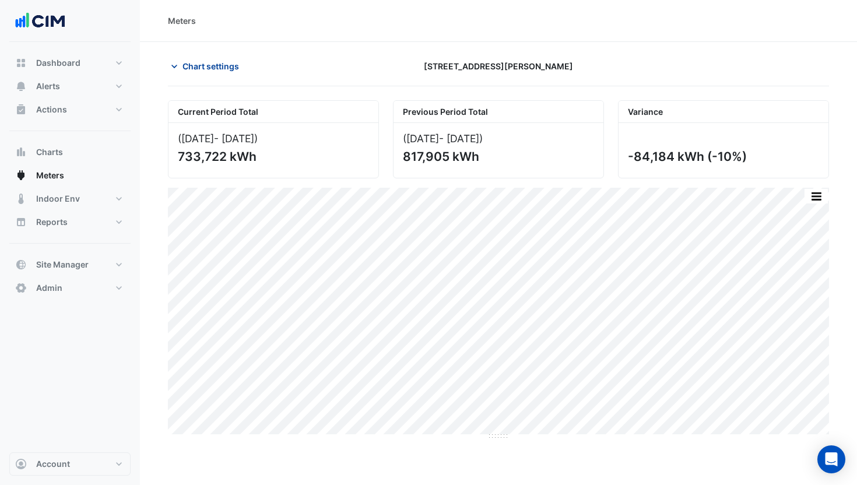
click at [198, 71] on span "Chart settings" at bounding box center [210, 66] width 57 height 12
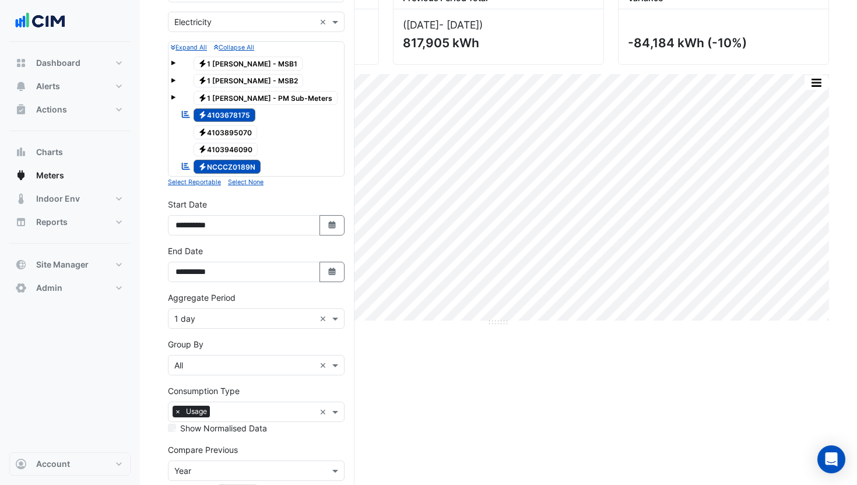
scroll to position [190, 0]
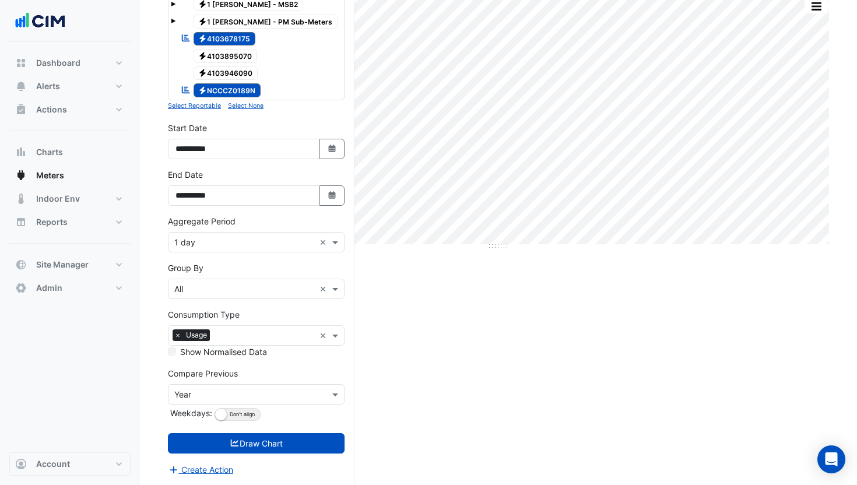
click at [226, 346] on label "Show Normalised Data" at bounding box center [223, 352] width 87 height 12
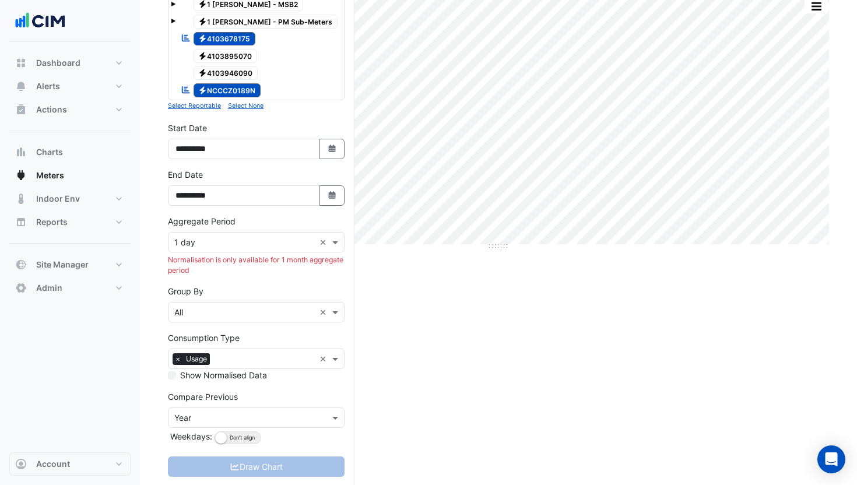
click at [241, 356] on input "text" at bounding box center [264, 360] width 100 height 12
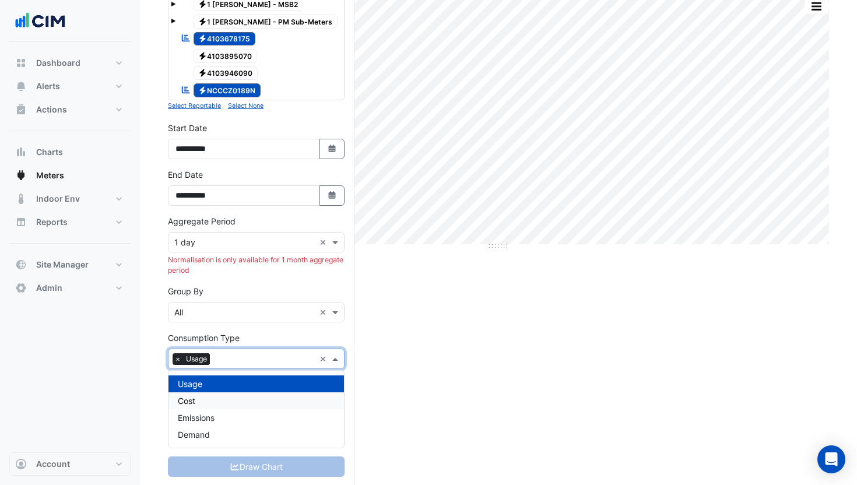
click at [214, 400] on div "Cost" at bounding box center [255, 400] width 175 height 17
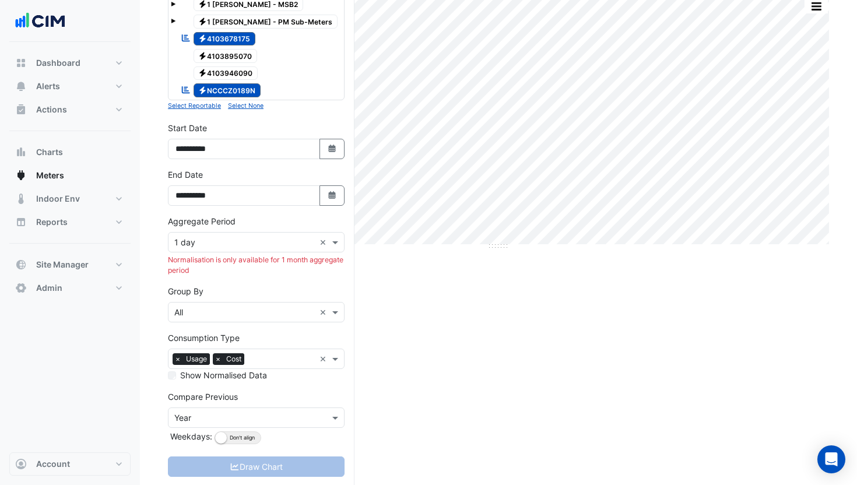
drag, startPoint x: 276, startPoint y: 286, endPoint x: 167, endPoint y: 372, distance: 139.4
click at [276, 286] on div "Group By × All ×" at bounding box center [256, 303] width 177 height 37
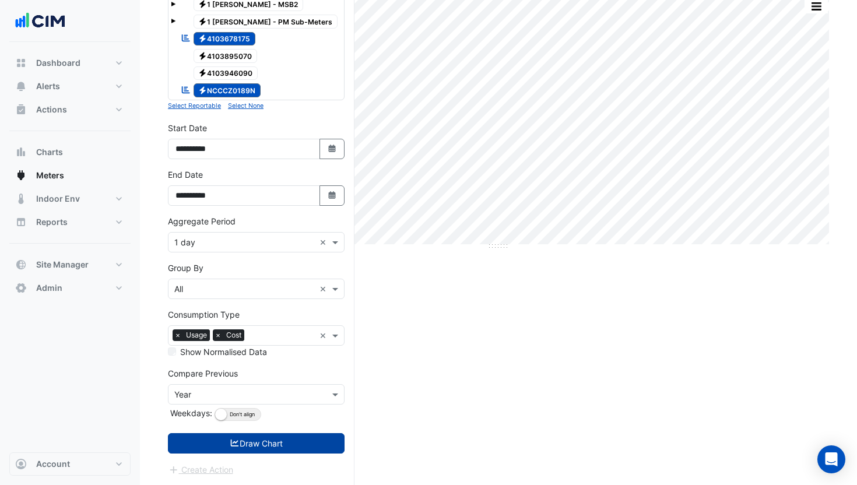
click at [279, 443] on button "Draw Chart" at bounding box center [256, 443] width 177 height 20
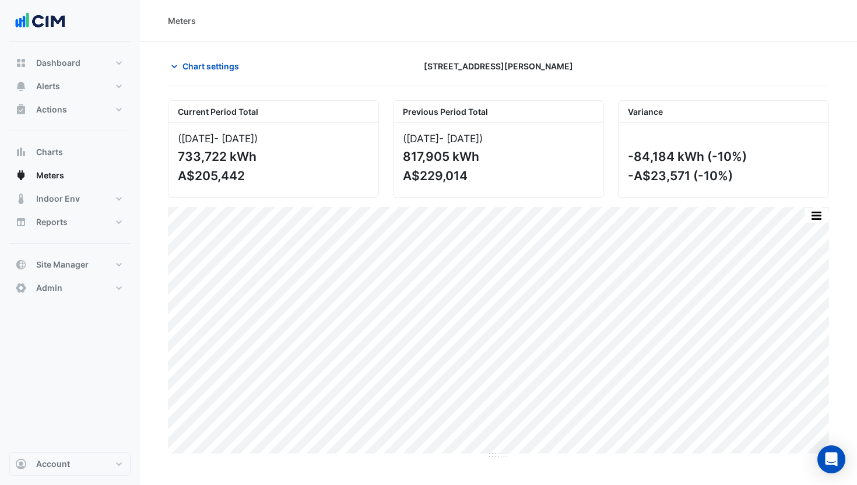
click at [805, 209] on button "button" at bounding box center [815, 215] width 23 height 15
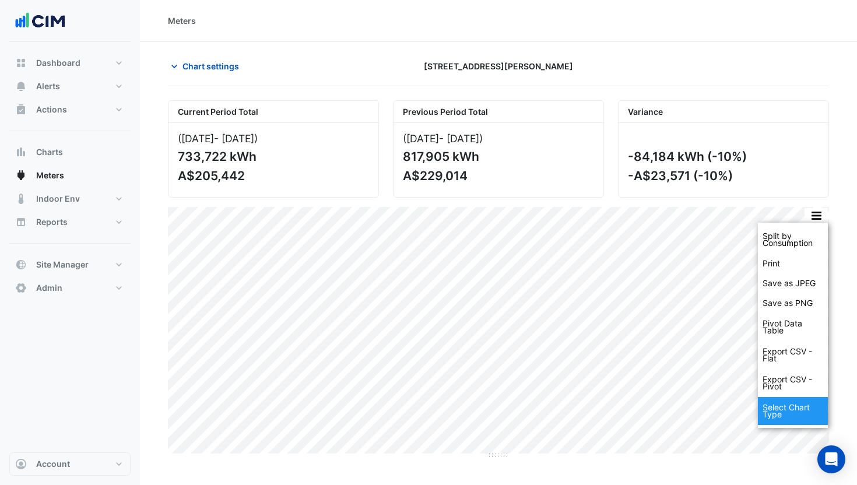
click at [794, 415] on div "Select Chart Type" at bounding box center [793, 411] width 70 height 28
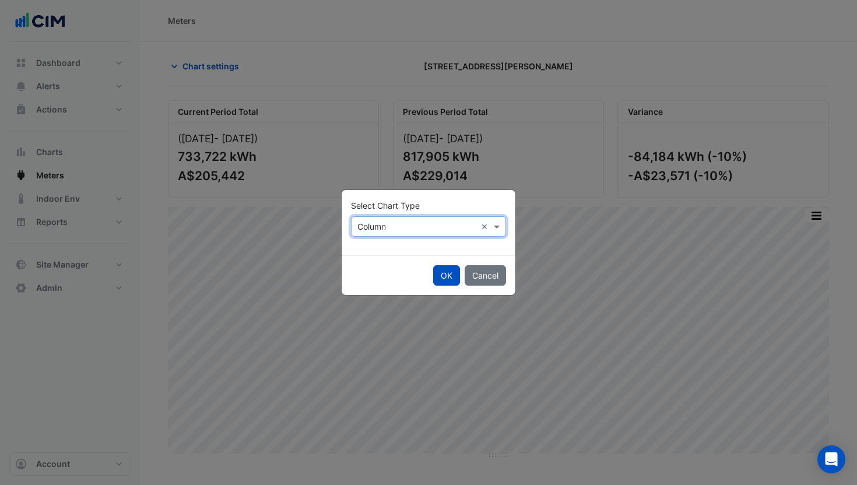
click at [400, 228] on input "text" at bounding box center [416, 227] width 119 height 12
click at [375, 245] on div "Line" at bounding box center [376, 251] width 51 height 17
click at [431, 272] on div "OK Cancel" at bounding box center [429, 275] width 174 height 40
drag, startPoint x: 446, startPoint y: 273, endPoint x: 620, endPoint y: 257, distance: 175.0
click at [446, 273] on button "OK" at bounding box center [446, 275] width 27 height 20
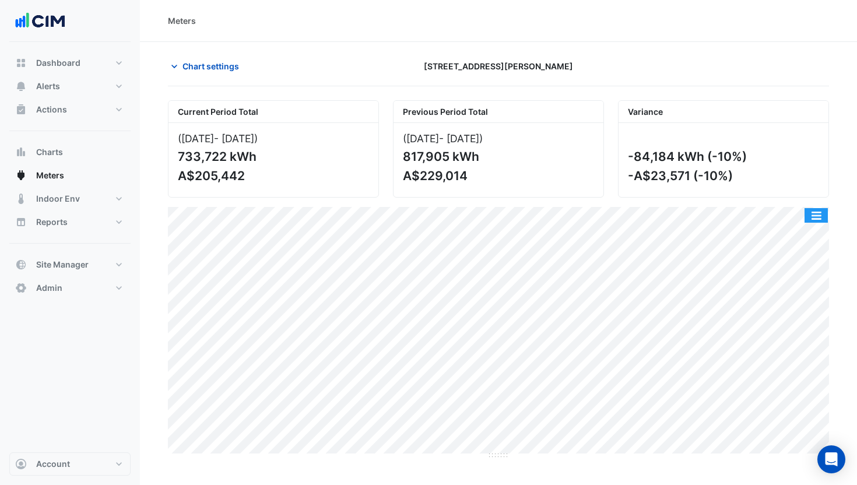
click at [814, 211] on button "button" at bounding box center [815, 215] width 23 height 15
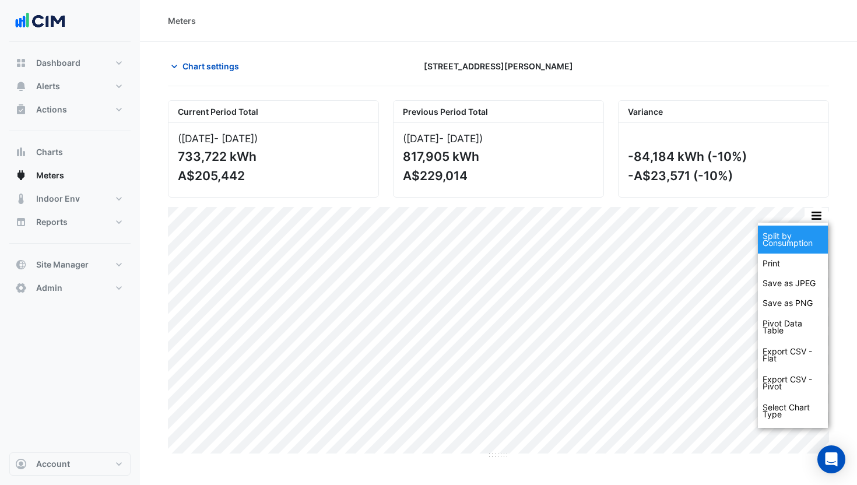
click at [797, 235] on div "Split by Consumption" at bounding box center [793, 240] width 70 height 28
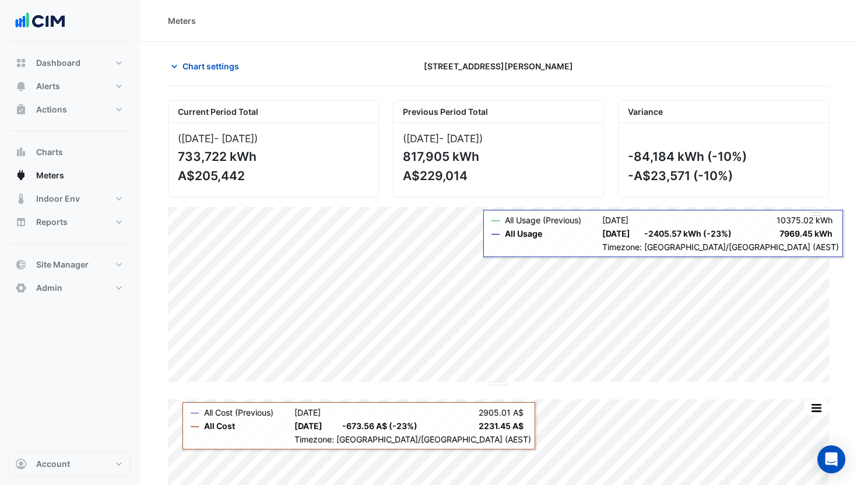
click at [509, 421] on div "Current Period Total (Jun 25 - Aug 25 ) 733,722 kWh A$205,442 Previous Period T…" at bounding box center [498, 334] width 661 height 487
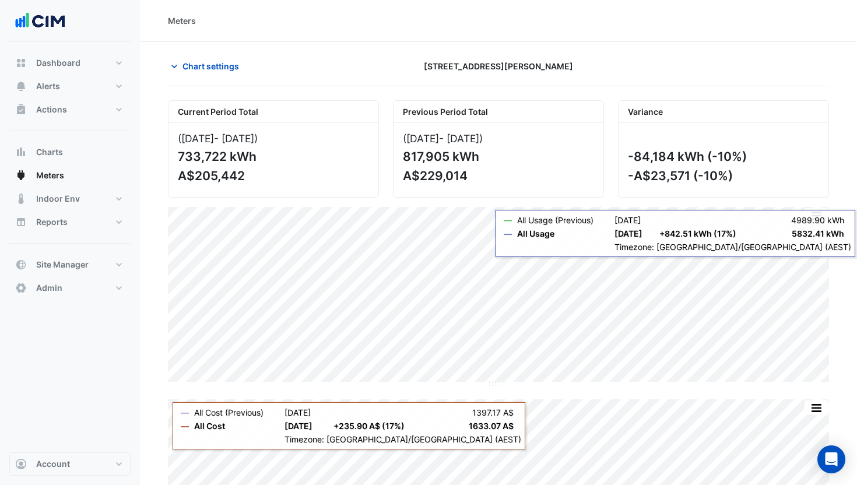
click at [494, 428] on div "Current Period Total (Jun 25 - Aug 25 ) 733,722 kWh A$205,442 Previous Period T…" at bounding box center [498, 334] width 661 height 487
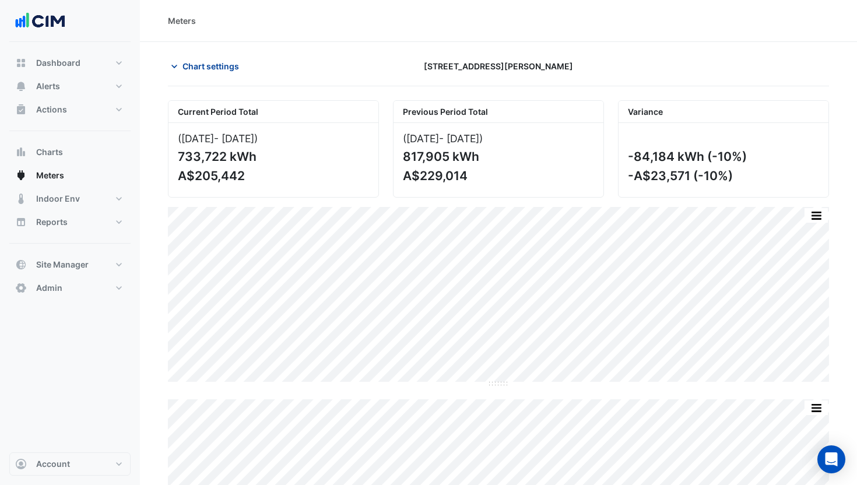
click at [191, 67] on span "Chart settings" at bounding box center [210, 66] width 57 height 12
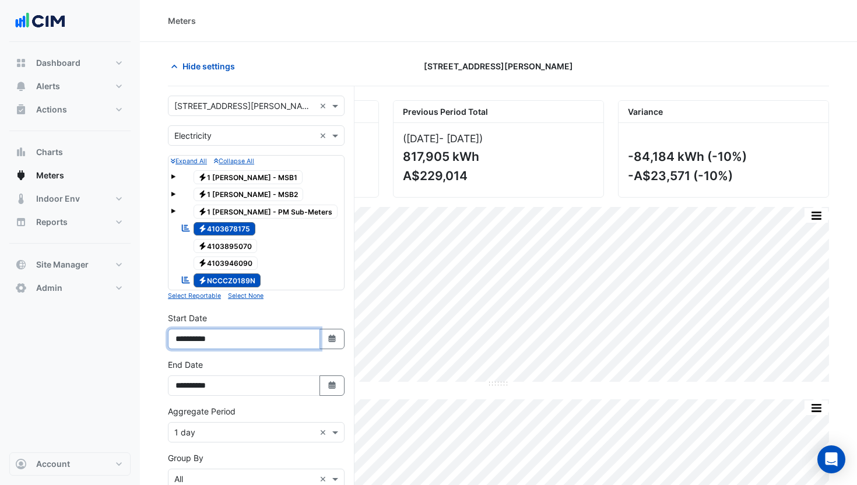
click at [193, 337] on input "**********" at bounding box center [244, 339] width 152 height 20
click at [240, 435] on input "text" at bounding box center [244, 433] width 140 height 12
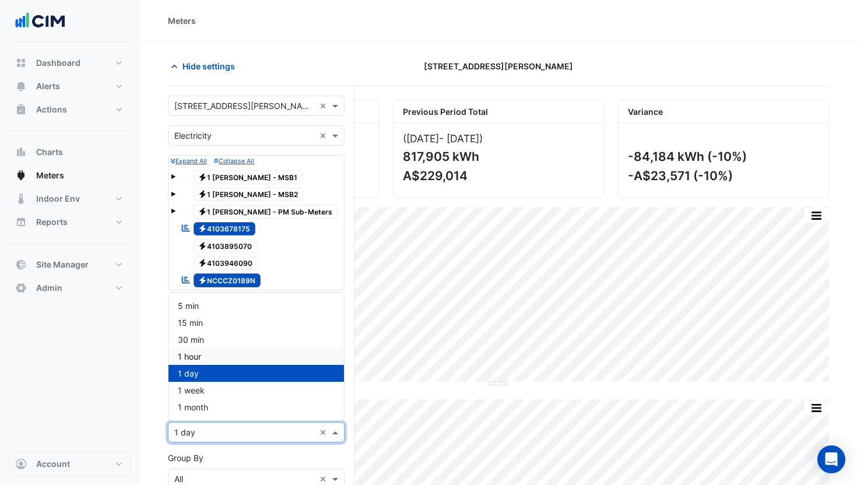
click at [217, 357] on div "1 hour" at bounding box center [255, 356] width 175 height 17
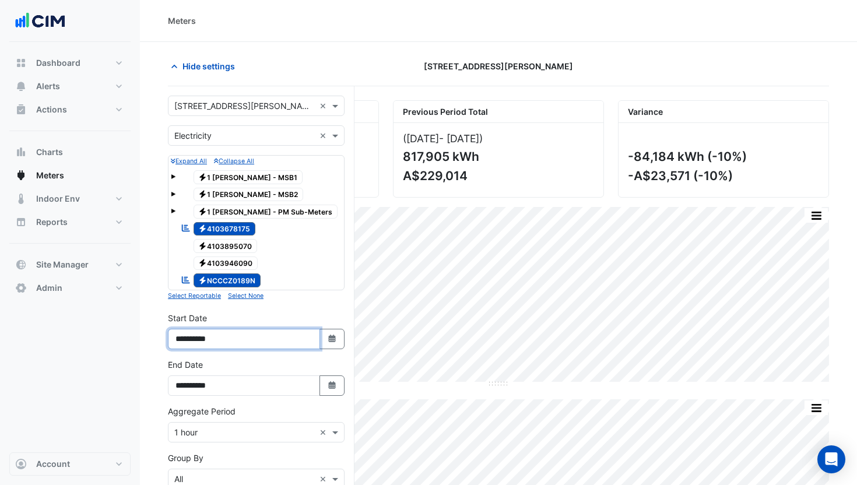
click at [191, 339] on input "**********" at bounding box center [244, 339] width 152 height 20
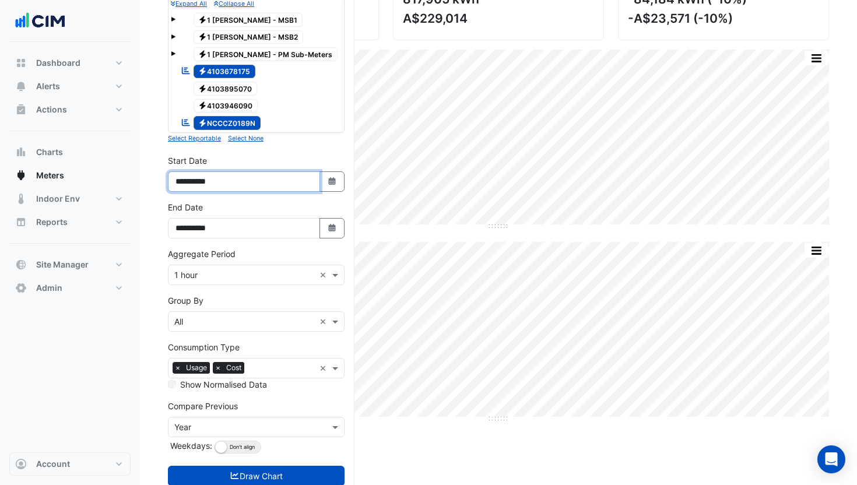
scroll to position [190, 0]
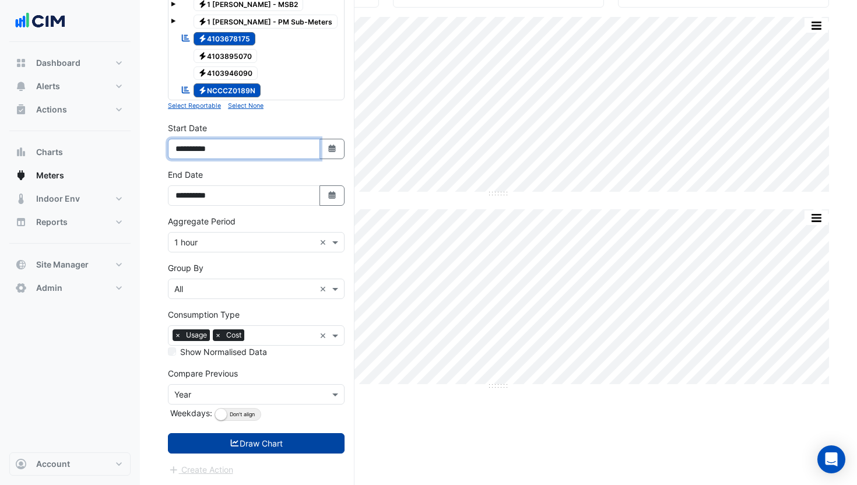
type input "**********"
click at [256, 440] on button "Draw Chart" at bounding box center [256, 443] width 177 height 20
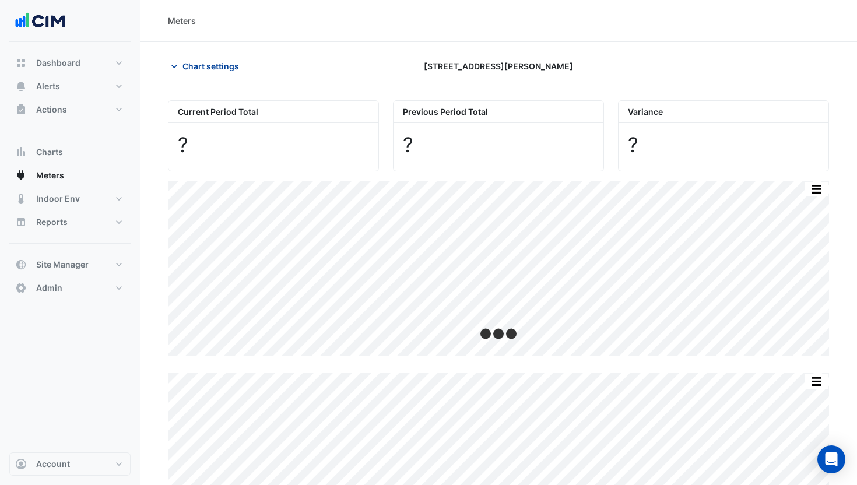
click at [200, 66] on span "Chart settings" at bounding box center [210, 66] width 57 height 12
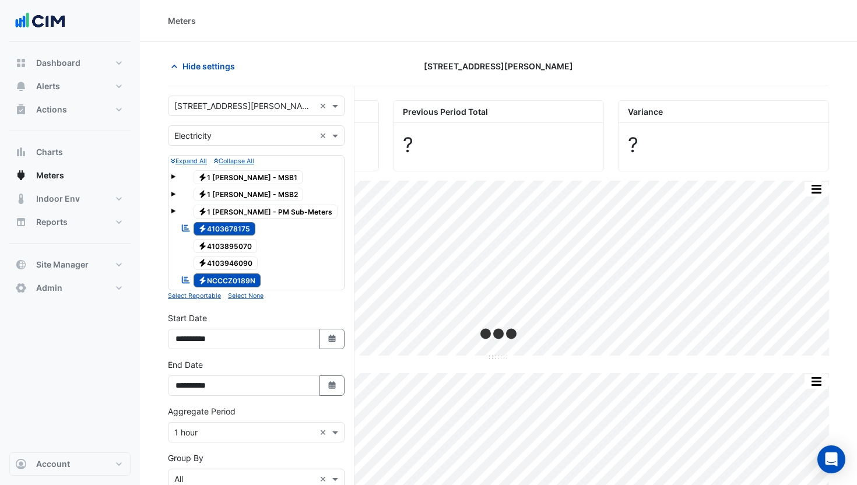
click at [175, 211] on span at bounding box center [173, 211] width 5 height 5
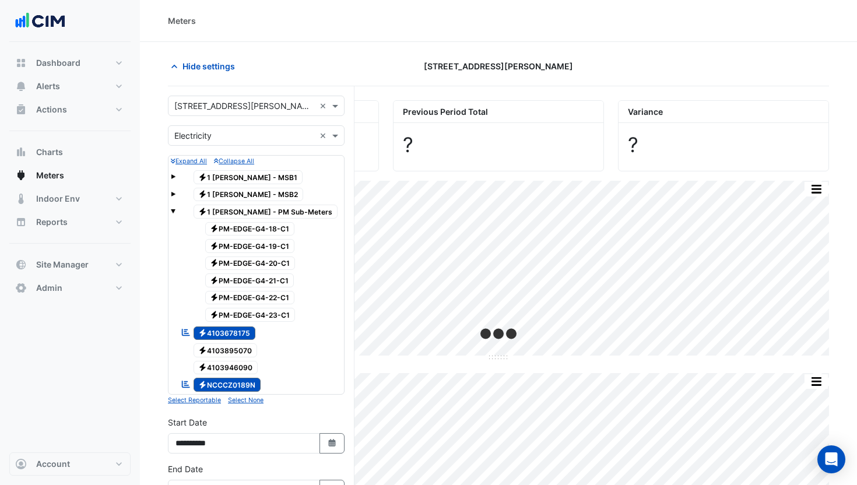
click at [173, 193] on span at bounding box center [173, 194] width 5 height 5
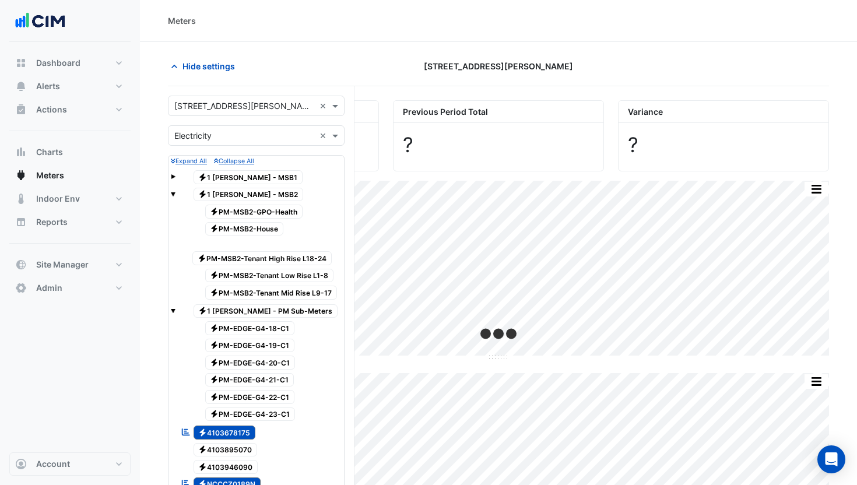
click at [171, 174] on span at bounding box center [173, 176] width 5 height 5
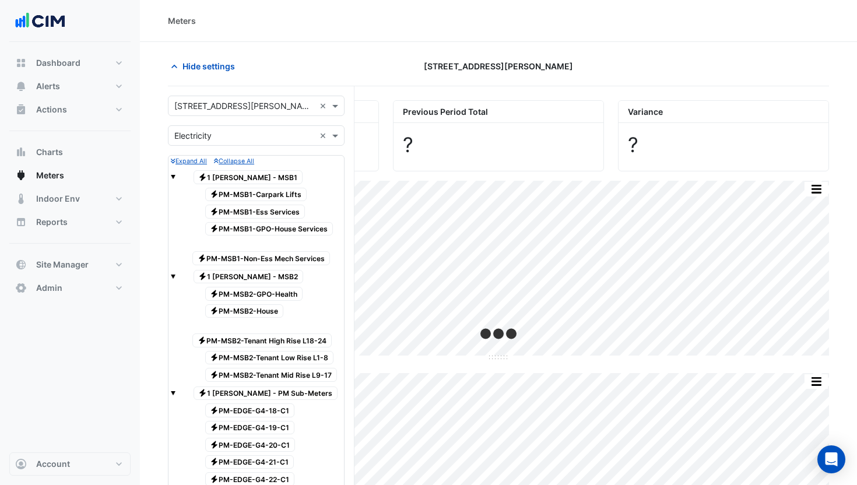
click at [171, 174] on span at bounding box center [173, 176] width 5 height 5
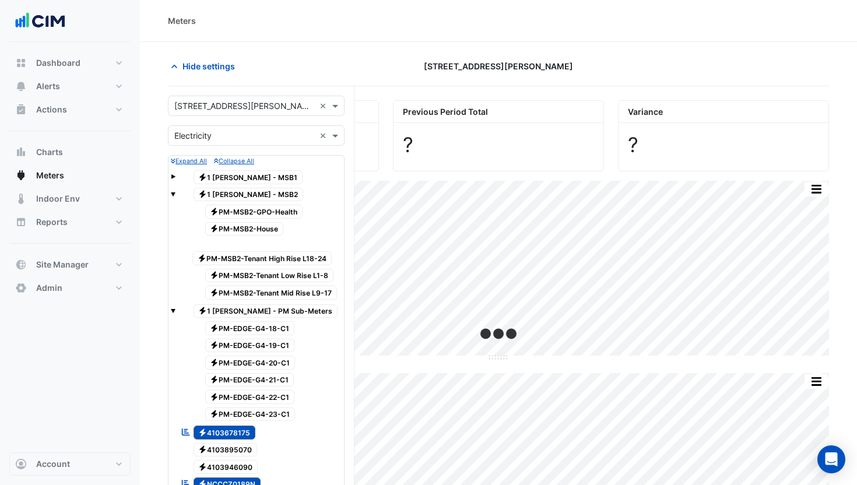
click at [171, 189] on span at bounding box center [173, 193] width 5 height 10
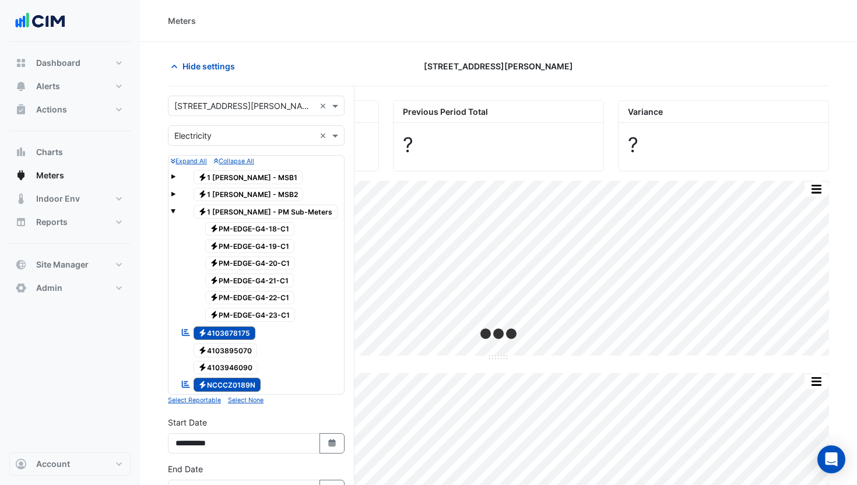
click at [174, 211] on span at bounding box center [173, 211] width 5 height 5
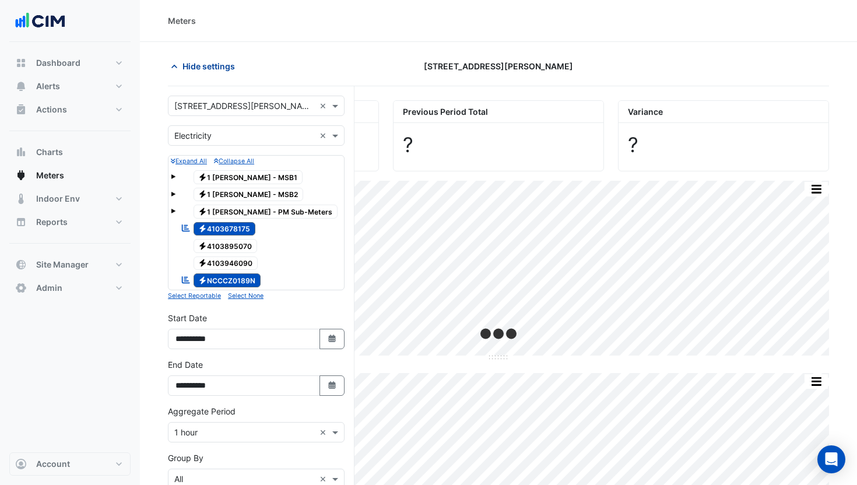
click at [203, 70] on span "Hide settings" at bounding box center [208, 66] width 52 height 12
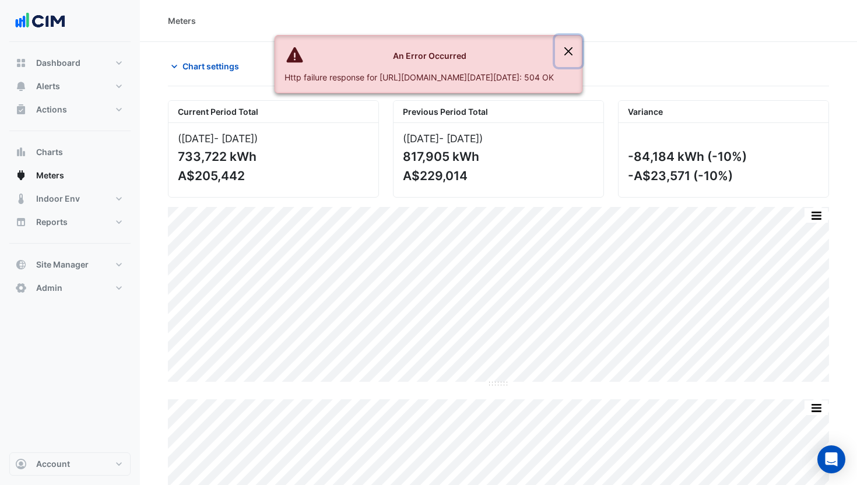
drag, startPoint x: 630, startPoint y: 54, endPoint x: 220, endPoint y: 30, distance: 411.0
click at [582, 54] on button "Close" at bounding box center [568, 51] width 27 height 31
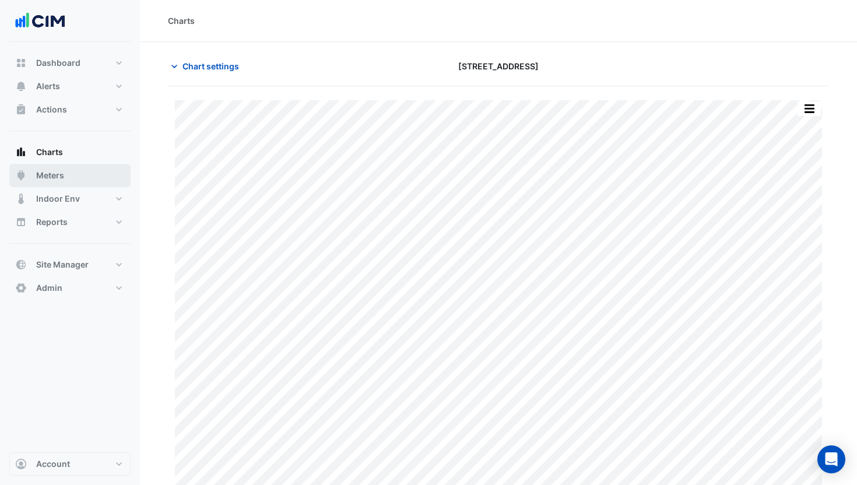
click at [85, 181] on button "Meters" at bounding box center [69, 175] width 121 height 23
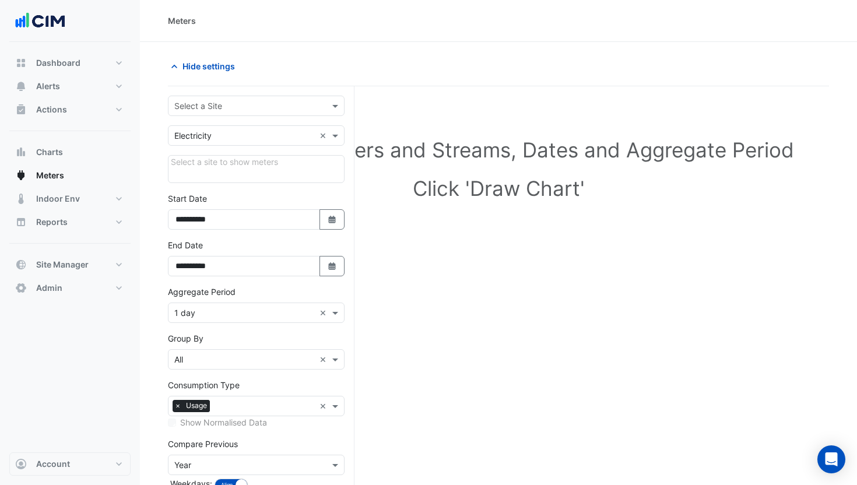
click at [245, 108] on input "text" at bounding box center [244, 106] width 140 height 12
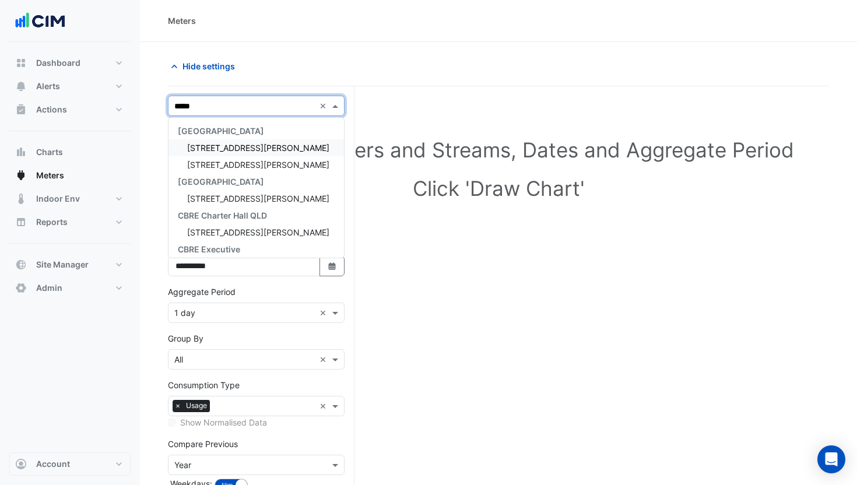
type input "******"
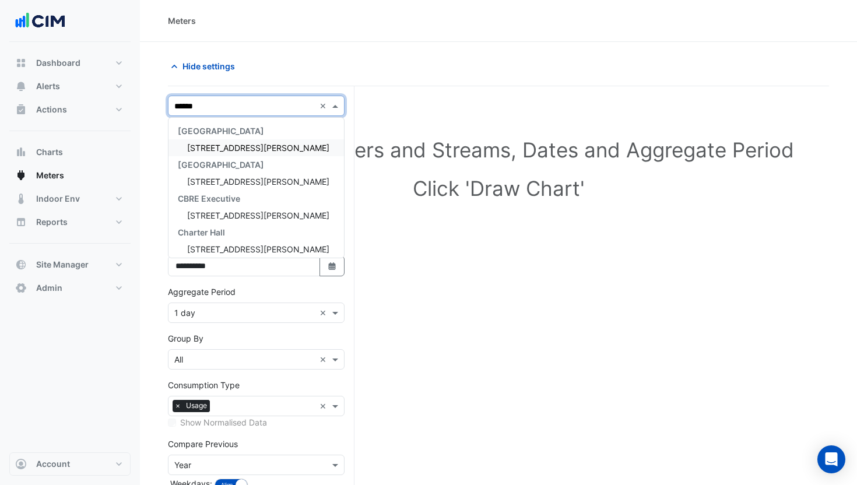
click at [286, 148] on div "[STREET_ADDRESS][PERSON_NAME]" at bounding box center [255, 147] width 175 height 17
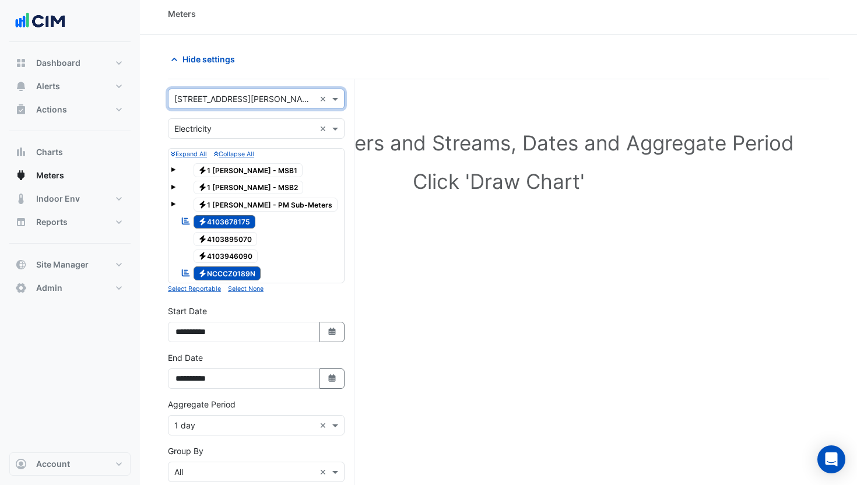
scroll to position [190, 0]
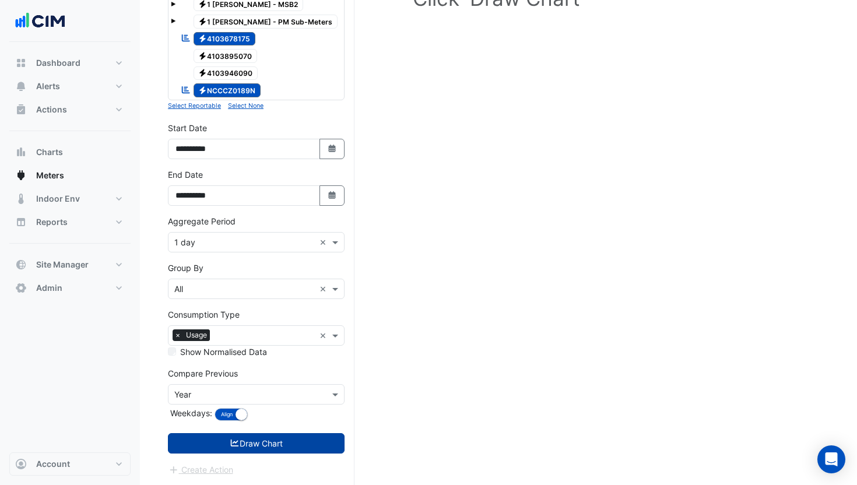
click at [276, 434] on button "Draw Chart" at bounding box center [256, 443] width 177 height 20
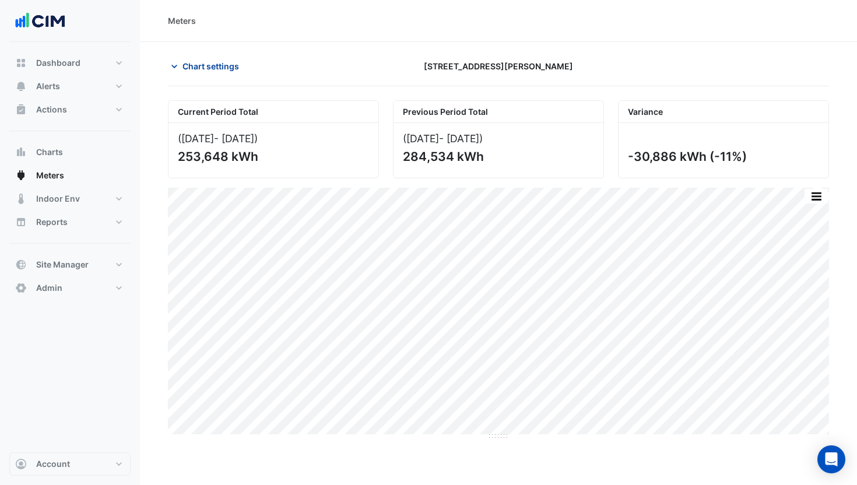
click at [195, 65] on span "Chart settings" at bounding box center [210, 66] width 57 height 12
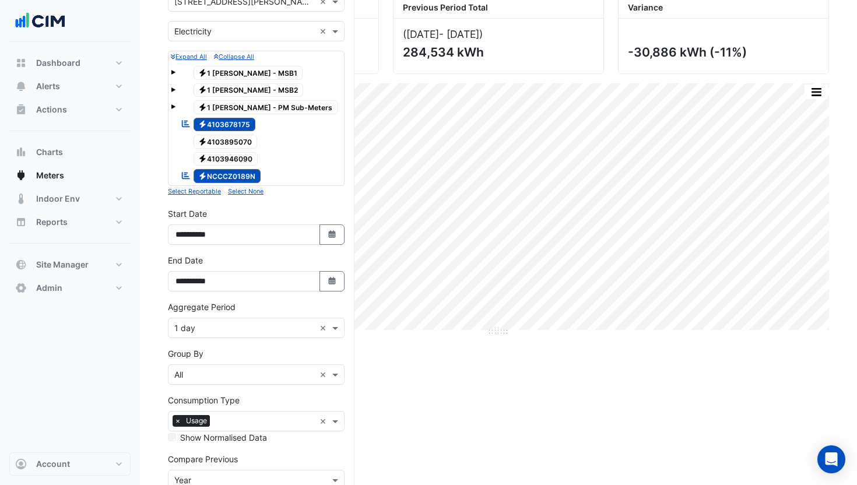
scroll to position [175, 0]
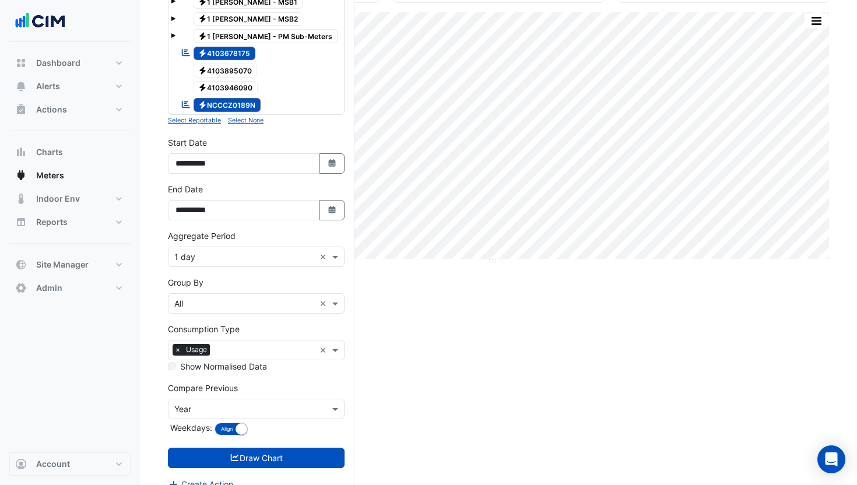
click at [228, 265] on div "× 1 day ×" at bounding box center [256, 257] width 177 height 20
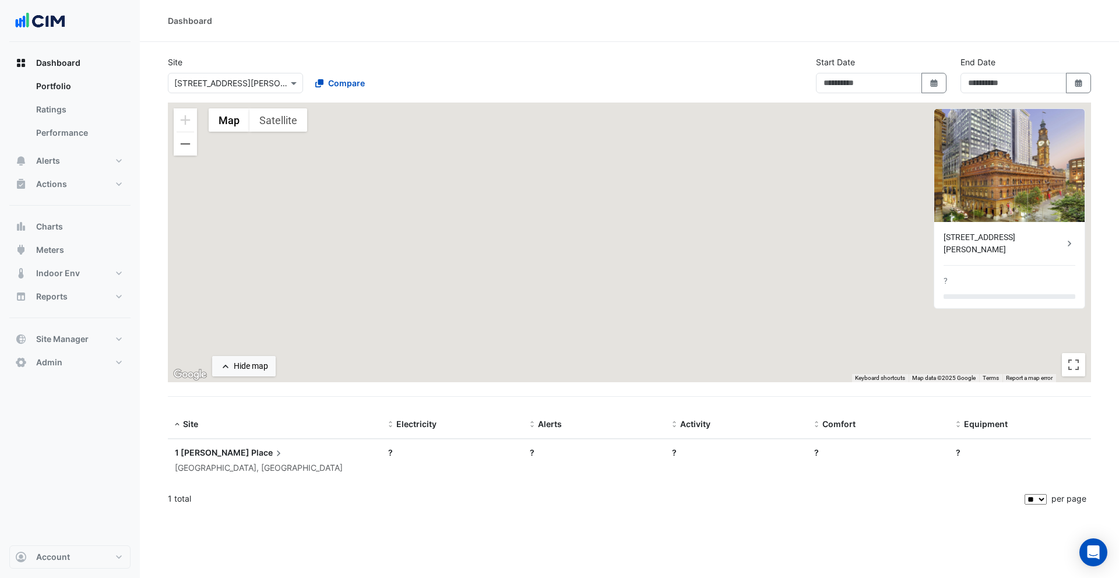
type input "**********"
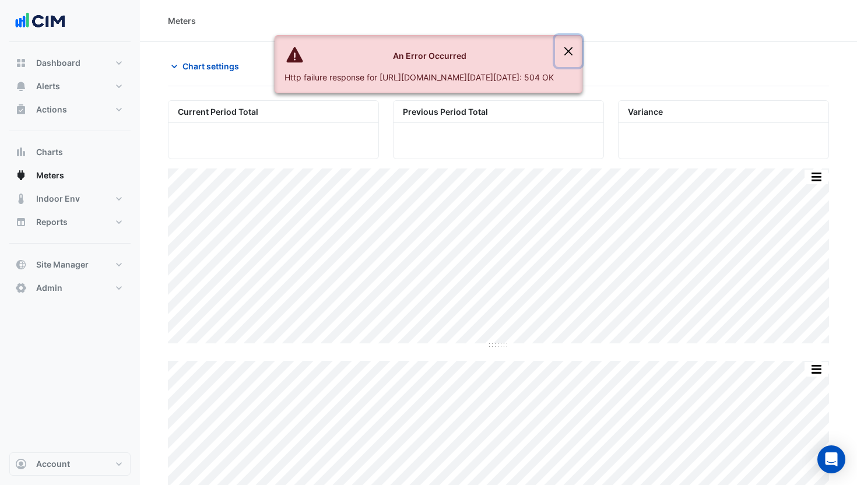
drag, startPoint x: 633, startPoint y: 51, endPoint x: 396, endPoint y: 67, distance: 237.2
click at [582, 51] on button "Close" at bounding box center [568, 51] width 27 height 31
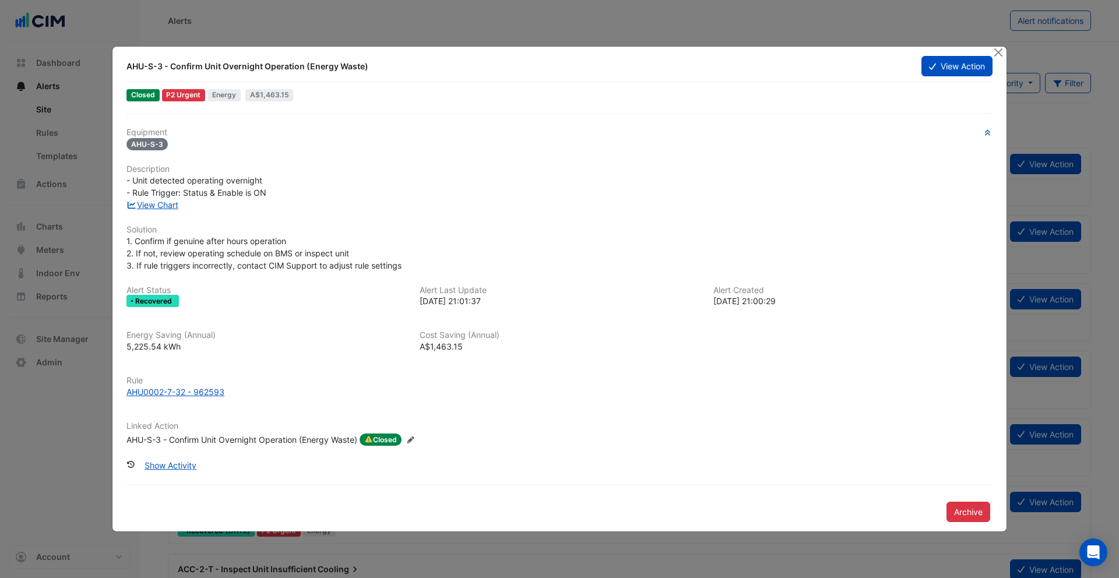
click at [261, 93] on span "A$1,463.15" at bounding box center [269, 94] width 39 height 9
drag, startPoint x: 256, startPoint y: 94, endPoint x: 305, endPoint y: 94, distance: 48.4
click at [305, 94] on div "Closed P2 Urgent Energy A$1,463.15" at bounding box center [559, 95] width 868 height 17
click at [1002, 54] on button "Close" at bounding box center [998, 53] width 12 height 12
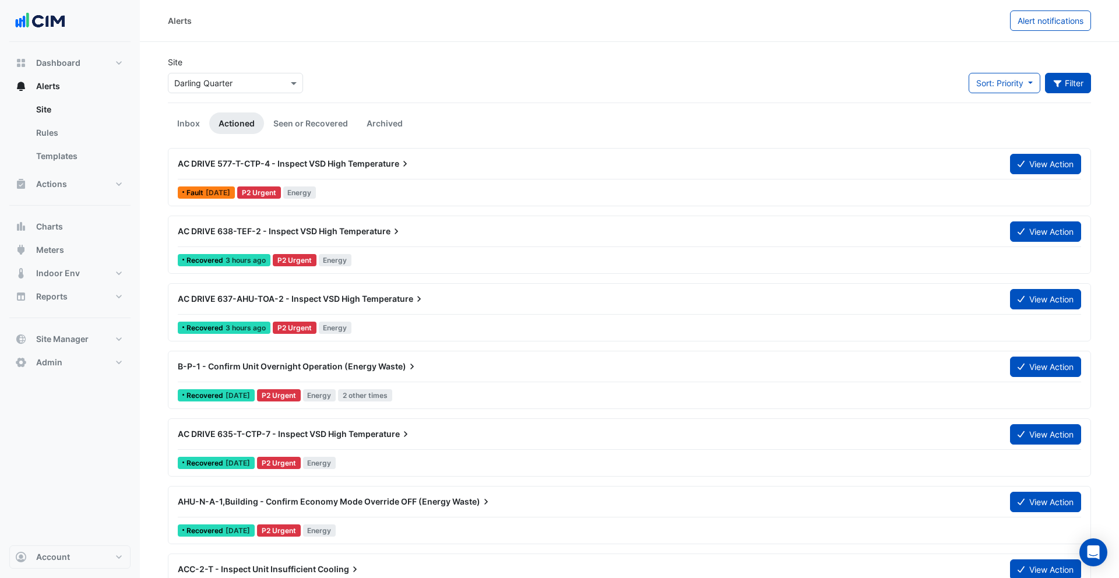
click at [1065, 85] on button "Filter" at bounding box center [1068, 83] width 47 height 20
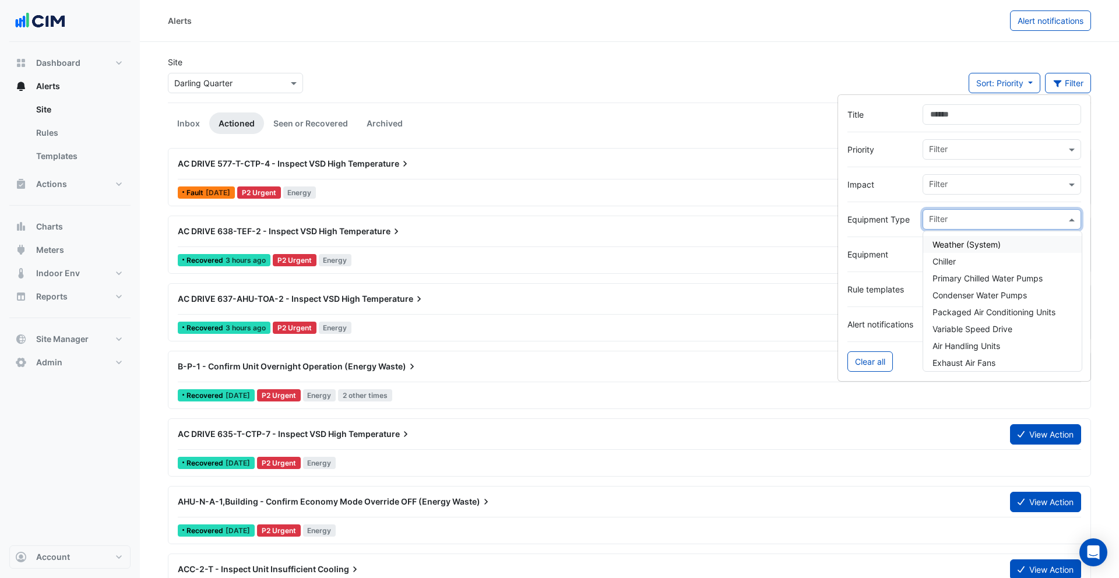
click at [953, 217] on input "text" at bounding box center [997, 220] width 137 height 12
click at [972, 339] on div "Air Handling Units" at bounding box center [1002, 345] width 159 height 17
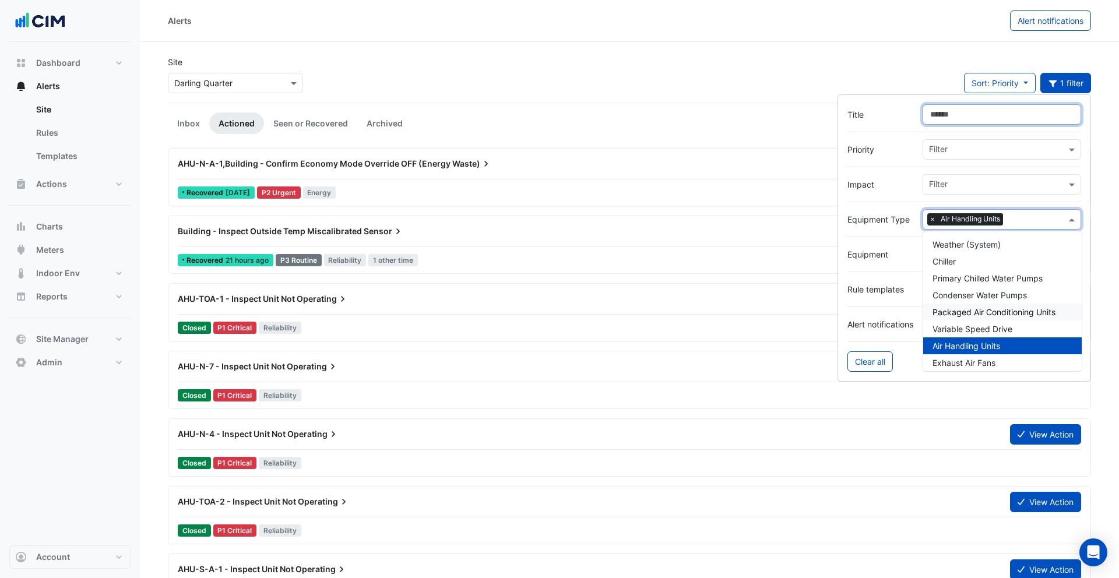
click at [964, 121] on input "Title" at bounding box center [1002, 114] width 159 height 20
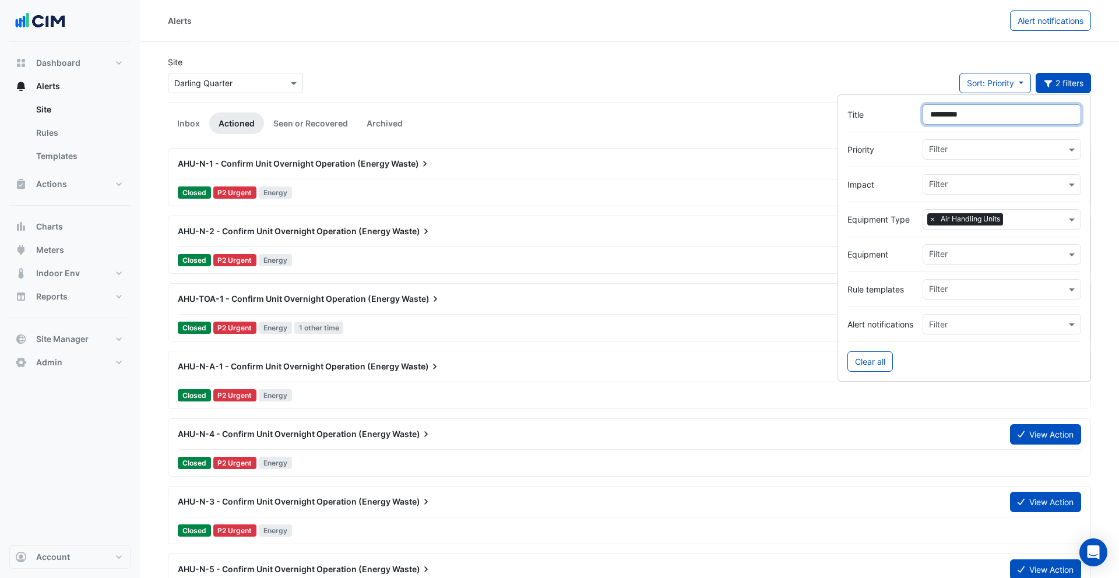
type input "*********"
click at [519, 96] on div "Site × [GEOGRAPHIC_DATA] Sort: Priority Priority Updated 2 filters" at bounding box center [629, 79] width 937 height 47
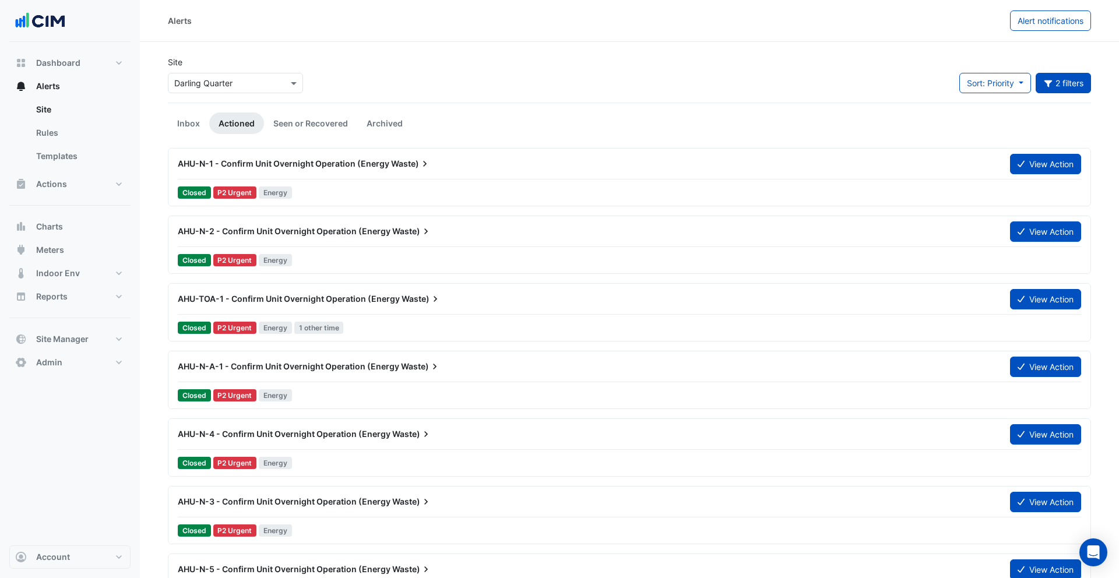
click at [371, 175] on div "AHU-N-1 - Confirm Unit Overnight Operation (Energy Waste) View Action" at bounding box center [629, 166] width 903 height 26
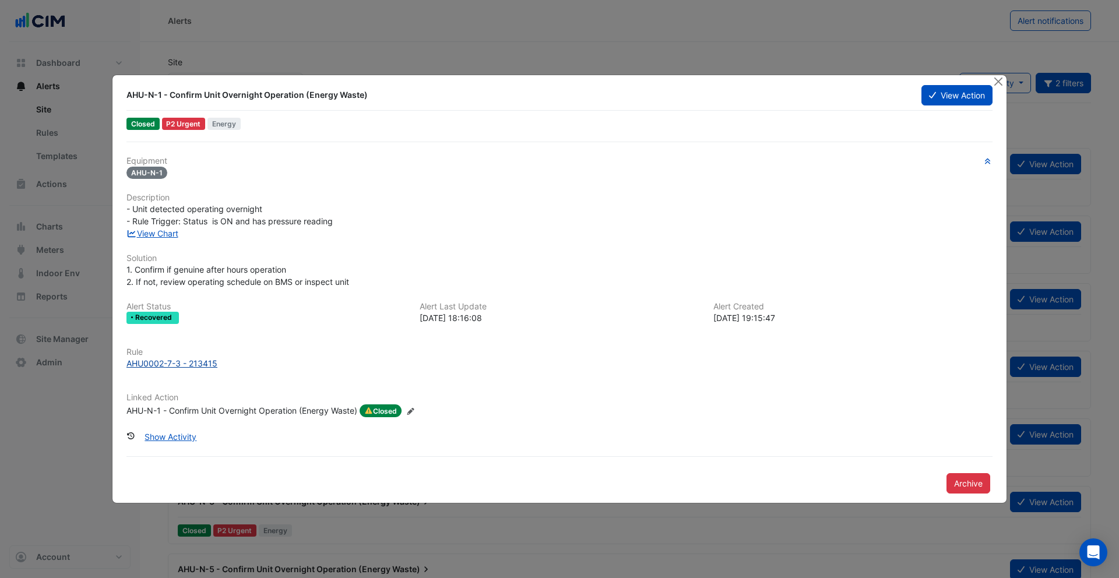
click at [193, 360] on div "AHU0002-7-3 - 213415" at bounding box center [171, 363] width 91 height 12
click at [999, 79] on button "Close" at bounding box center [998, 81] width 12 height 12
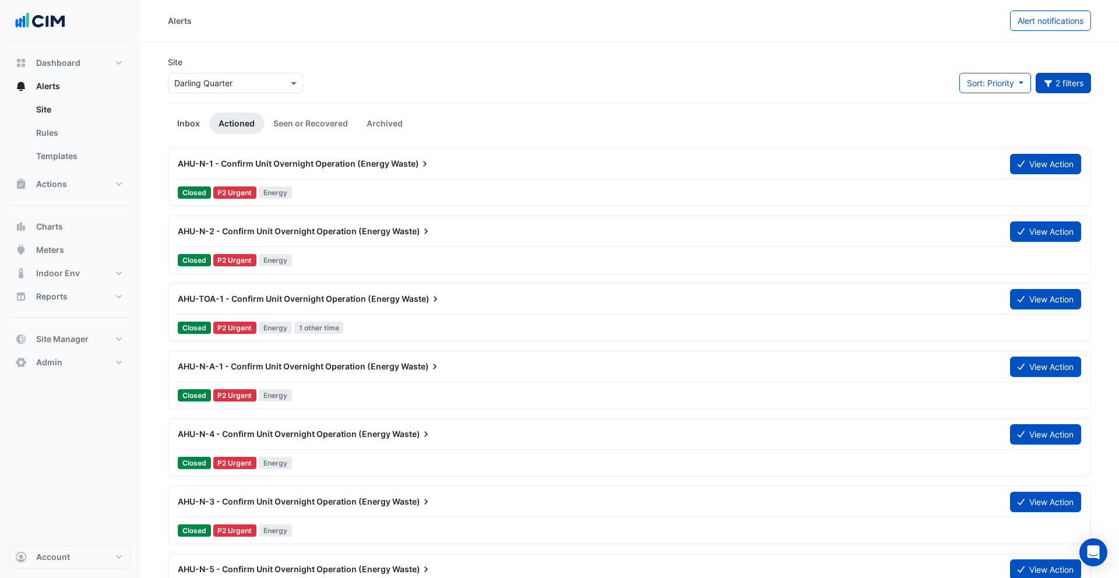
click at [188, 124] on link "Inbox" at bounding box center [188, 123] width 41 height 22
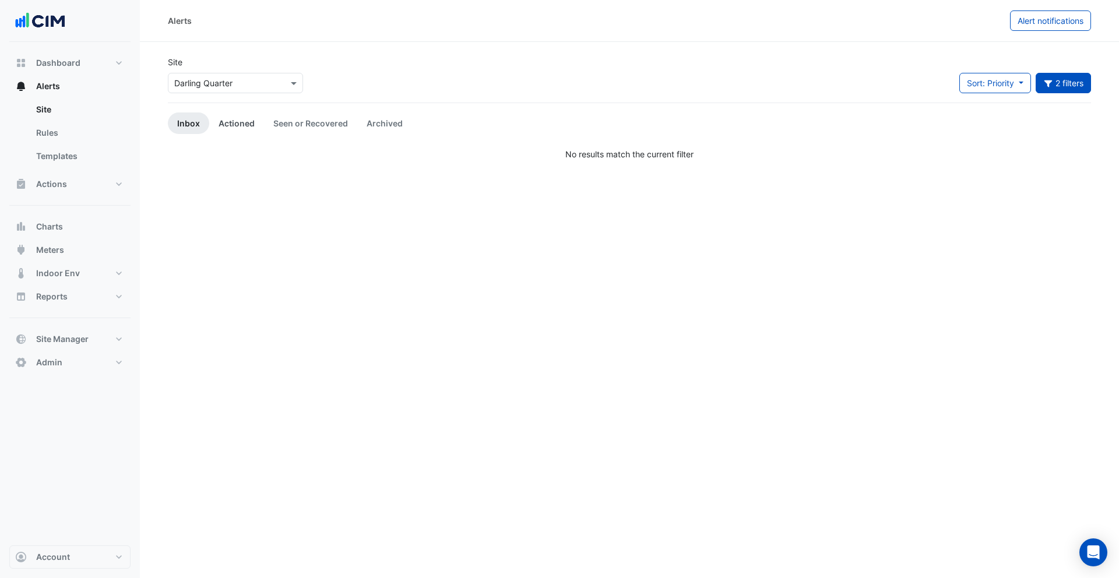
click at [225, 125] on link "Actioned" at bounding box center [236, 123] width 55 height 22
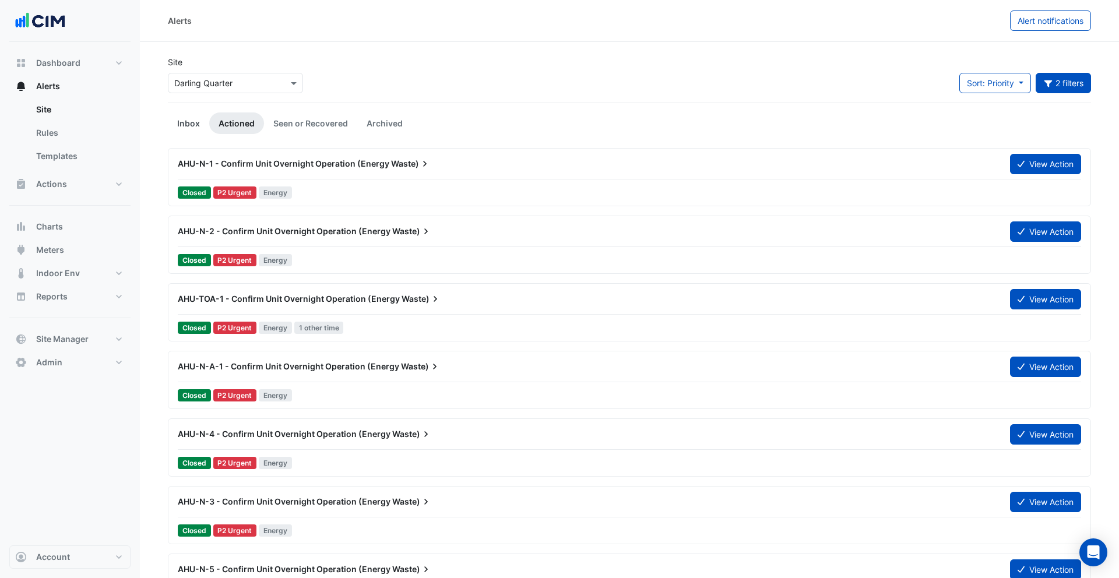
click at [201, 122] on link "Inbox" at bounding box center [188, 123] width 41 height 22
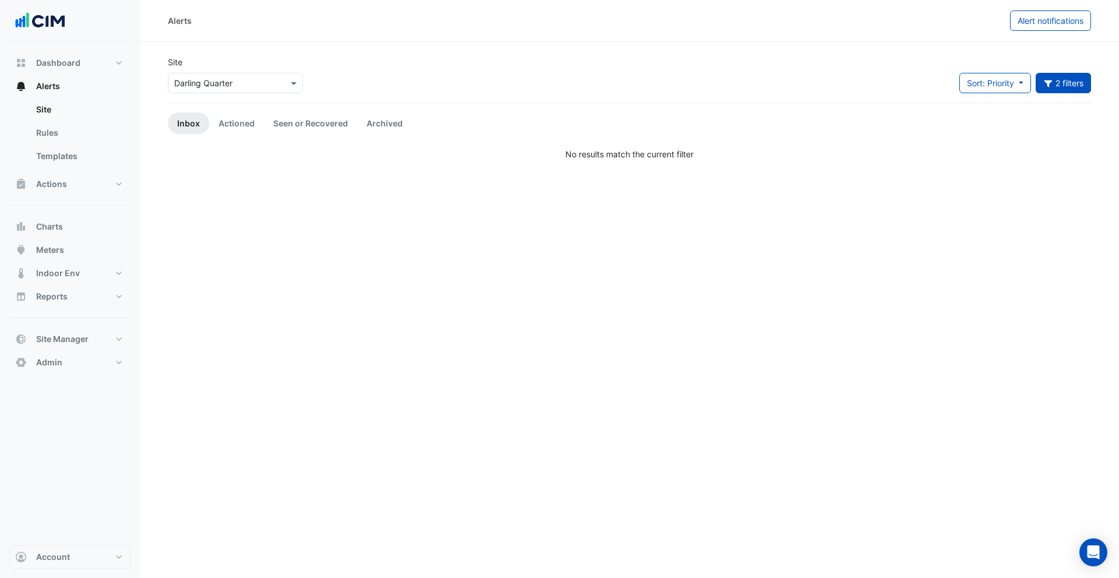
click at [245, 79] on input "text" at bounding box center [223, 84] width 99 height 12
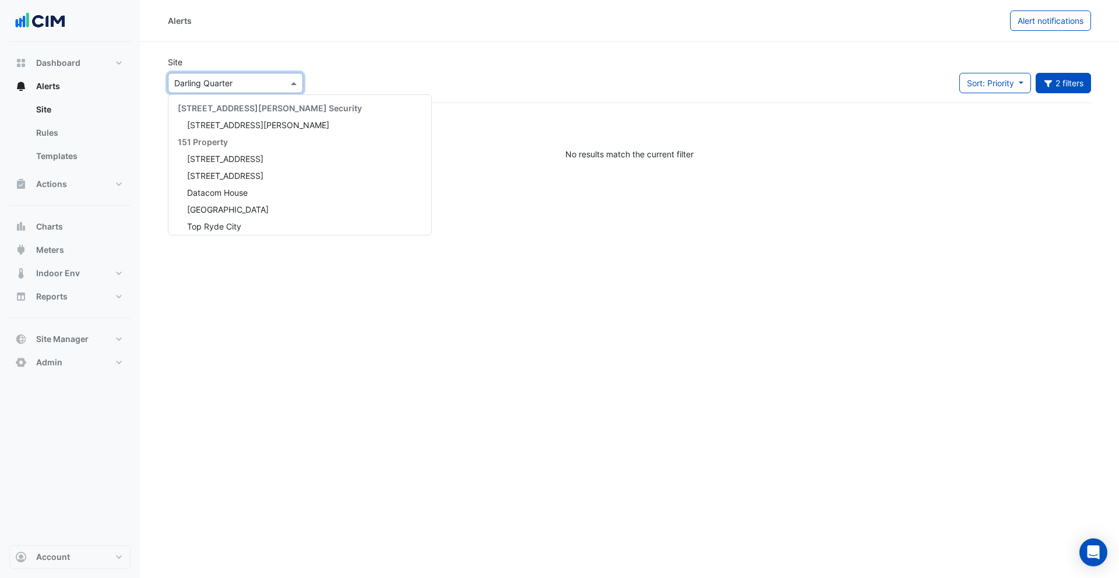
scroll to position [1120, 0]
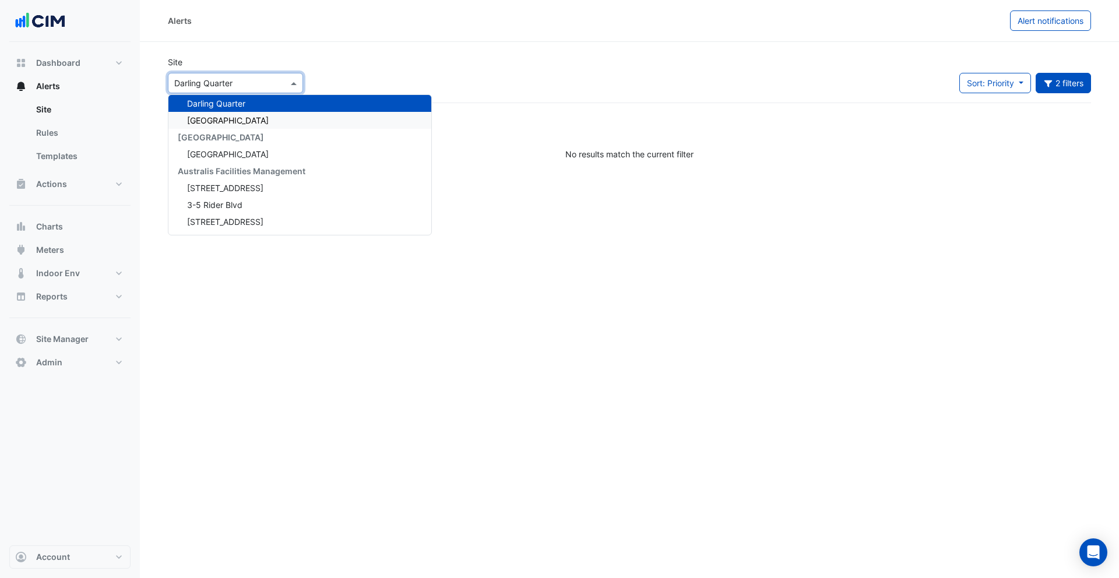
click at [234, 118] on span "[GEOGRAPHIC_DATA]" at bounding box center [228, 120] width 82 height 10
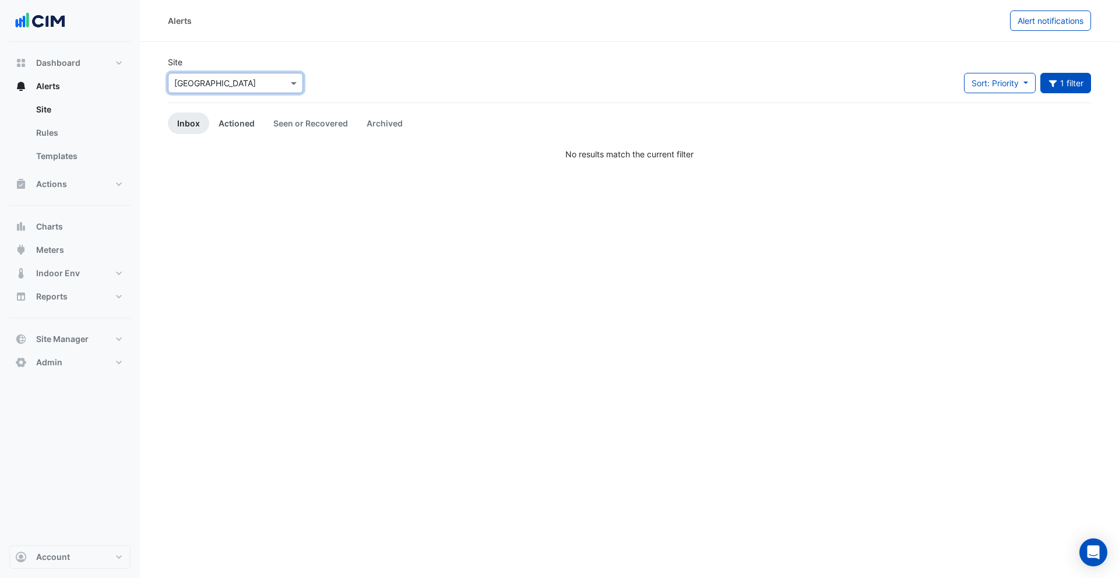
click at [234, 122] on link "Actioned" at bounding box center [236, 123] width 55 height 22
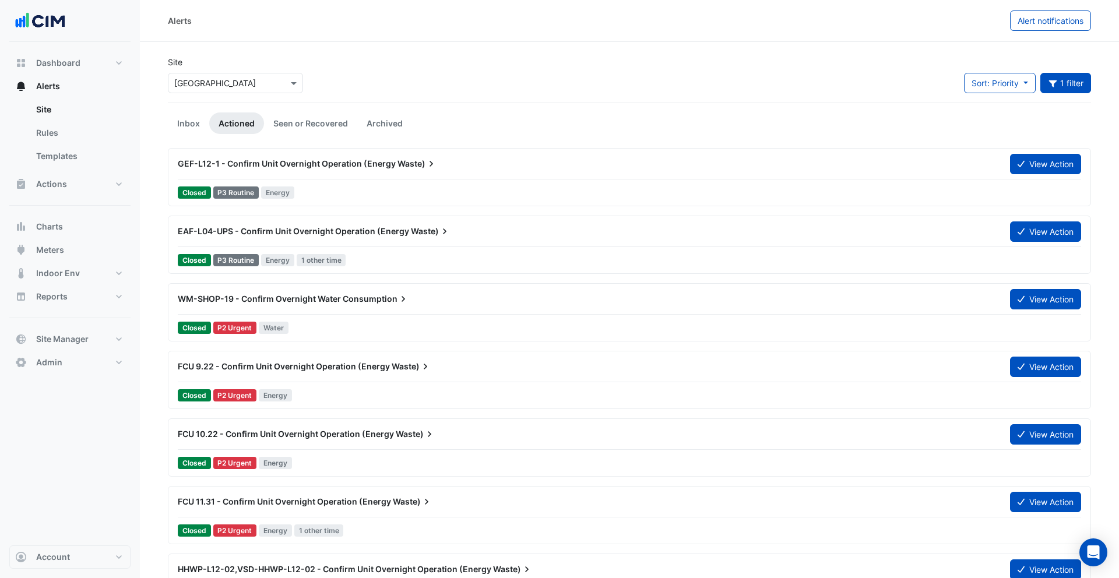
click at [248, 82] on input "text" at bounding box center [223, 84] width 99 height 12
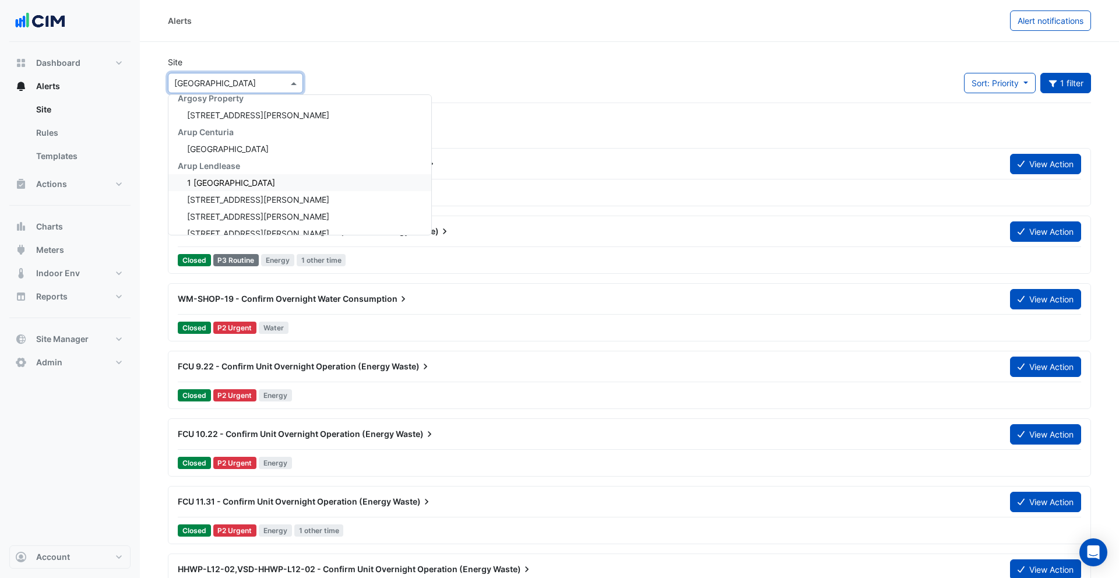
scroll to position [1035, 0]
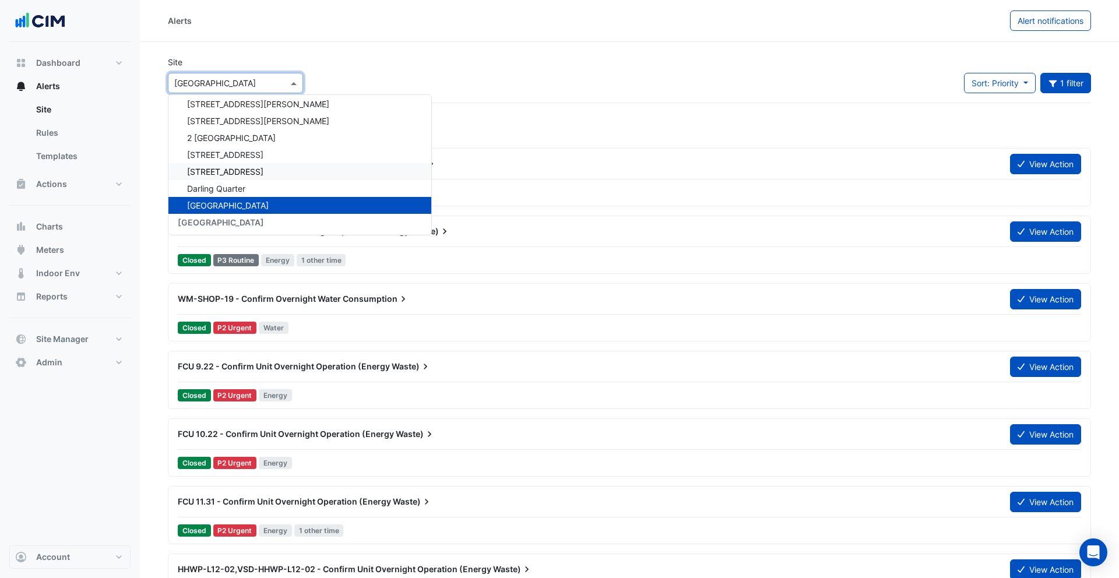
click at [247, 173] on span "[STREET_ADDRESS]" at bounding box center [225, 172] width 76 height 10
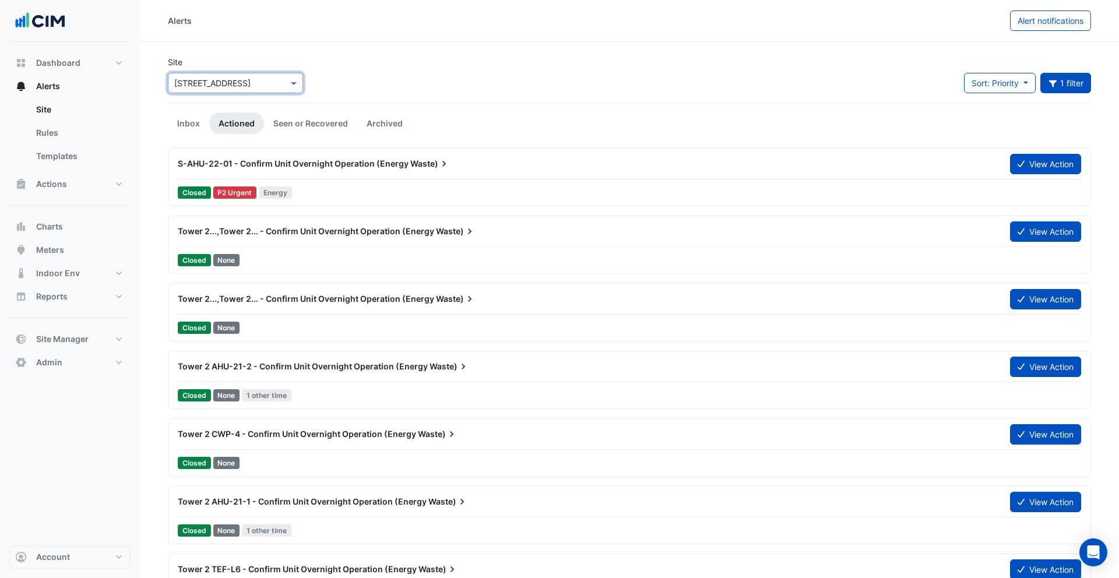
click at [219, 86] on input "text" at bounding box center [223, 84] width 99 height 12
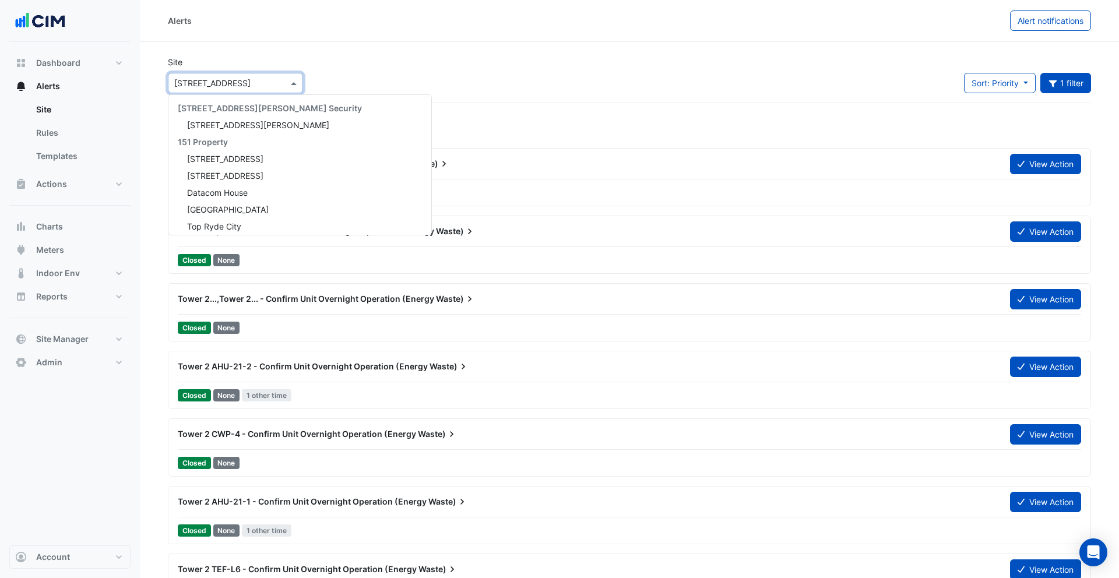
scroll to position [1103, 0]
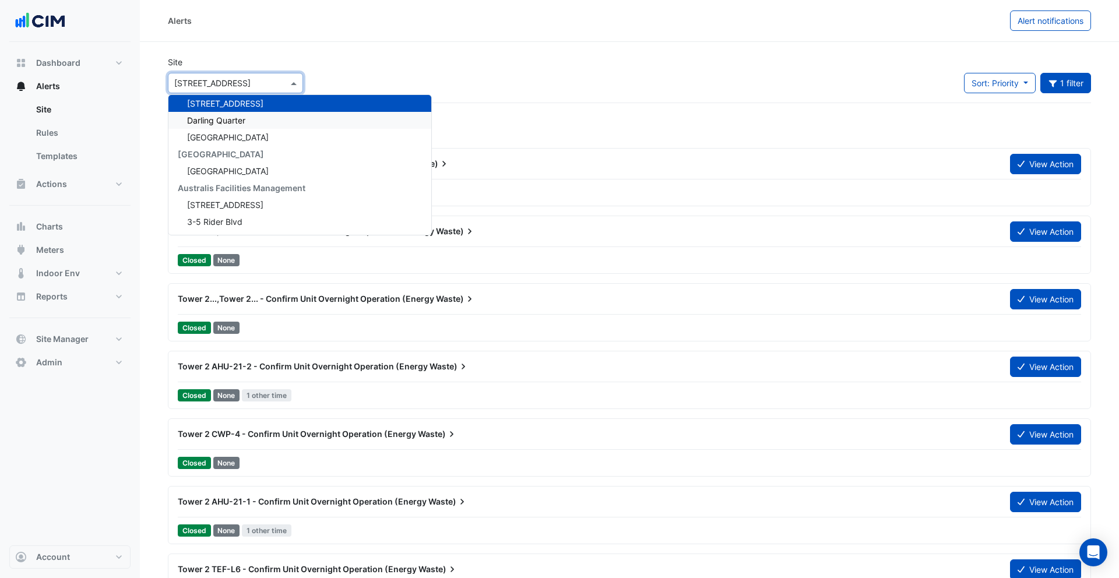
click at [233, 118] on span "Darling Quarter" at bounding box center [216, 120] width 58 height 10
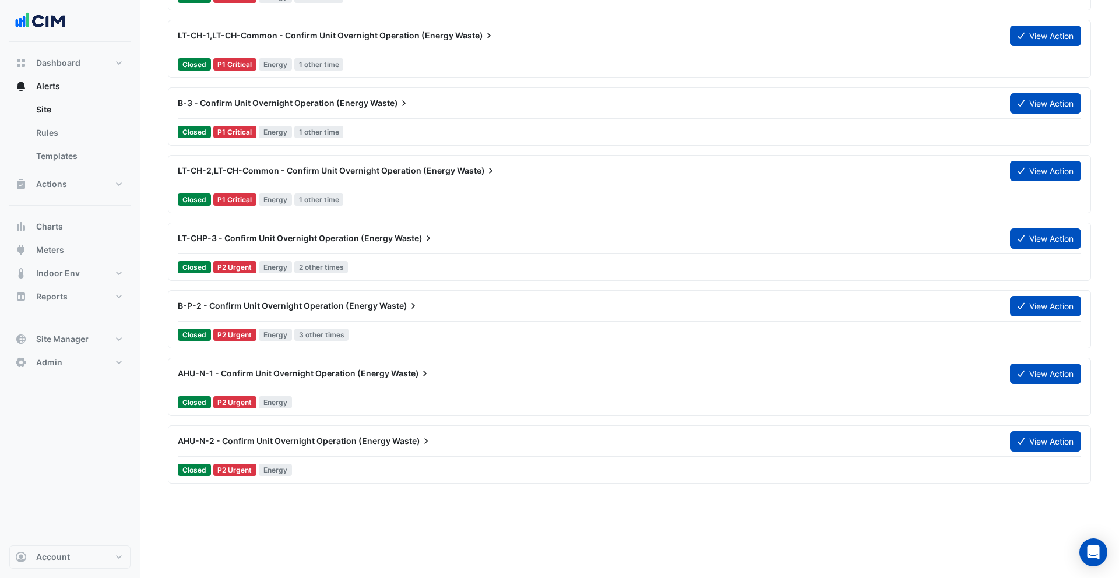
scroll to position [1387, 0]
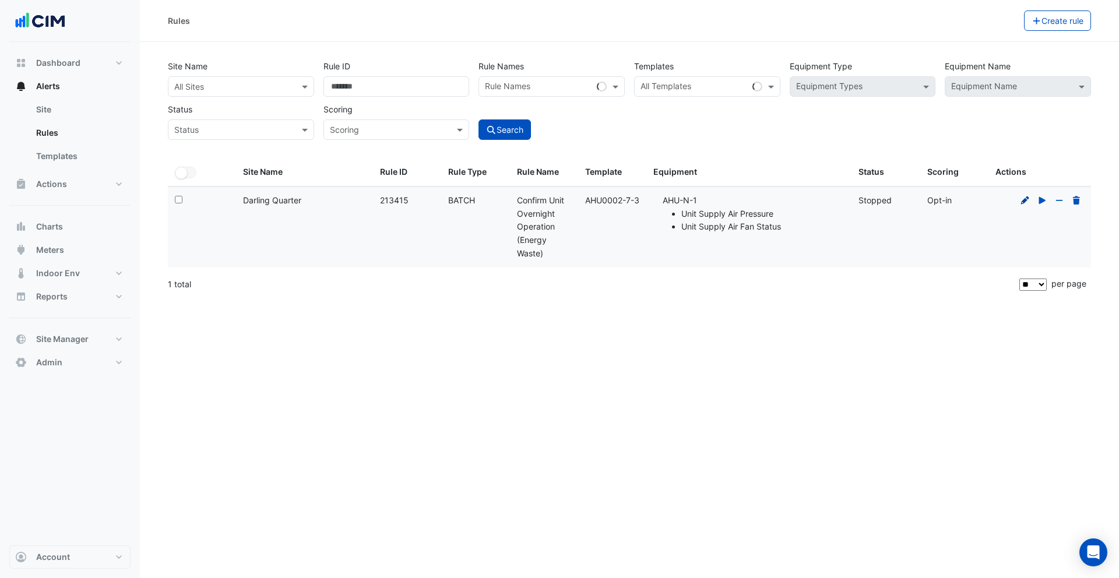
click at [1025, 202] on icon at bounding box center [1025, 200] width 10 height 8
click at [402, 85] on input "******" at bounding box center [396, 86] width 146 height 20
click at [263, 91] on input "text" at bounding box center [229, 87] width 110 height 12
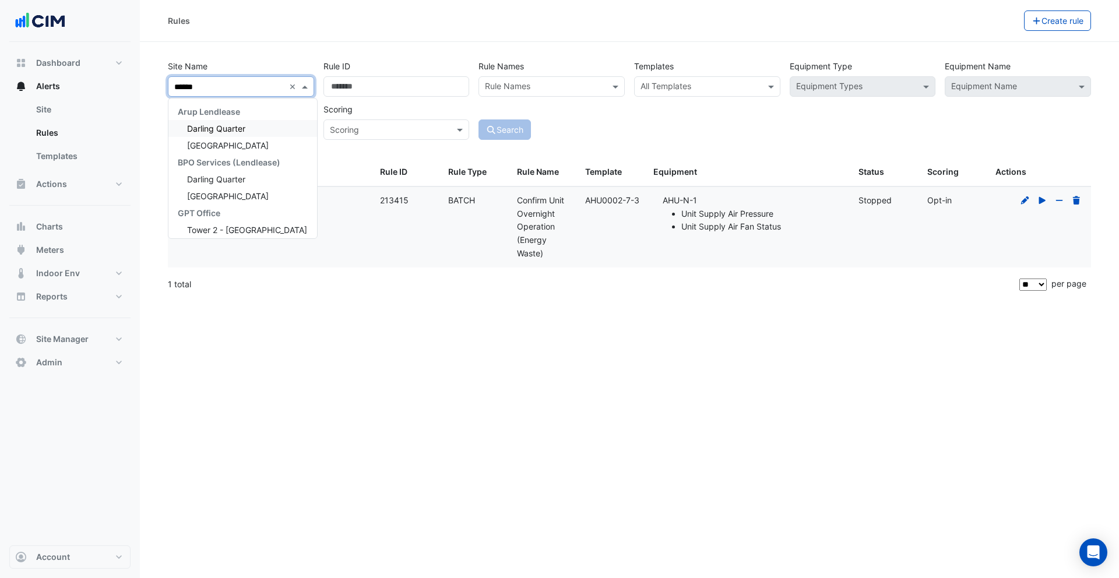
type input "*******"
drag, startPoint x: 252, startPoint y: 129, endPoint x: 355, endPoint y: 124, distance: 103.3
click at [253, 129] on div "Darling Quarter" at bounding box center [242, 128] width 149 height 17
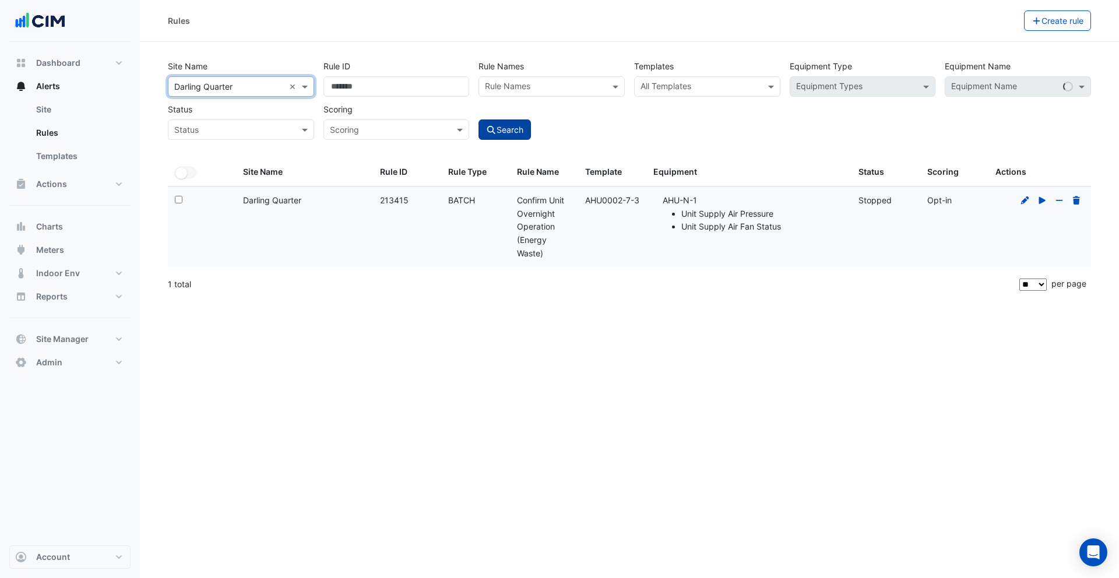
click at [491, 128] on icon "submit" at bounding box center [491, 130] width 10 height 8
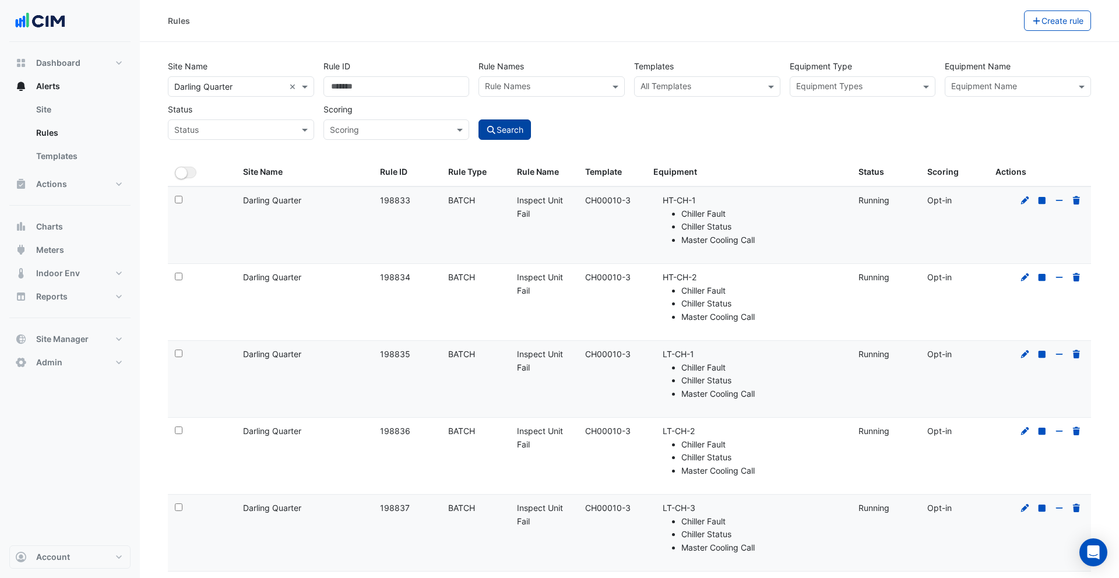
click at [834, 85] on input "text" at bounding box center [856, 88] width 120 height 12
click at [839, 105] on div "Air Handling Units" at bounding box center [833, 111] width 86 height 17
type input "********"
click at [508, 130] on button "Search" at bounding box center [504, 129] width 52 height 20
